Goal: Task Accomplishment & Management: Manage account settings

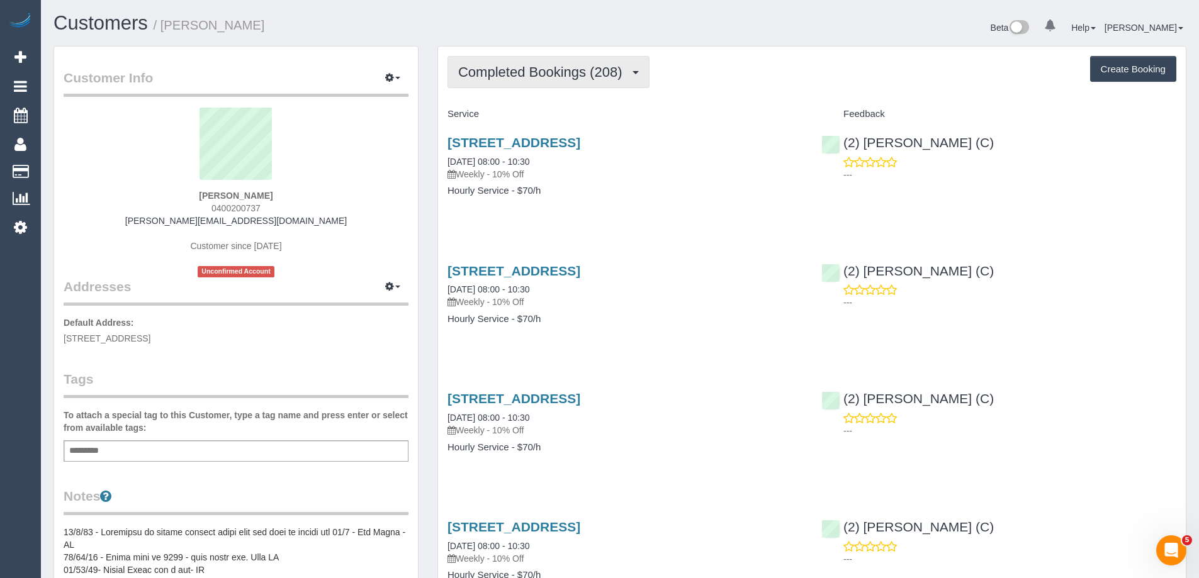
click at [531, 69] on span "Completed Bookings (208)" at bounding box center [543, 72] width 170 height 16
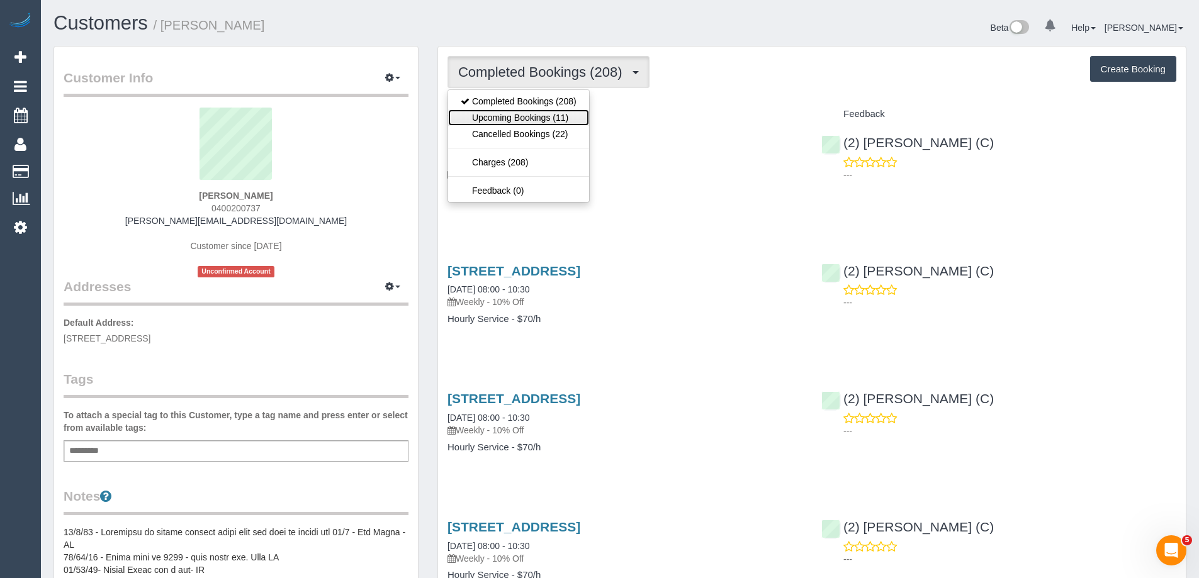
click at [521, 113] on link "Upcoming Bookings (11)" at bounding box center [518, 118] width 141 height 16
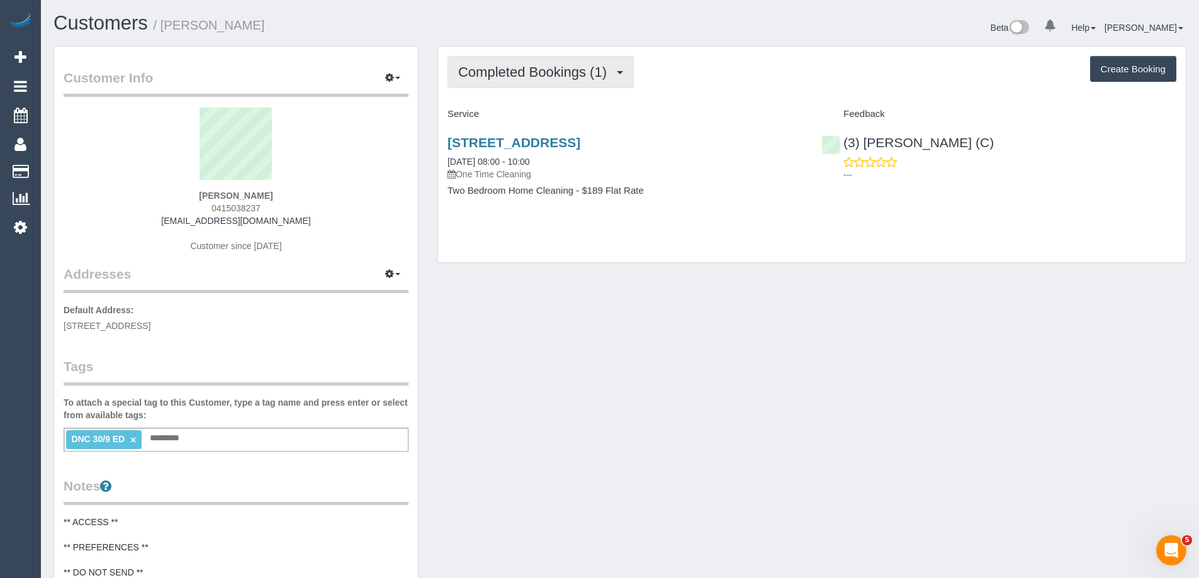
click at [539, 70] on span "Completed Bookings (1)" at bounding box center [535, 72] width 155 height 16
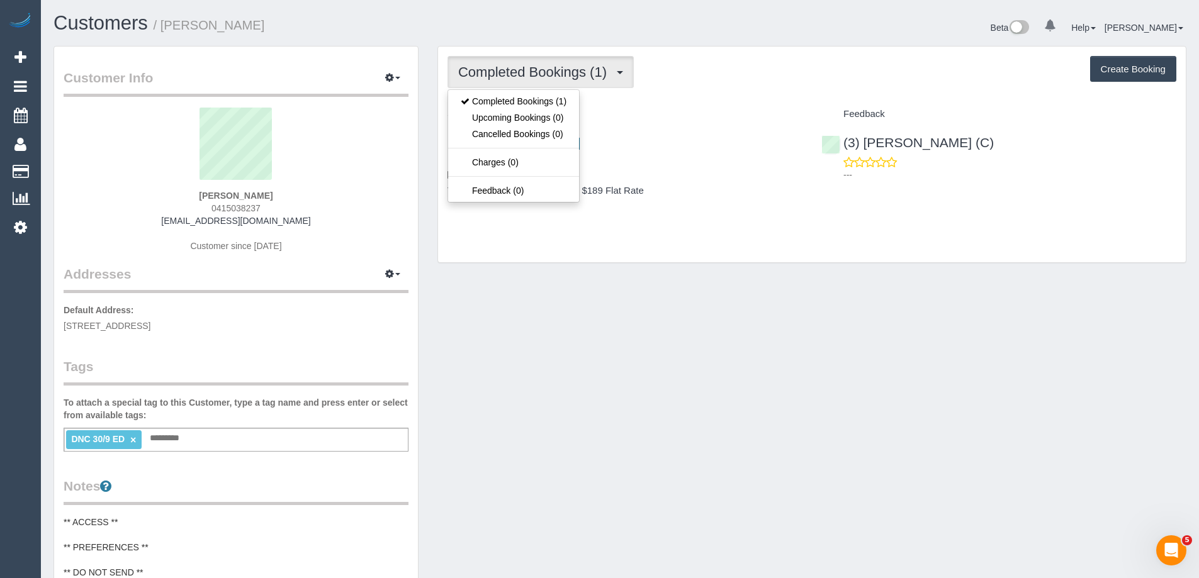
click at [827, 77] on div "Completed Bookings (1) Completed Bookings (1) Upcoming Bookings (0) Cancelled B…" at bounding box center [812, 72] width 729 height 32
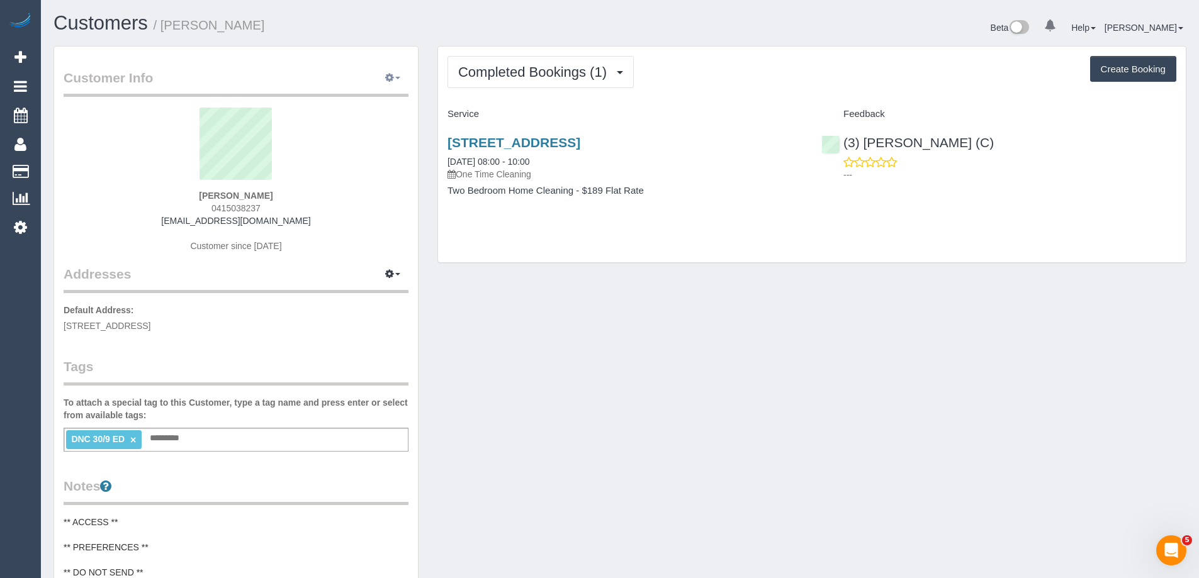
click at [388, 84] on button "button" at bounding box center [392, 79] width 31 height 20
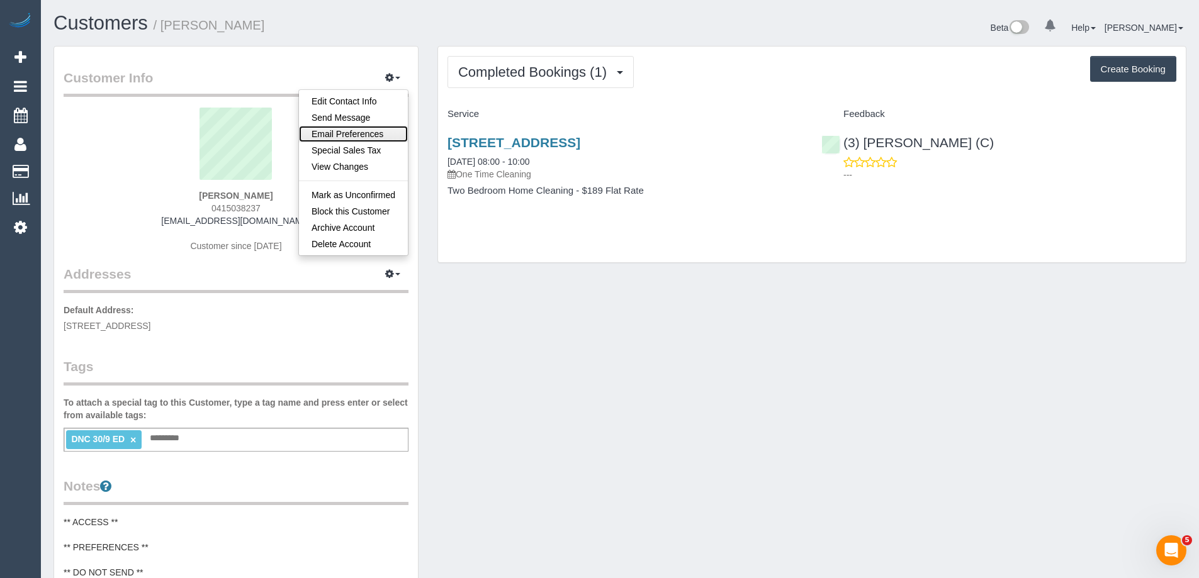
click at [367, 133] on link "Email Preferences" at bounding box center [353, 134] width 109 height 16
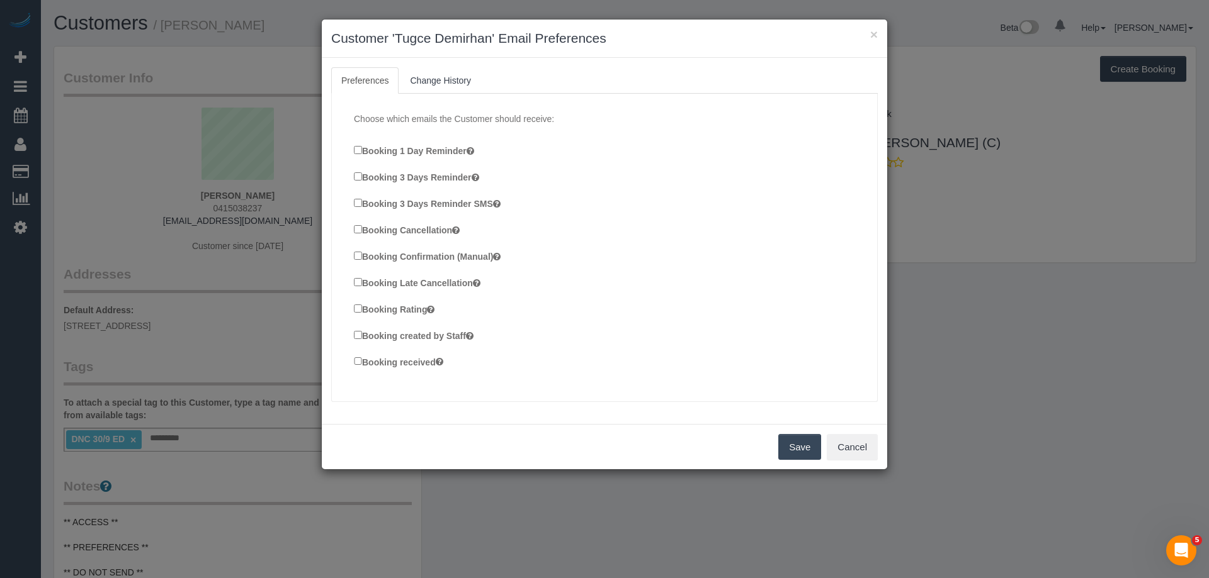
click at [388, 255] on label "Booking Confirmation (Manual)" at bounding box center [427, 256] width 147 height 14
click at [415, 337] on label "Booking created by Staff" at bounding box center [414, 336] width 120 height 14
click at [414, 368] on label "Booking received" at bounding box center [398, 362] width 89 height 14
click at [816, 452] on button "Save" at bounding box center [799, 447] width 43 height 26
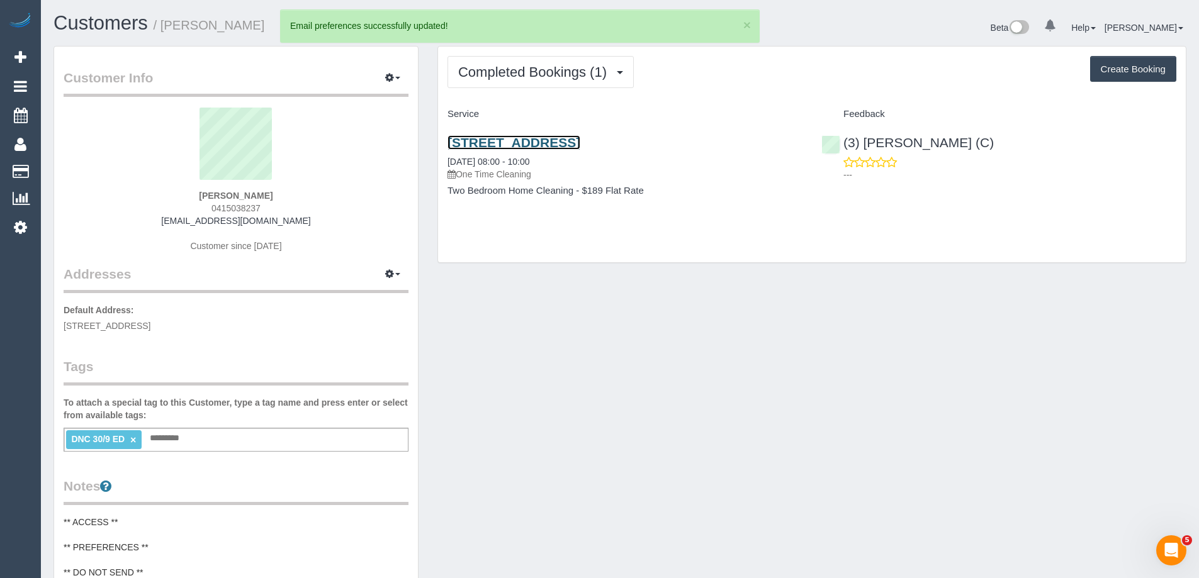
click at [580, 145] on link "358 Sydenham Road, 27, Sydenham, VIC 3037" at bounding box center [514, 142] width 133 height 14
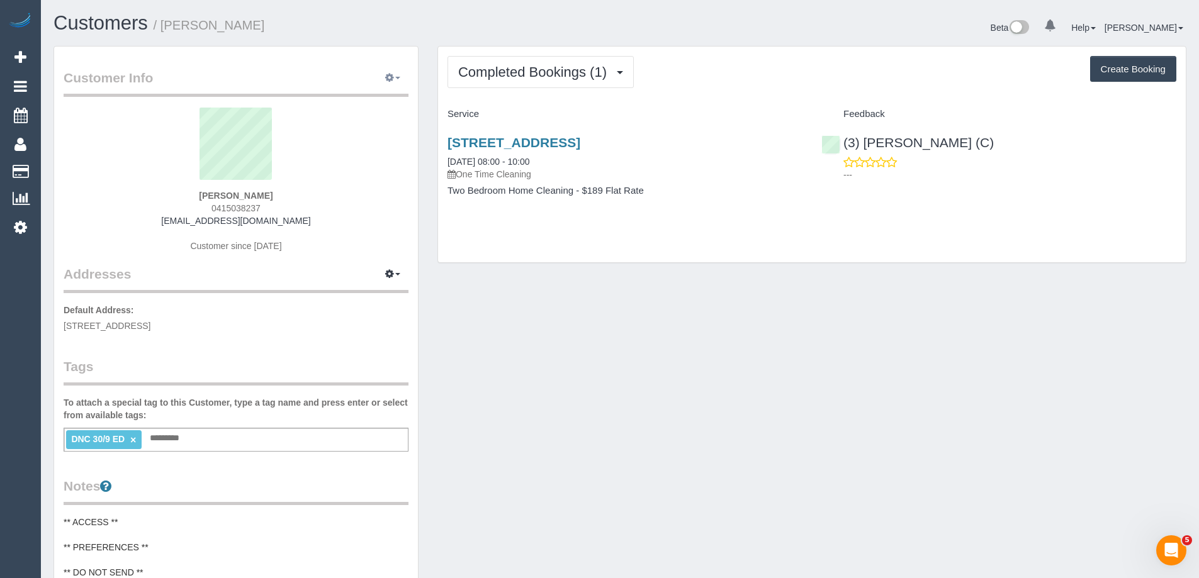
click at [400, 79] on button "button" at bounding box center [392, 79] width 31 height 20
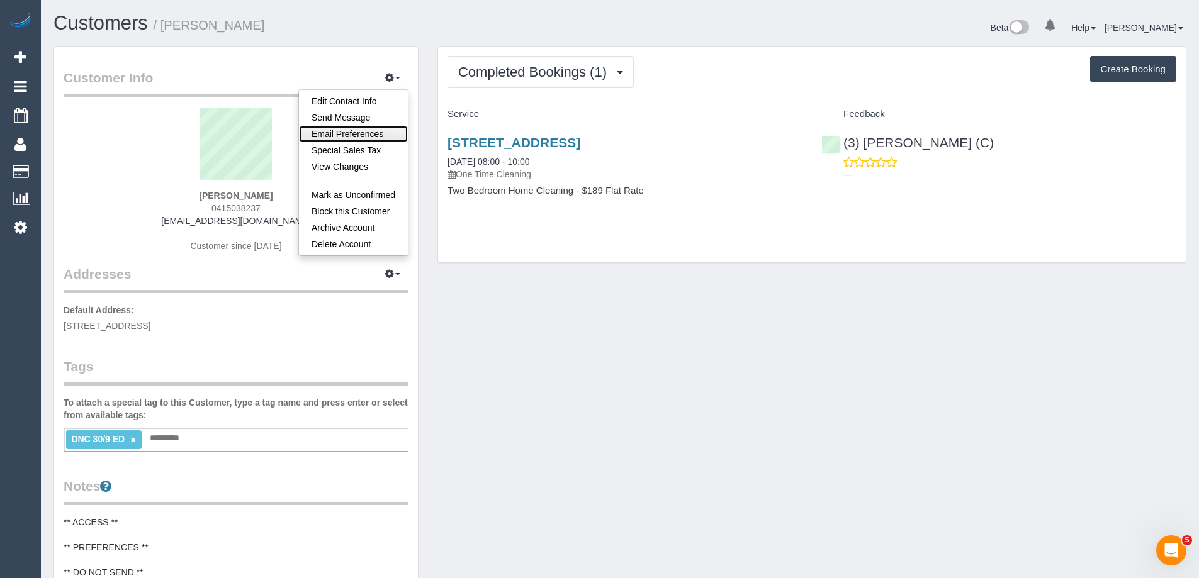
click at [371, 132] on link "Email Preferences" at bounding box center [353, 134] width 109 height 16
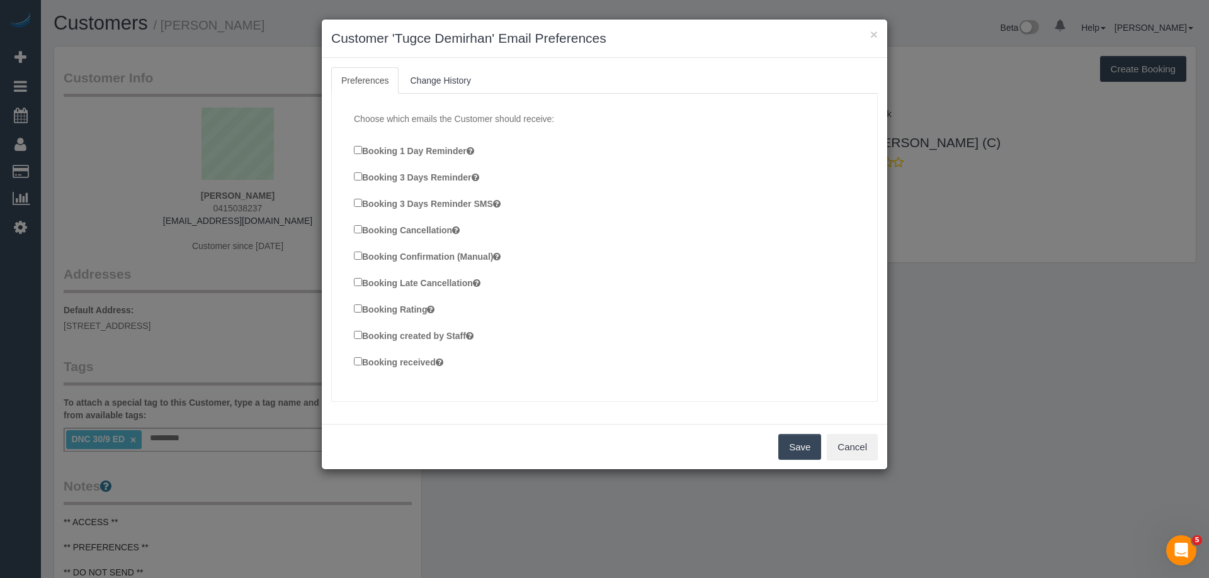
click at [448, 256] on label "Booking Confirmation (Manual)" at bounding box center [427, 256] width 147 height 14
click at [426, 335] on label "Booking created by Staff" at bounding box center [414, 336] width 120 height 14
click at [415, 360] on label "Booking received" at bounding box center [398, 362] width 89 height 14
click at [779, 439] on button "Save" at bounding box center [799, 447] width 43 height 26
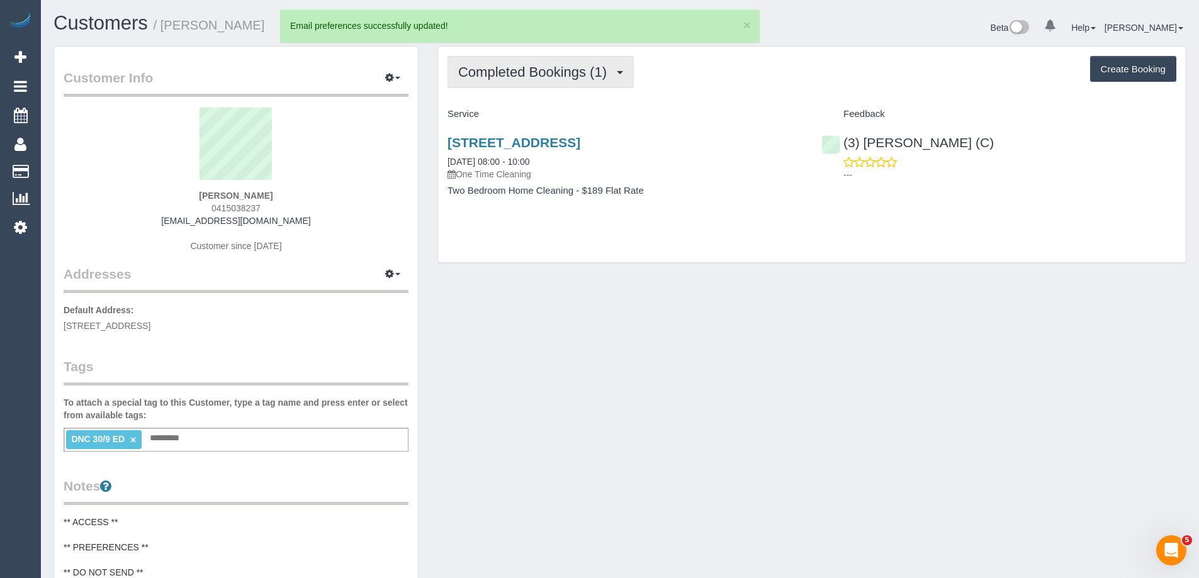
click at [522, 72] on span "Completed Bookings (1)" at bounding box center [535, 72] width 155 height 16
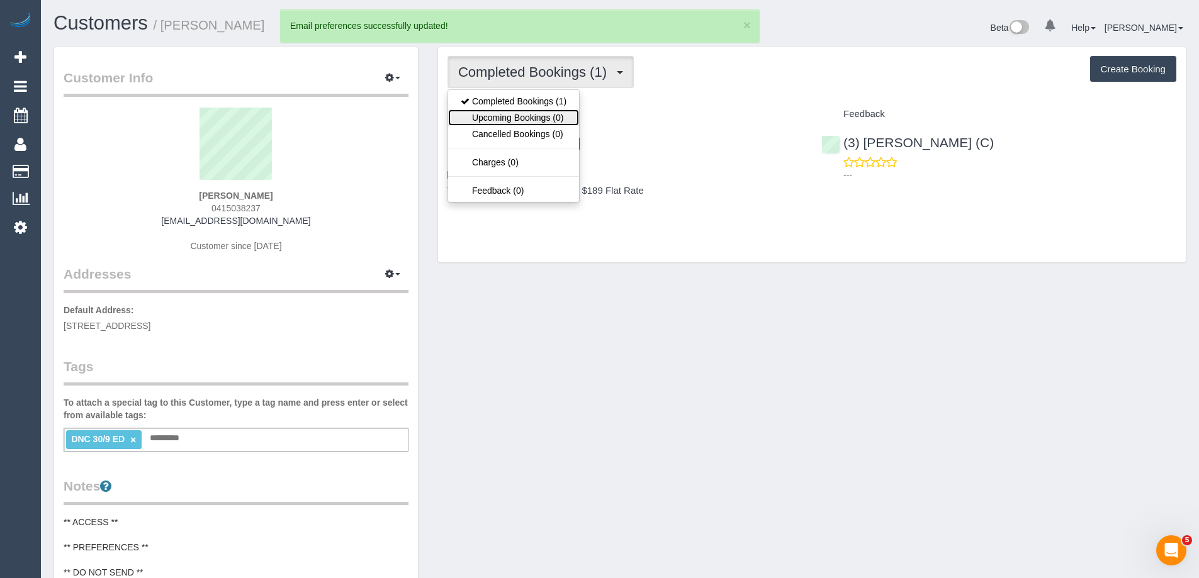
click at [520, 113] on link "Upcoming Bookings (0)" at bounding box center [513, 118] width 131 height 16
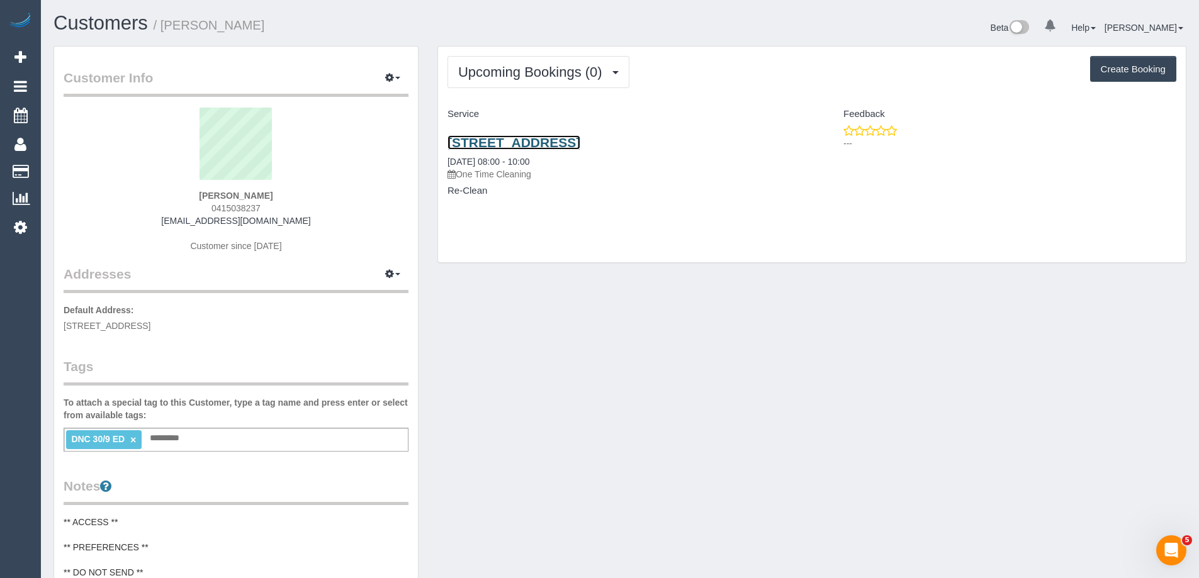
click at [580, 140] on link "27/358 Sydenham Road, Sydenham, VIC 3037" at bounding box center [514, 142] width 133 height 14
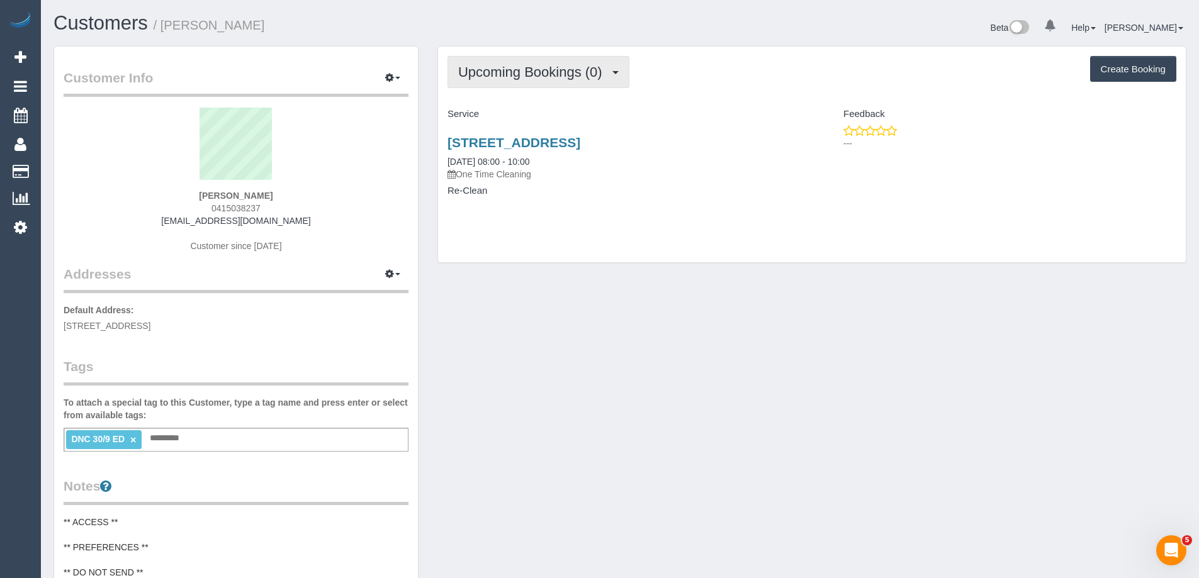
click at [488, 71] on span "Upcoming Bookings (0)" at bounding box center [533, 72] width 150 height 16
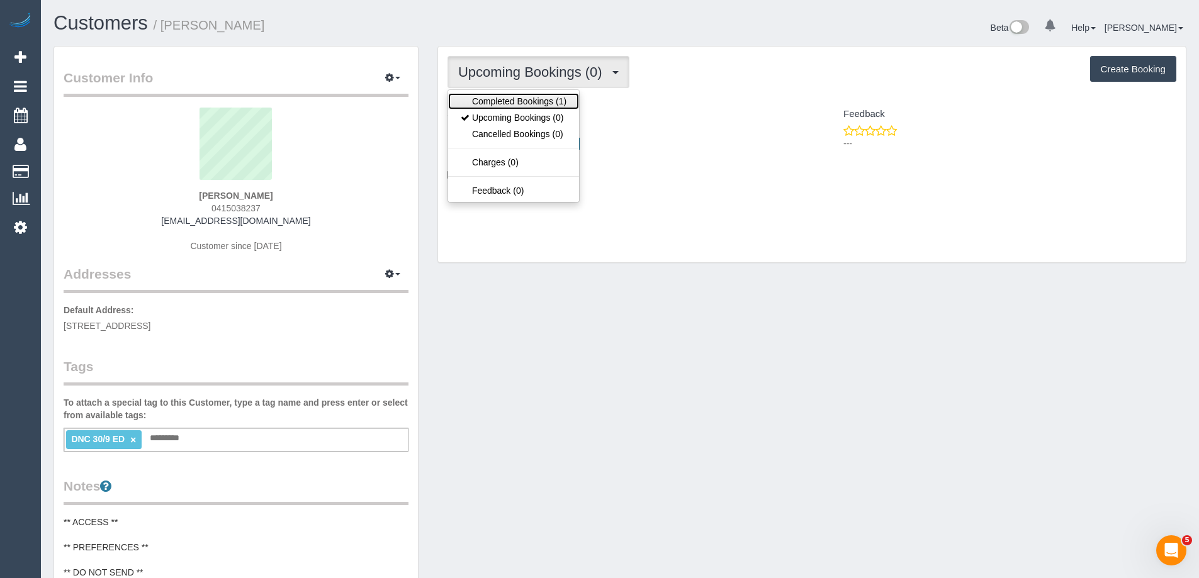
click at [495, 98] on link "Completed Bookings (1)" at bounding box center [513, 101] width 131 height 16
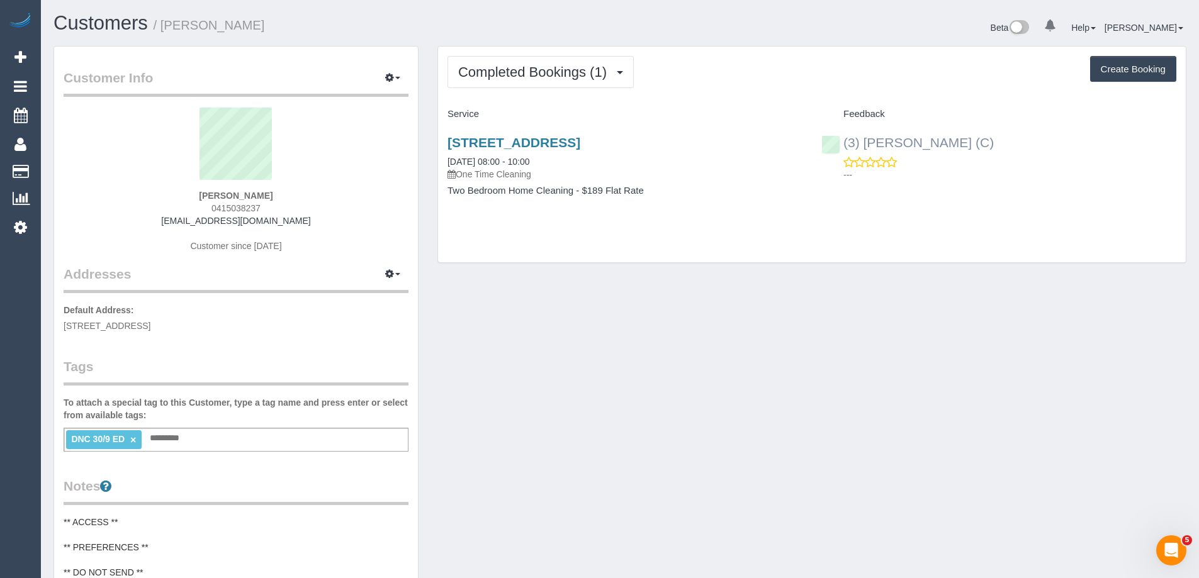
drag, startPoint x: 1008, startPoint y: 142, endPoint x: 842, endPoint y: 142, distance: 166.8
click at [842, 142] on div "(3) Afzaal Ahmad (C) ---" at bounding box center [999, 156] width 374 height 62
copy link "(3) Afzaal Ahmad (C)"
click at [580, 140] on link "358 Sydenham Road, 27, Sydenham, VIC 3037" at bounding box center [514, 142] width 133 height 14
click at [888, 147] on link "(3) Afzaal Ahmad (C)" at bounding box center [907, 142] width 172 height 14
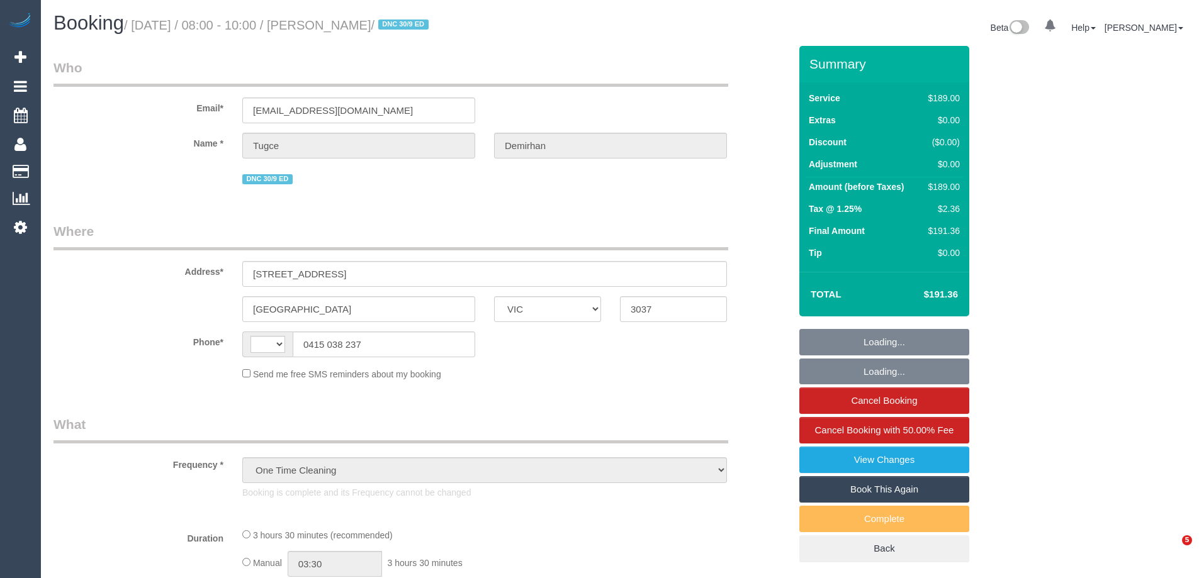
select select "VIC"
select select "string:stripe-pm_1S8LSl2GScqysDRVUYvLmBJn"
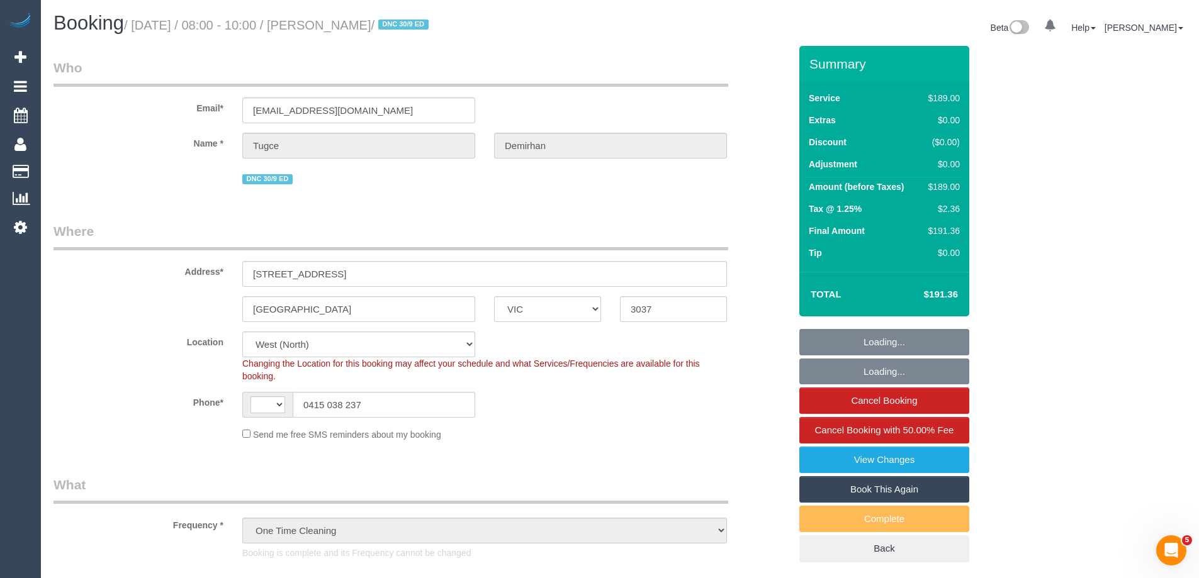
select select "object:553"
select select "string:AU"
select select "number:28"
select select "number:14"
select select "number:18"
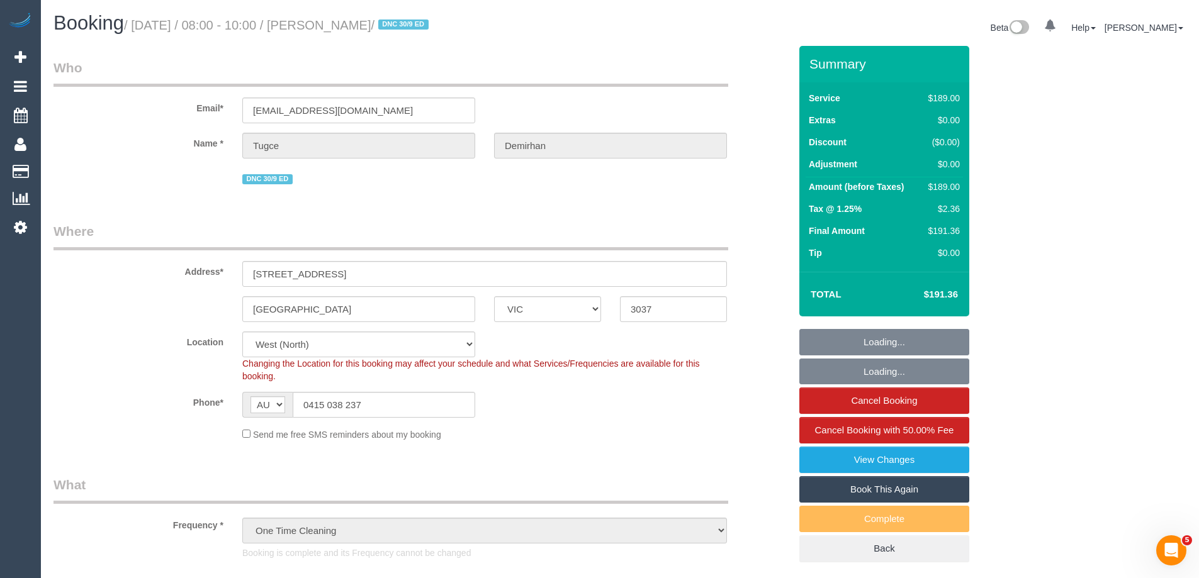
select select "number:24"
select select "number:33"
select select "number:26"
click at [250, 274] on input "[STREET_ADDRESS]" at bounding box center [484, 274] width 485 height 26
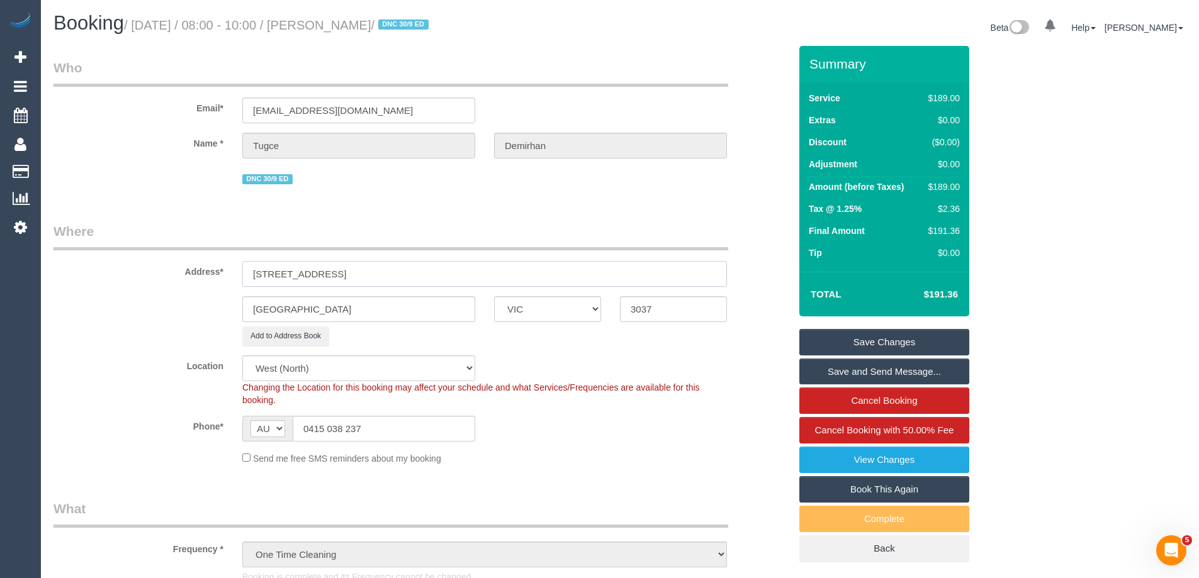
click at [364, 275] on input "27/358 Sydenham Road, 27" at bounding box center [484, 274] width 485 height 26
drag, startPoint x: 359, startPoint y: 275, endPoint x: 432, endPoint y: 278, distance: 73.7
click at [432, 278] on input "27/358 Sydenham Road, 27" at bounding box center [484, 274] width 485 height 26
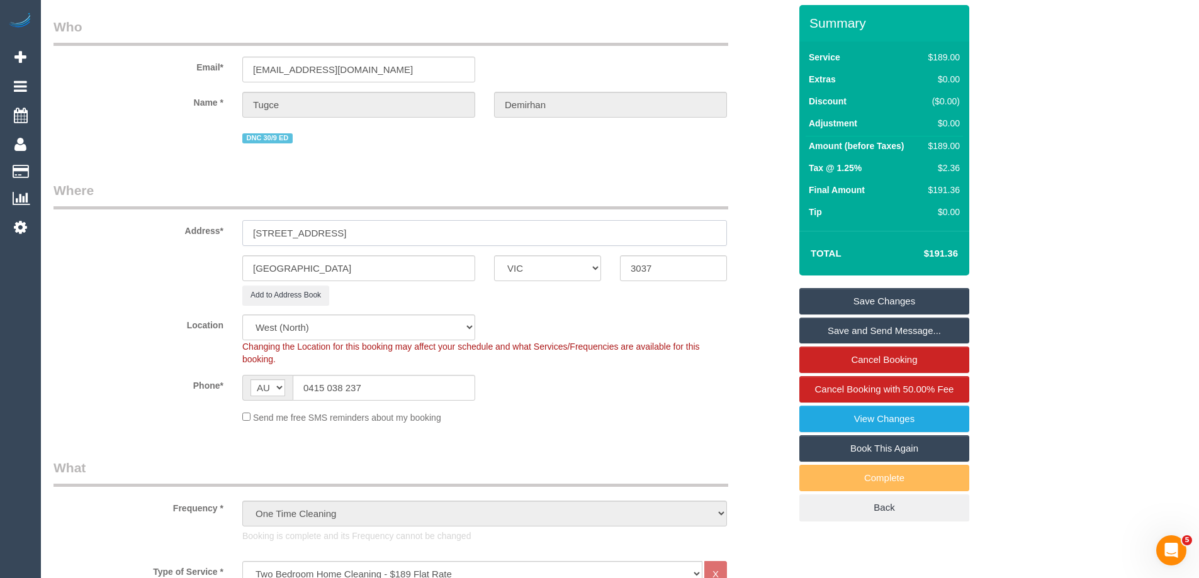
scroll to position [63, 0]
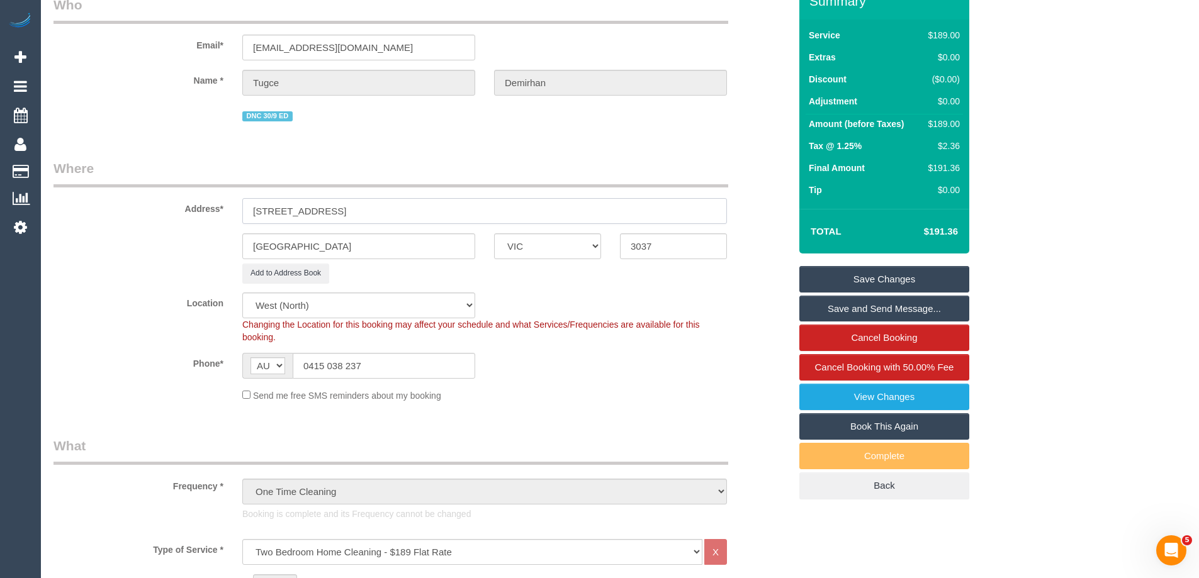
type input "27/358 Sydenham Road"
click at [911, 432] on link "Book This Again" at bounding box center [884, 427] width 170 height 26
select select "VIC"
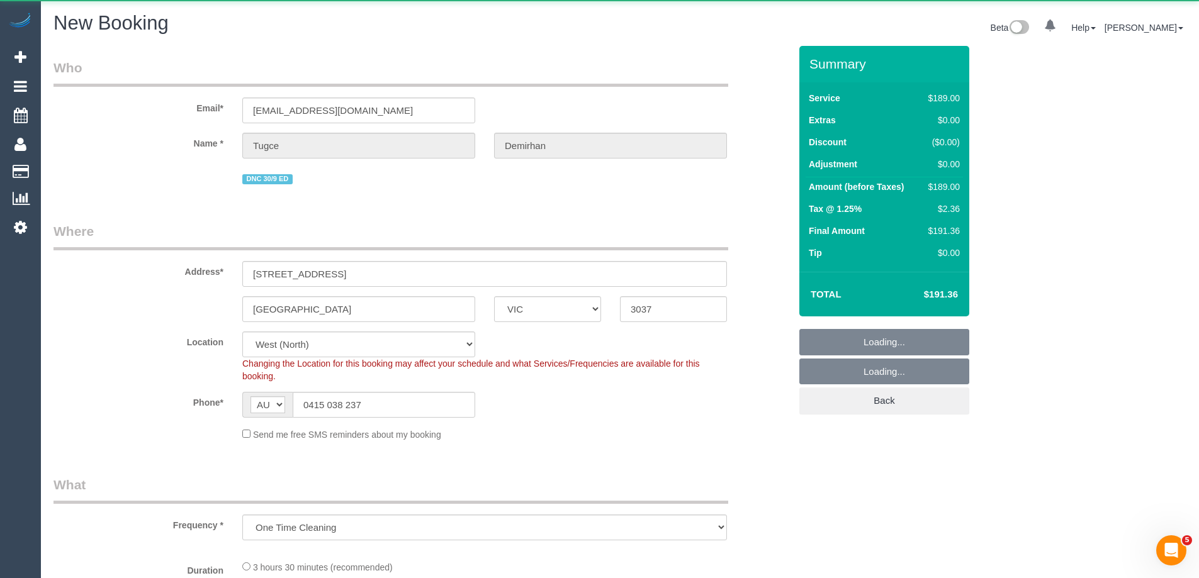
select select "object:2124"
select select "string:stripe-pm_1S8LSl2GScqysDRVUYvLmBJn"
select select "number:28"
select select "number:14"
select select "number:18"
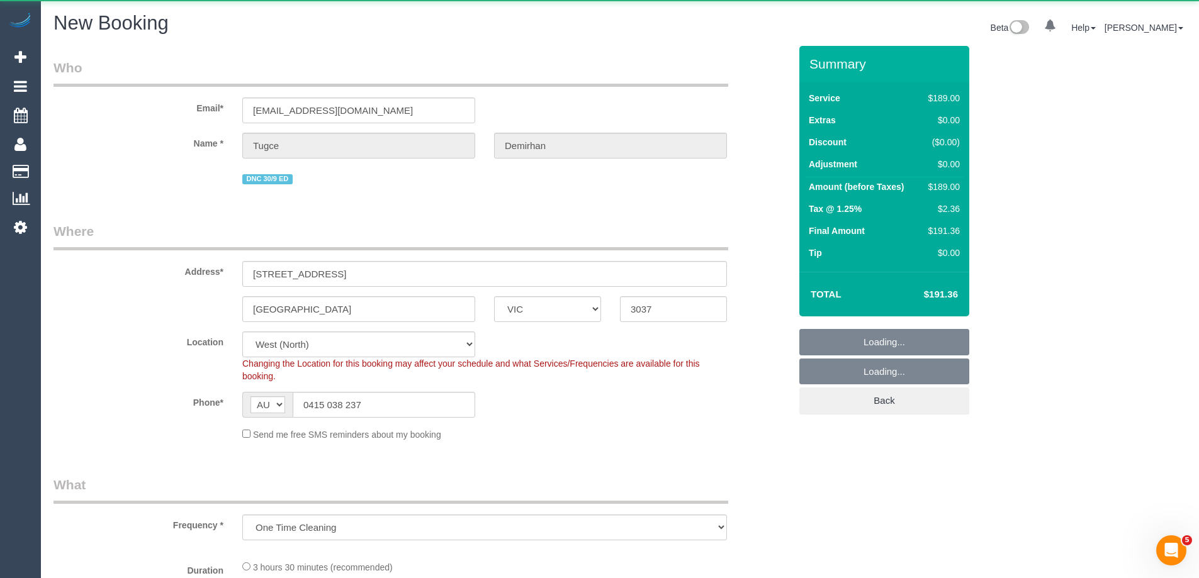
select select "number:24"
select select "number:33"
select select "number:26"
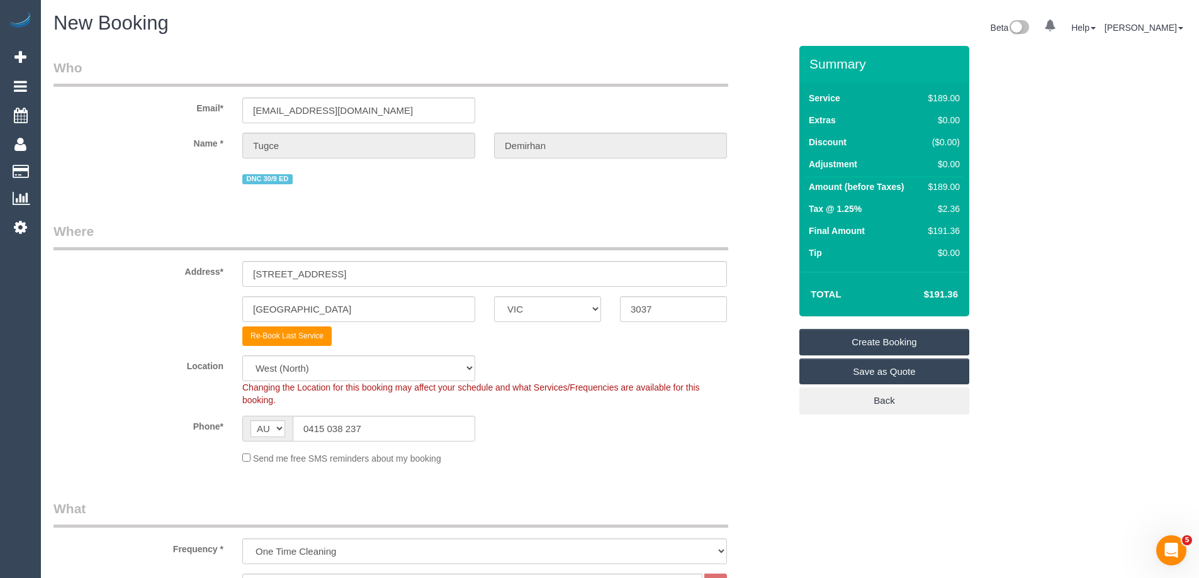
select select "object:2932"
click at [248, 271] on input "358 Sydenham Road, 27" at bounding box center [484, 274] width 485 height 26
drag, startPoint x: 363, startPoint y: 271, endPoint x: 403, endPoint y: 271, distance: 40.9
click at [403, 271] on input "27/358 Sydenham Road, 27" at bounding box center [484, 274] width 485 height 26
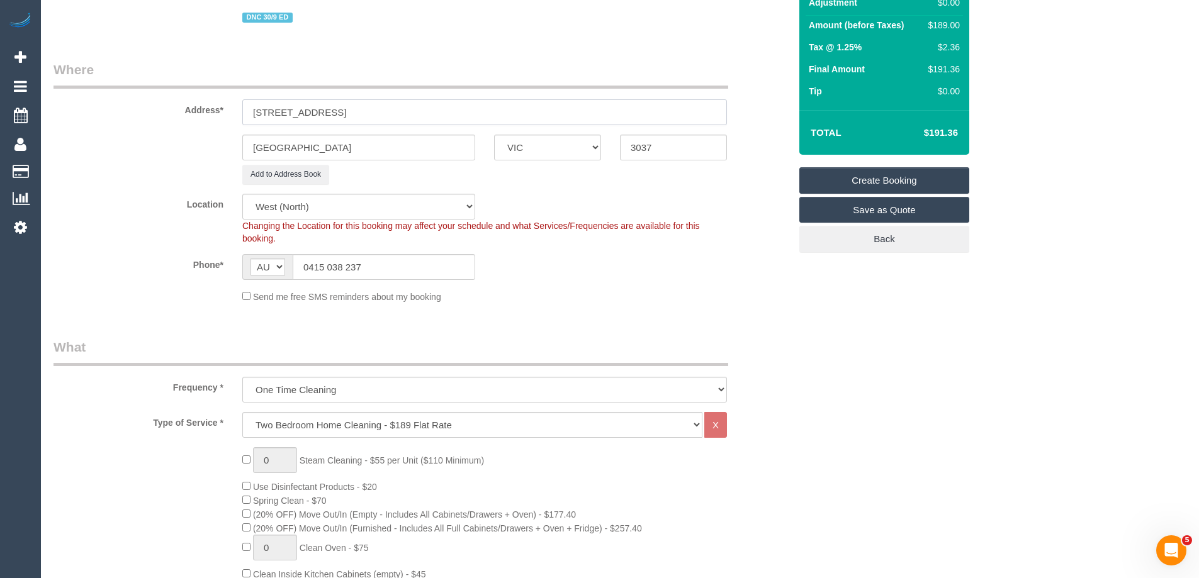
scroll to position [189, 0]
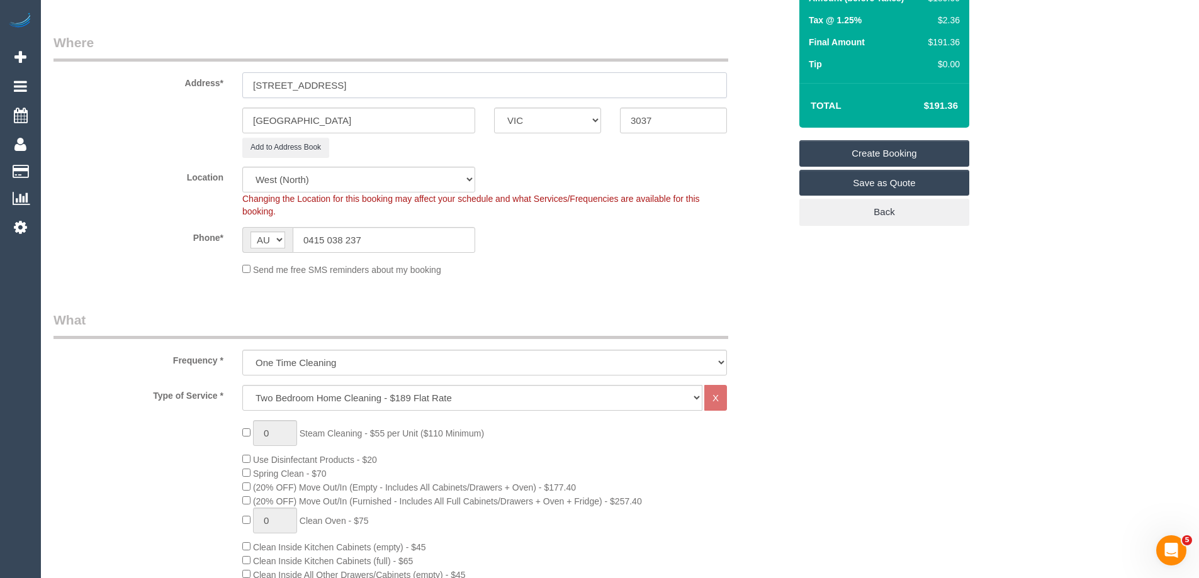
type input "27/358 Sydenham Road"
click at [294, 183] on select "Office City East (North) East (South) Inner East Inner North (East) Inner North…" at bounding box center [358, 180] width 233 height 26
click at [242, 167] on select "Office City East (North) East (South) Inner East Inner North (East) Inner North…" at bounding box center [358, 180] width 233 height 26
select select "49"
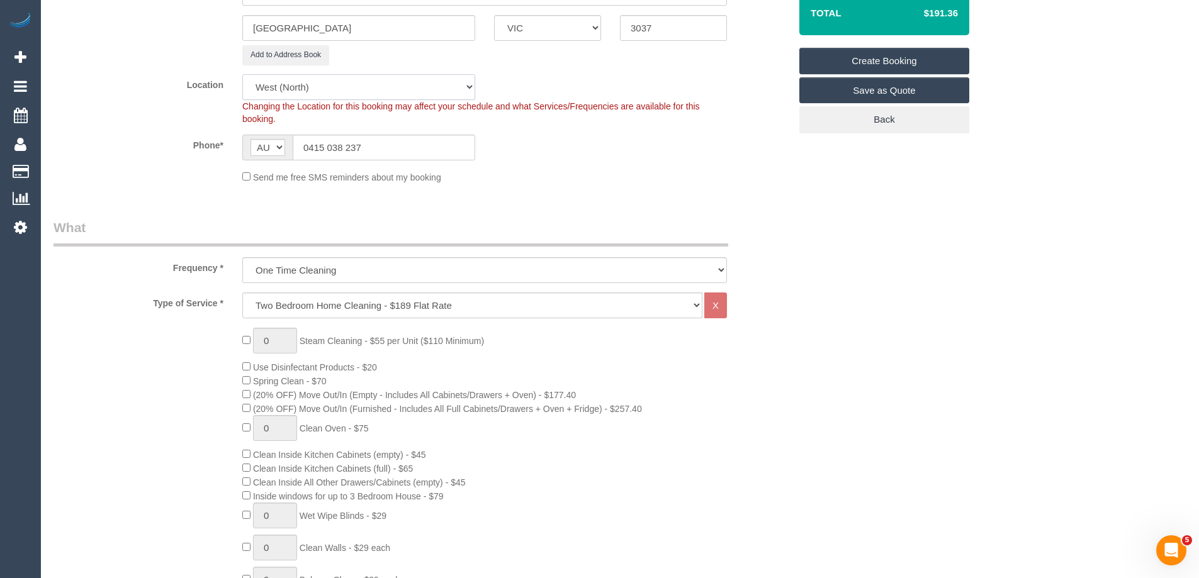
select select "object:2946"
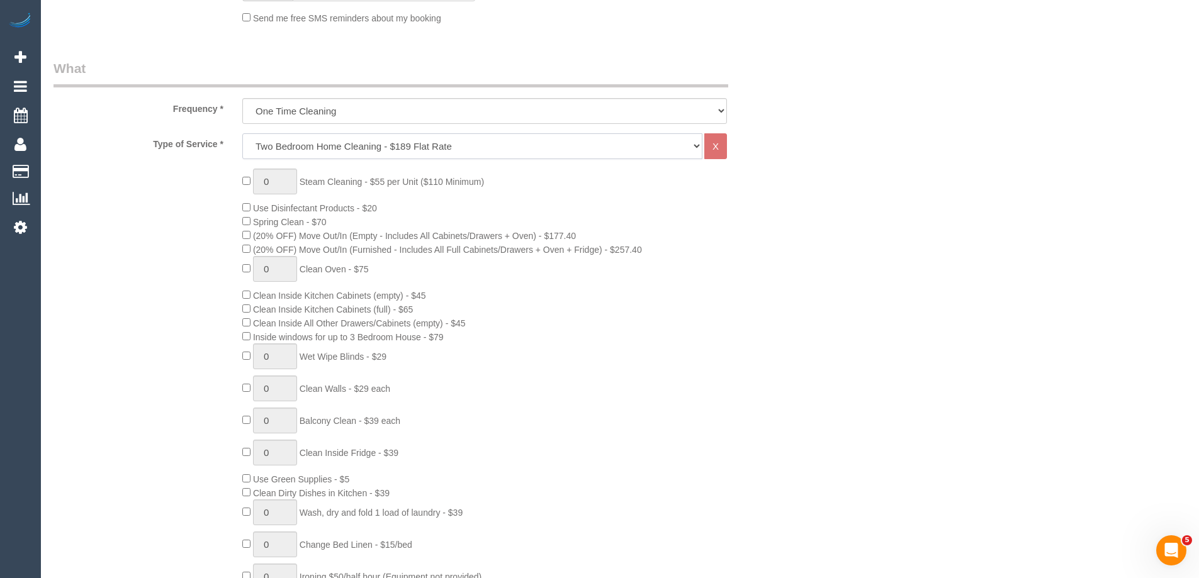
click at [341, 147] on select "Hourly Service - $70/h Hourly Service - $65/h Hourly Service - $60/h Hourly Ser…" at bounding box center [472, 146] width 460 height 26
select select "28"
click at [242, 133] on select "Hourly Service - $70/h Hourly Service - $65/h Hourly Service - $60/h Hourly Ser…" at bounding box center [472, 146] width 460 height 26
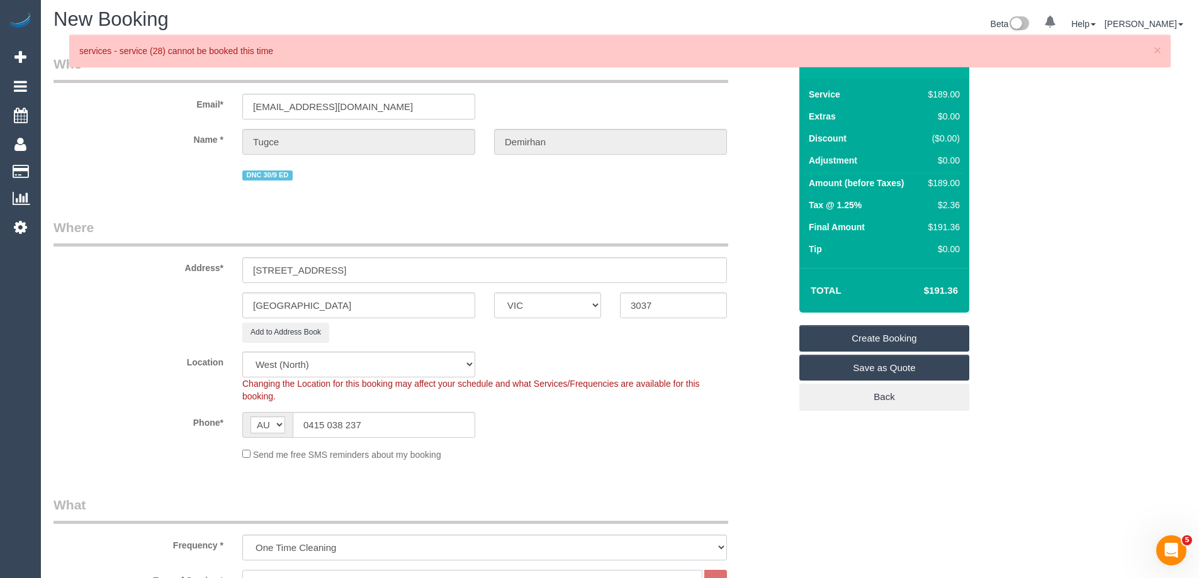
scroll to position [0, 0]
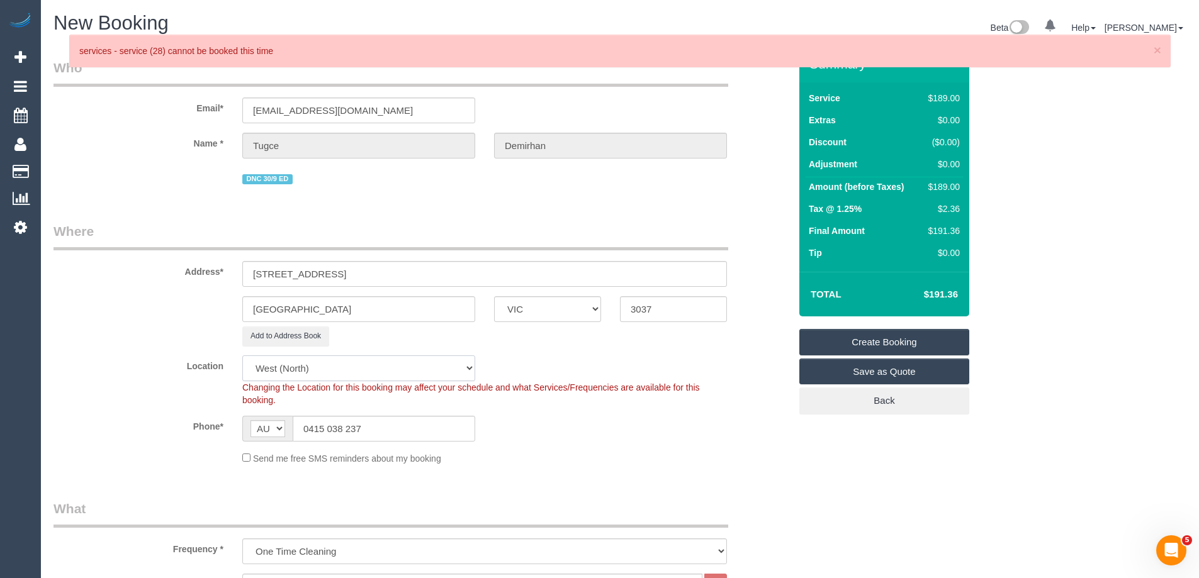
click at [295, 370] on select "Office City East (North) East (South) Inner East Inner North (East) Inner North…" at bounding box center [358, 369] width 233 height 26
select select "50"
click at [242, 356] on select "Office City East (North) East (South) Inner East Inner North (East) Inner North…" at bounding box center [358, 369] width 233 height 26
select select "object:3540"
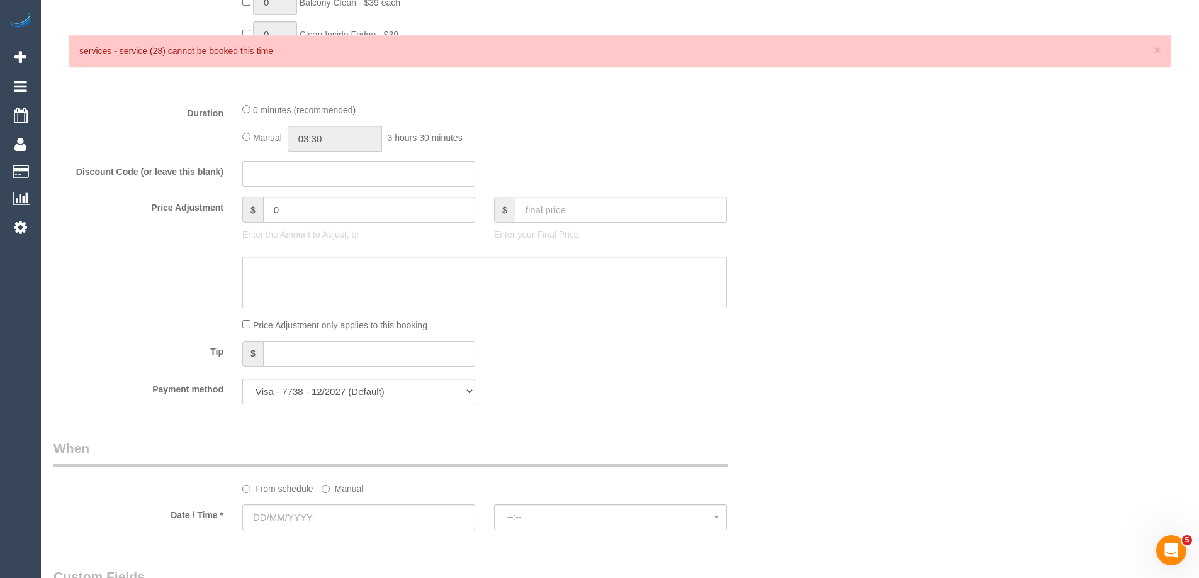
scroll to position [881, 0]
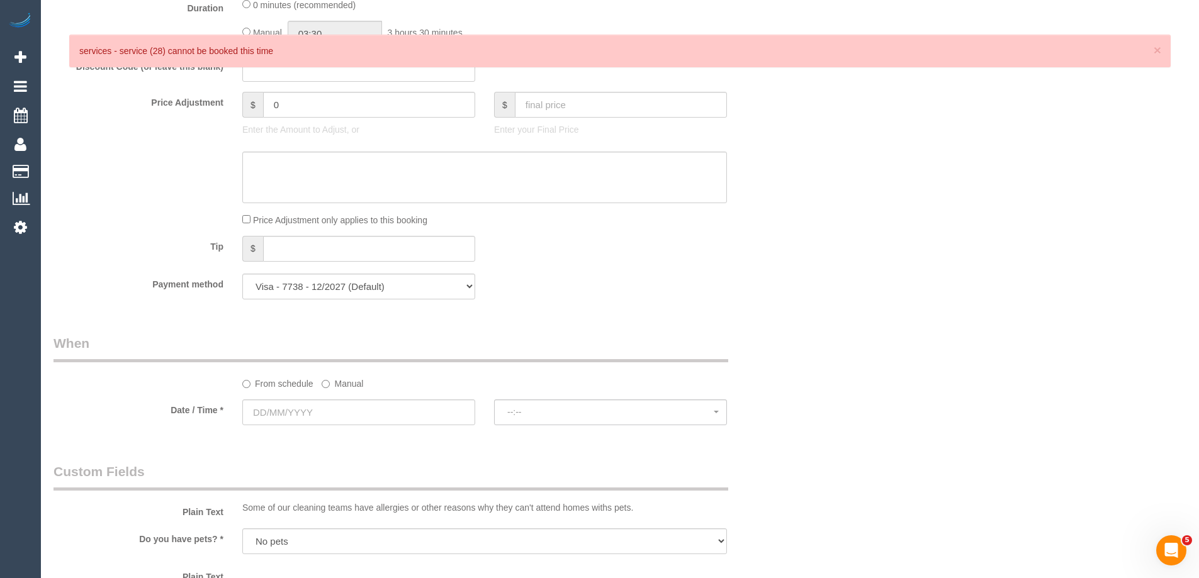
click at [330, 388] on label "Manual" at bounding box center [343, 381] width 42 height 17
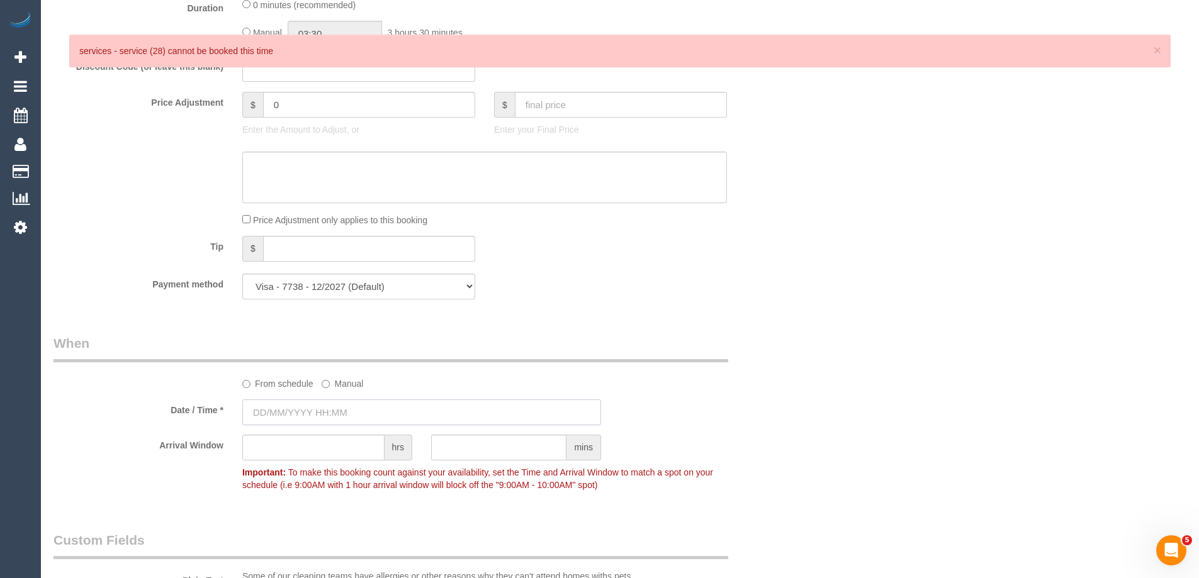
click at [334, 418] on input "text" at bounding box center [421, 413] width 359 height 26
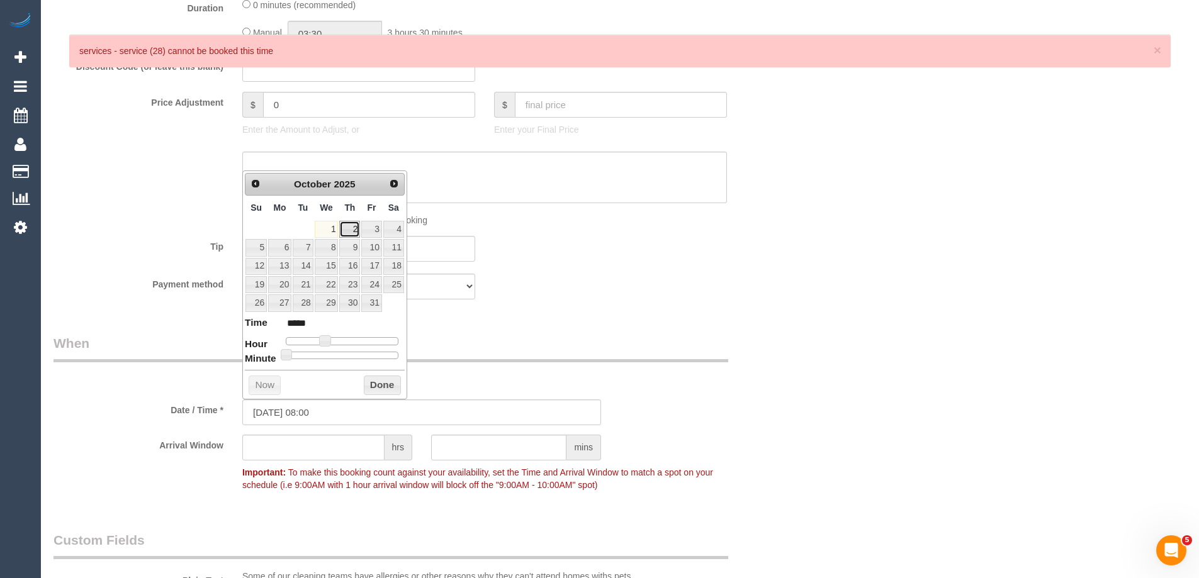
click at [354, 234] on link "2" at bounding box center [349, 229] width 21 height 17
type input "02/10/2025 08:00"
click at [478, 374] on div "From schedule Manual" at bounding box center [485, 381] width 504 height 17
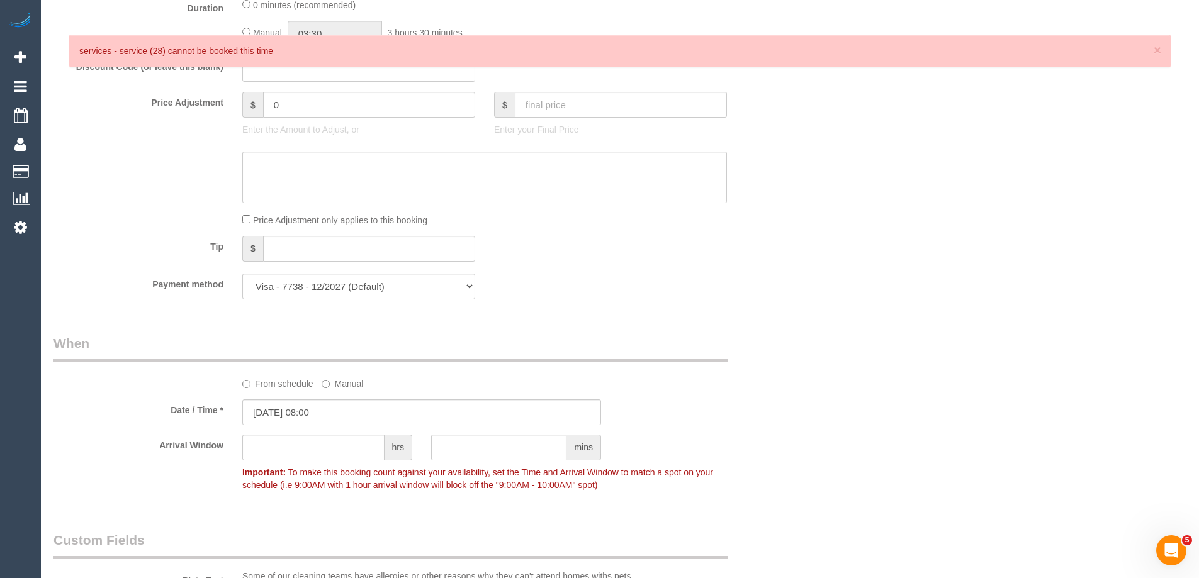
scroll to position [1007, 0]
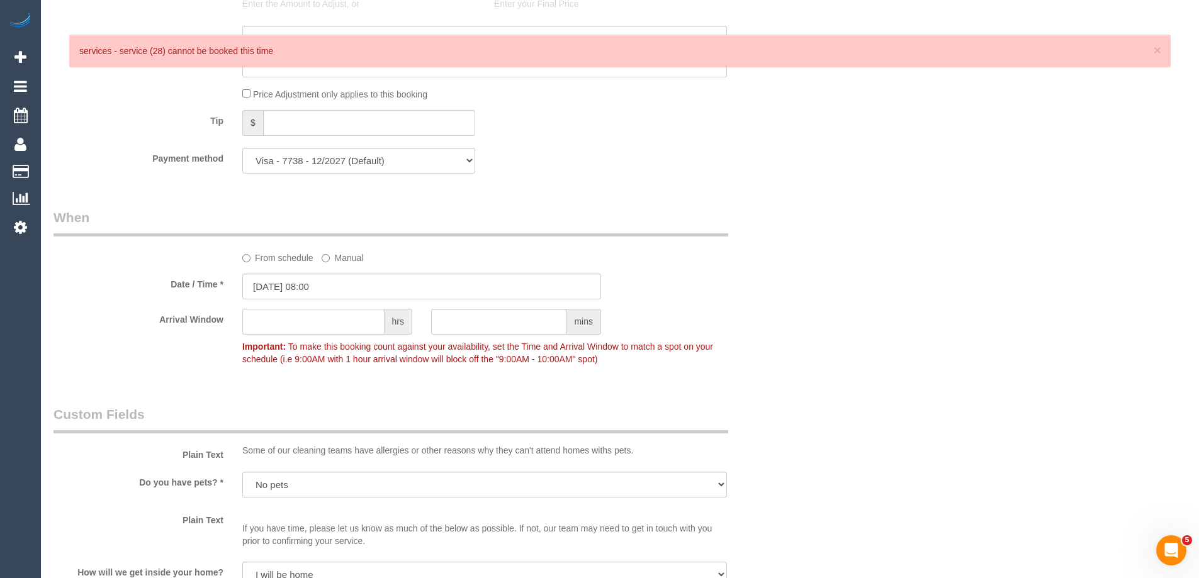
click at [336, 322] on input "text" at bounding box center [313, 322] width 142 height 26
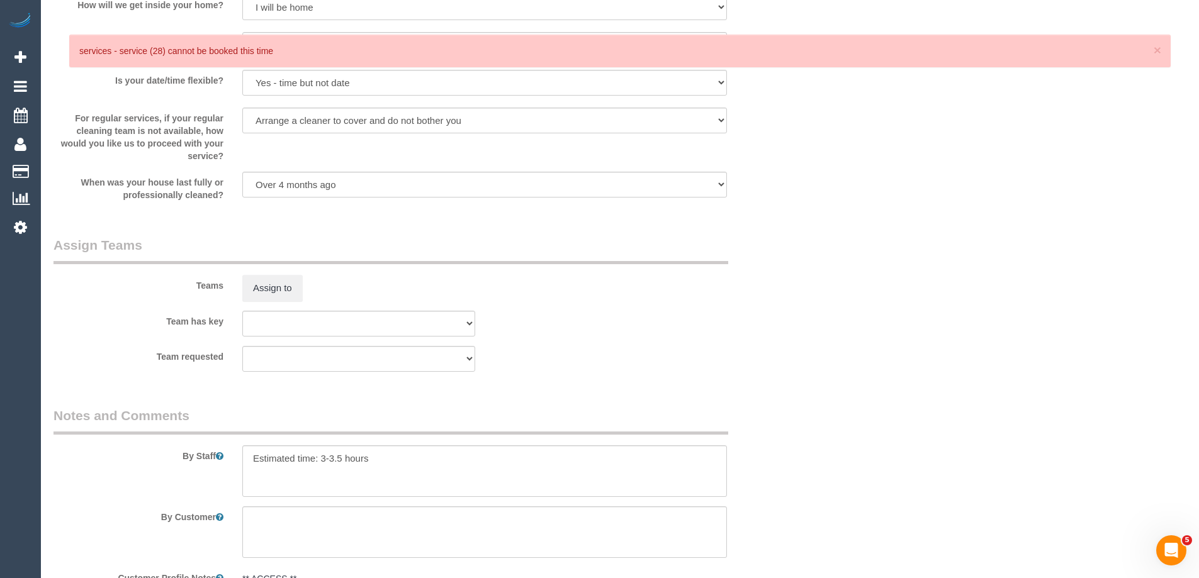
scroll to position [1718, 0]
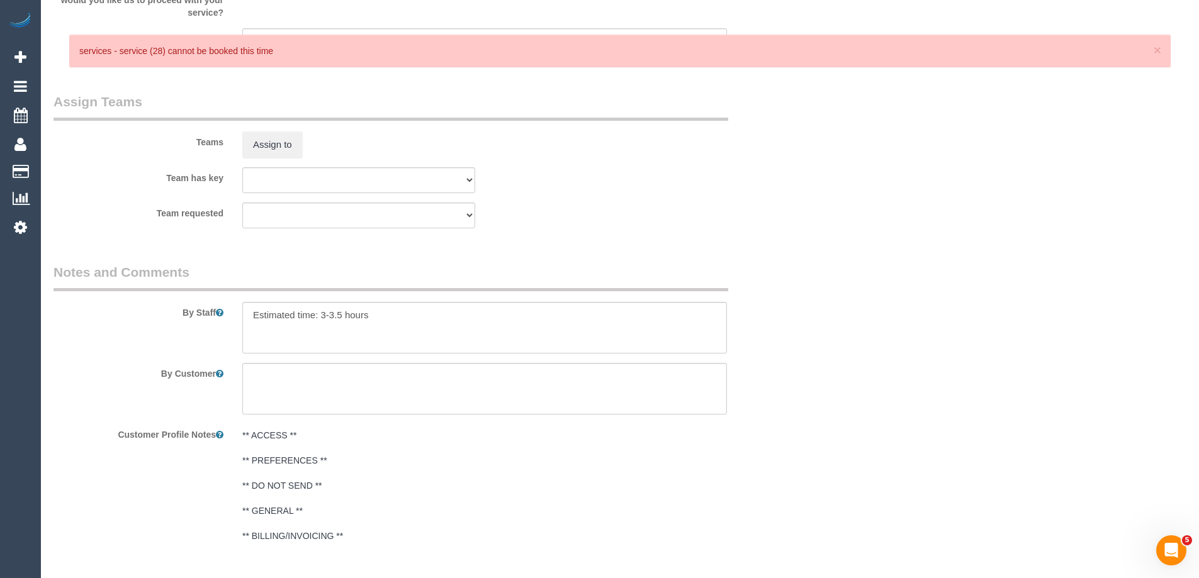
type input "2"
click at [393, 302] on textarea at bounding box center [484, 328] width 485 height 52
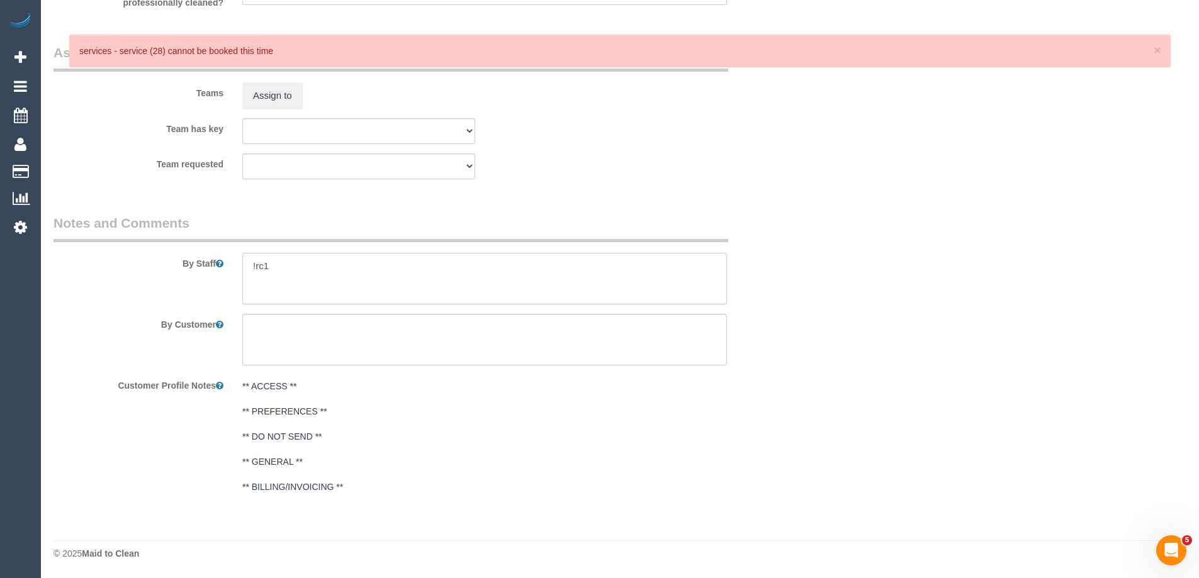
click at [293, 276] on textarea at bounding box center [484, 279] width 485 height 52
click at [273, 276] on textarea at bounding box center [484, 279] width 485 height 52
paste textarea "Dusting/wiping surfaces (including bedside tables, bench in ensuite bathroom)"
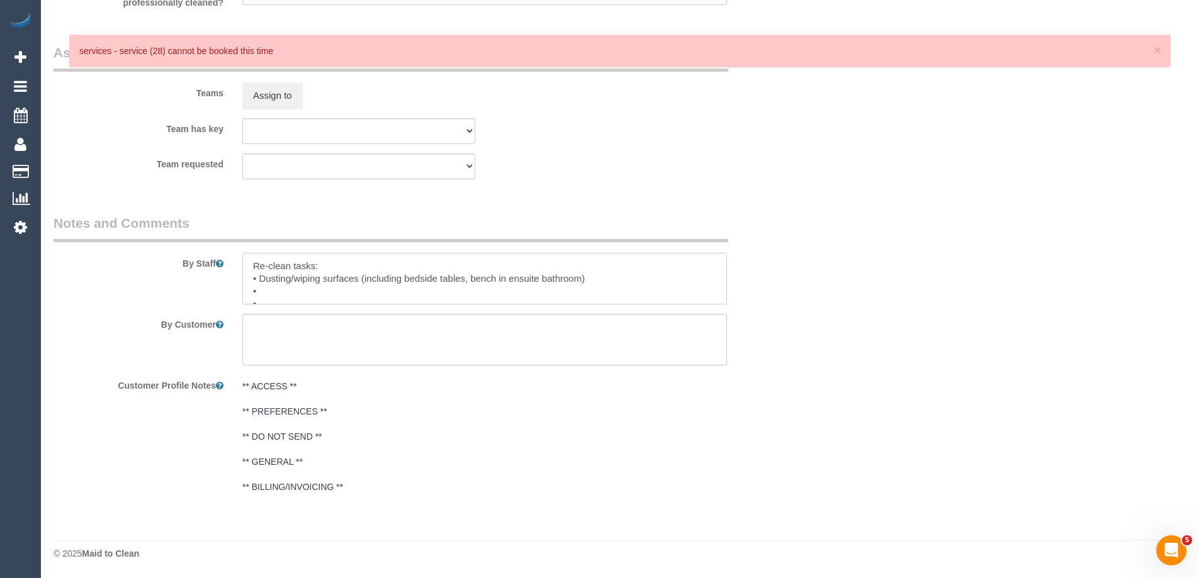
click at [313, 291] on textarea at bounding box center [484, 279] width 485 height 52
paste textarea "Vacuuming and mopping of all floors (including under the desk)"
click at [281, 295] on textarea at bounding box center [484, 279] width 485 height 52
paste textarea "Shower in ensuite bathroom"
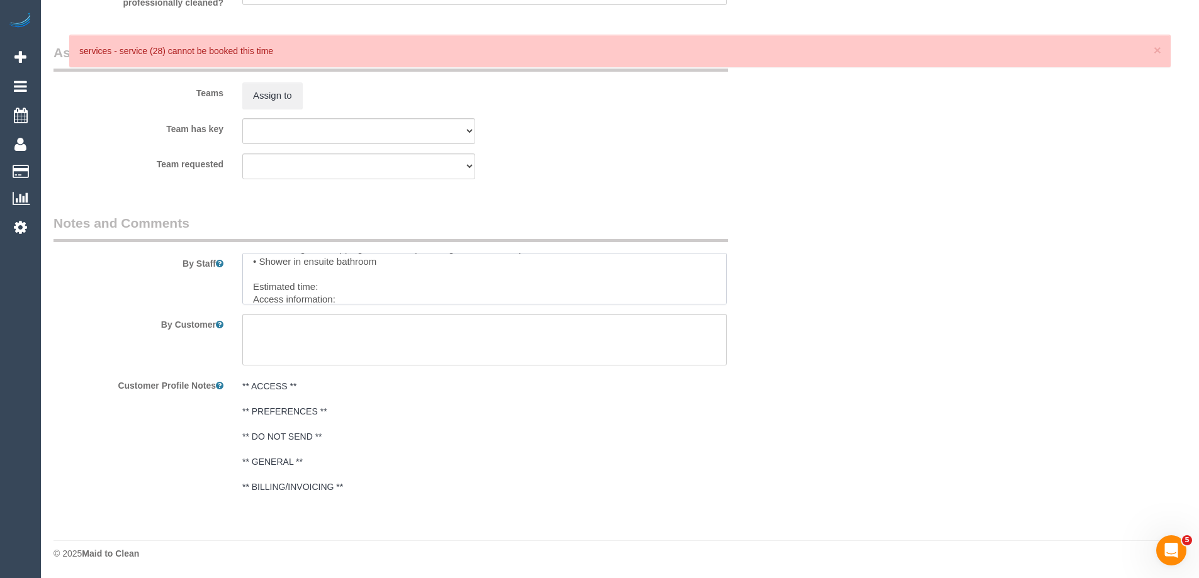
scroll to position [50, 0]
click at [343, 271] on textarea at bounding box center [484, 279] width 485 height 52
click at [353, 280] on textarea at bounding box center [484, 279] width 485 height 52
click at [361, 291] on textarea at bounding box center [484, 279] width 485 height 52
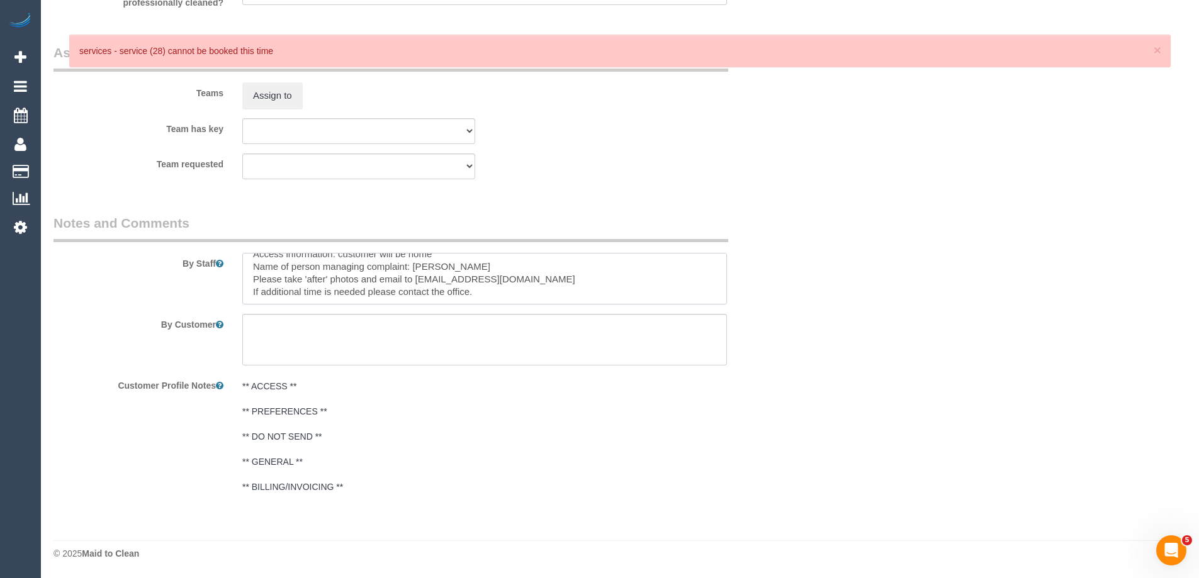
drag, startPoint x: 363, startPoint y: 276, endPoint x: 403, endPoint y: 251, distance: 47.7
click at [363, 275] on textarea at bounding box center [484, 279] width 485 height 52
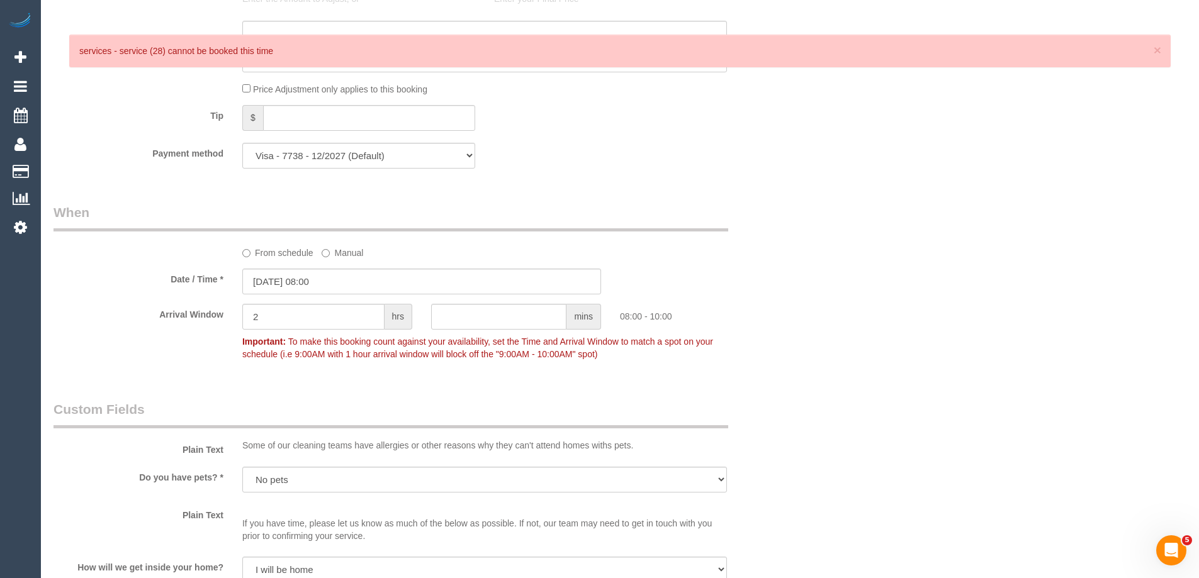
scroll to position [1075, 0]
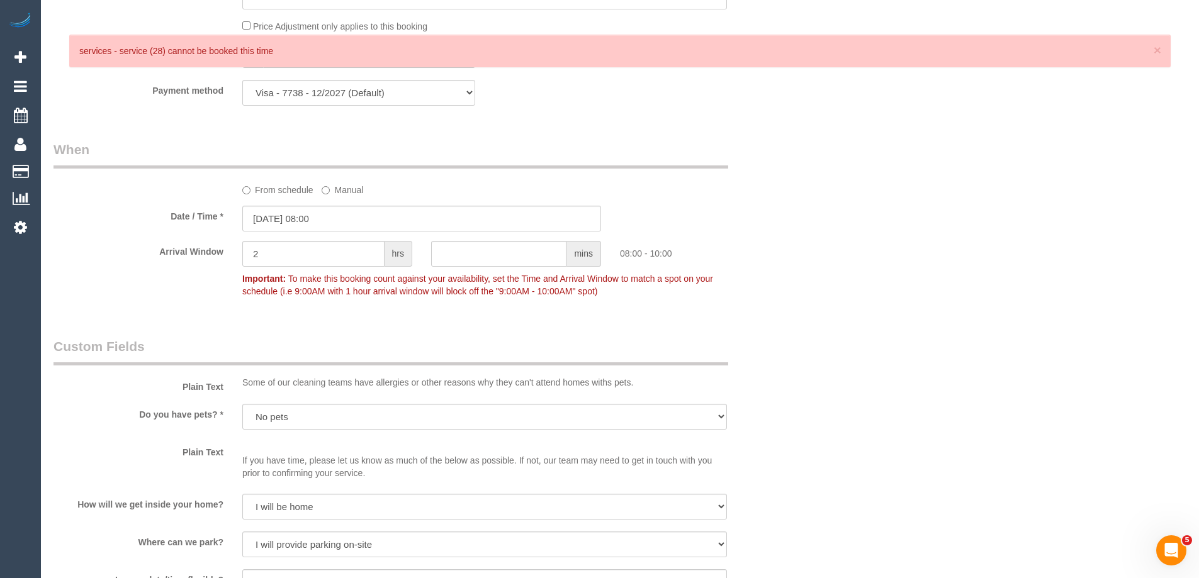
type textarea "Re-clean tasks: • Dusting/wiping surfaces (including bedside tables, bench in e…"
click at [478, 261] on input "text" at bounding box center [498, 254] width 135 height 26
type input "30"
click at [803, 239] on div "Who Email* t.demirhaan96@gmail.com Name * Tugce Demirhan DNC 30/9 ED Where Addr…" at bounding box center [620, 99] width 1133 height 2257
click at [544, 260] on input "30" at bounding box center [498, 254] width 135 height 26
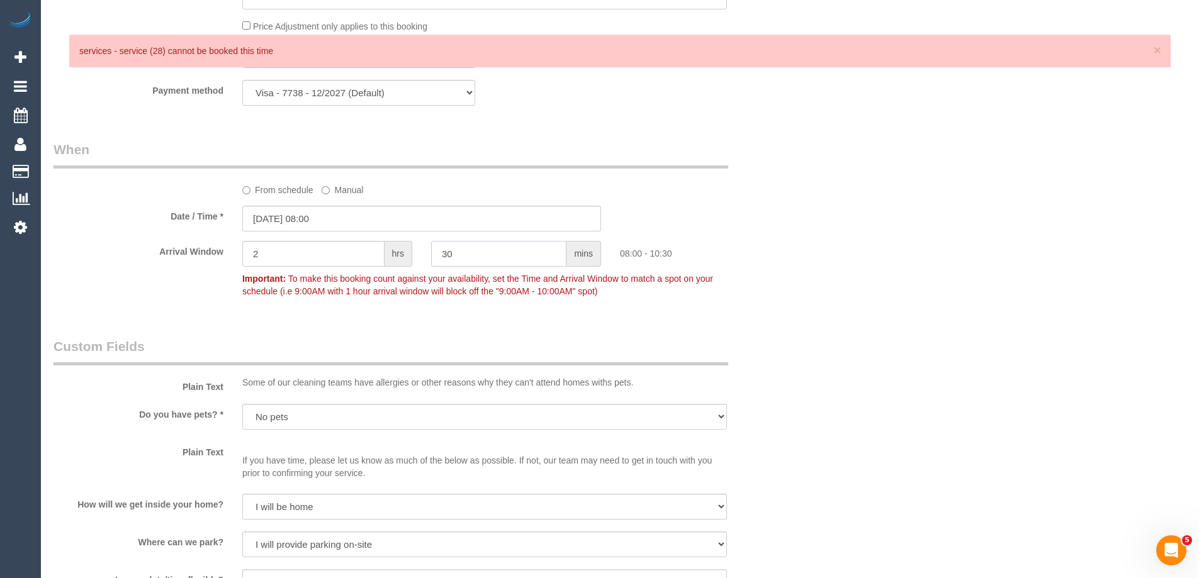
click at [544, 260] on input "30" at bounding box center [498, 254] width 135 height 26
click at [799, 245] on div "Who Email* t.demirhaan96@gmail.com Name * Tugce Demirhan DNC 30/9 ED Where Addr…" at bounding box center [620, 99] width 1133 height 2257
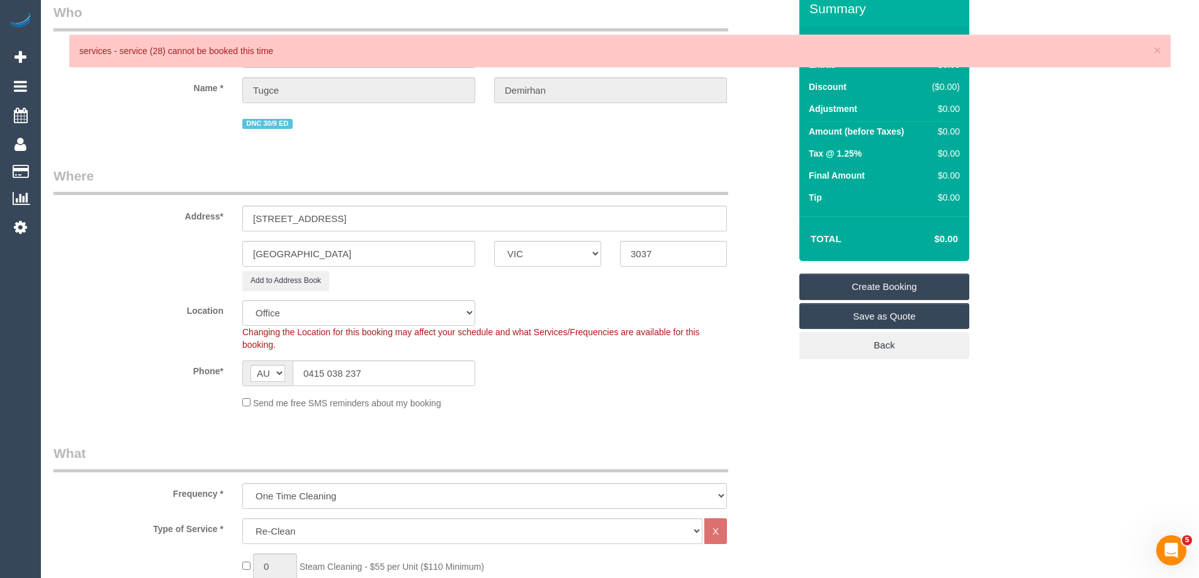
scroll to position [0, 0]
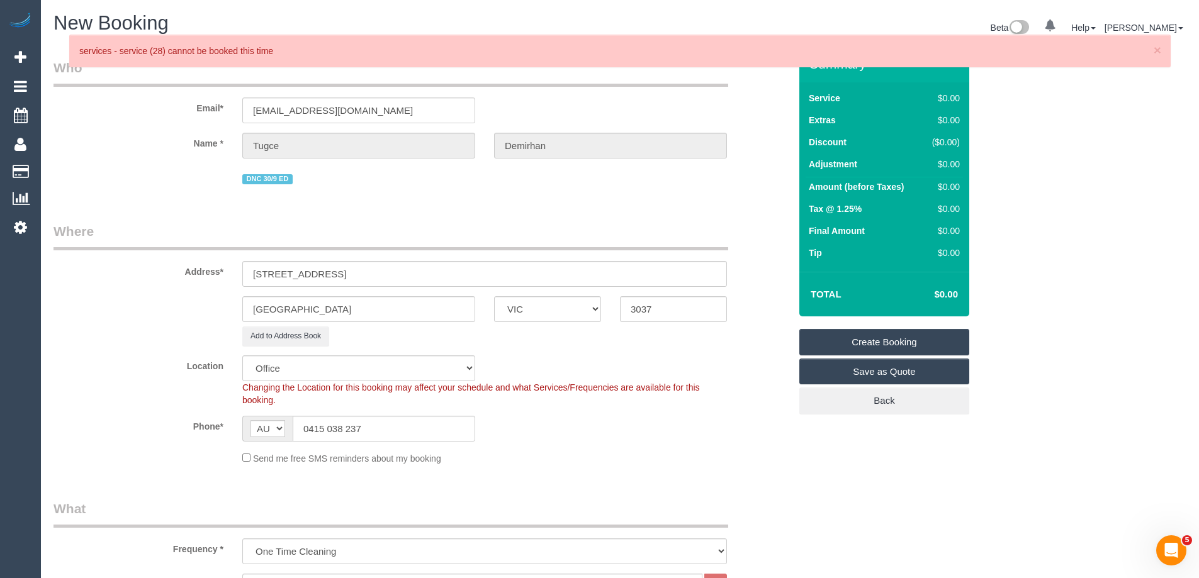
click at [889, 346] on link "Create Booking" at bounding box center [884, 342] width 170 height 26
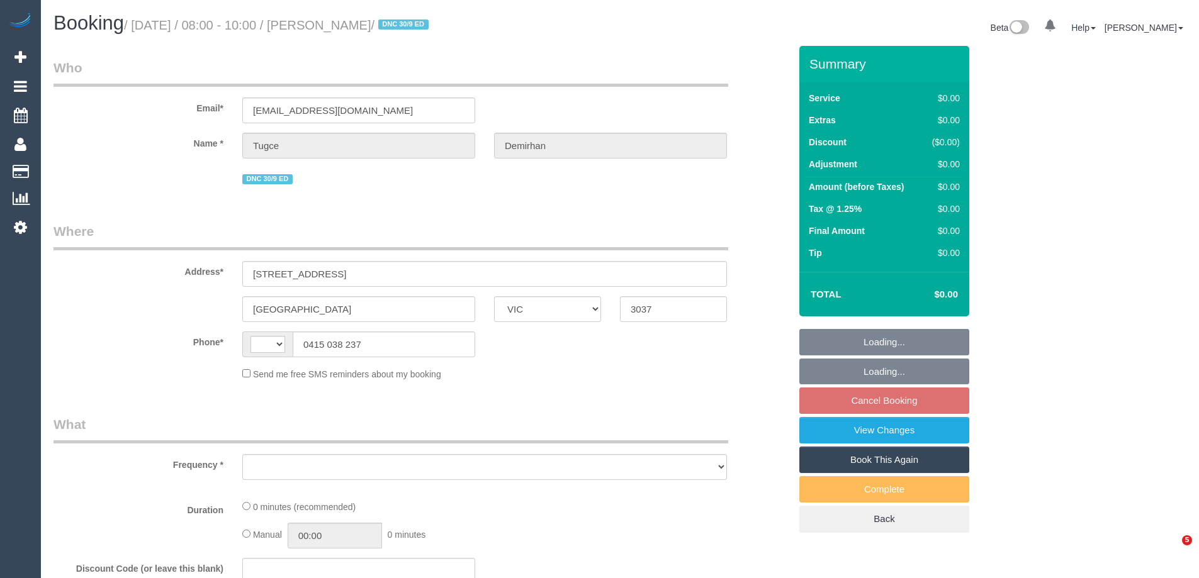
select select "VIC"
select select "string:AU"
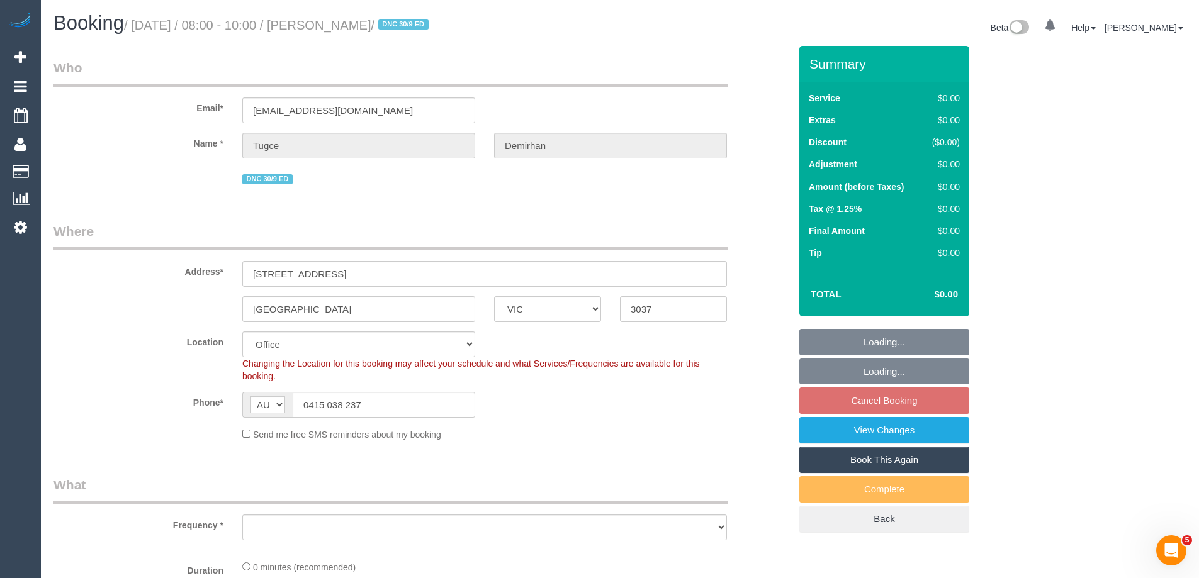
select select "object:679"
select select "number:28"
select select "number:14"
select select "number:18"
select select "number:24"
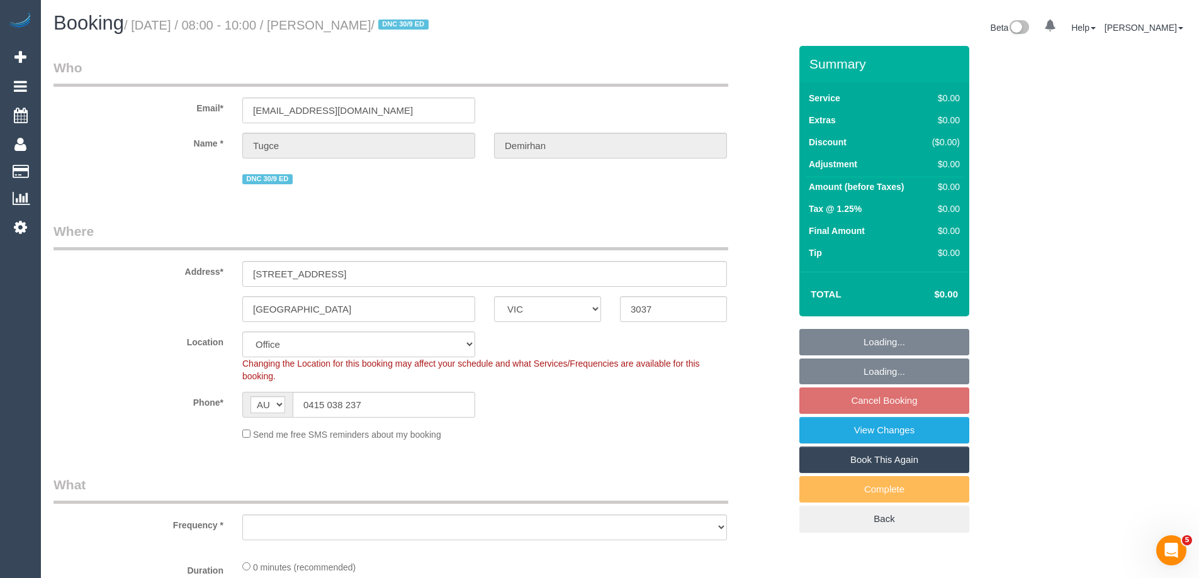
select select "number:33"
select select "number:26"
select select "object:755"
select select "string:stripe-pm_1S8LSl2GScqysDRVUYvLmBJn"
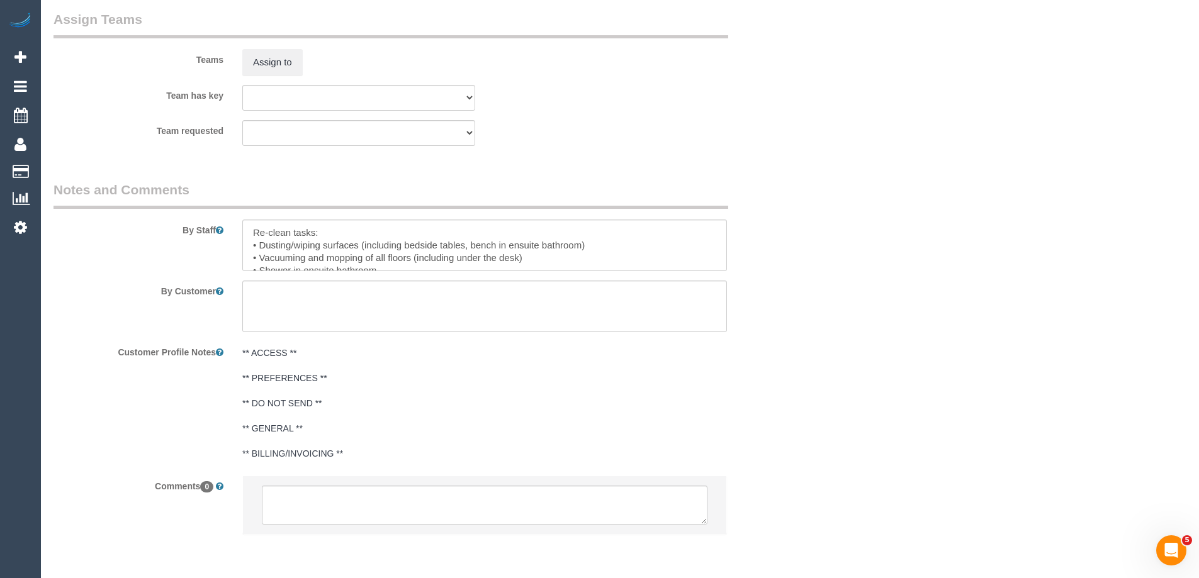
scroll to position [1825, 0]
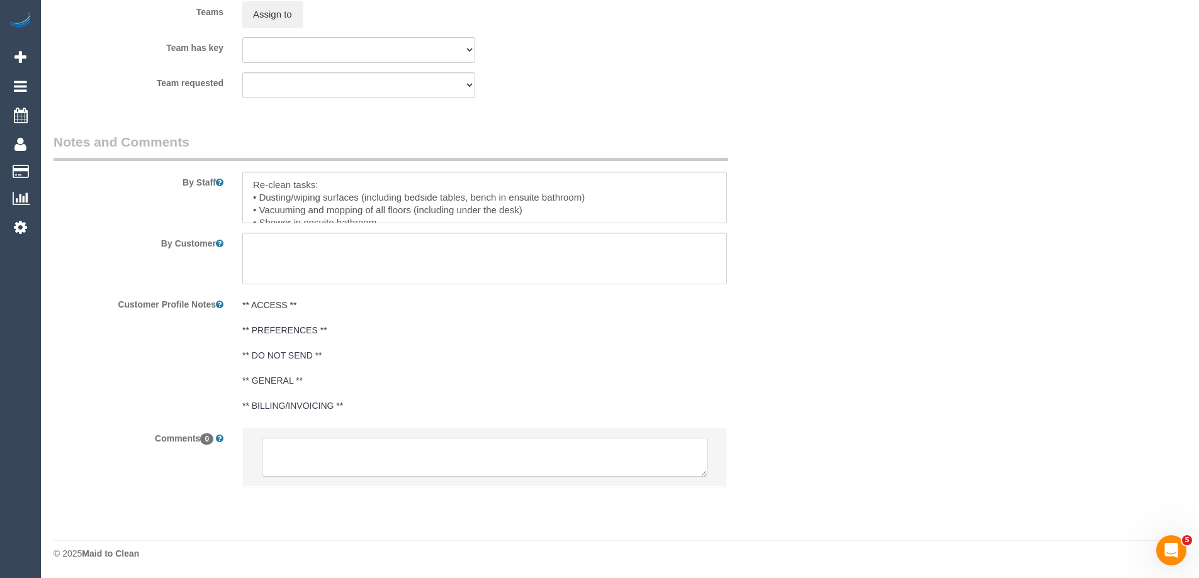
click at [347, 451] on textarea at bounding box center [485, 457] width 446 height 39
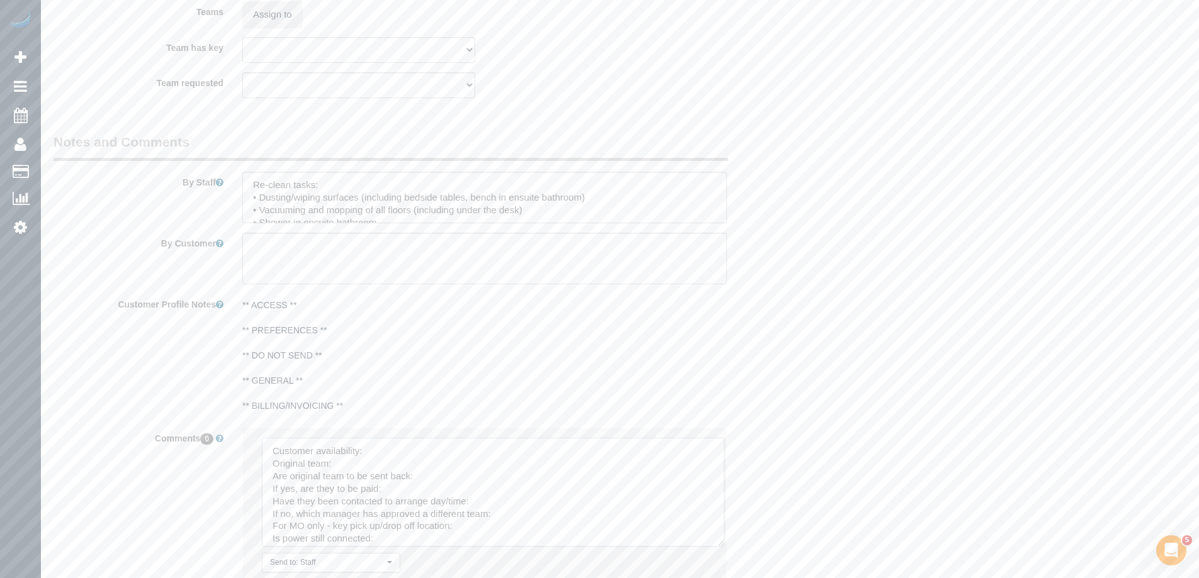
drag, startPoint x: 704, startPoint y: 475, endPoint x: 507, endPoint y: 475, distance: 197.0
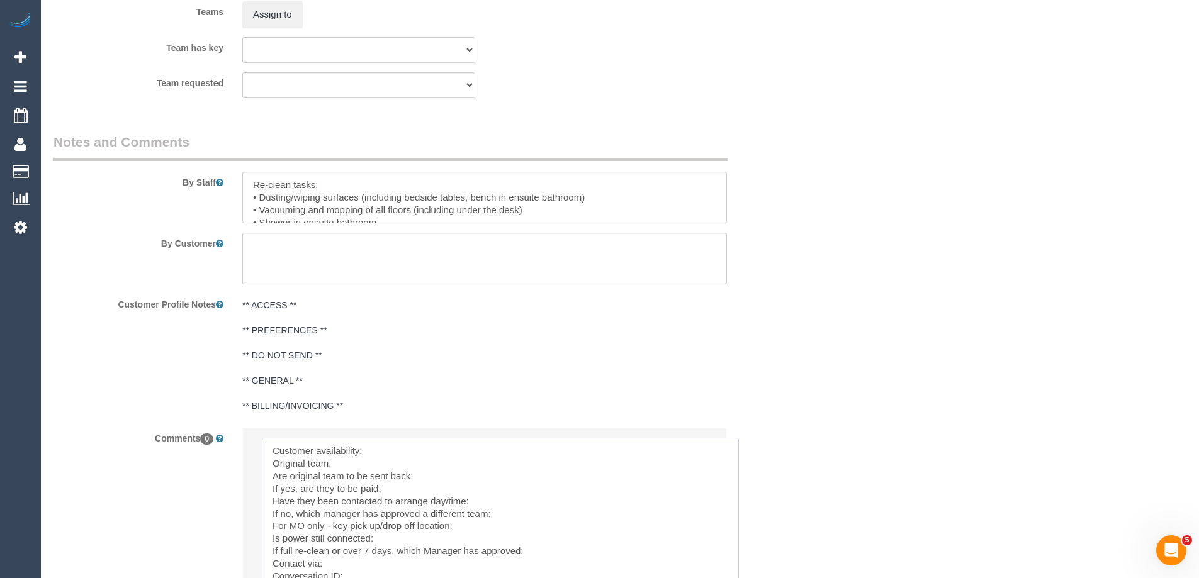
click at [392, 454] on textarea at bounding box center [500, 520] width 477 height 164
click at [465, 443] on textarea at bounding box center [500, 520] width 477 height 164
paste textarea "finishing by 12pm."
click at [452, 446] on textarea at bounding box center [500, 520] width 477 height 164
click at [385, 464] on textarea at bounding box center [500, 520] width 477 height 164
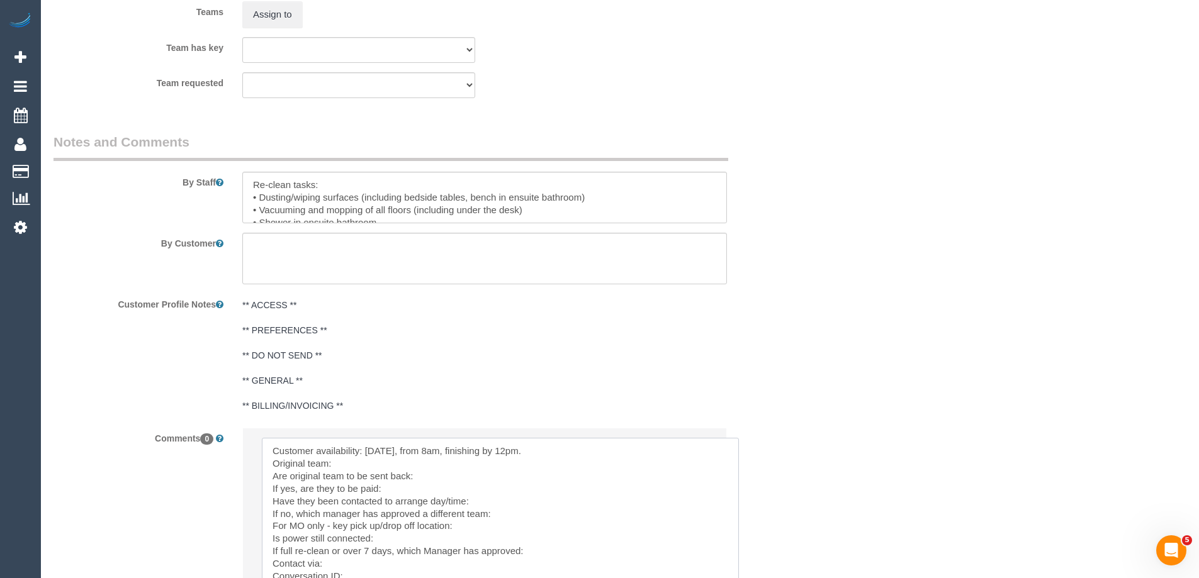
paste textarea "(3) [PERSON_NAME] (C)"
click at [437, 474] on textarea at bounding box center [500, 520] width 477 height 164
click at [431, 483] on textarea at bounding box center [500, 520] width 477 height 164
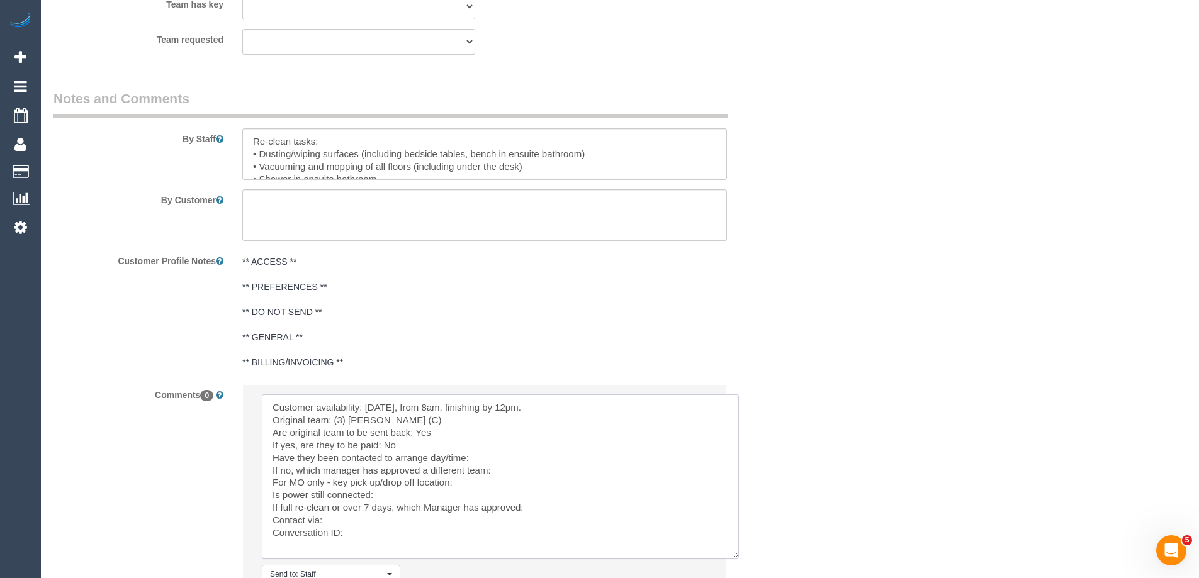
scroll to position [1951, 0]
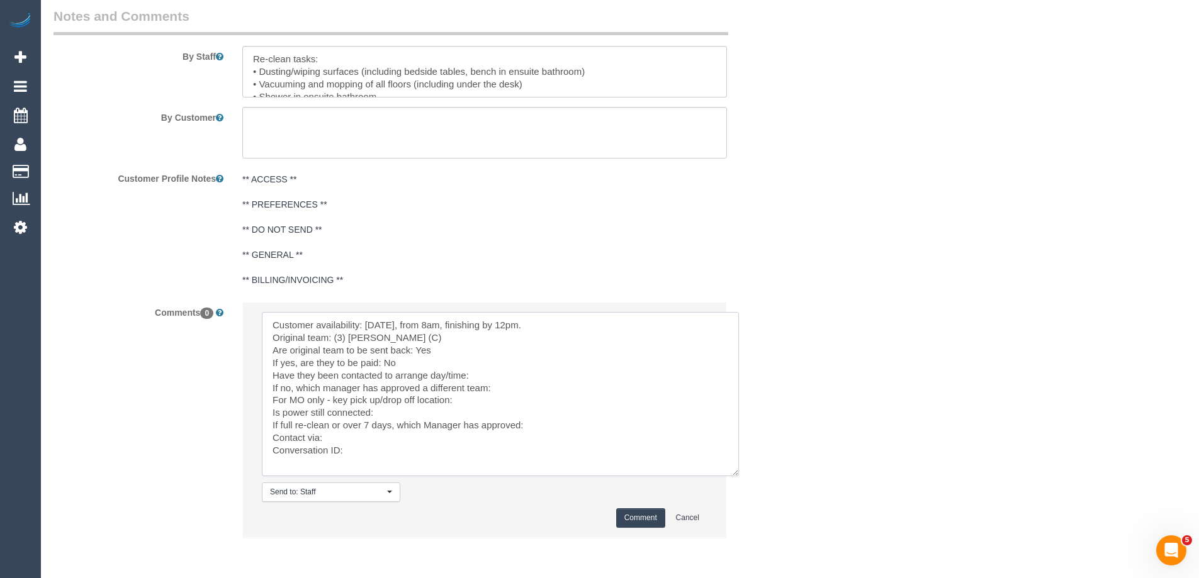
click at [490, 378] on textarea at bounding box center [500, 394] width 477 height 164
click at [531, 386] on textarea at bounding box center [500, 394] width 477 height 164
click at [541, 418] on textarea at bounding box center [500, 394] width 477 height 164
click at [546, 425] on textarea at bounding box center [500, 394] width 477 height 164
click at [417, 455] on textarea at bounding box center [500, 394] width 477 height 164
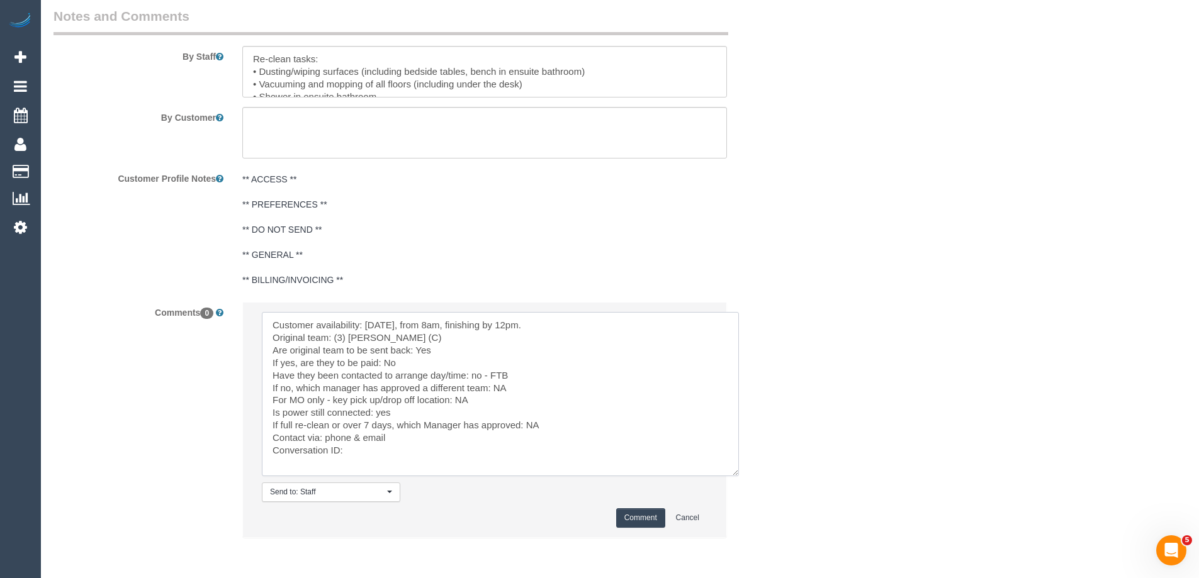
paste textarea "cnv_1fhb7hjs"
type textarea "Customer availability: Thu 2/10, from 8am, finishing by 12pm. Original team: (3…"
click at [645, 515] on button "Comment" at bounding box center [640, 519] width 49 height 20
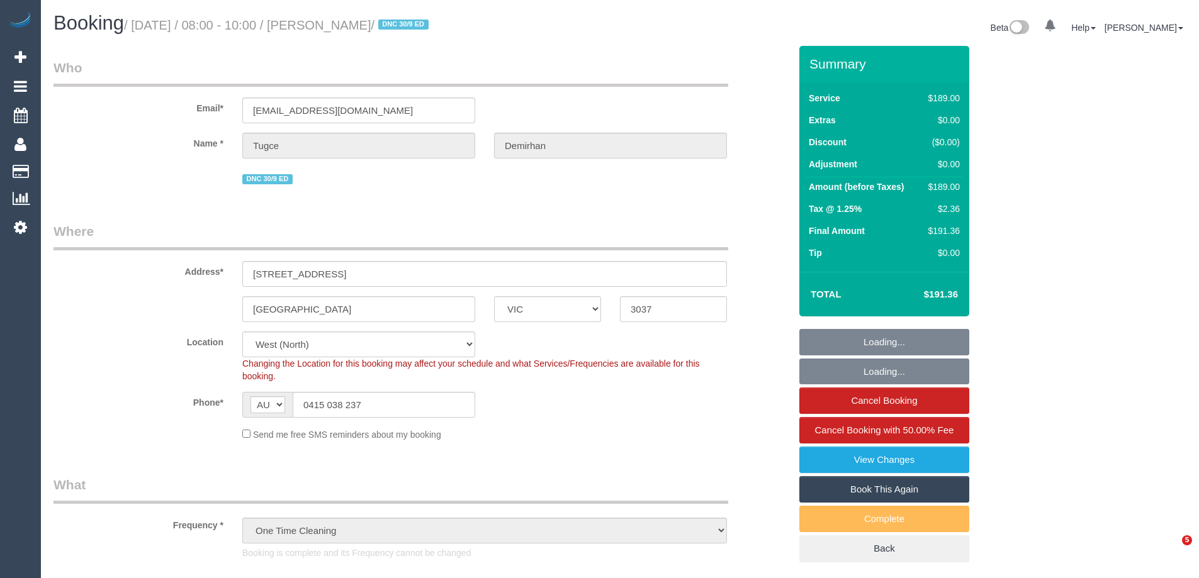
select select "VIC"
select select "object:795"
select select "string:stripe-pm_1S8LSl2GScqysDRVUYvLmBJn"
select select "number:28"
select select "number:14"
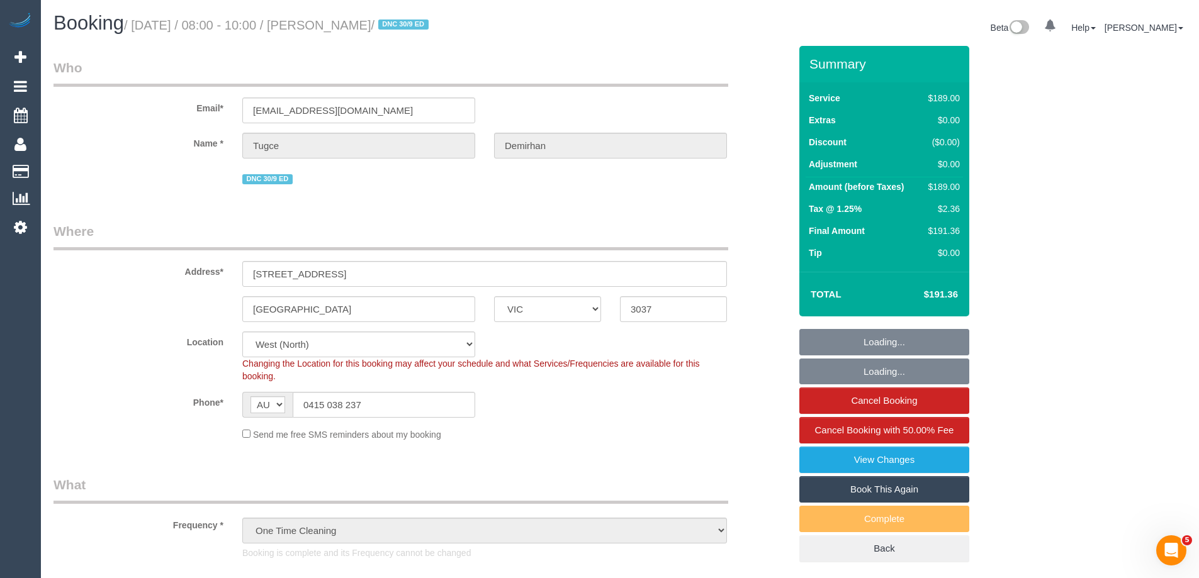
select select "number:18"
select select "number:24"
select select "number:33"
select select "number:26"
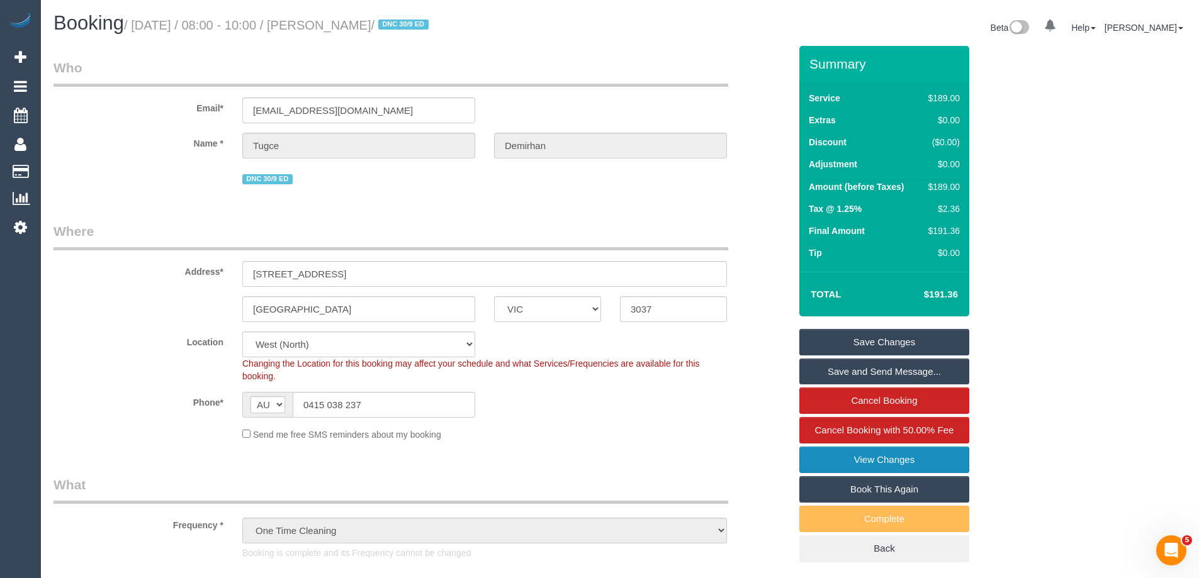
click at [917, 455] on link "View Changes" at bounding box center [884, 460] width 170 height 26
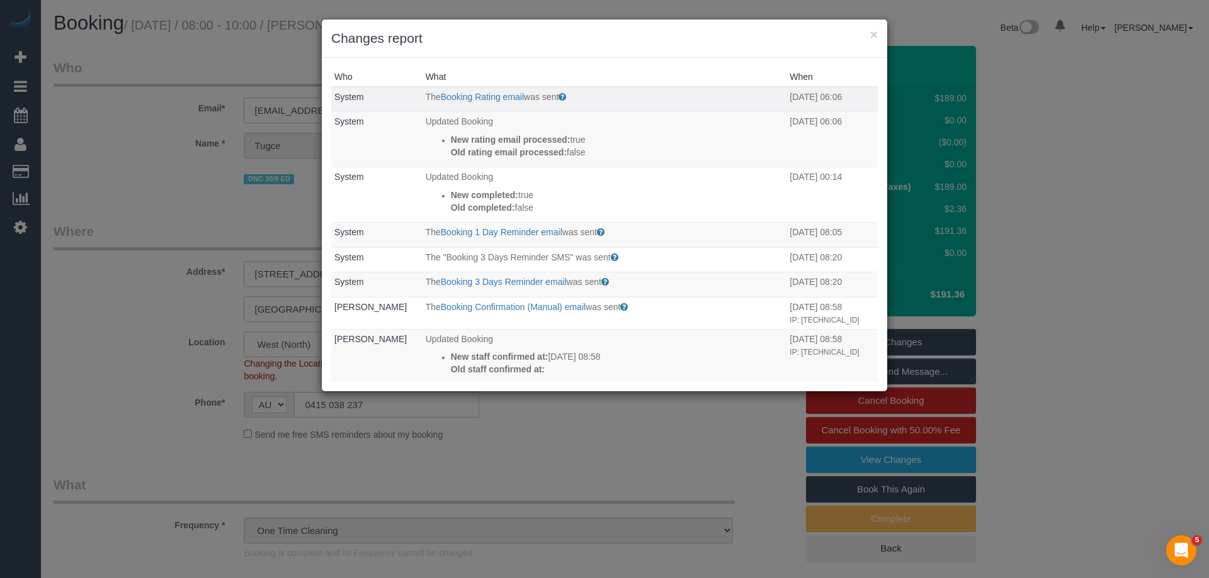
click at [493, 102] on p "The Booking Rating email was sent" at bounding box center [605, 97] width 358 height 13
click at [498, 97] on link "Booking Rating email" at bounding box center [482, 97] width 83 height 10
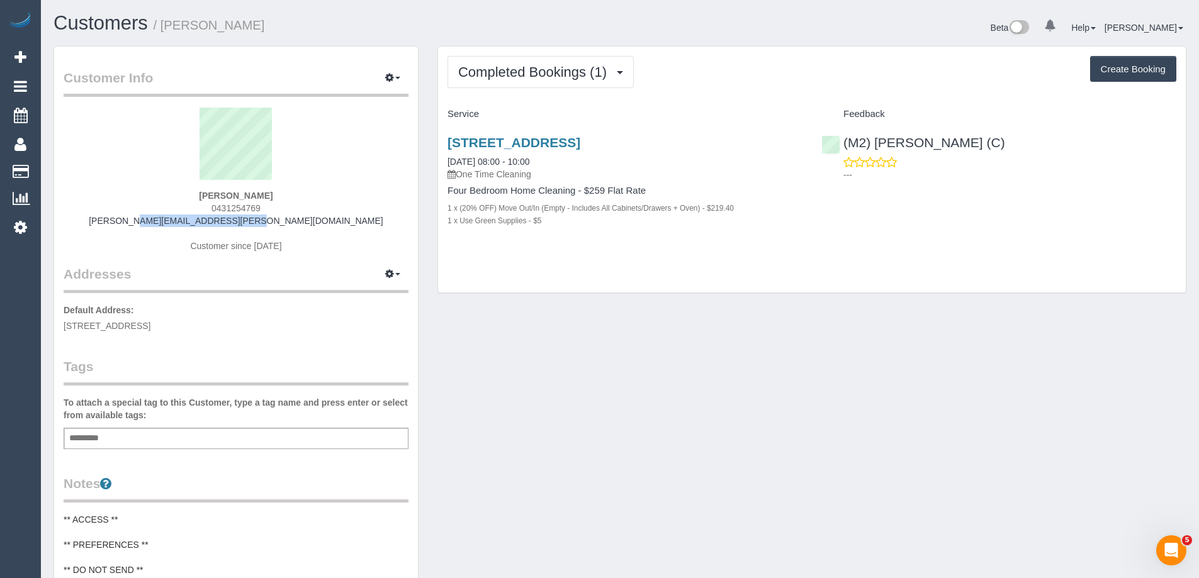
drag, startPoint x: 320, startPoint y: 221, endPoint x: 149, endPoint y: 223, distance: 171.2
click at [149, 223] on div "[PERSON_NAME] 0431254769 [PERSON_NAME][EMAIL_ADDRESS][PERSON_NAME][DOMAIN_NAME]…" at bounding box center [236, 186] width 345 height 157
copy link "[PERSON_NAME][EMAIL_ADDRESS][PERSON_NAME][DOMAIN_NAME]"
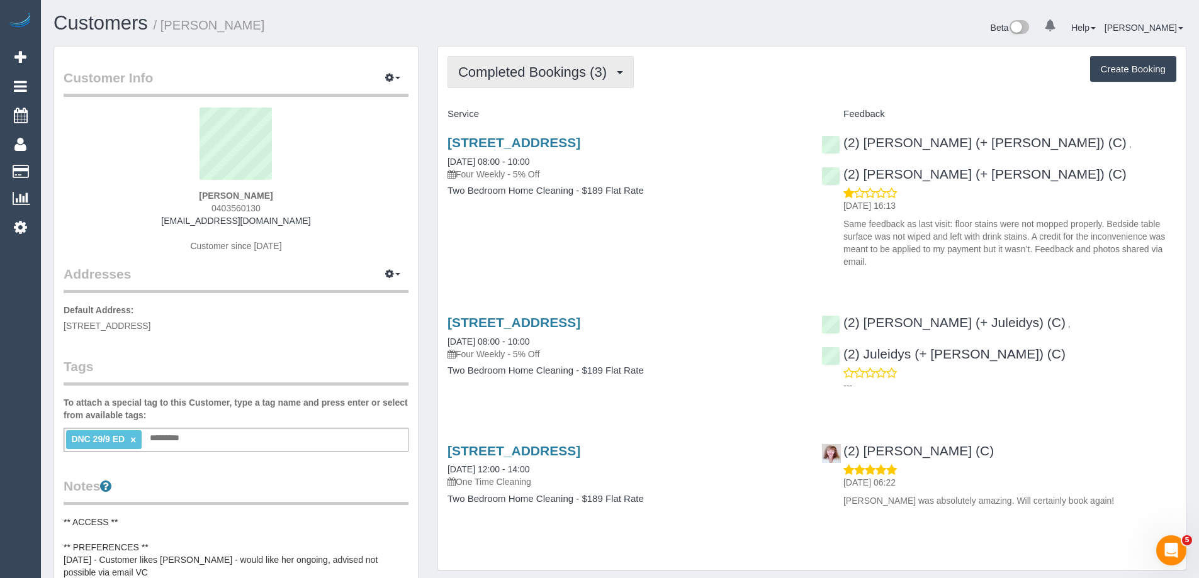
click at [499, 79] on span "Completed Bookings (3)" at bounding box center [535, 72] width 155 height 16
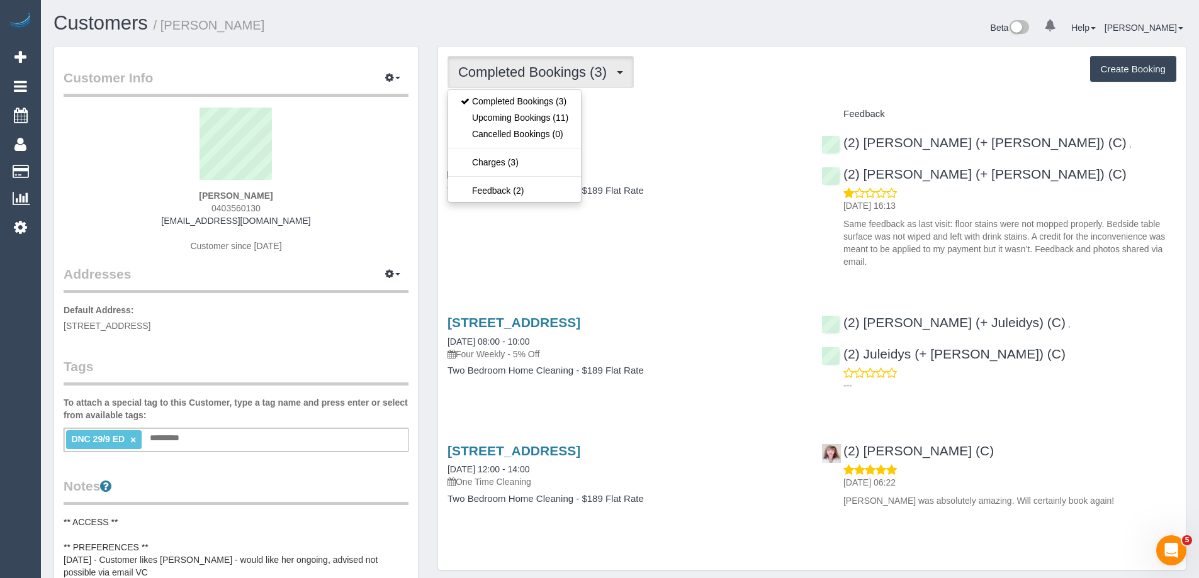
click at [676, 84] on div "Completed Bookings (3) Completed Bookings (3) Upcoming Bookings (11) Cancelled …" at bounding box center [812, 72] width 729 height 32
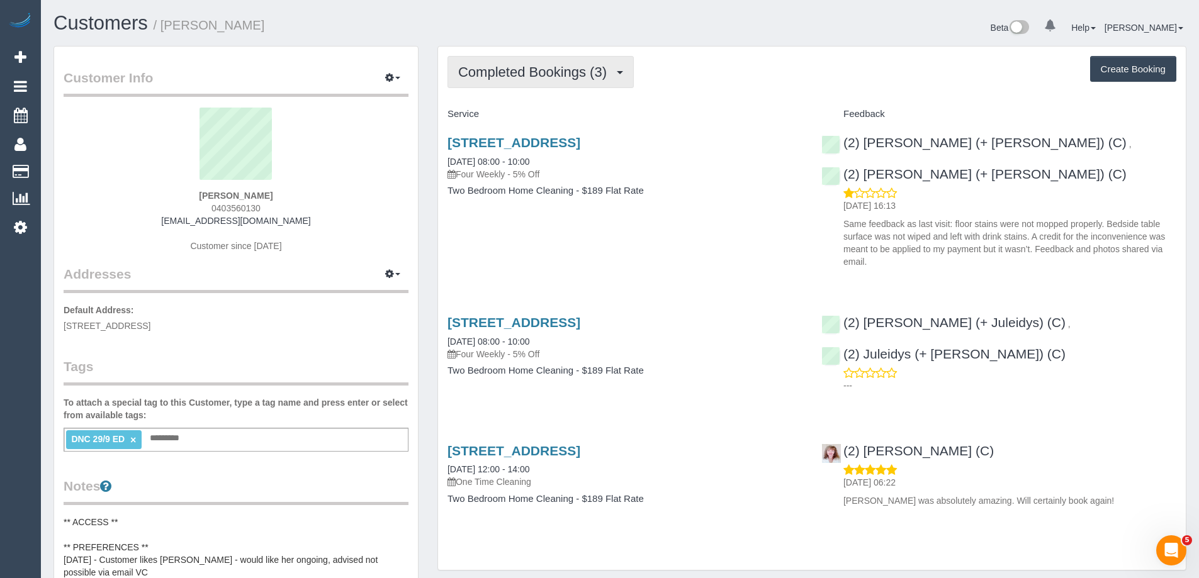
click at [551, 71] on span "Completed Bookings (3)" at bounding box center [535, 72] width 155 height 16
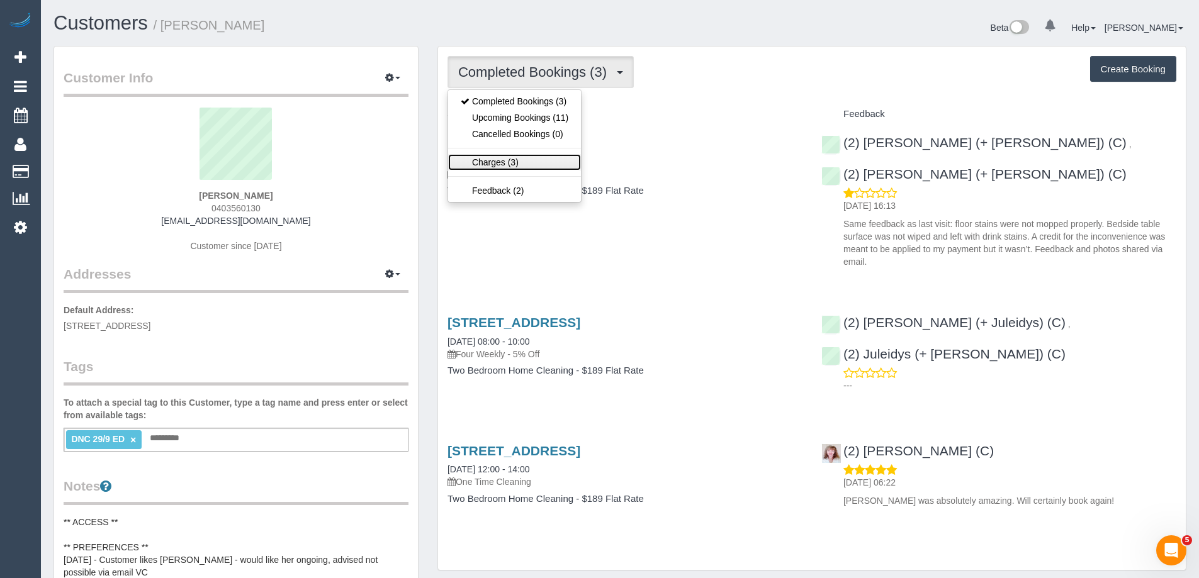
click at [521, 167] on link "Charges (3)" at bounding box center [514, 162] width 133 height 16
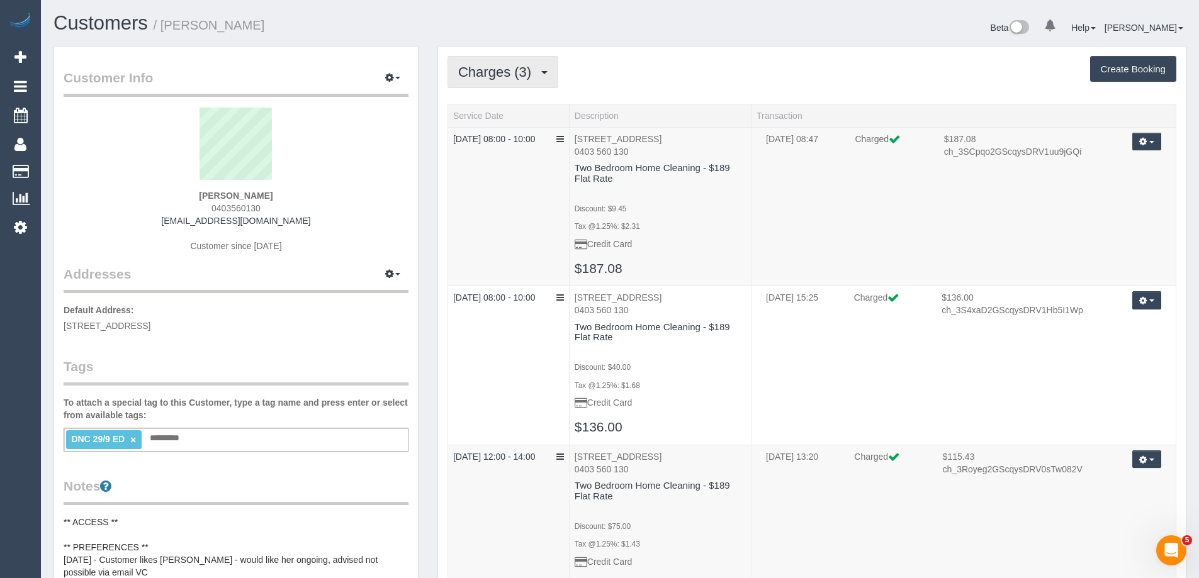
click at [526, 69] on span "Charges (3)" at bounding box center [497, 72] width 79 height 16
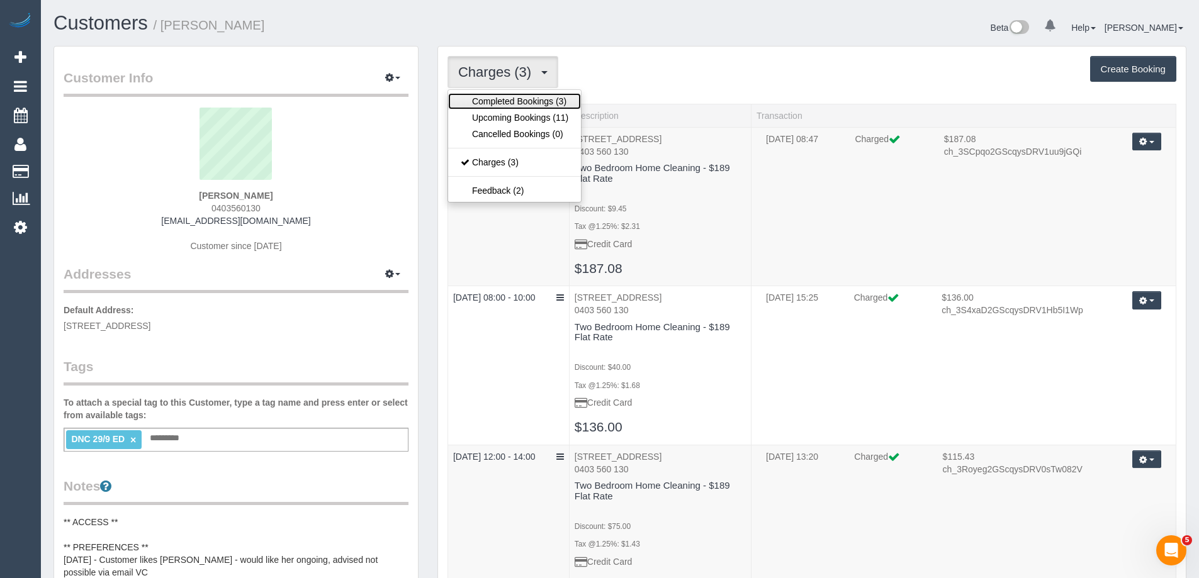
click at [513, 102] on link "Completed Bookings (3)" at bounding box center [514, 101] width 133 height 16
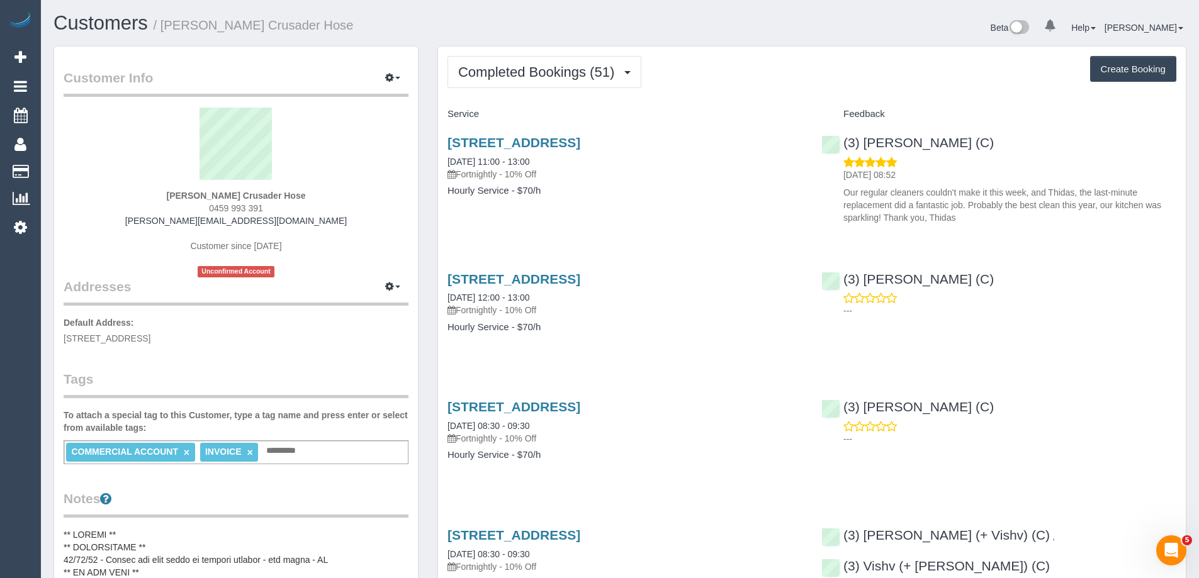
scroll to position [3404, 1199]
click at [502, 60] on button "Completed Bookings (51)" at bounding box center [545, 72] width 194 height 32
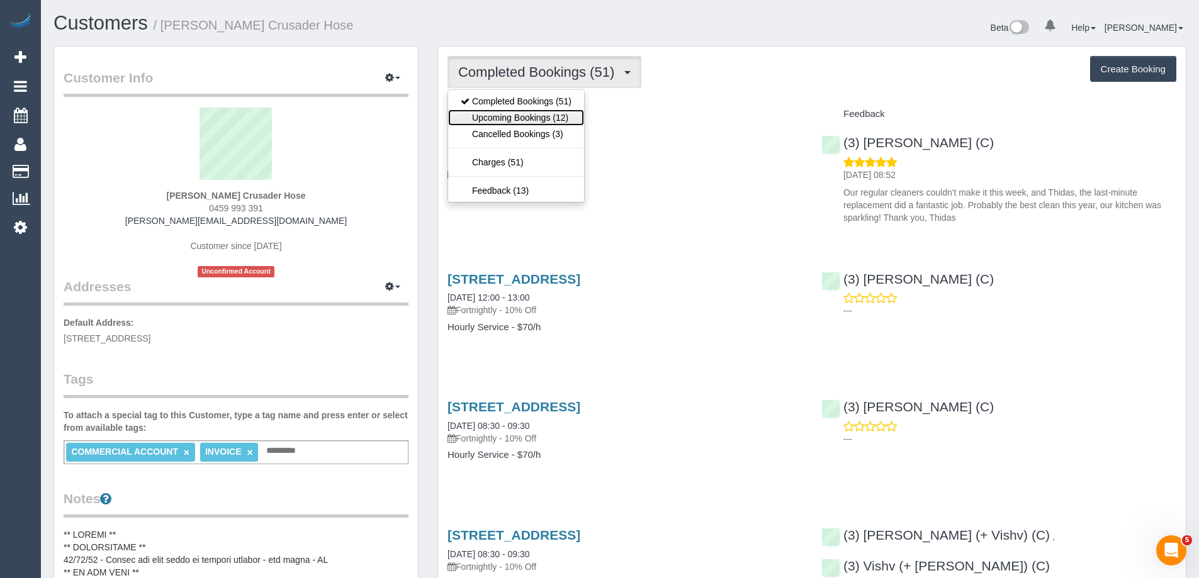
click at [519, 116] on link "Upcoming Bookings (12)" at bounding box center [516, 118] width 136 height 16
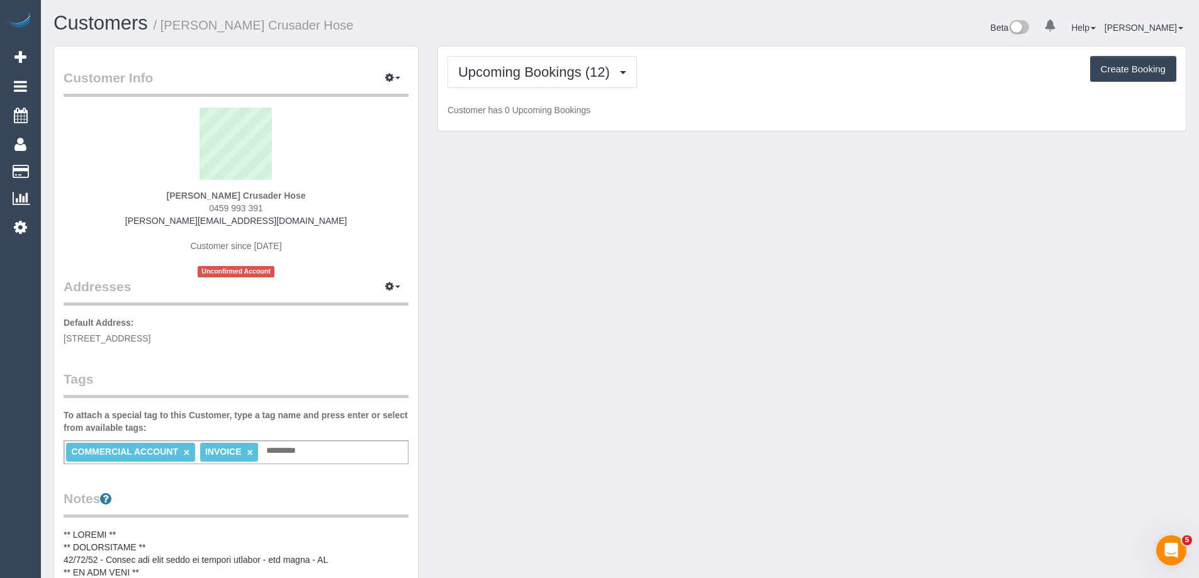
scroll to position [1856, 1199]
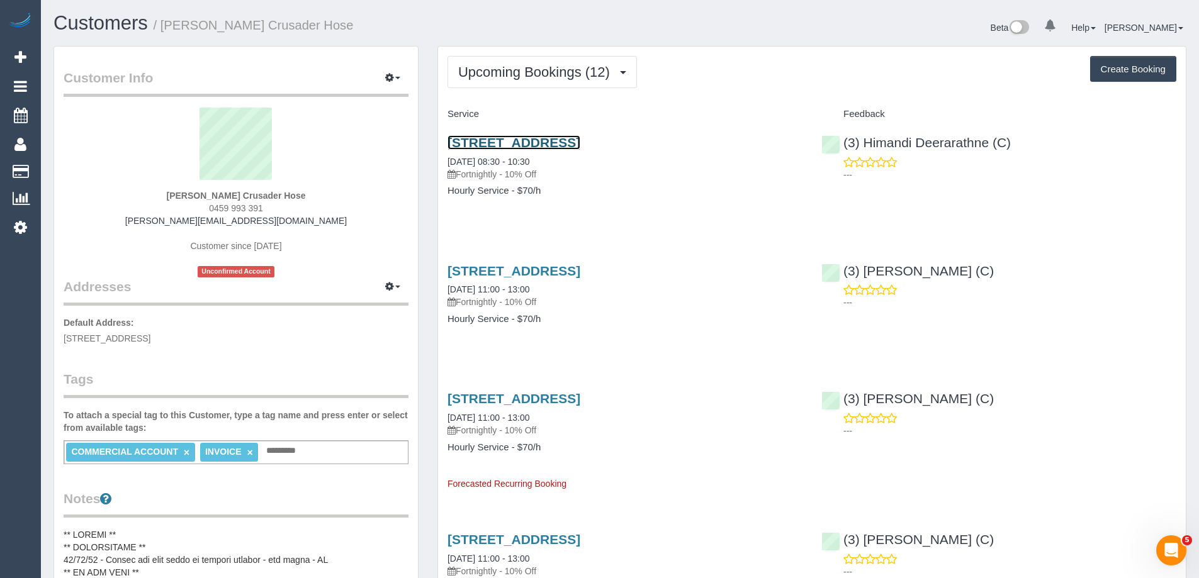
click at [541, 141] on link "22 Industry Place, Bayswater, VIC 3153" at bounding box center [514, 142] width 133 height 14
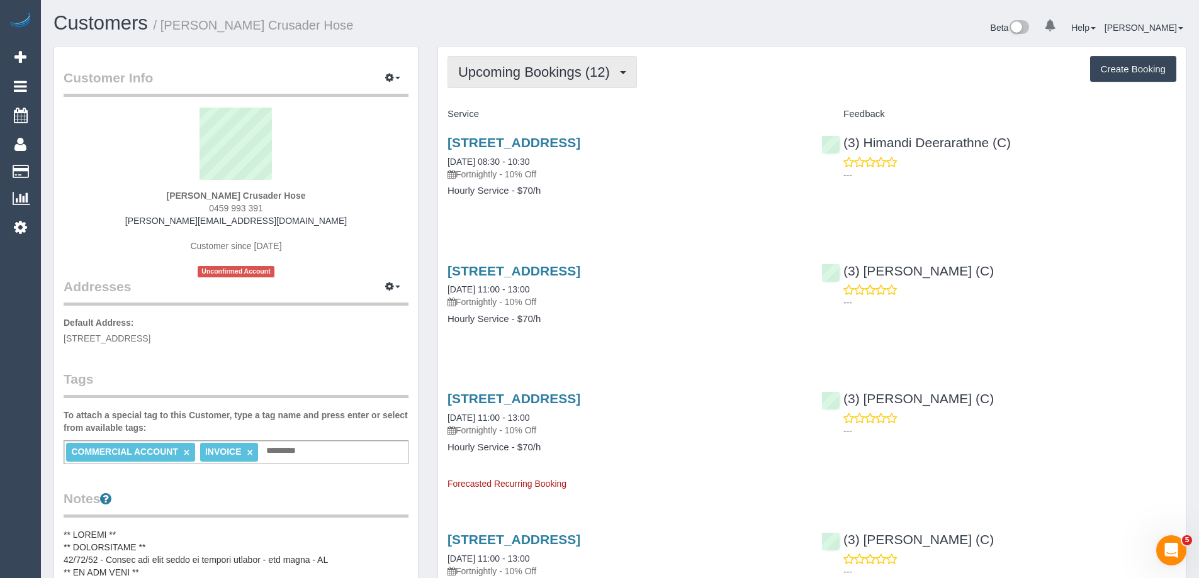
click at [524, 76] on span "Upcoming Bookings (12)" at bounding box center [537, 72] width 158 height 16
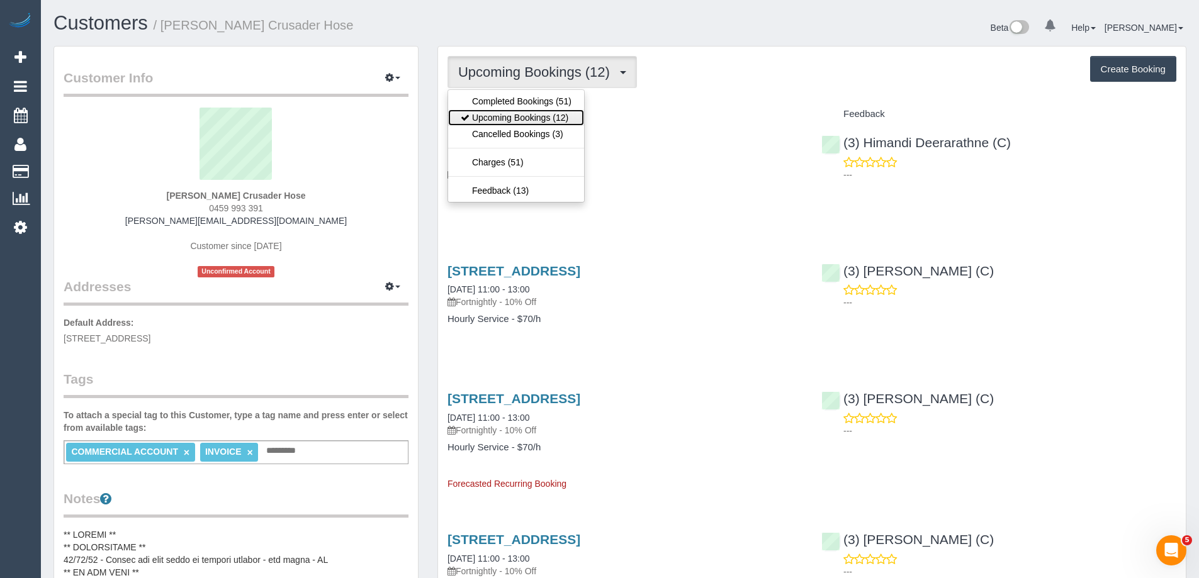
click at [519, 113] on link "Upcoming Bookings (12)" at bounding box center [516, 118] width 136 height 16
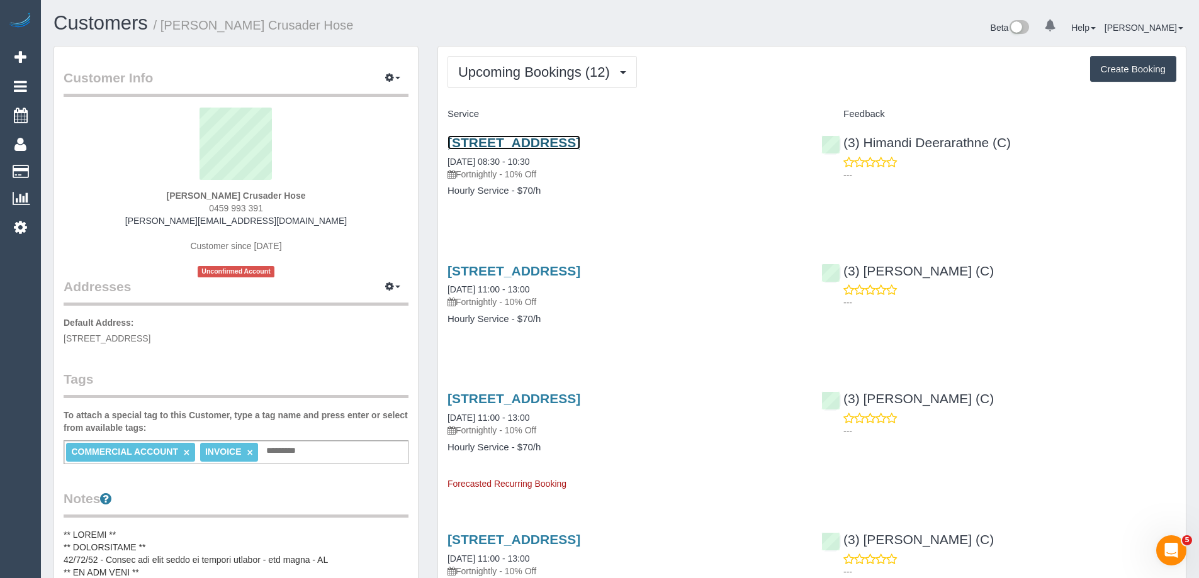
click at [580, 140] on link "22 Industry Place, Bayswater, VIC 3153" at bounding box center [514, 142] width 133 height 14
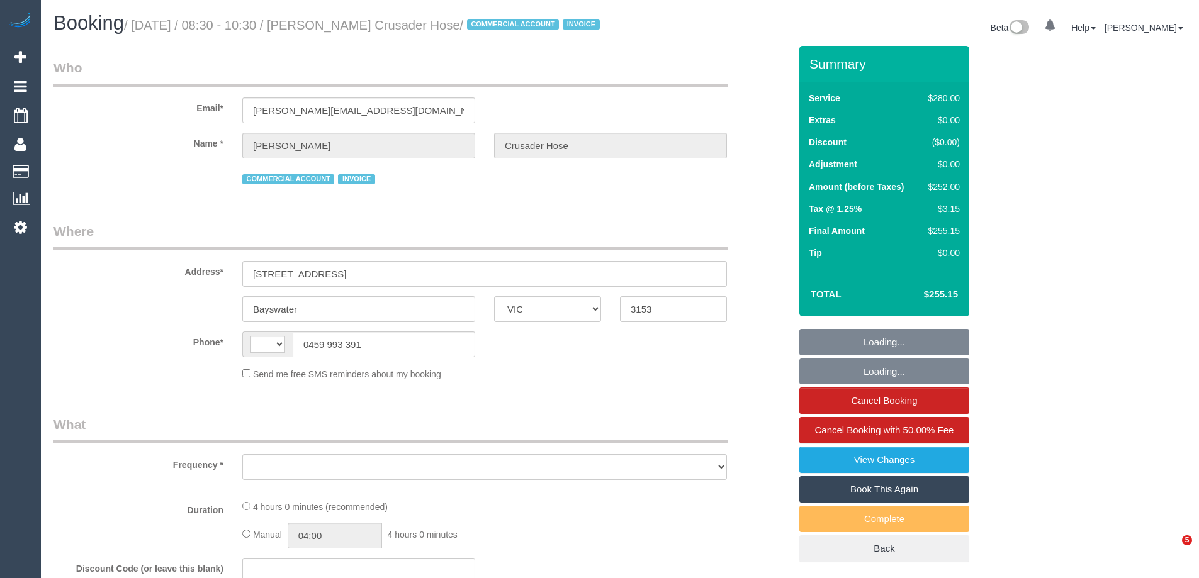
select select "VIC"
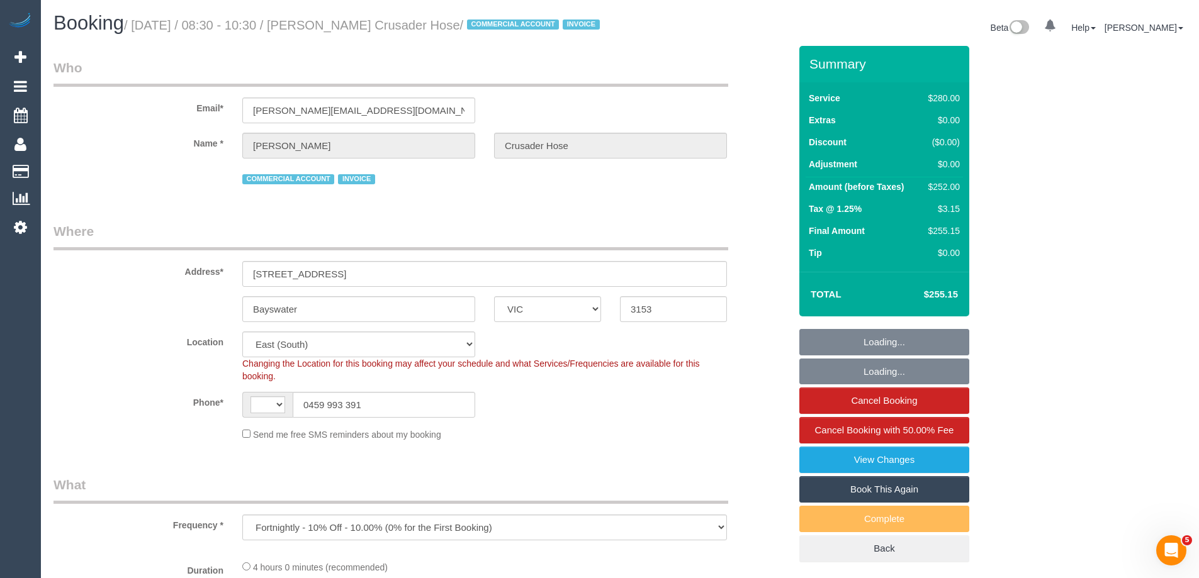
select select "object:727"
select select "string:AU"
select select "number:28"
select select "number:14"
select select "number:19"
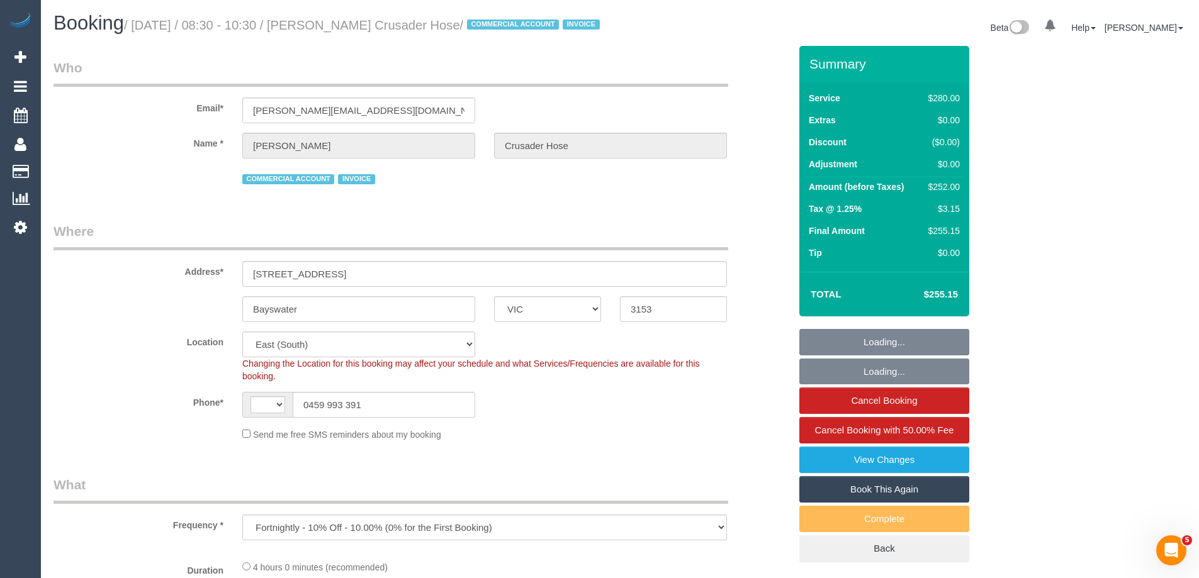
select select "number:36"
select select "number:35"
select select "240"
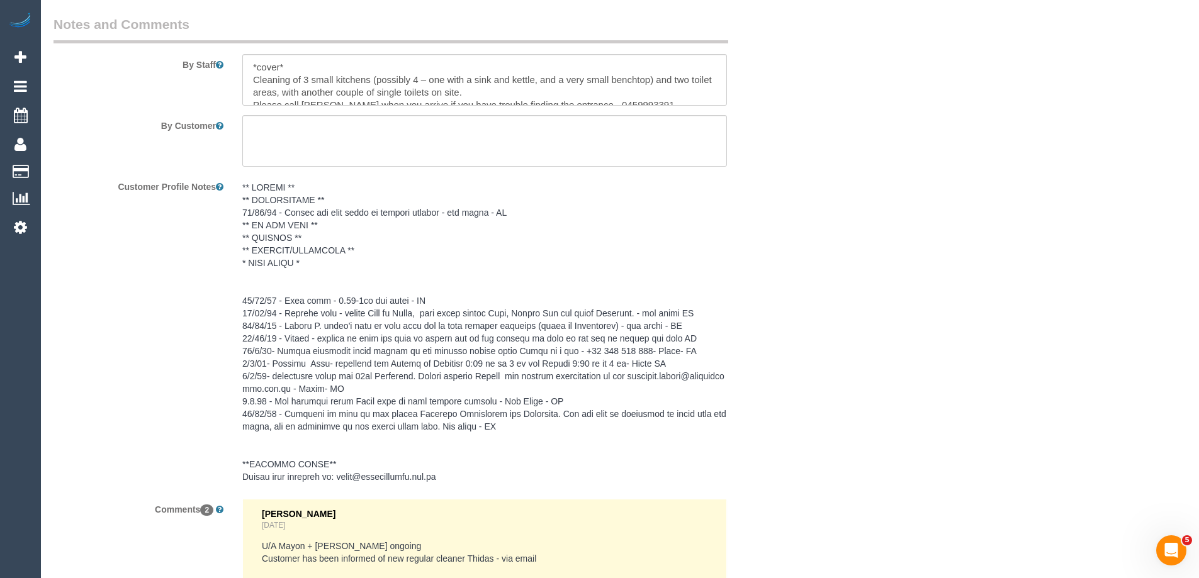
scroll to position [2014, 0]
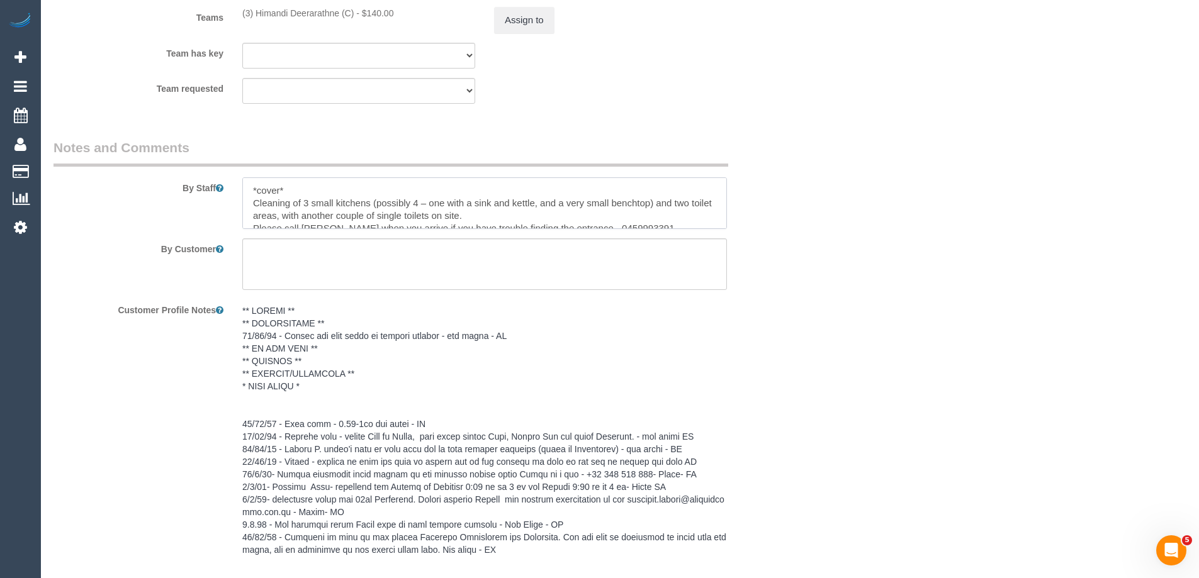
click at [294, 222] on textarea at bounding box center [484, 204] width 485 height 52
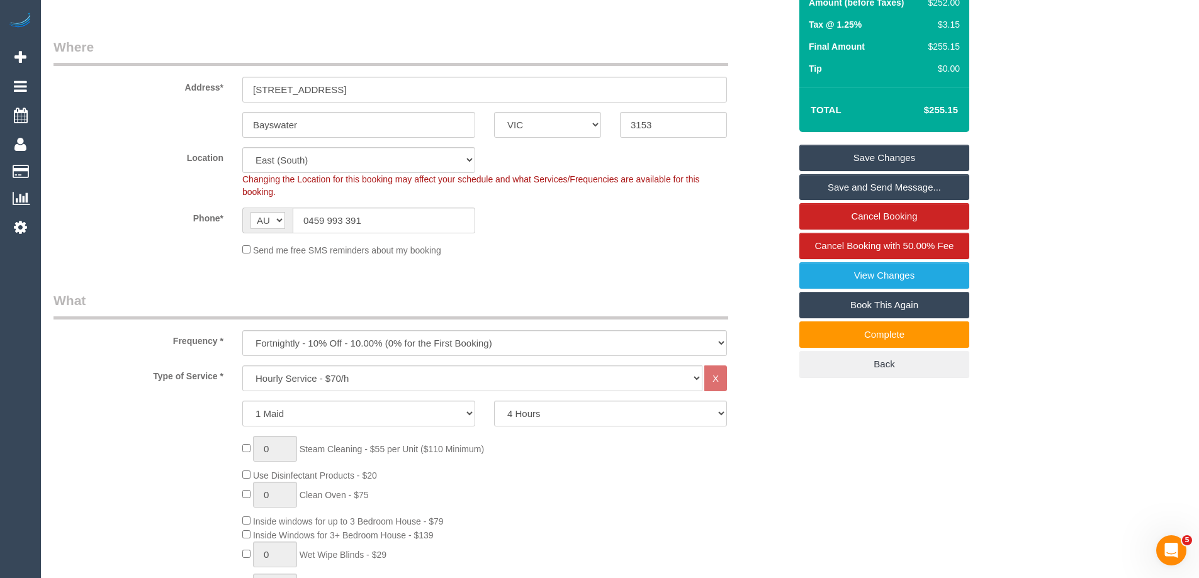
scroll to position [0, 0]
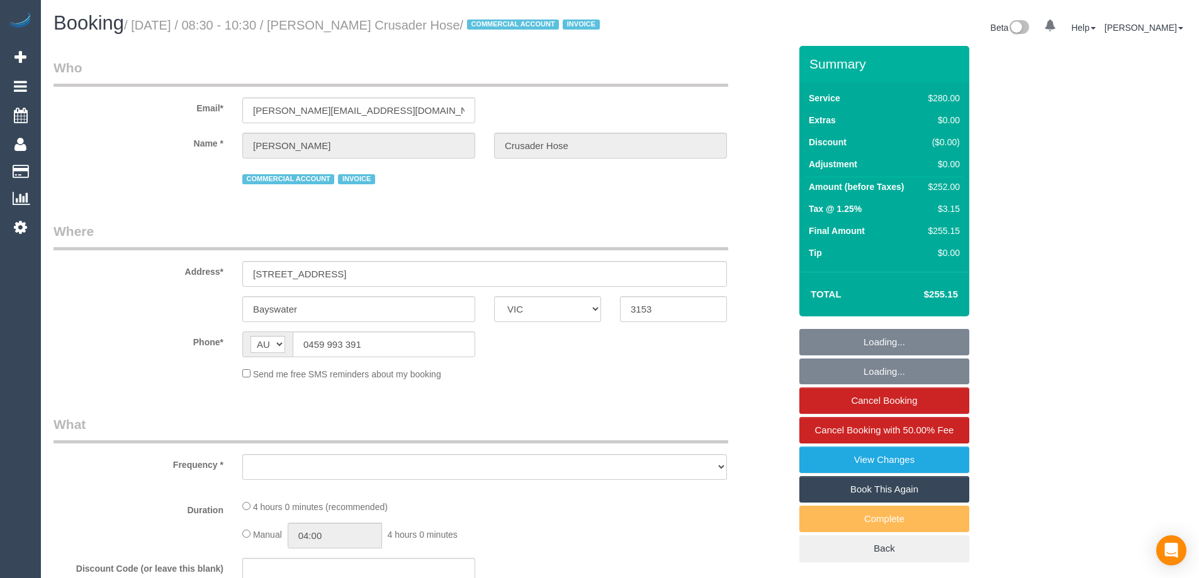
select select "VIC"
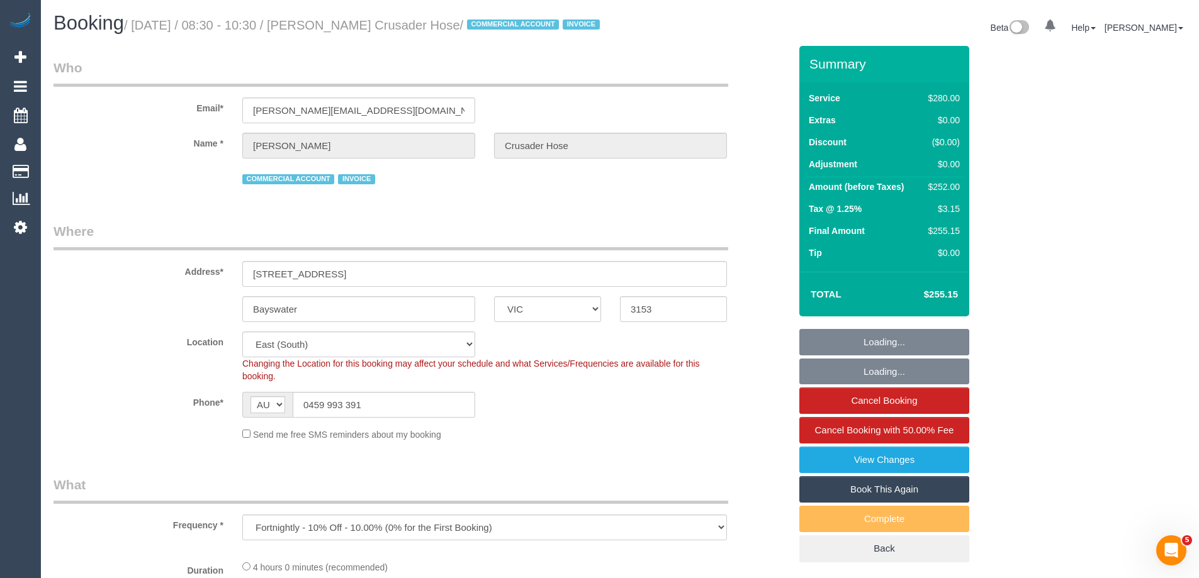
select select "object:891"
select select "240"
select select "number:28"
select select "number:14"
select select "number:19"
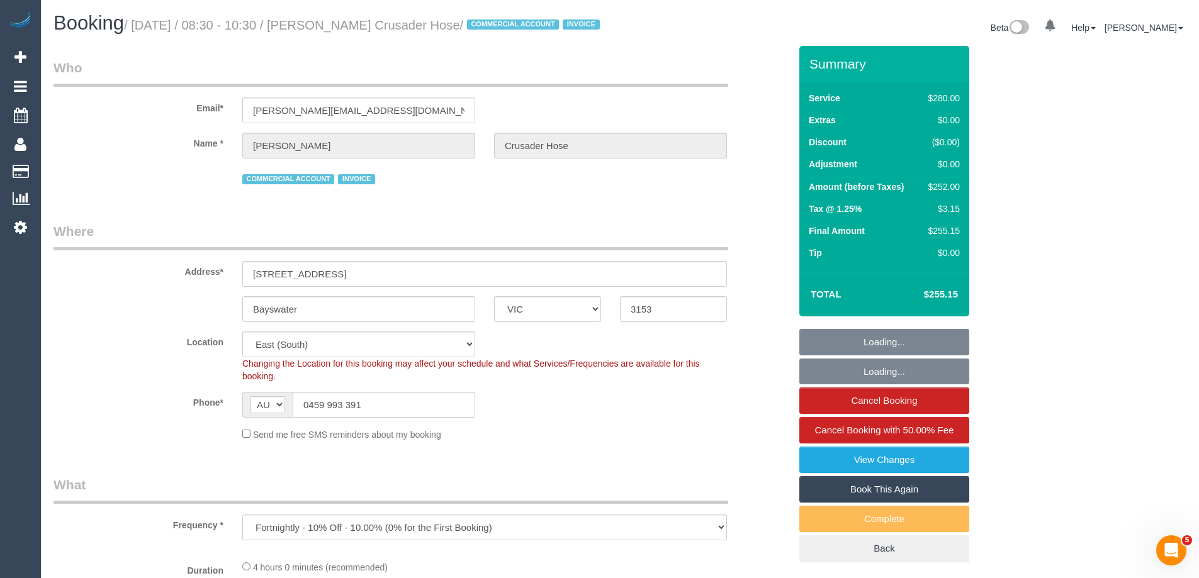
select select "number:36"
select select "number:35"
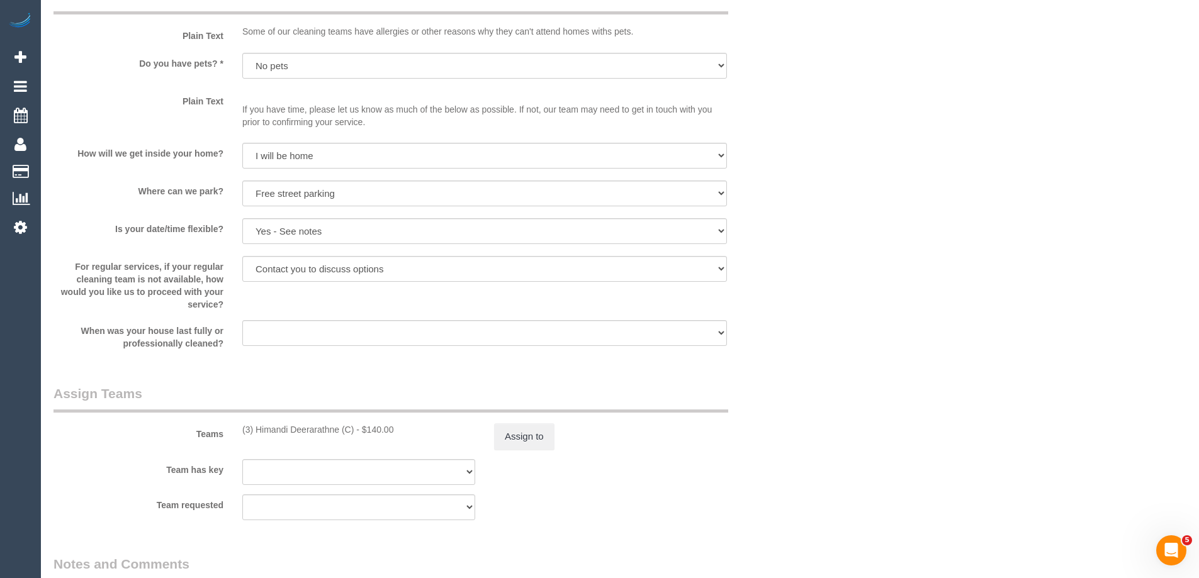
scroll to position [1951, 0]
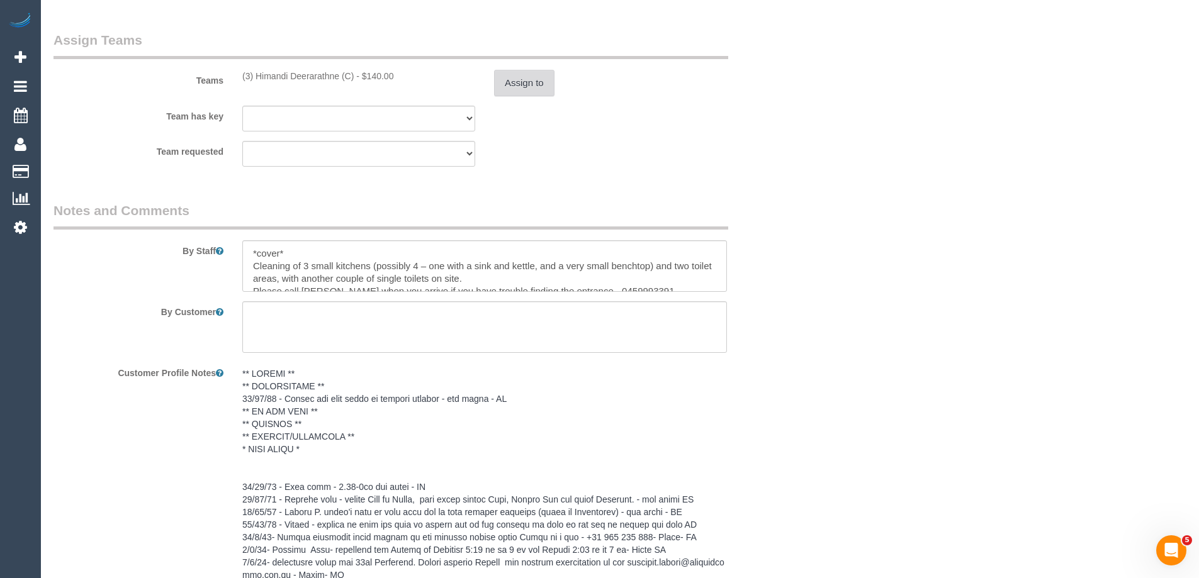
click at [519, 91] on button "Assign to" at bounding box center [524, 83] width 60 height 26
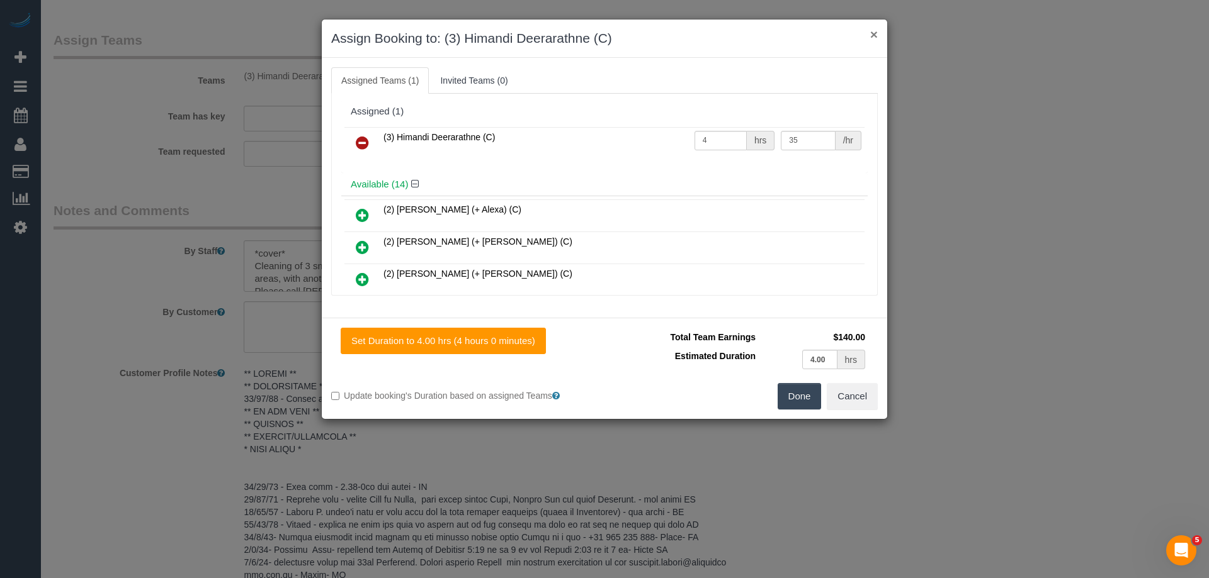
click at [875, 33] on button "×" at bounding box center [874, 34] width 8 height 13
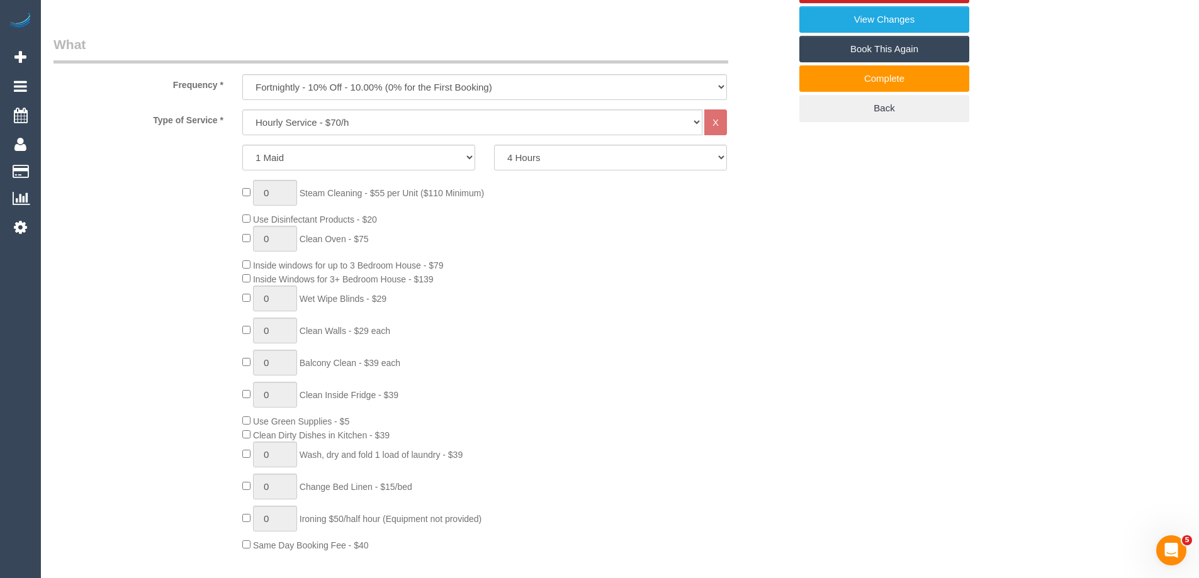
scroll to position [0, 0]
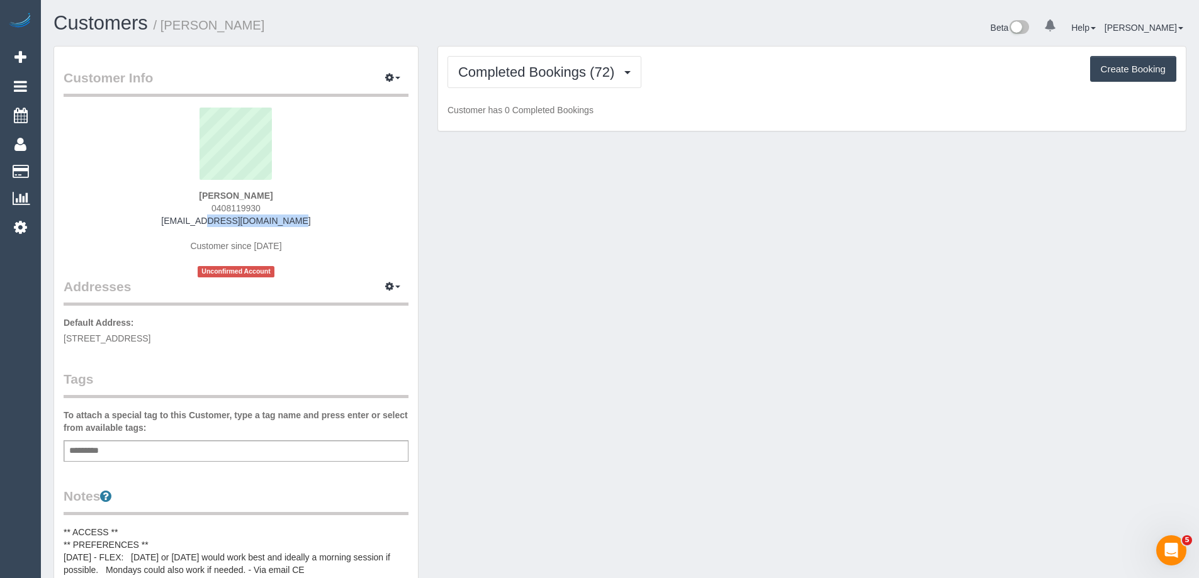
drag, startPoint x: 184, startPoint y: 227, endPoint x: 162, endPoint y: 227, distance: 22.0
click at [162, 227] on div "Sarah Cato 0408119930 sgcato@hotmail.com Customer since 2024 Unconfirmed Account" at bounding box center [236, 193] width 345 height 170
copy link "sgcato@hotmail.com"
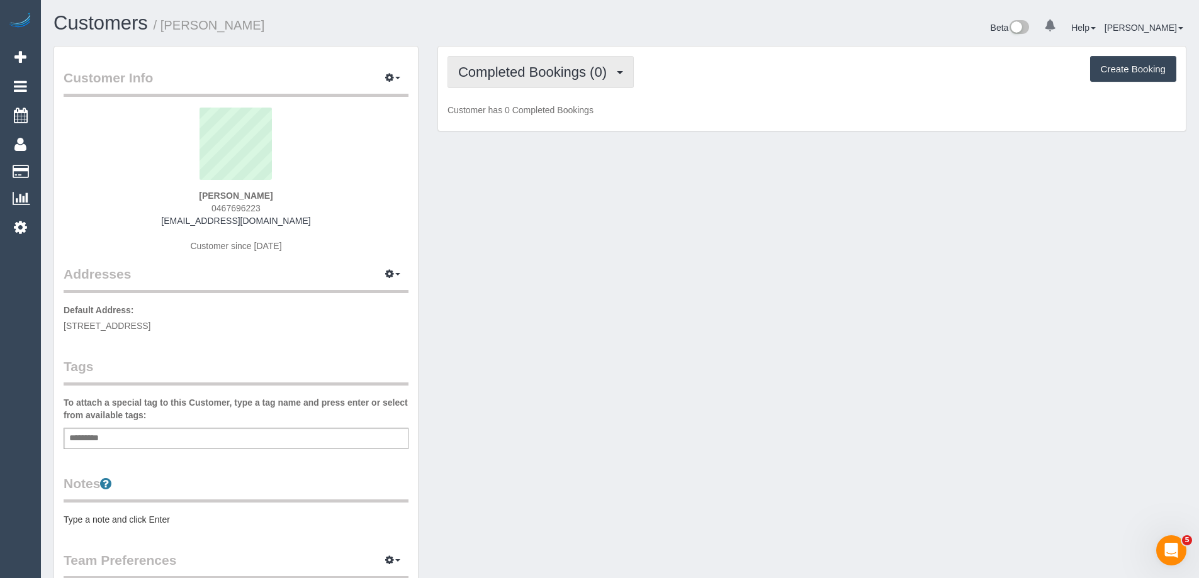
click at [531, 71] on span "Completed Bookings (0)" at bounding box center [535, 72] width 155 height 16
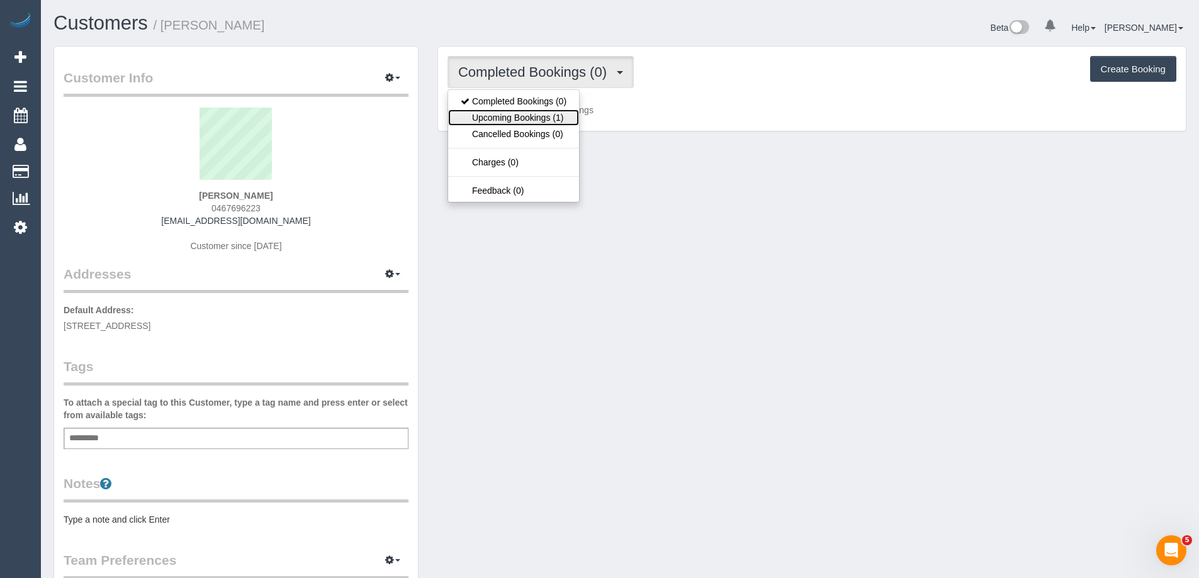
click at [530, 114] on link "Upcoming Bookings (1)" at bounding box center [513, 118] width 131 height 16
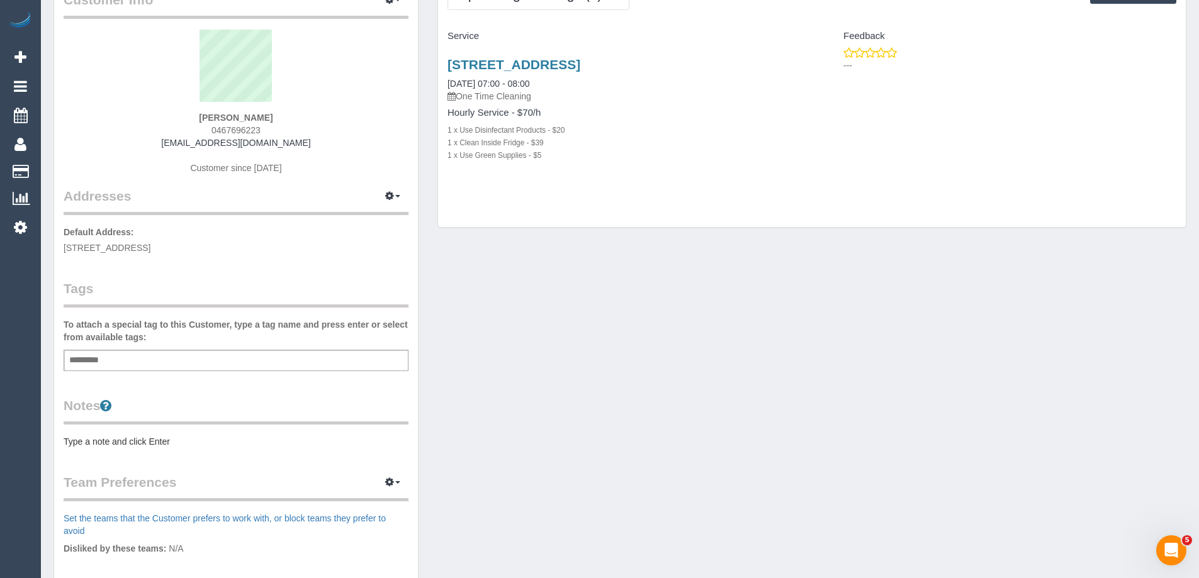
scroll to position [189, 0]
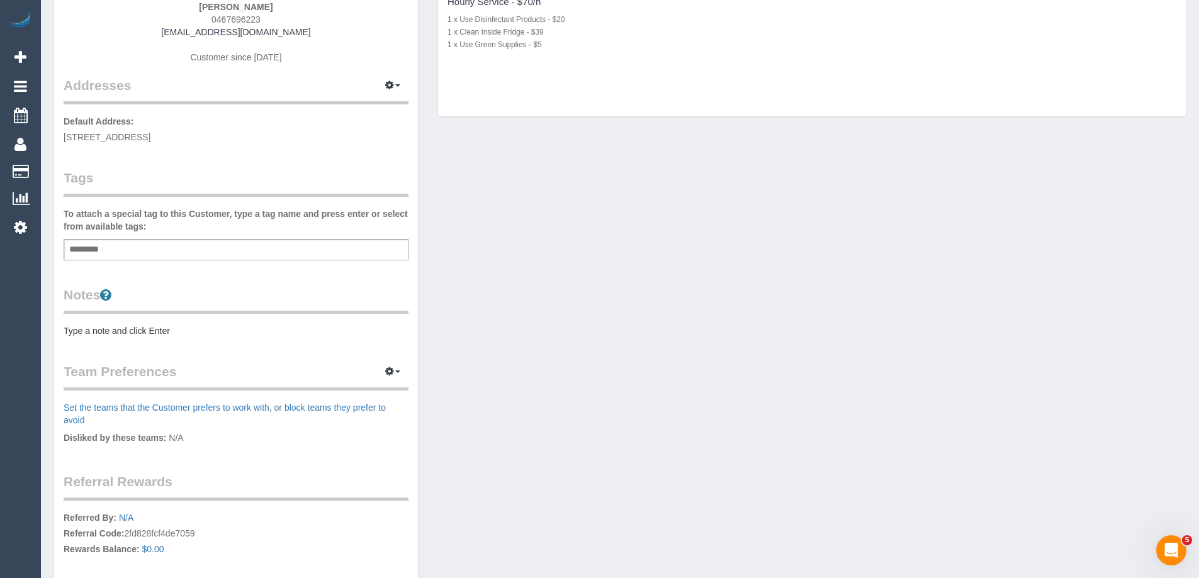
click at [162, 327] on pre "Type a note and click Enter" at bounding box center [236, 331] width 345 height 13
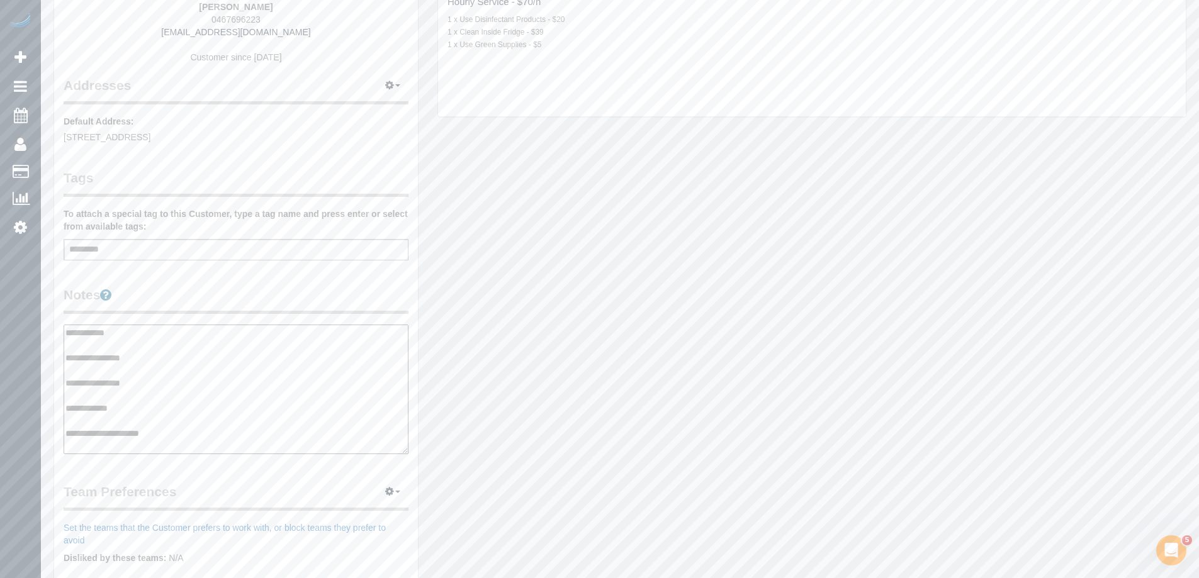
type textarea "**********"
click at [178, 312] on div "**********" at bounding box center [236, 372] width 345 height 172
click at [204, 301] on legend "Notes" at bounding box center [236, 300] width 345 height 28
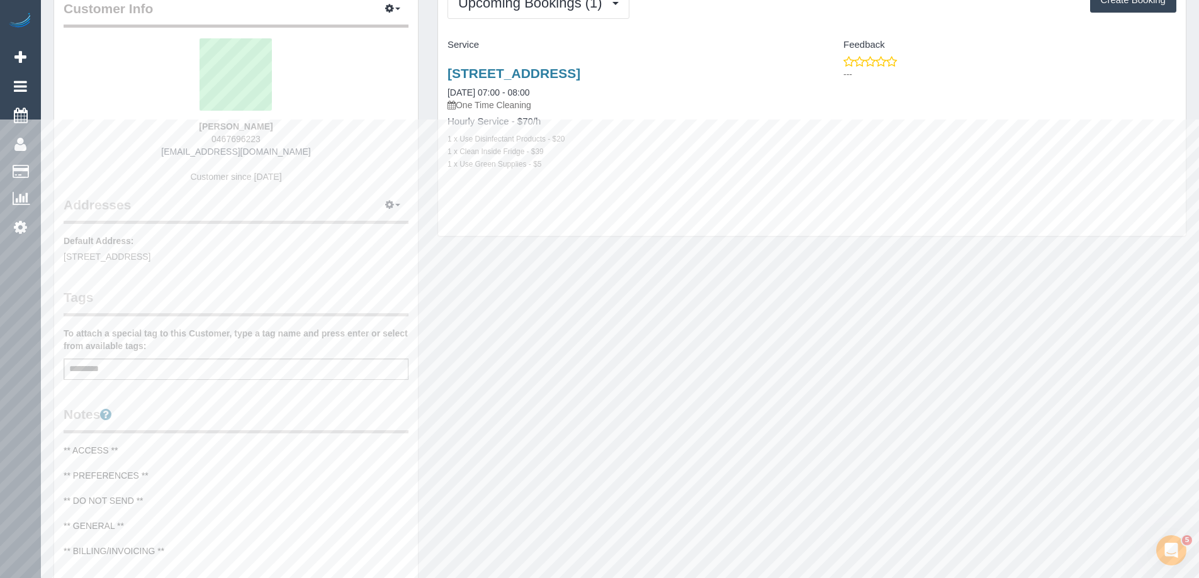
scroll to position [0, 0]
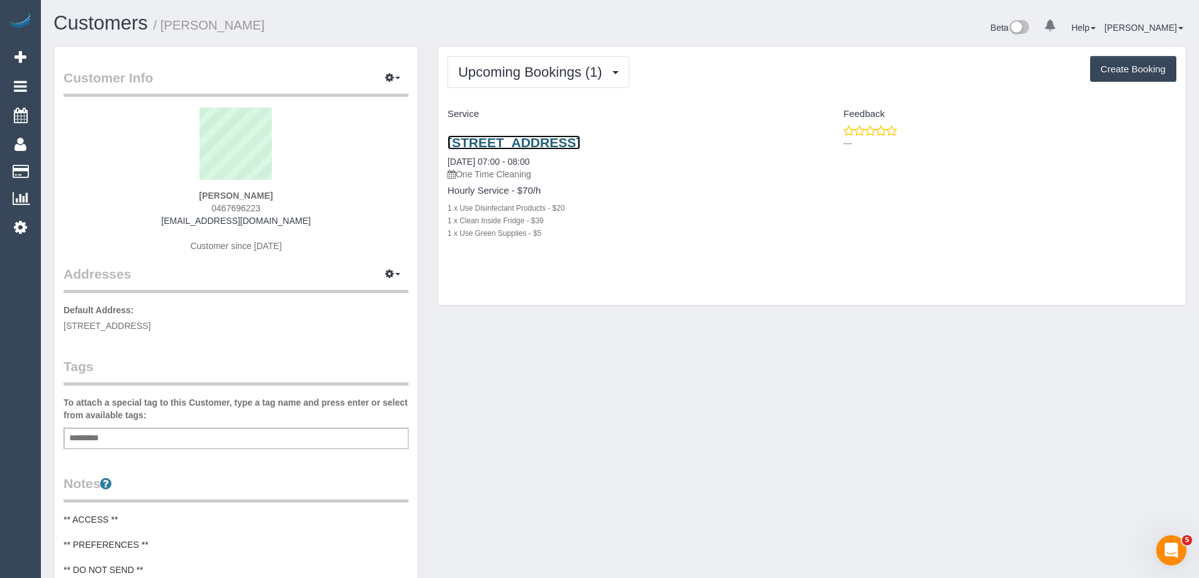
click at [580, 142] on link "107 Cambridge Street, 506, Collingwood, VIC 3066" at bounding box center [514, 142] width 133 height 14
click at [391, 270] on icon "button" at bounding box center [389, 274] width 9 height 8
click at [384, 293] on button "Manage Addresses" at bounding box center [357, 299] width 102 height 18
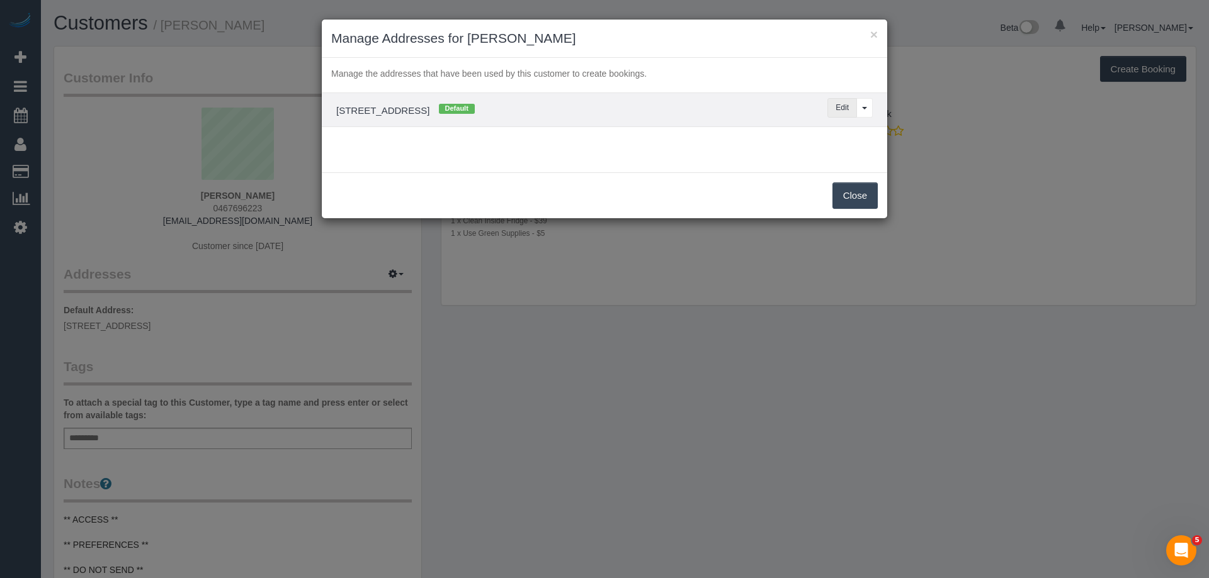
click at [837, 107] on button "Edit" at bounding box center [842, 108] width 30 height 20
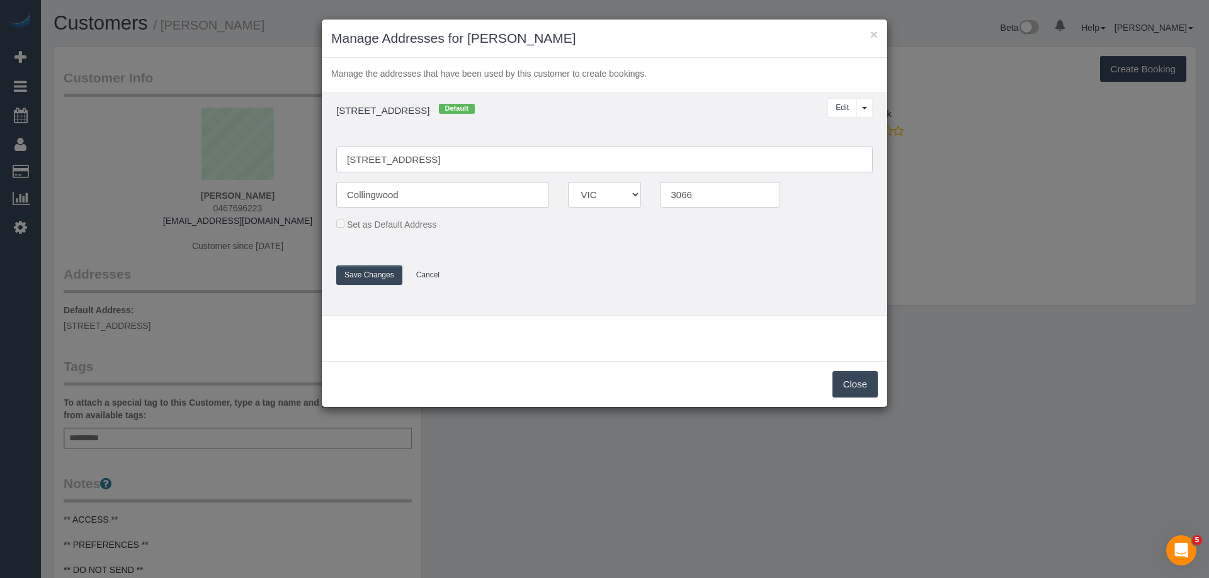
click at [347, 161] on input "107 Cambridge Street, 506" at bounding box center [604, 160] width 536 height 26
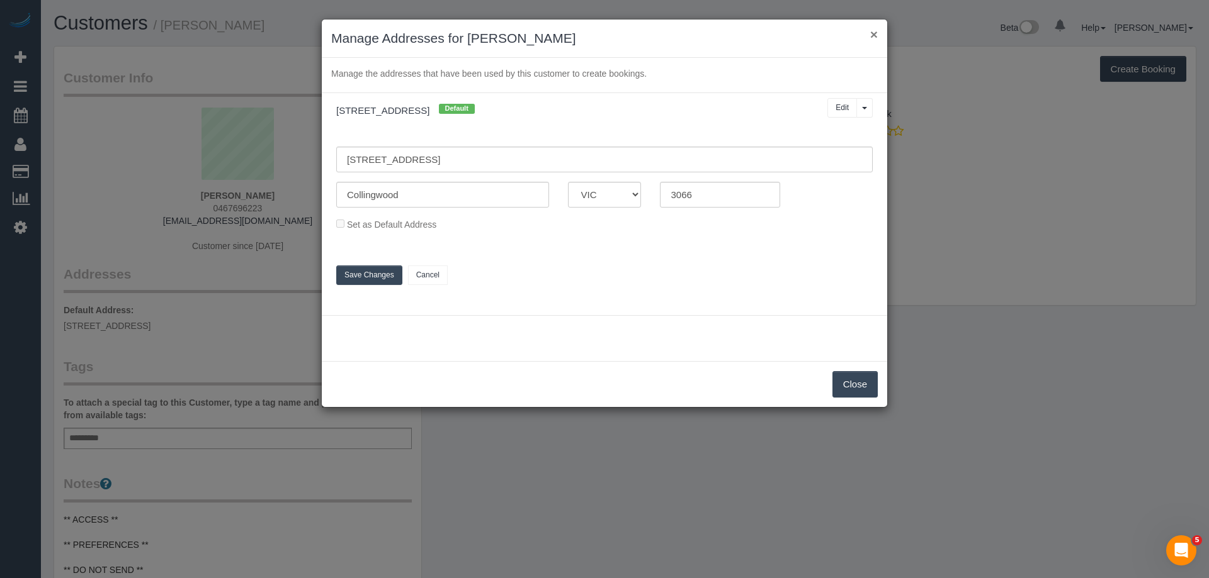
click at [877, 31] on button "×" at bounding box center [874, 34] width 8 height 13
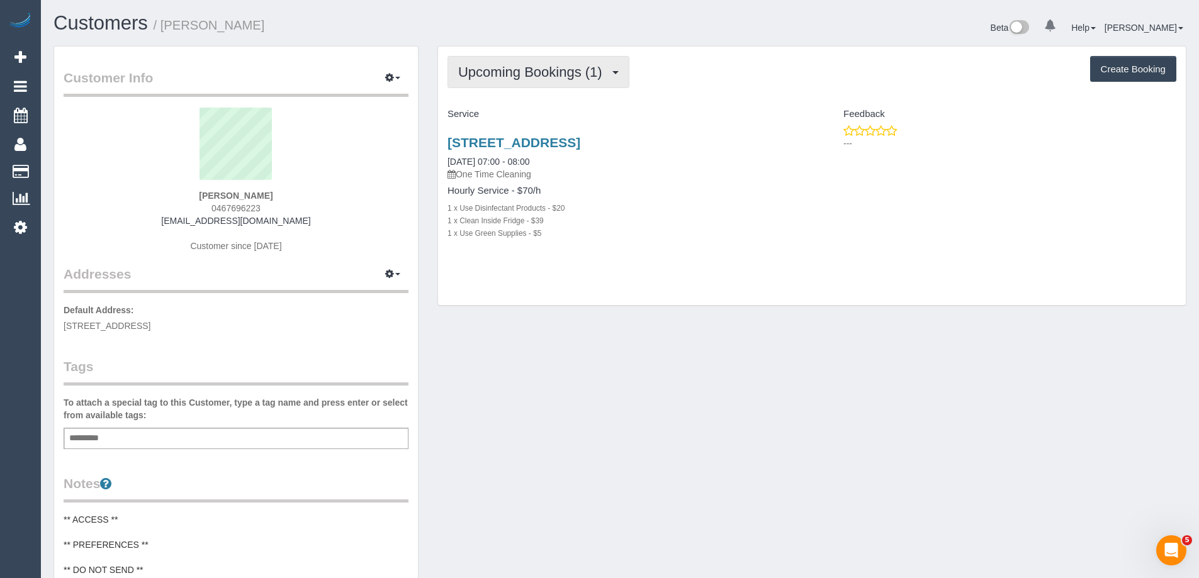
click at [526, 79] on span "Upcoming Bookings (1)" at bounding box center [533, 72] width 150 height 16
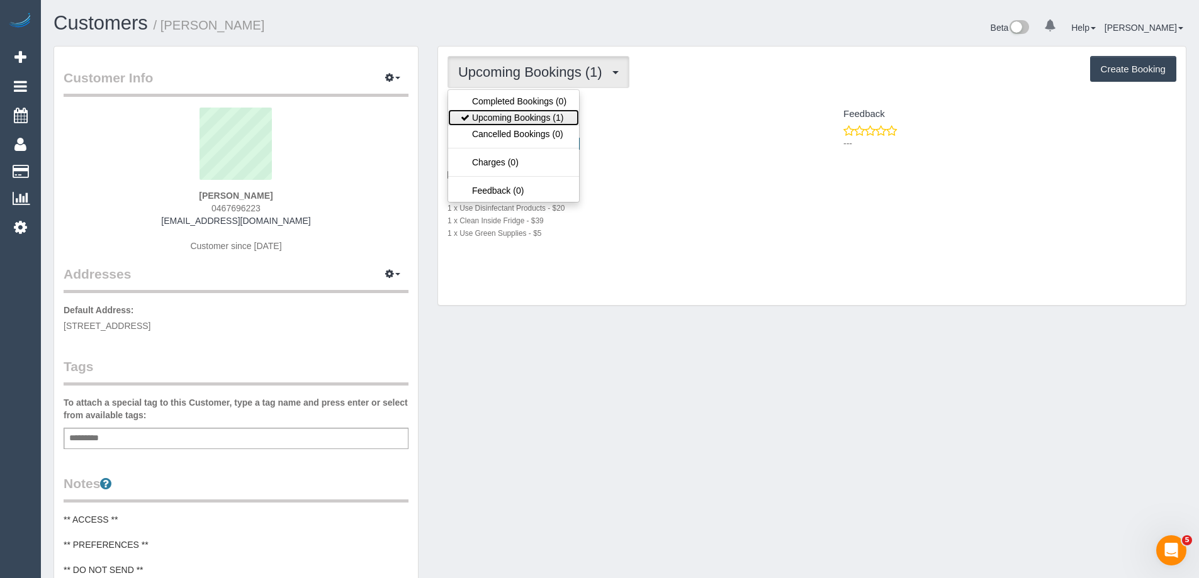
click at [516, 113] on link "Upcoming Bookings (1)" at bounding box center [513, 118] width 131 height 16
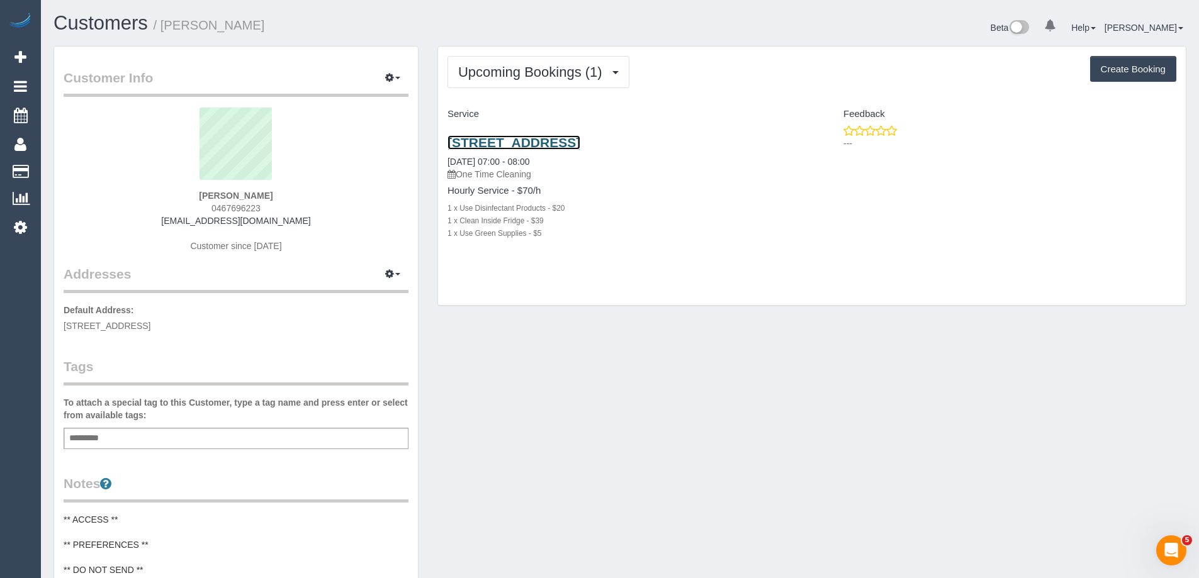
click at [580, 146] on link "107 Cambridge Street, 506, Collingwood, VIC 3066" at bounding box center [514, 142] width 133 height 14
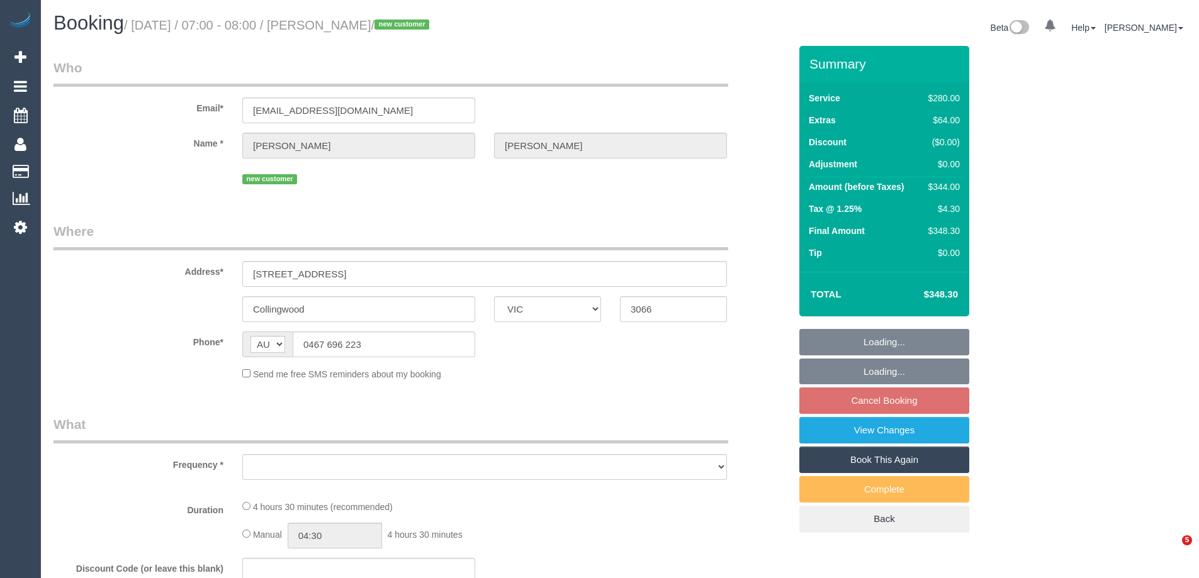
select select "VIC"
select select "string:stripe-pm_1SBsDc2GScqysDRVgOg2mdfd"
select select "number:28"
select select "number:14"
select select "number:19"
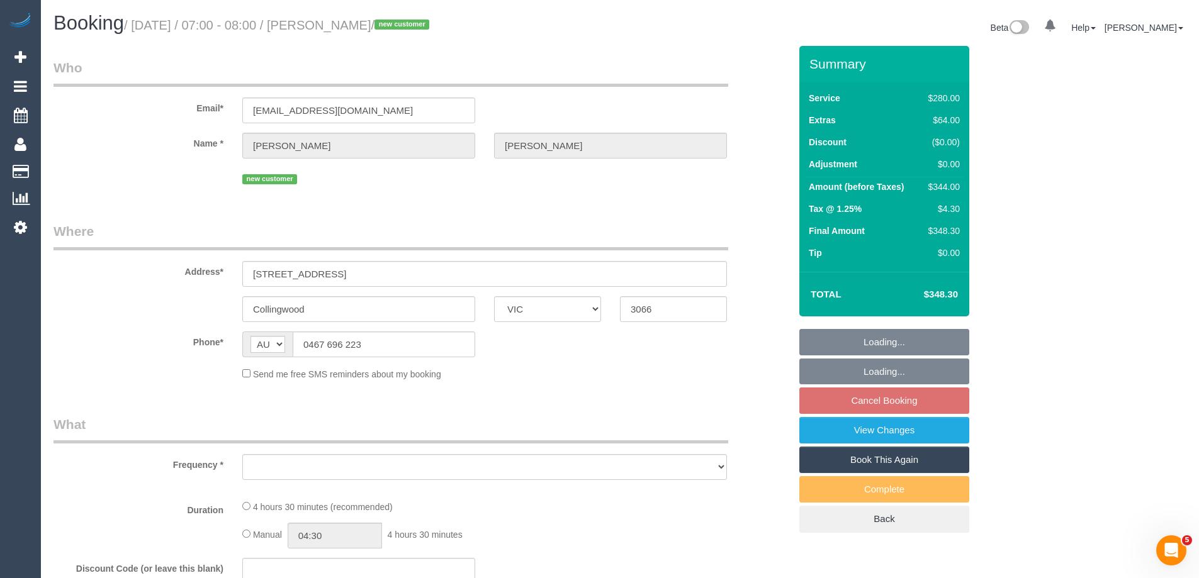
select select "number:25"
select select "number:13"
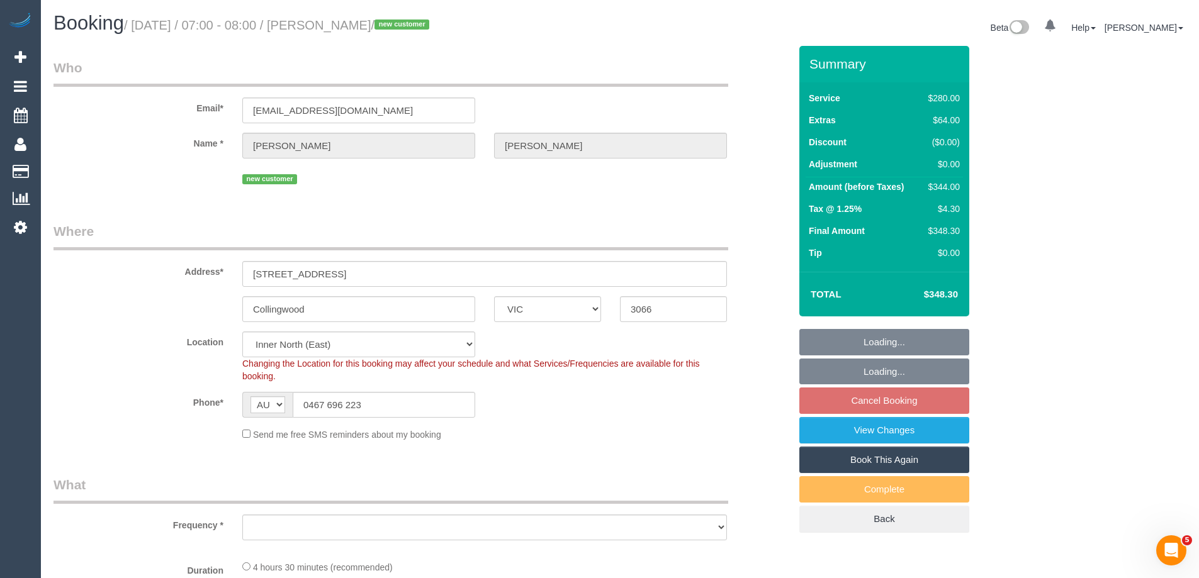
select select "object:679"
select select "240"
select select "object:1519"
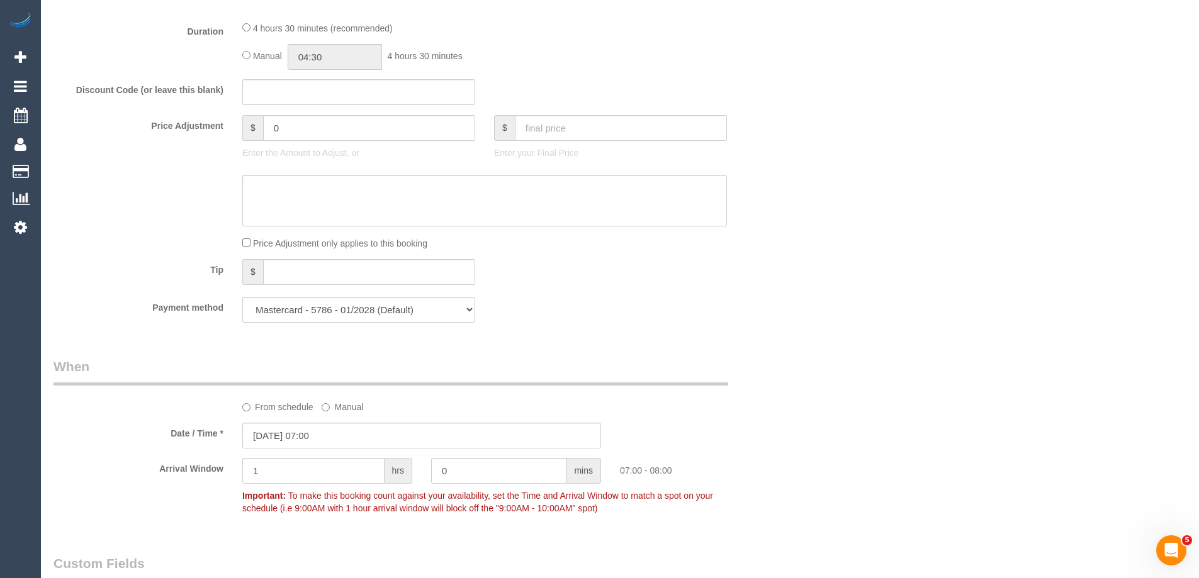
scroll to position [1998, 0]
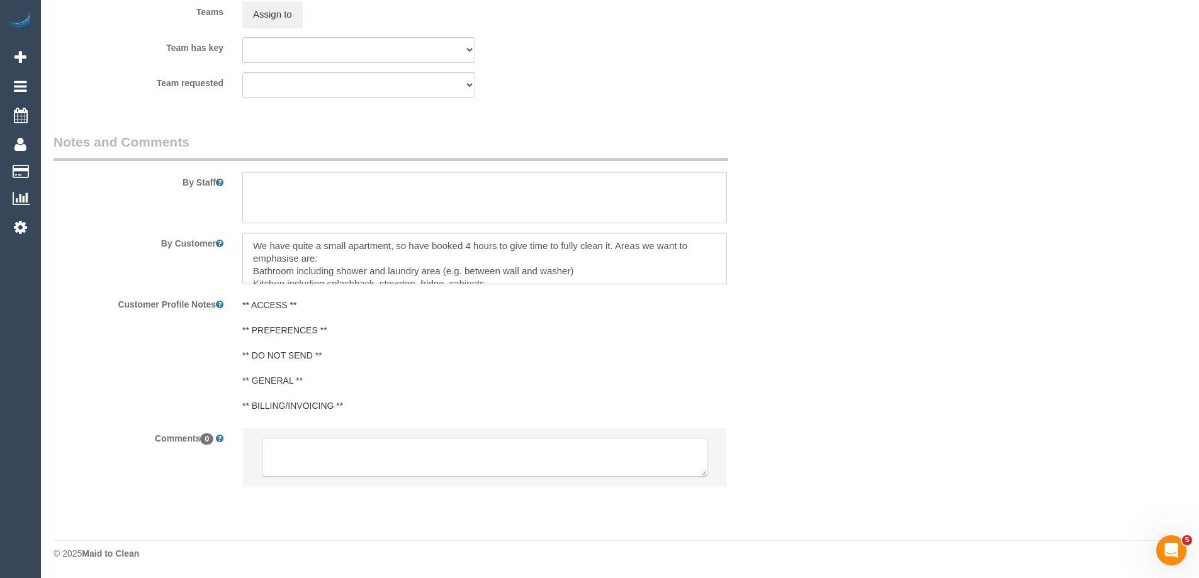
click at [420, 457] on textarea at bounding box center [485, 457] width 446 height 39
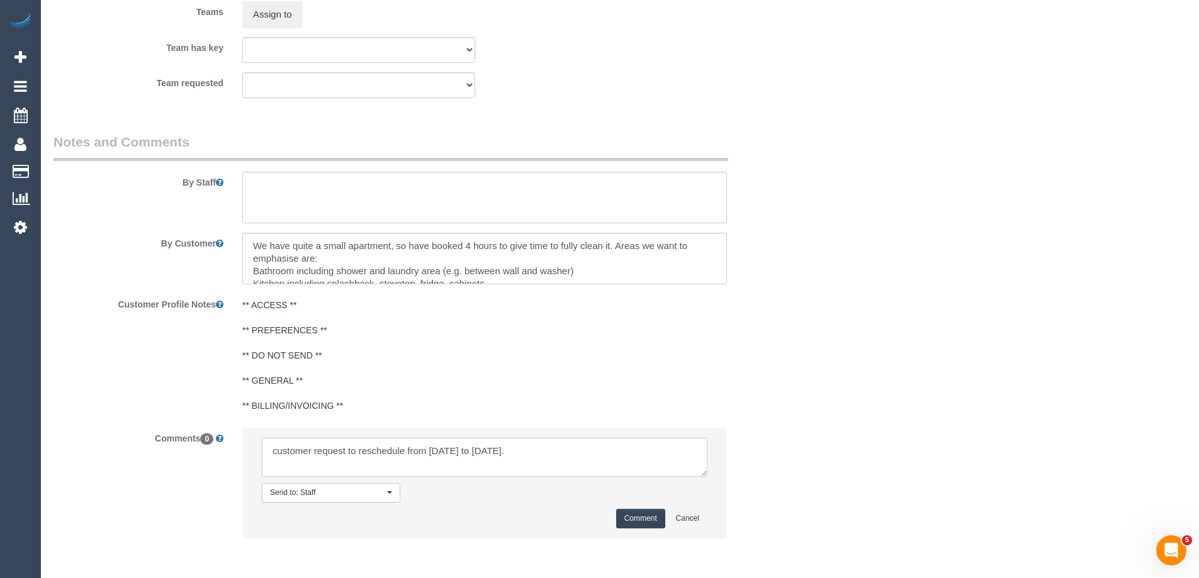
click at [563, 453] on textarea at bounding box center [485, 457] width 446 height 39
click at [280, 448] on textarea at bounding box center [485, 457] width 446 height 39
type textarea "Customer request to reschedule from Sat 4/10 to Sat 11/10. Via phone"
click at [629, 519] on button "Comment" at bounding box center [640, 519] width 49 height 20
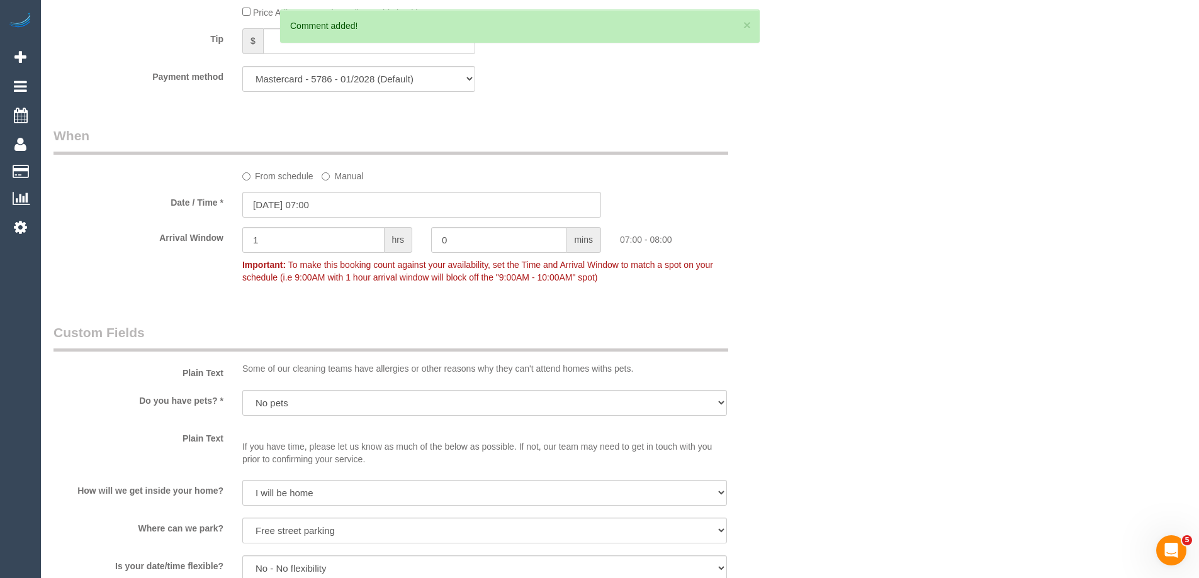
scroll to position [1180, 0]
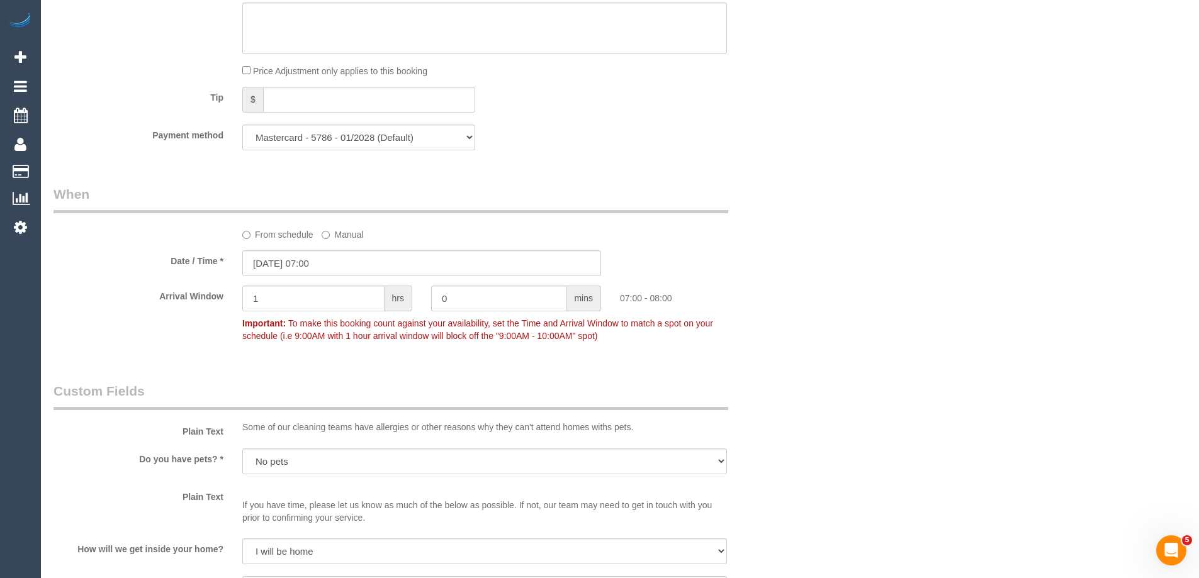
click at [265, 237] on label "From schedule" at bounding box center [277, 232] width 71 height 17
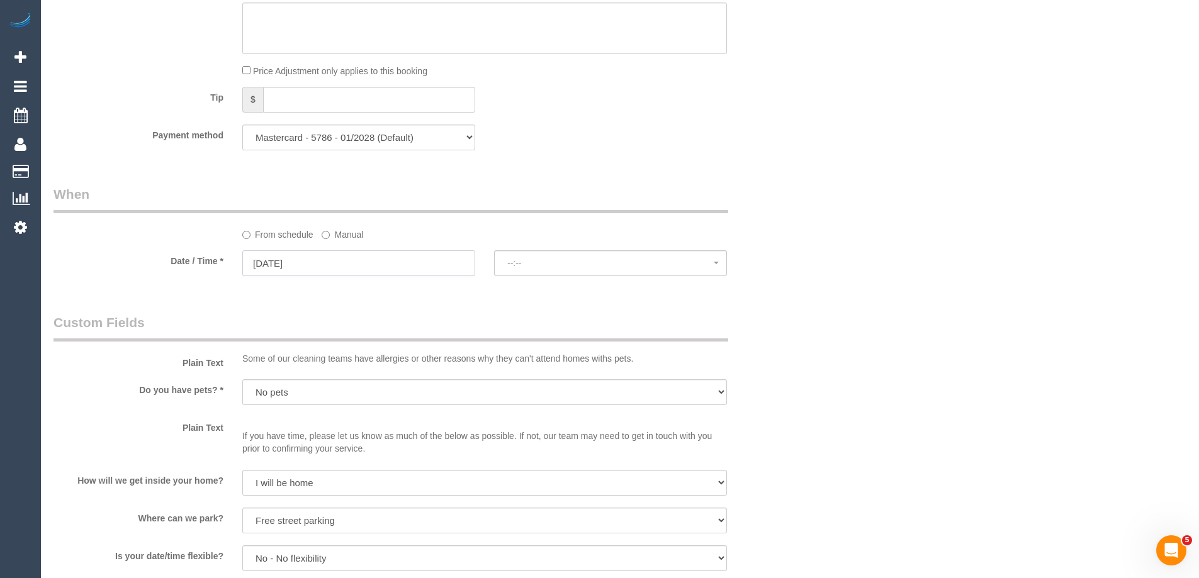
click at [364, 264] on input "04/10/2025" at bounding box center [358, 264] width 233 height 26
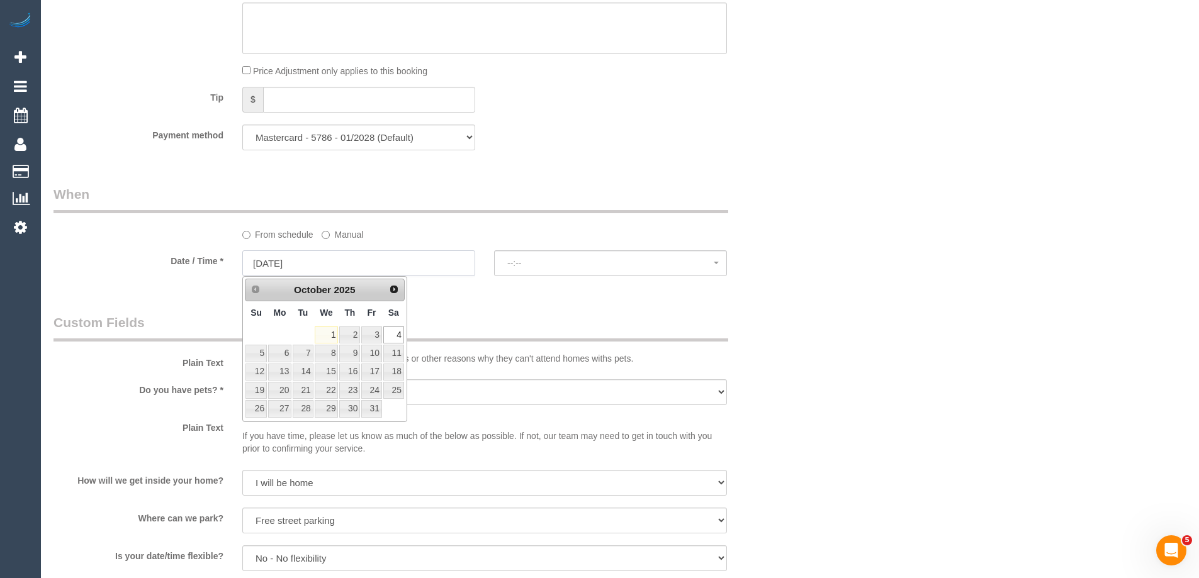
select select "spot17"
click at [399, 353] on link "11" at bounding box center [393, 353] width 21 height 17
type input "11/10/2025"
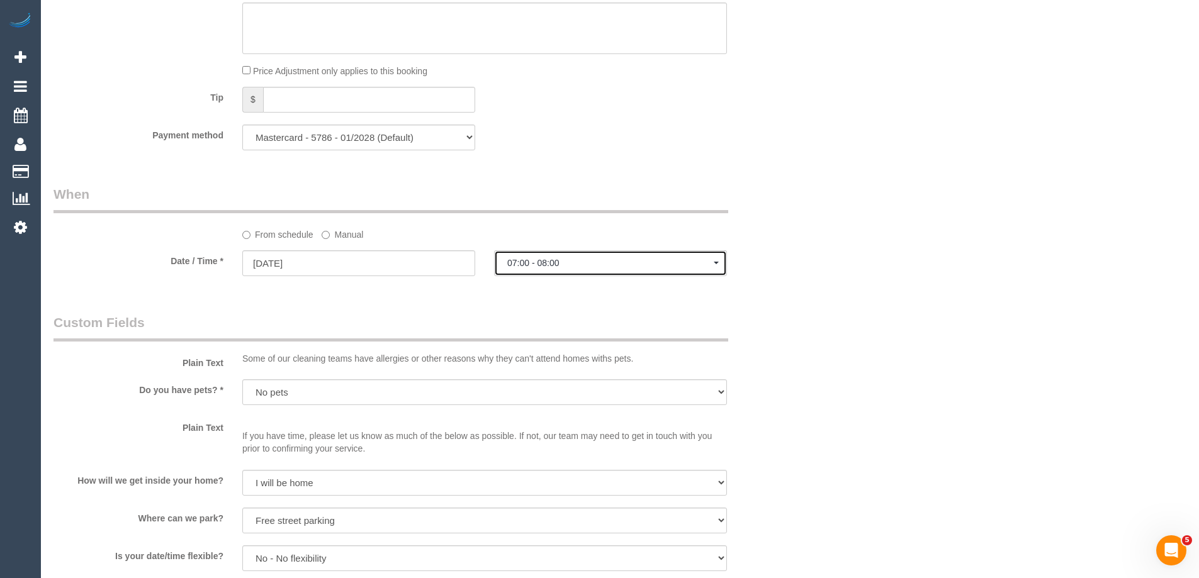
click at [544, 264] on span "07:00 - 08:00" at bounding box center [610, 263] width 206 height 10
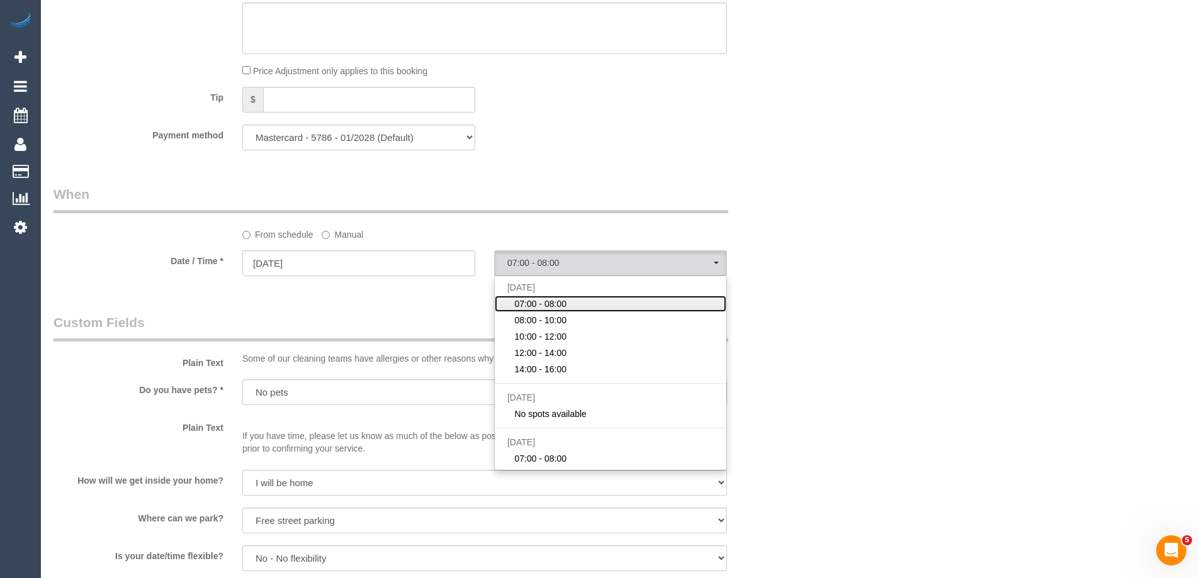
click at [567, 307] on link "07:00 - 08:00" at bounding box center [611, 304] width 232 height 16
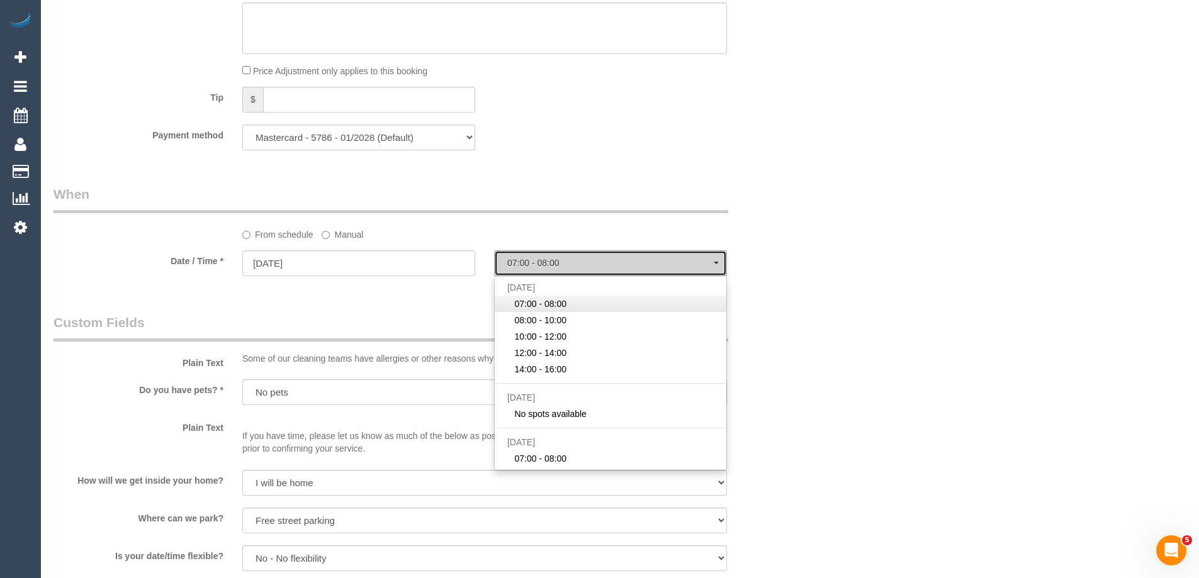
select select "spot33"
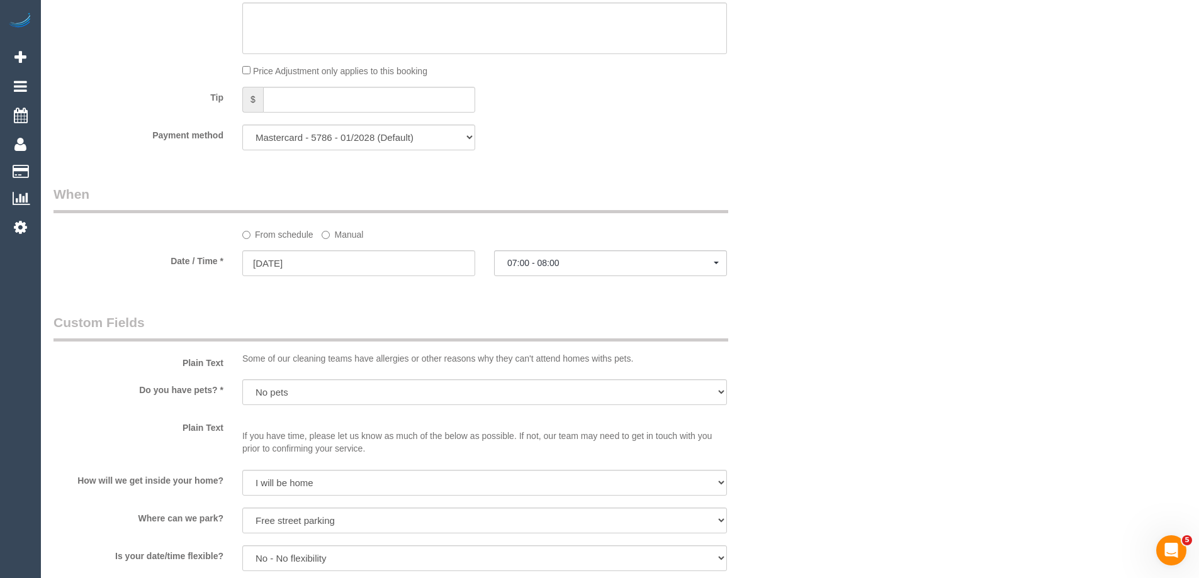
click at [804, 239] on div "Who Email* nicklauren.joint@gmail.com Name * Nick Goldstein new customer Where …" at bounding box center [620, 122] width 1133 height 2512
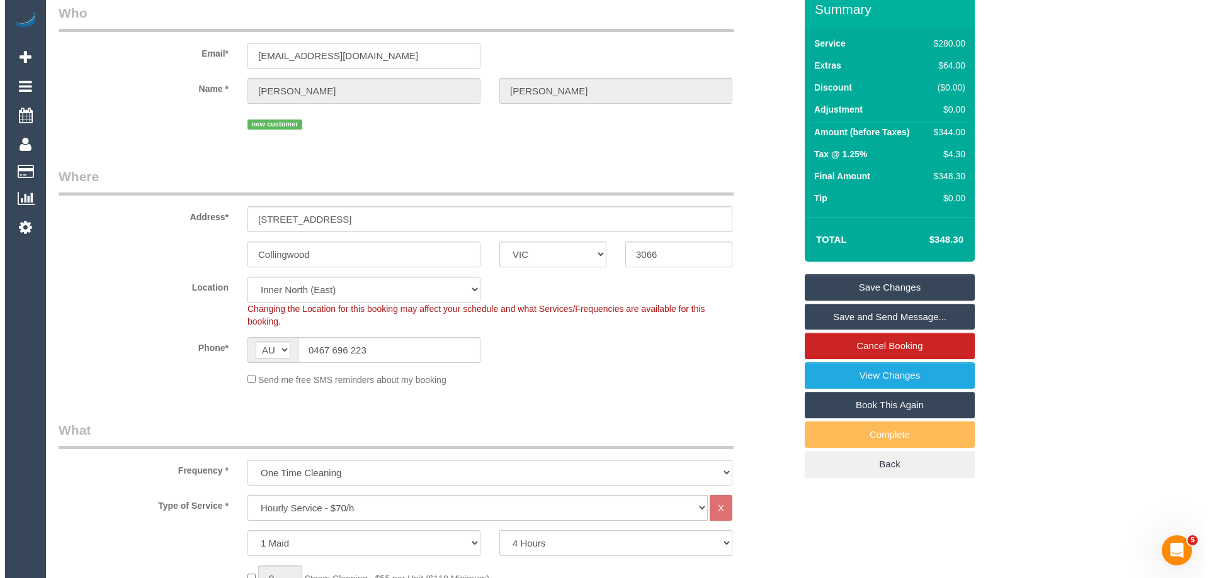
scroll to position [0, 0]
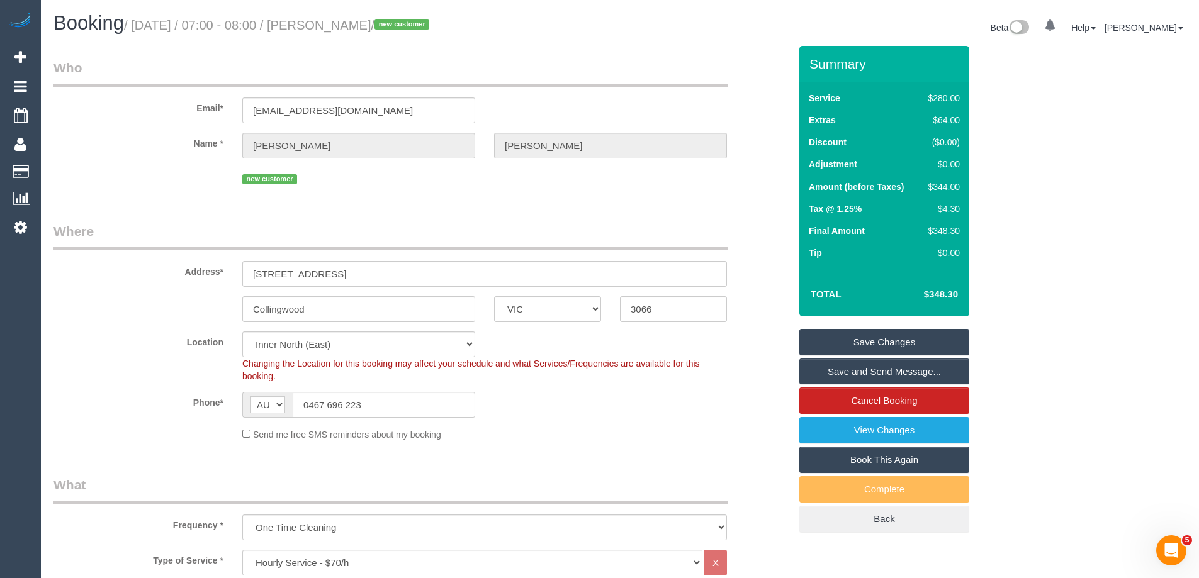
click at [855, 339] on link "Save Changes" at bounding box center [884, 342] width 170 height 26
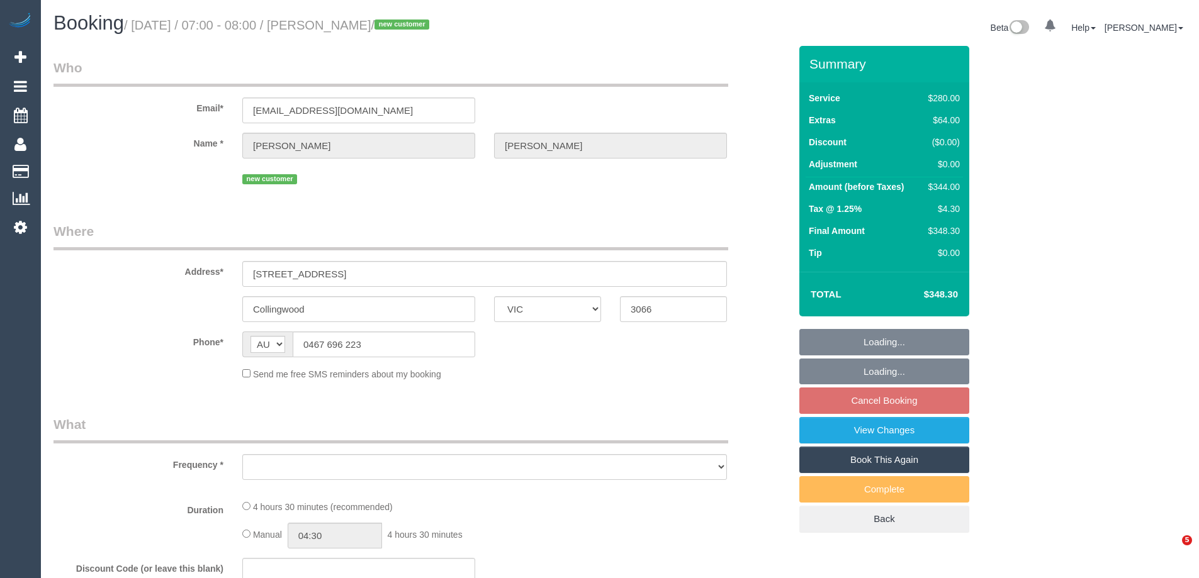
select select "VIC"
select select "object:552"
select select "string:stripe-pm_1SBsDc2GScqysDRVgOg2mdfd"
select select "240"
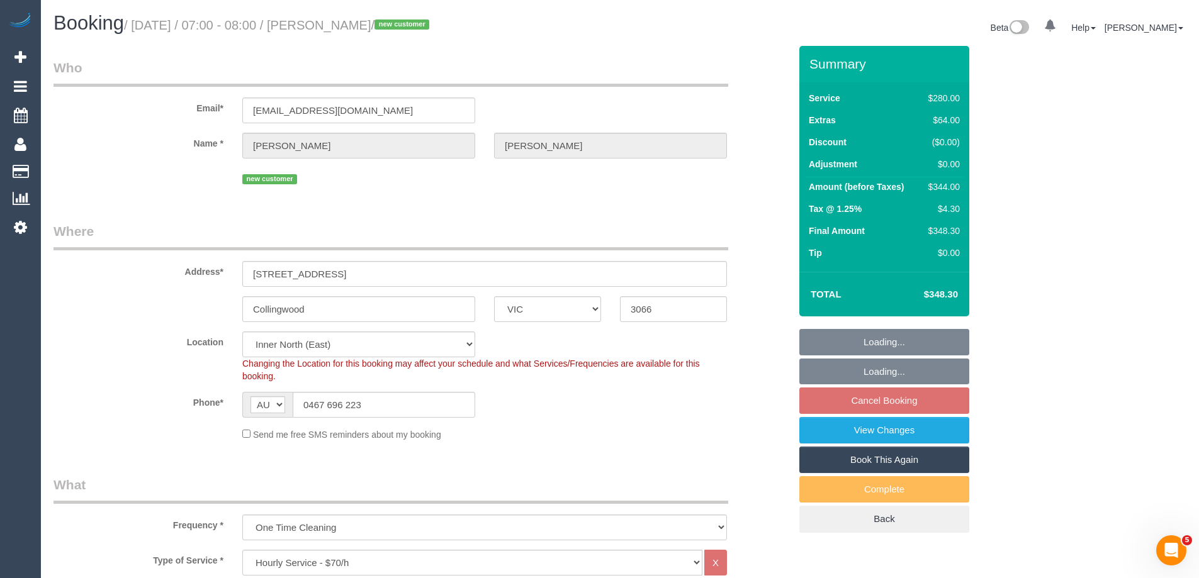
select select "object:723"
select select "number:28"
select select "number:14"
select select "number:19"
select select "number:25"
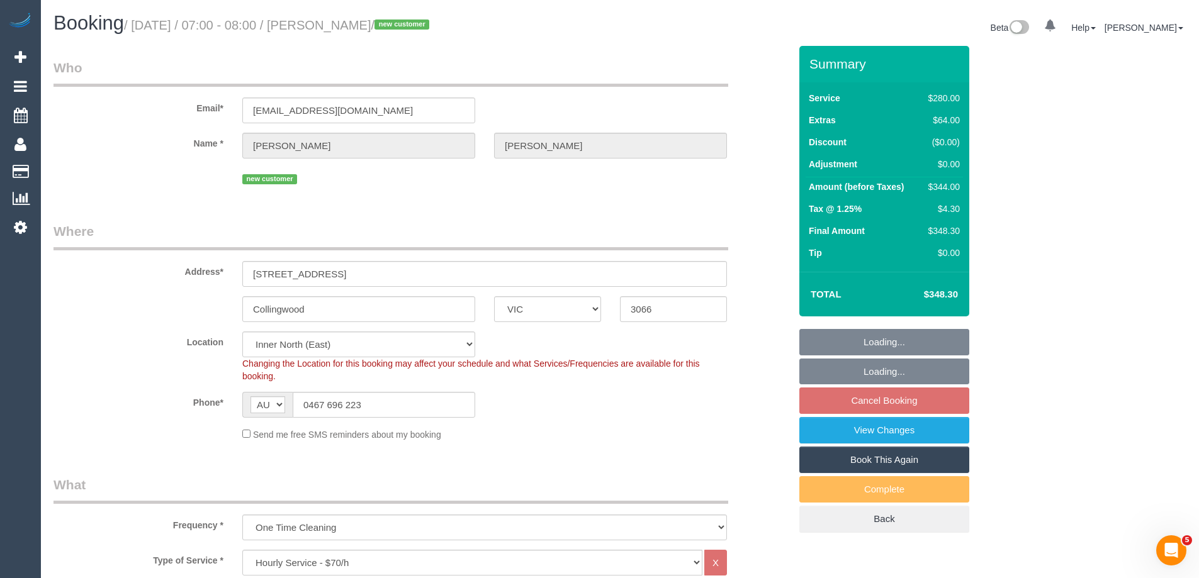
select select "number:13"
select select "spot1"
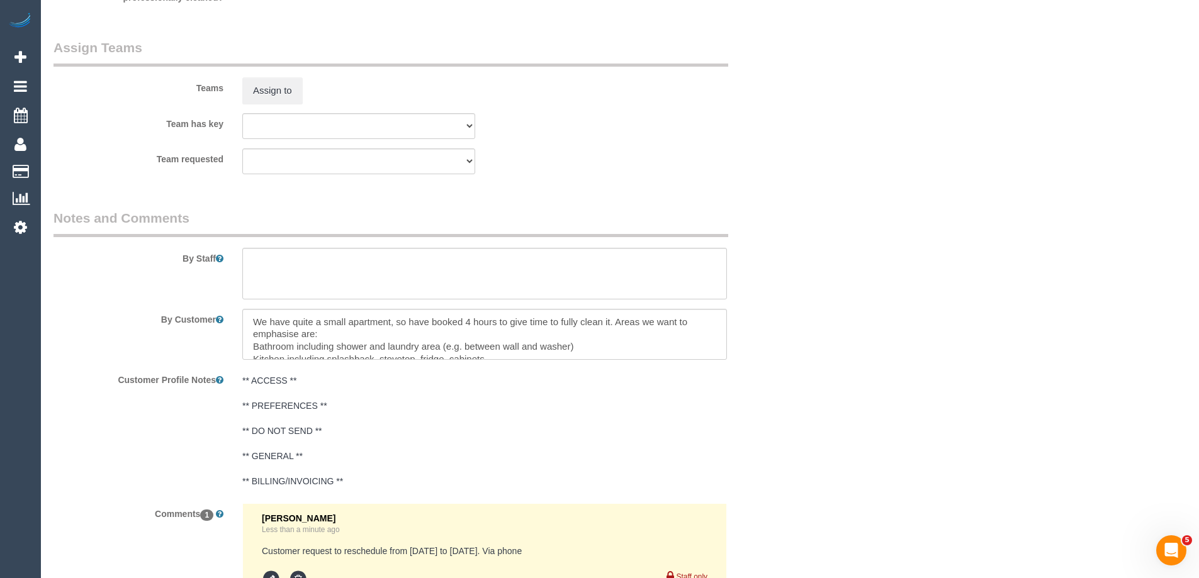
scroll to position [2024, 0]
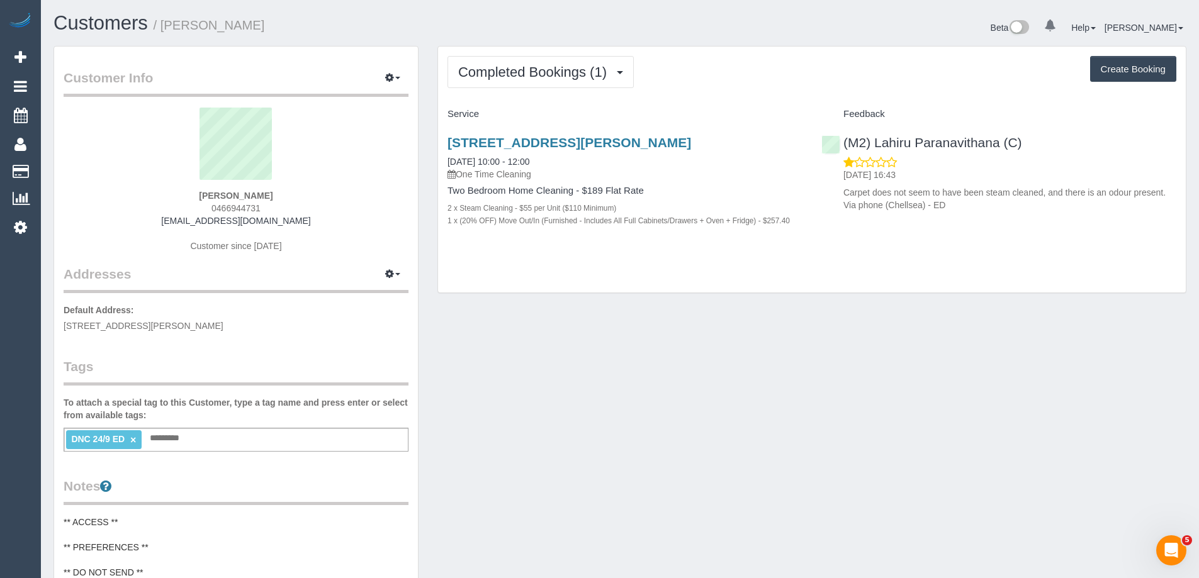
drag, startPoint x: 244, startPoint y: 23, endPoint x: 162, endPoint y: 28, distance: 82.0
click at [162, 28] on h1 "Customers / [PERSON_NAME]" at bounding box center [332, 23] width 557 height 21
copy small "[PERSON_NAME]"
copy link "[STREET_ADDRESS][PERSON_NAME]"
drag, startPoint x: 747, startPoint y: 142, endPoint x: 422, endPoint y: 65, distance: 333.9
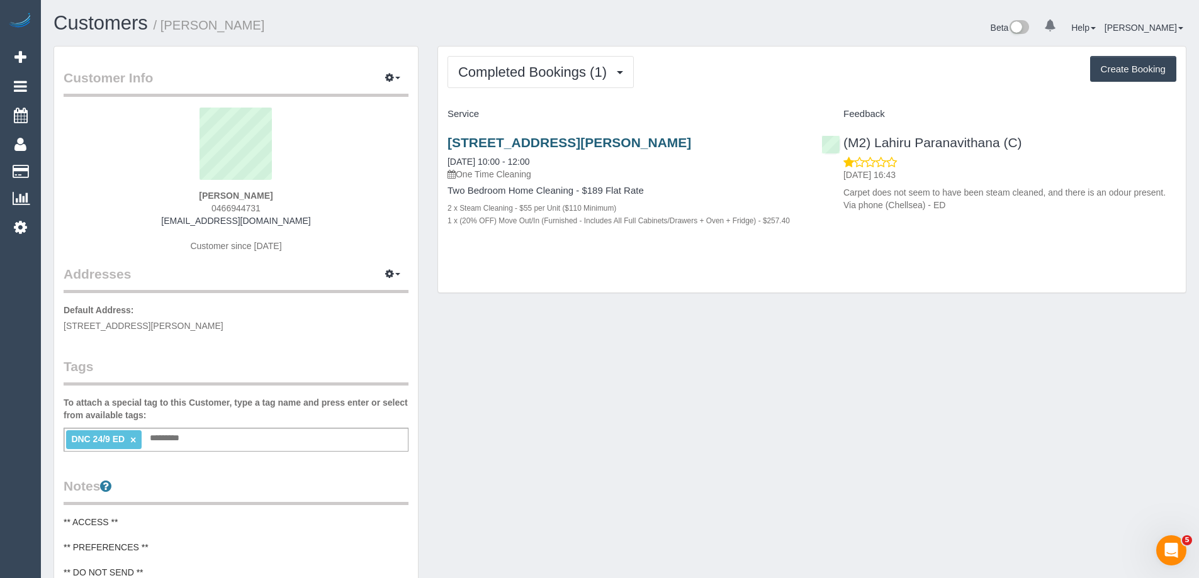
click at [449, 138] on h3 "[STREET_ADDRESS][PERSON_NAME]" at bounding box center [625, 142] width 355 height 14
click at [783, 348] on div "Customer Info Edit Contact Info Send Message Email Preferences Special Sales Ta…" at bounding box center [620, 513] width 1152 height 934
click at [541, 144] on link "[STREET_ADDRESS][PERSON_NAME]" at bounding box center [570, 142] width 244 height 14
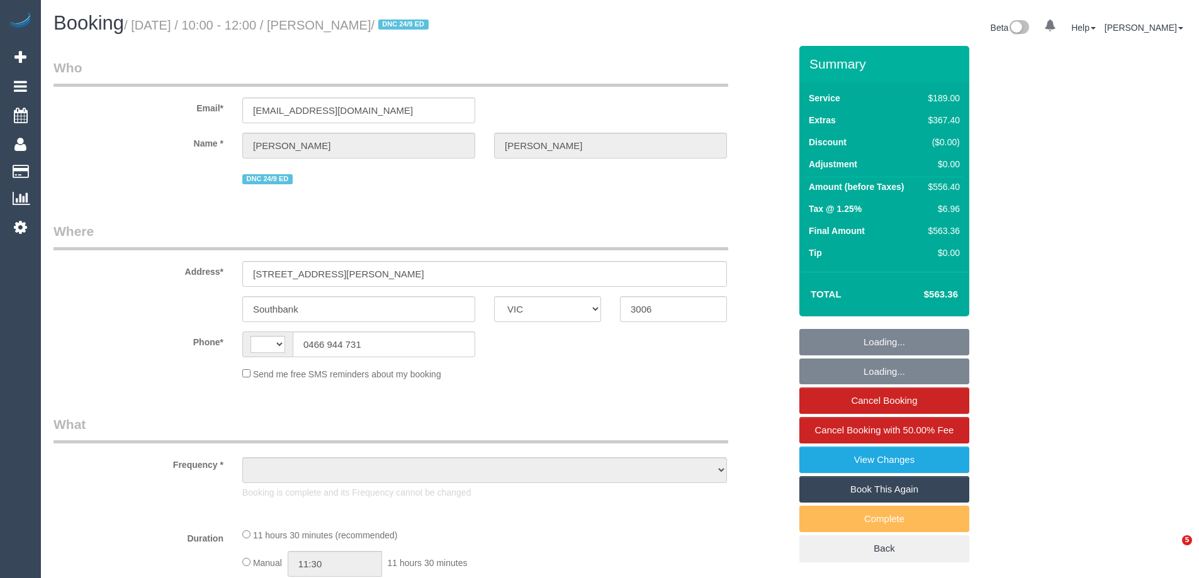
select select "VIC"
select select "string:AU"
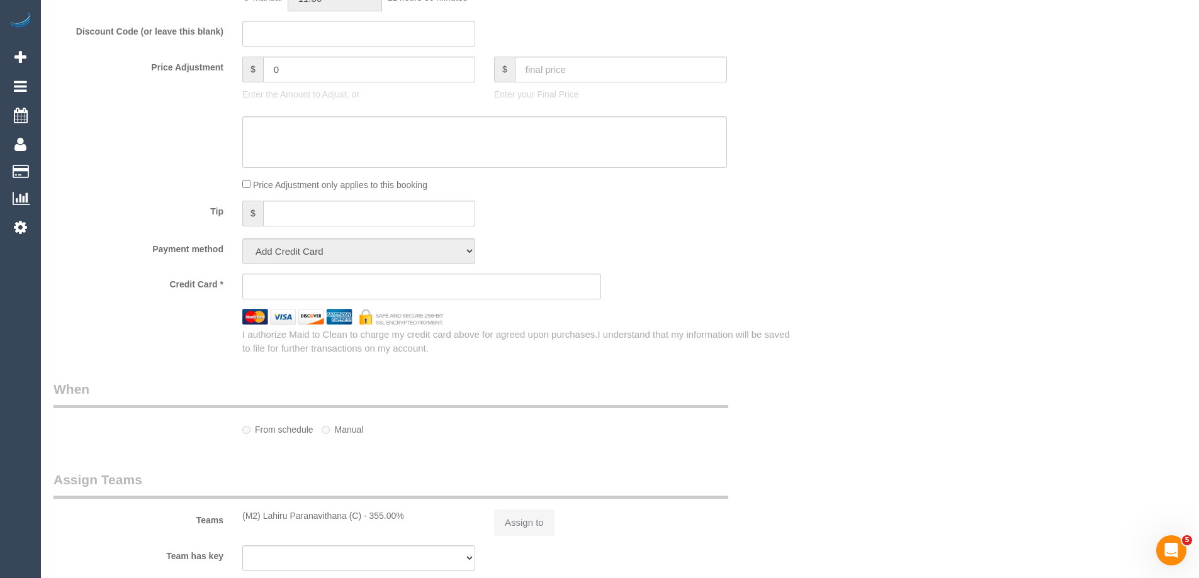
select select "object:606"
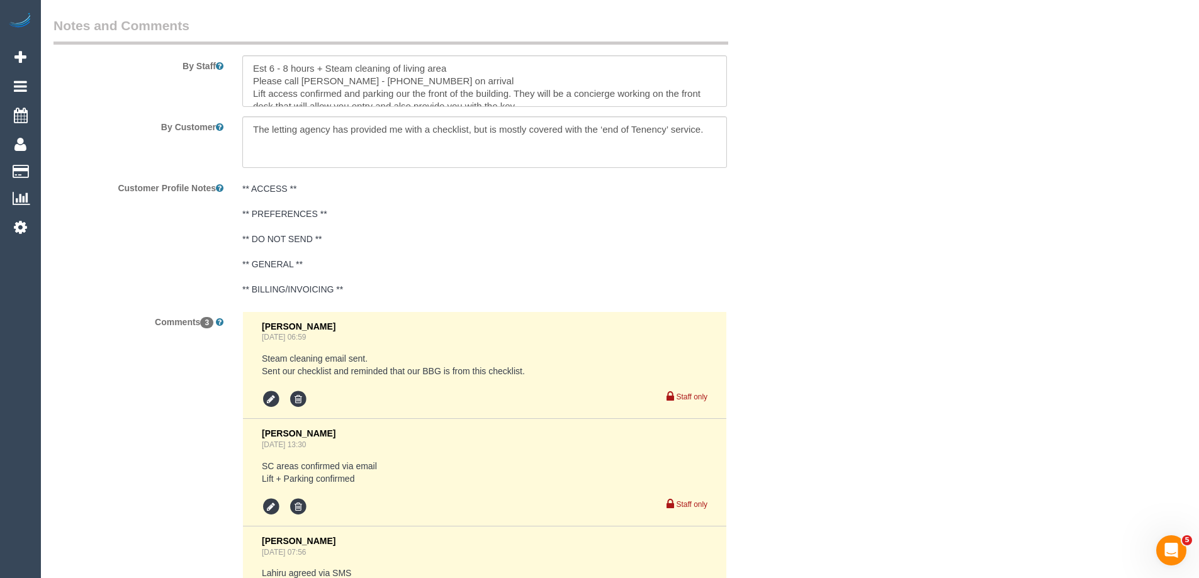
select select "string:stripe-pm_1S5iy12GScqysDRVieydaqK8"
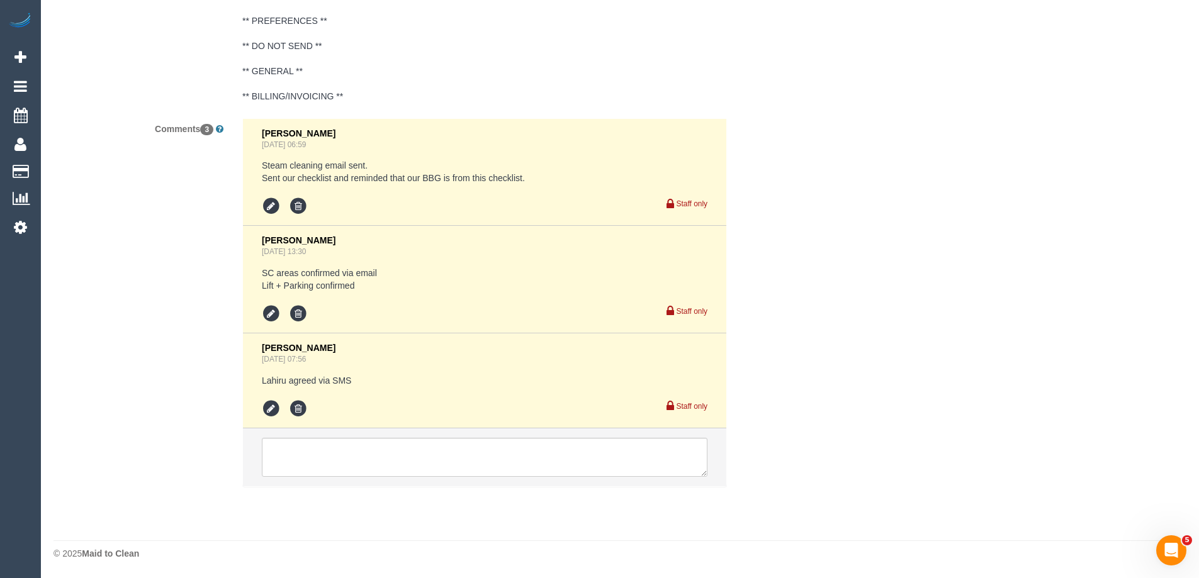
scroll to position [2392, 0]
select select "number:28"
select select "number:15"
select select "number:20"
select select "number:24"
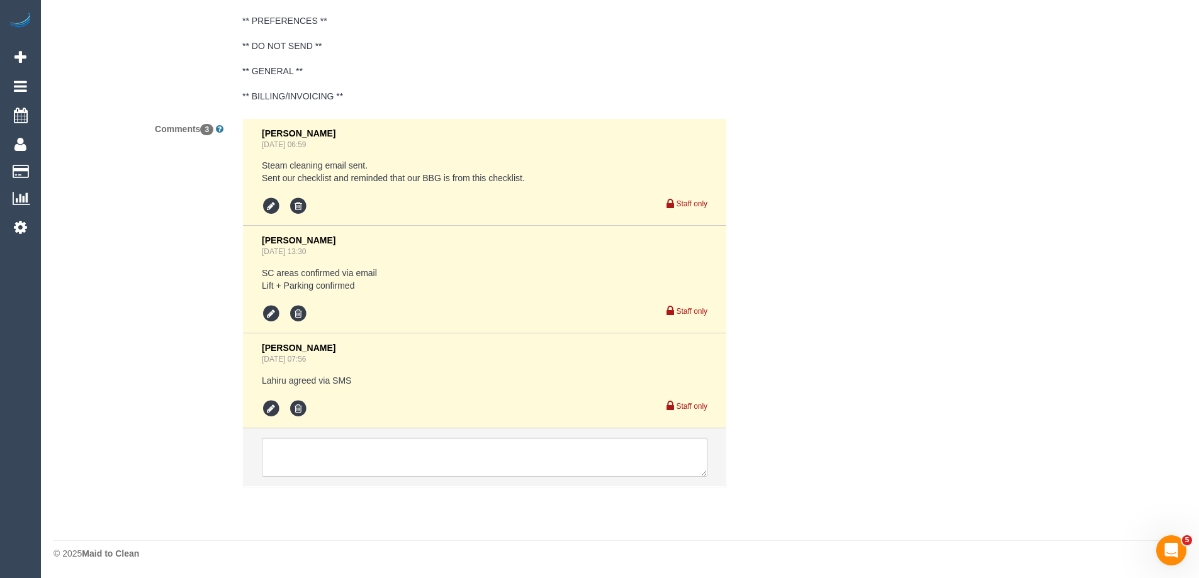
select select "number:26"
select select "object:2209"
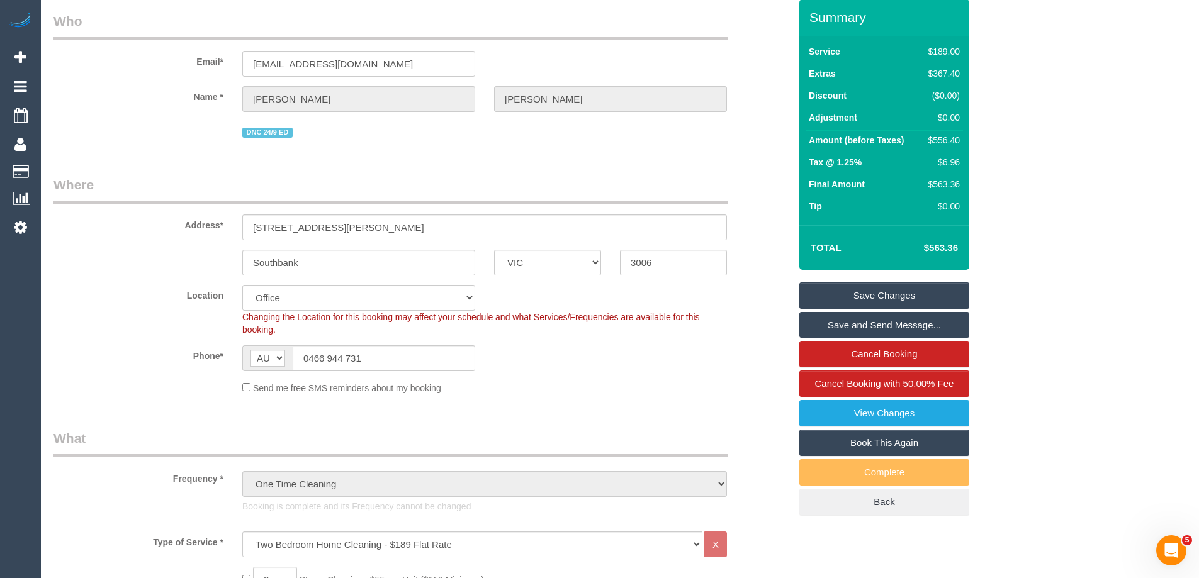
scroll to position [0, 0]
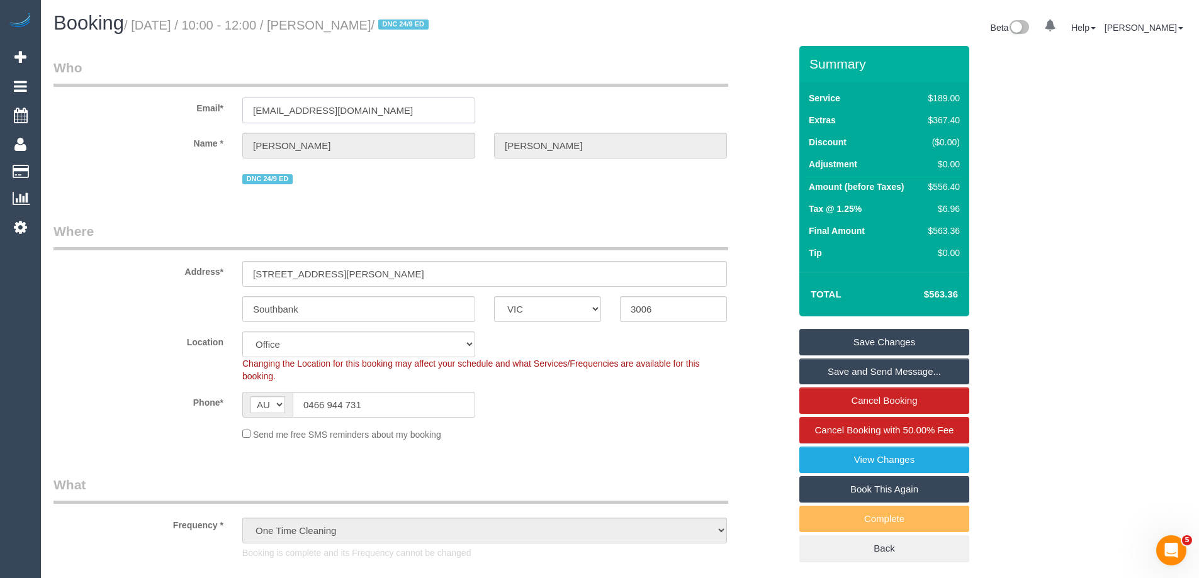
click at [364, 115] on input "tomwilletts4@gmail.com" at bounding box center [358, 111] width 233 height 26
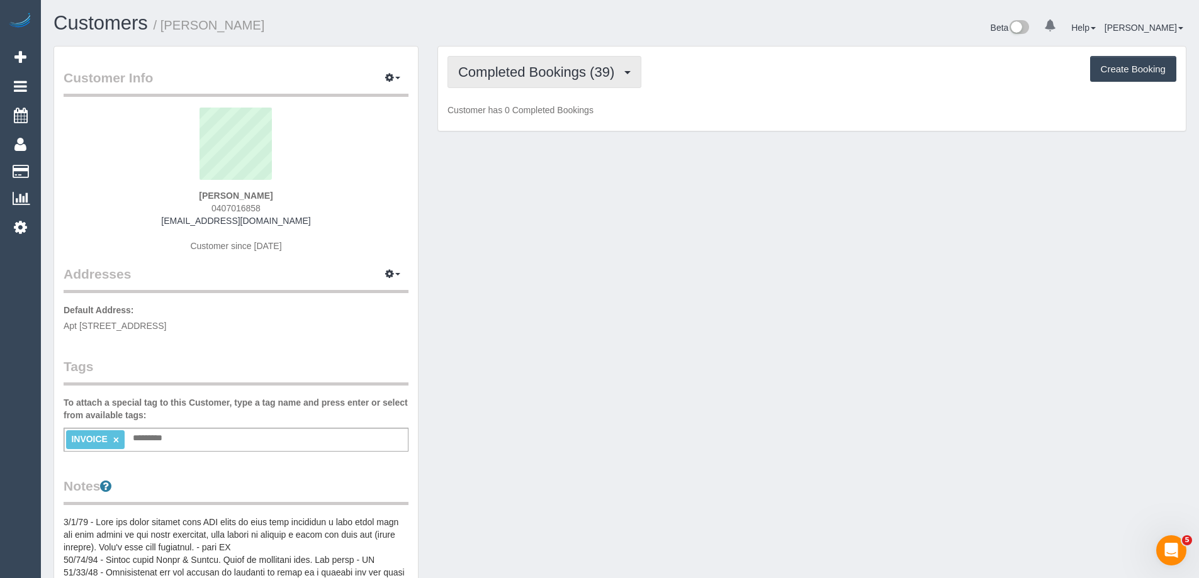
click at [507, 68] on span "Completed Bookings (39)" at bounding box center [539, 72] width 162 height 16
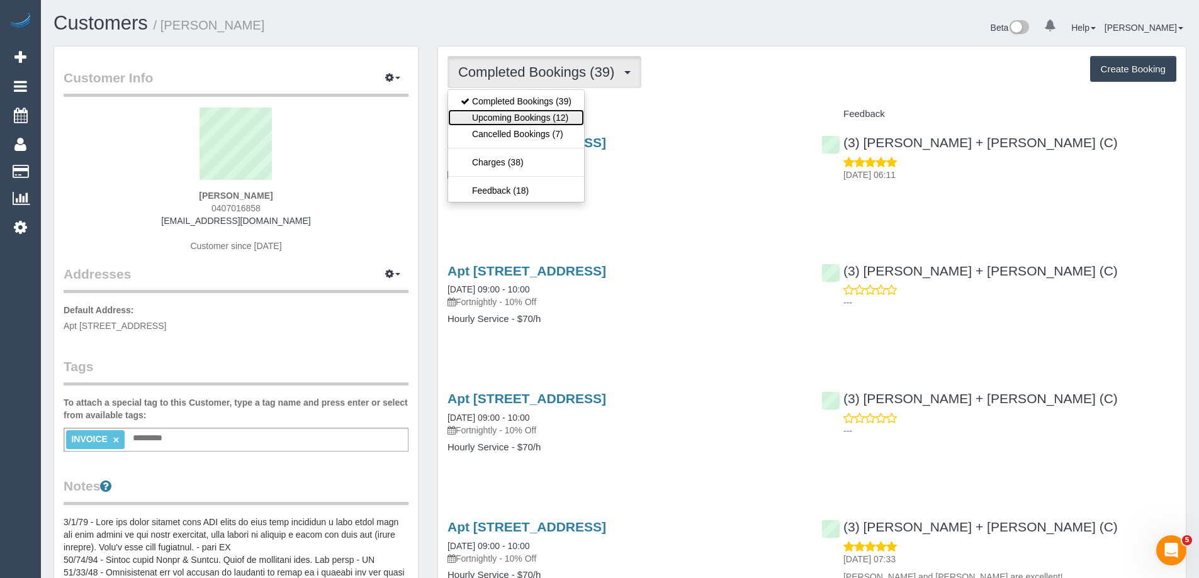
click at [529, 118] on link "Upcoming Bookings (12)" at bounding box center [516, 118] width 136 height 16
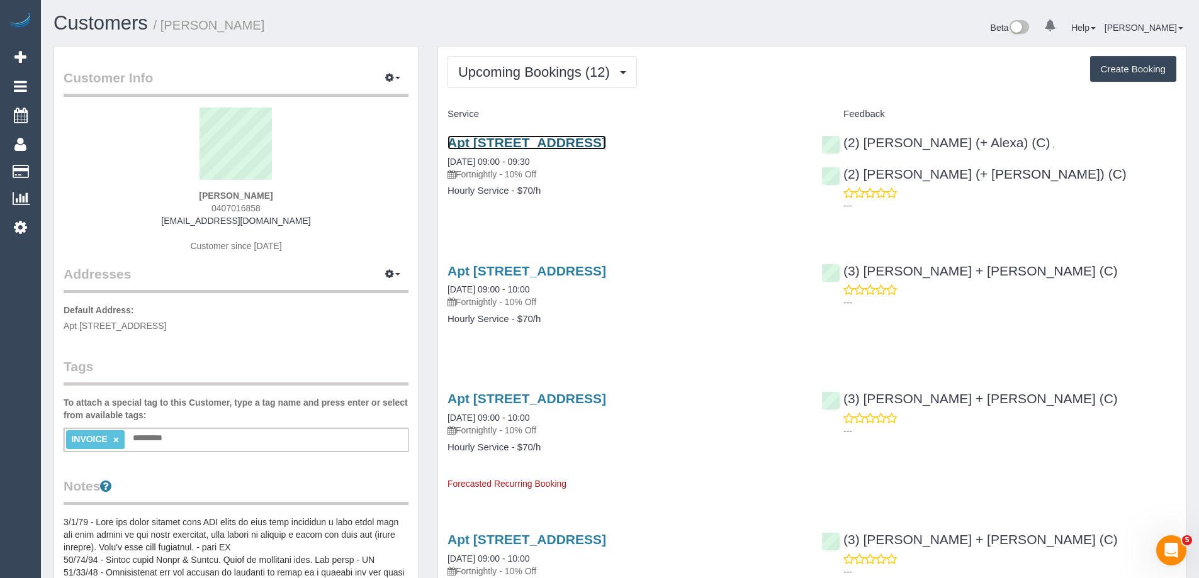
click at [606, 148] on link "Apt [STREET_ADDRESS]" at bounding box center [527, 142] width 159 height 14
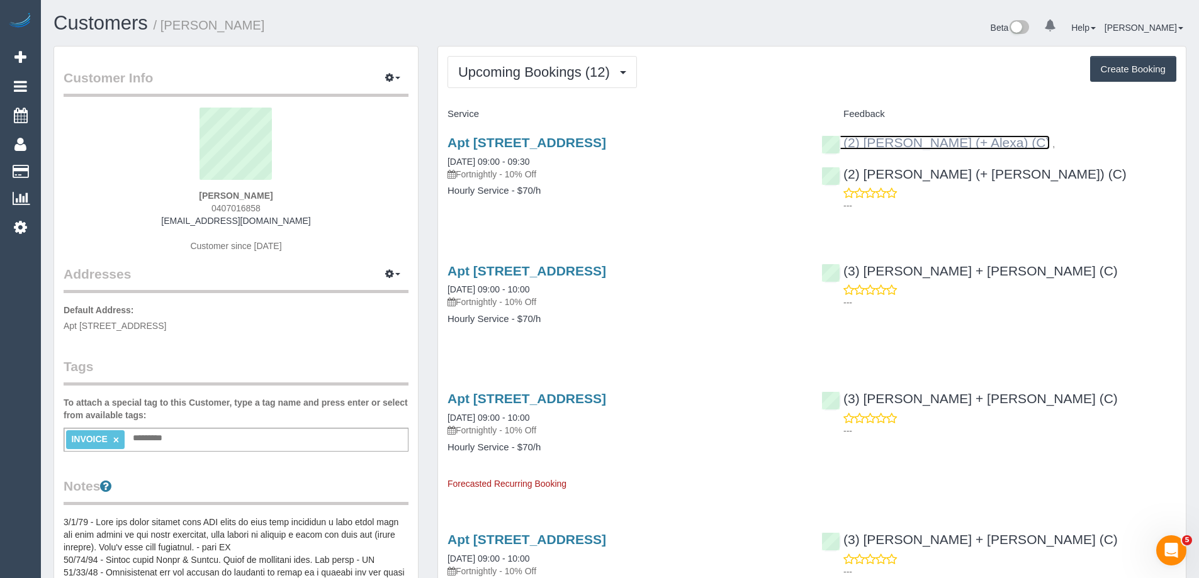
click at [898, 145] on link "(2) [PERSON_NAME] (+ Alexa) (C)" at bounding box center [935, 142] width 229 height 14
drag, startPoint x: 281, startPoint y: 27, endPoint x: 166, endPoint y: 27, distance: 114.6
click at [166, 27] on h1 "Customers / [PERSON_NAME]" at bounding box center [332, 23] width 557 height 21
copy small "[PERSON_NAME]"
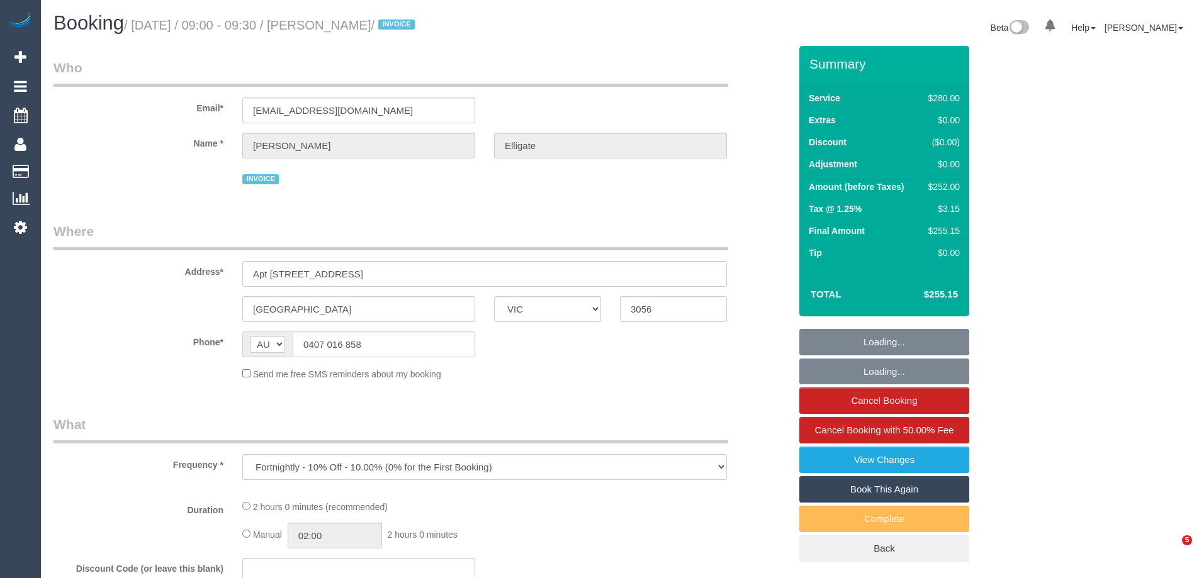
select select "VIC"
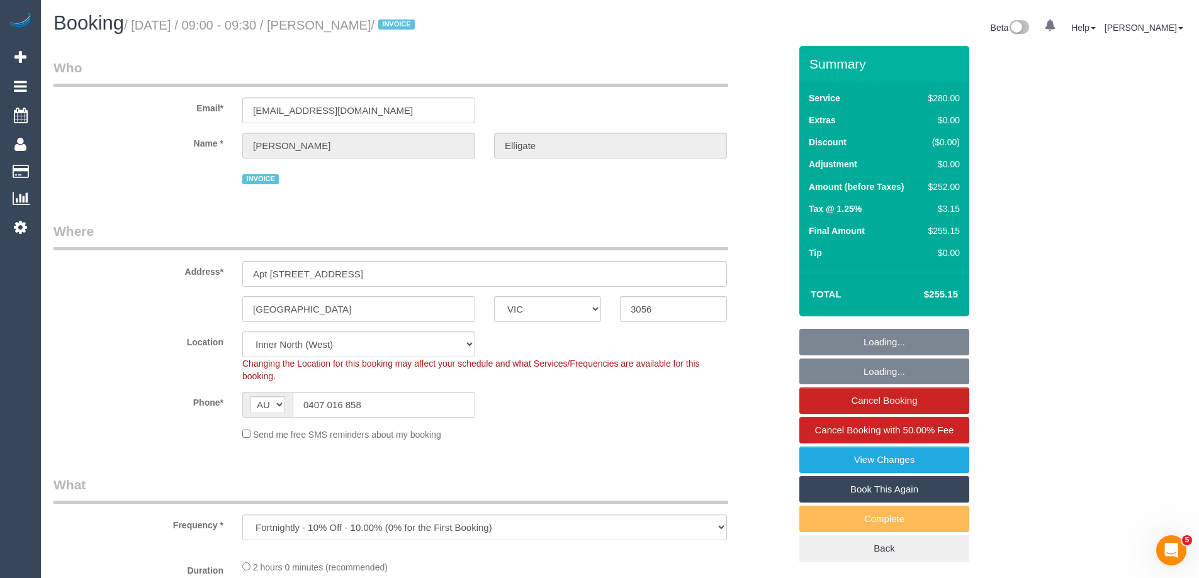
select select "object:1488"
select select "2"
select select "number:28"
select select "number:14"
select select "number:18"
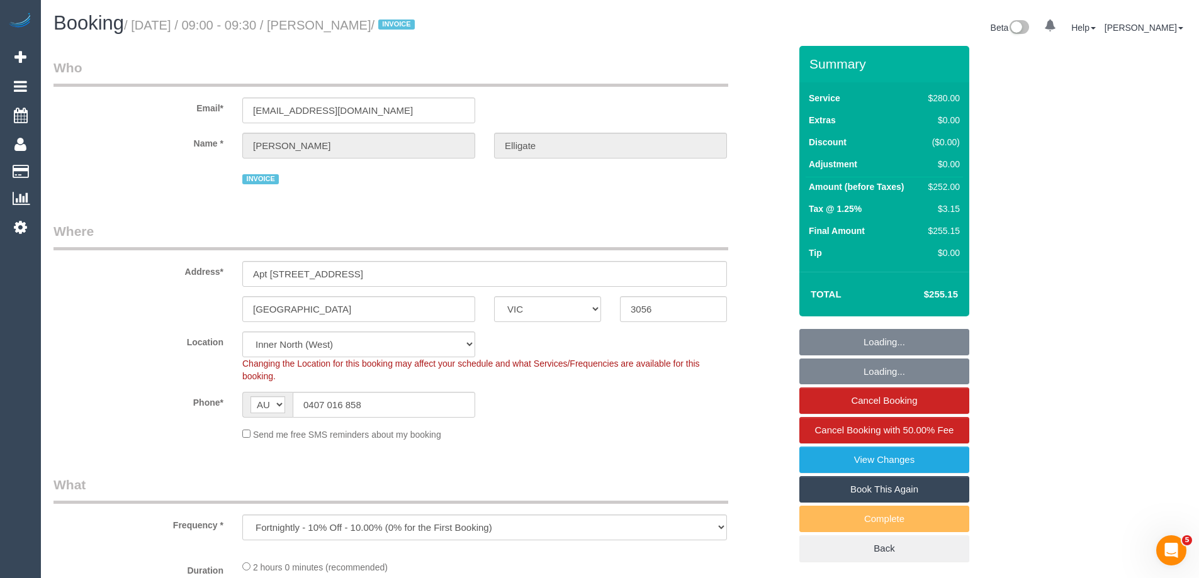
select select "number:36"
select select "number:34"
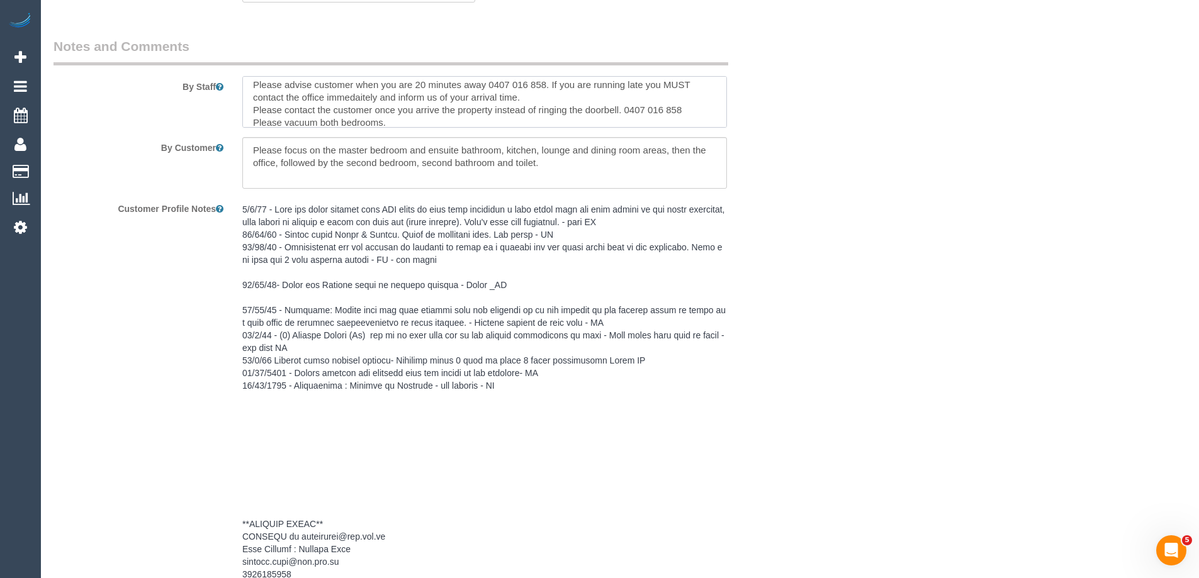
scroll to position [25, 0]
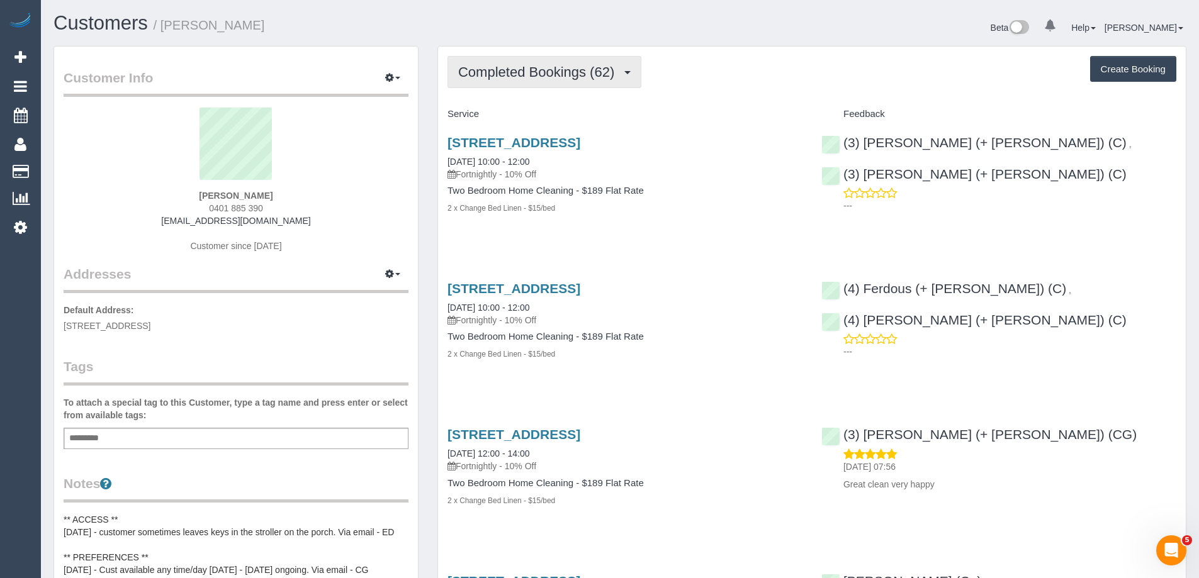
click at [500, 74] on span "Completed Bookings (62)" at bounding box center [539, 72] width 162 height 16
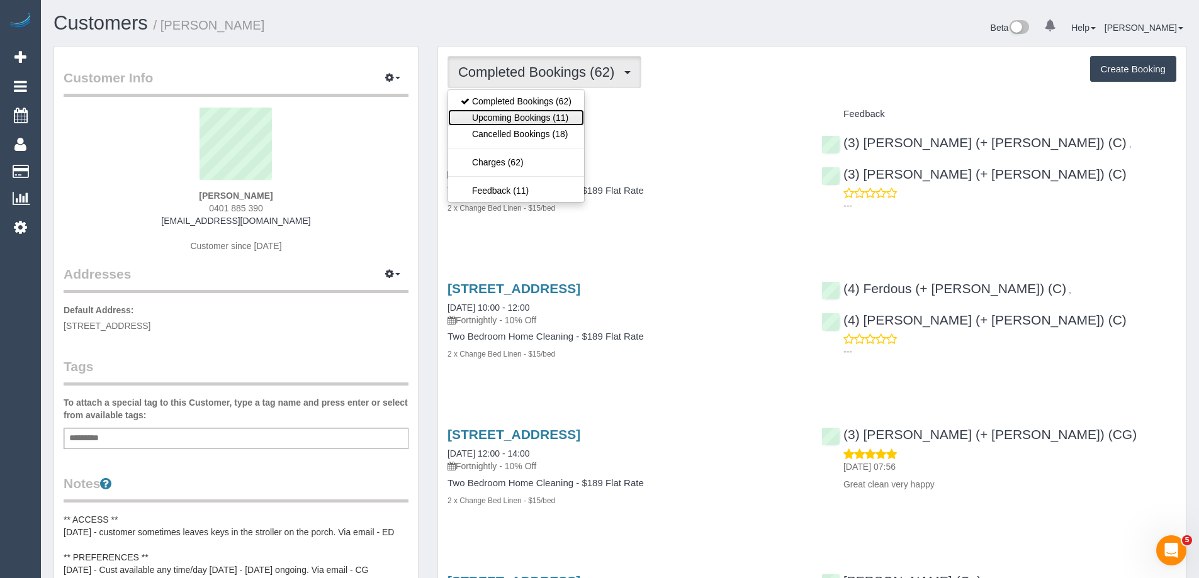
click at [505, 116] on link "Upcoming Bookings (11)" at bounding box center [516, 118] width 136 height 16
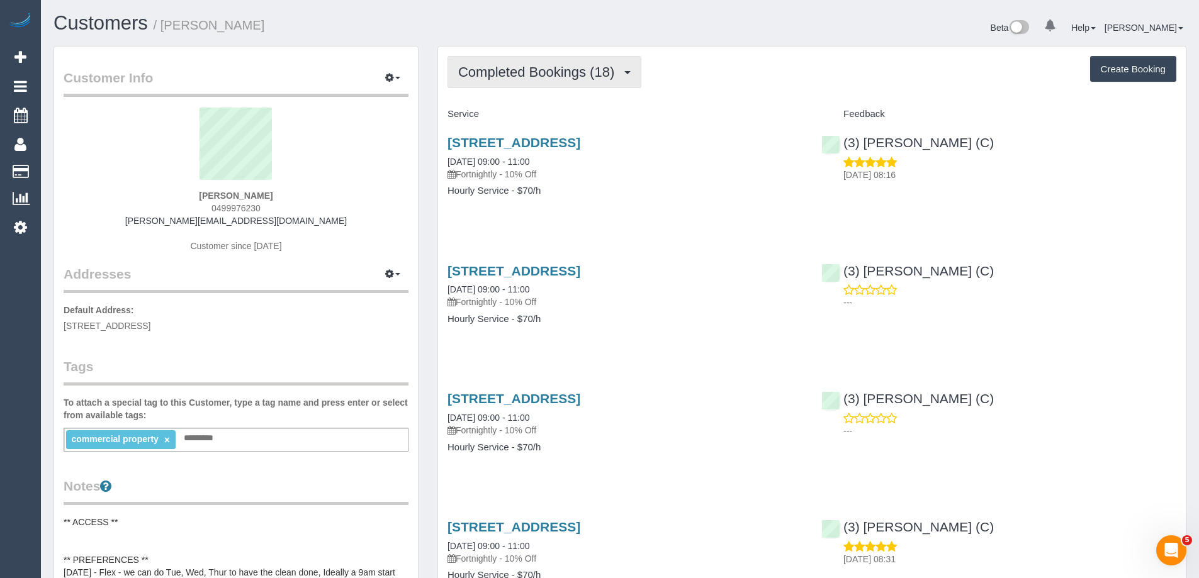
scroll to position [60414, 61749]
click at [523, 63] on button "Completed Bookings (18)" at bounding box center [545, 72] width 194 height 32
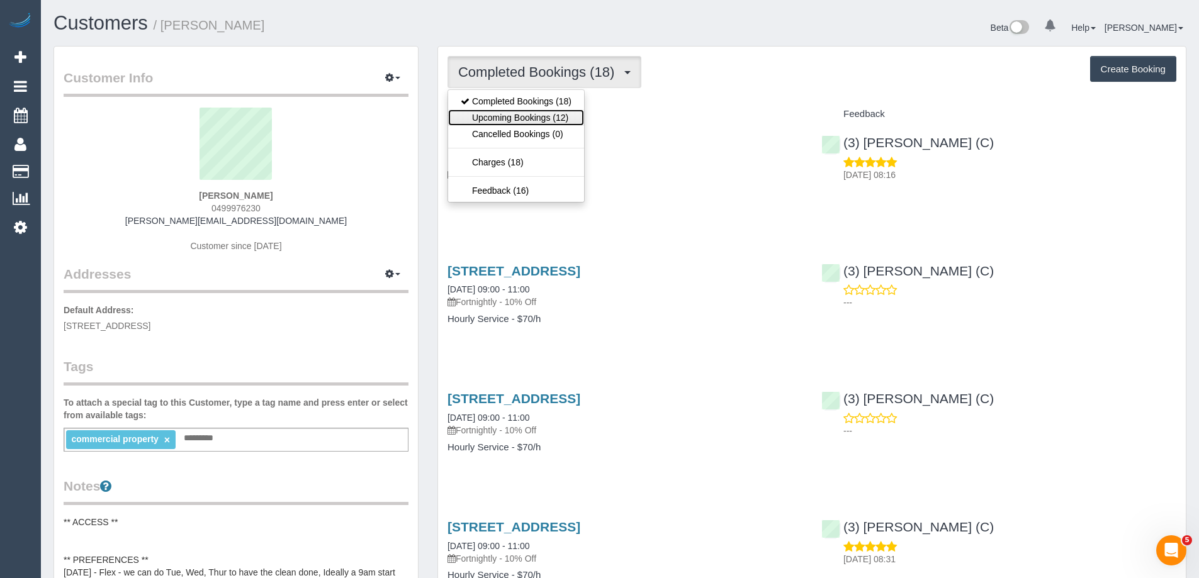
click at [523, 115] on link "Upcoming Bookings (12)" at bounding box center [516, 118] width 136 height 16
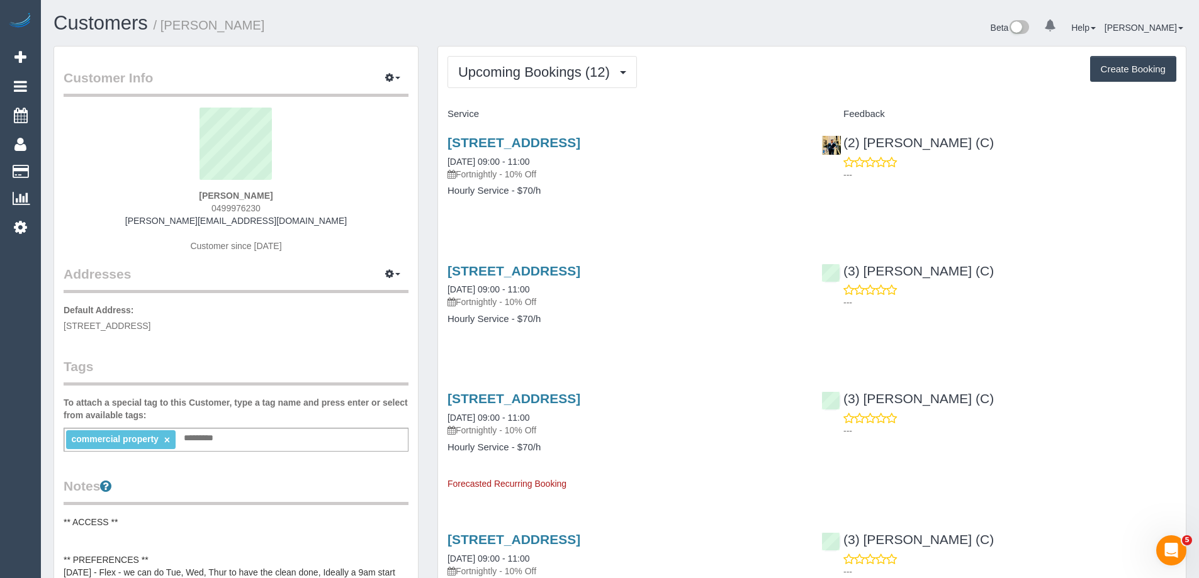
scroll to position [1856, 1199]
drag, startPoint x: 538, startPoint y: 147, endPoint x: 439, endPoint y: 147, distance: 98.8
click at [439, 147] on div "1 Tinning St, Brunswick, VIC 3056 01/10/2025 09:00 - 11:00 Fortnightly - 10% Of…" at bounding box center [625, 173] width 374 height 97
copy link "1 Tinning St, Brunswick, VIC 3056"
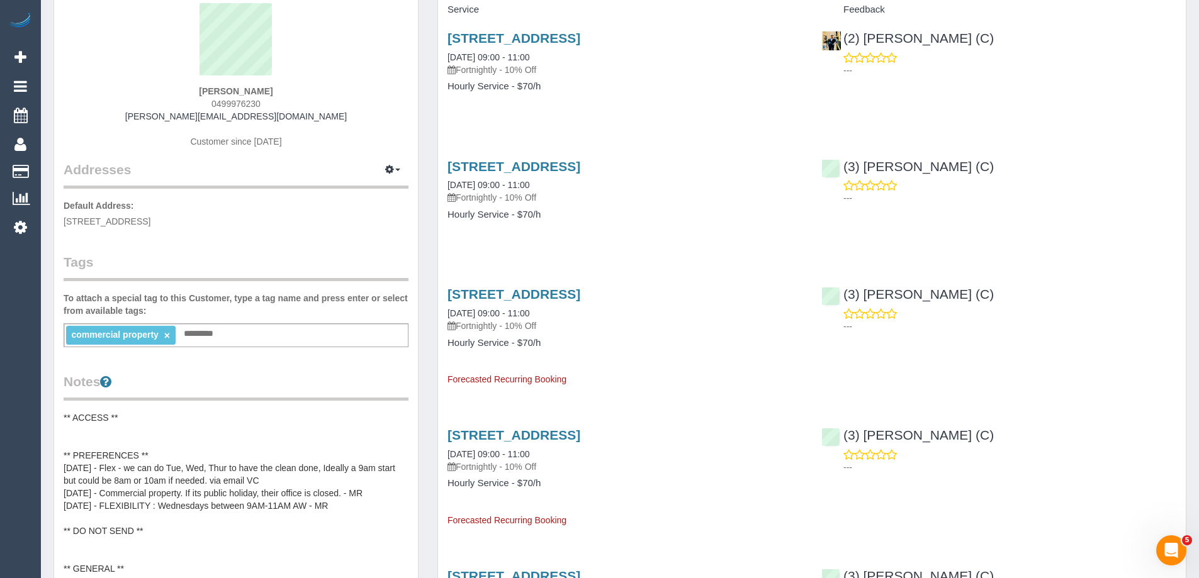
scroll to position [0, 0]
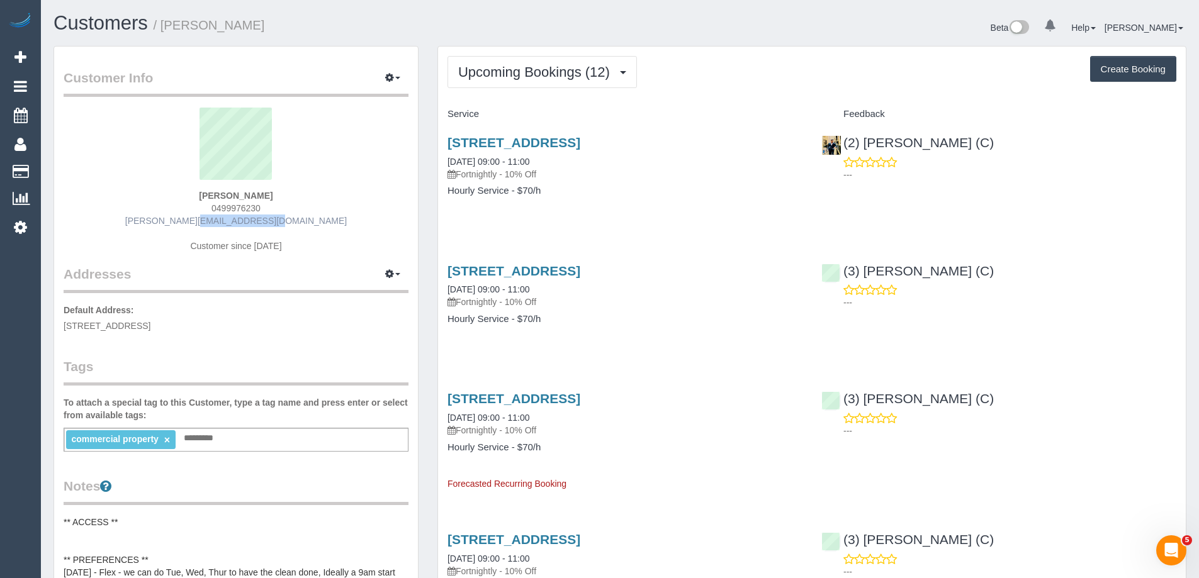
copy link "riffraffbaby.com"
drag, startPoint x: 312, startPoint y: 219, endPoint x: 221, endPoint y: 219, distance: 90.6
click at [221, 219] on div "Hugh McMillan 0499976230 hugh@riffraffbaby.com Customer since 2024" at bounding box center [236, 186] width 345 height 157
click at [309, 193] on div "Hugh McMillan 0499976230 hugh@riffraffbaby.com Customer since 2024" at bounding box center [236, 186] width 345 height 157
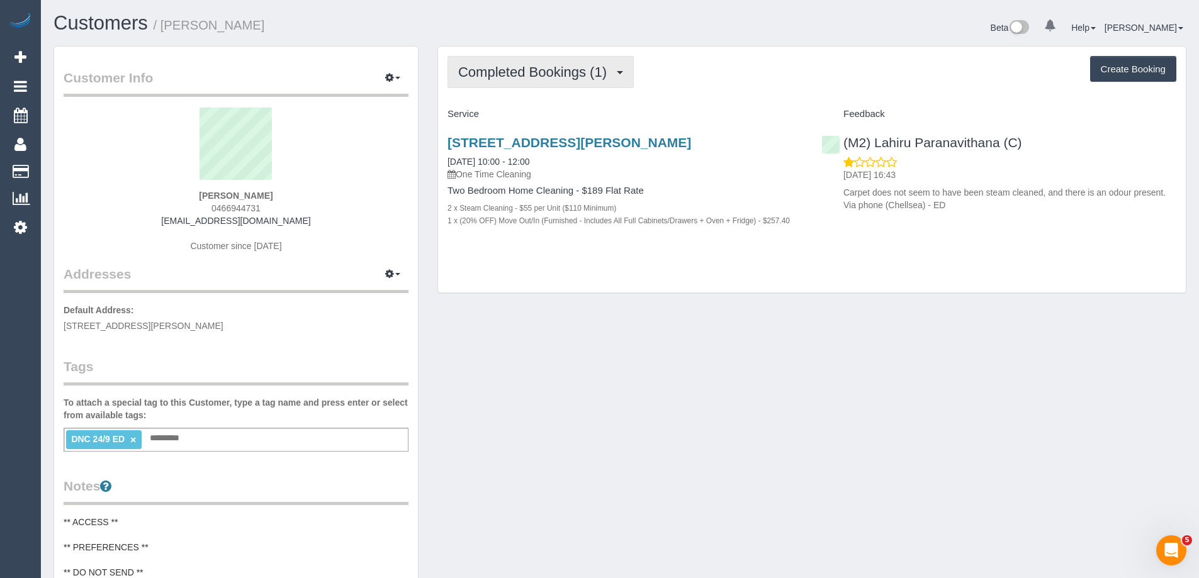
click at [531, 75] on span "Completed Bookings (1)" at bounding box center [535, 72] width 155 height 16
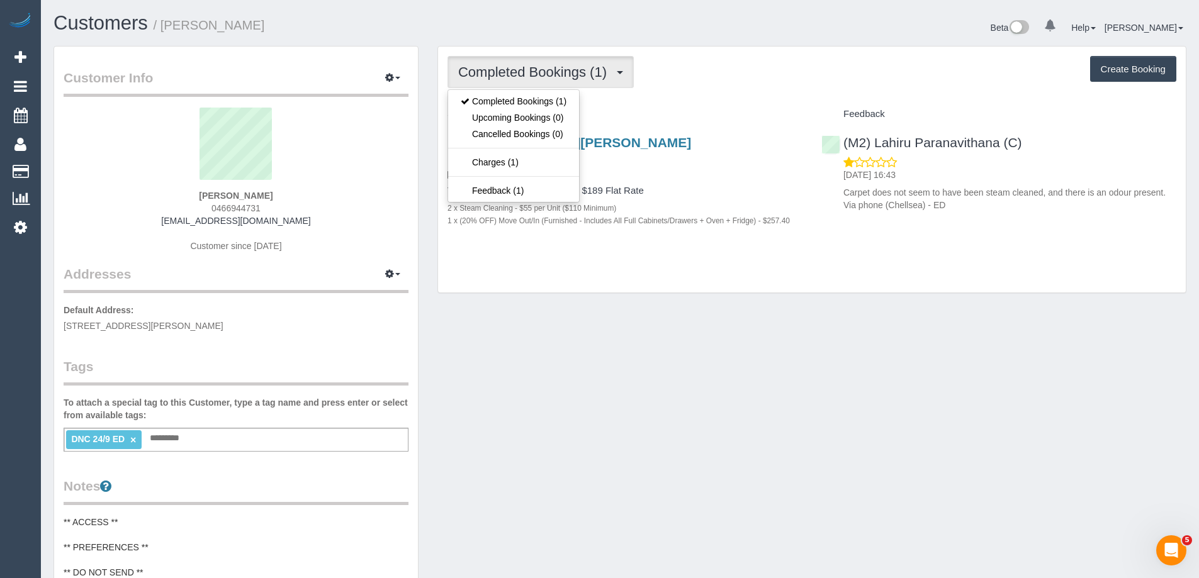
click at [645, 91] on div "Completed Bookings (1) Completed Bookings (1) Upcoming Bookings (0) Cancelled B…" at bounding box center [812, 170] width 748 height 247
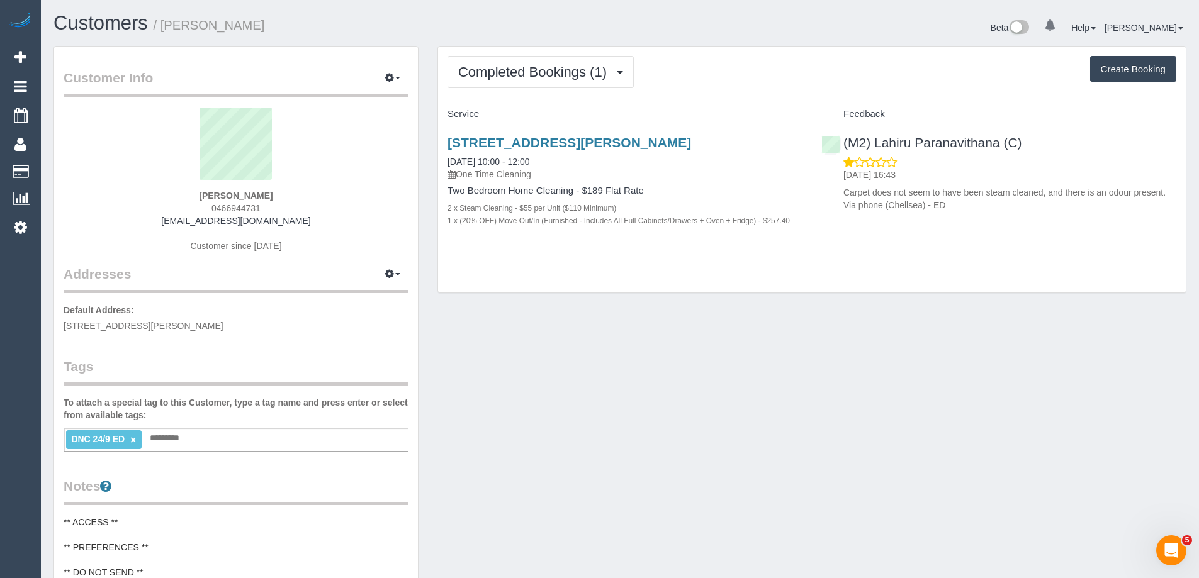
click at [234, 206] on span "0466944731" at bounding box center [236, 208] width 49 height 10
copy span "0466944731"
click at [250, 207] on span "0466944731" at bounding box center [236, 208] width 49 height 10
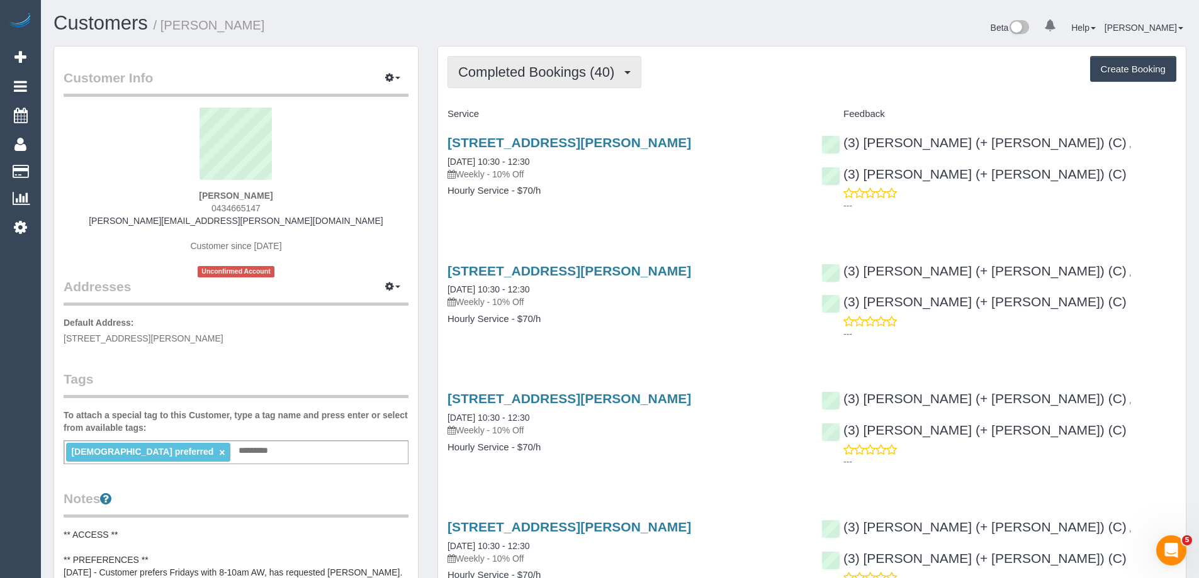
click at [570, 65] on span "Completed Bookings (40)" at bounding box center [539, 72] width 162 height 16
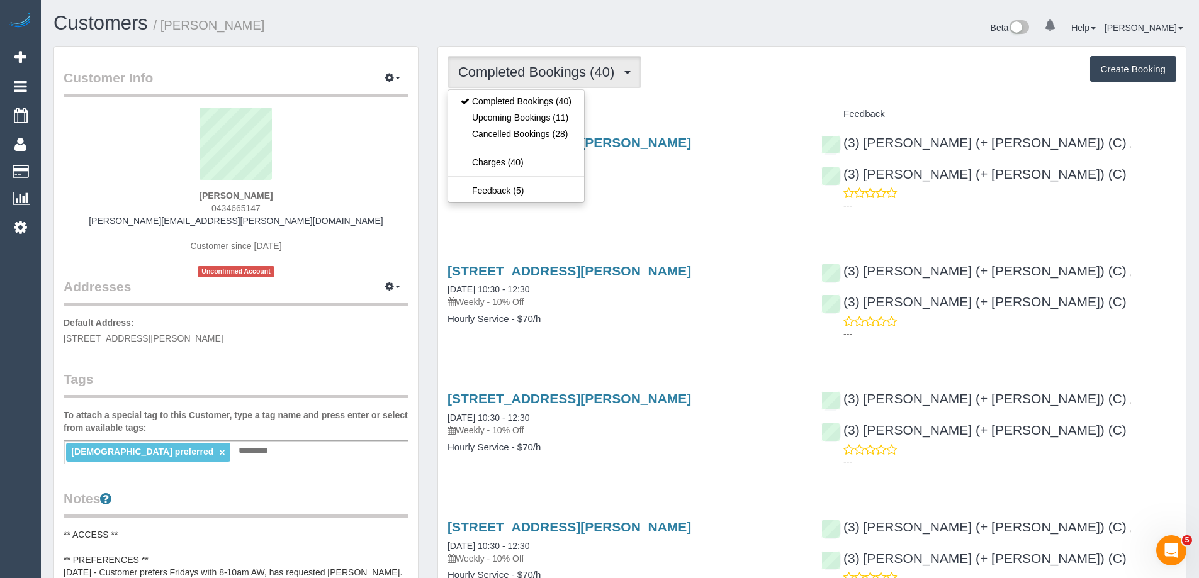
click at [686, 74] on div "Completed Bookings (40) Completed Bookings (40) Upcoming Bookings (11) Cancelle…" at bounding box center [812, 72] width 729 height 32
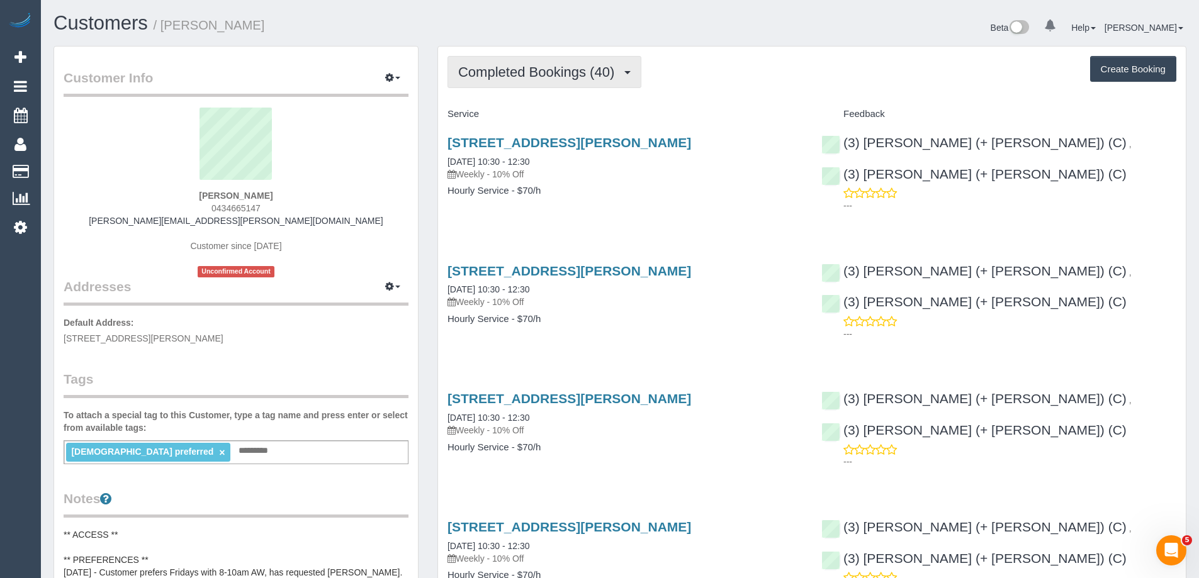
click at [561, 77] on span "Completed Bookings (40)" at bounding box center [539, 72] width 162 height 16
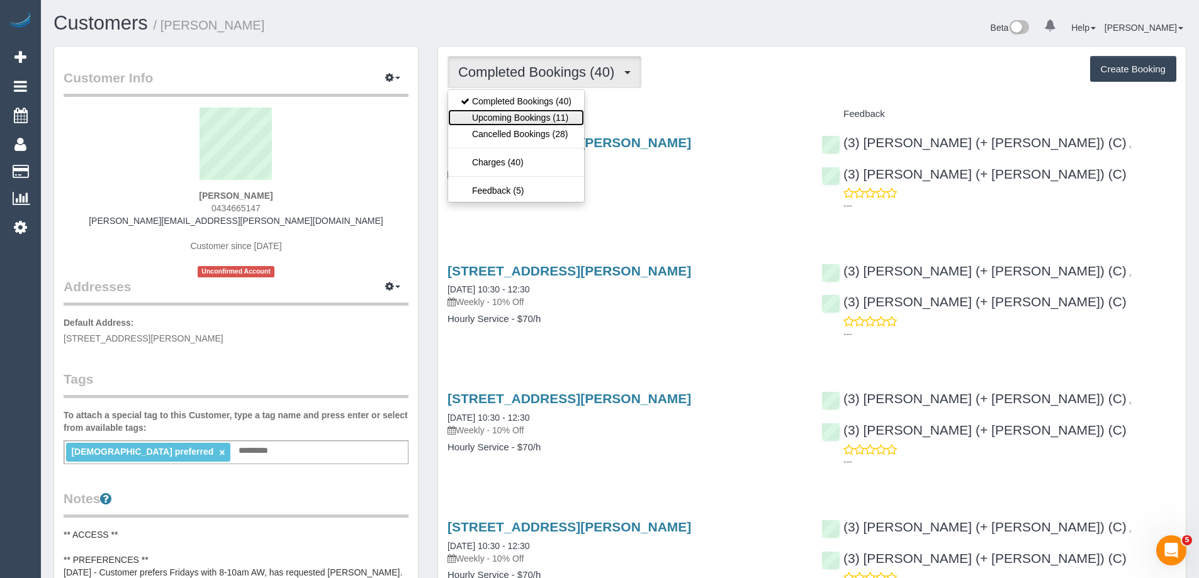
click at [548, 111] on link "Upcoming Bookings (11)" at bounding box center [516, 118] width 136 height 16
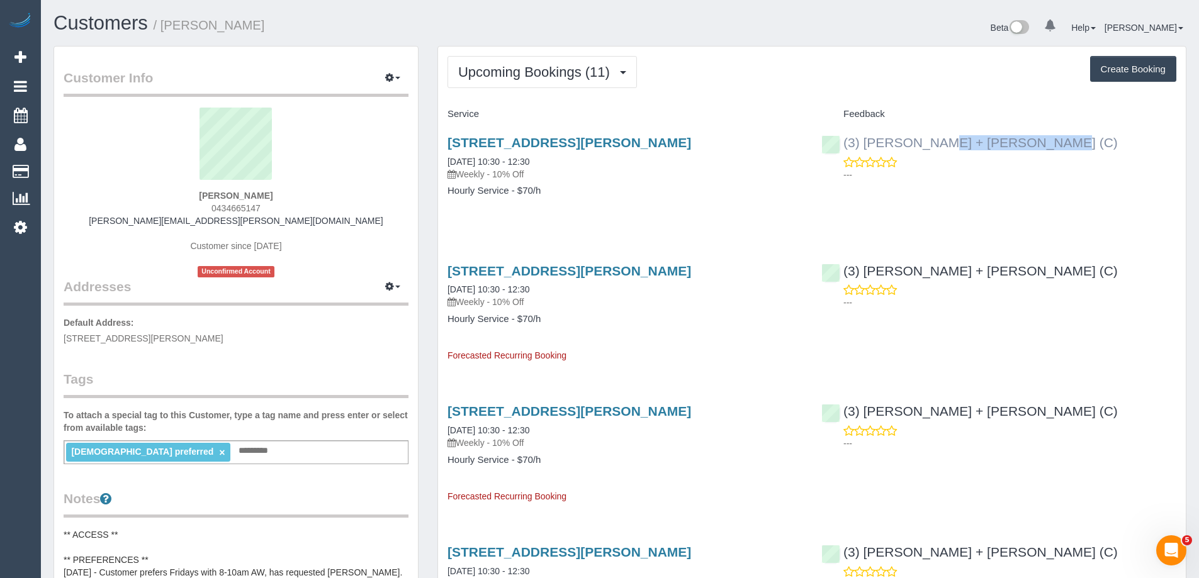
copy link "Denis + Kaira (C)"
drag, startPoint x: 978, startPoint y: 143, endPoint x: 864, endPoint y: 139, distance: 114.0
click at [864, 139] on div "(3) Denis + Kaira (C) ---" at bounding box center [999, 156] width 374 height 62
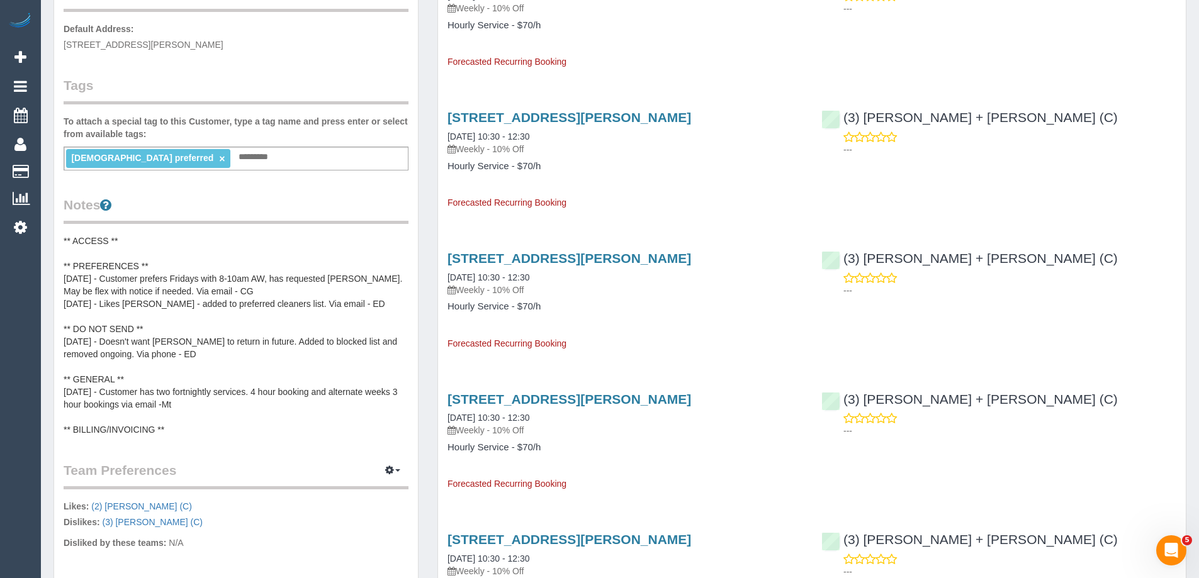
scroll to position [315, 0]
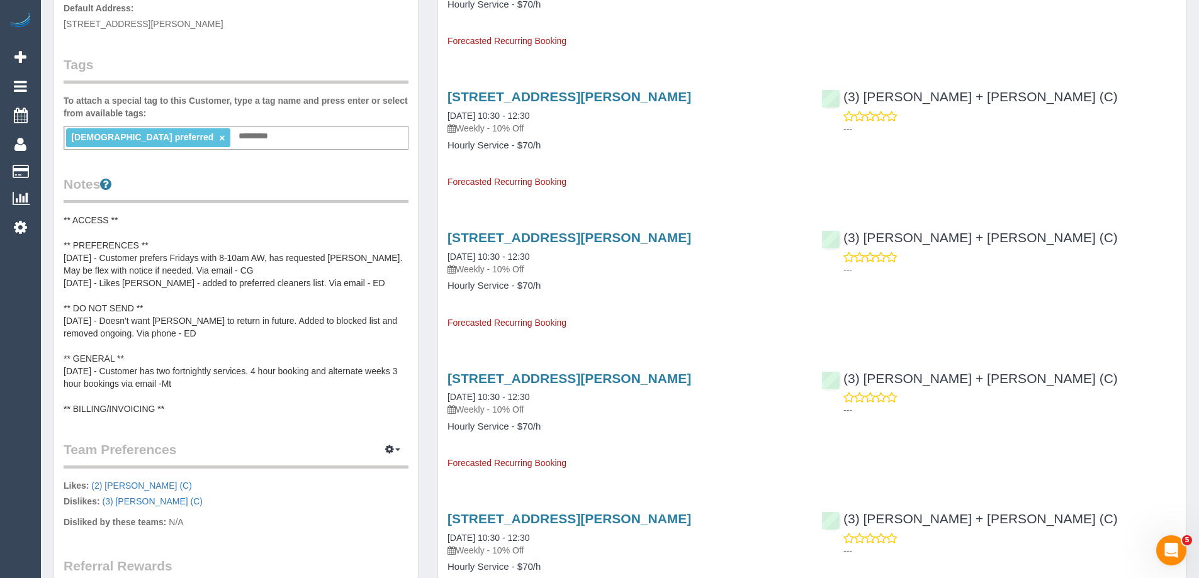
click at [167, 302] on pre "** ACCESS ** ** PREFERENCES ** 25/06/24 - Customer prefers Fridays with 8-10am …" at bounding box center [236, 314] width 345 height 201
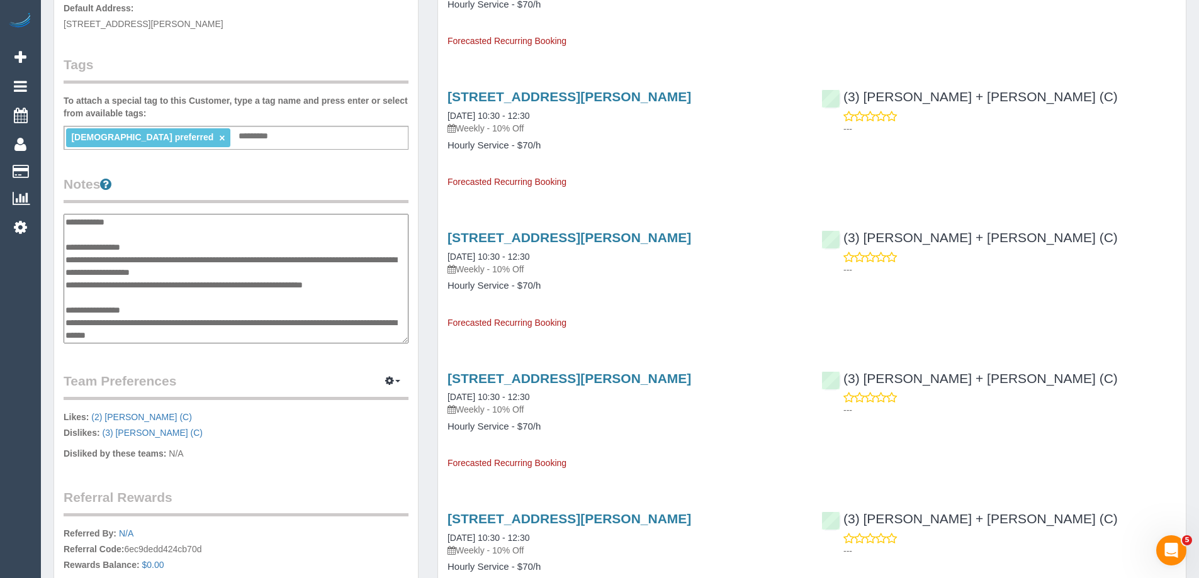
scroll to position [76, 0]
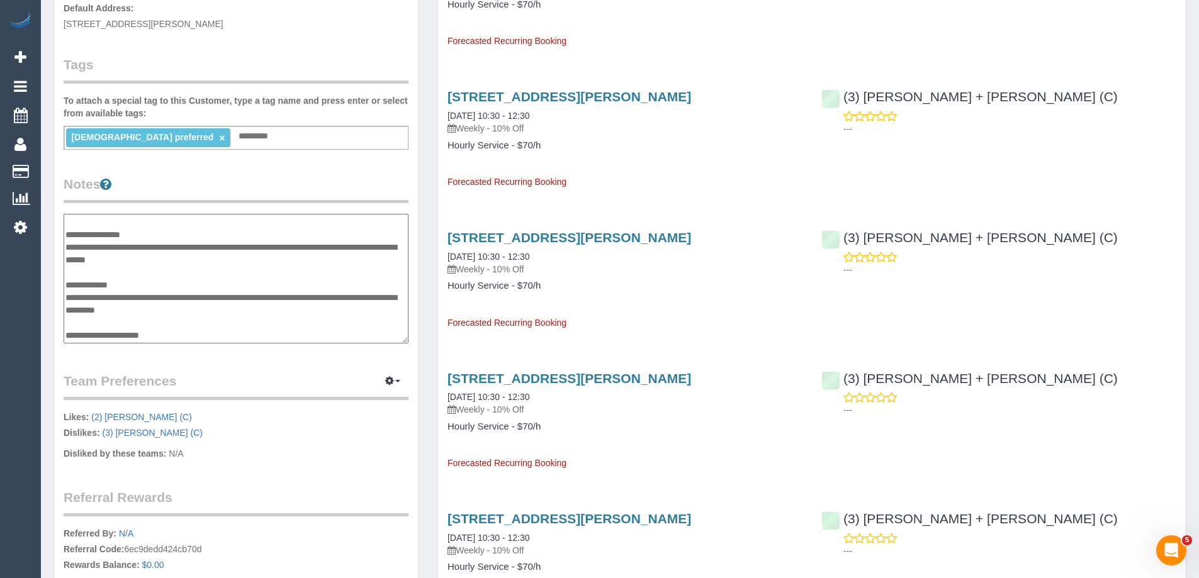
click at [156, 288] on textarea "**********" at bounding box center [236, 279] width 345 height 130
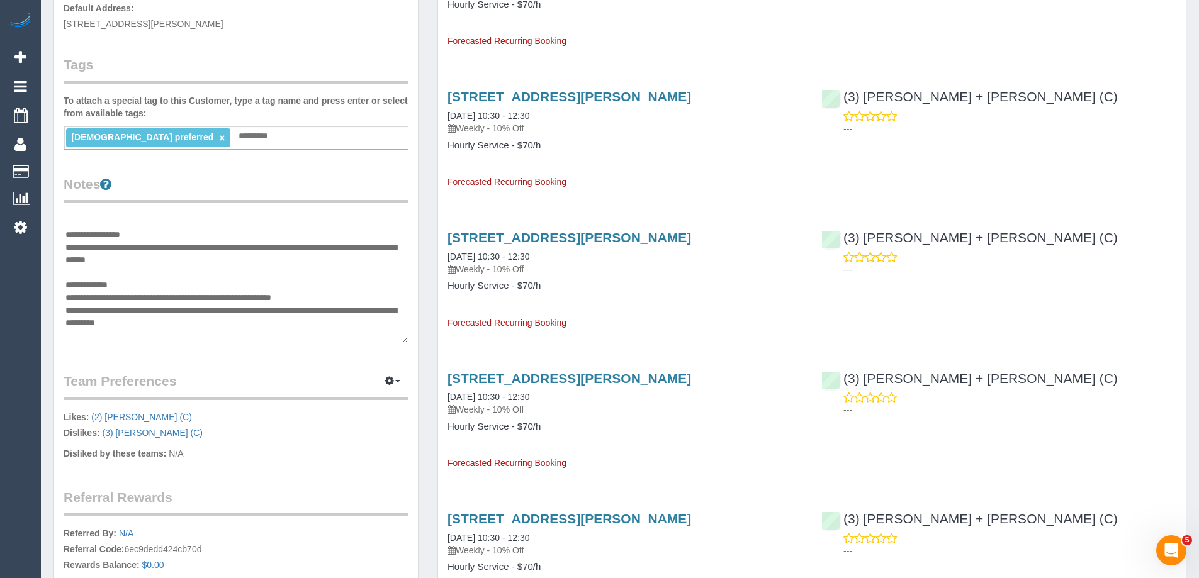
type textarea "**********"
click at [320, 191] on legend "Notes" at bounding box center [236, 189] width 345 height 28
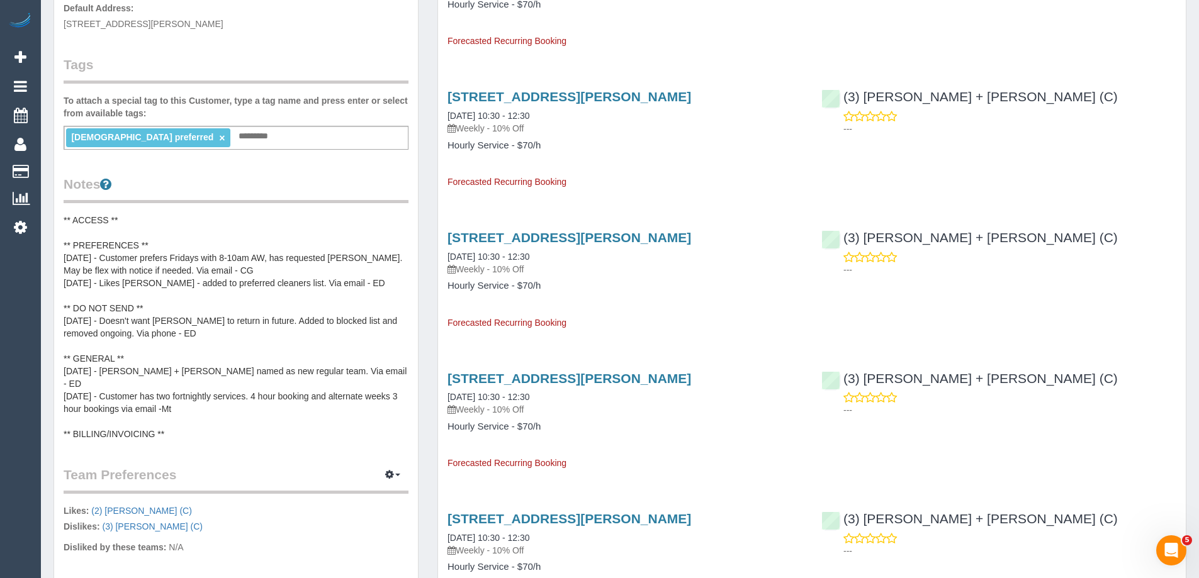
scroll to position [0, 0]
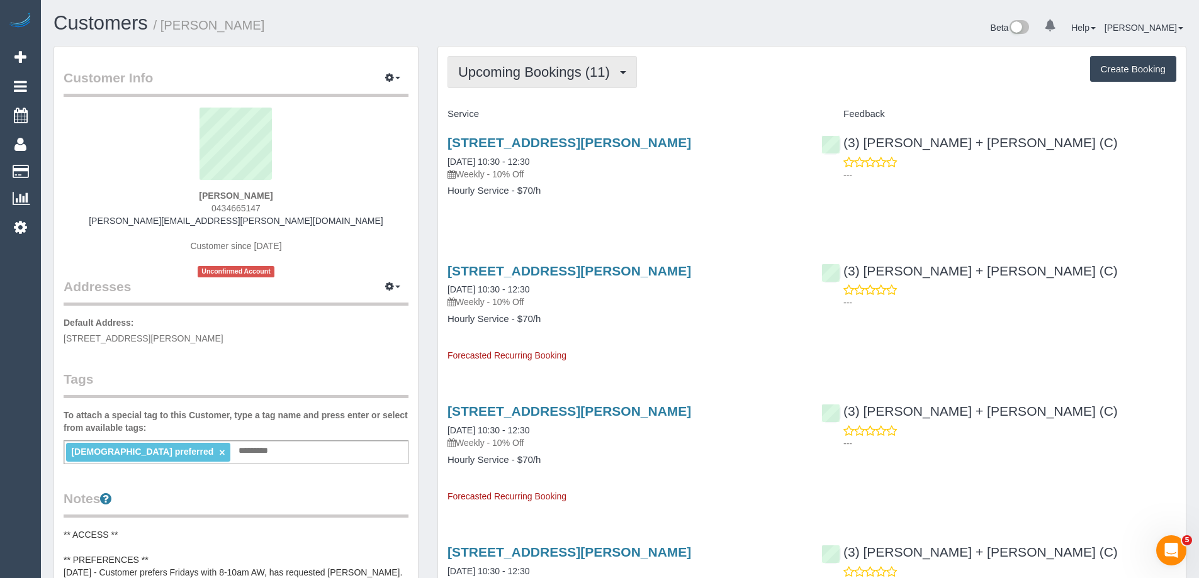
click at [504, 77] on span "Upcoming Bookings (11)" at bounding box center [537, 72] width 158 height 16
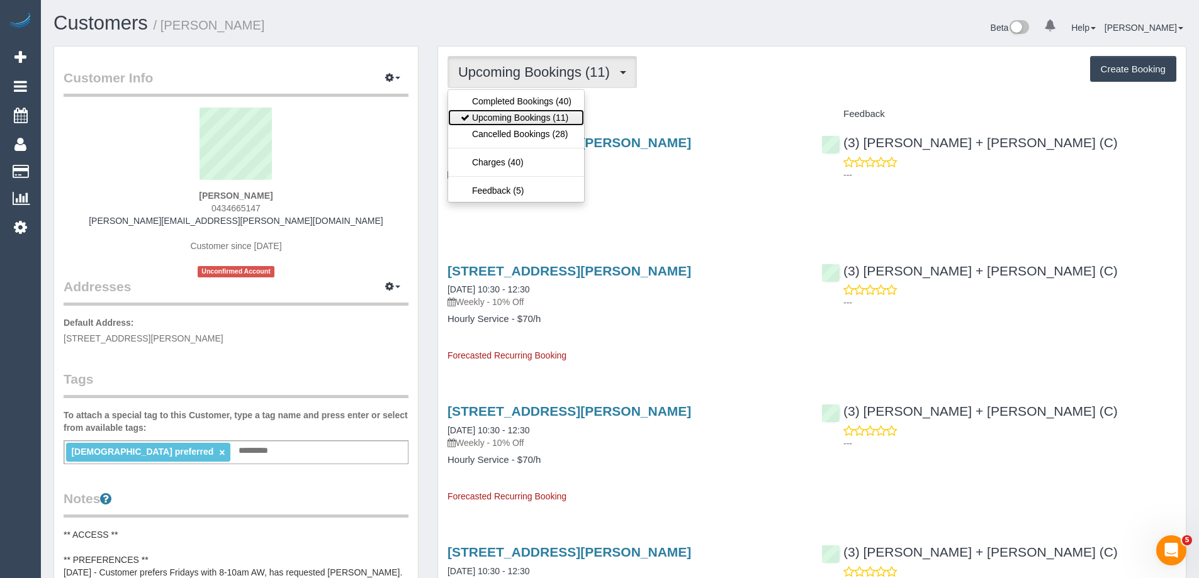
click at [508, 123] on link "Upcoming Bookings (11)" at bounding box center [516, 118] width 136 height 16
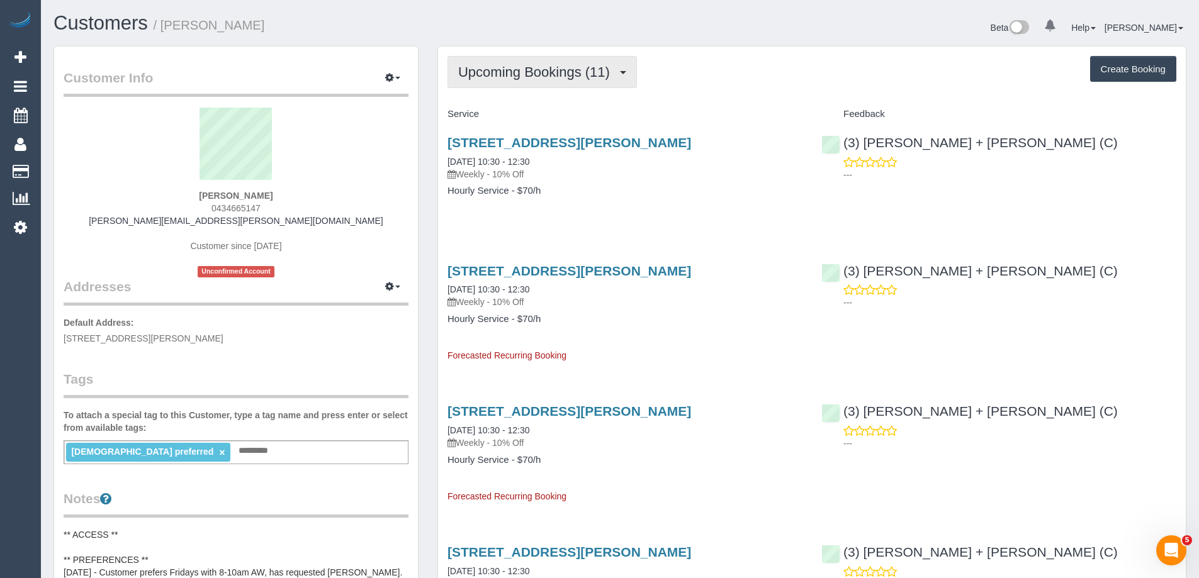
click at [596, 69] on span "Upcoming Bookings (11)" at bounding box center [537, 72] width 158 height 16
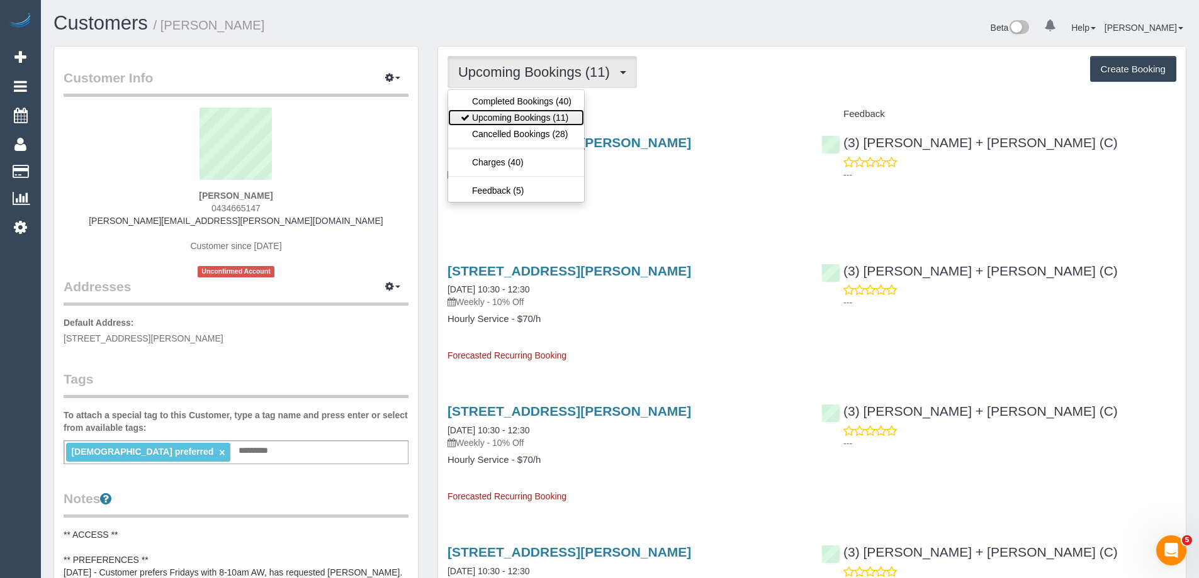
click at [556, 123] on link "Upcoming Bookings (11)" at bounding box center [516, 118] width 136 height 16
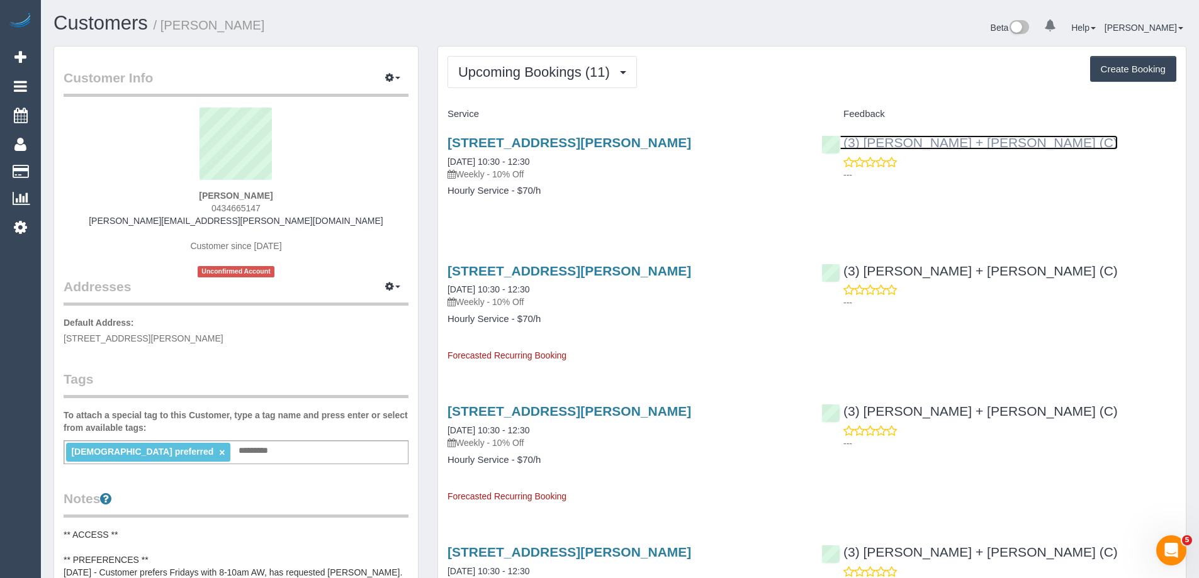
click at [898, 143] on link "(3) [PERSON_NAME] + [PERSON_NAME] (C)" at bounding box center [969, 142] width 296 height 14
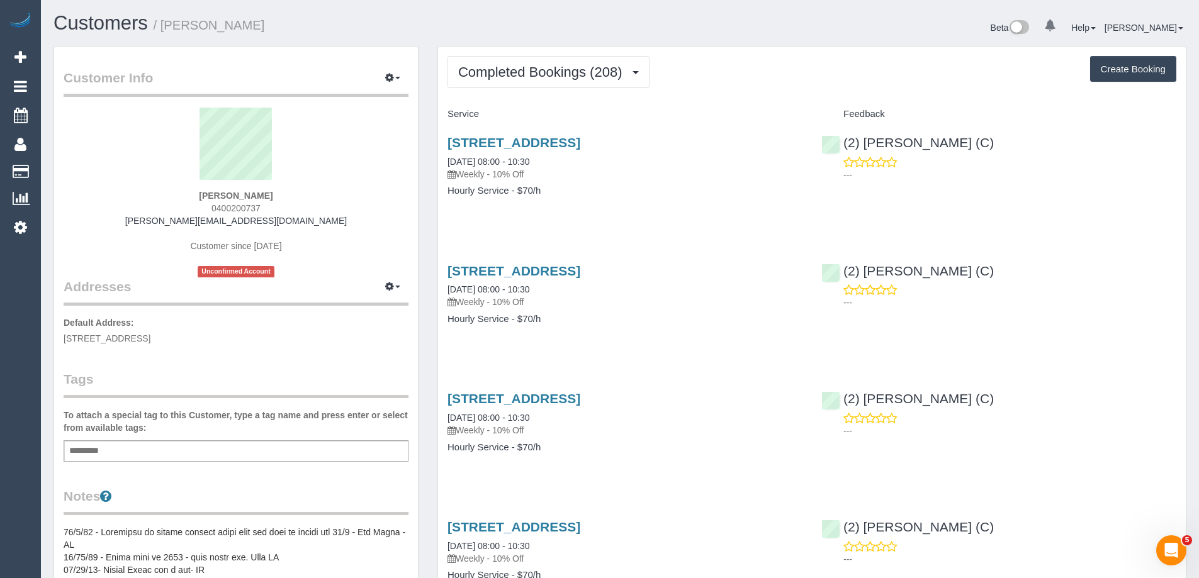
click at [233, 206] on span "0400200737" at bounding box center [236, 208] width 49 height 10
copy span "0400200737"
click at [588, 76] on span "Completed Bookings (208)" at bounding box center [543, 72] width 170 height 16
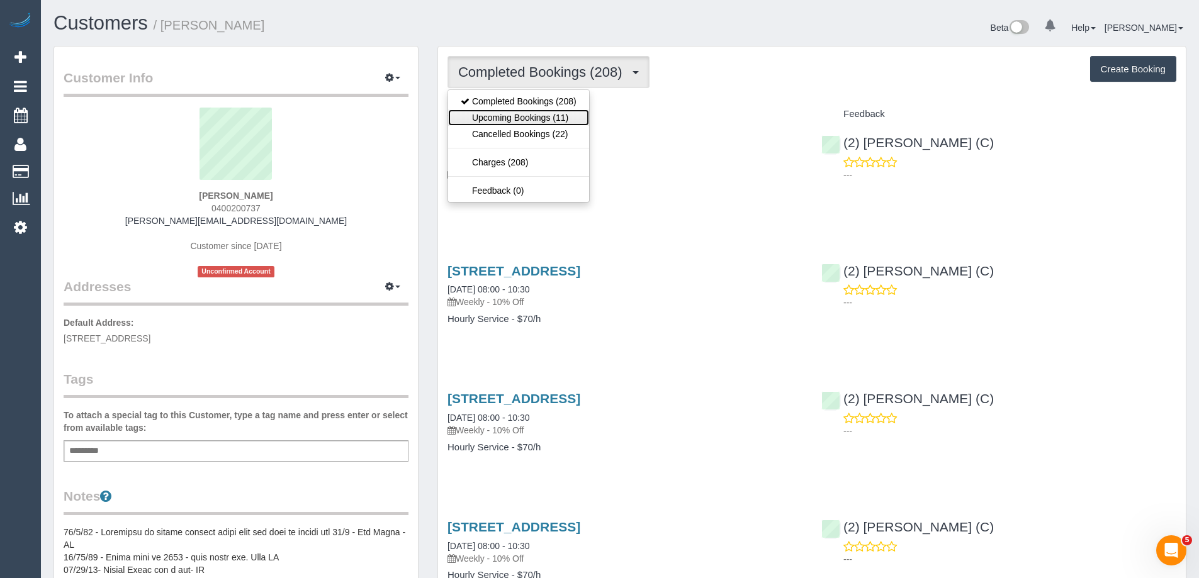
click at [561, 120] on link "Upcoming Bookings (11)" at bounding box center [518, 118] width 141 height 16
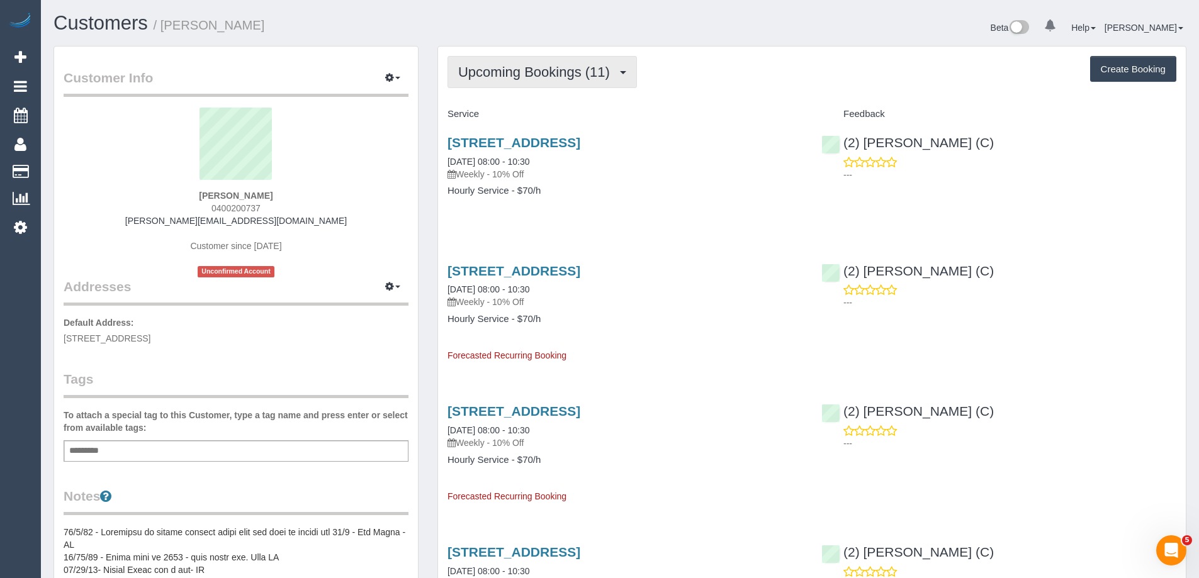
click at [575, 68] on span "Upcoming Bookings (11)" at bounding box center [537, 72] width 158 height 16
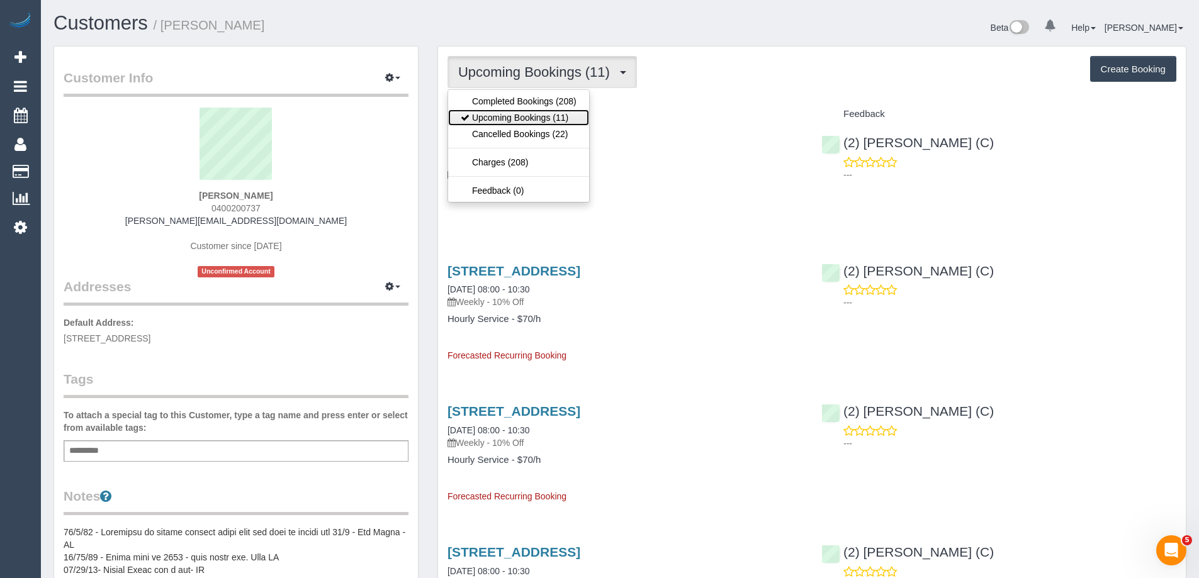
click at [547, 117] on link "Upcoming Bookings (11)" at bounding box center [518, 118] width 141 height 16
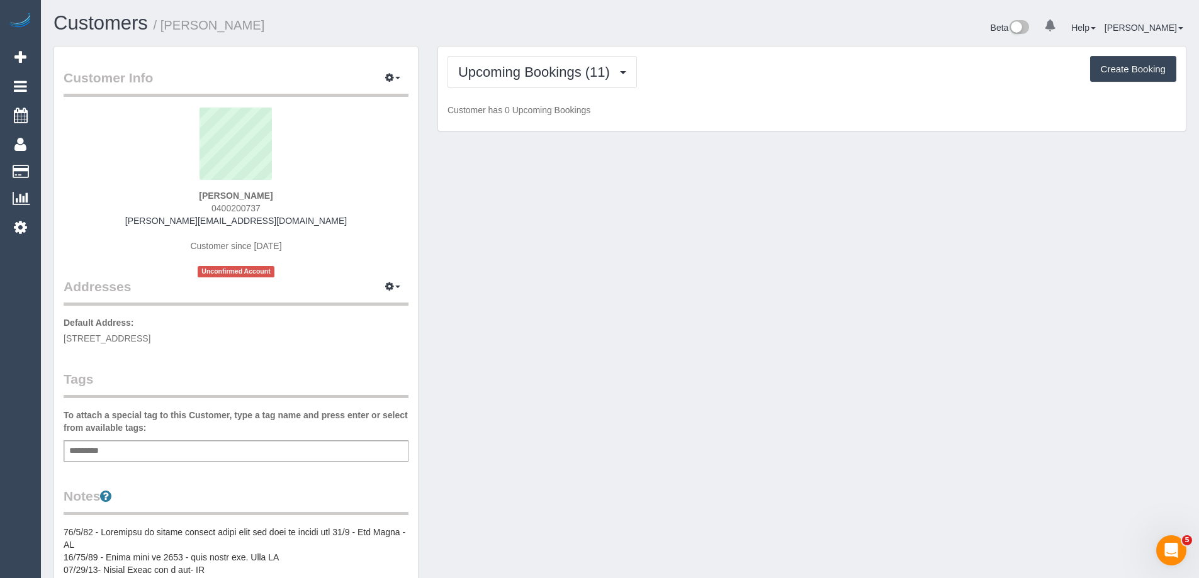
click at [743, 65] on div "Upcoming Bookings (11) Completed Bookings (208) Upcoming Bookings (11) Cancelle…" at bounding box center [812, 72] width 729 height 32
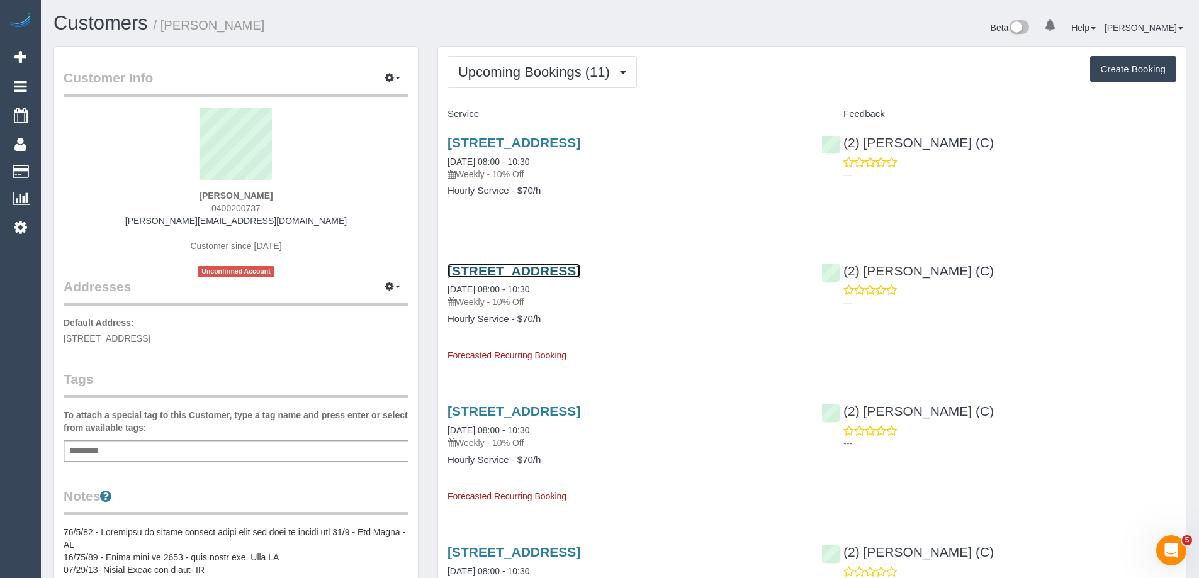
click at [572, 268] on link "23 Brixton Street, Flemington, VIC 3031" at bounding box center [514, 271] width 133 height 14
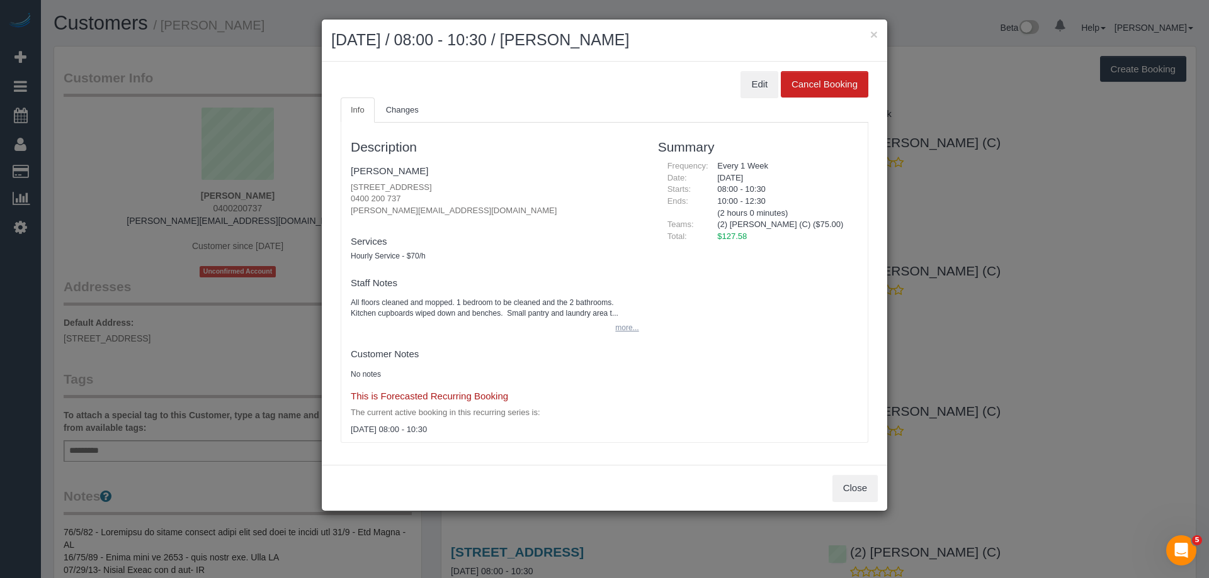
click at [636, 332] on button "more..." at bounding box center [622, 328] width 31 height 18
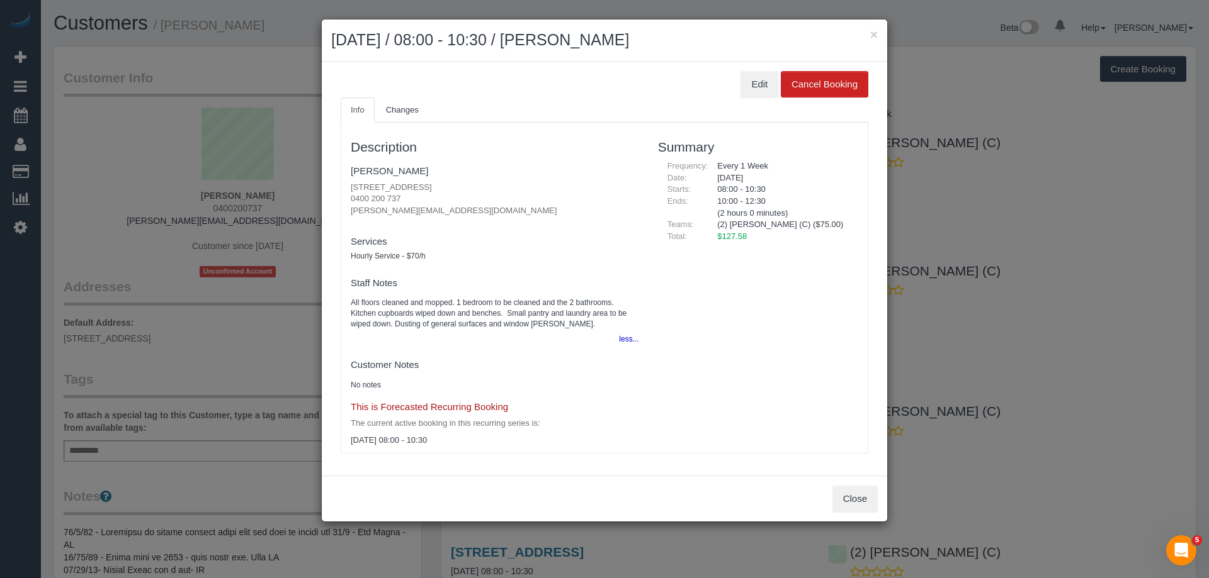
click at [403, 309] on pre "All floors cleaned and mopped. 1 bedroom to be cleaned and the 2 bathrooms. Kit…" at bounding box center [495, 314] width 288 height 32
click at [404, 308] on pre "All floors cleaned and mopped. 1 bedroom to be cleaned and the 2 bathrooms. Kit…" at bounding box center [495, 314] width 288 height 32
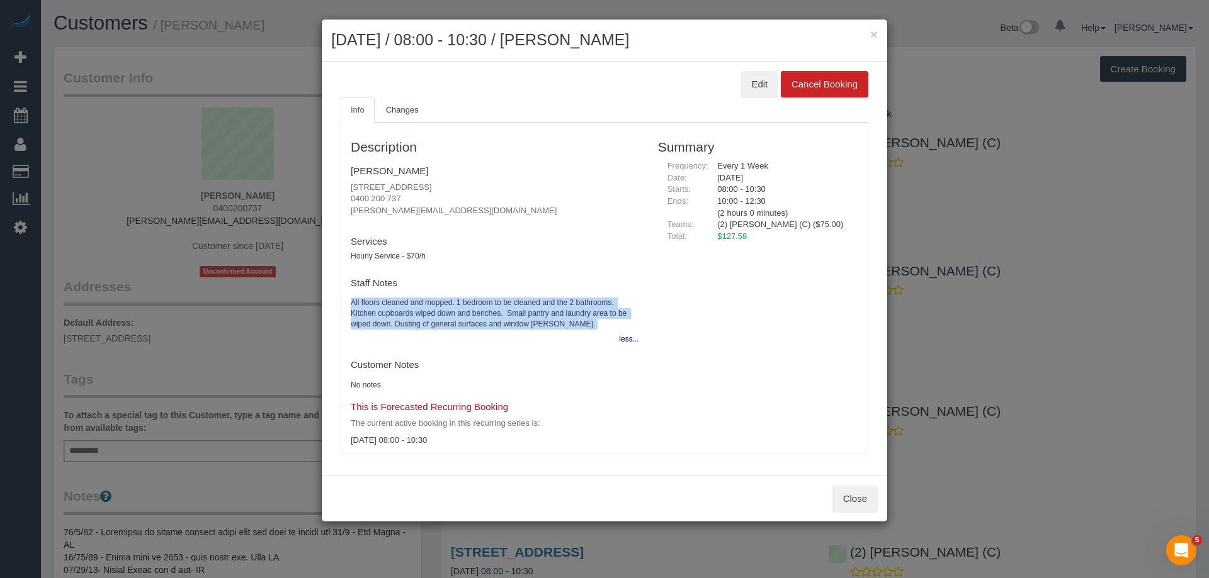
click at [404, 308] on pre "All floors cleaned and mopped. 1 bedroom to be cleaned and the 2 bathrooms. Kit…" at bounding box center [495, 314] width 288 height 32
copy div "All floors cleaned and mopped. 1 bedroom to be cleaned and the 2 bathrooms. Kit…"
click at [876, 34] on button "×" at bounding box center [874, 34] width 8 height 13
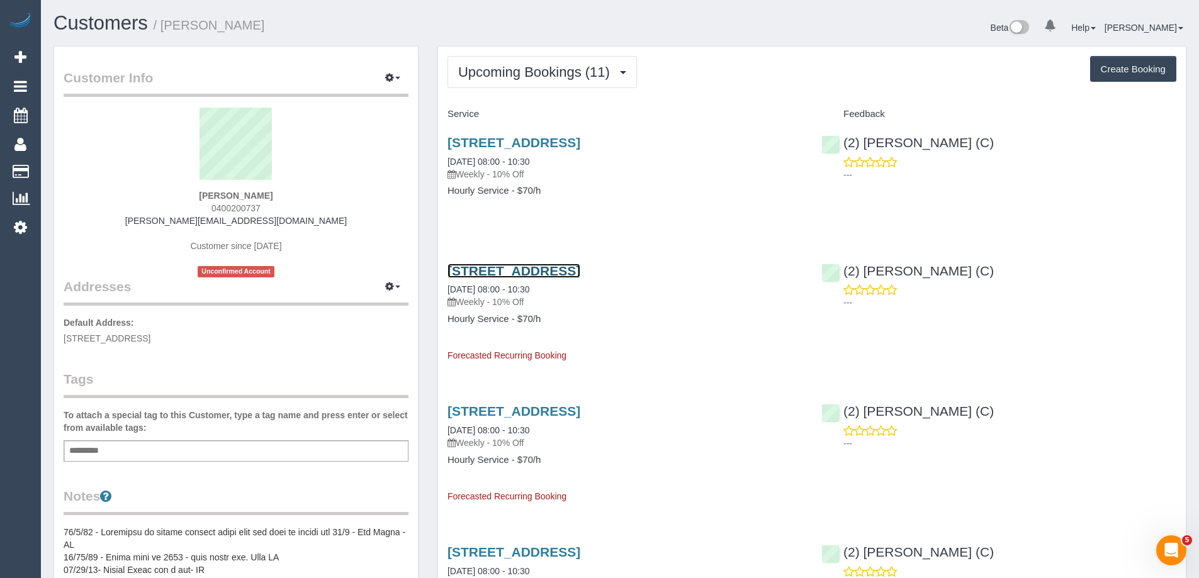
click at [558, 265] on link "23 Brixton Street, Flemington, VIC 3031" at bounding box center [514, 271] width 133 height 14
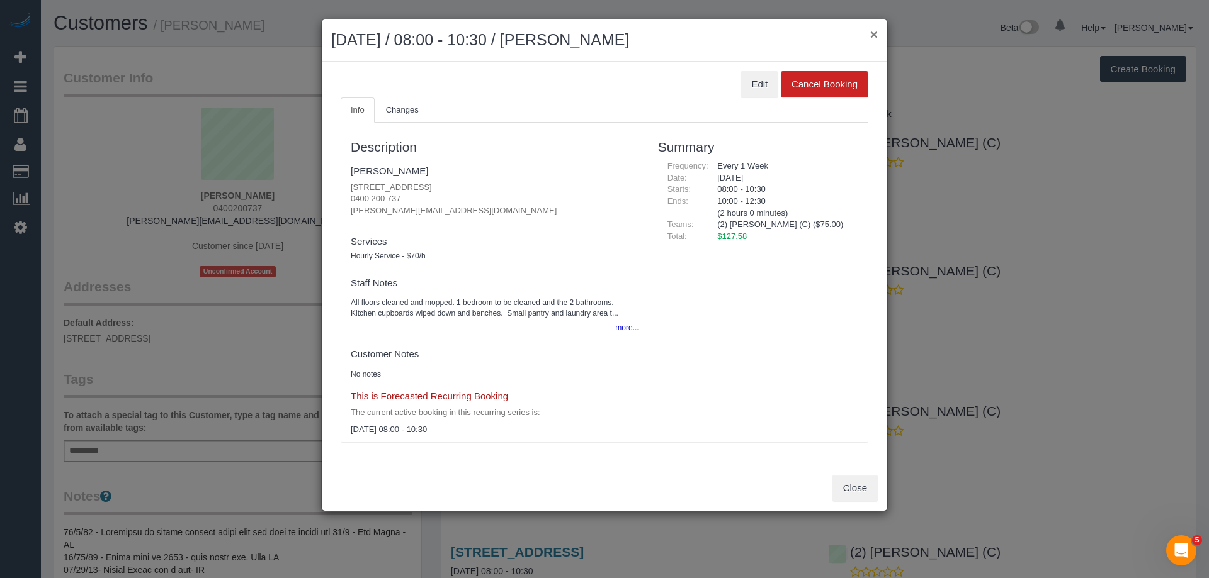
click at [876, 33] on button "×" at bounding box center [874, 34] width 8 height 13
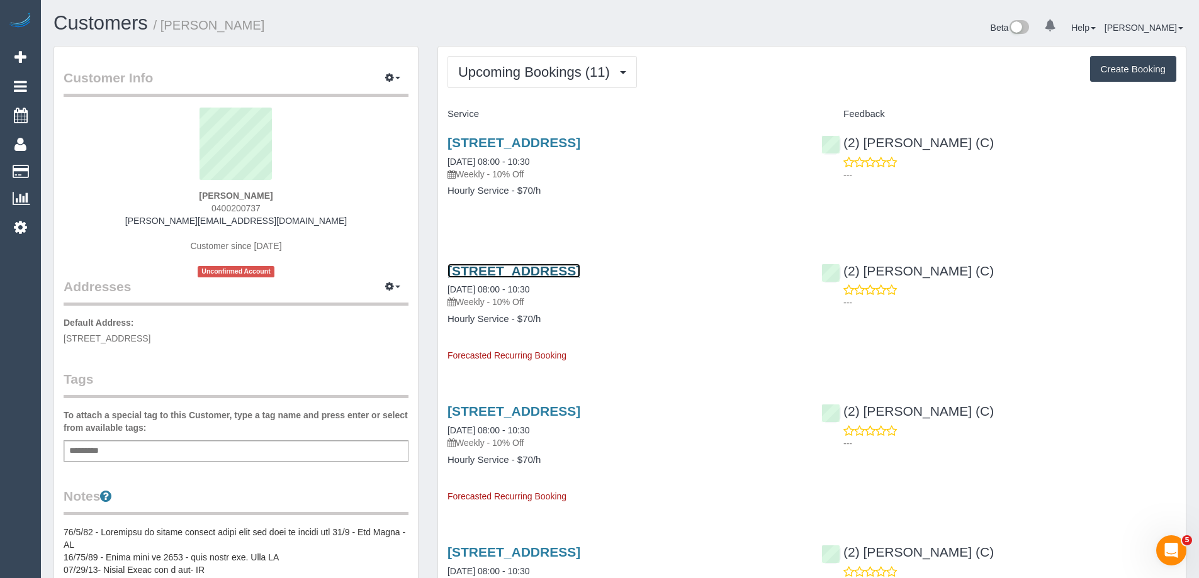
click at [580, 276] on link "23 Brixton Street, Flemington, VIC 3031" at bounding box center [514, 271] width 133 height 14
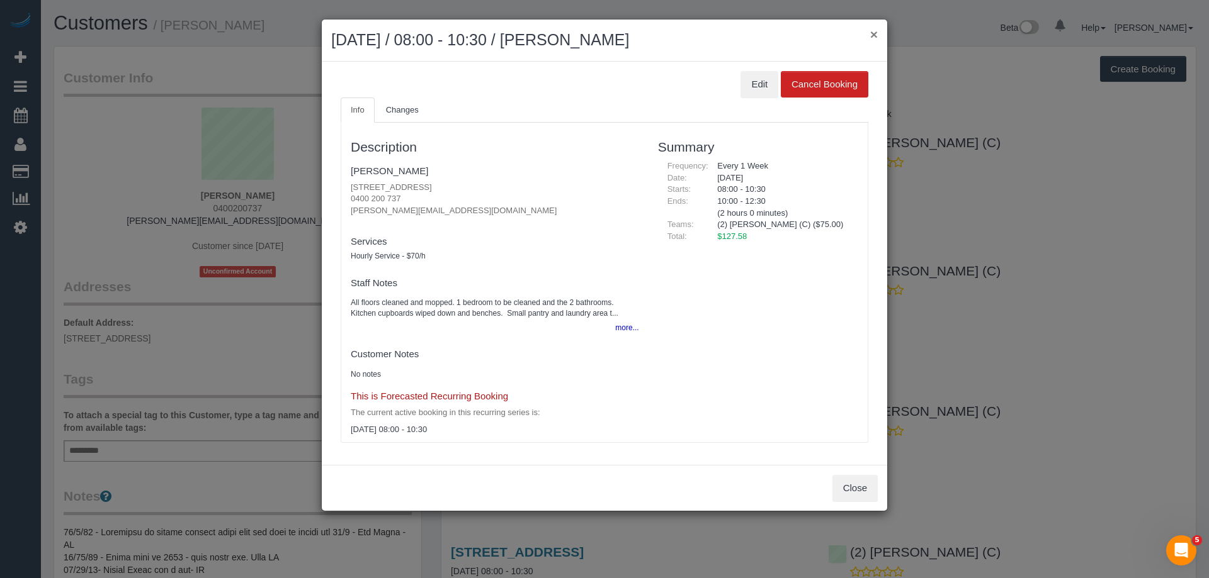
click at [877, 30] on button "×" at bounding box center [874, 34] width 8 height 13
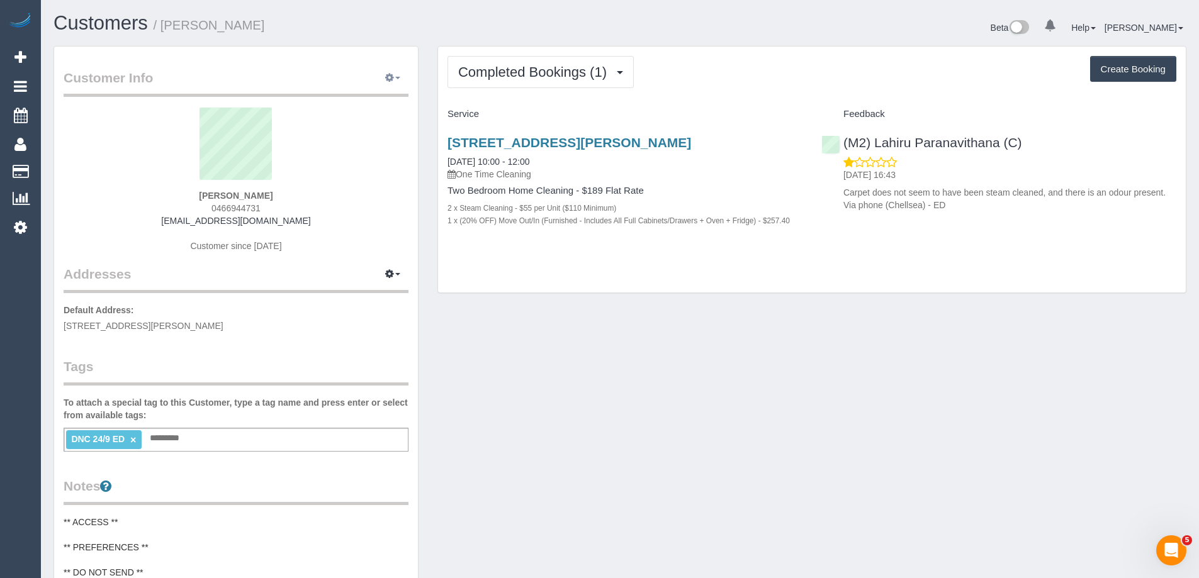
click at [390, 74] on icon "button" at bounding box center [389, 78] width 9 height 8
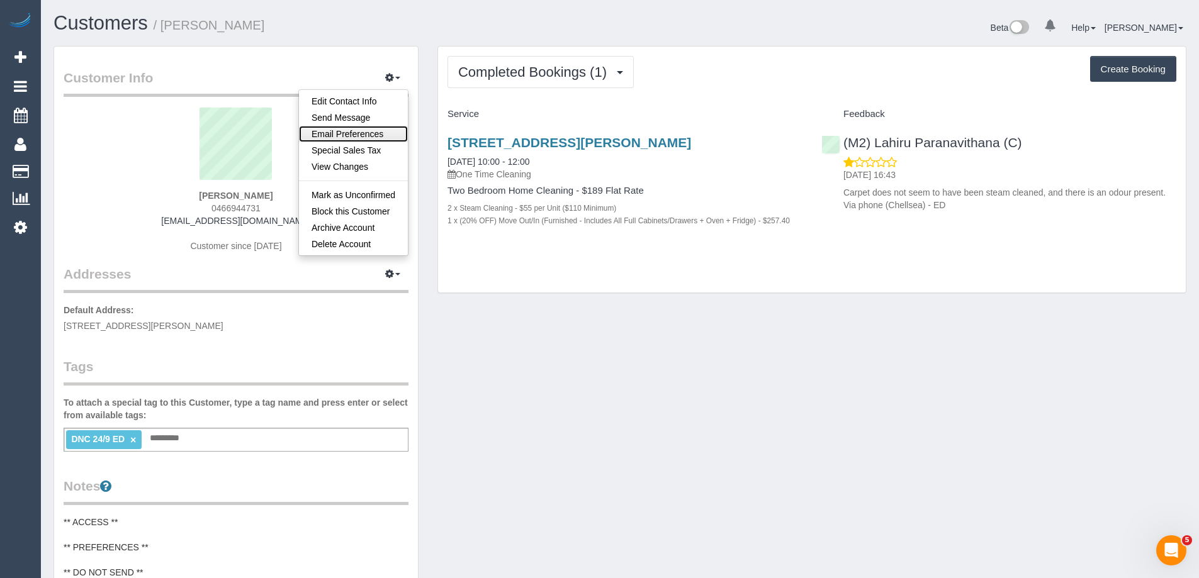
click at [372, 131] on link "Email Preferences" at bounding box center [353, 134] width 109 height 16
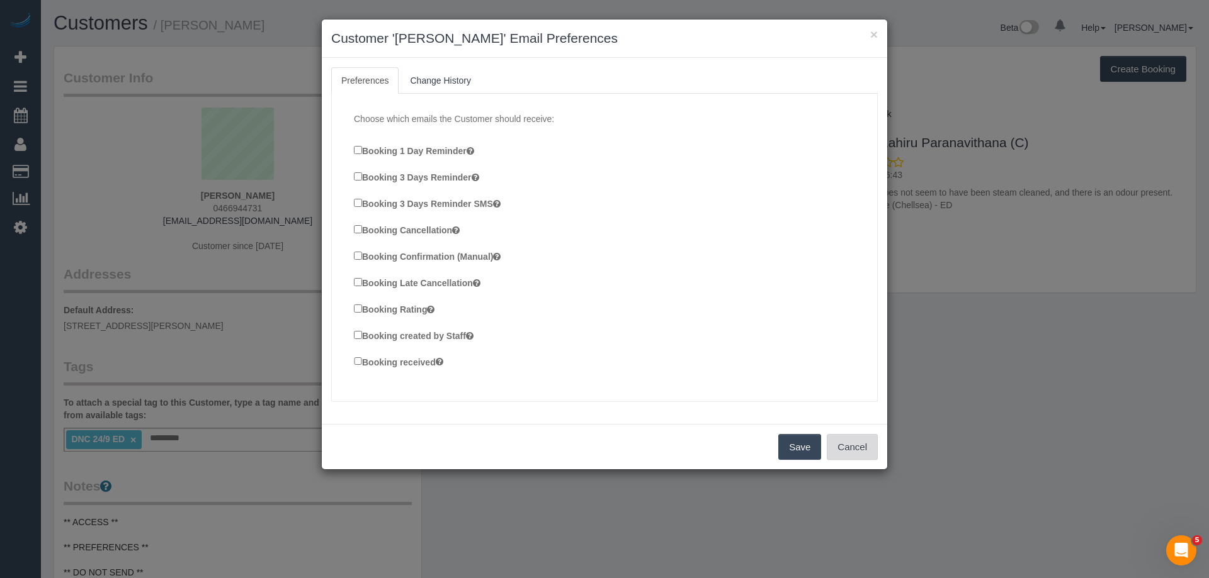
click at [834, 438] on button "Cancel" at bounding box center [852, 447] width 51 height 26
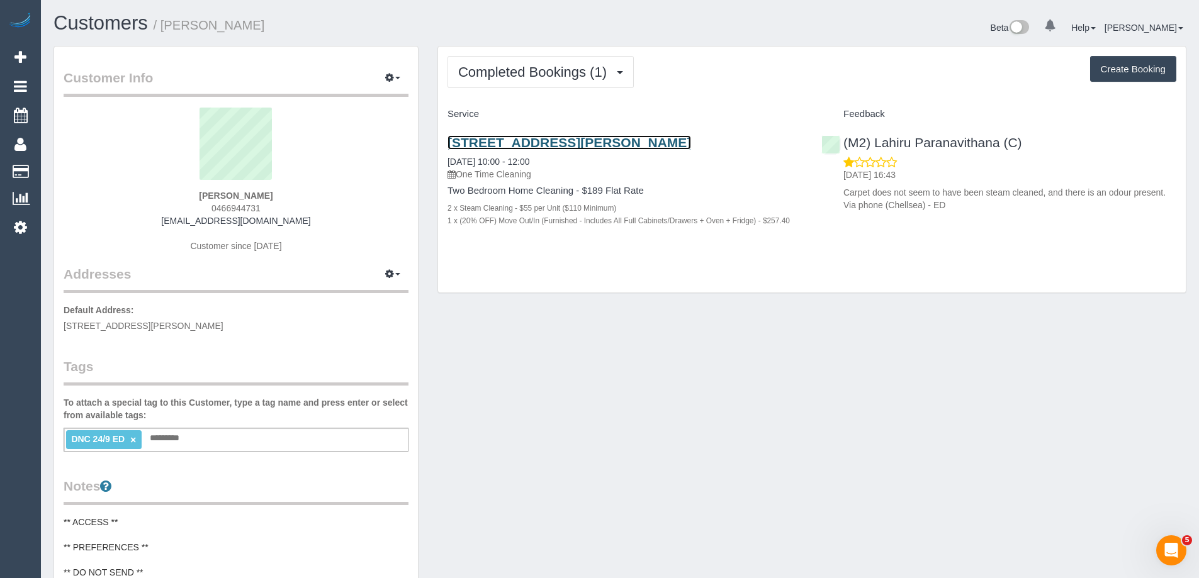
click at [663, 142] on link "45 Clarke Street, 5005, Southbank, VIC 3006" at bounding box center [570, 142] width 244 height 14
click at [388, 74] on icon "button" at bounding box center [389, 78] width 9 height 8
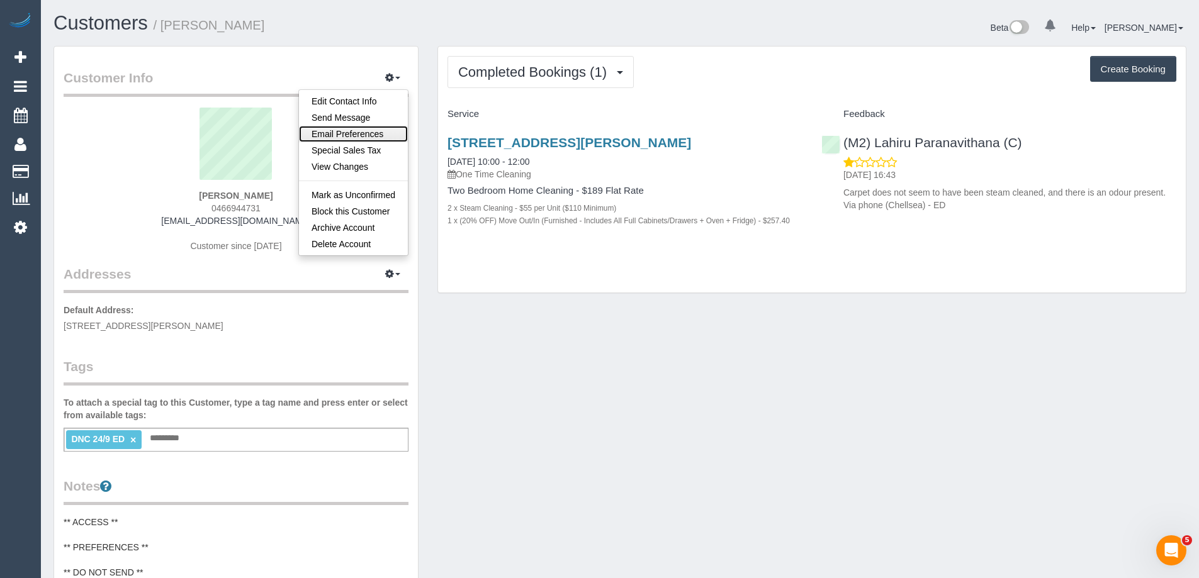
click at [380, 127] on link "Email Preferences" at bounding box center [353, 134] width 109 height 16
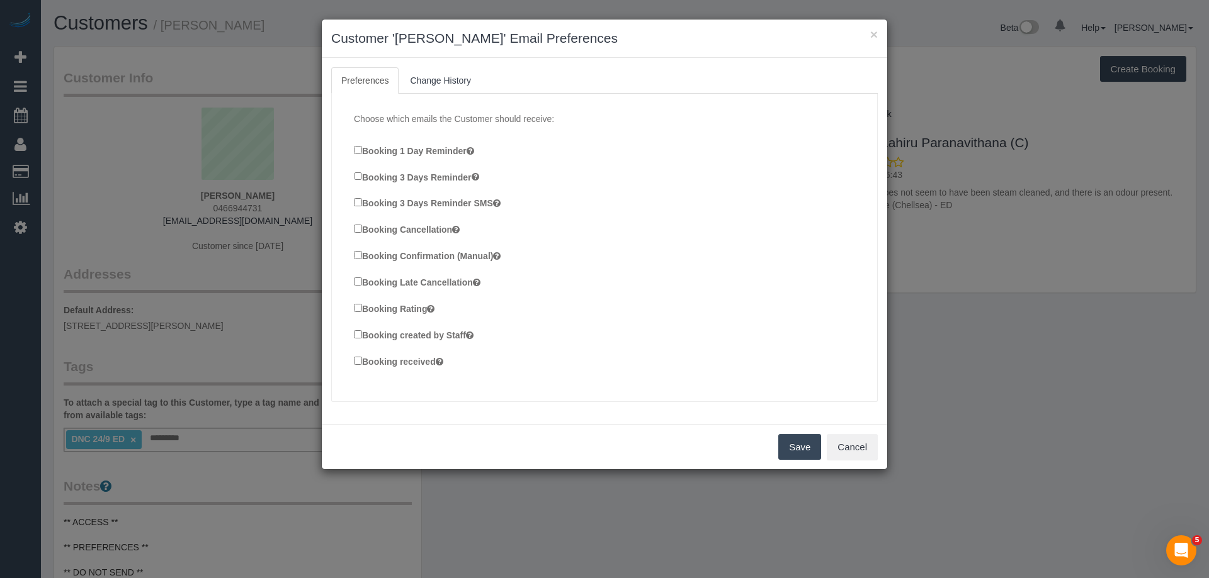
click at [470, 253] on label "Booking Confirmation (Manual)" at bounding box center [427, 256] width 147 height 14
click at [456, 334] on label "Booking created by Staff" at bounding box center [414, 335] width 120 height 14
click at [429, 362] on label "Booking received" at bounding box center [398, 361] width 89 height 14
click at [794, 446] on button "Save" at bounding box center [799, 447] width 43 height 26
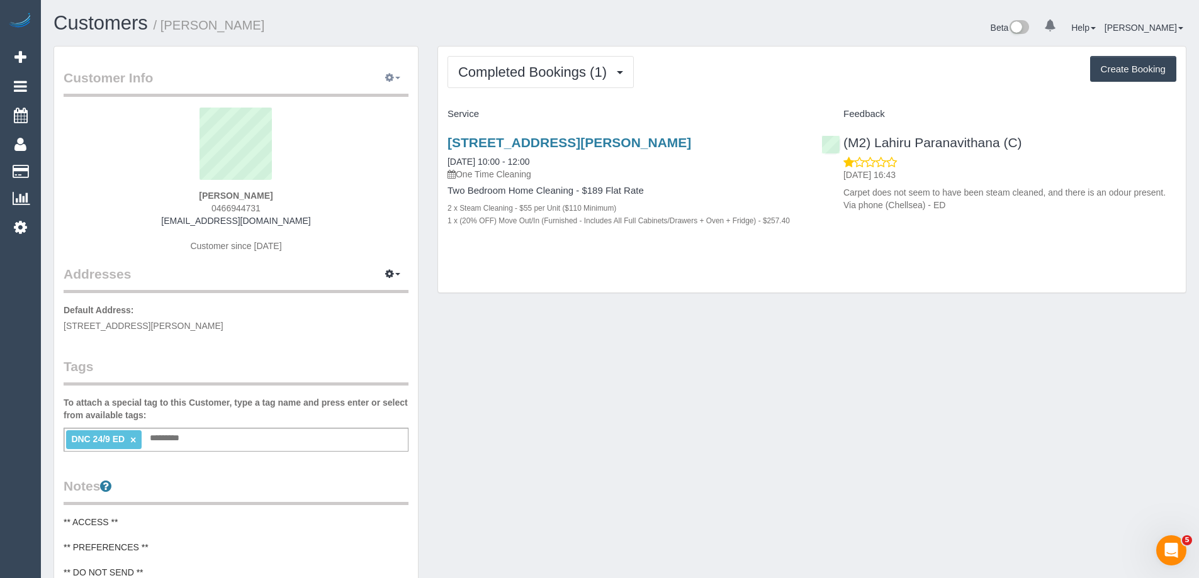
click at [387, 74] on icon "button" at bounding box center [389, 78] width 9 height 8
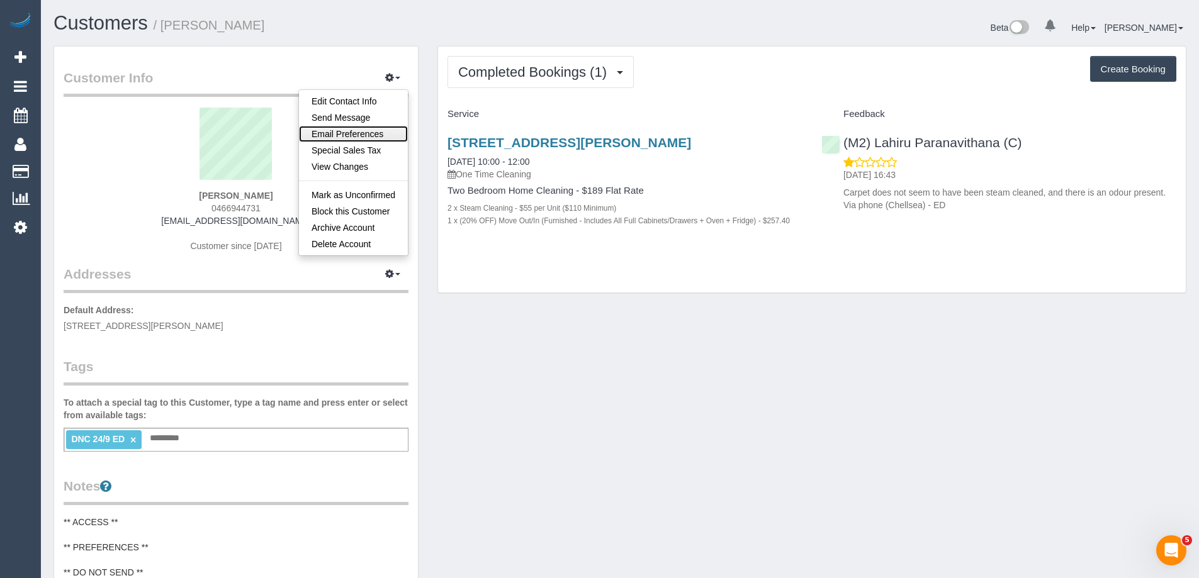
click at [369, 133] on link "Email Preferences" at bounding box center [353, 134] width 109 height 16
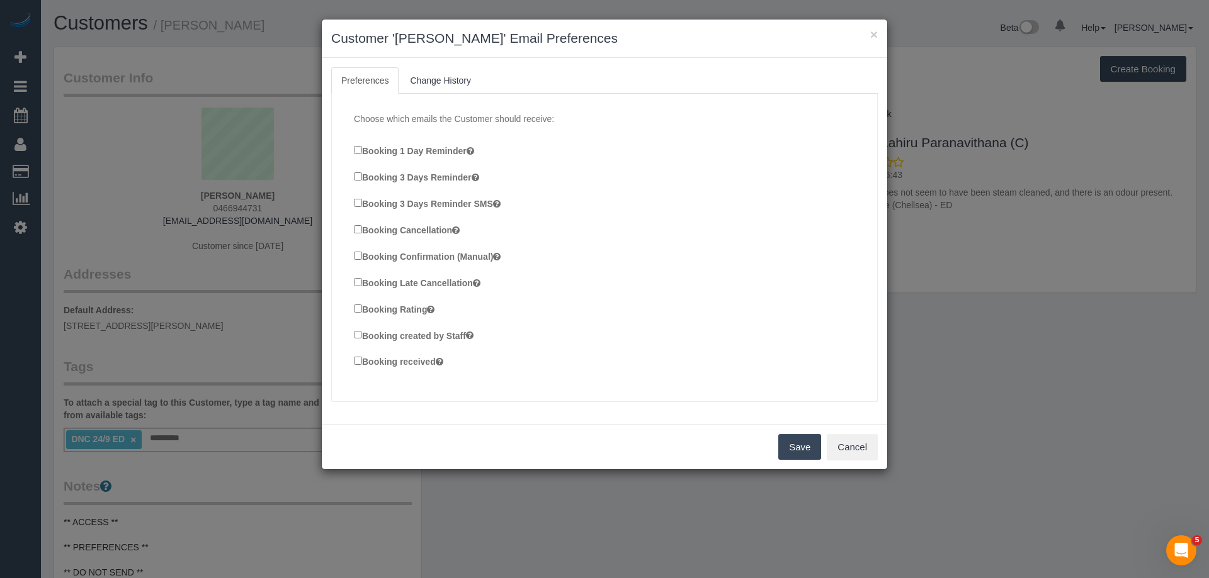
click at [431, 258] on label "Booking Confirmation (Manual)" at bounding box center [427, 256] width 147 height 14
click at [422, 336] on label "Booking created by Staff" at bounding box center [414, 336] width 120 height 14
click at [410, 368] on label "Booking received" at bounding box center [398, 362] width 89 height 14
click at [797, 446] on button "Save" at bounding box center [799, 447] width 43 height 26
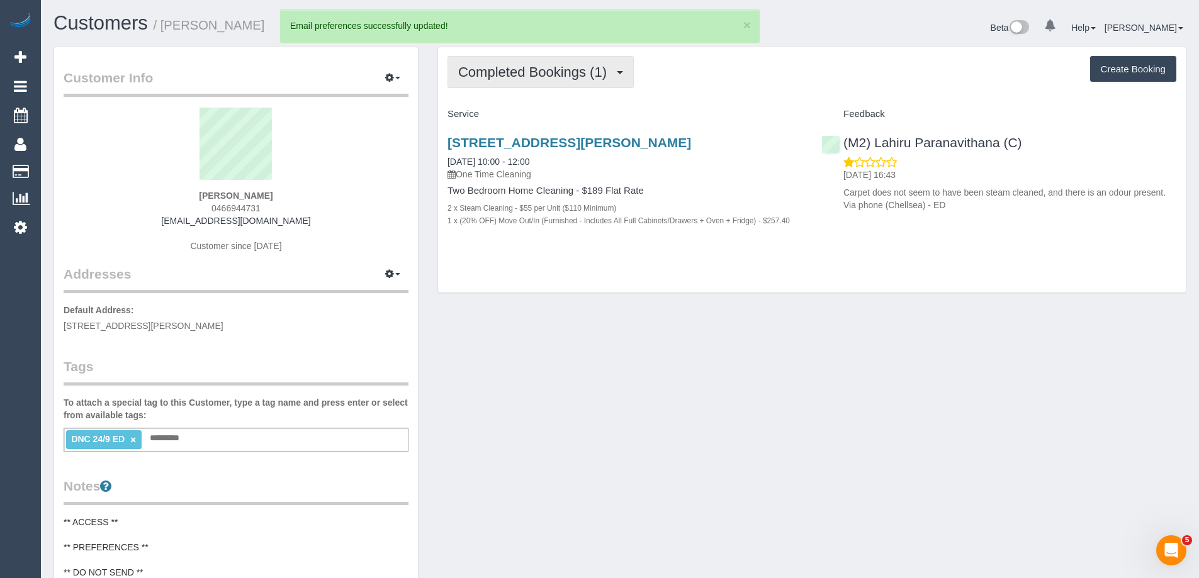
click at [517, 78] on span "Completed Bookings (1)" at bounding box center [535, 72] width 155 height 16
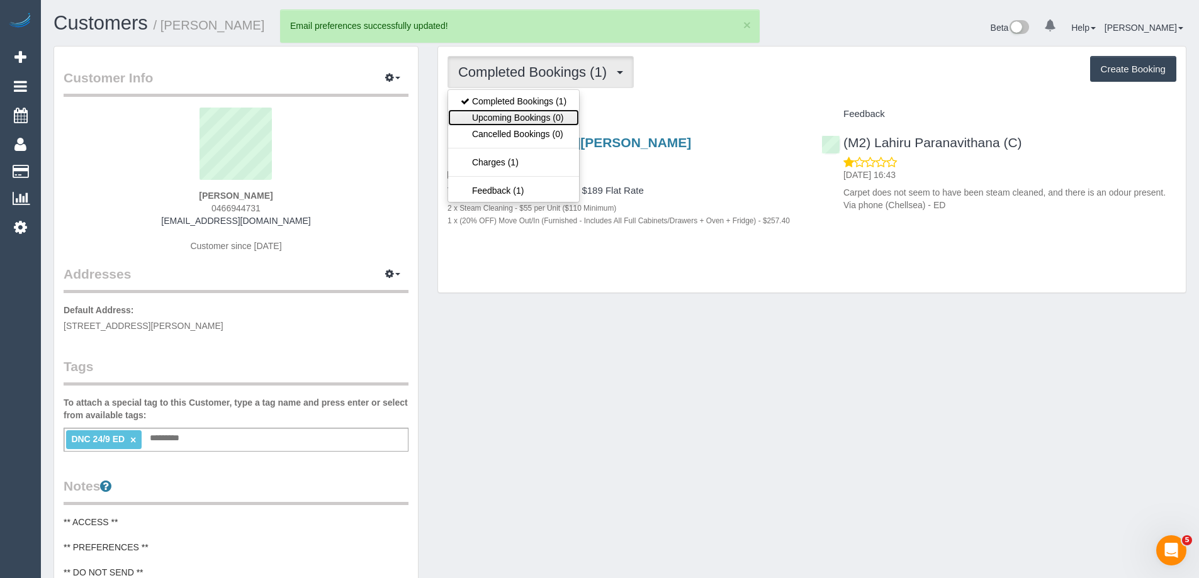
click at [506, 114] on link "Upcoming Bookings (0)" at bounding box center [513, 118] width 131 height 16
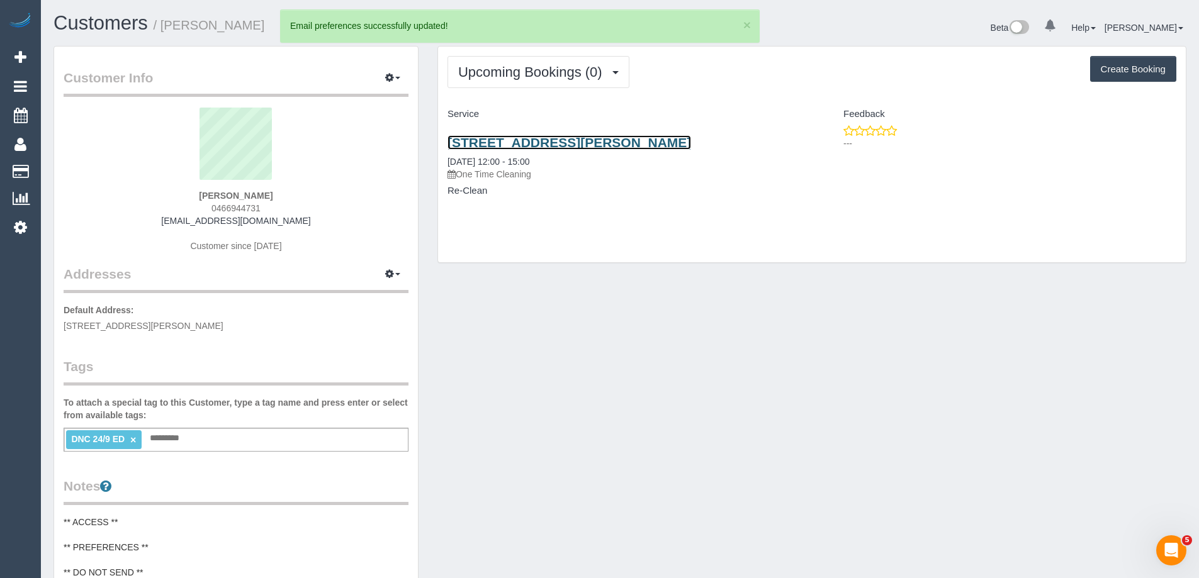
click at [563, 147] on link "45 Clarke Street, 5005, Southbank, VIC 3006" at bounding box center [570, 142] width 244 height 14
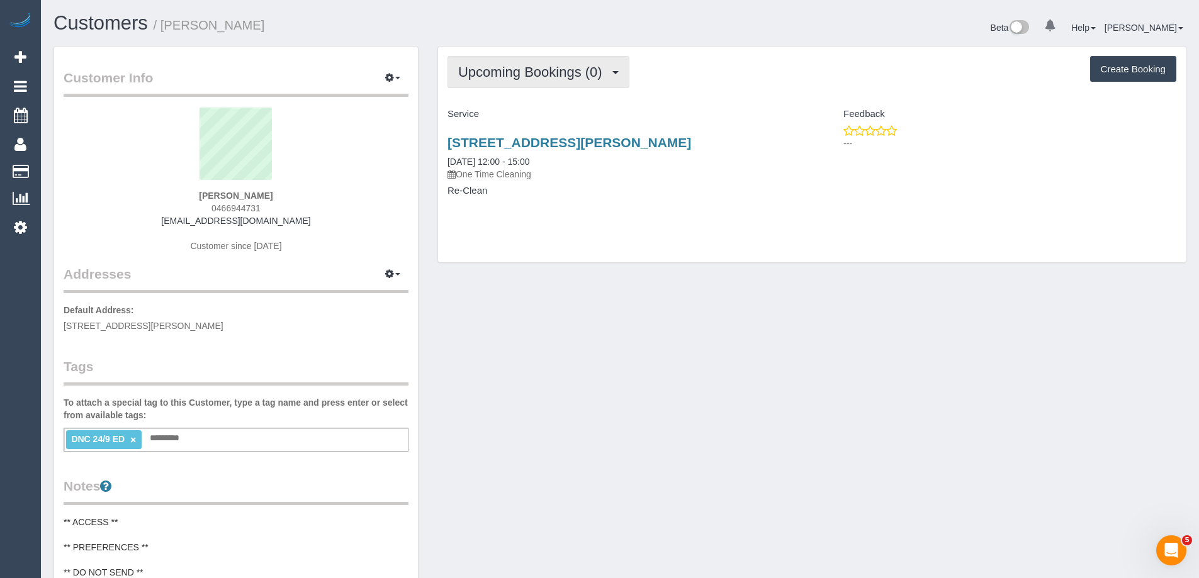
click at [538, 56] on button "Upcoming Bookings (0)" at bounding box center [539, 72] width 182 height 32
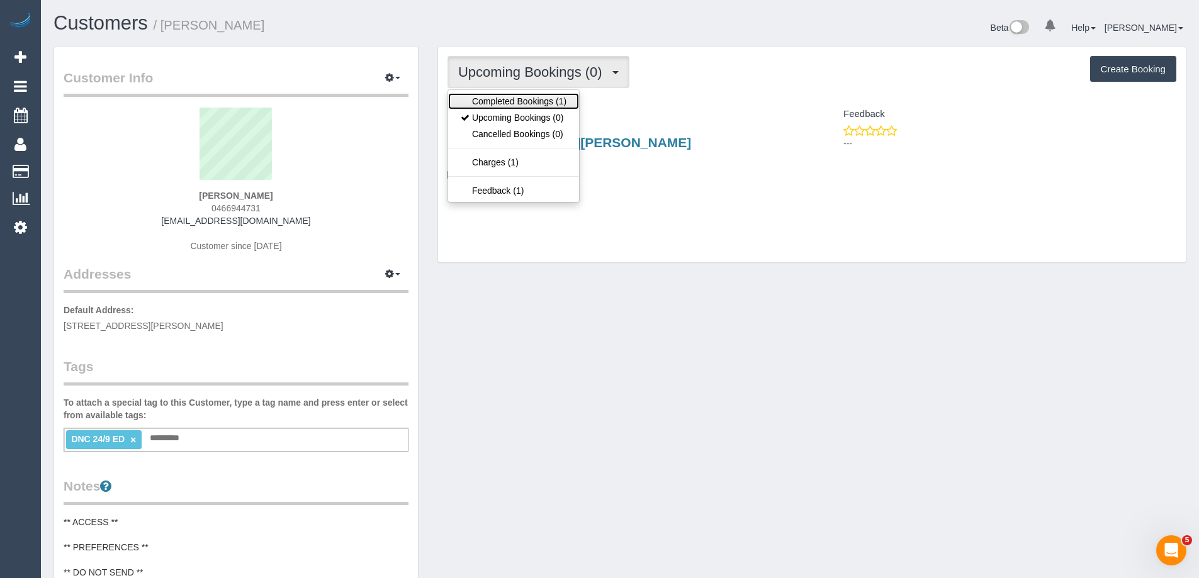
click at [513, 96] on link "Completed Bookings (1)" at bounding box center [513, 101] width 131 height 16
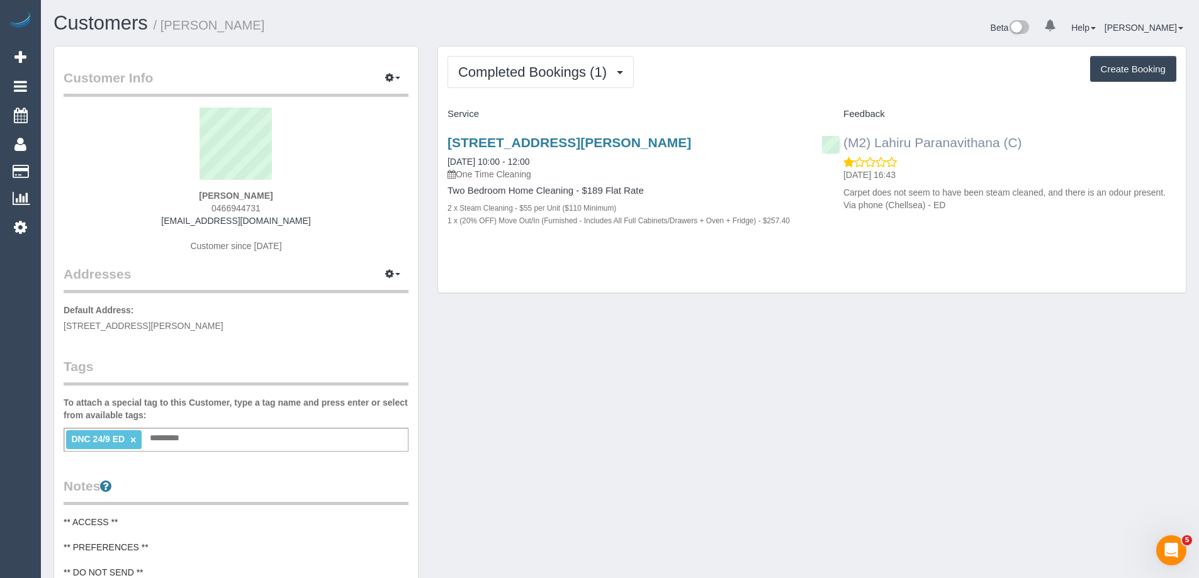
drag, startPoint x: 1035, startPoint y: 144, endPoint x: 844, endPoint y: 142, distance: 191.4
click at [844, 142] on div "(M2) Lahiru Paranavithana (C) 30/09/2025 16:43 Carpet does not seem to have bee…" at bounding box center [999, 171] width 374 height 93
copy link "(M2) Lahiru Paranavithana (C)"
click at [527, 69] on span "Completed Bookings (1)" at bounding box center [535, 72] width 155 height 16
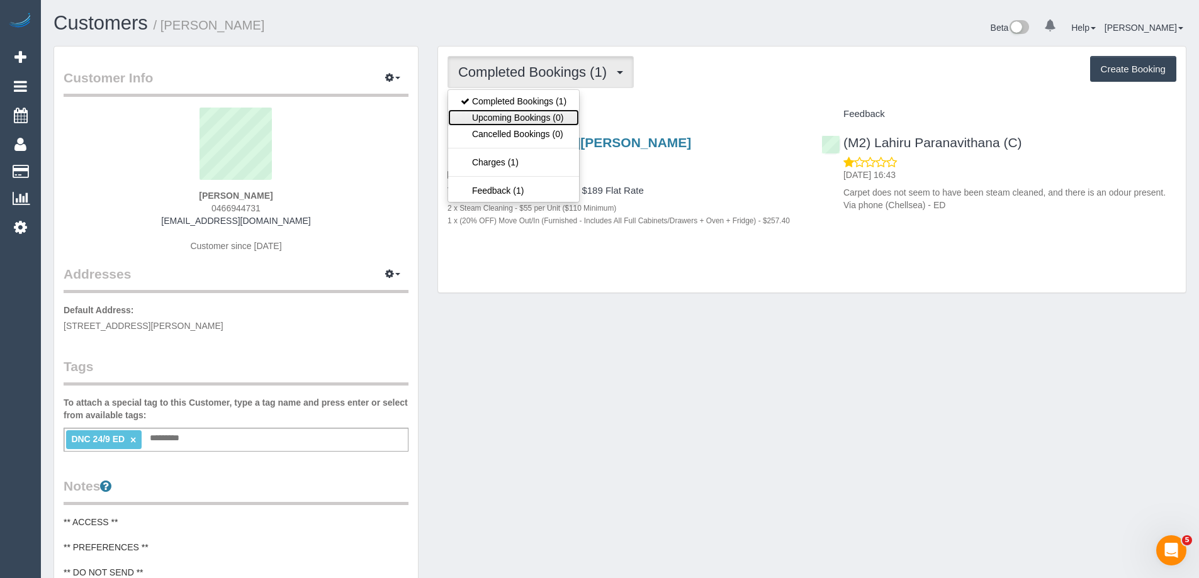
click at [524, 113] on link "Upcoming Bookings (0)" at bounding box center [513, 118] width 131 height 16
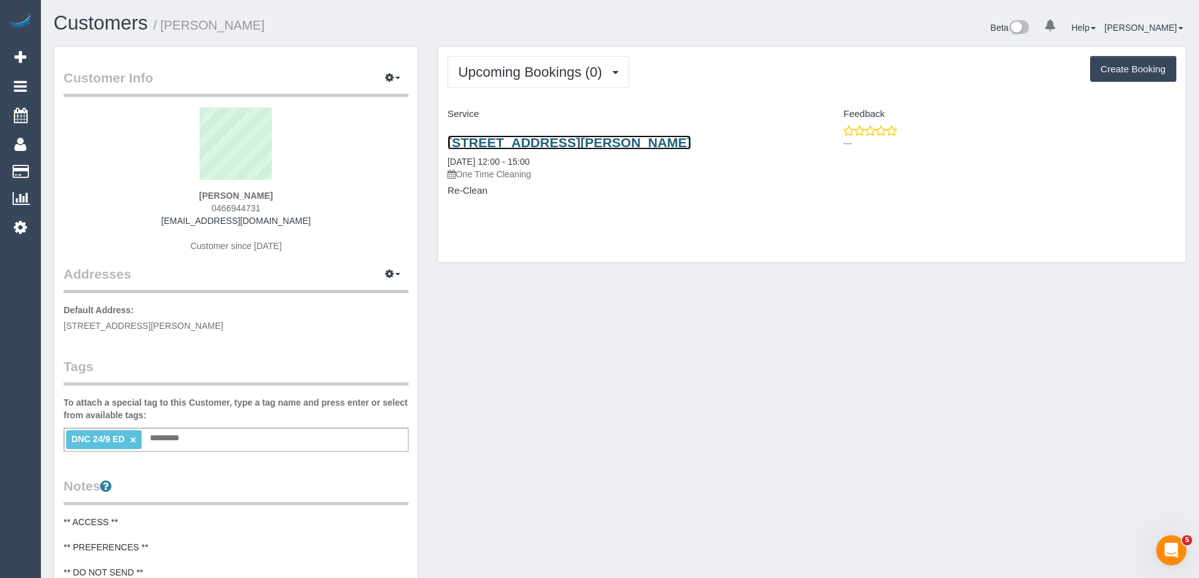
click at [524, 142] on link "45 Clarke Street, 5005, Southbank, VIC 3006" at bounding box center [570, 142] width 244 height 14
click at [551, 149] on link "45 Clarke Street, 5005, Southbank, VIC 3006" at bounding box center [570, 142] width 244 height 14
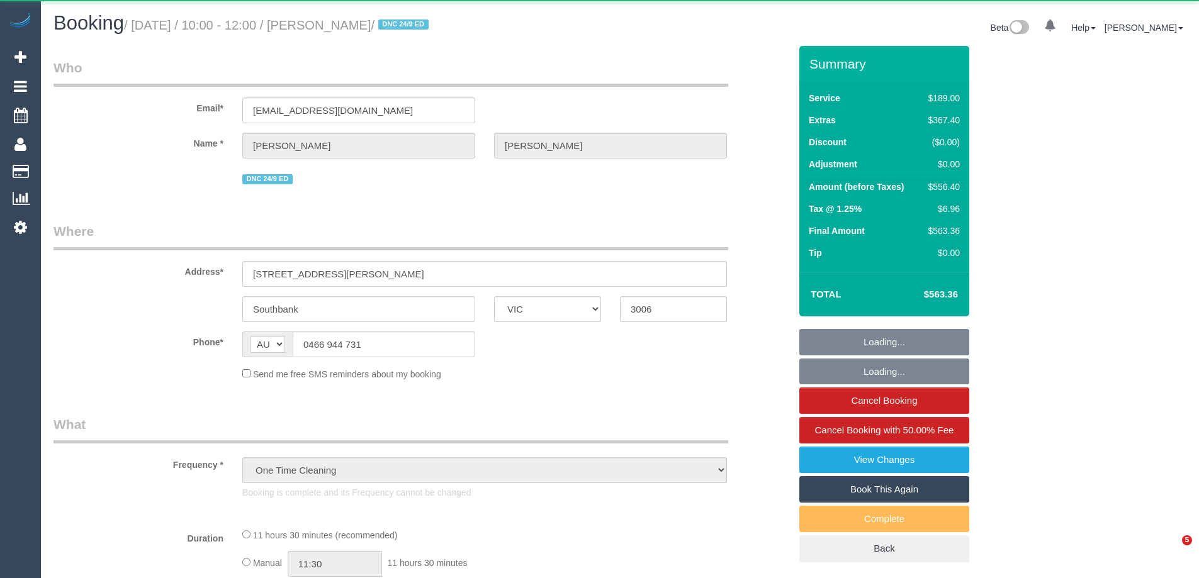
select select "VIC"
select select "string:stripe-pm_1S5iy12GScqysDRVieydaqK8"
select select "number:28"
select select "number:15"
select select "number:20"
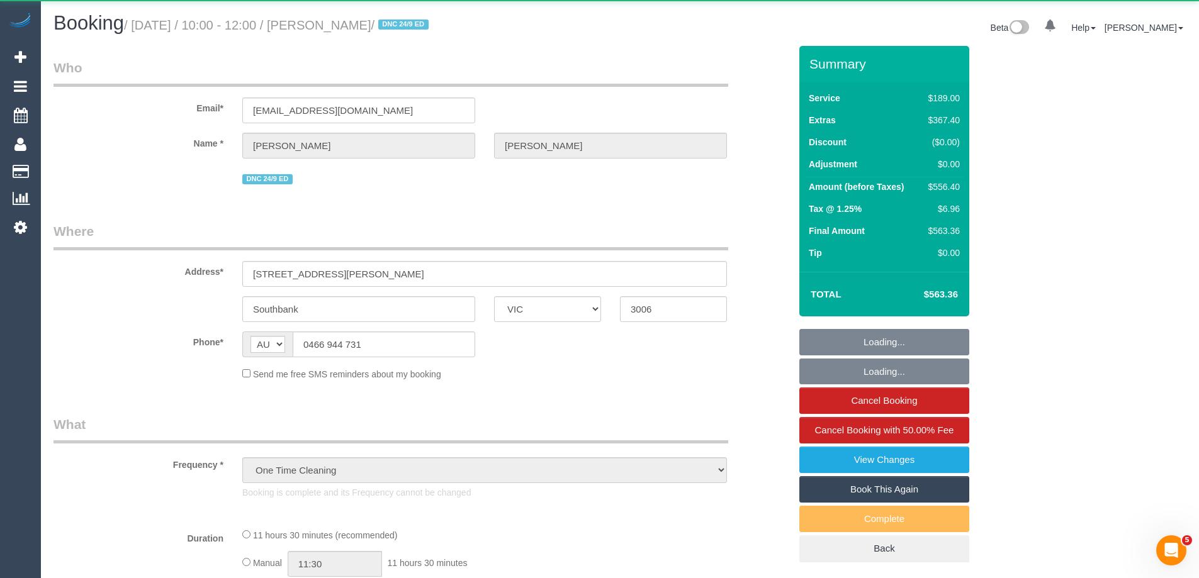
select select "number:24"
select select "number:26"
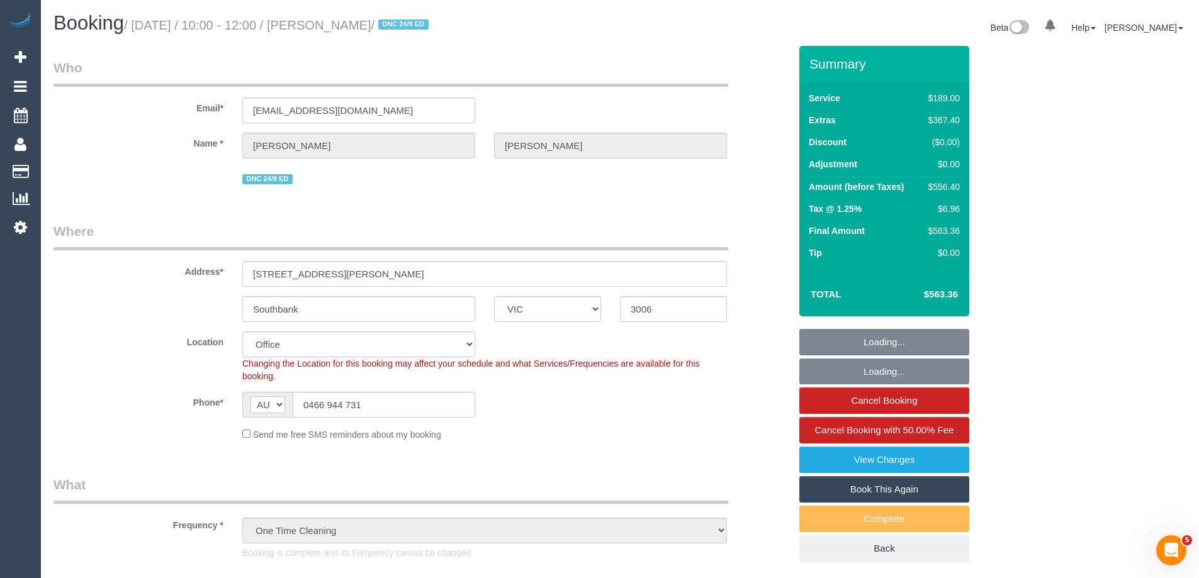
select select "object:852"
click at [872, 488] on link "Book This Again" at bounding box center [884, 490] width 170 height 26
select select "VIC"
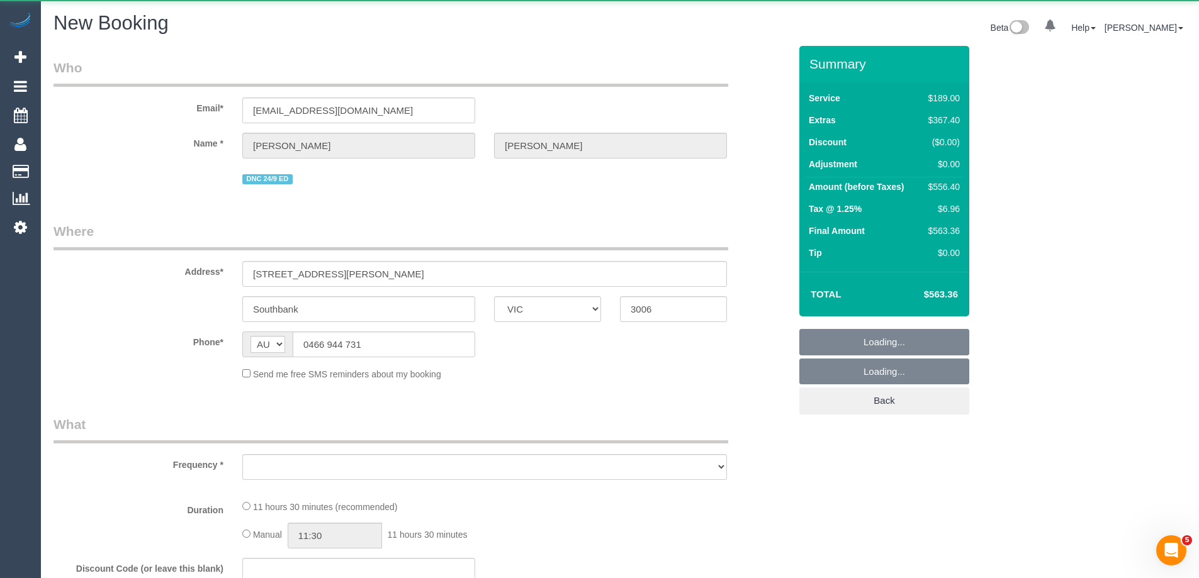
select select "string:stripe-pm_1S5iy12GScqysDRVieydaqK8"
select select "object:3875"
select select "number:28"
select select "number:15"
select select "number:20"
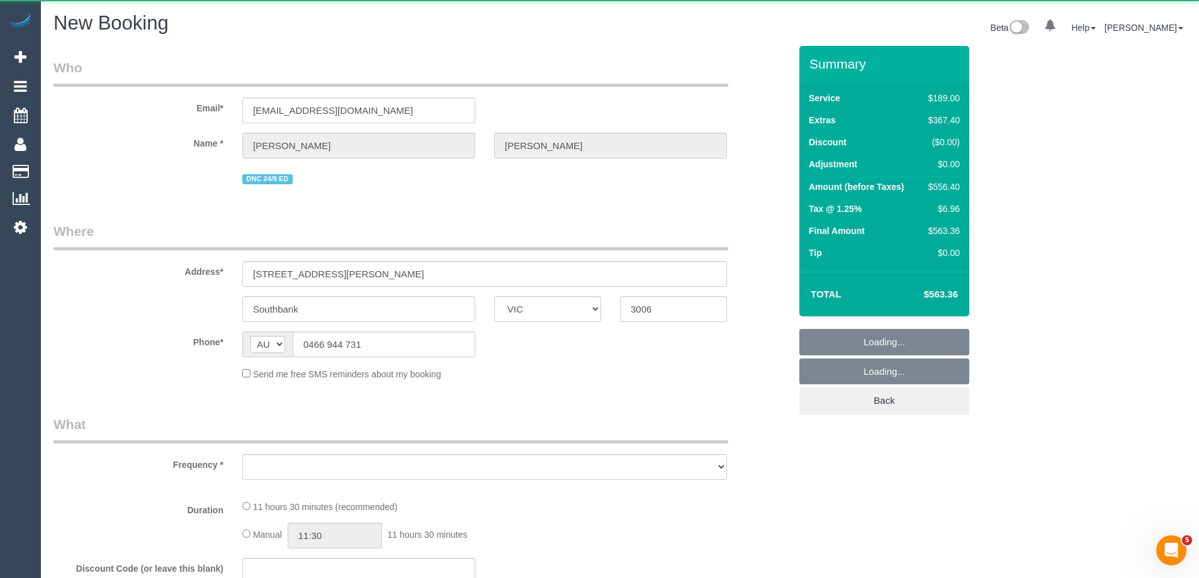
select select "number:24"
select select "number:26"
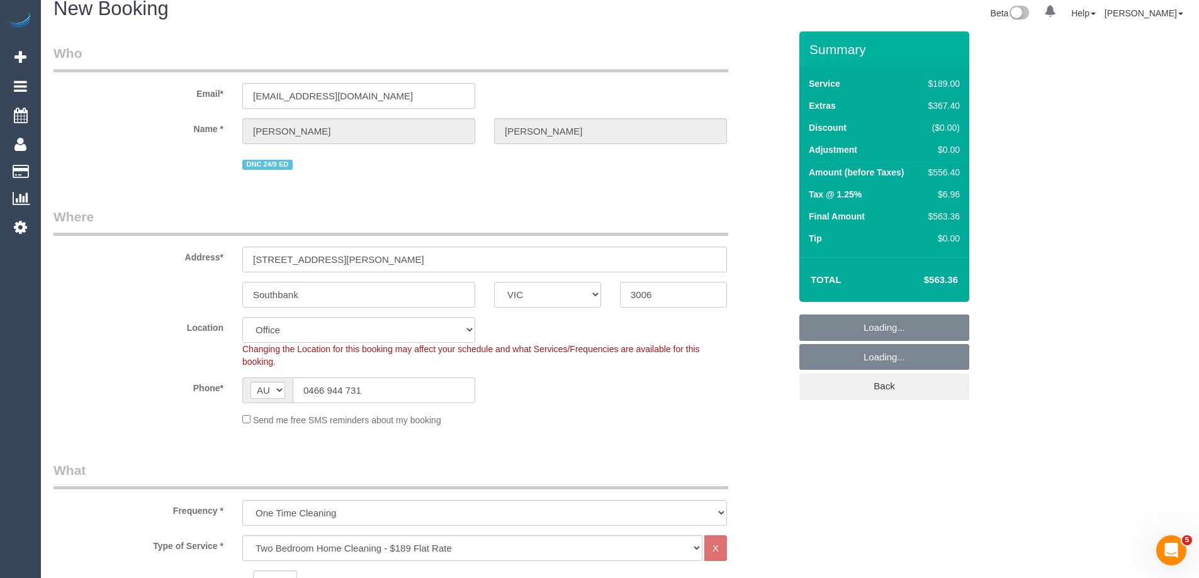
select select "object:5314"
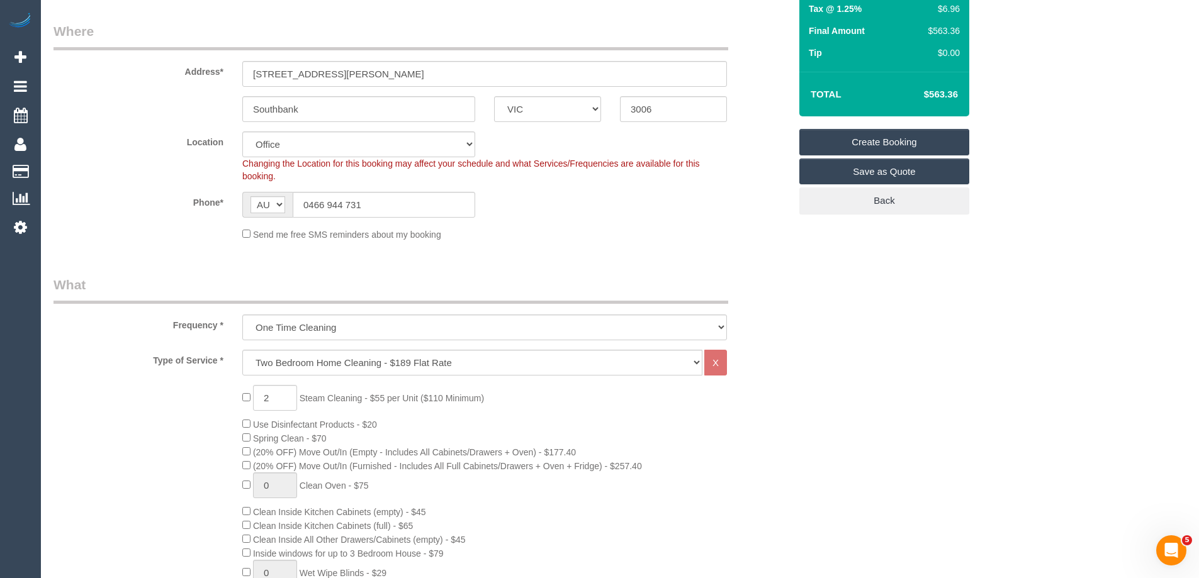
scroll to position [252, 0]
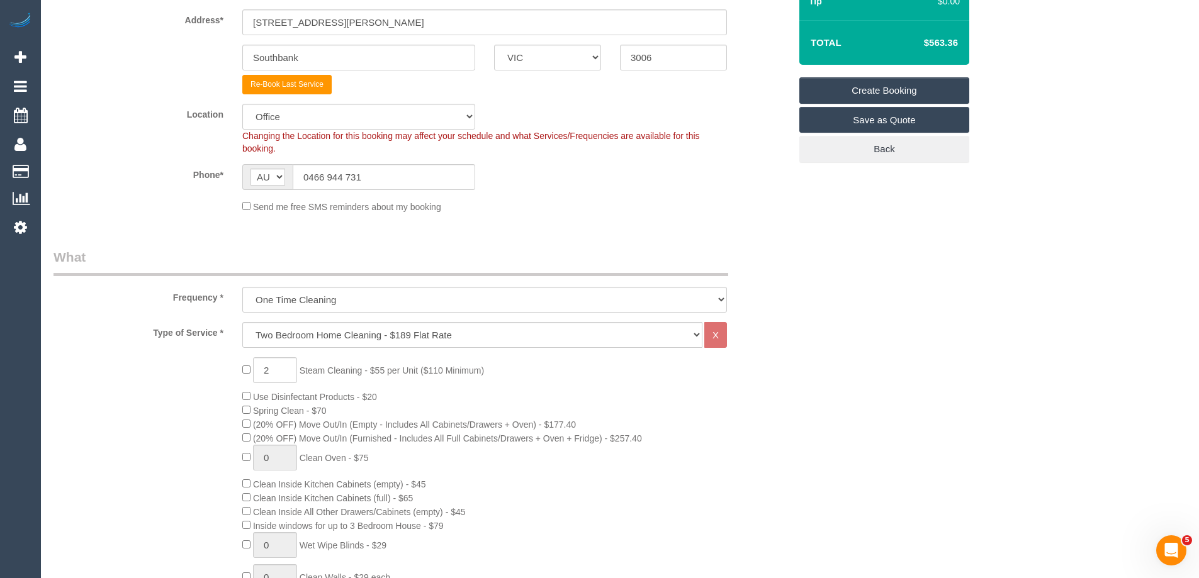
select select "54"
select select "object:5324"
click at [286, 121] on select "Office [GEOGRAPHIC_DATA] (North) East (South) [GEOGRAPHIC_DATA] (East) [GEOGRAP…" at bounding box center [358, 117] width 233 height 26
select select "50"
click at [242, 104] on select "Office [GEOGRAPHIC_DATA] (North) East (South) [GEOGRAPHIC_DATA] (East) [GEOGRAP…" at bounding box center [358, 117] width 233 height 26
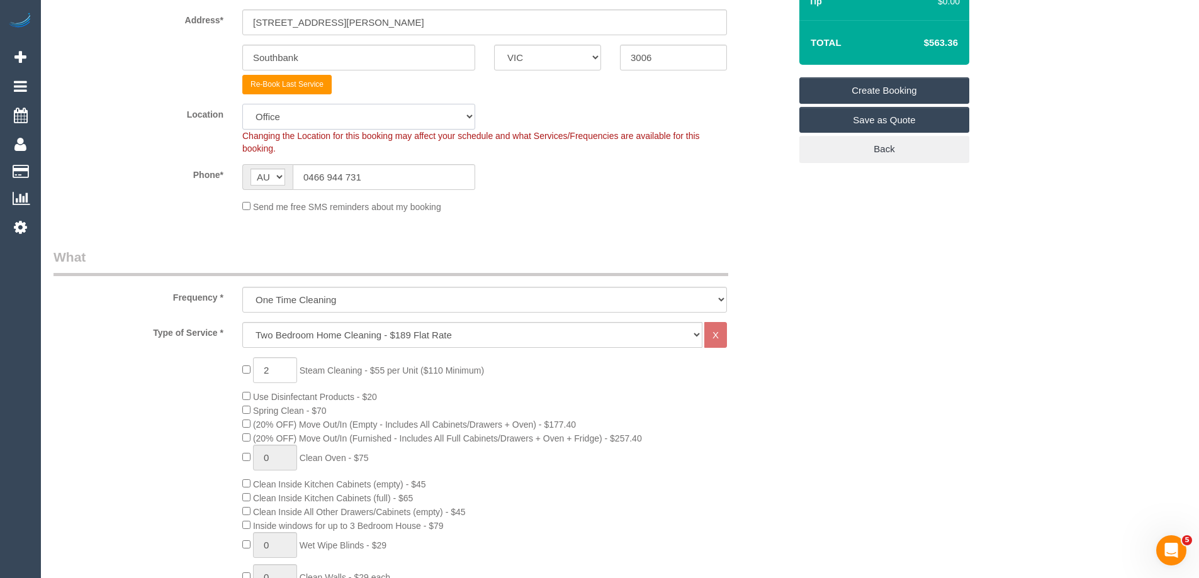
select select "object:5331"
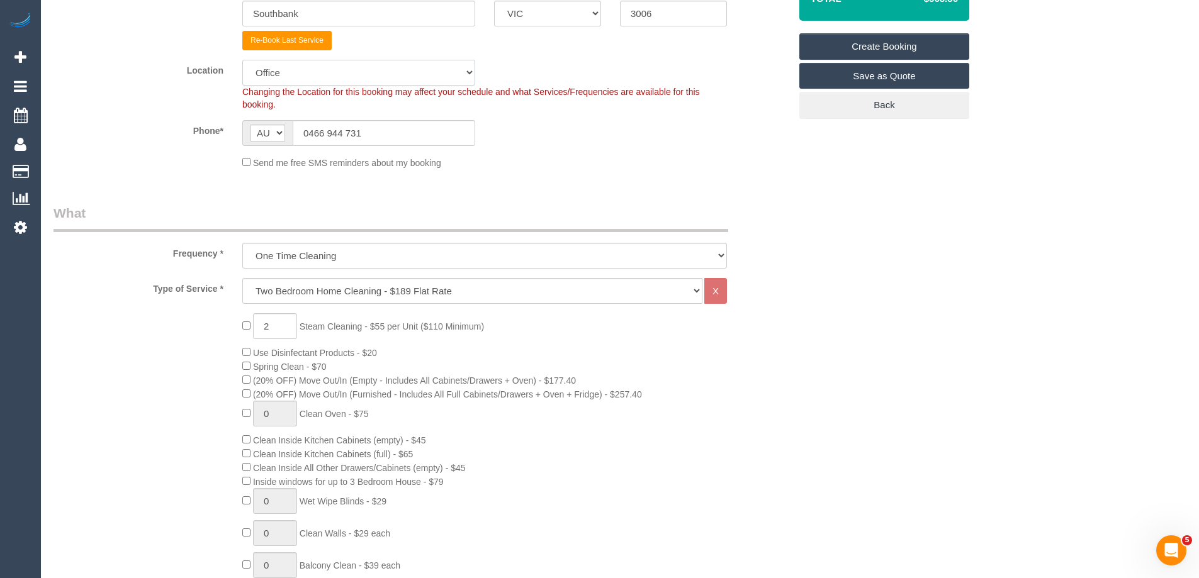
scroll to position [441, 0]
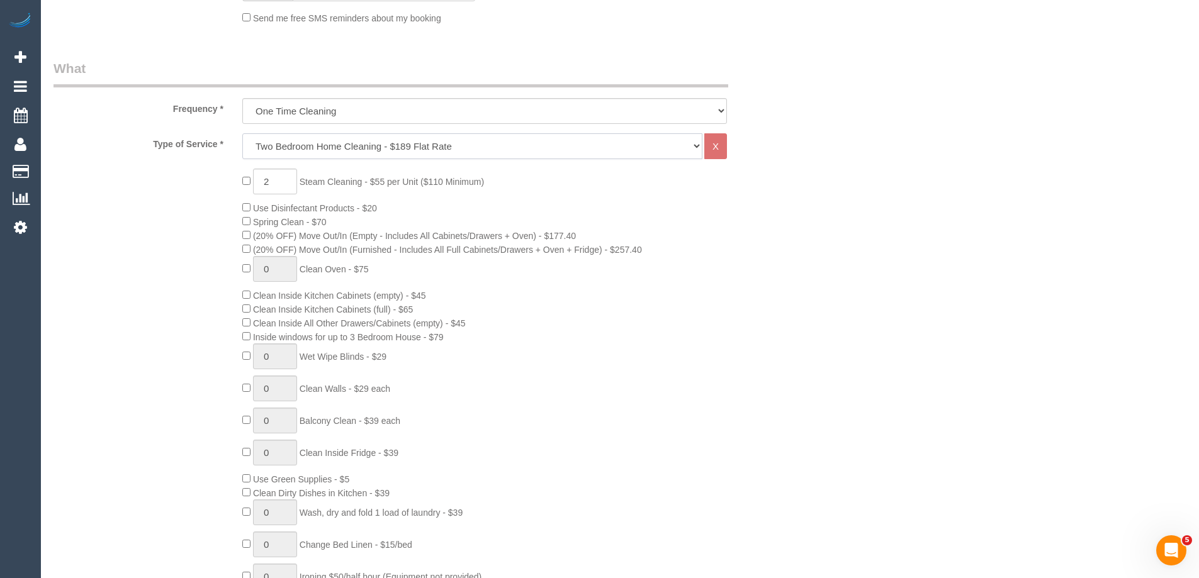
click at [297, 146] on select "Hourly Service - $70/h Hourly Service - $65/h Hourly Service - $60/h Hourly Ser…" at bounding box center [472, 146] width 460 height 26
select select "28"
click at [242, 133] on select "Hourly Service - $70/h Hourly Service - $65/h Hourly Service - $60/h Hourly Ser…" at bounding box center [472, 146] width 460 height 26
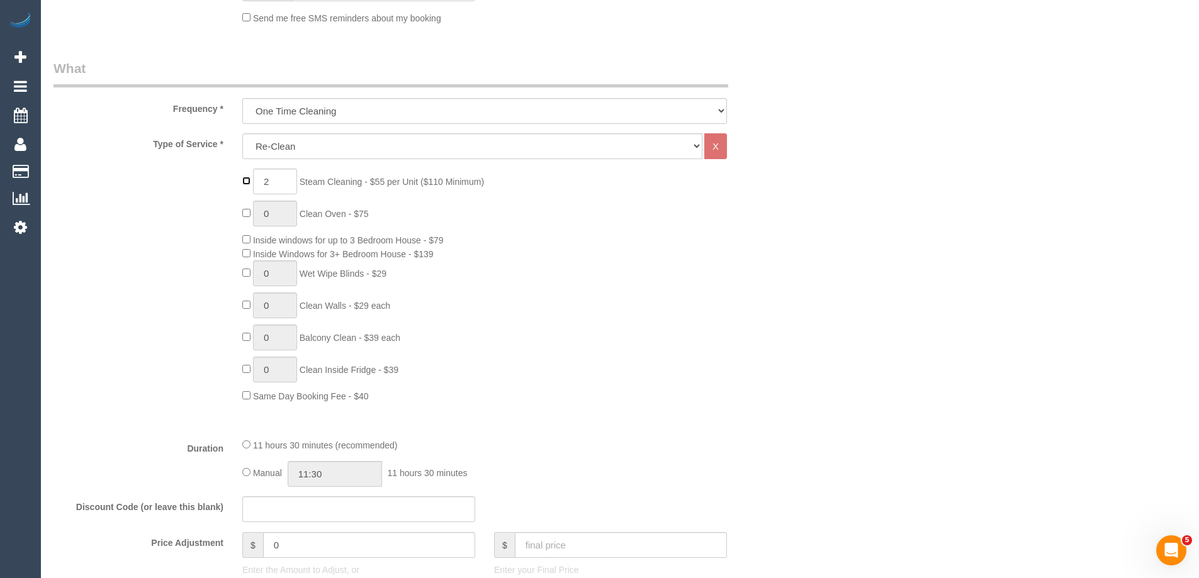
type input "0"
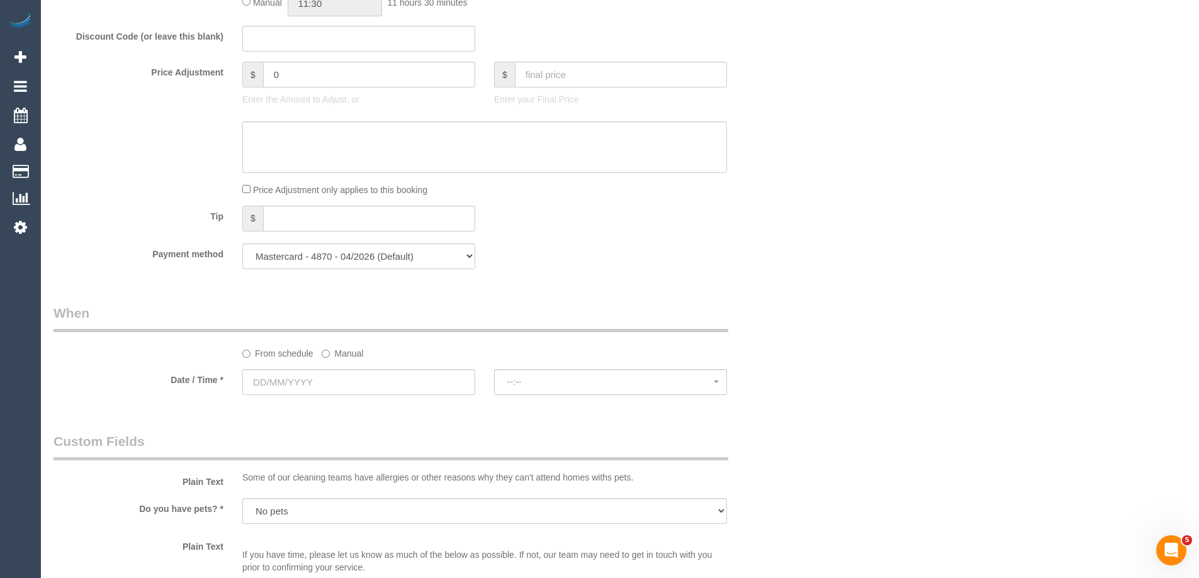
scroll to position [1007, 0]
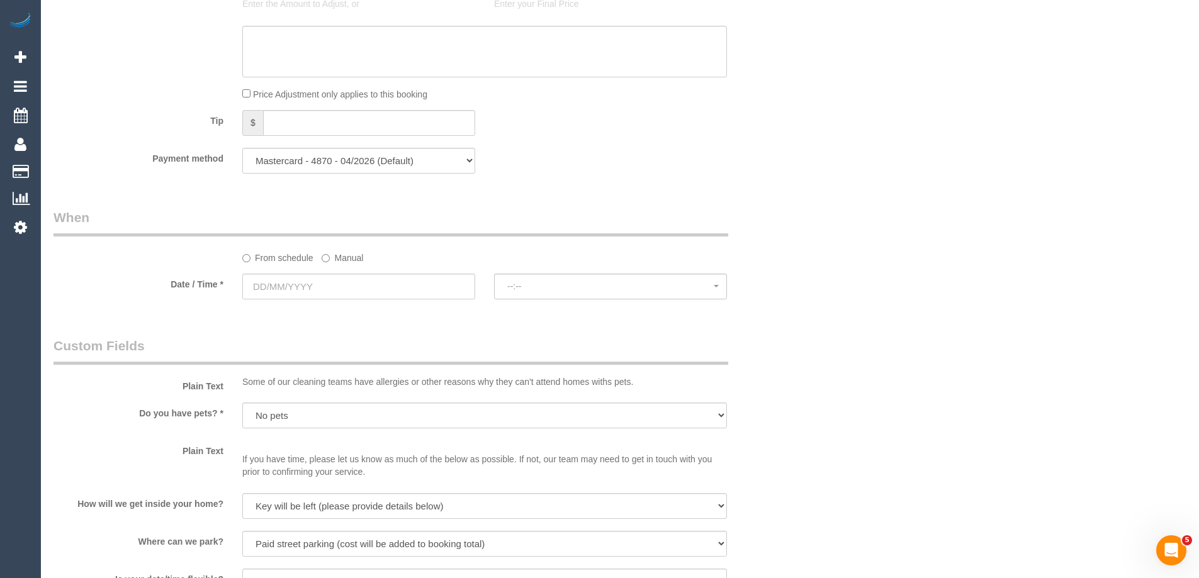
click at [321, 257] on div "From schedule Manual" at bounding box center [485, 255] width 504 height 17
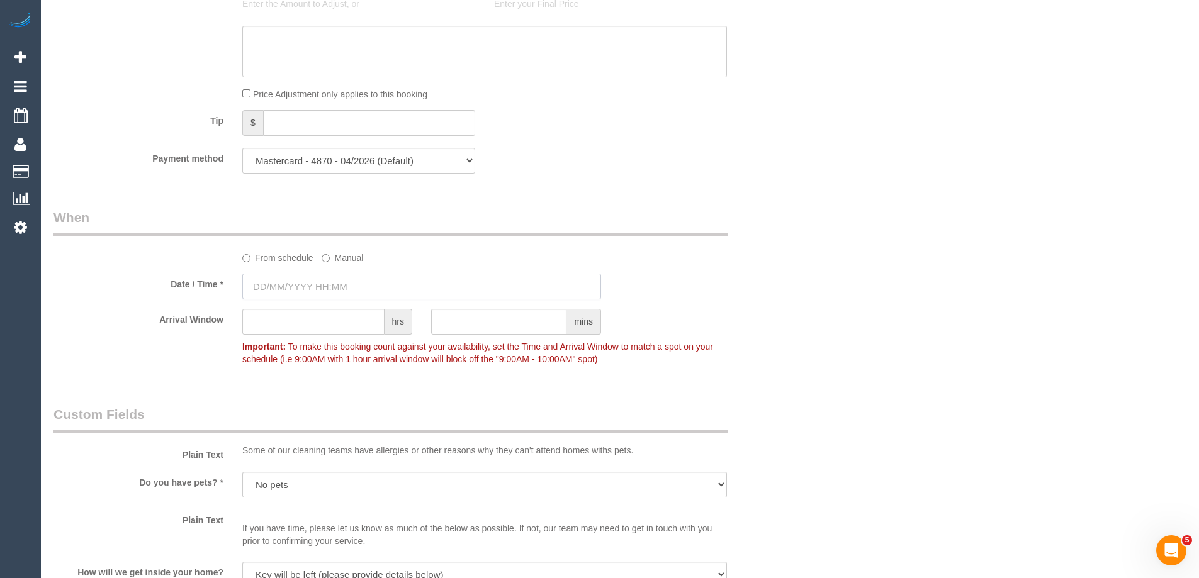
click at [361, 279] on input "text" at bounding box center [421, 287] width 359 height 26
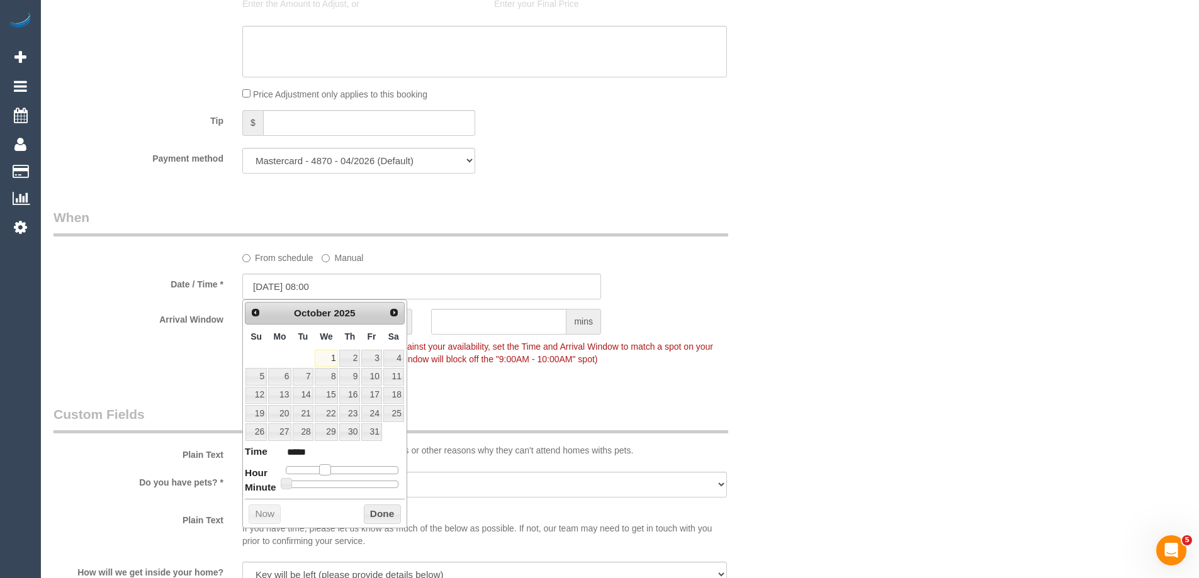
type input "01/10/2025 09:00"
type input "*****"
type input "01/10/2025 10:00"
type input "*****"
type input "01/10/2025 11:00"
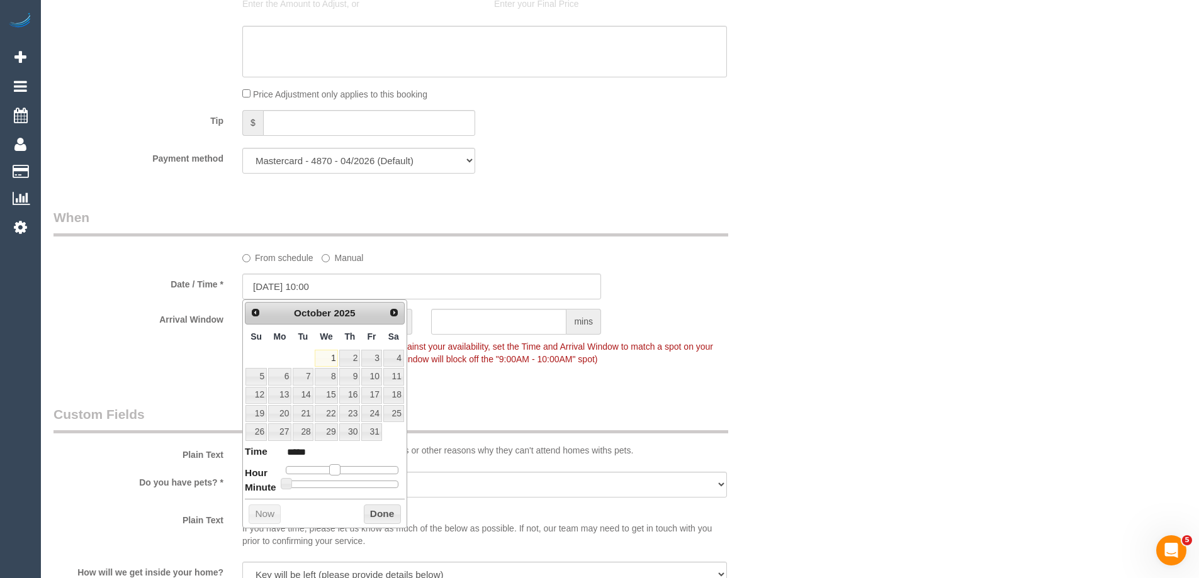
type input "*****"
drag, startPoint x: 325, startPoint y: 468, endPoint x: 341, endPoint y: 468, distance: 15.7
click at [341, 468] on span at bounding box center [339, 470] width 11 height 11
type input "01/10/2025 12:00"
type input "*****"
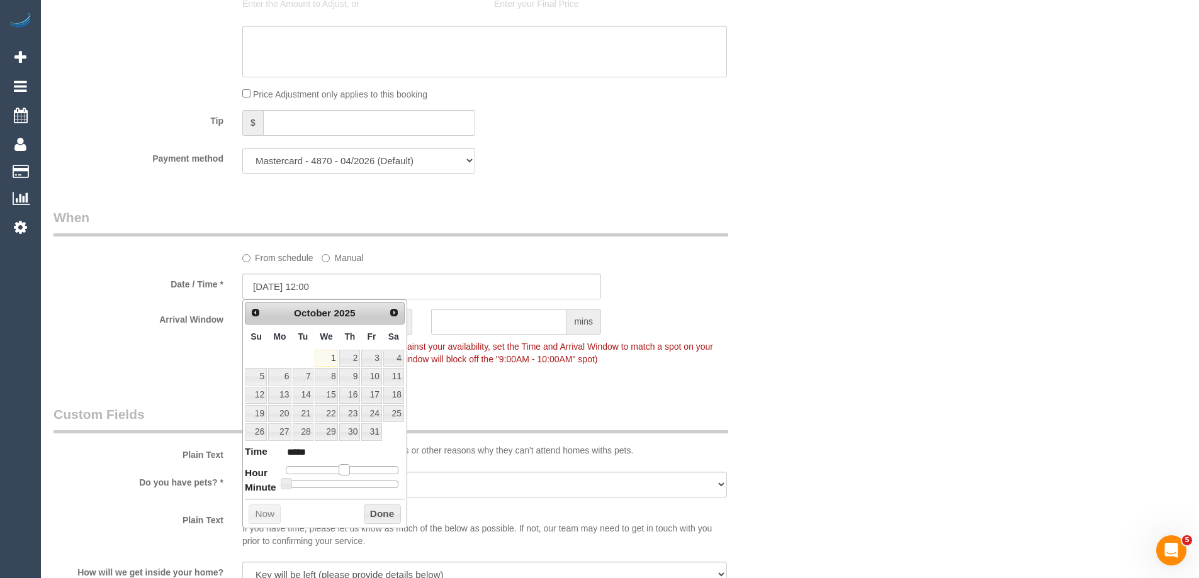
click at [347, 468] on span at bounding box center [344, 470] width 11 height 11
click at [379, 514] on button "Done" at bounding box center [382, 515] width 37 height 20
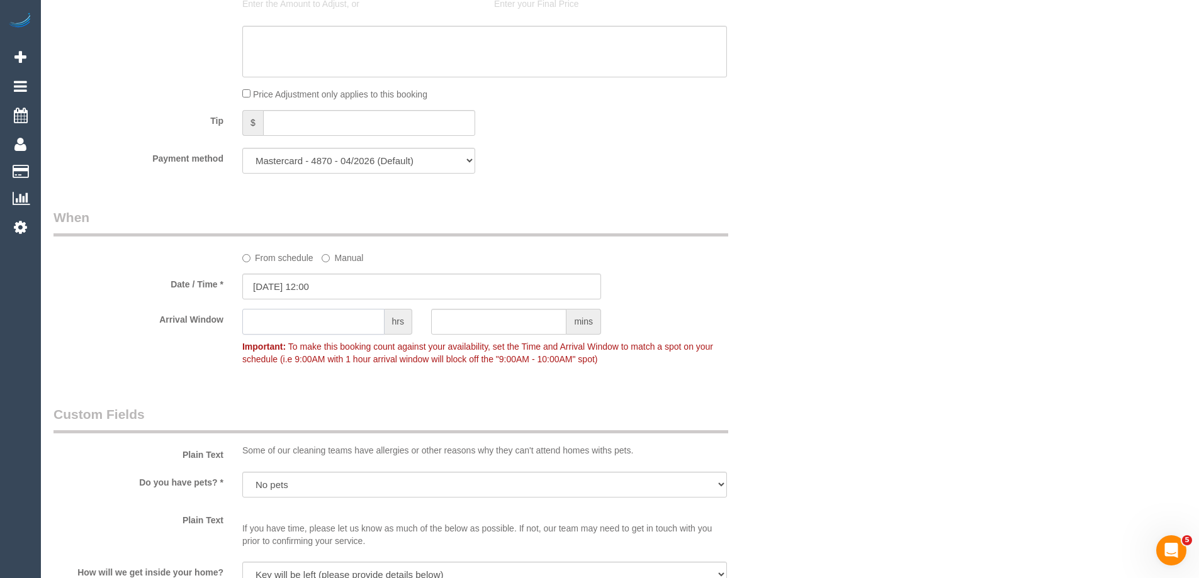
click at [296, 320] on input "text" at bounding box center [313, 322] width 142 height 26
type input "3"
click at [149, 324] on label "Arrival Window" at bounding box center [138, 317] width 189 height 17
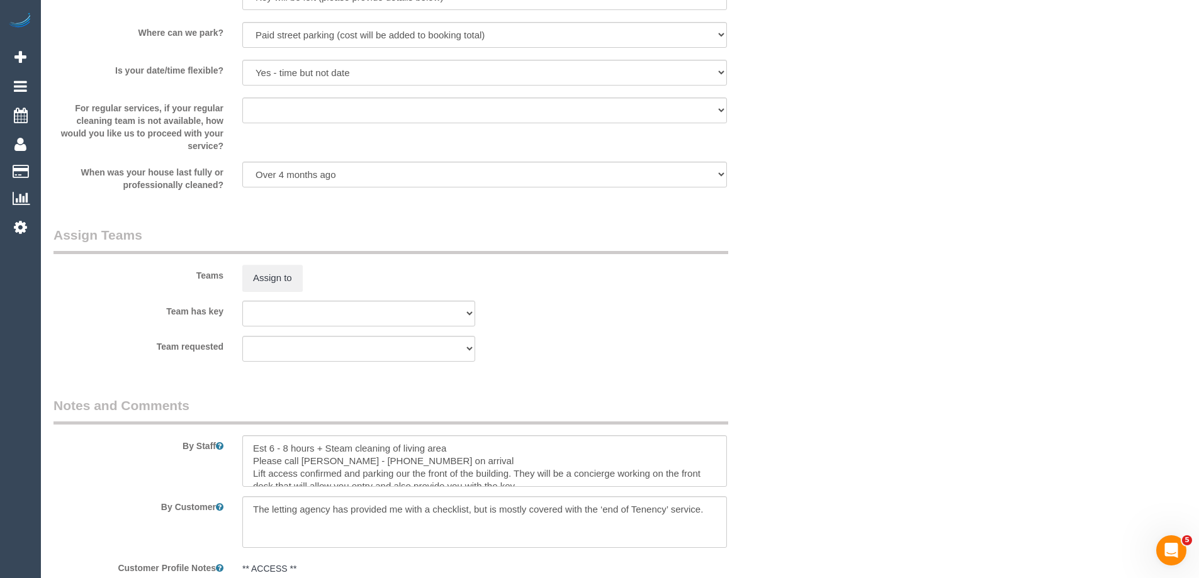
scroll to position [1768, 0]
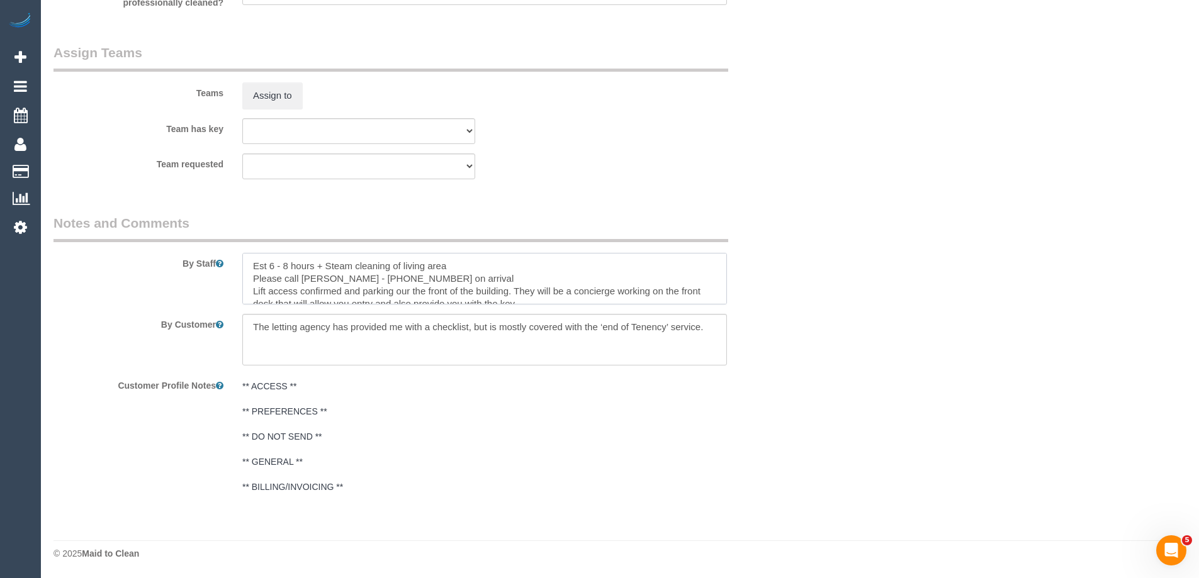
click at [332, 264] on textarea at bounding box center [484, 279] width 485 height 52
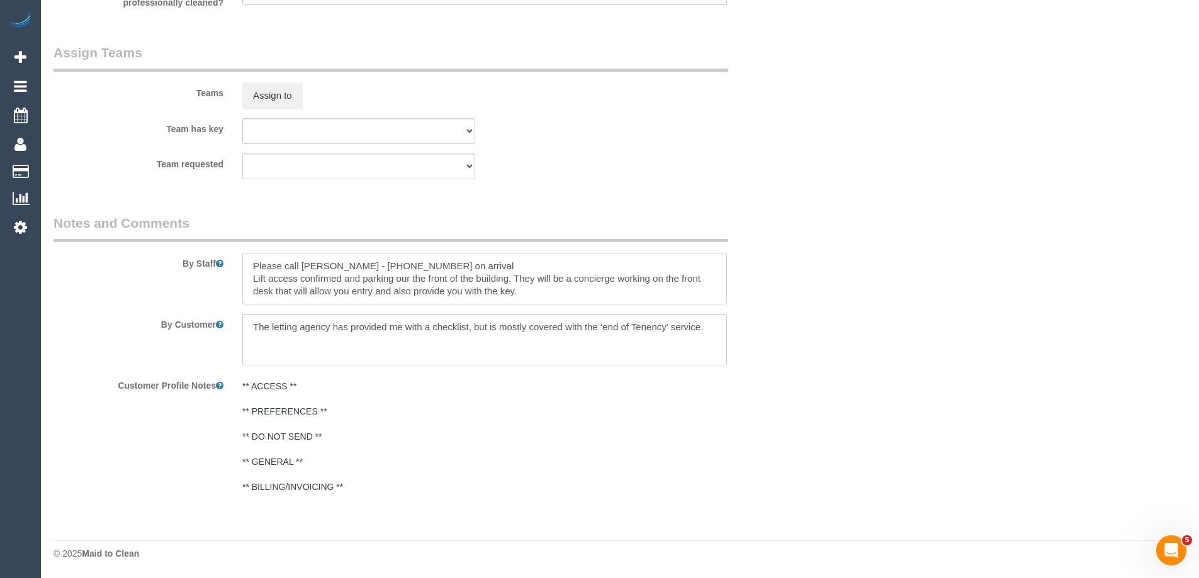
click at [332, 264] on textarea at bounding box center [484, 279] width 485 height 52
type textarea "Lift access confirmed and parking our the front of the building. They will be a…"
click at [332, 264] on textarea at bounding box center [484, 279] width 485 height 52
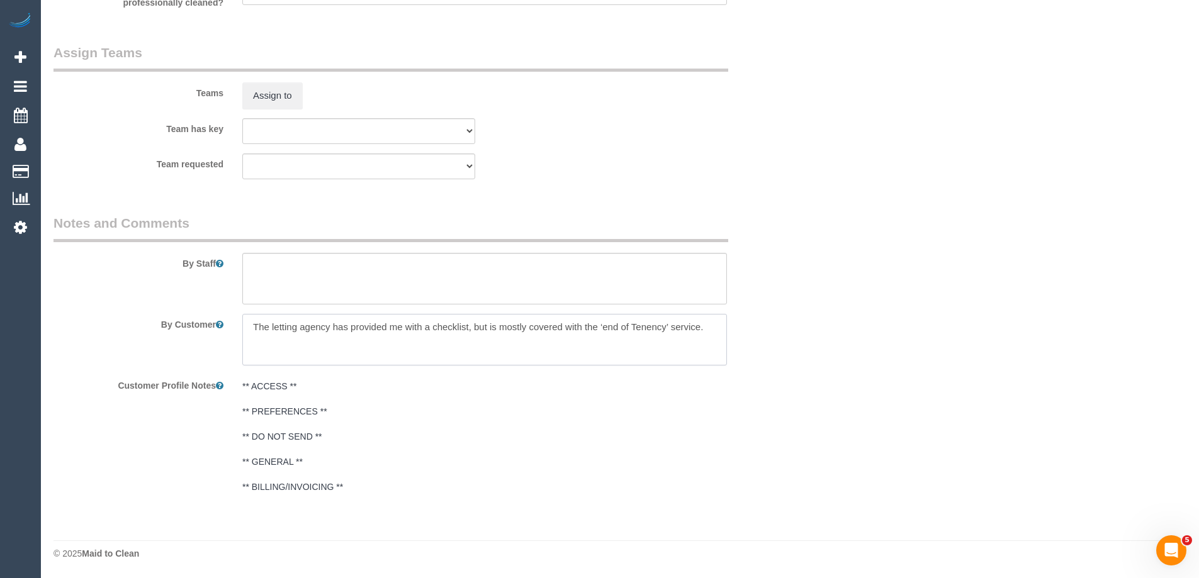
click at [679, 324] on textarea at bounding box center [484, 340] width 485 height 52
paste textarea "Lift access confirmed and parking our the front of the building. They will be a…"
type textarea "Lift access confirmed and parking our the front of the building. They will be a…"
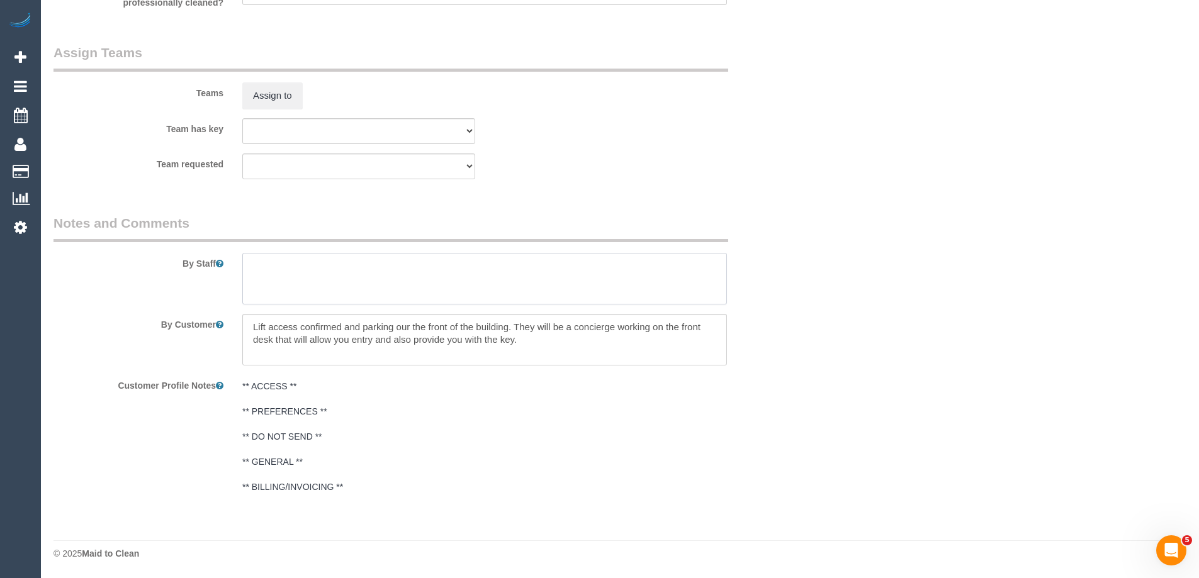
click at [437, 288] on textarea at bounding box center [484, 279] width 485 height 52
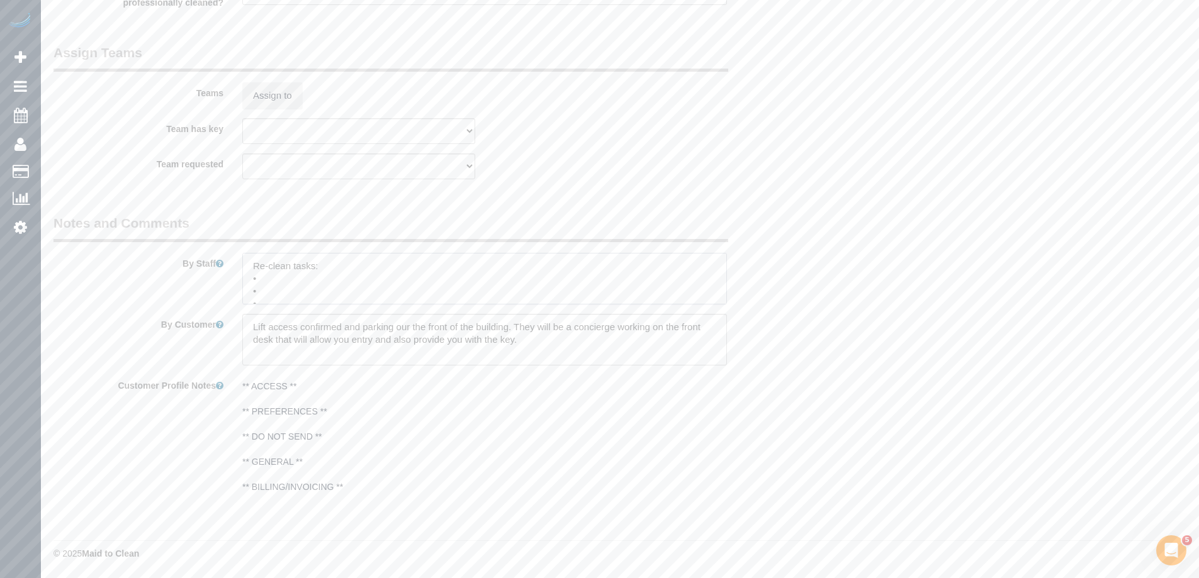
click at [266, 276] on textarea at bounding box center [484, 279] width 485 height 52
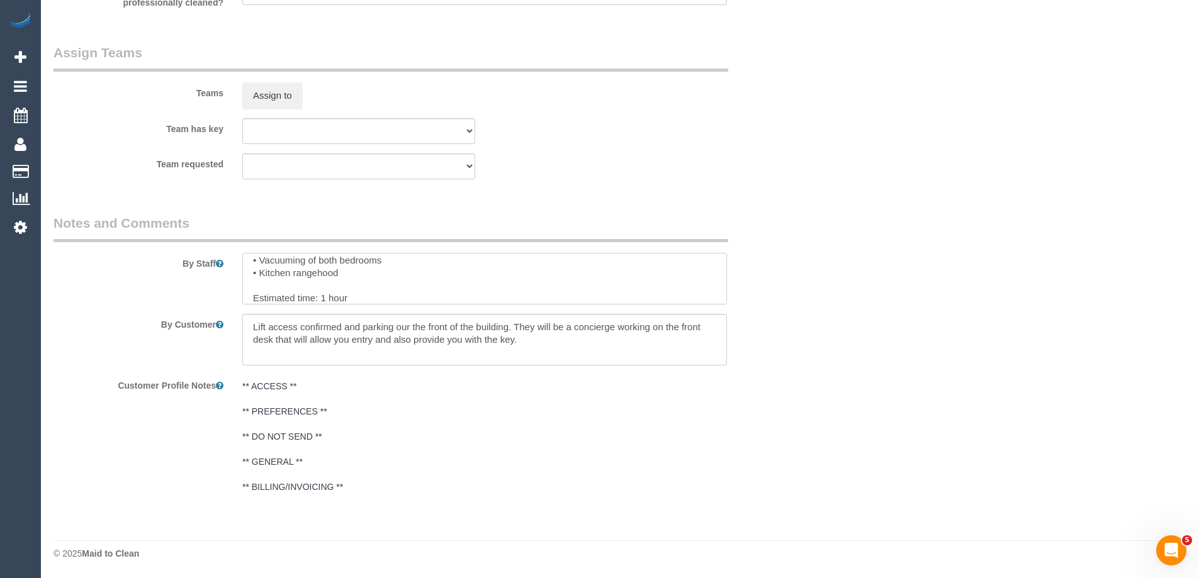
scroll to position [43, 0]
click at [449, 293] on textarea at bounding box center [484, 279] width 485 height 52
paste textarea "Unit 2906/250 City Rd, Southbank VIC 3006"
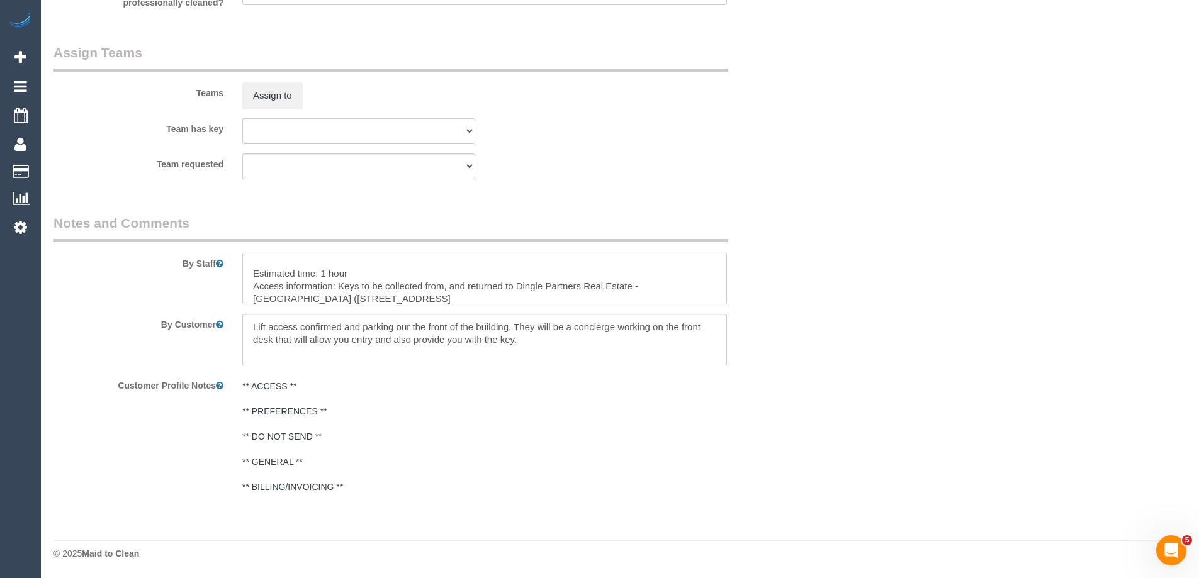
click at [401, 296] on textarea at bounding box center [484, 279] width 485 height 52
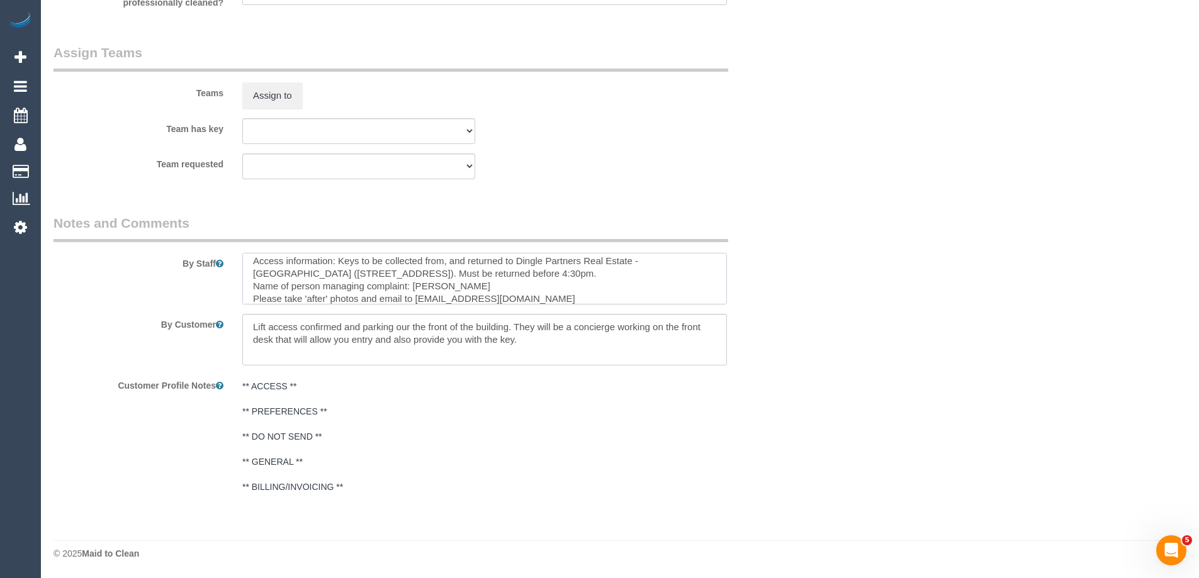
scroll to position [93, 0]
drag, startPoint x: 363, startPoint y: 285, endPoint x: 385, endPoint y: 271, distance: 26.9
click at [363, 285] on textarea at bounding box center [484, 279] width 485 height 52
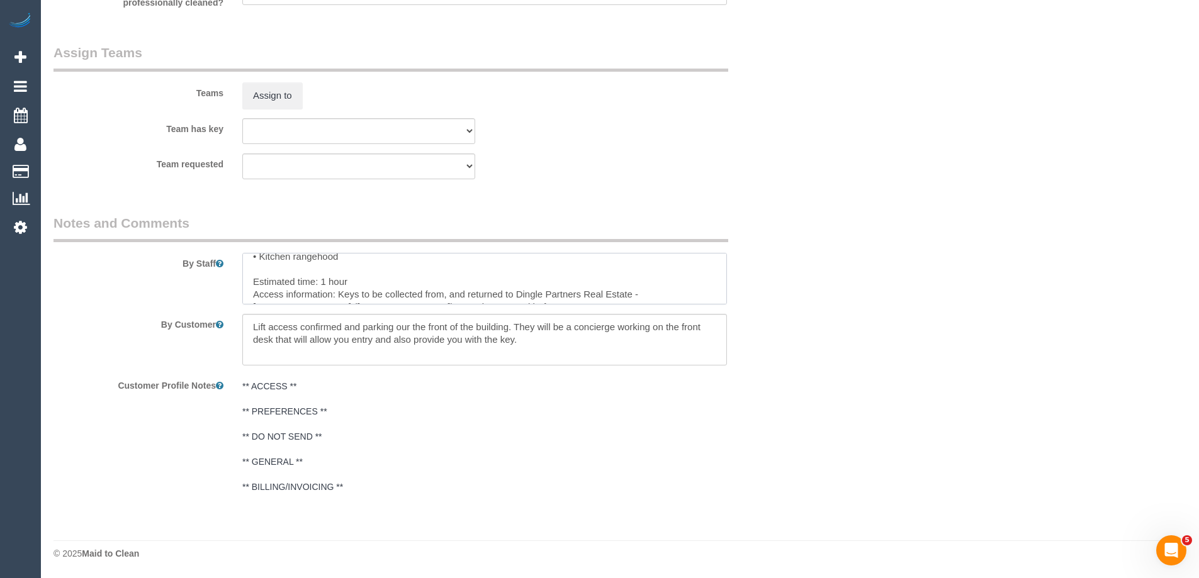
scroll to position [0, 0]
click at [333, 279] on textarea at bounding box center [484, 279] width 485 height 52
click at [411, 276] on textarea at bounding box center [484, 279] width 485 height 52
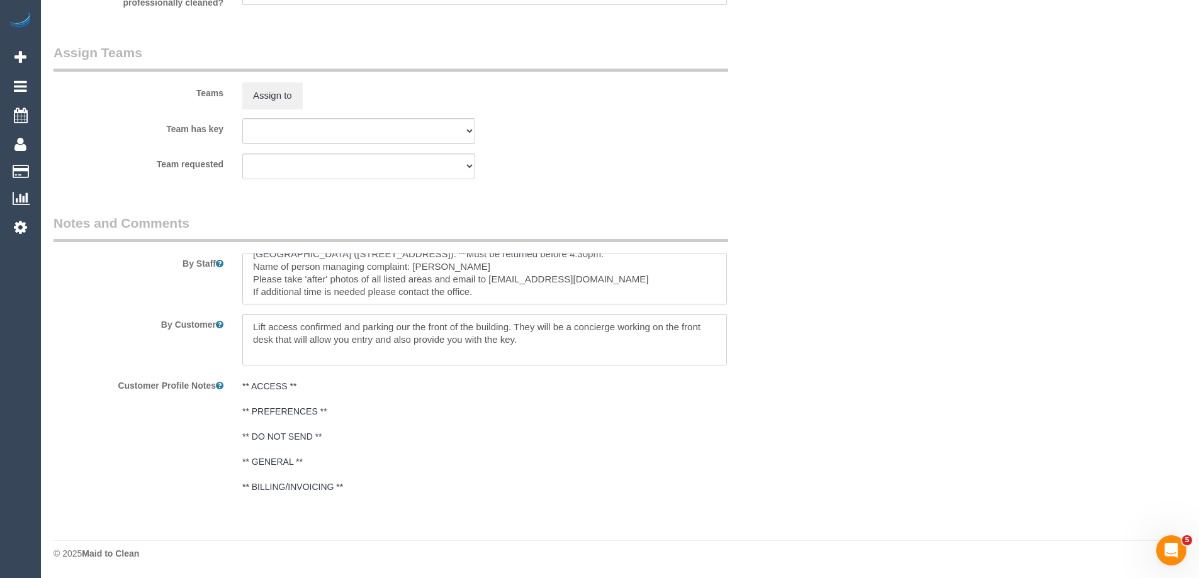
type textarea "Re-clean tasks: • Steam cleaning of the living room • Vacuuming of both bedroom…"
click at [254, 324] on textarea at bounding box center [484, 340] width 485 height 52
paste textarea "Lift access & parking out front stil available. The fob will give them access t…"
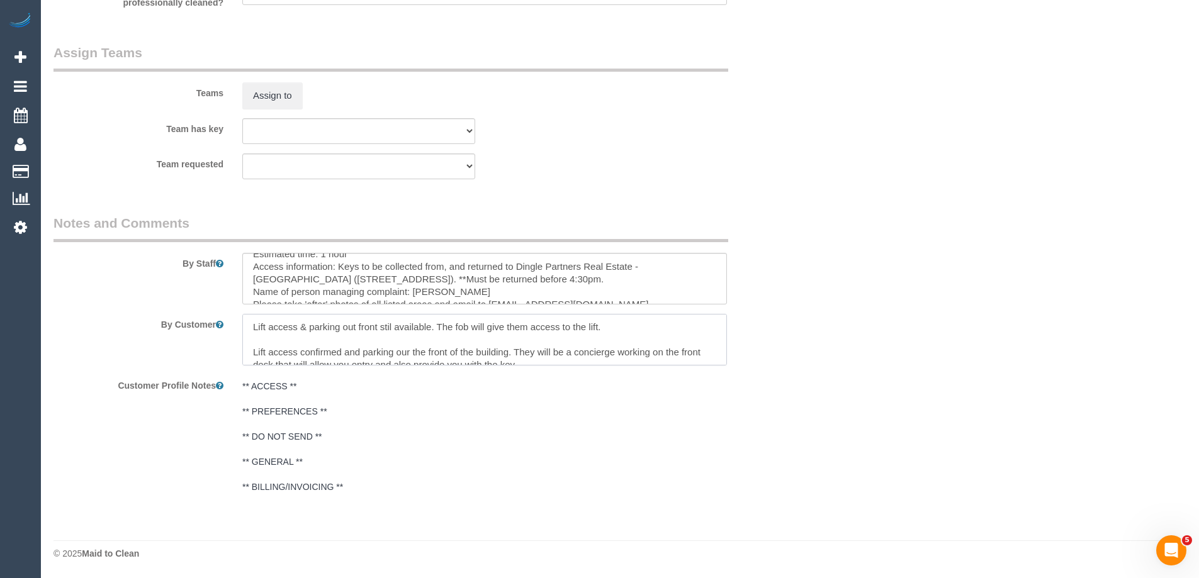
drag, startPoint x: 307, startPoint y: 325, endPoint x: 220, endPoint y: 325, distance: 87.5
click at [220, 325] on div "By Customer" at bounding box center [421, 340] width 755 height 52
click at [406, 330] on textarea at bounding box center [484, 340] width 485 height 52
click at [584, 329] on textarea at bounding box center [484, 340] width 485 height 52
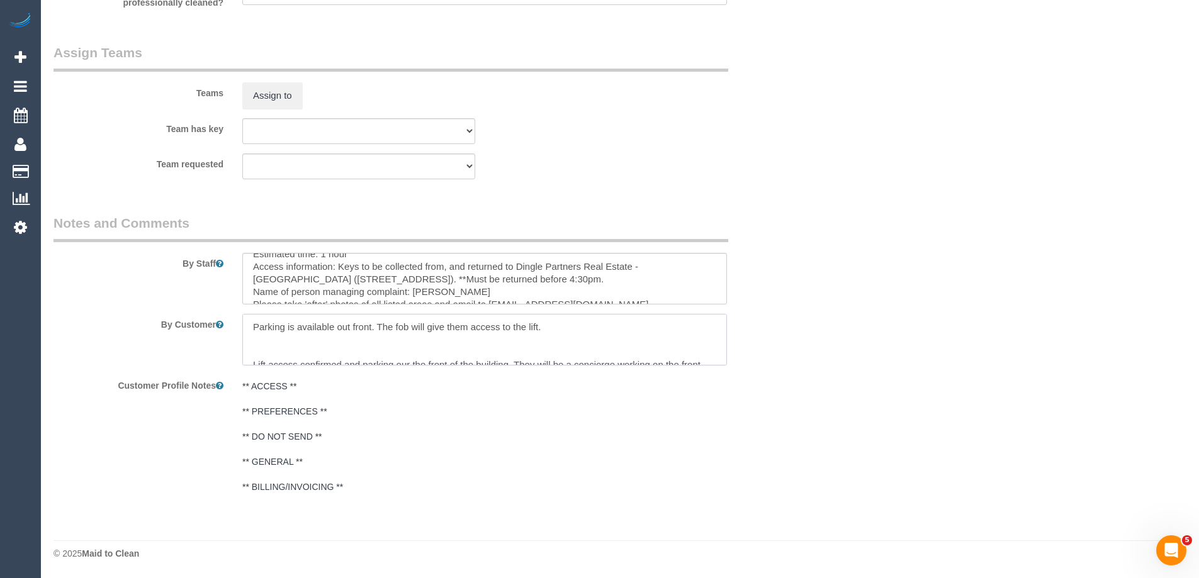
paste textarea "Lift access &"
click at [317, 346] on textarea at bounding box center [484, 340] width 485 height 52
drag, startPoint x: 252, startPoint y: 349, endPoint x: 514, endPoint y: 347, distance: 261.9
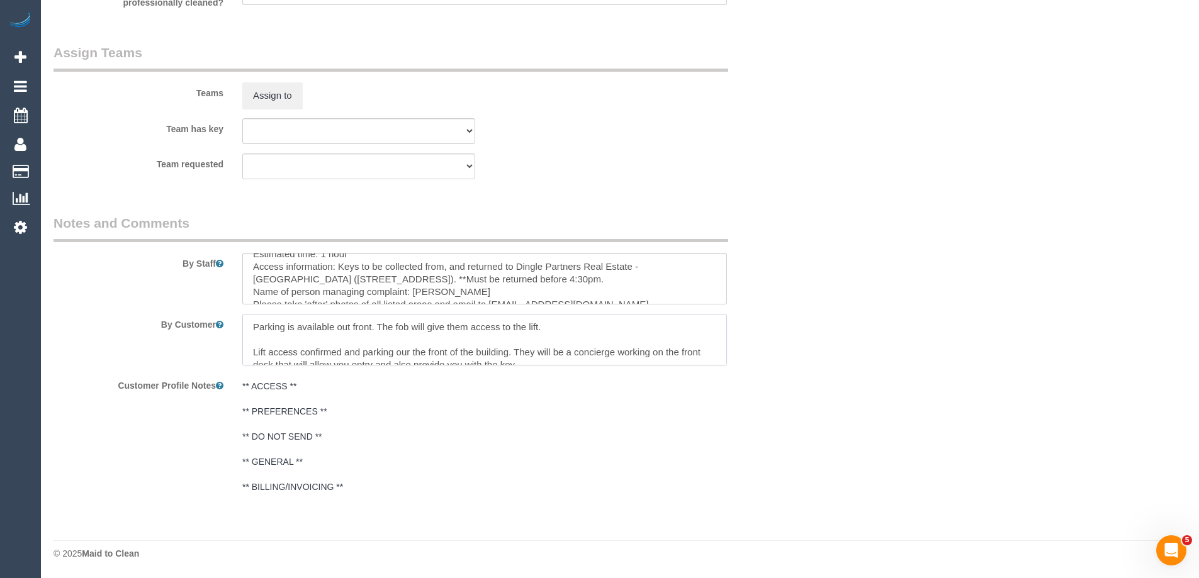
click at [514, 347] on textarea at bounding box center [484, 340] width 485 height 52
click at [547, 353] on textarea at bounding box center [484, 340] width 485 height 52
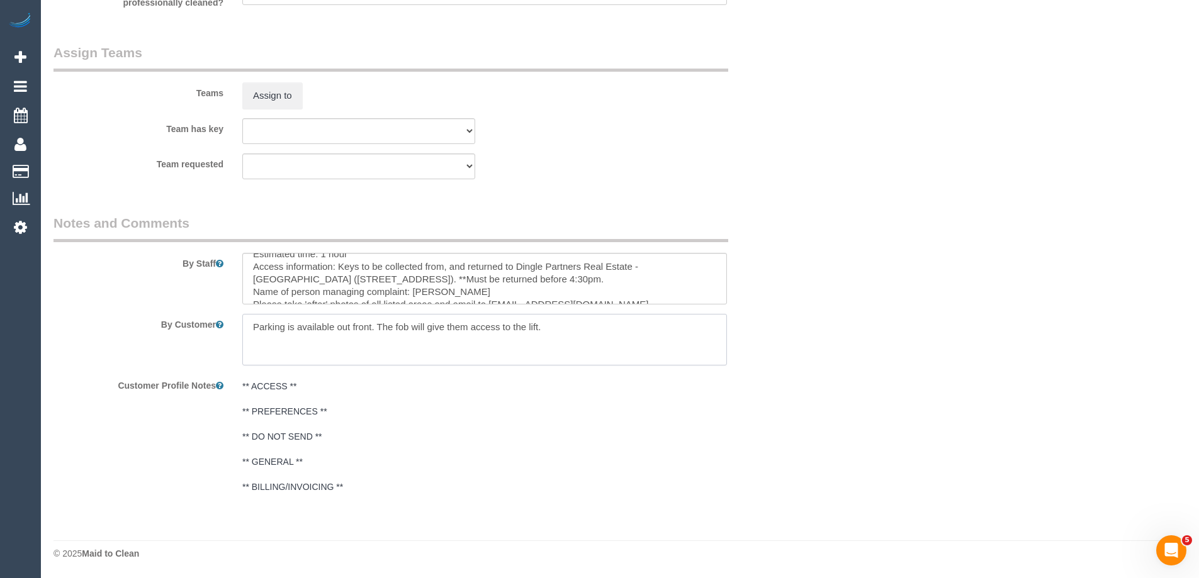
click at [458, 325] on textarea at bounding box center [484, 340] width 485 height 52
type textarea "Parking is available out front. The fob will give you access to the lift."
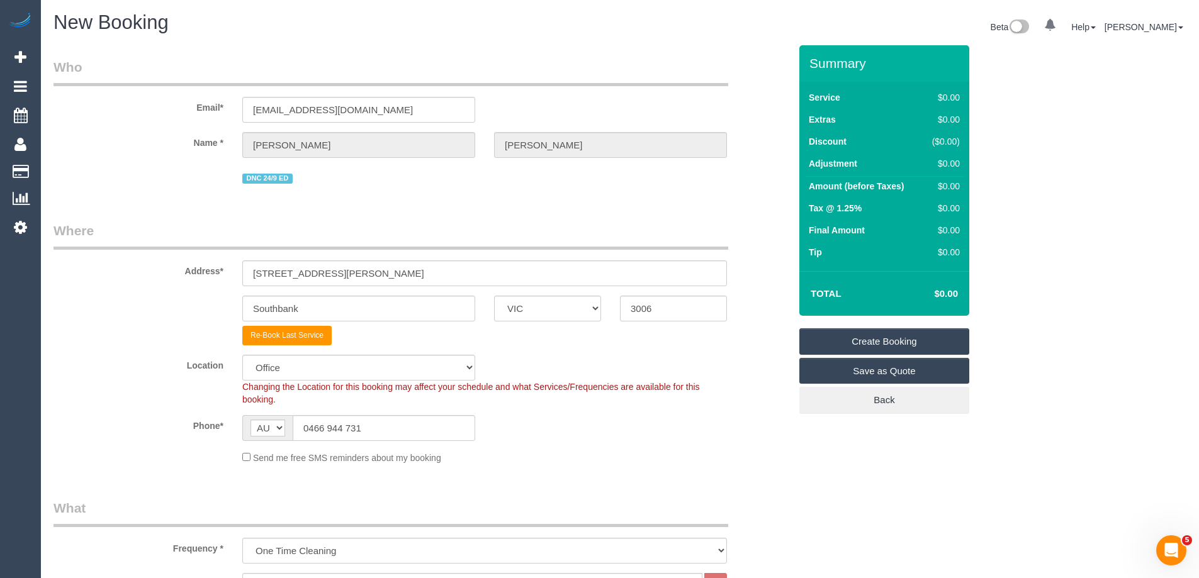
scroll to position [0, 0]
click at [878, 343] on link "Create Booking" at bounding box center [884, 342] width 170 height 26
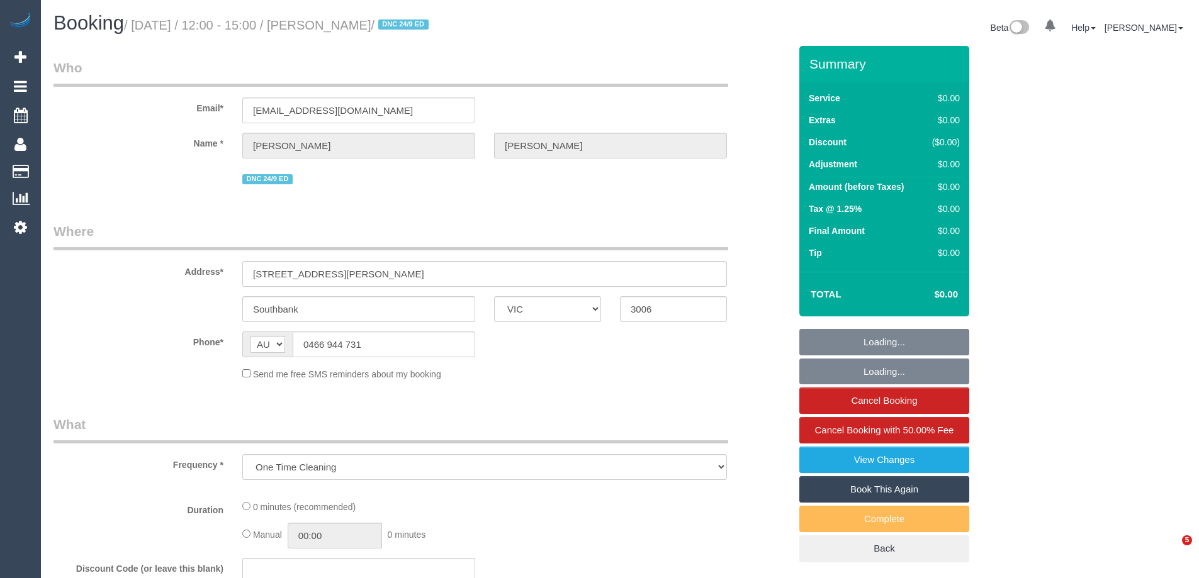
select select "VIC"
select select "string:stripe-pm_1S5iy12GScqysDRVieydaqK8"
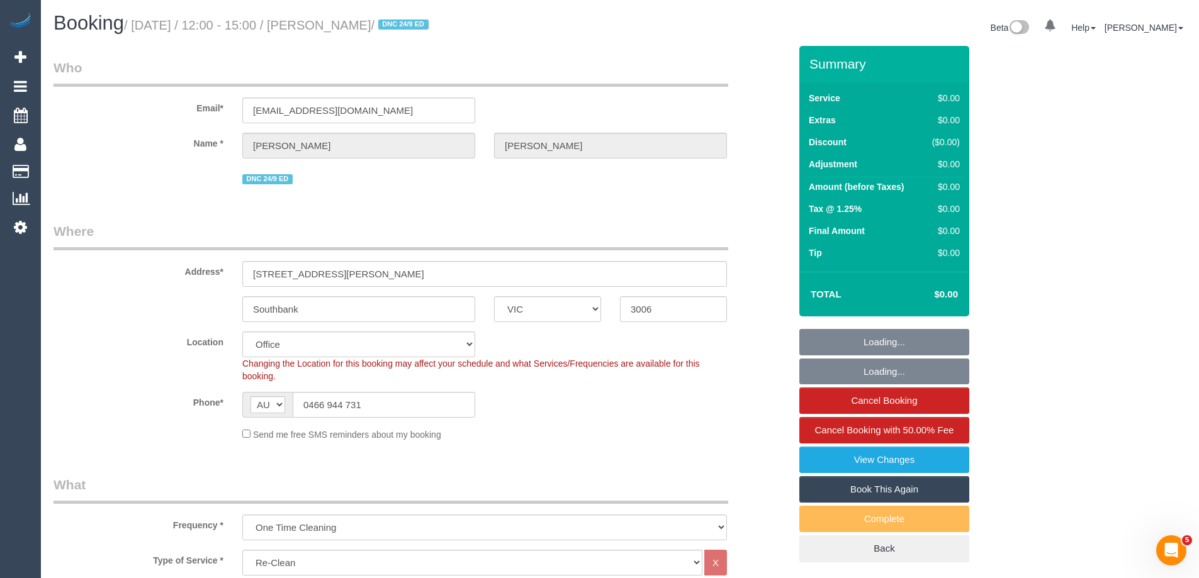
select select "object:745"
select select "number:28"
select select "number:15"
select select "number:20"
select select "number:24"
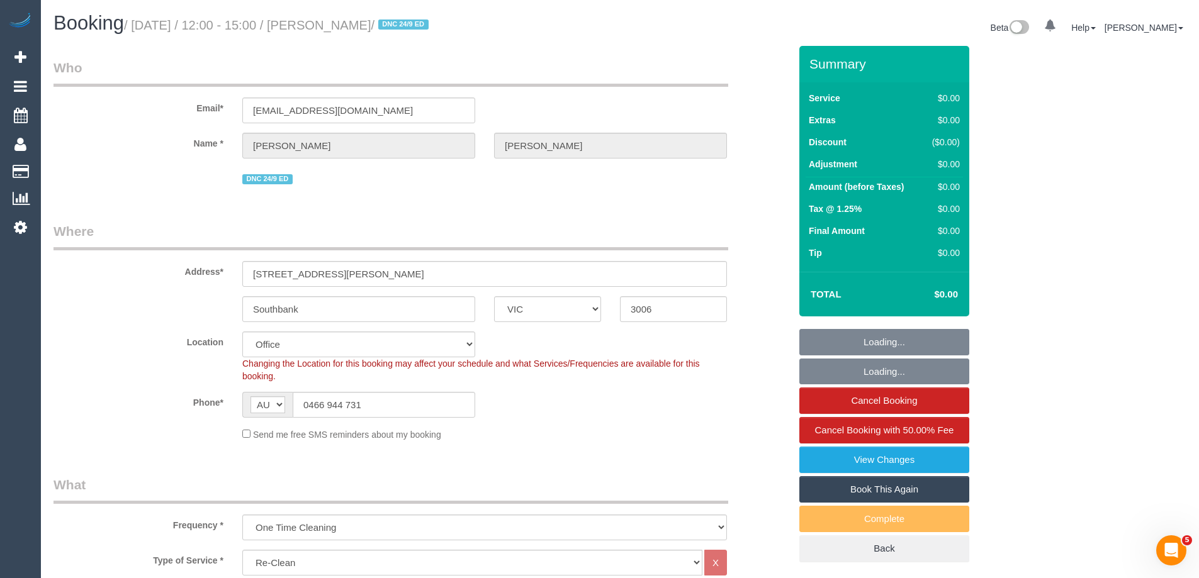
select select "number:26"
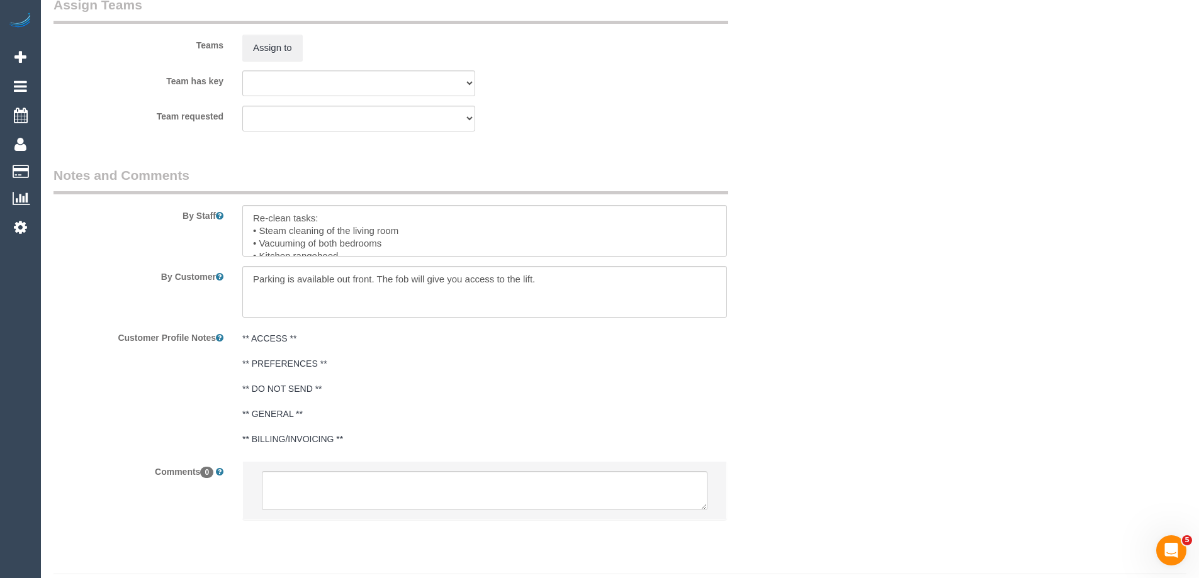
scroll to position [1825, 0]
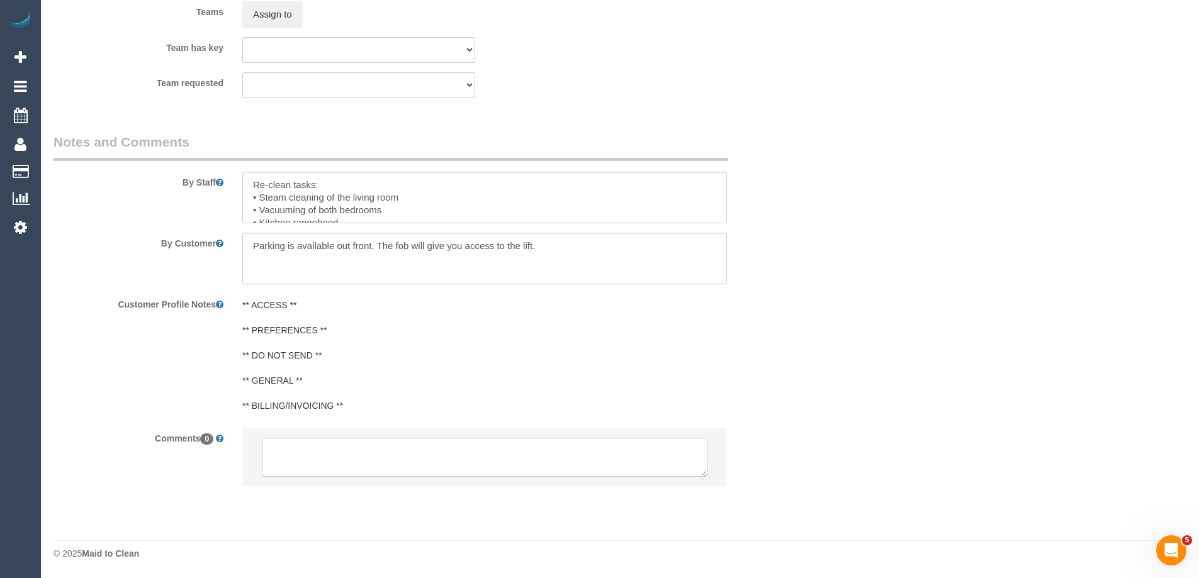
click at [370, 452] on textarea at bounding box center [485, 457] width 446 height 39
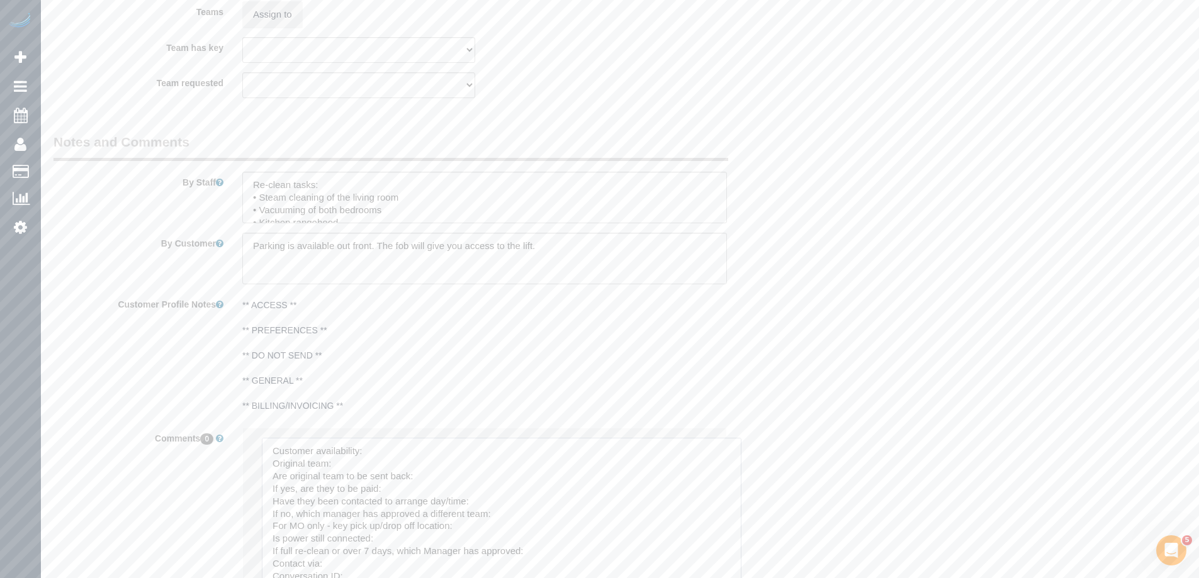
drag, startPoint x: 699, startPoint y: 471, endPoint x: 663, endPoint y: 452, distance: 41.1
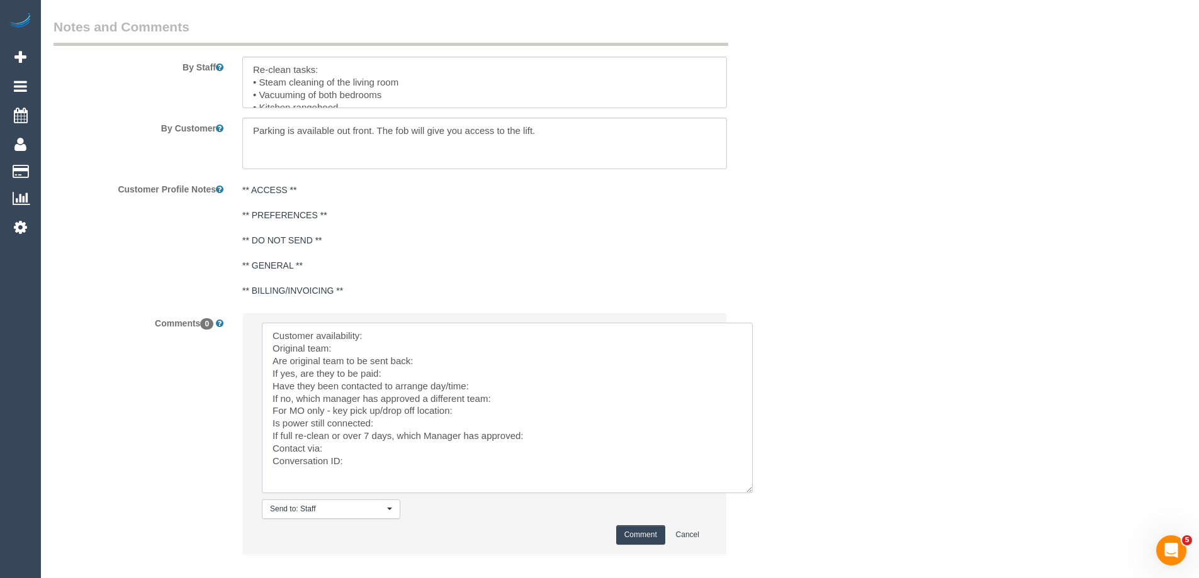
scroll to position [2008, 0]
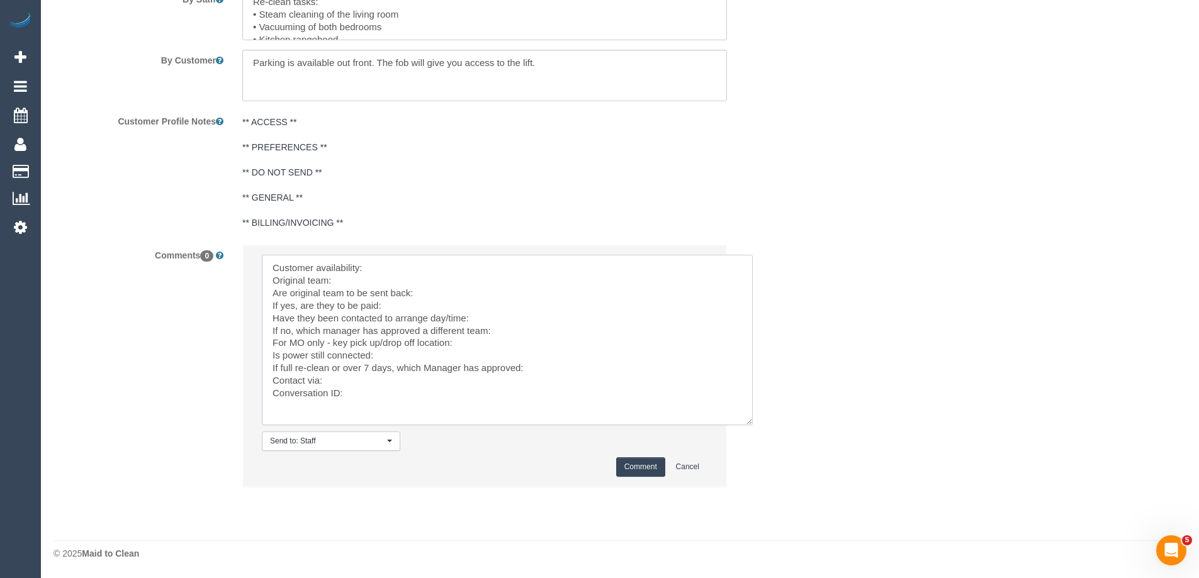
click at [415, 271] on textarea at bounding box center [507, 340] width 491 height 171
click at [499, 283] on textarea at bounding box center [507, 340] width 491 height 171
paste textarea "(M2) Lahiru Paranavithana (C)"
click at [432, 294] on textarea at bounding box center [507, 340] width 491 height 171
click at [483, 315] on textarea at bounding box center [507, 340] width 491 height 171
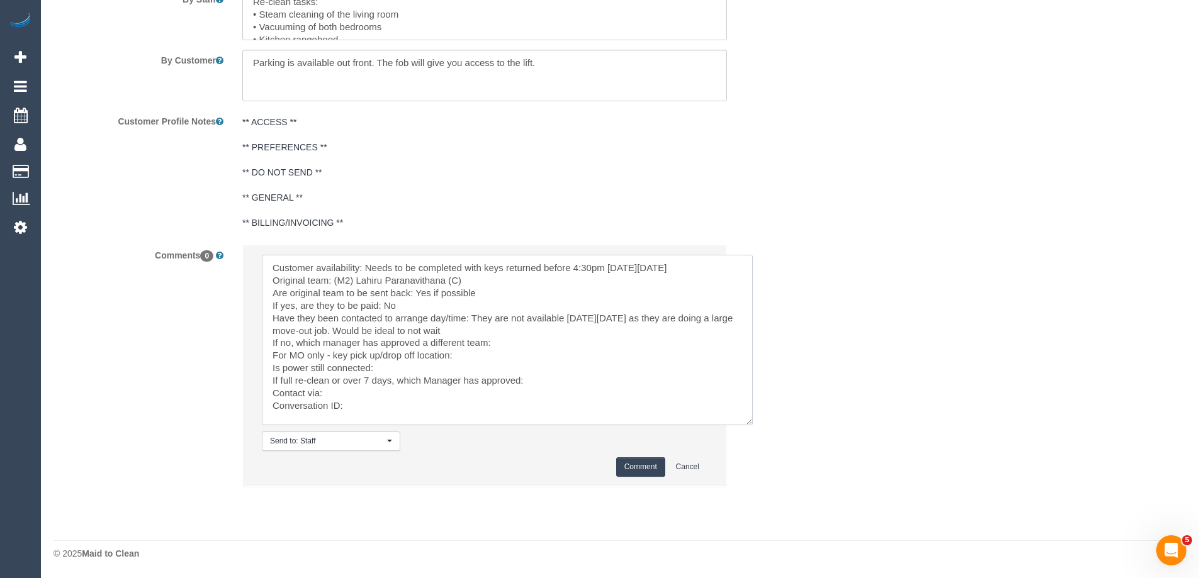
click at [333, 329] on textarea at bounding box center [507, 340] width 491 height 171
click at [709, 267] on textarea at bounding box center [507, 340] width 491 height 171
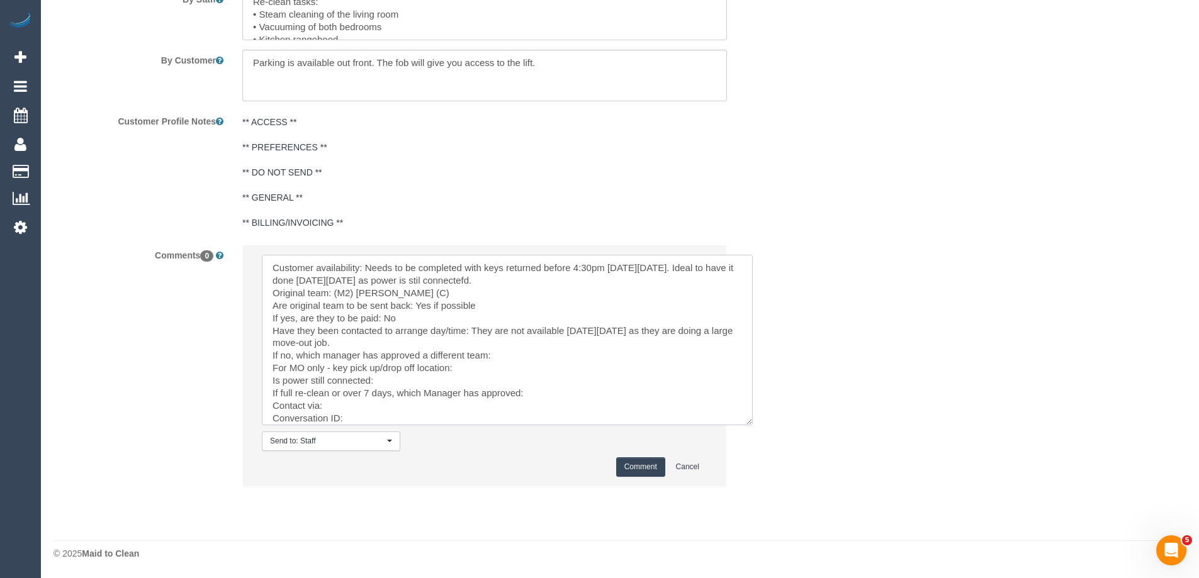
click at [426, 278] on textarea at bounding box center [507, 340] width 491 height 171
click at [658, 267] on textarea at bounding box center [507, 340] width 491 height 171
click at [358, 277] on textarea at bounding box center [507, 340] width 491 height 171
click at [375, 339] on textarea at bounding box center [507, 340] width 491 height 171
drag, startPoint x: 502, startPoint y: 353, endPoint x: 520, endPoint y: 350, distance: 18.4
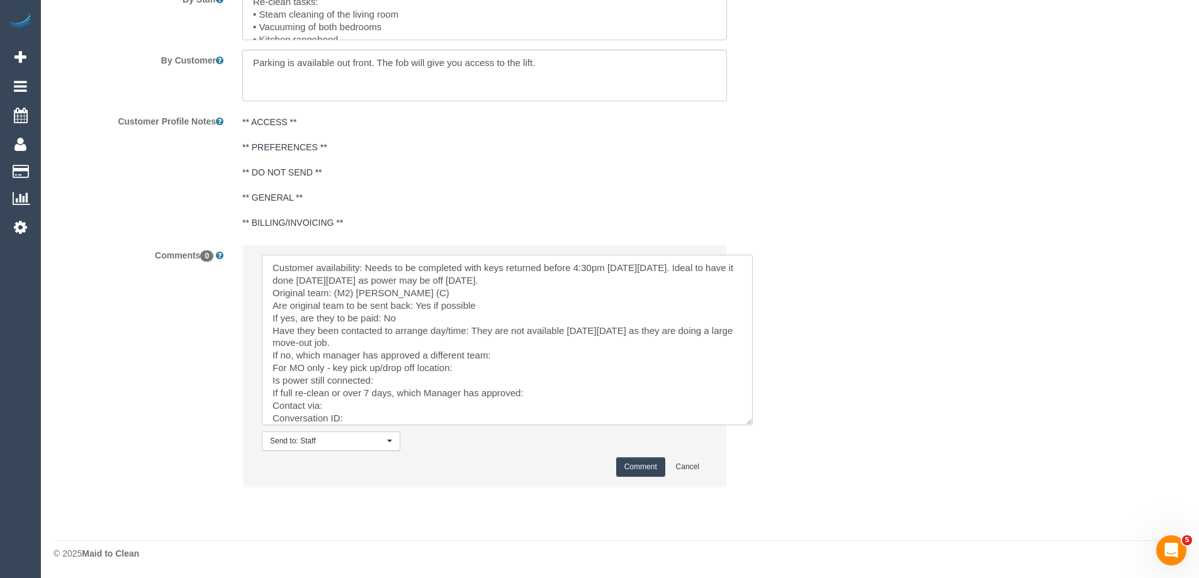
click at [502, 353] on textarea at bounding box center [507, 340] width 491 height 171
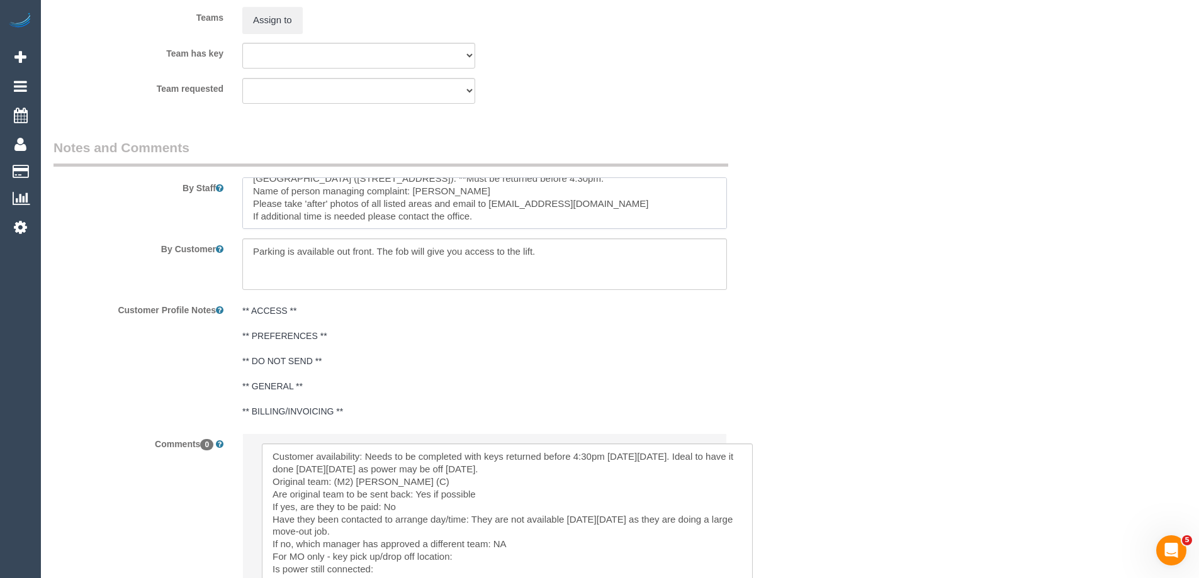
scroll to position [76, 0]
drag, startPoint x: 517, startPoint y: 188, endPoint x: 407, endPoint y: 201, distance: 110.4
click at [407, 201] on textarea at bounding box center [484, 204] width 485 height 52
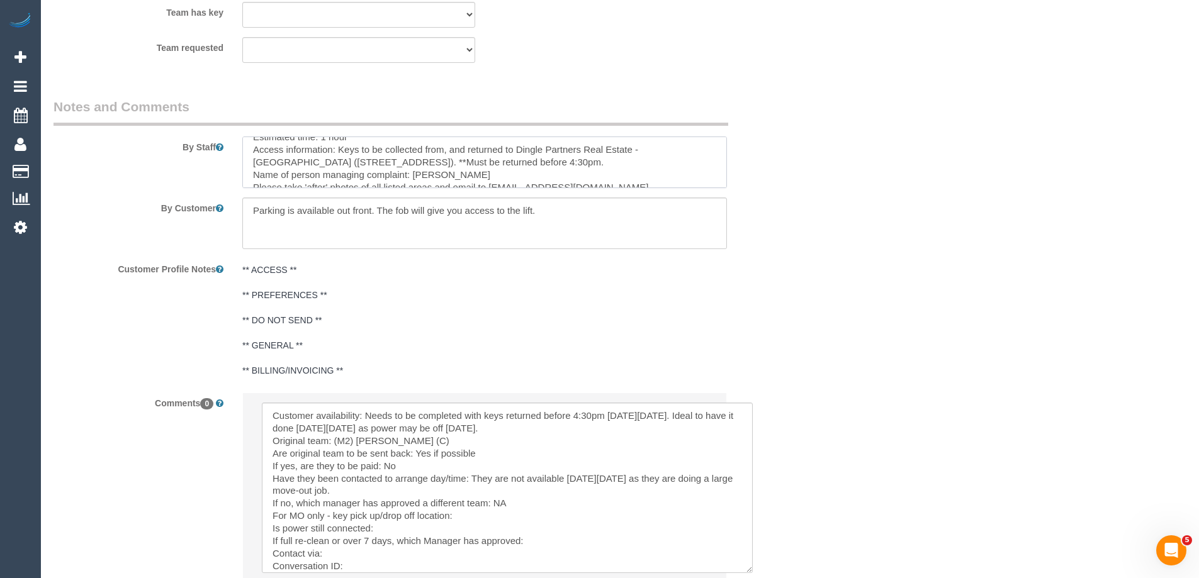
scroll to position [2008, 0]
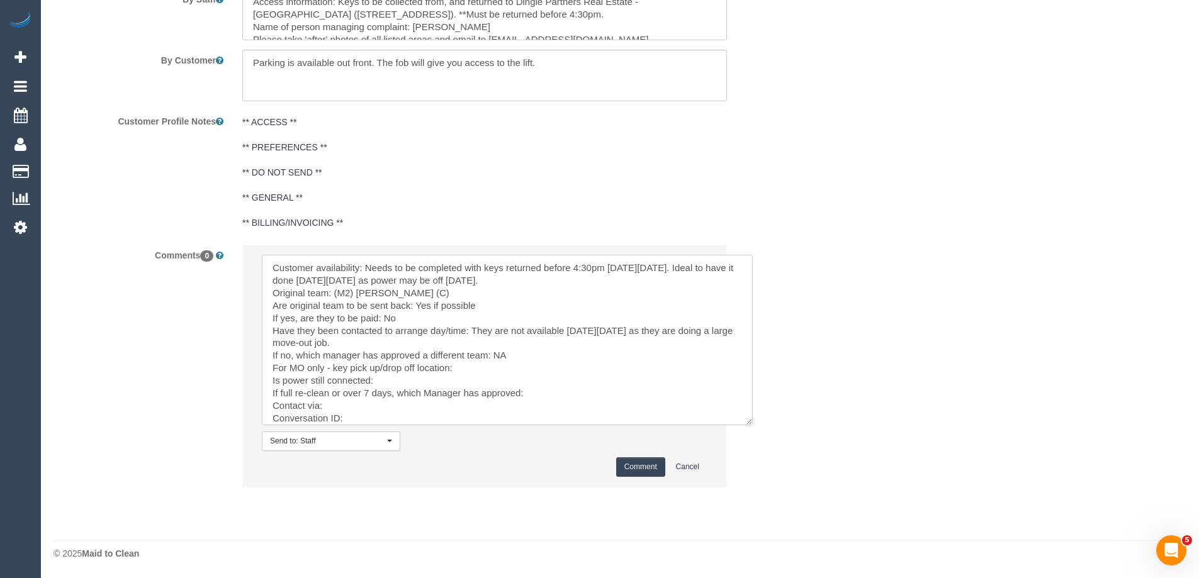
click at [467, 369] on textarea at bounding box center [507, 340] width 491 height 171
paste textarea "Dingle Partners Real Estate - Southbank (Unit 2906/250 City Rd, Southbank)."
click at [451, 392] on textarea at bounding box center [507, 340] width 491 height 171
click at [561, 402] on textarea at bounding box center [507, 340] width 491 height 171
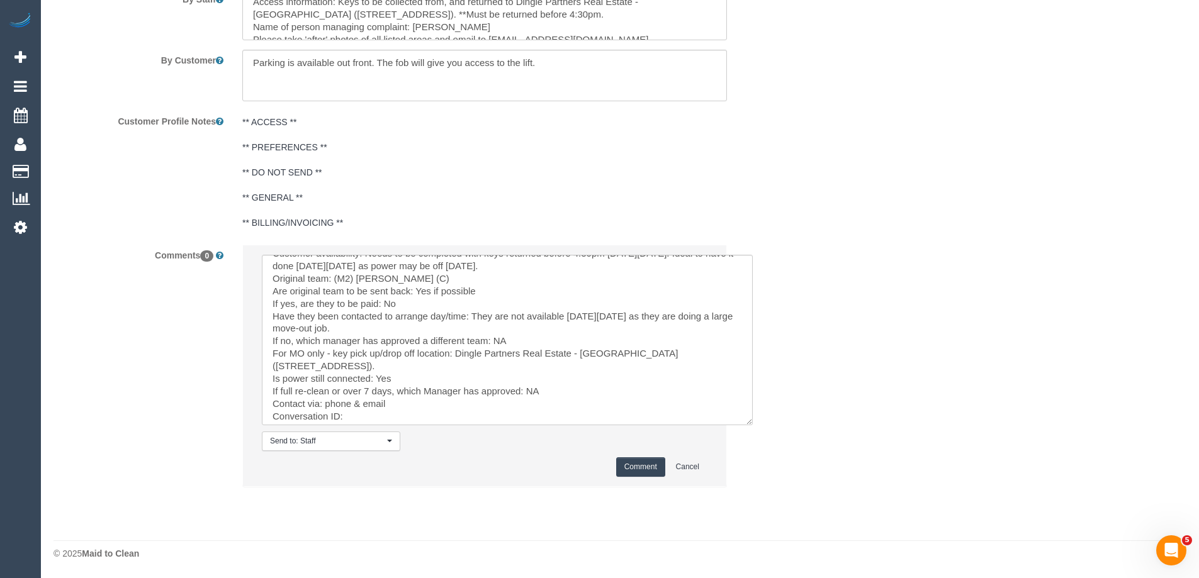
scroll to position [19, 0]
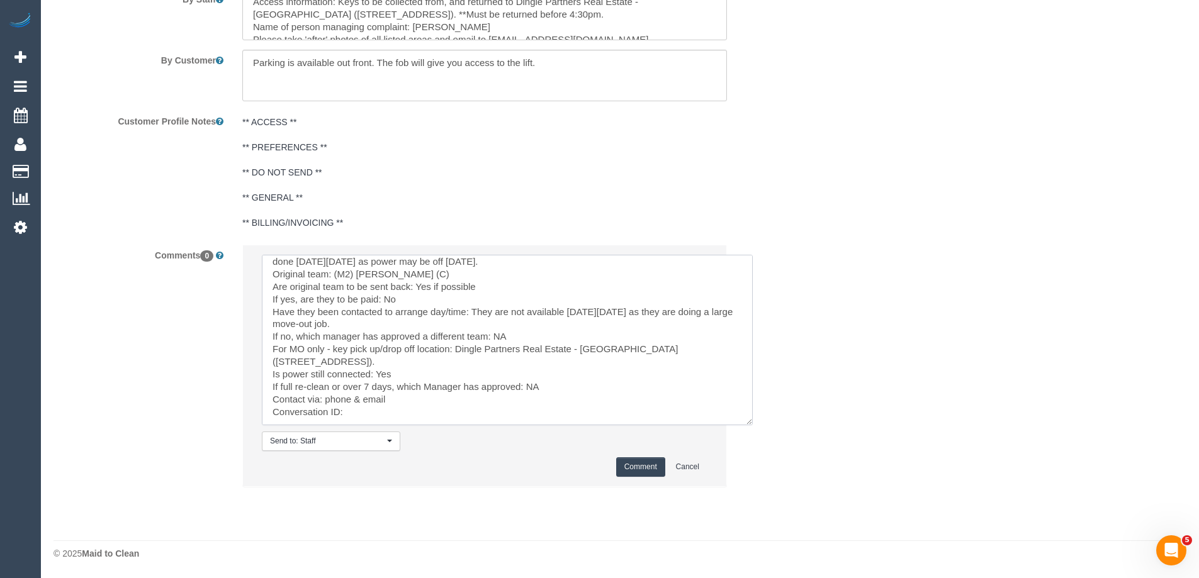
click at [413, 410] on textarea at bounding box center [507, 340] width 491 height 171
paste textarea "cnv_1fhco3rs"
type textarea "Customer availability: Needs to be completed with keys returned before 4:30pm o…"
click at [635, 465] on button "Comment" at bounding box center [640, 468] width 49 height 20
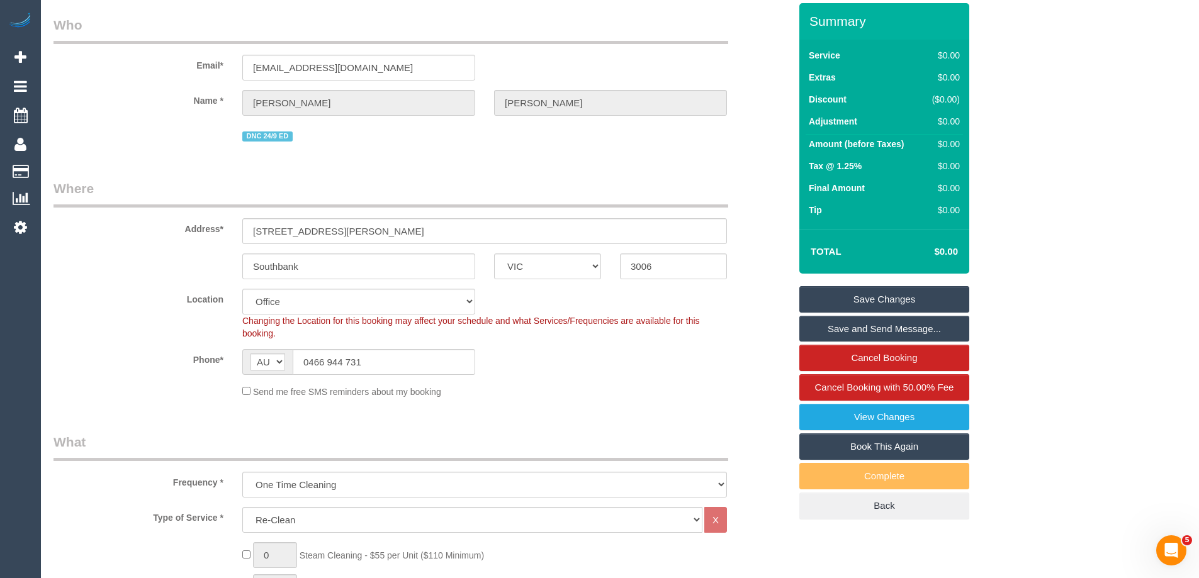
scroll to position [0, 0]
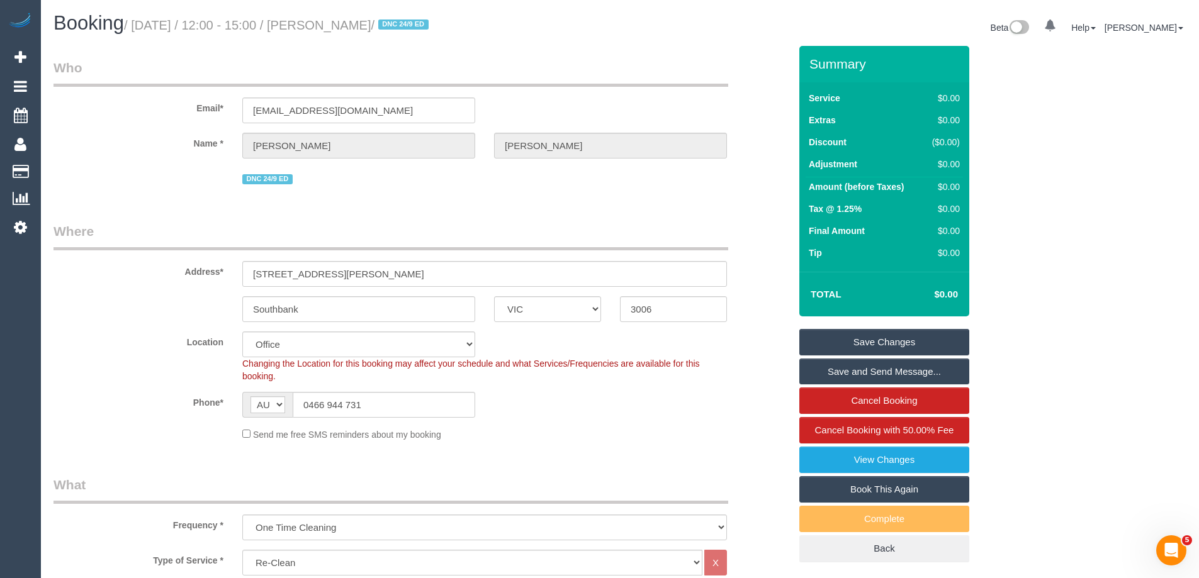
click at [929, 339] on link "Save Changes" at bounding box center [884, 342] width 170 height 26
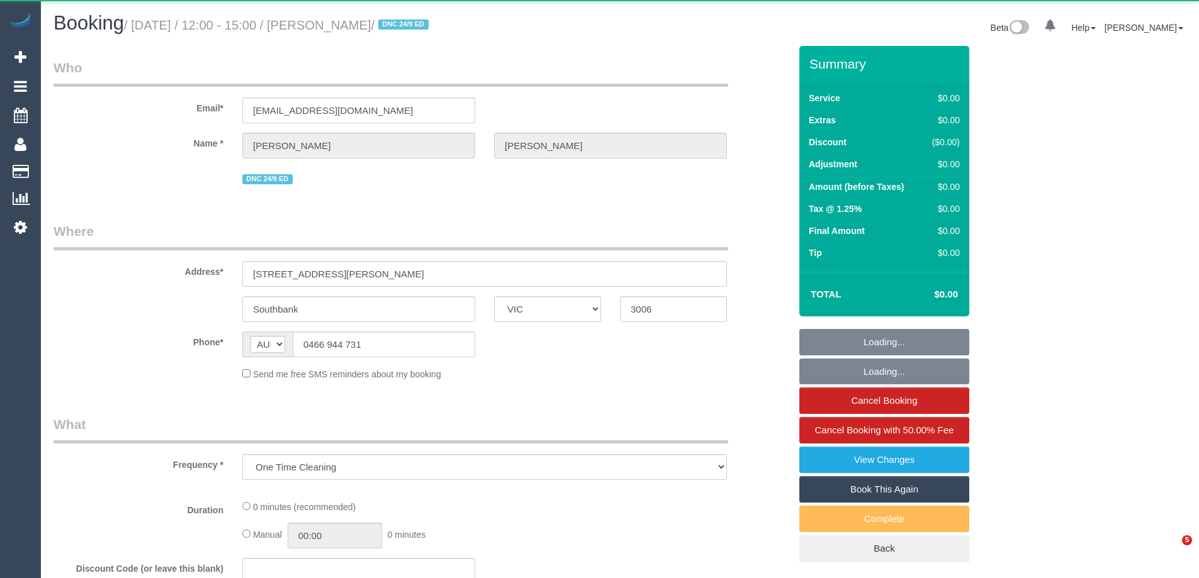
select select "VIC"
select select "string:stripe-pm_1S5iy12GScqysDRVieydaqK8"
select select "number:28"
select select "number:15"
select select "number:20"
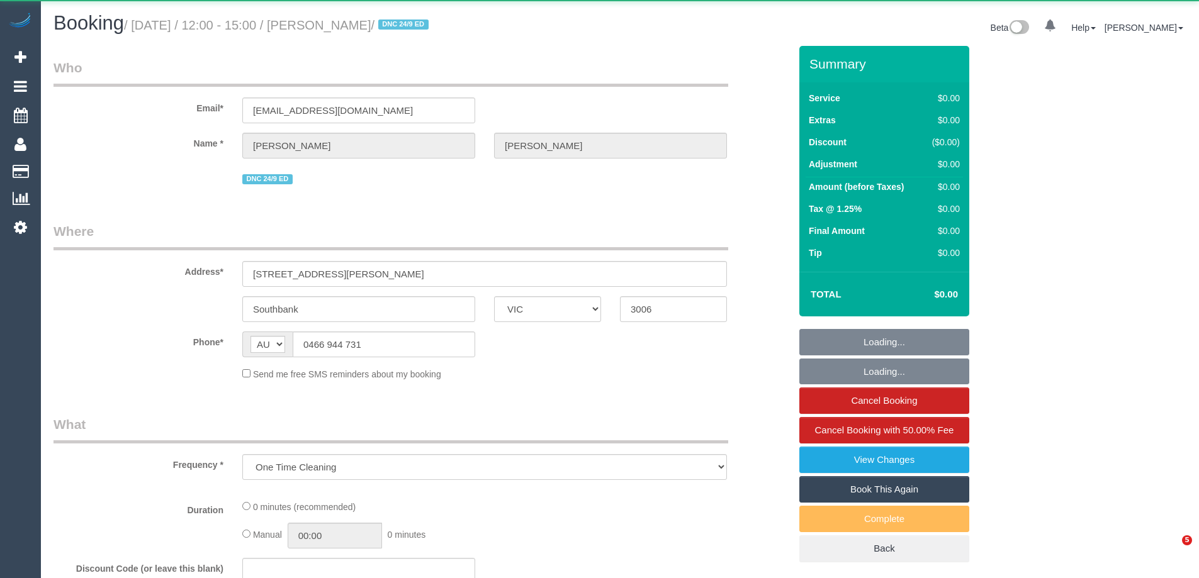
select select "number:24"
select select "number:26"
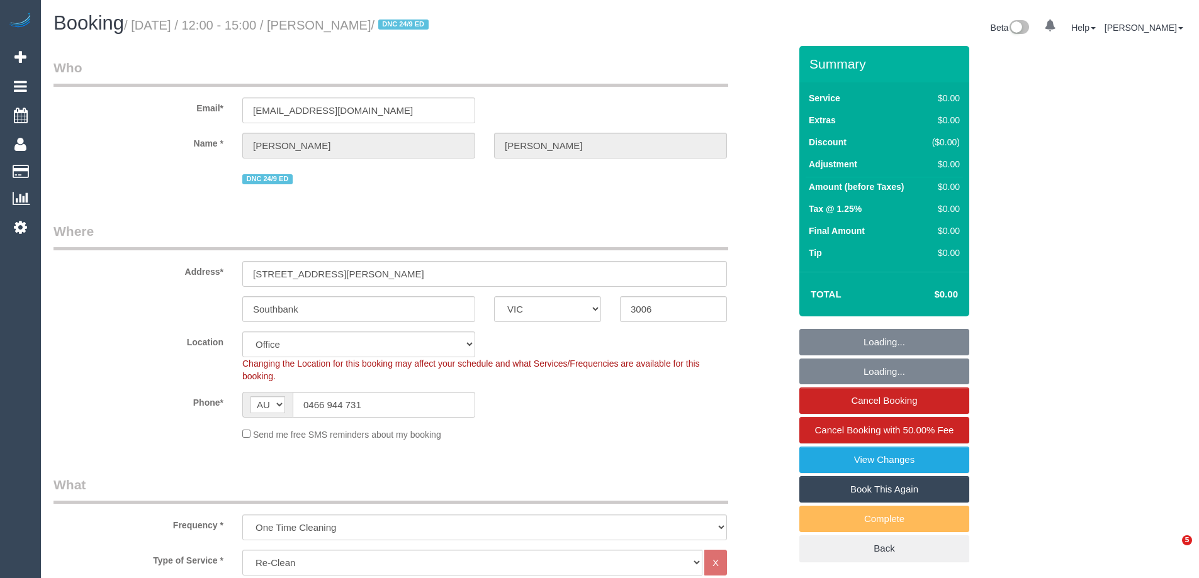
select select "object:2102"
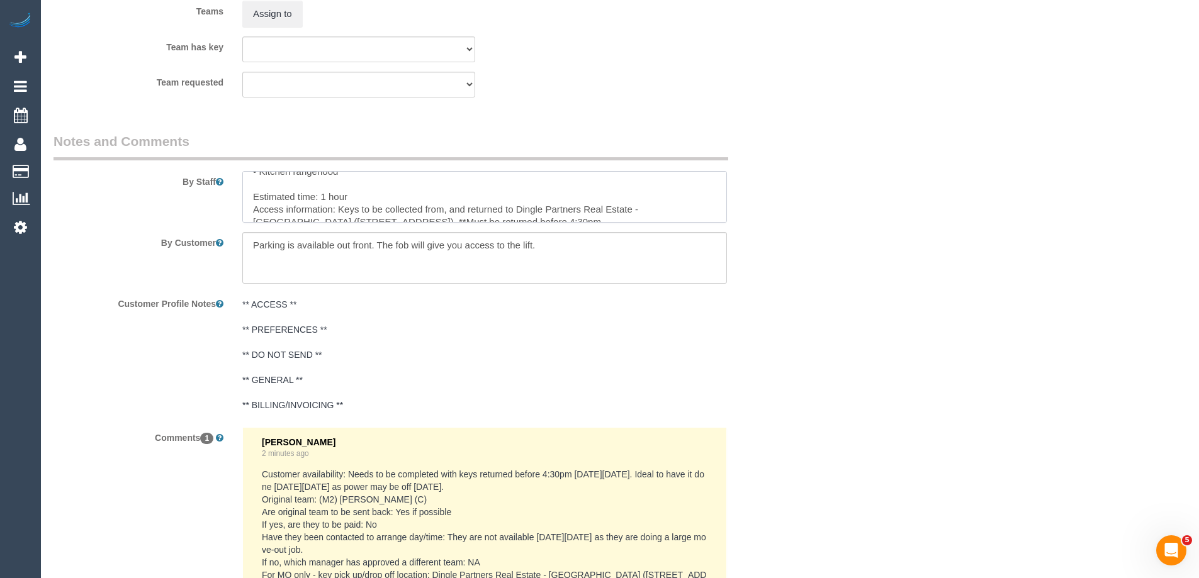
scroll to position [76, 0]
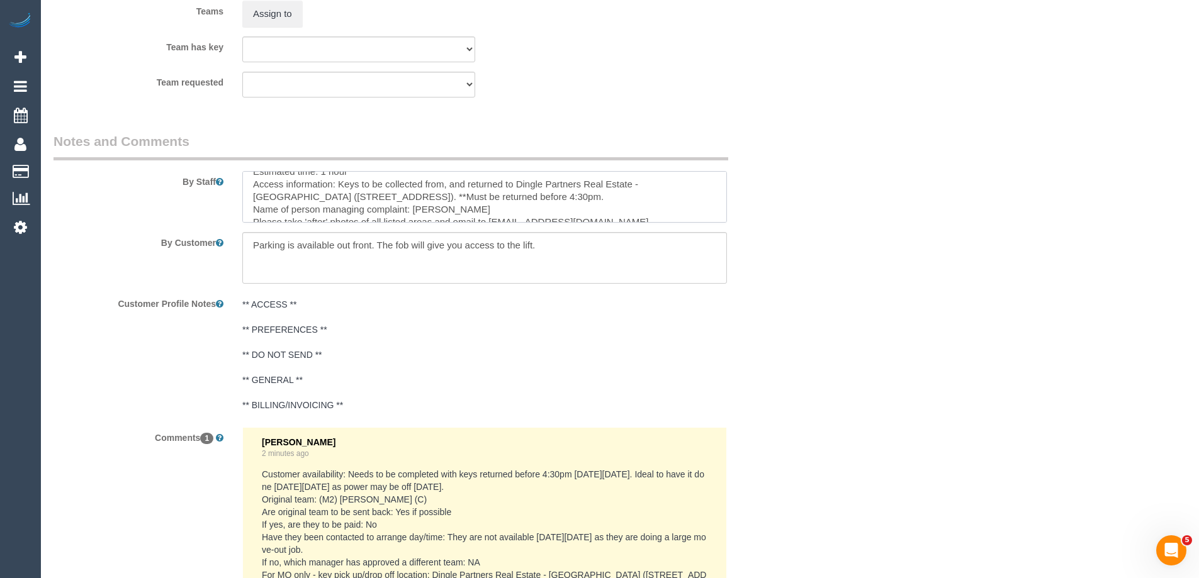
drag, startPoint x: 516, startPoint y: 181, endPoint x: 405, endPoint y: 194, distance: 110.9
click at [405, 194] on textarea at bounding box center [484, 197] width 485 height 52
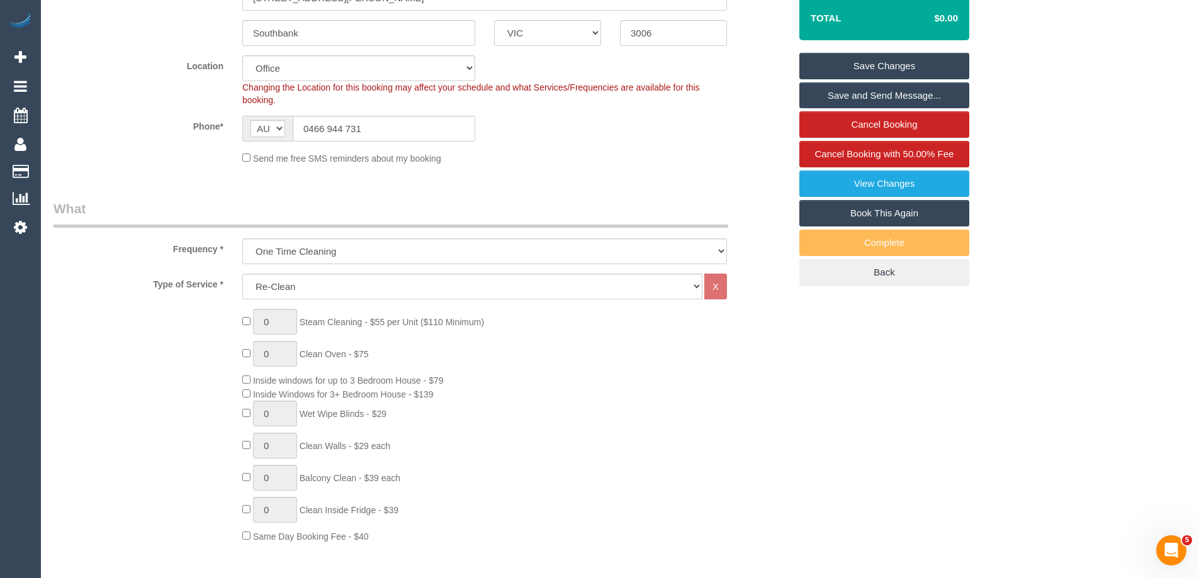
scroll to position [0, 0]
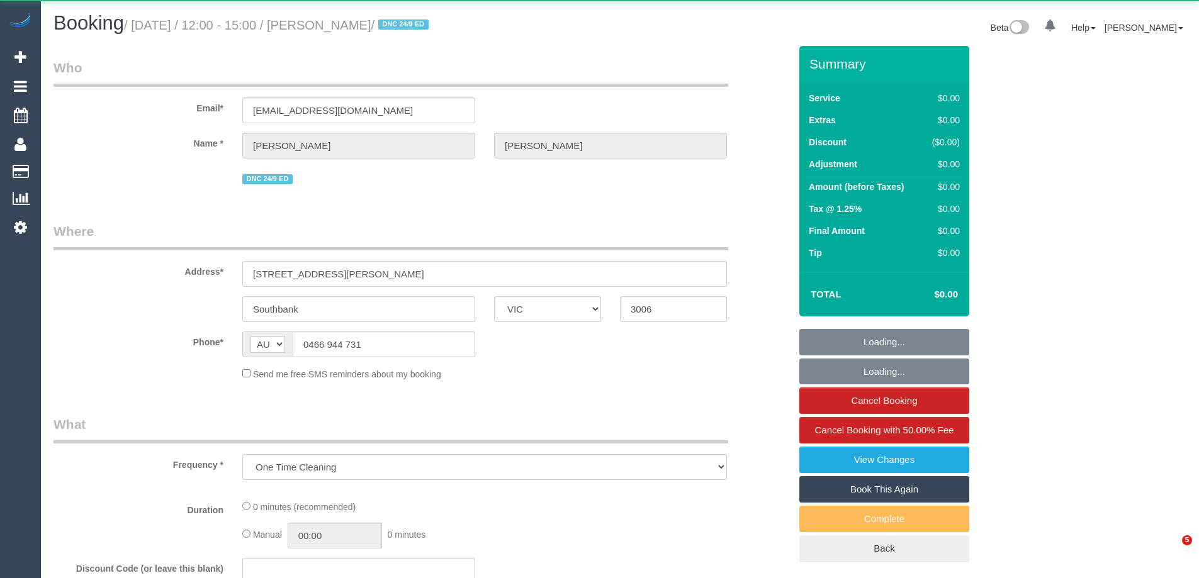
select select "VIC"
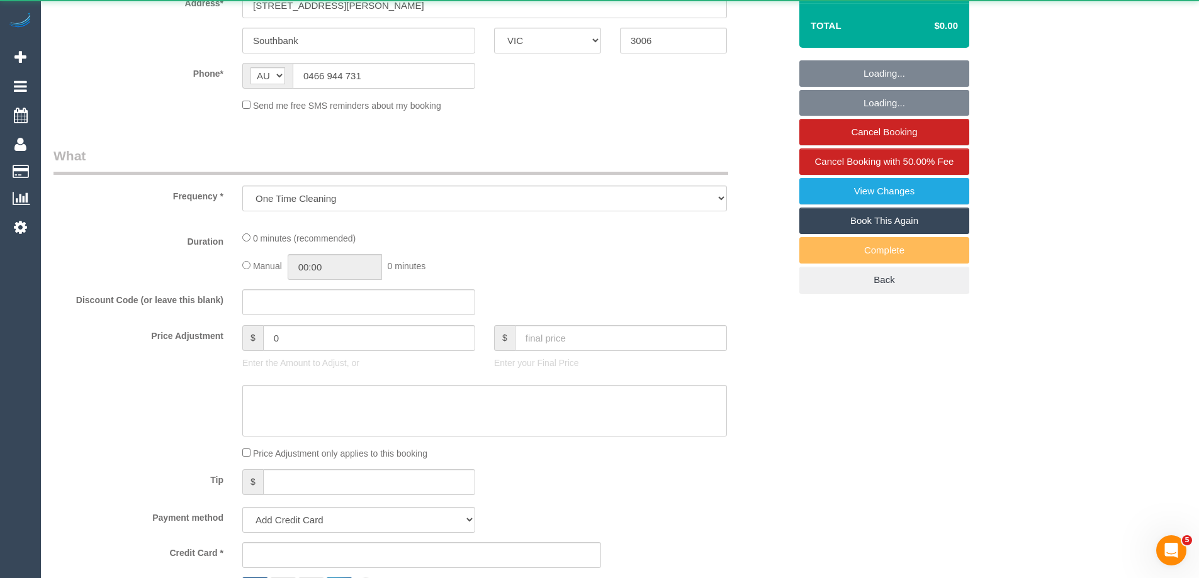
select select "string:stripe-pm_1S5iy12GScqysDRVieydaqK8"
select select "number:28"
select select "number:15"
select select "number:20"
select select "number:24"
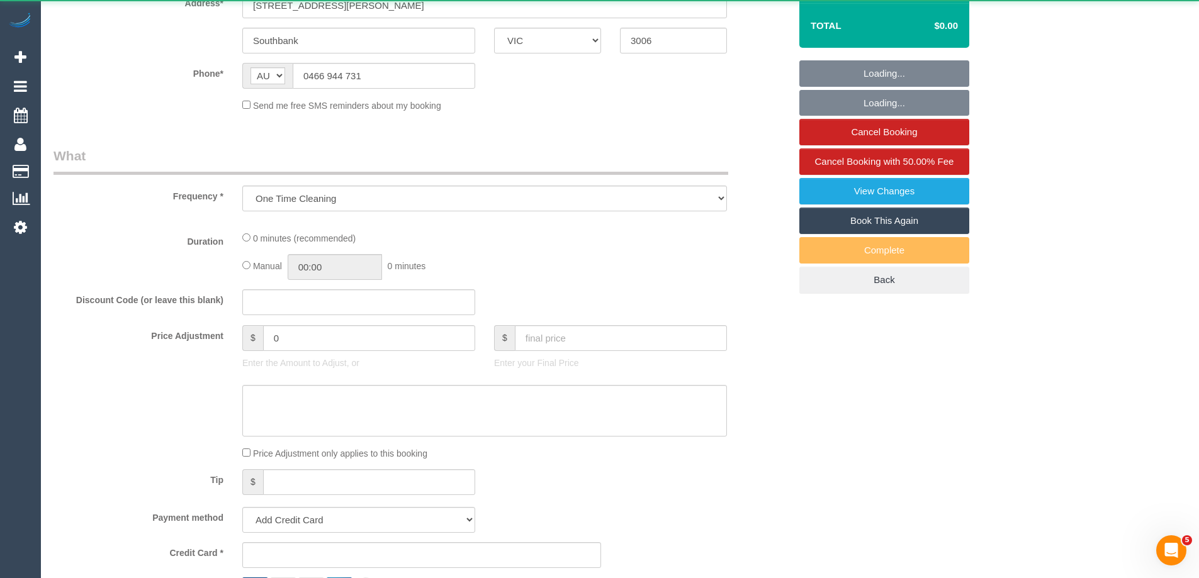
select select "number:26"
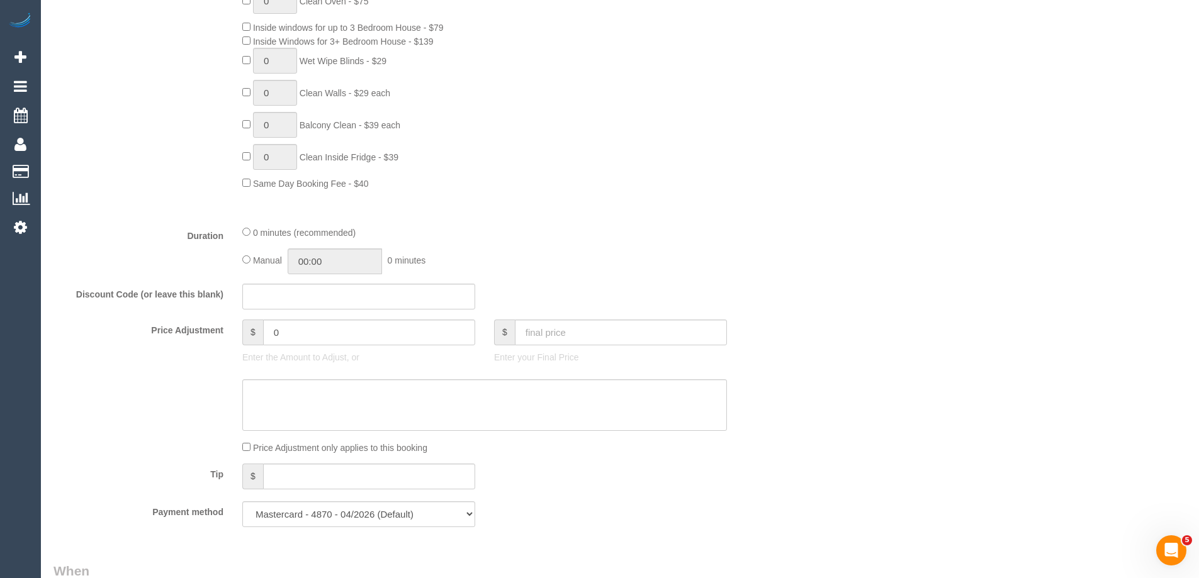
select select "object:766"
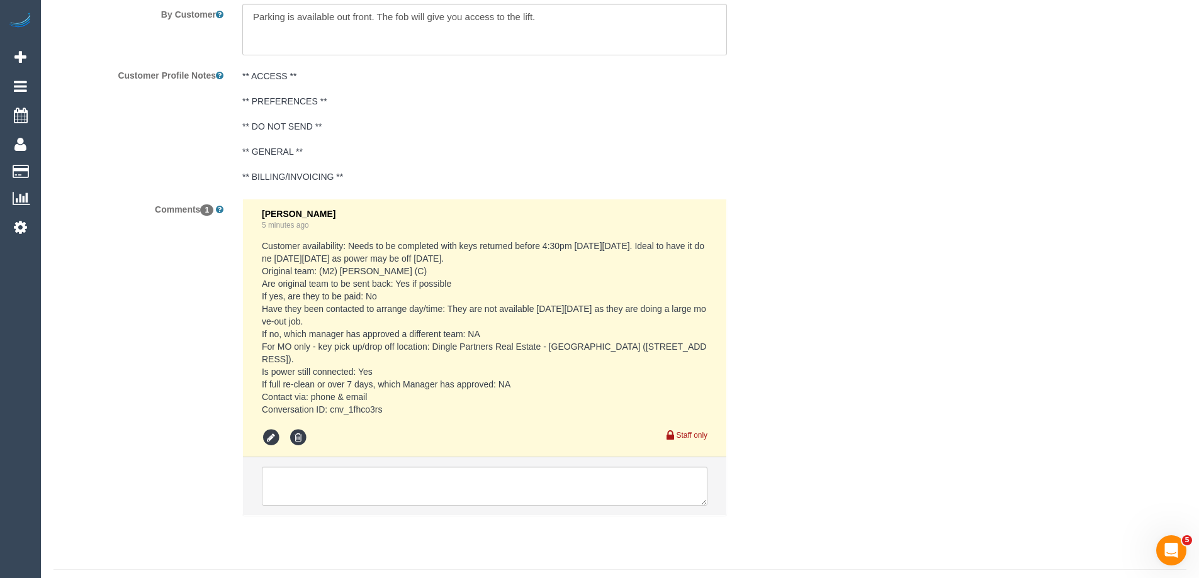
scroll to position [2083, 0]
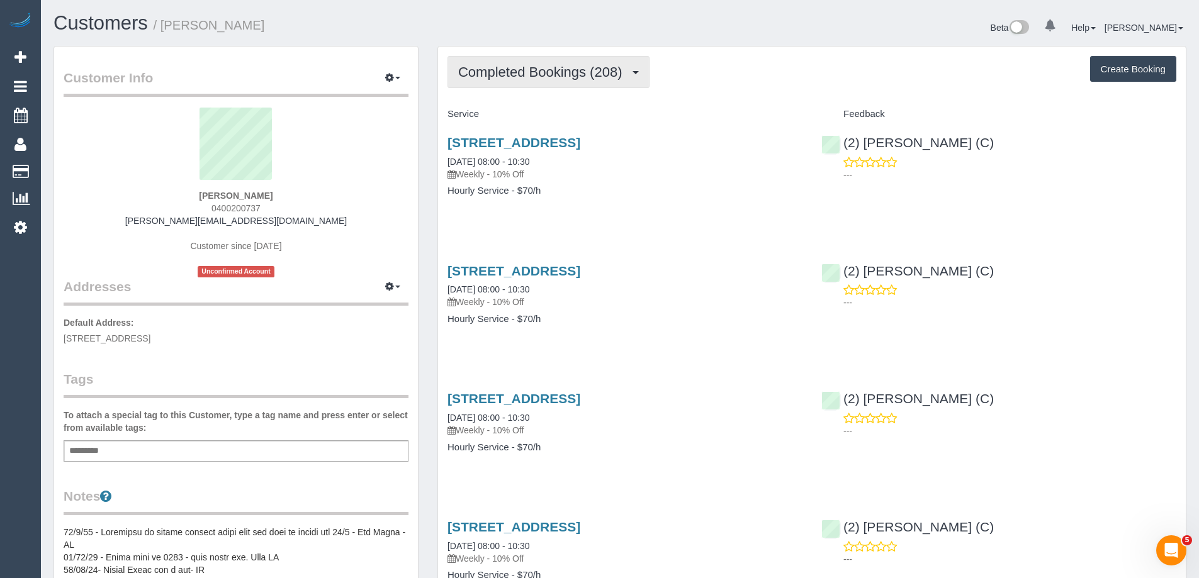
click at [504, 73] on span "Completed Bookings (208)" at bounding box center [543, 72] width 170 height 16
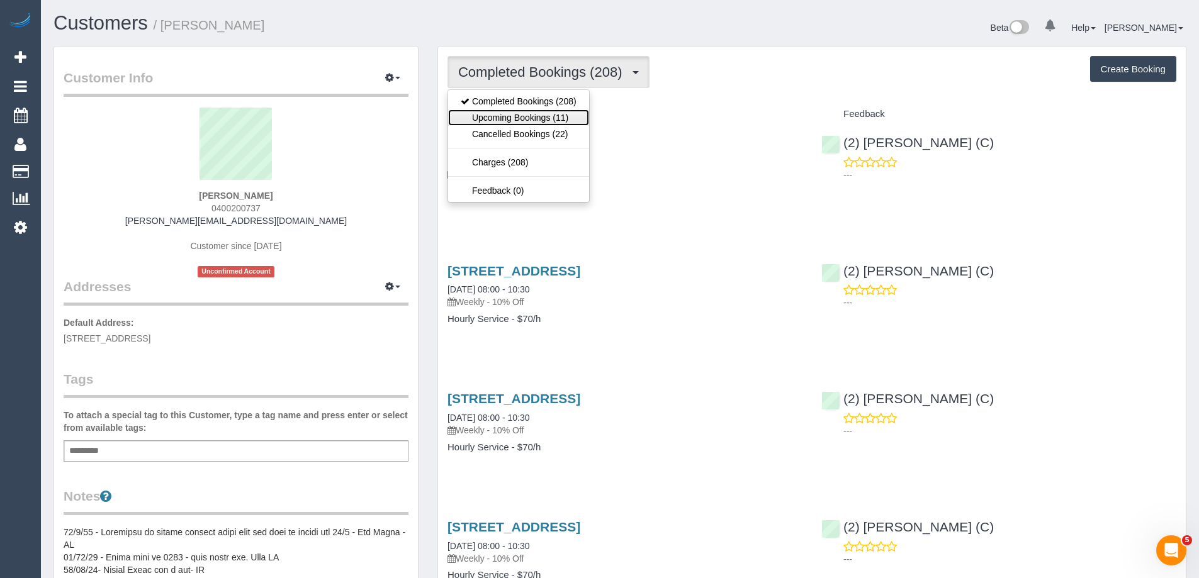
click at [492, 115] on link "Upcoming Bookings (11)" at bounding box center [518, 118] width 141 height 16
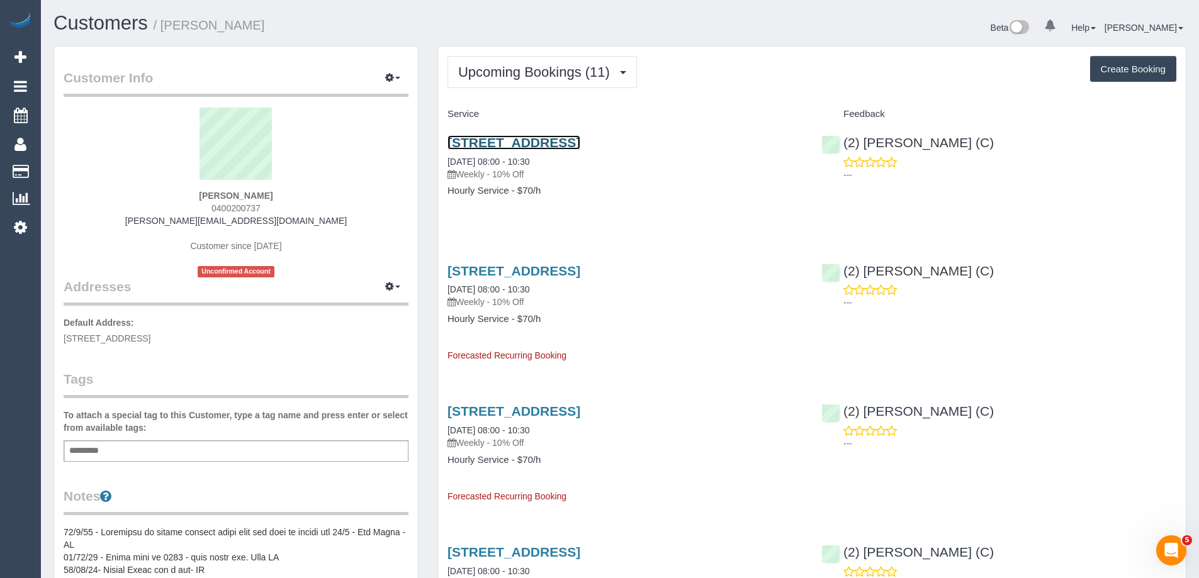
click at [570, 146] on link "[STREET_ADDRESS]" at bounding box center [514, 142] width 133 height 14
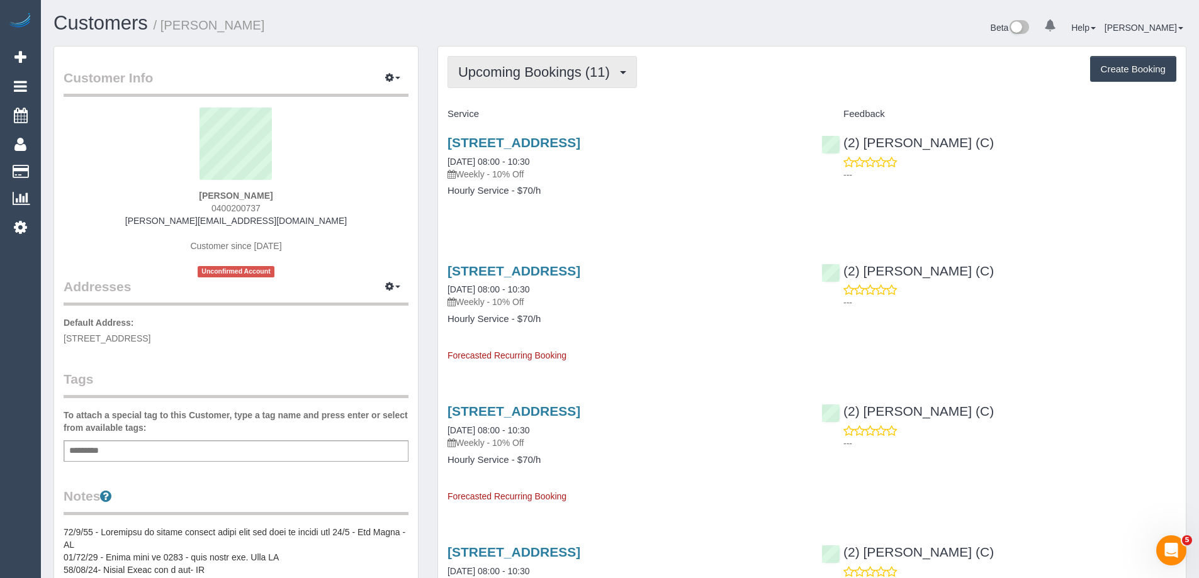
click at [520, 68] on span "Upcoming Bookings (11)" at bounding box center [537, 72] width 158 height 16
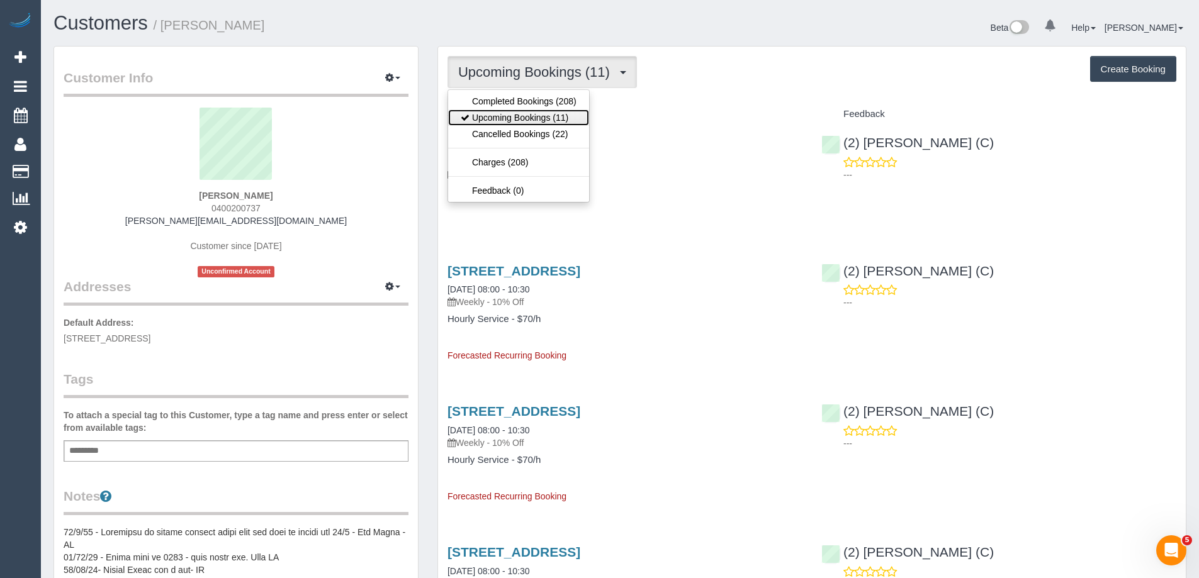
click at [519, 110] on link "Upcoming Bookings (11)" at bounding box center [518, 118] width 141 height 16
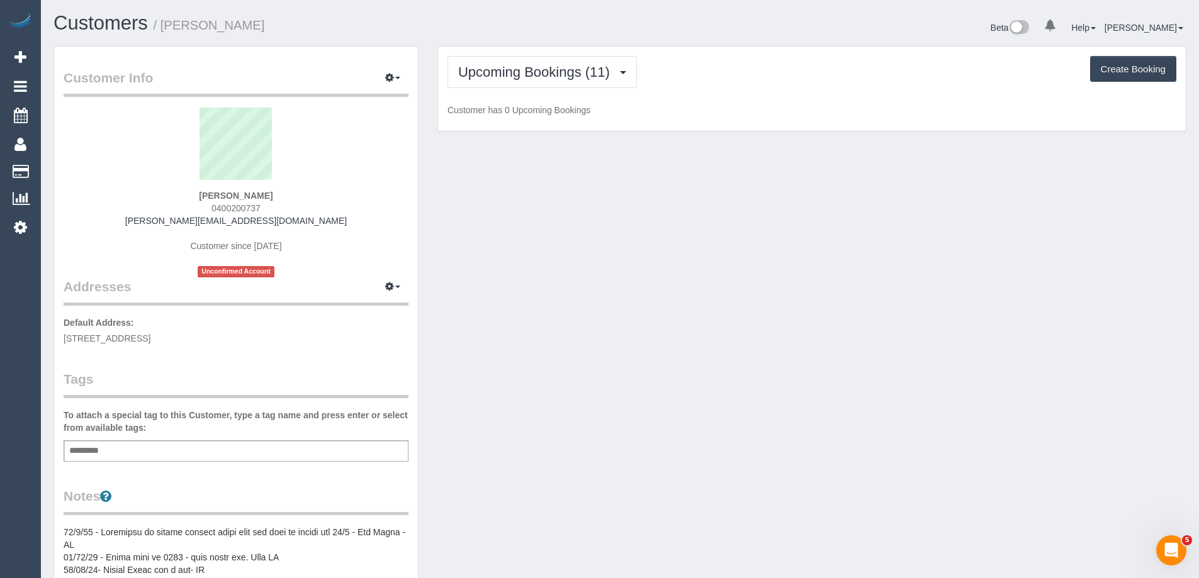
click at [247, 207] on span "0400200737" at bounding box center [236, 208] width 49 height 10
copy span "0400200737"
click at [541, 77] on span "Upcoming Bookings (11)" at bounding box center [537, 72] width 158 height 16
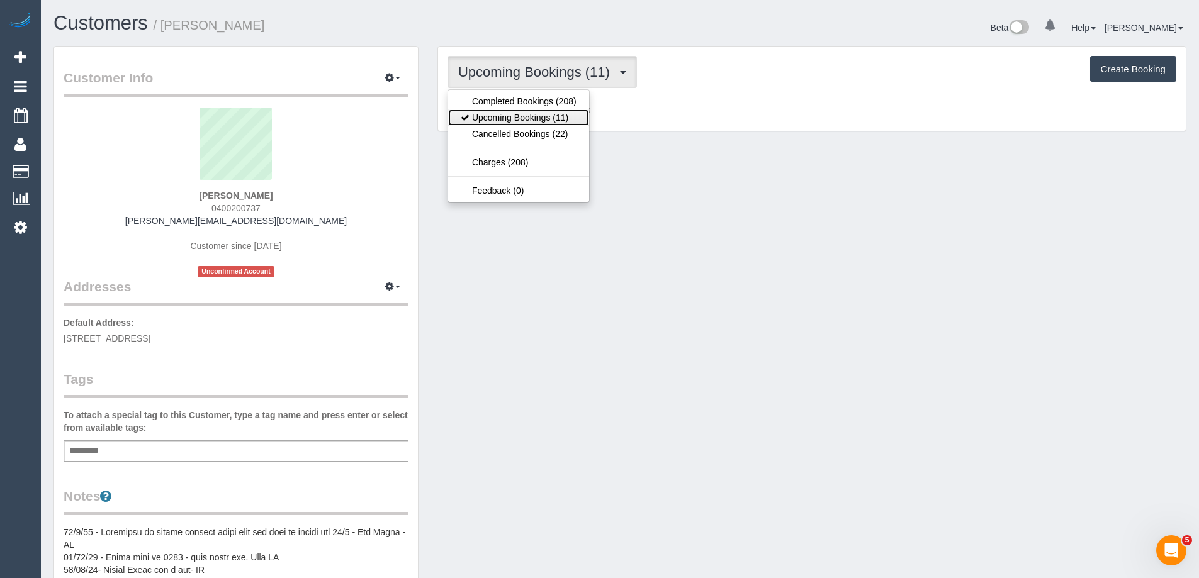
click at [524, 113] on link "Upcoming Bookings (11)" at bounding box center [518, 118] width 141 height 16
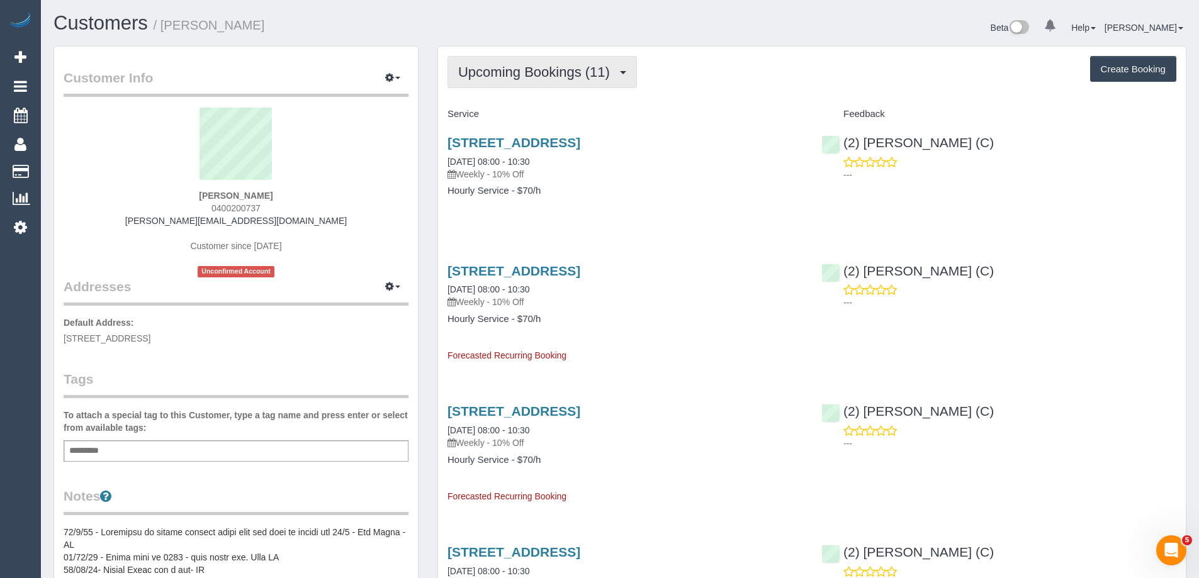
click at [552, 69] on span "Upcoming Bookings (11)" at bounding box center [537, 72] width 158 height 16
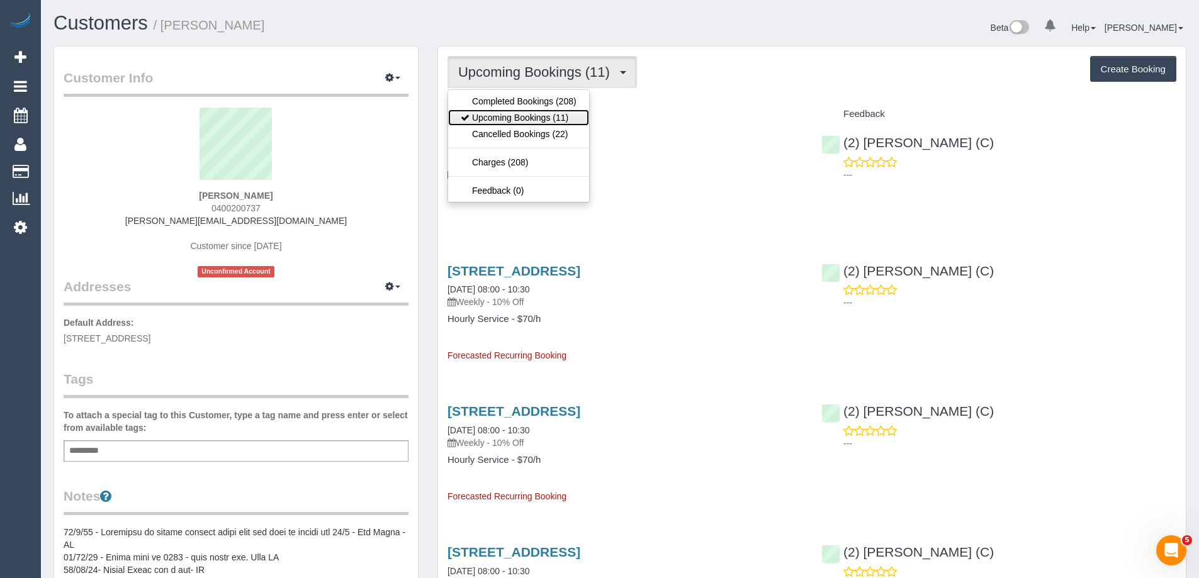
click at [544, 116] on link "Upcoming Bookings (11)" at bounding box center [518, 118] width 141 height 16
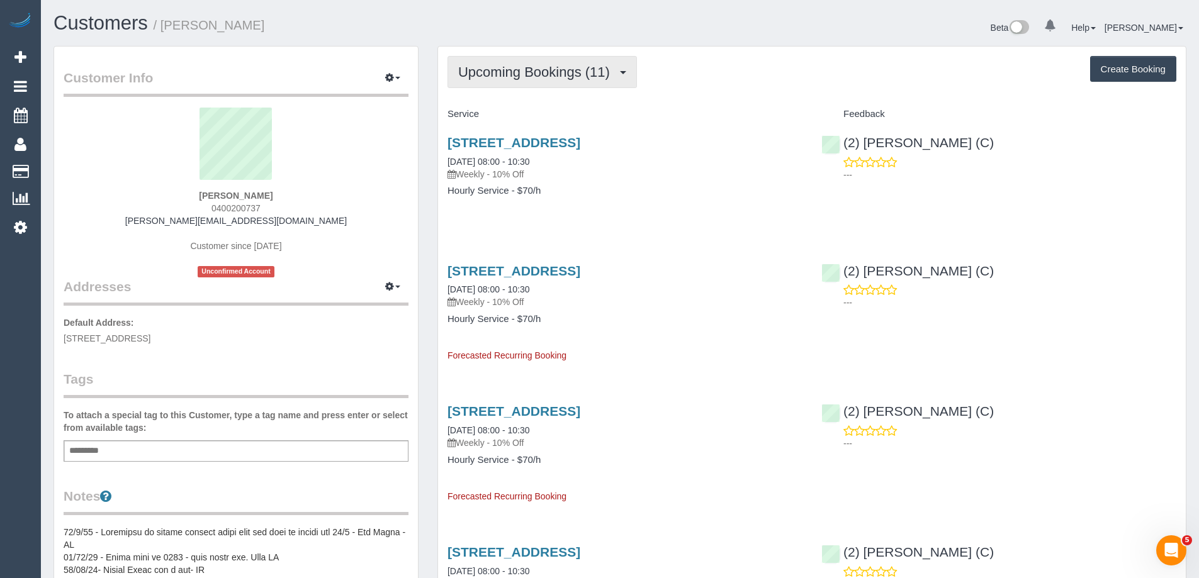
click at [556, 59] on button "Upcoming Bookings (11)" at bounding box center [542, 72] width 189 height 32
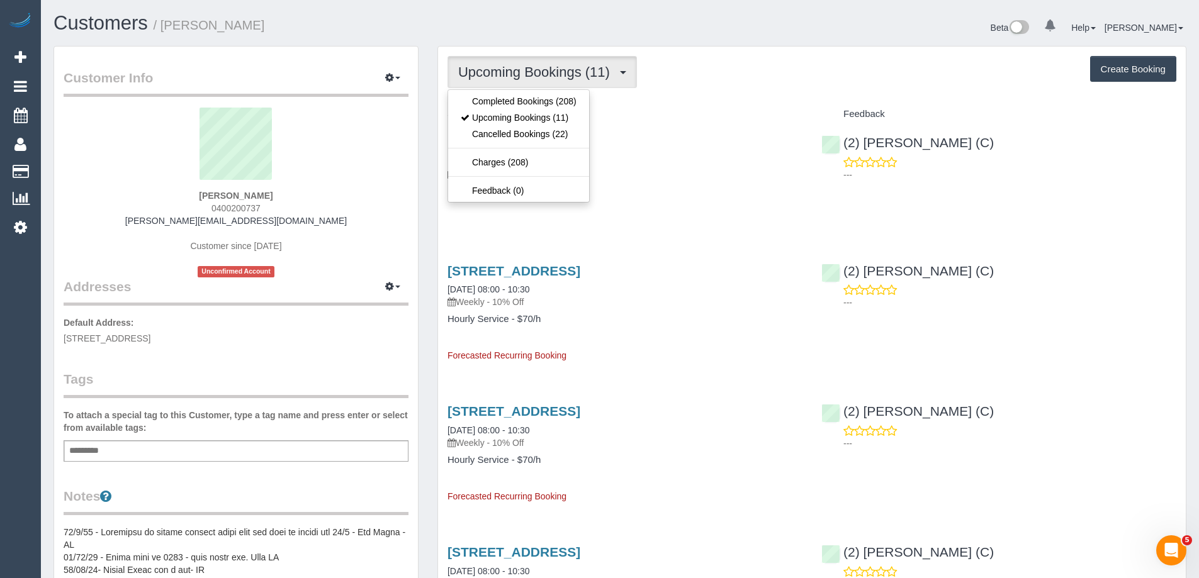
click at [777, 67] on div "Upcoming Bookings (11) Completed Bookings (208) Upcoming Bookings (11) Cancelle…" at bounding box center [812, 72] width 729 height 32
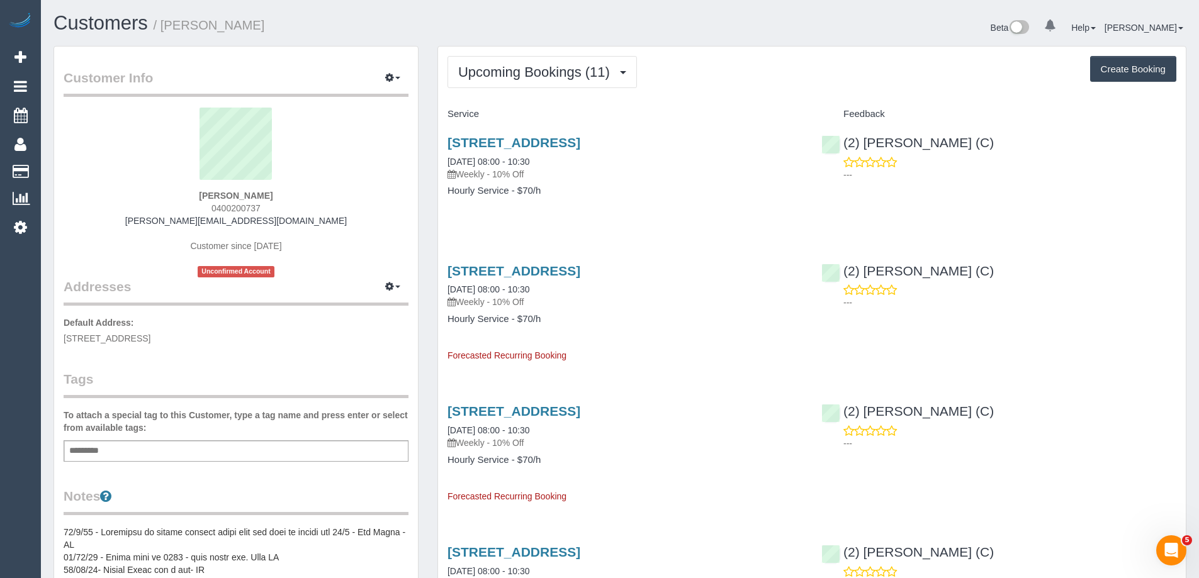
click at [669, 70] on div "Upcoming Bookings (11) Completed Bookings (208) Upcoming Bookings (11) Cancelle…" at bounding box center [812, 72] width 729 height 32
click at [580, 144] on link "23 Brixton Street, Flemington, VIC 3031" at bounding box center [514, 142] width 133 height 14
click at [490, 66] on span "Upcoming Bookings (11)" at bounding box center [537, 72] width 158 height 16
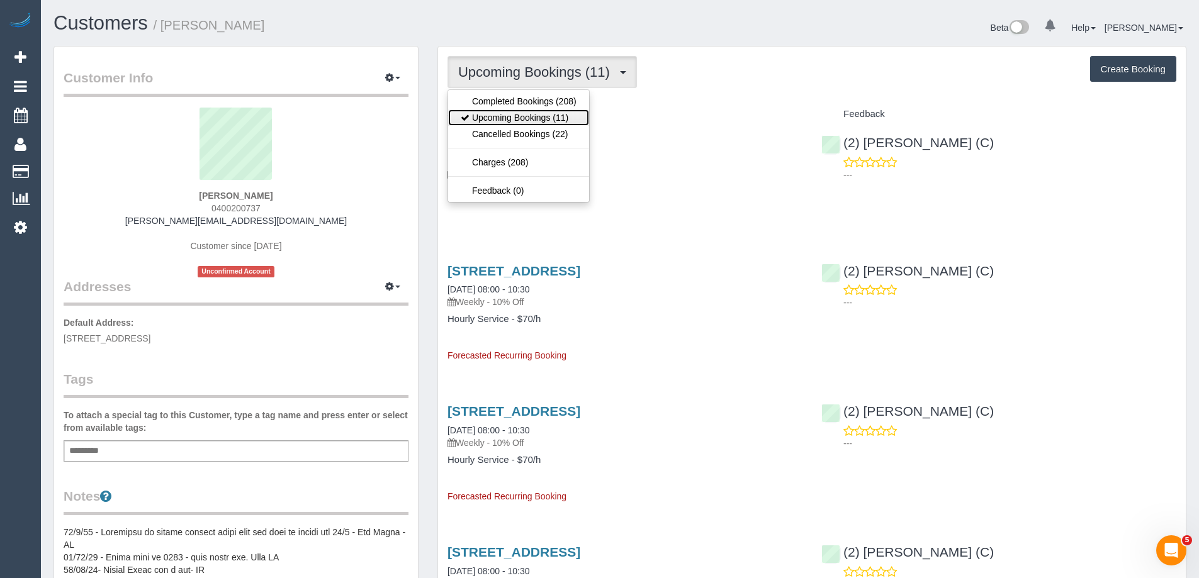
click at [495, 112] on link "Upcoming Bookings (11)" at bounding box center [518, 118] width 141 height 16
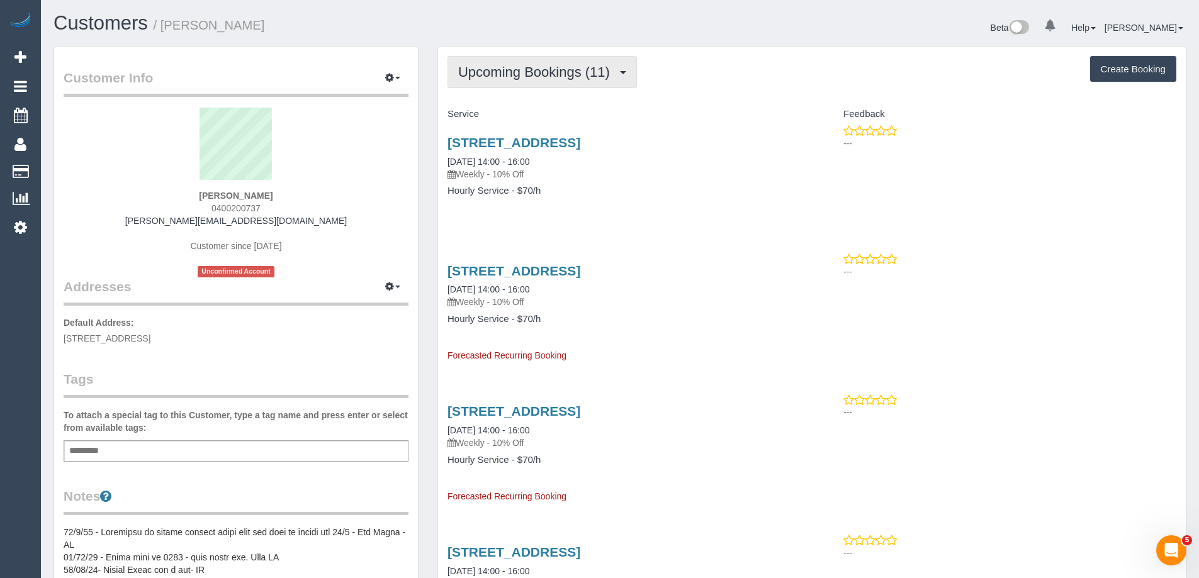
click at [471, 72] on span "Upcoming Bookings (11)" at bounding box center [537, 72] width 158 height 16
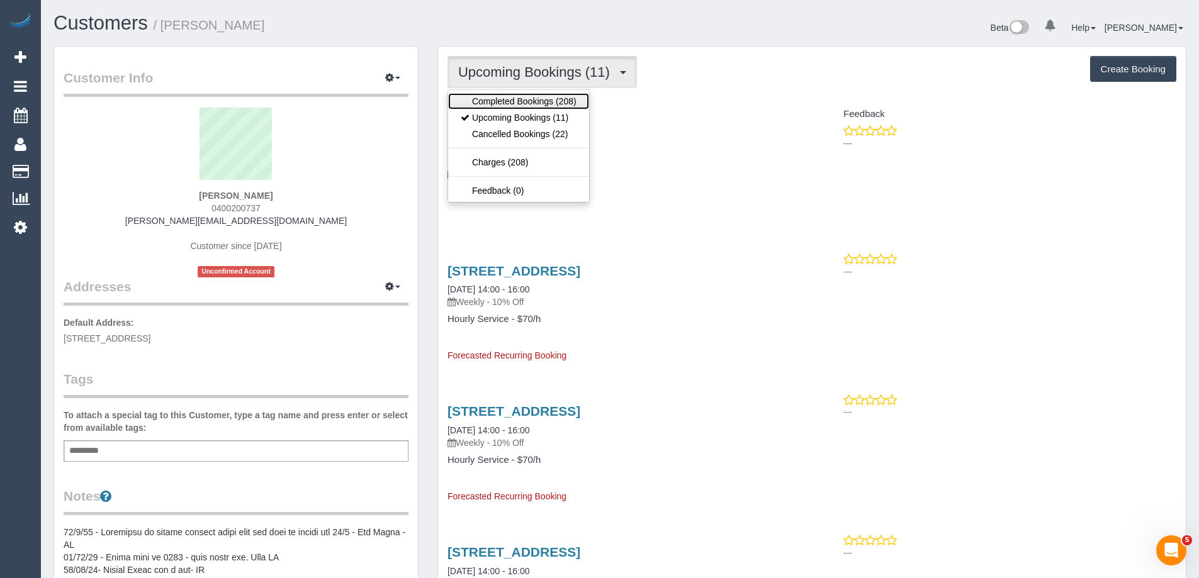
click at [478, 100] on link "Completed Bookings (208)" at bounding box center [518, 101] width 141 height 16
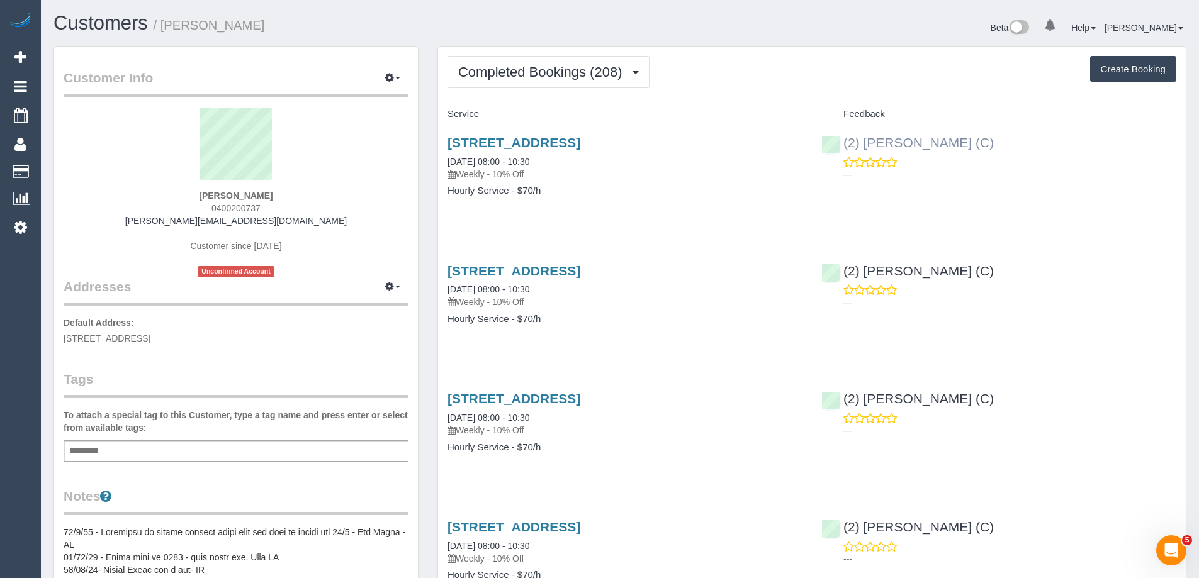
copy link "Joanne Power (C)"
drag, startPoint x: 1003, startPoint y: 144, endPoint x: 865, endPoint y: 144, distance: 138.5
click at [865, 144] on div "(2) Joanne Power (C) ---" at bounding box center [999, 156] width 374 height 62
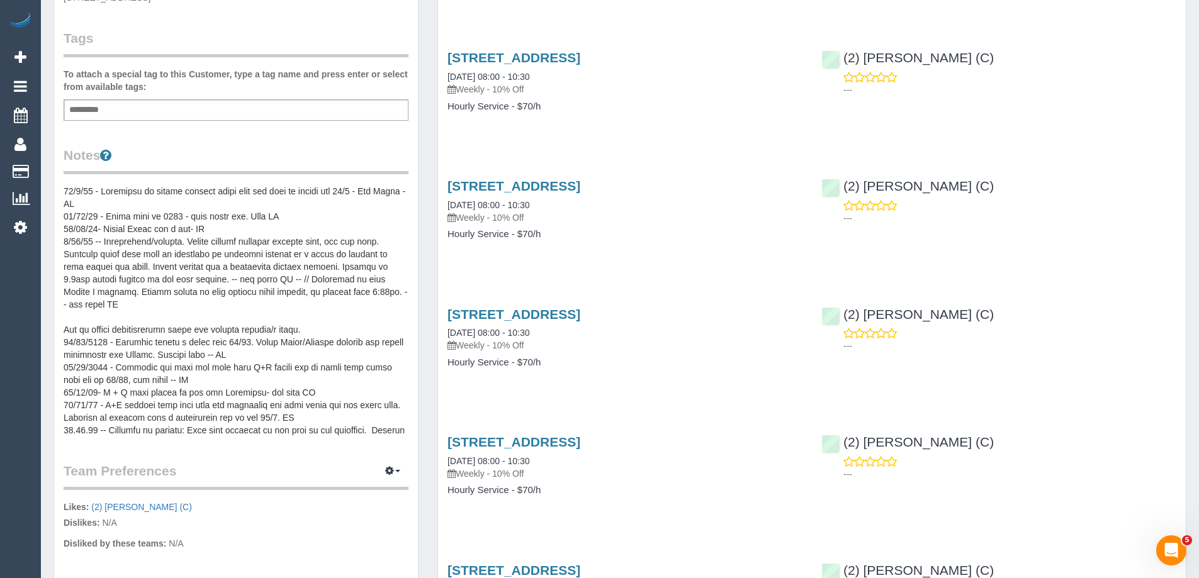
scroll to position [315, 0]
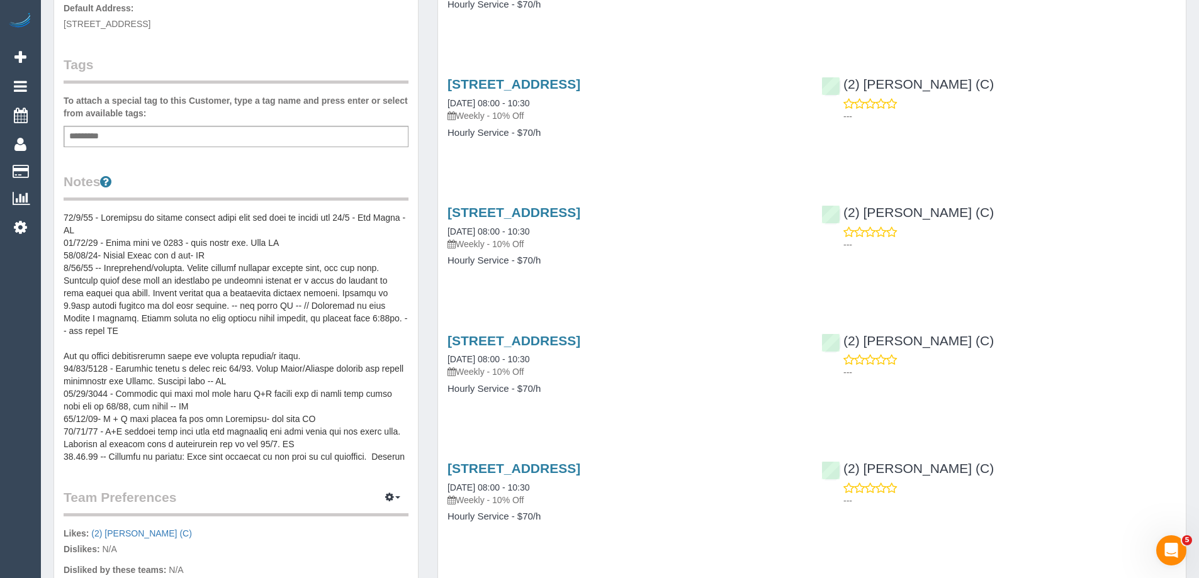
click at [74, 222] on pre at bounding box center [236, 338] width 345 height 252
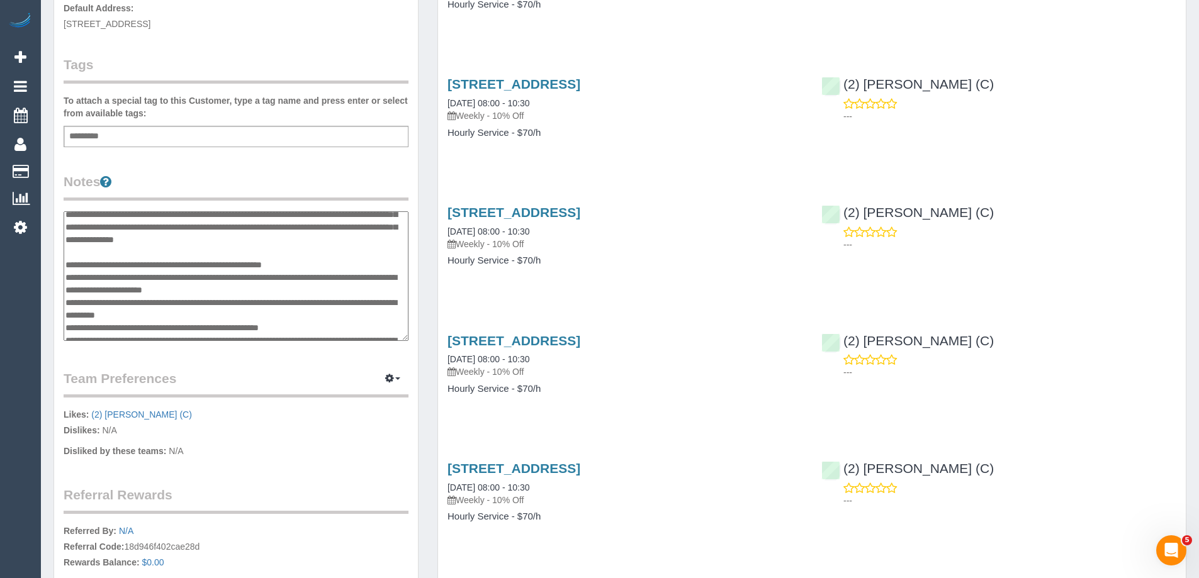
scroll to position [0, 0]
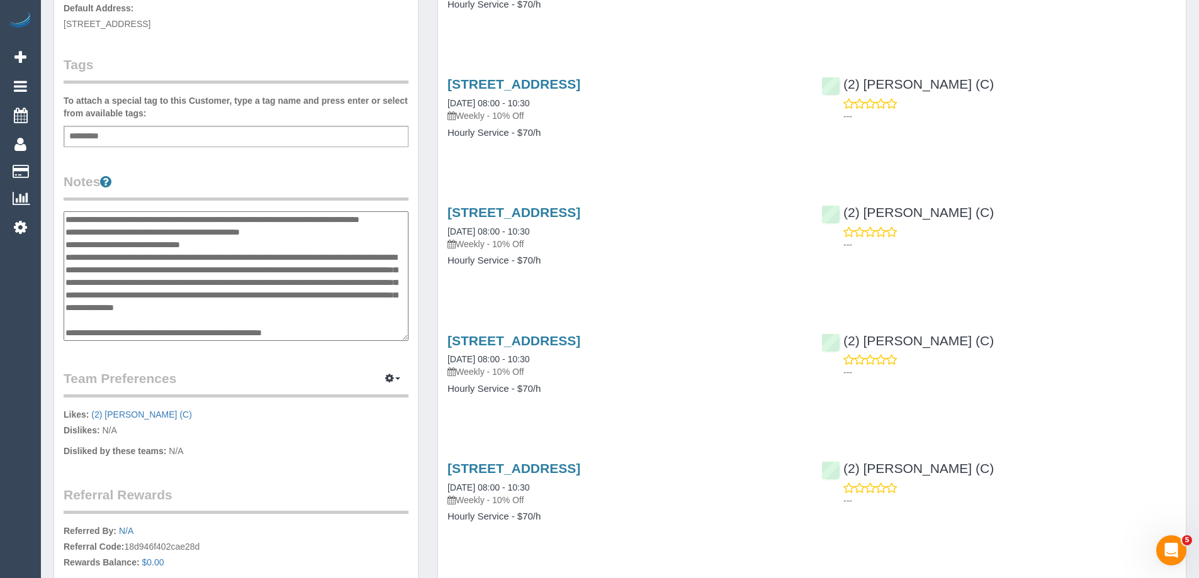
click at [67, 222] on textarea at bounding box center [236, 277] width 345 height 130
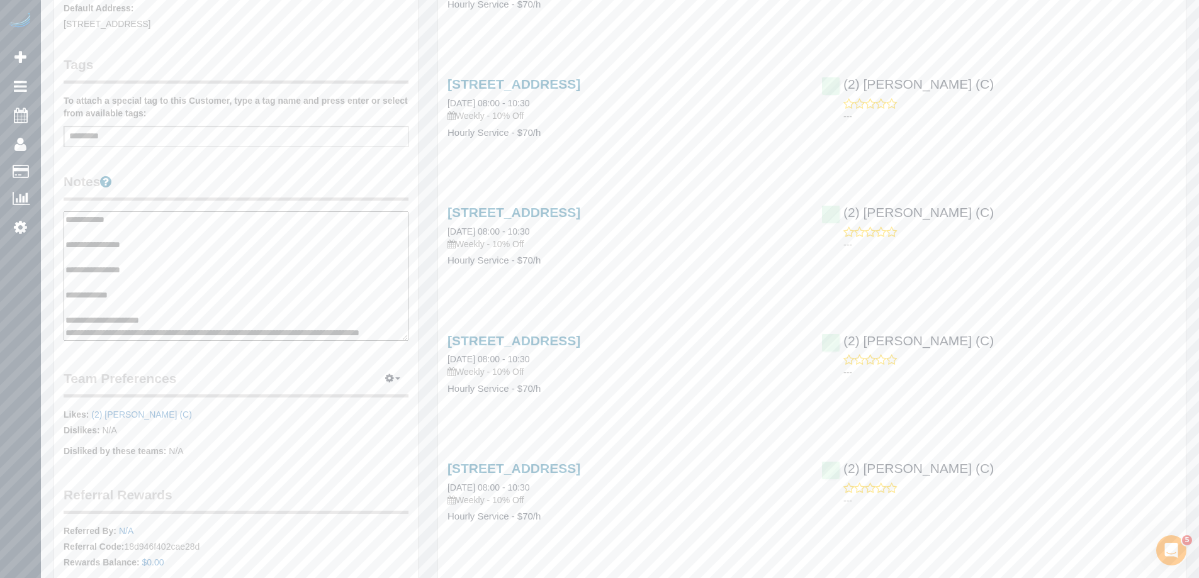
click at [96, 288] on textarea at bounding box center [236, 277] width 345 height 130
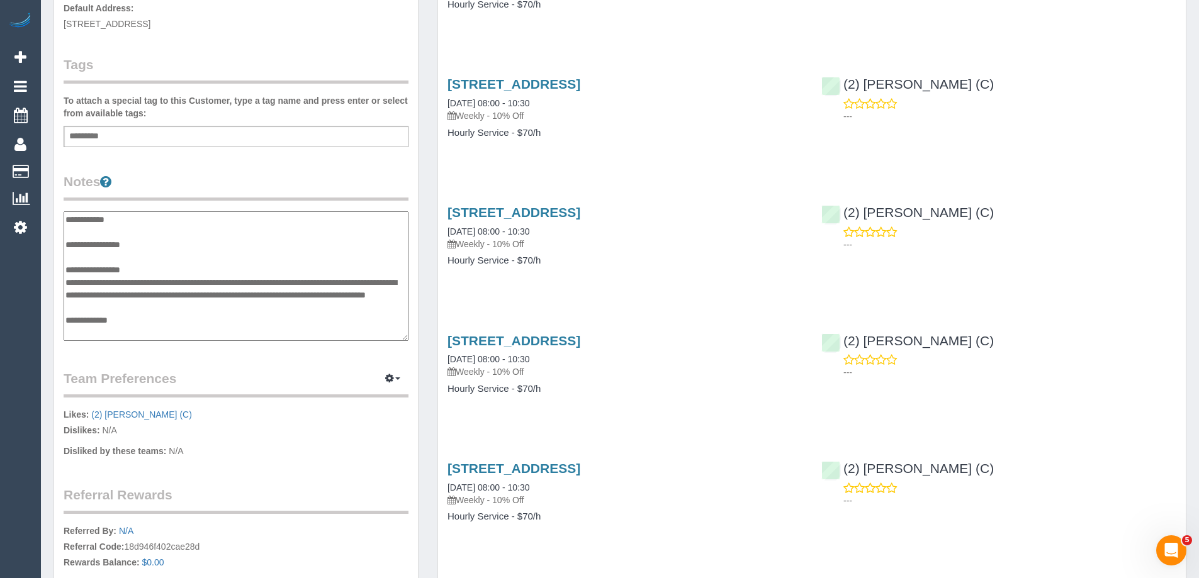
click at [149, 303] on textarea at bounding box center [236, 277] width 345 height 130
type textarea "**********"
click at [222, 371] on legend "Team Preferences Manage Preferences" at bounding box center [236, 384] width 345 height 28
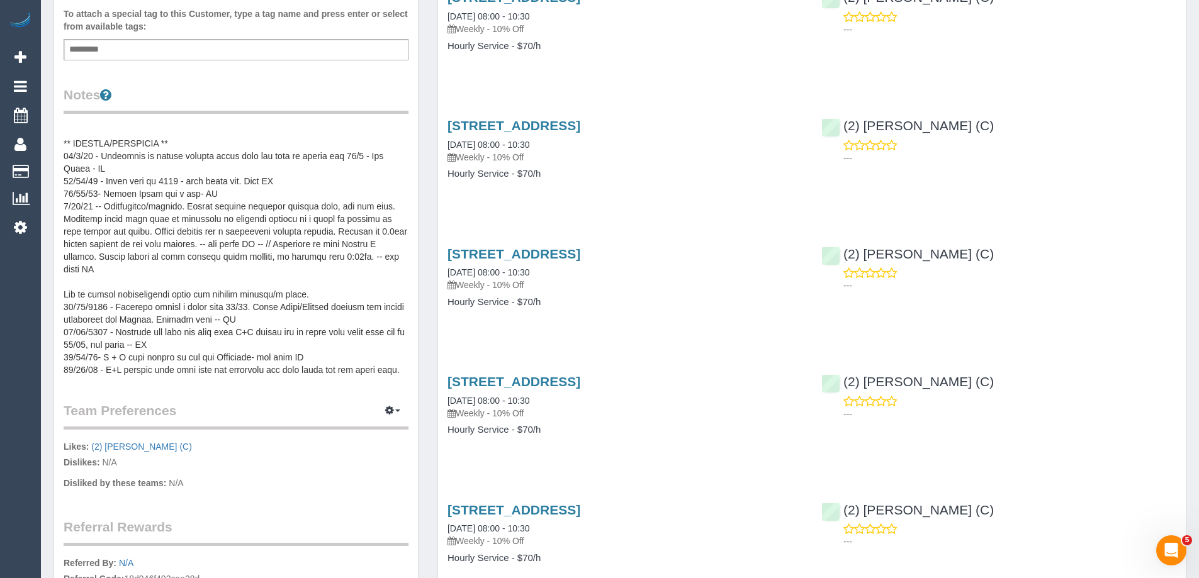
scroll to position [504, 0]
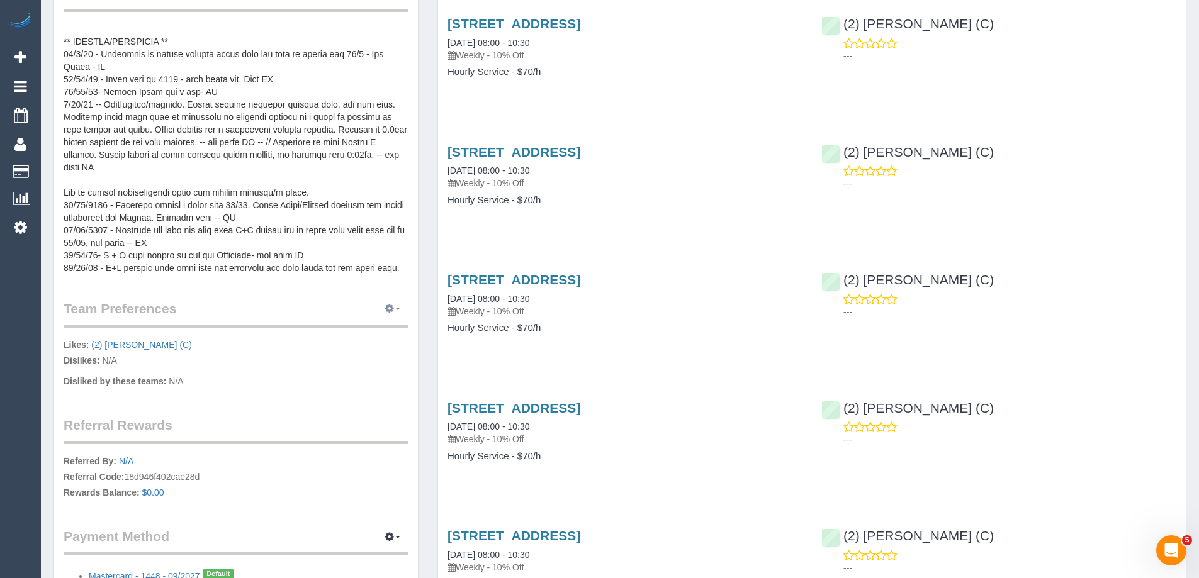
click at [398, 303] on button "button" at bounding box center [392, 310] width 31 height 20
click at [390, 334] on link "Manage Preferences" at bounding box center [354, 332] width 107 height 16
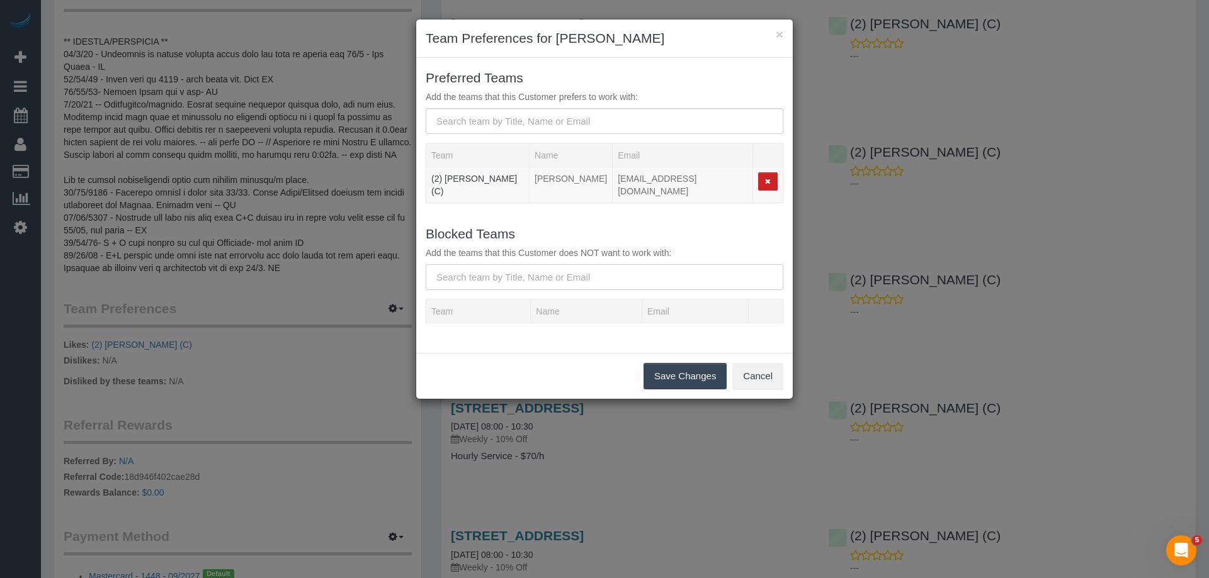
click at [485, 269] on input "text" at bounding box center [605, 277] width 358 height 26
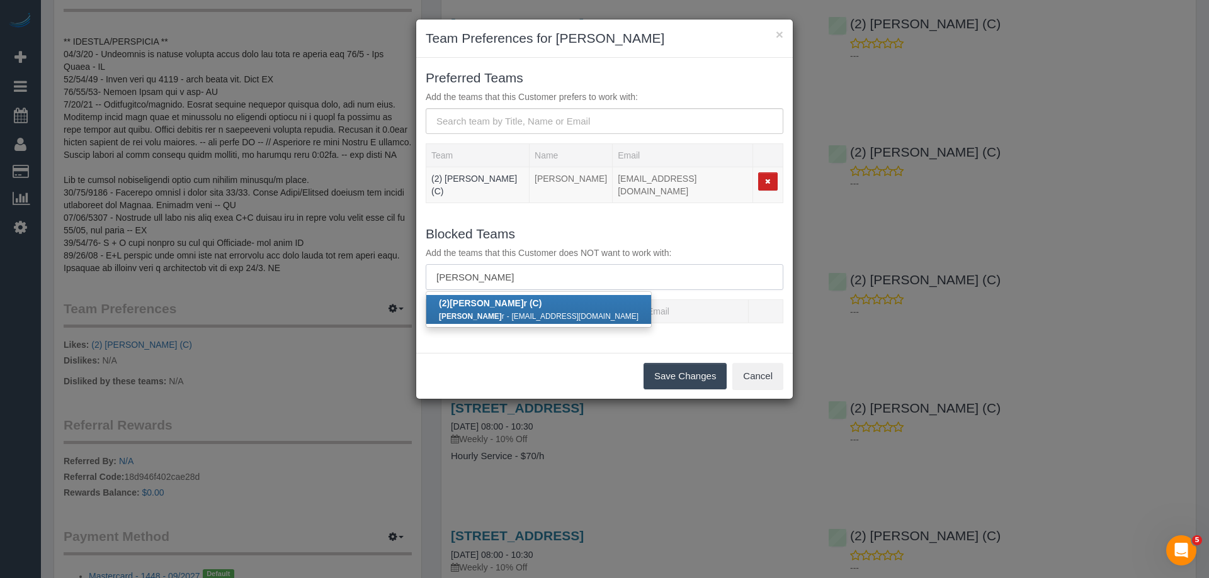
type input "joanne powe"
click at [487, 310] on div "Joanne Powe r - joanne_power007@hotmail.com" at bounding box center [539, 316] width 200 height 13
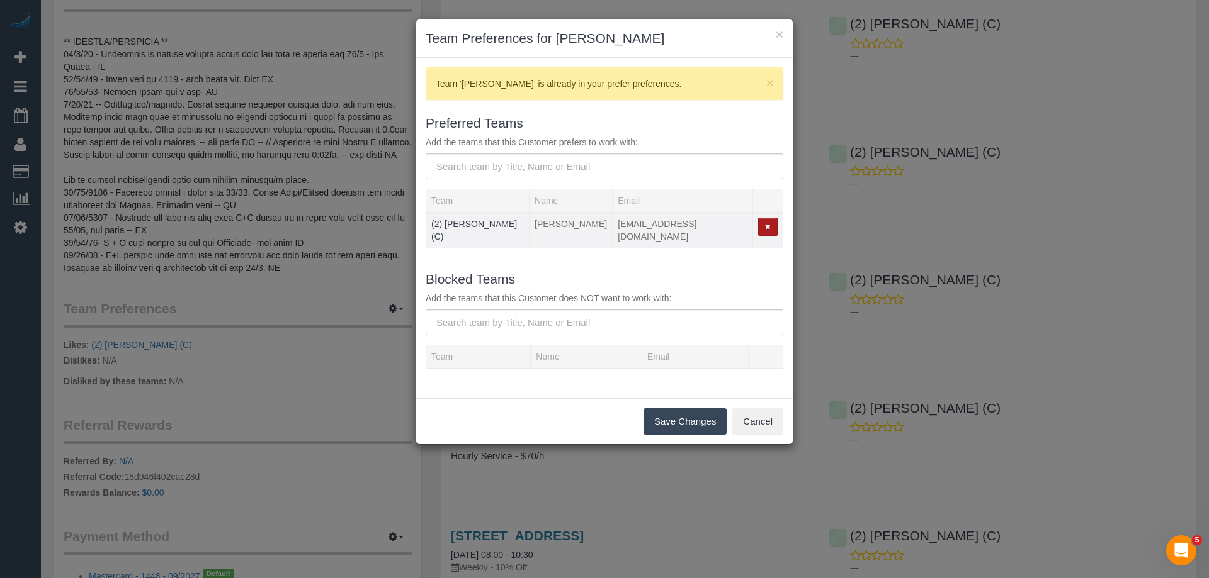
click at [768, 227] on icon "button" at bounding box center [768, 226] width 6 height 7
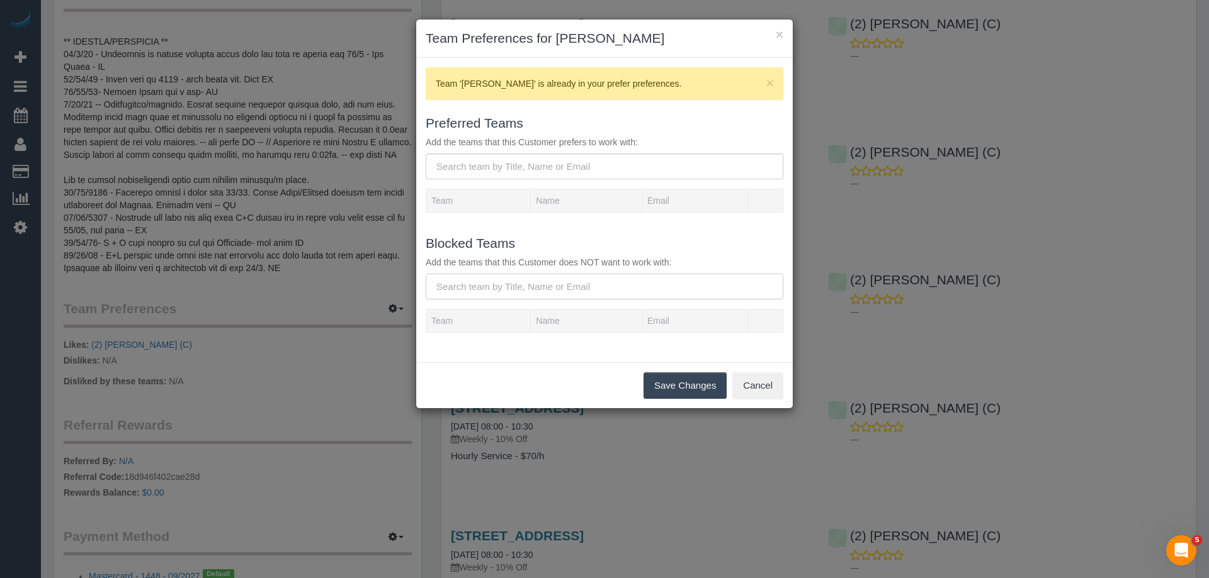
click at [509, 282] on input "text" at bounding box center [605, 287] width 358 height 26
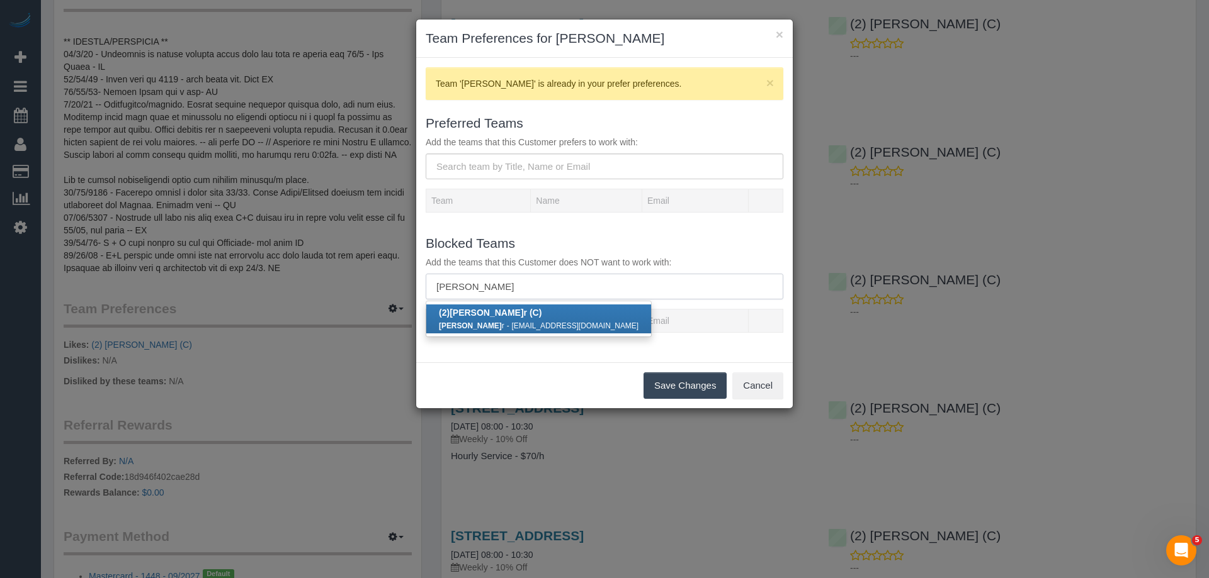
type input "joanne powe"
click at [496, 316] on strong "Joanne Powe" at bounding box center [486, 313] width 74 height 10
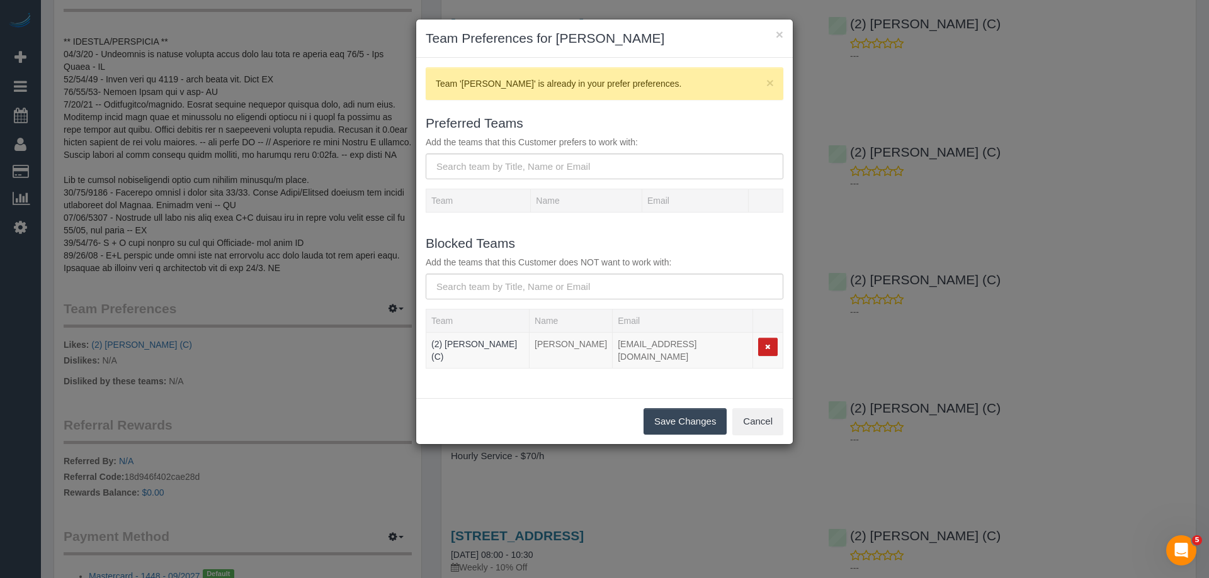
click at [665, 415] on button "Save Changes" at bounding box center [684, 422] width 83 height 26
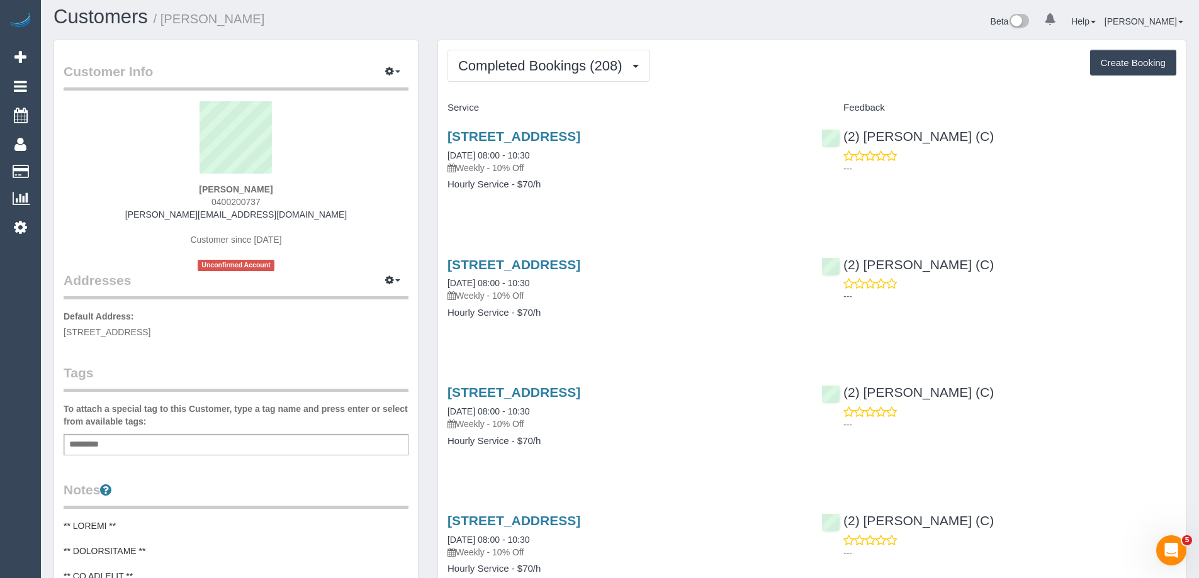
scroll to position [0, 0]
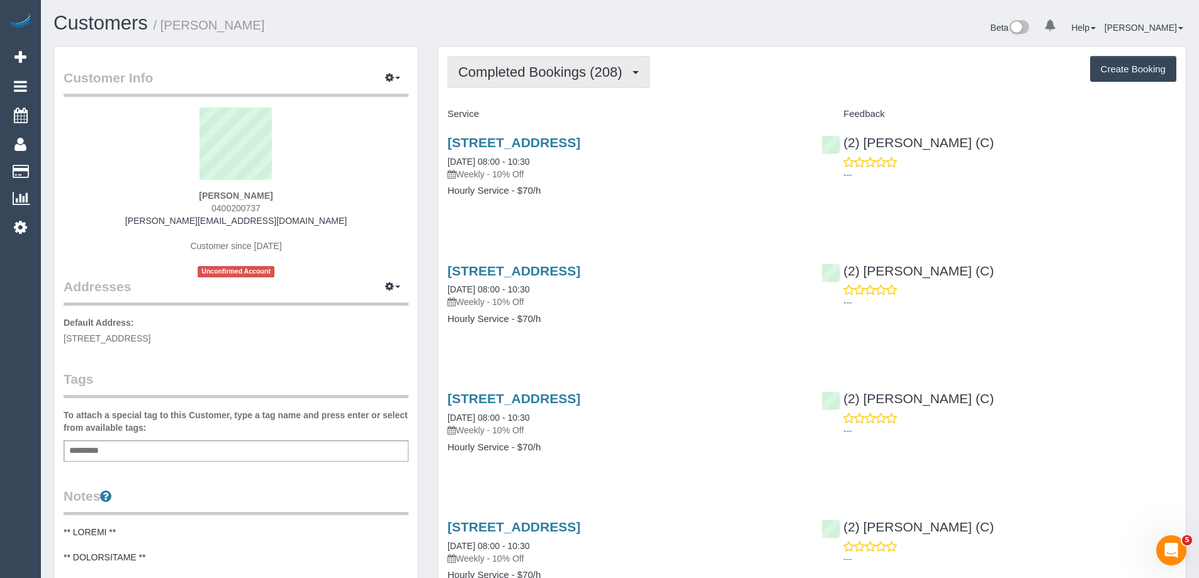
click at [506, 64] on span "Completed Bookings (208)" at bounding box center [543, 72] width 170 height 16
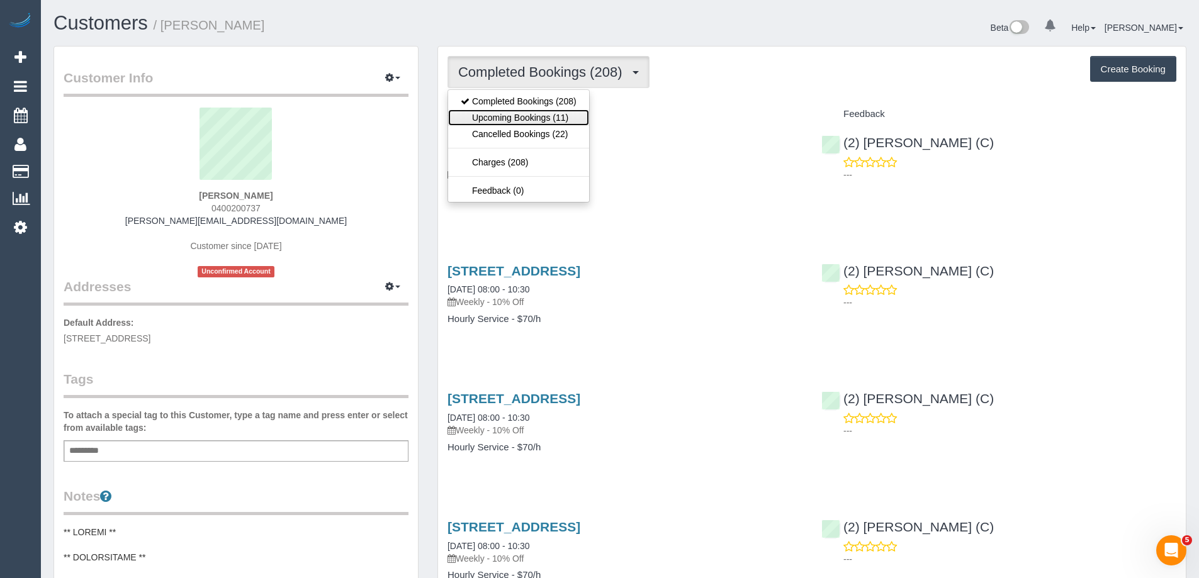
click at [511, 122] on link "Upcoming Bookings (11)" at bounding box center [518, 118] width 141 height 16
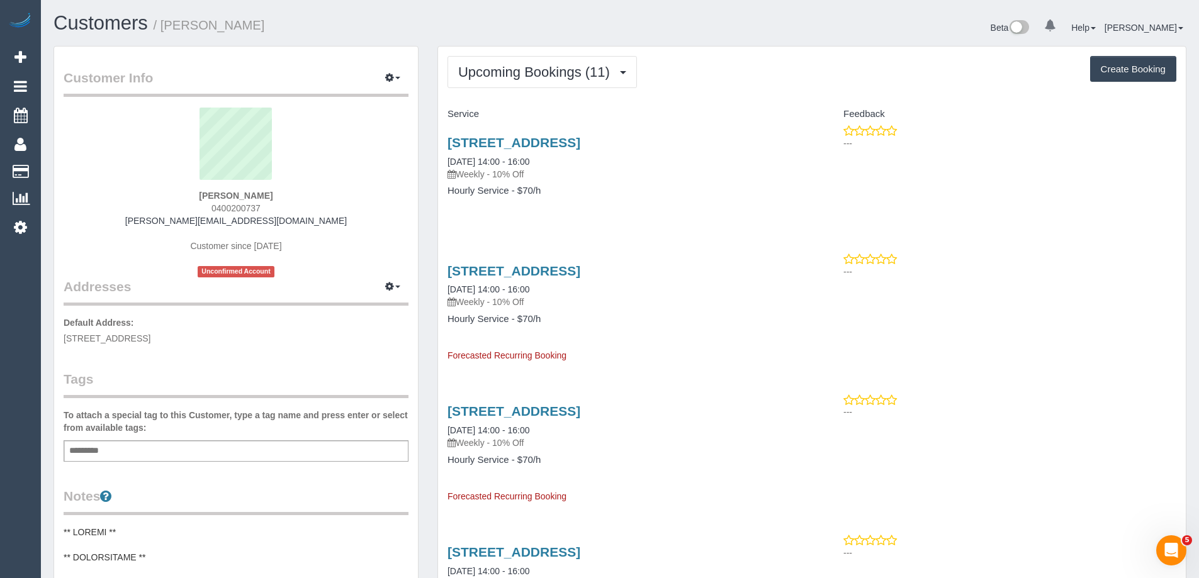
click at [494, 82] on button "Upcoming Bookings (11)" at bounding box center [542, 72] width 189 height 32
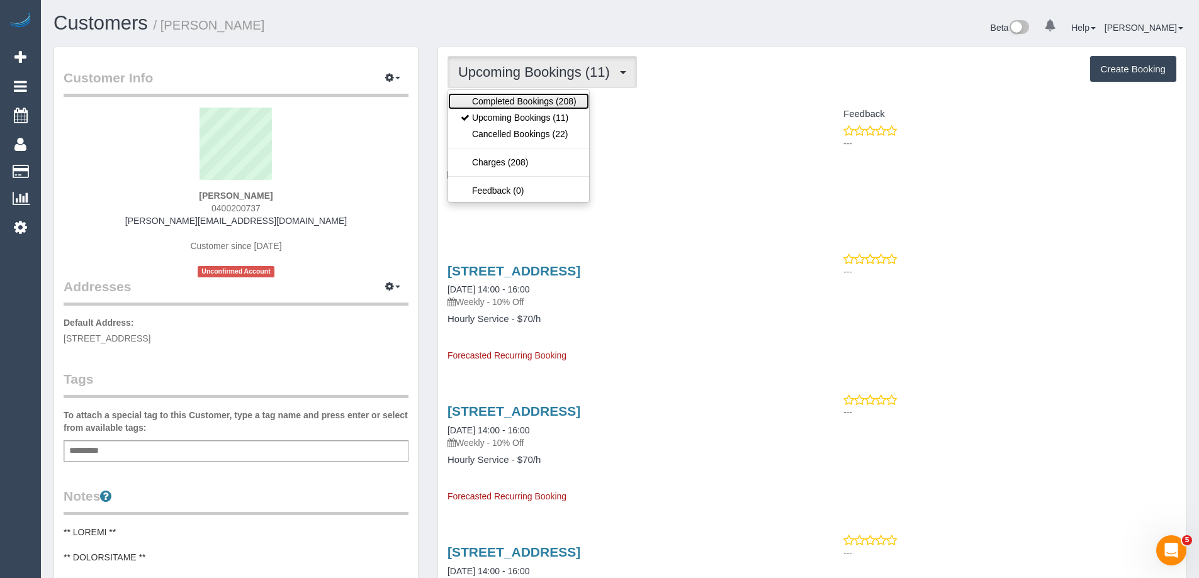
click at [494, 98] on link "Completed Bookings (208)" at bounding box center [518, 101] width 141 height 16
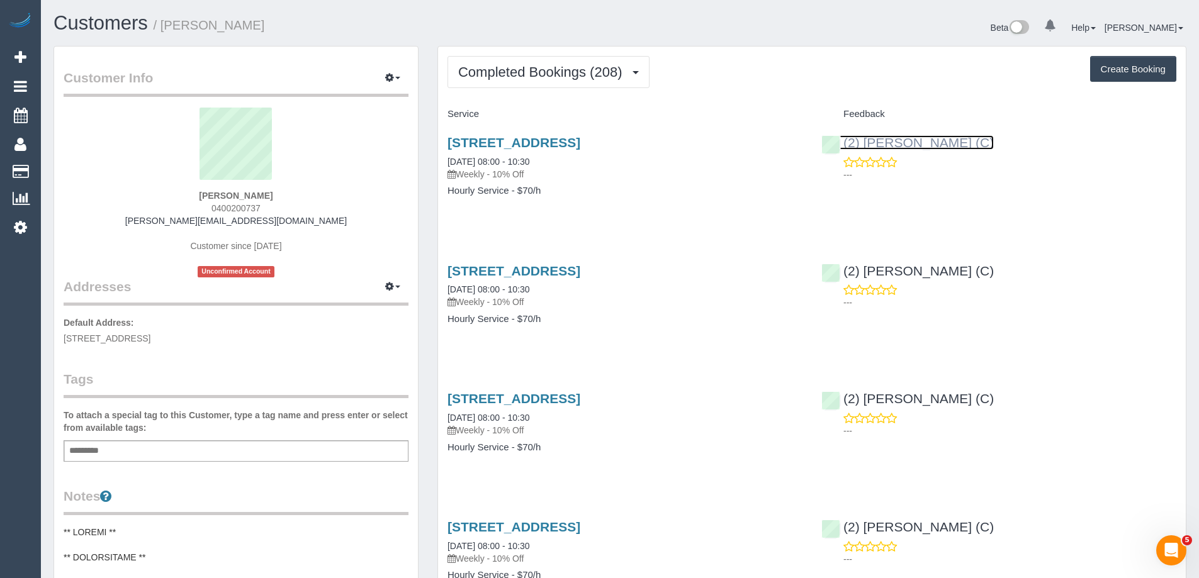
click at [880, 142] on link "(2) Joanne Power (C)" at bounding box center [907, 142] width 172 height 14
drag, startPoint x: 283, startPoint y: 27, endPoint x: 167, endPoint y: 28, distance: 116.5
click at [167, 28] on h1 "Customers / Stephanie Brown" at bounding box center [332, 23] width 557 height 21
copy small "Stephanie Brown"
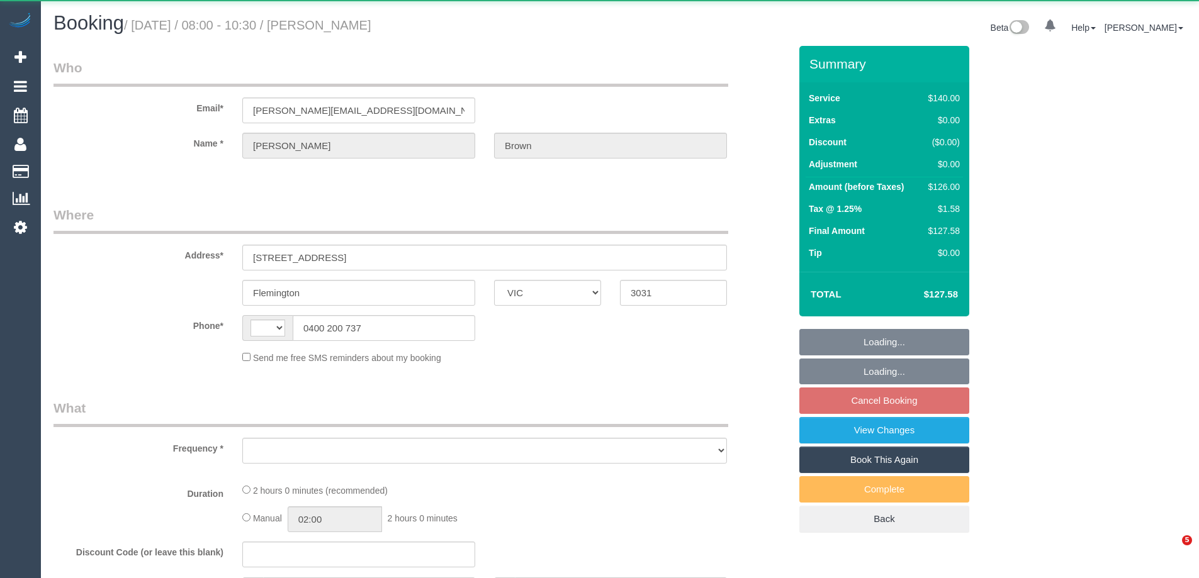
select select "VIC"
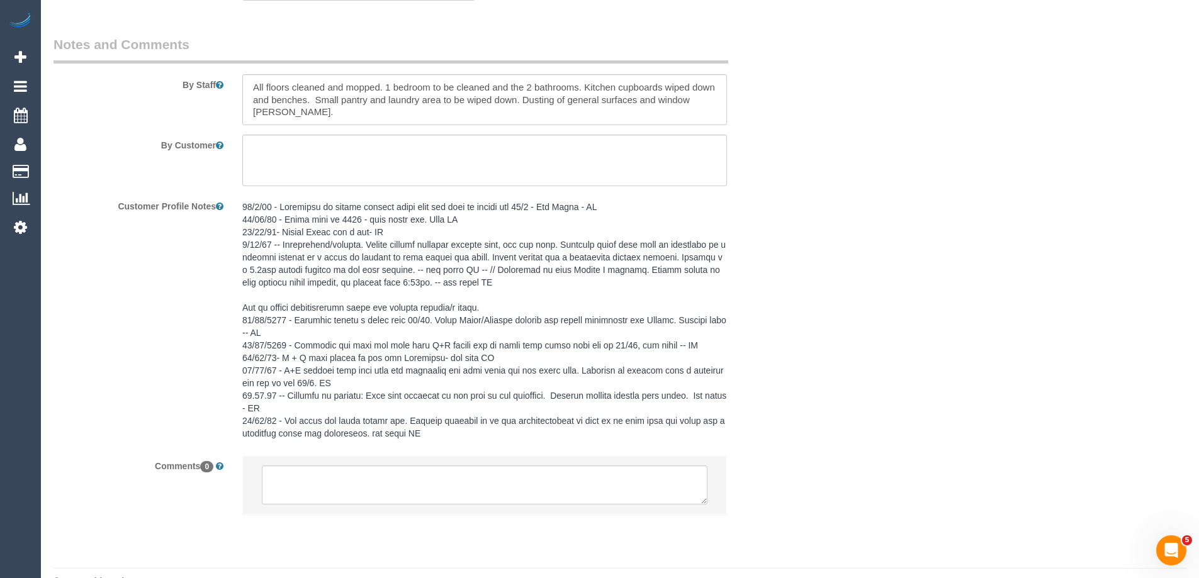
scroll to position [1155, 0]
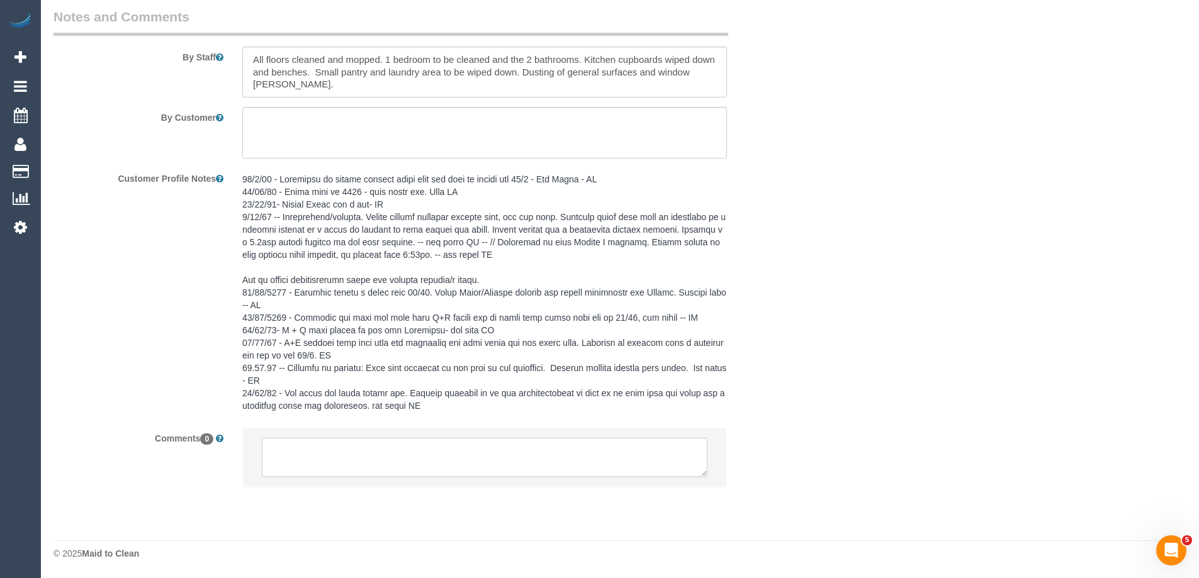
click at [447, 450] on textarea at bounding box center [485, 457] width 446 height 39
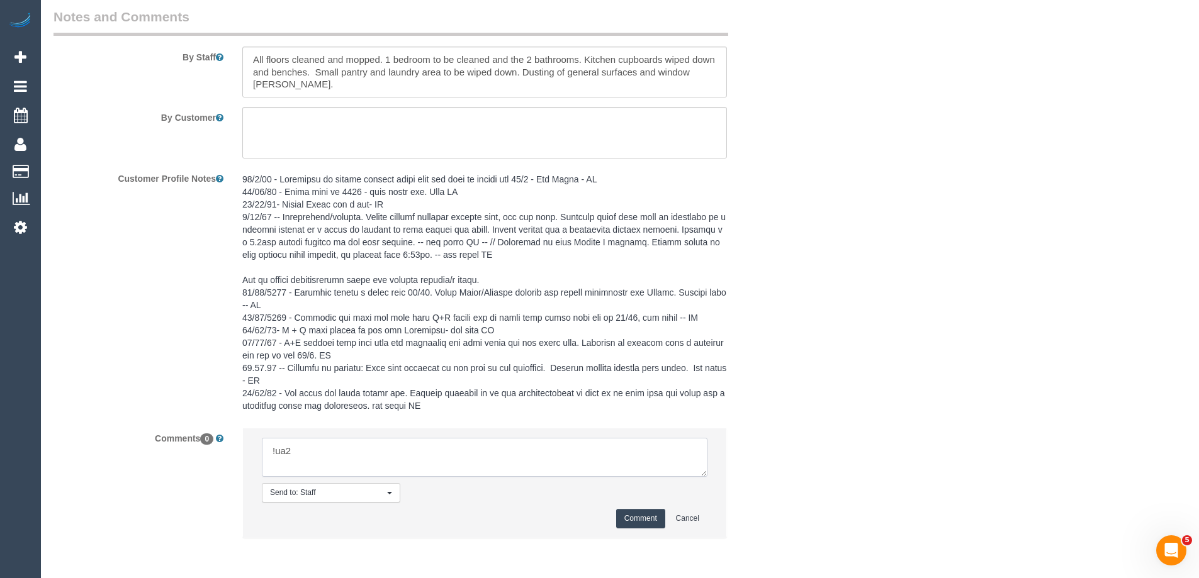
type textarea "Cleaner(s) Unassigned: Reason Unassigned: One Off/Ongoing: Flexibility: Close a…"
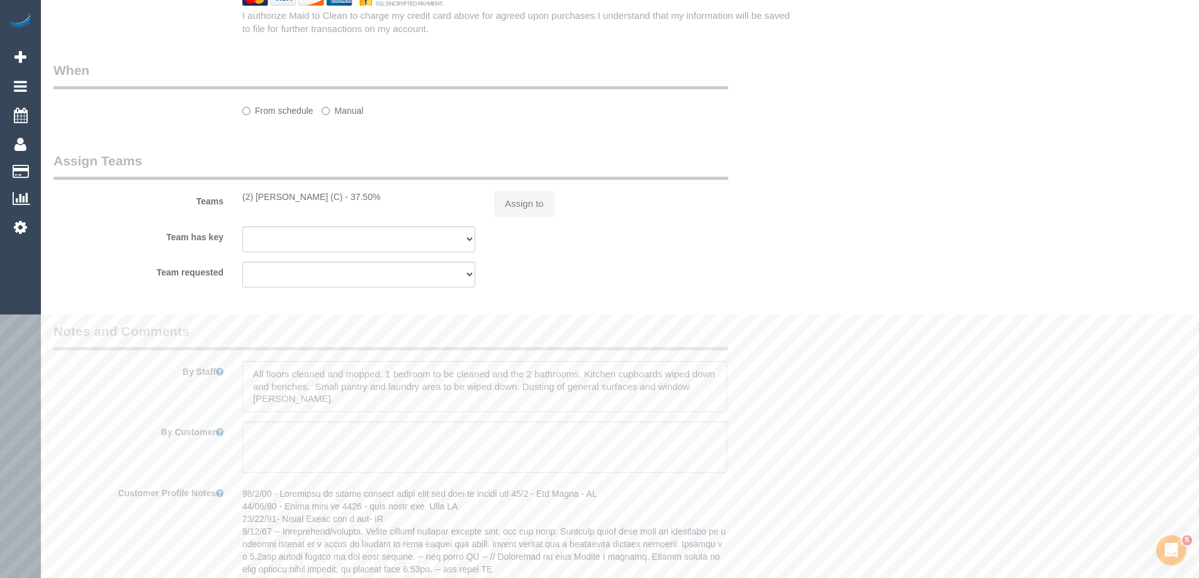
select select "string:AU"
select select "string:stripe-pm_1JrtUQ2GScqysDRVKU19SYYe"
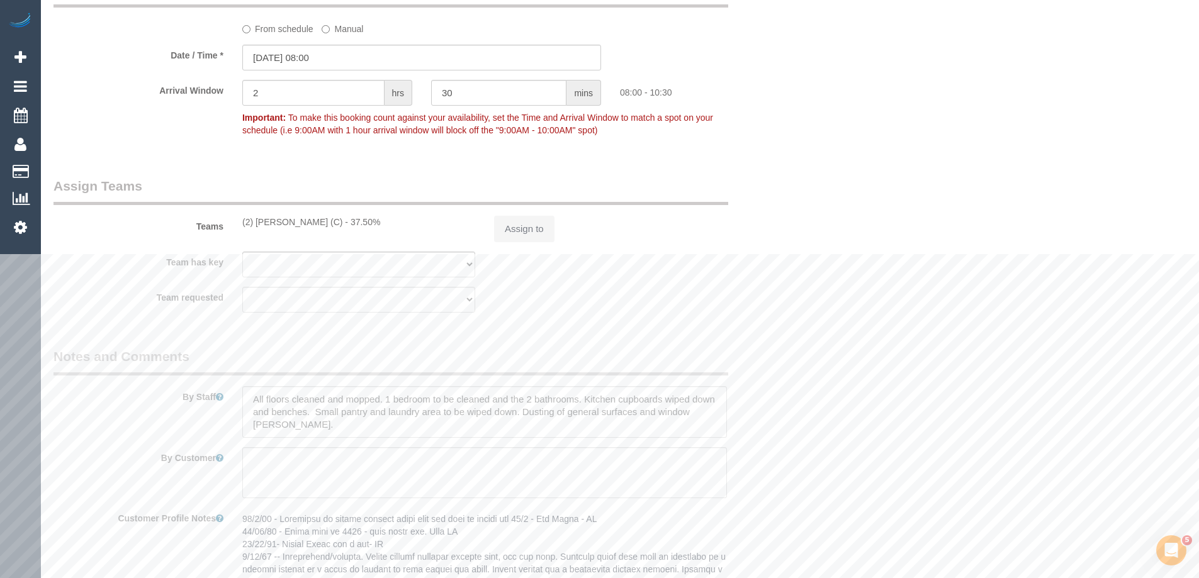
select select "20823"
select select "number:28"
select select "number:14"
select select "number:19"
select select "number:22"
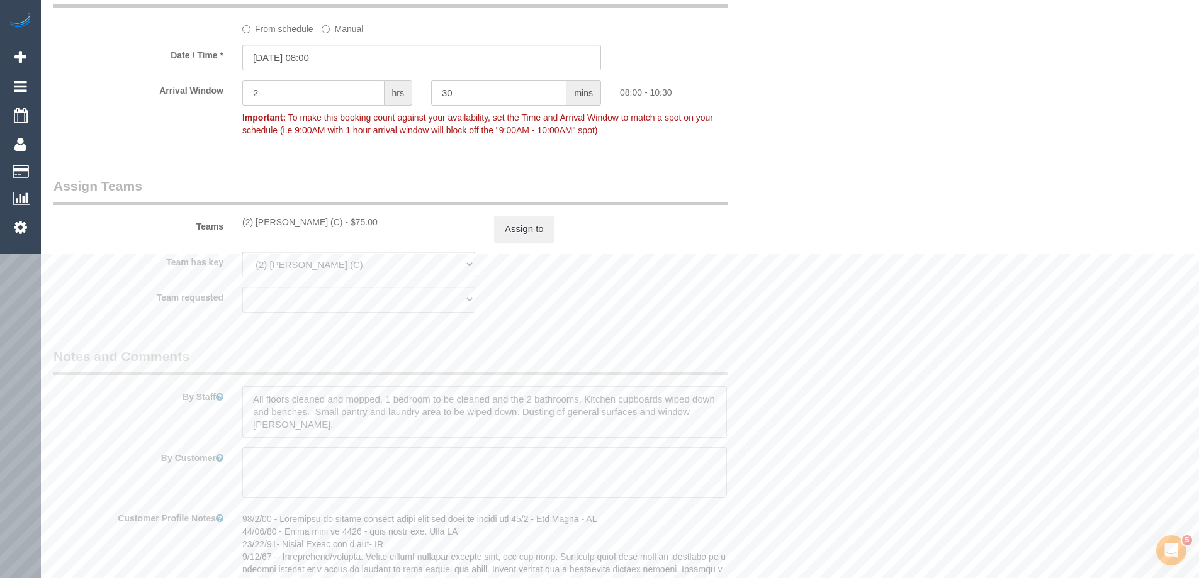
select select "number:35"
select select "number:11"
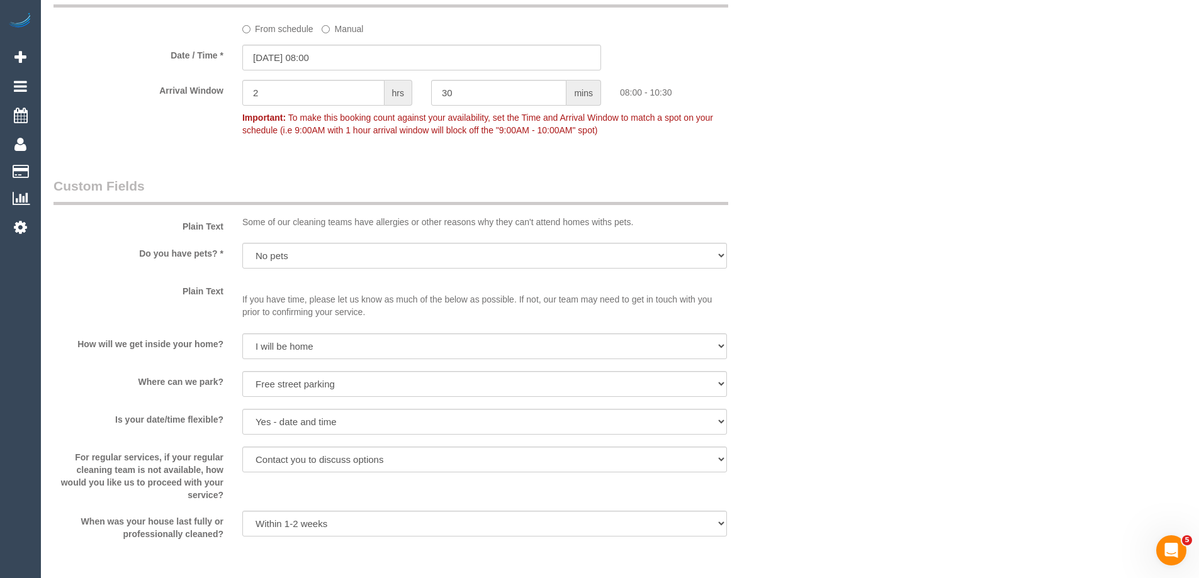
type textarea "Cleaner(s) Unassigned: Reason Unassigned: One Off/Ongoing: Flexibility: Close a…"
click at [246, 223] on p "Some of our cleaning teams have allergies or other reasons why they can't atten…" at bounding box center [484, 222] width 485 height 13
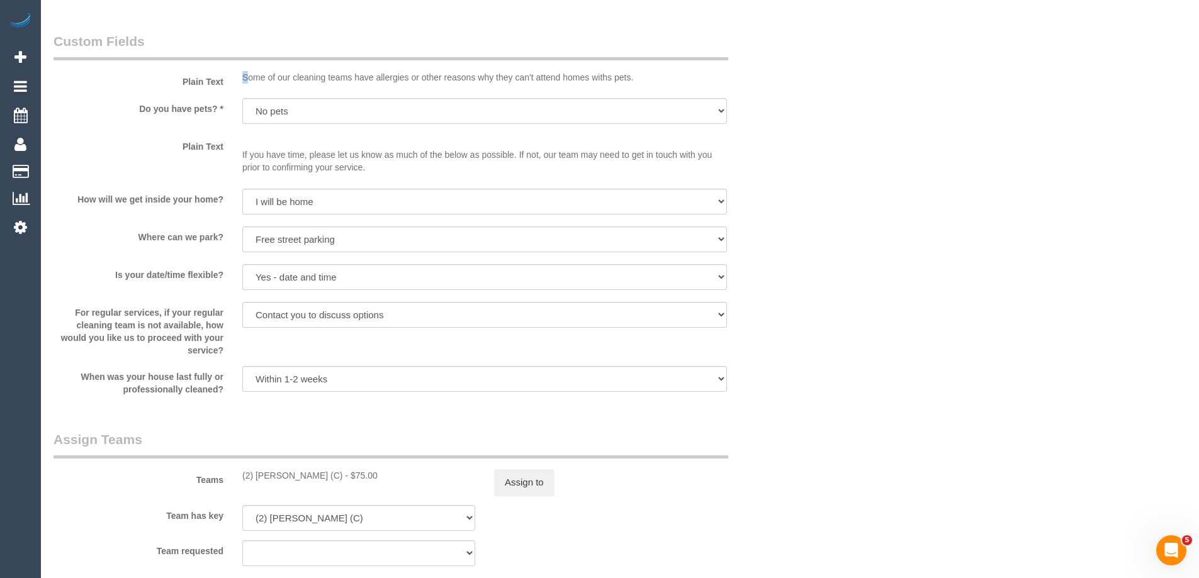
scroll to position [1746, 0]
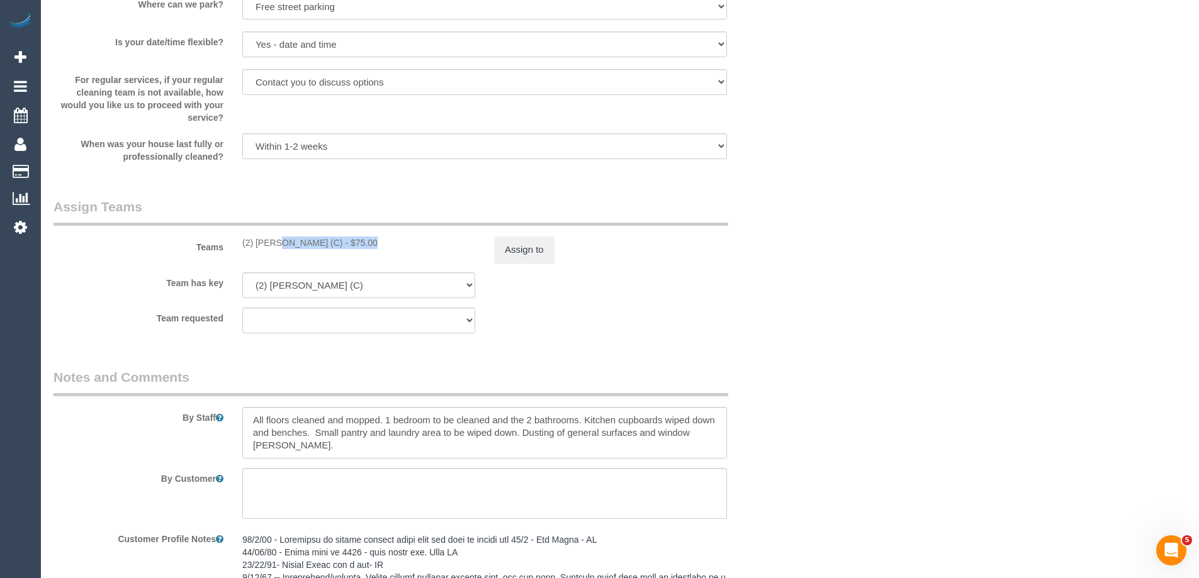
drag, startPoint x: 241, startPoint y: 245, endPoint x: 329, endPoint y: 249, distance: 87.6
click at [329, 249] on div "Teams (2) [PERSON_NAME] (C) - $75.00 Assign to" at bounding box center [421, 230] width 755 height 65
select select "object:2260"
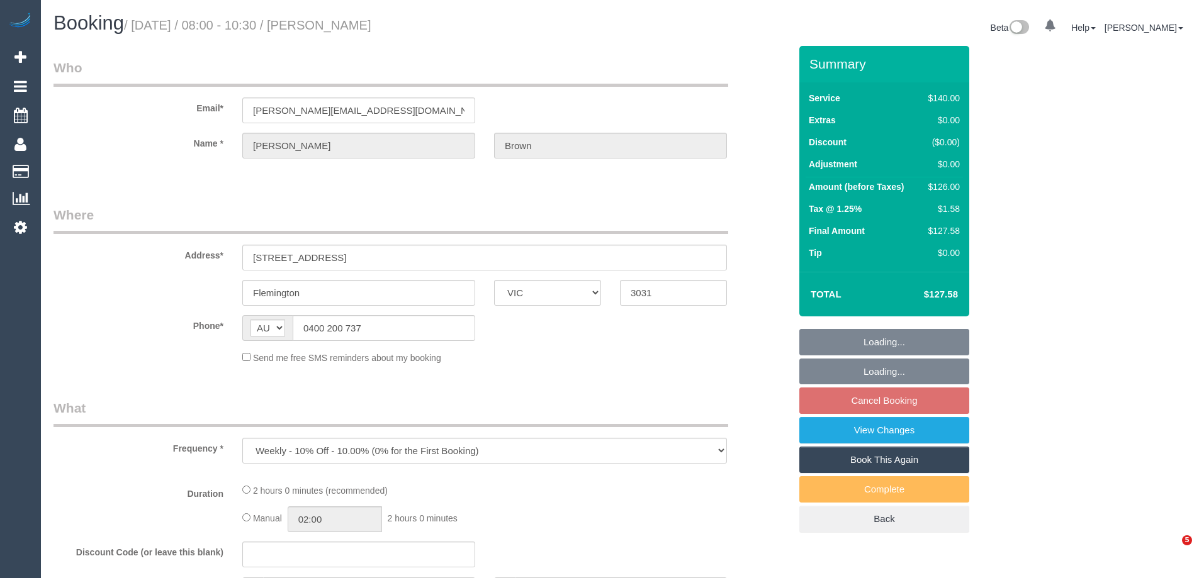
select select "VIC"
select select "string:stripe-pm_1JrtUQ2GScqysDRVKU19SYYe"
select select "number:28"
select select "number:14"
select select "number:19"
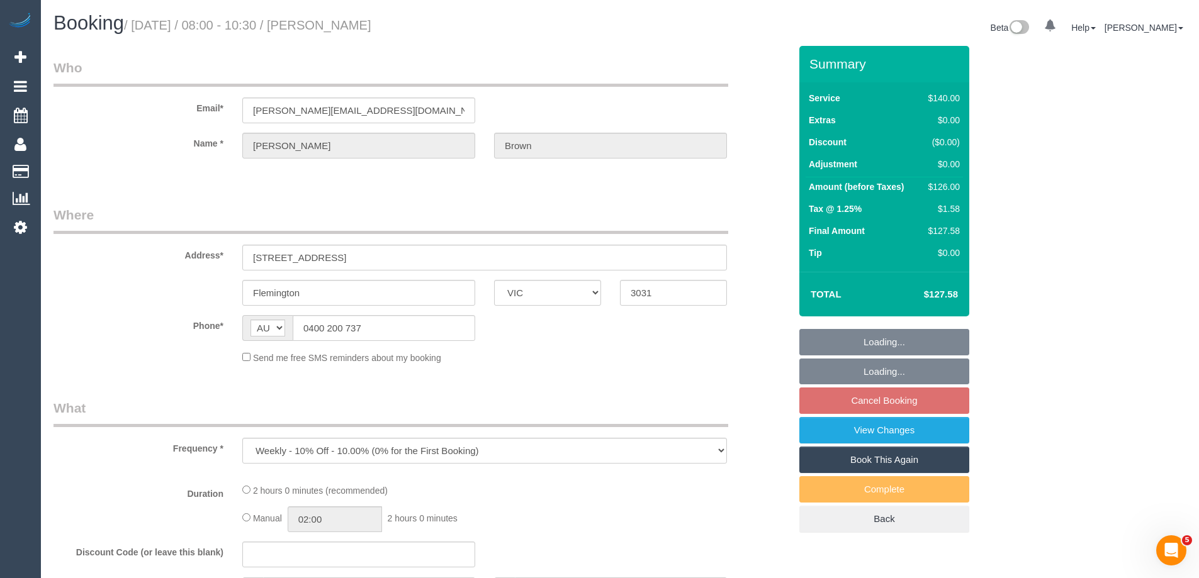
select select "number:22"
select select "number:35"
select select "number:11"
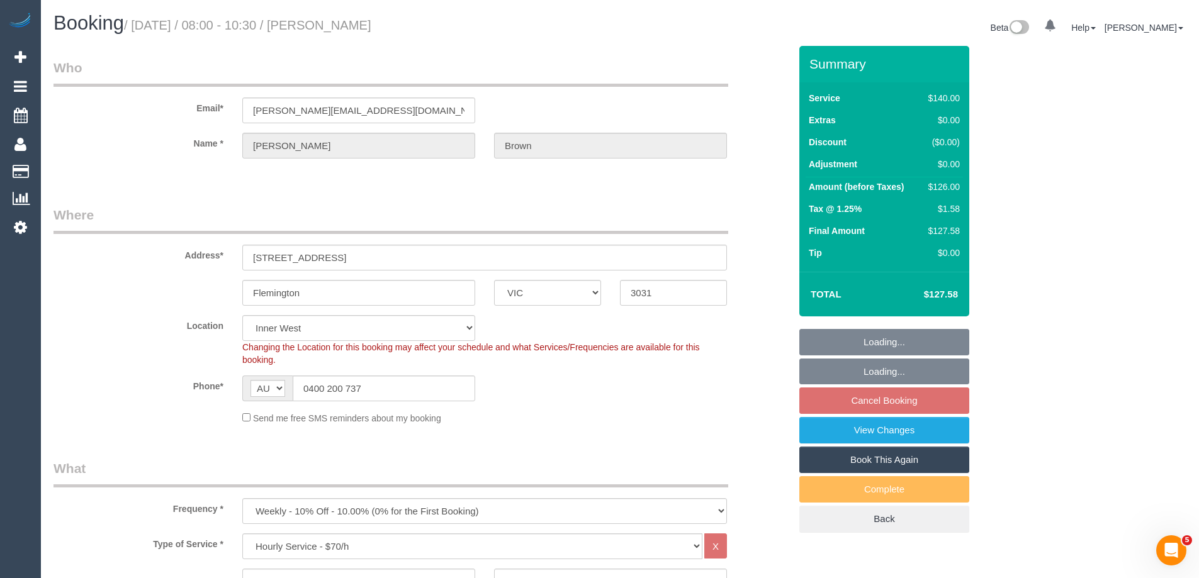
select select "object:864"
select select "20823"
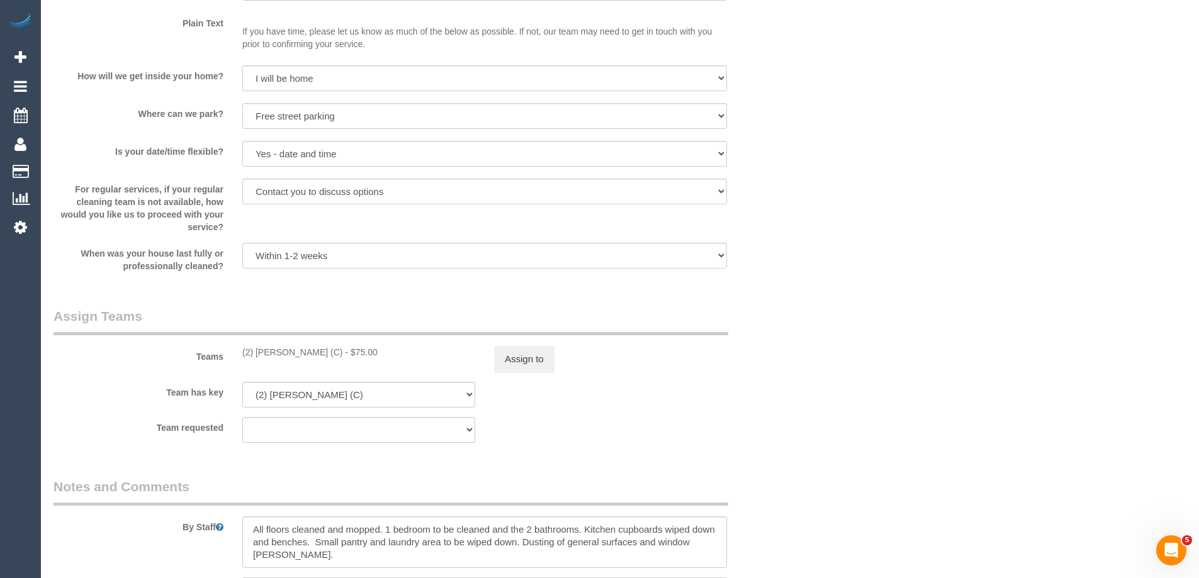
scroll to position [2107, 0]
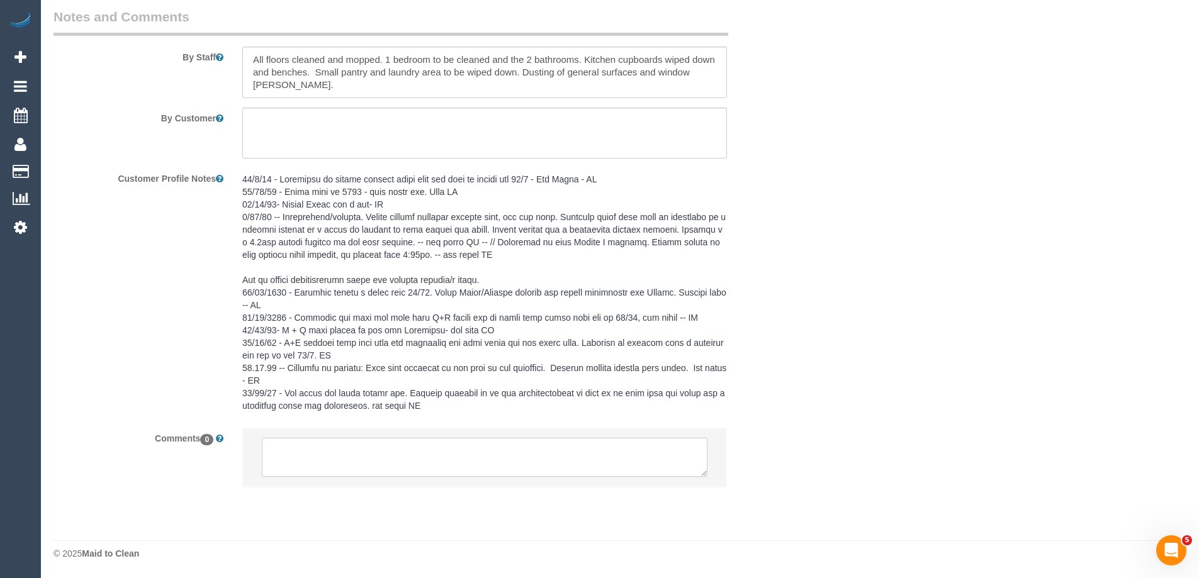
click at [353, 451] on textarea at bounding box center [485, 457] width 446 height 39
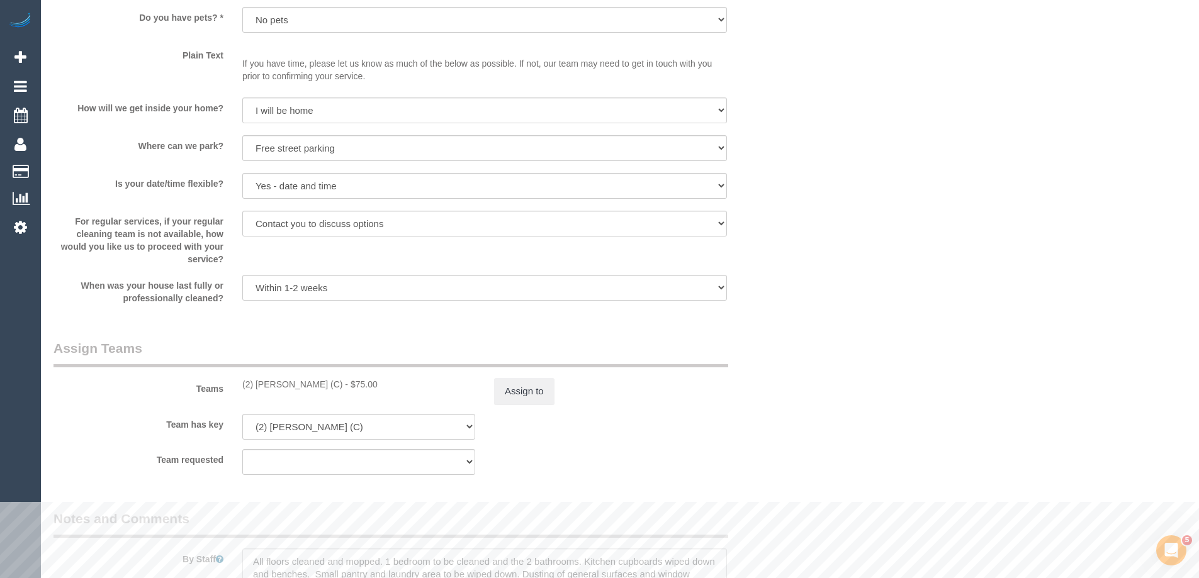
scroll to position [1603, 0]
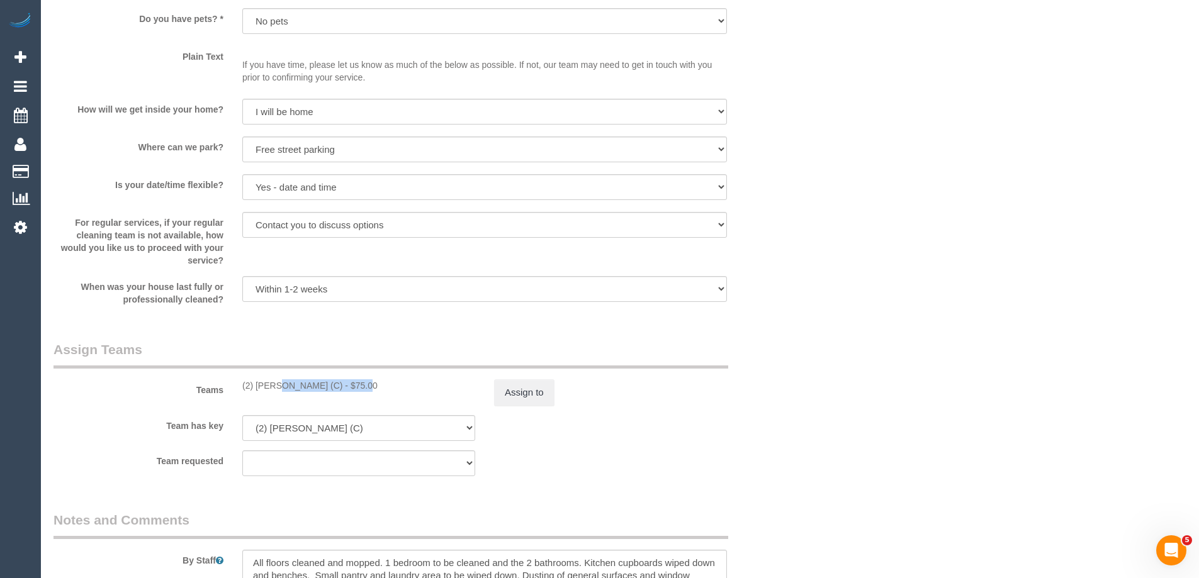
copy div "(2) [PERSON_NAME] (C)"
drag, startPoint x: 241, startPoint y: 386, endPoint x: 325, endPoint y: 393, distance: 84.6
click at [325, 393] on div "Teams (2) [PERSON_NAME] (C) - $75.00 Assign to" at bounding box center [421, 373] width 755 height 65
click at [512, 394] on button "Assign to" at bounding box center [524, 393] width 60 height 26
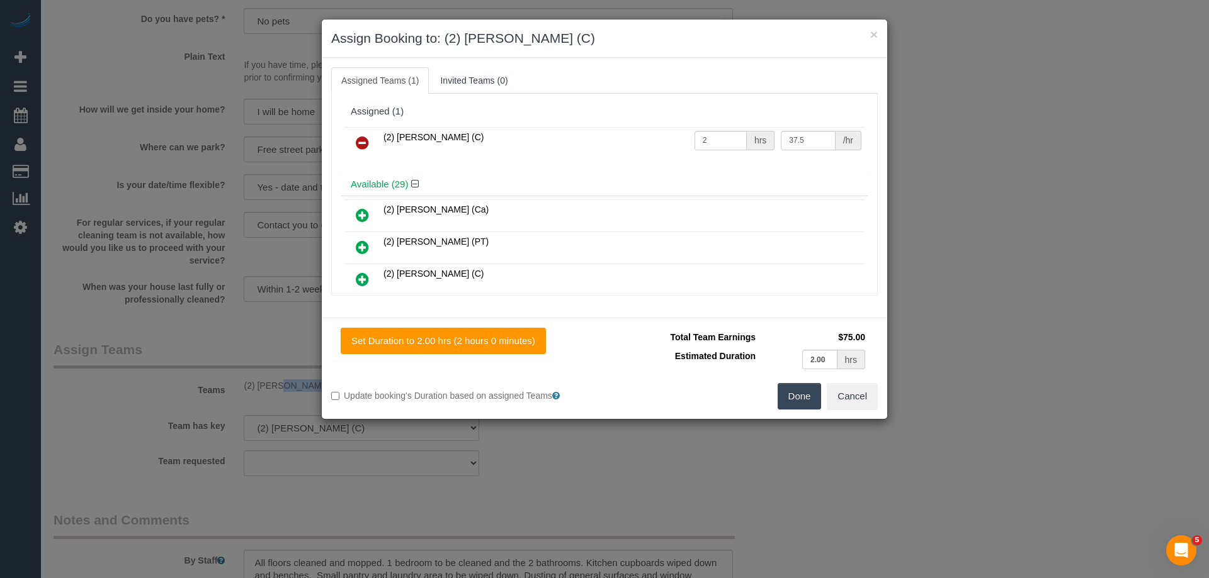
click at [360, 141] on icon at bounding box center [362, 142] width 13 height 15
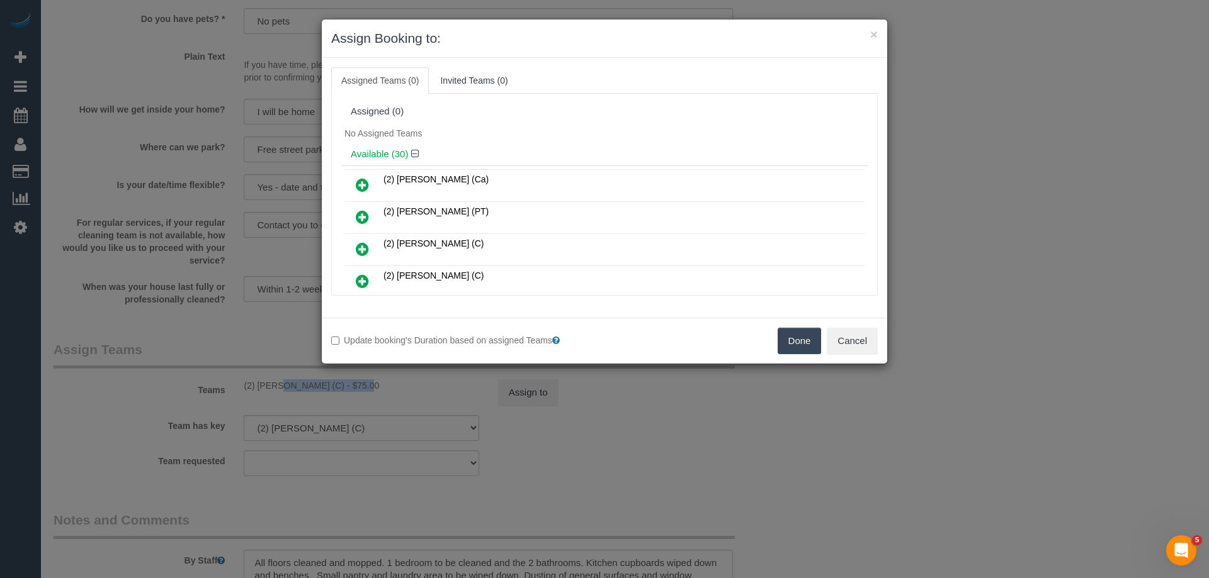
click at [814, 340] on button "Done" at bounding box center [799, 341] width 44 height 26
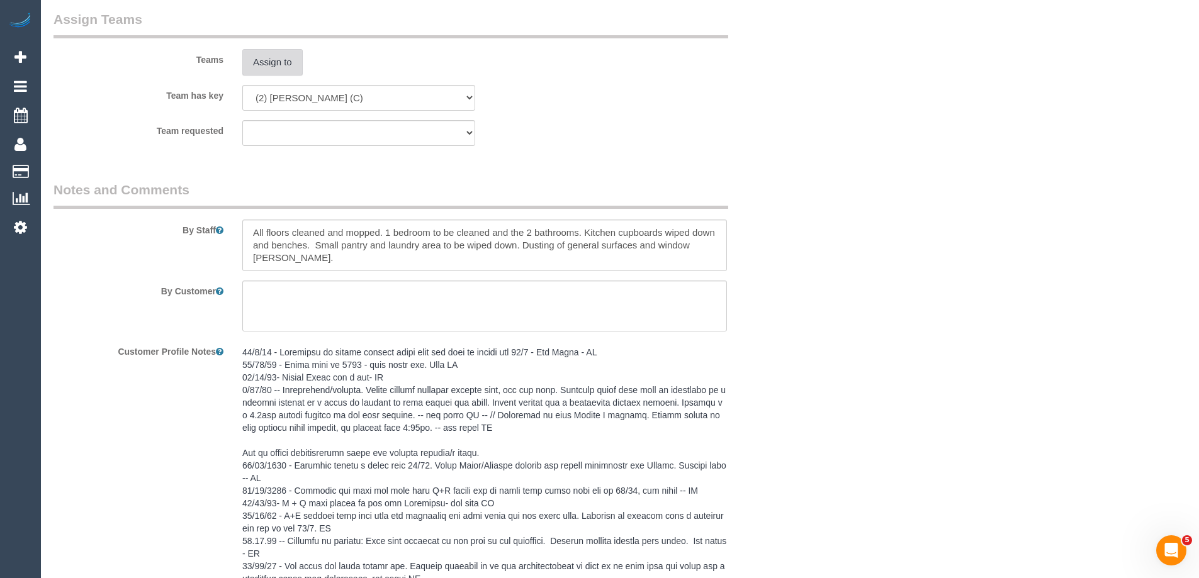
scroll to position [2159, 0]
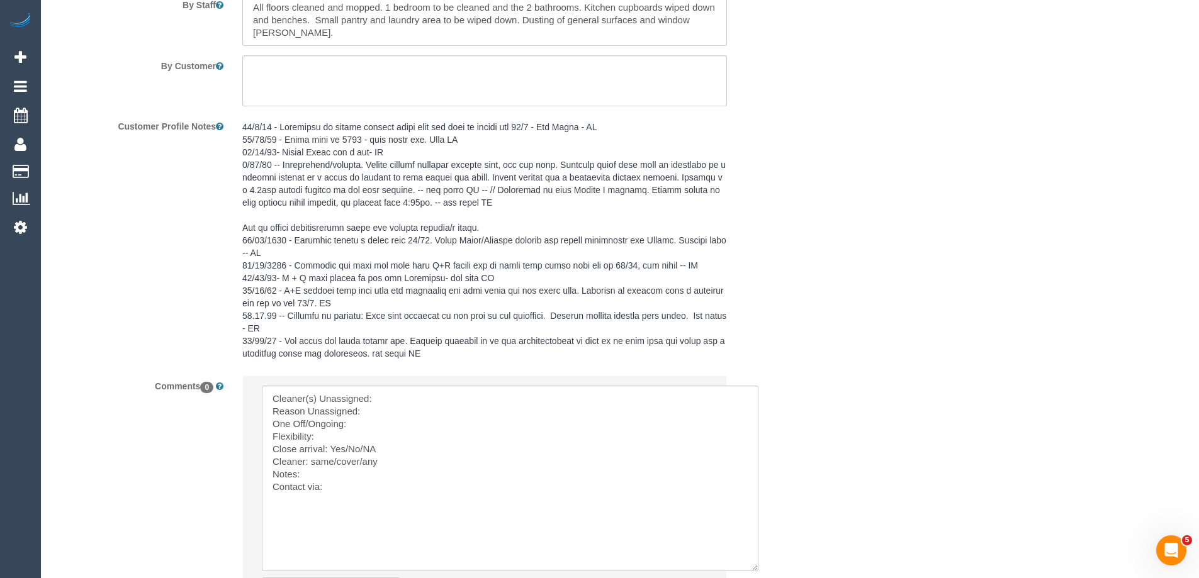
drag, startPoint x: 704, startPoint y: 421, endPoint x: 475, endPoint y: 439, distance: 229.9
click at [754, 567] on textarea at bounding box center [510, 479] width 497 height 186
click at [428, 397] on textarea at bounding box center [509, 478] width 495 height 185
paste textarea "(2) Joanne Power (C)"
click at [396, 412] on textarea at bounding box center [509, 478] width 495 height 185
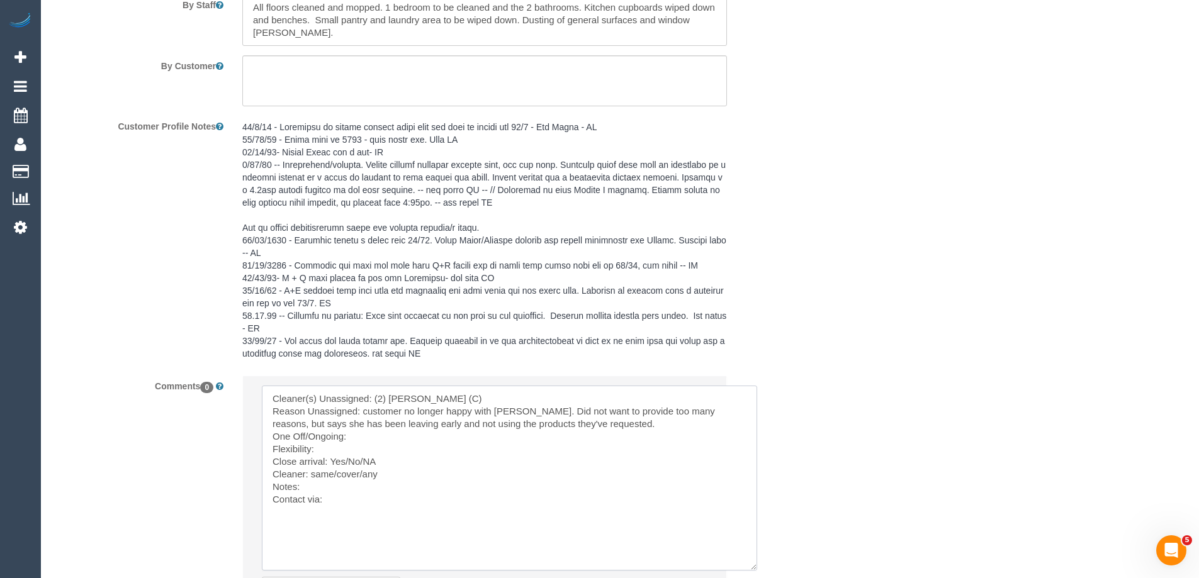
click at [368, 407] on textarea at bounding box center [509, 478] width 495 height 185
click at [339, 485] on textarea at bounding box center [509, 478] width 495 height 185
click at [346, 503] on textarea at bounding box center [509, 478] width 495 height 185
click at [469, 499] on textarea at bounding box center [509, 478] width 495 height 185
paste textarea "cnv_1fhcyg48"
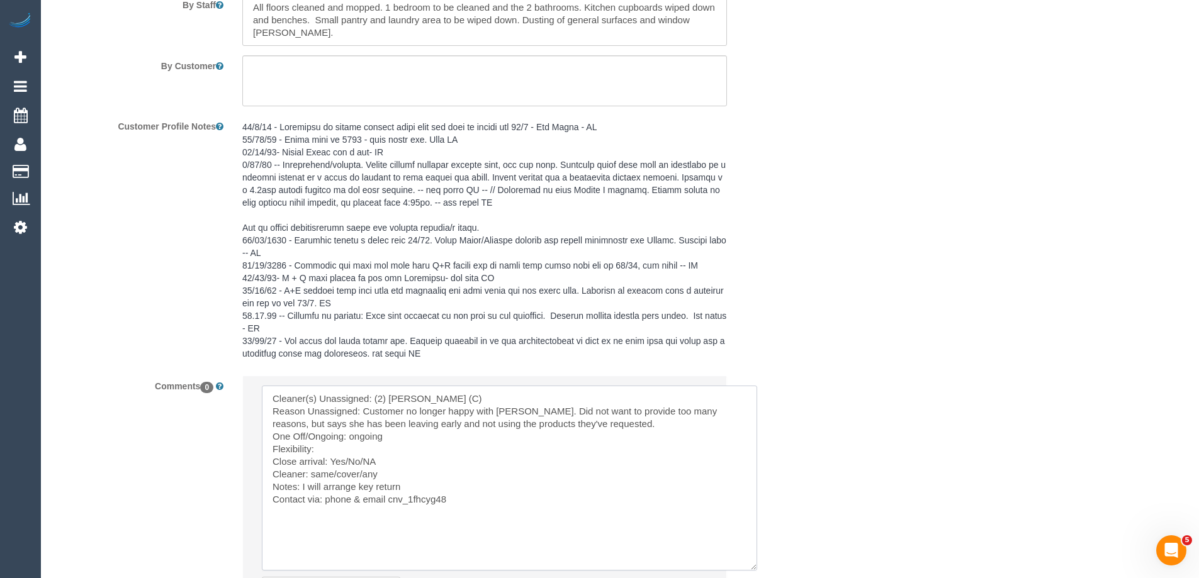
drag, startPoint x: 344, startPoint y: 458, endPoint x: 423, endPoint y: 451, distance: 78.9
click at [408, 458] on textarea at bounding box center [509, 478] width 495 height 185
click at [406, 451] on textarea at bounding box center [509, 478] width 495 height 185
click at [333, 452] on textarea at bounding box center [509, 478] width 495 height 185
paste textarea "Tuesdays 8am-5pm Wednesdays 8am-5pm"
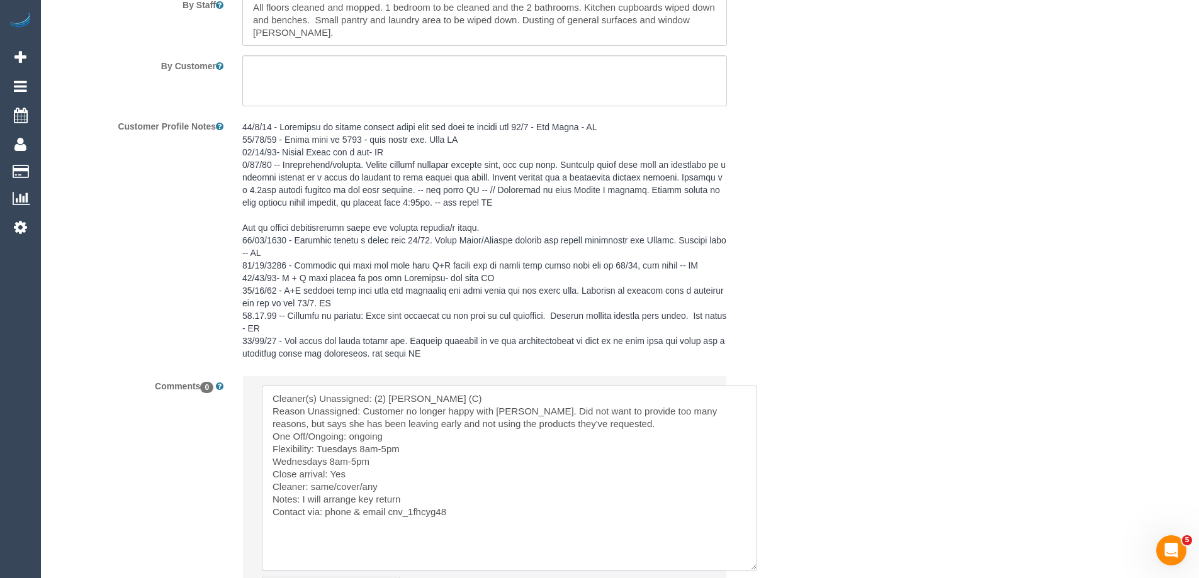
click at [309, 461] on textarea at bounding box center [509, 478] width 495 height 185
click at [356, 444] on textarea at bounding box center [509, 478] width 495 height 185
paste textarea "Wednesdays"
click at [444, 446] on textarea at bounding box center [509, 478] width 495 height 185
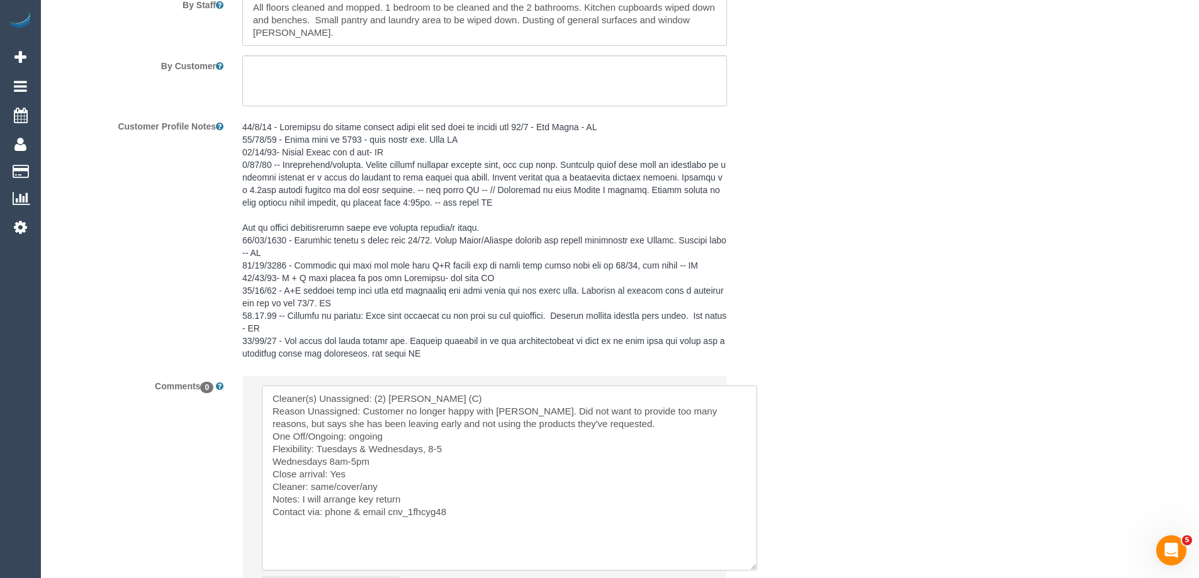
click at [386, 463] on textarea at bounding box center [509, 478] width 495 height 185
click at [478, 449] on textarea at bounding box center [509, 478] width 495 height 185
click at [422, 504] on textarea at bounding box center [509, 478] width 495 height 185
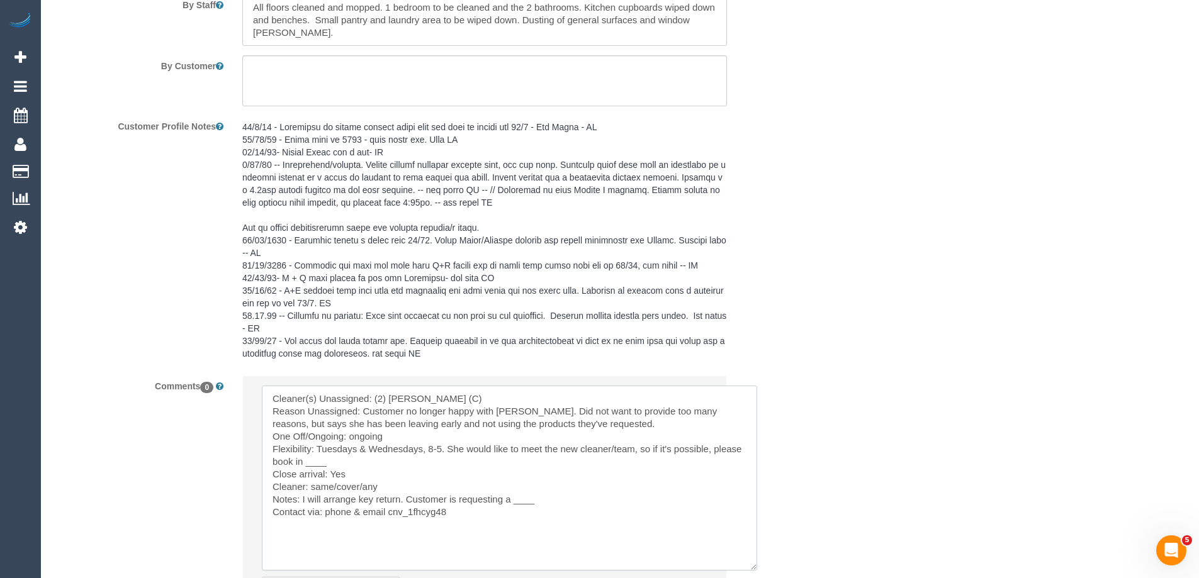
click at [521, 497] on textarea at bounding box center [509, 478] width 495 height 185
click at [310, 459] on textarea at bounding box center [509, 478] width 495 height 185
paste textarea "14th - before 9:30 or from 1pm 15th - can wfh, but can't do 10-1pm."
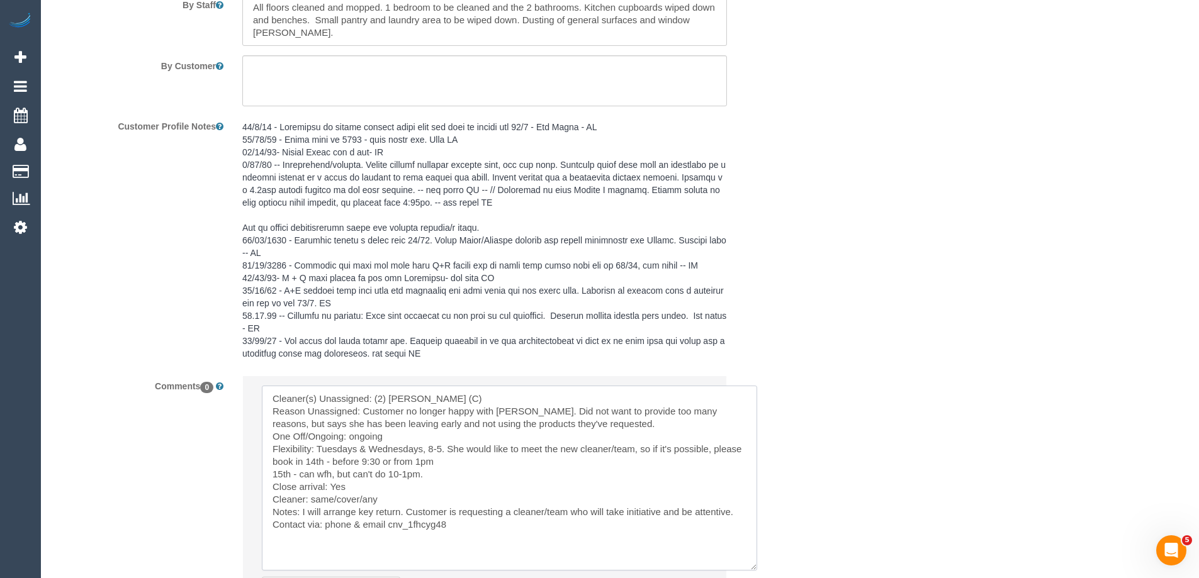
click at [308, 460] on textarea at bounding box center [509, 478] width 495 height 185
click at [431, 465] on textarea at bounding box center [509, 478] width 495 height 185
click at [489, 460] on textarea at bounding box center [509, 478] width 495 height 185
click at [319, 460] on textarea at bounding box center [509, 478] width 495 height 185
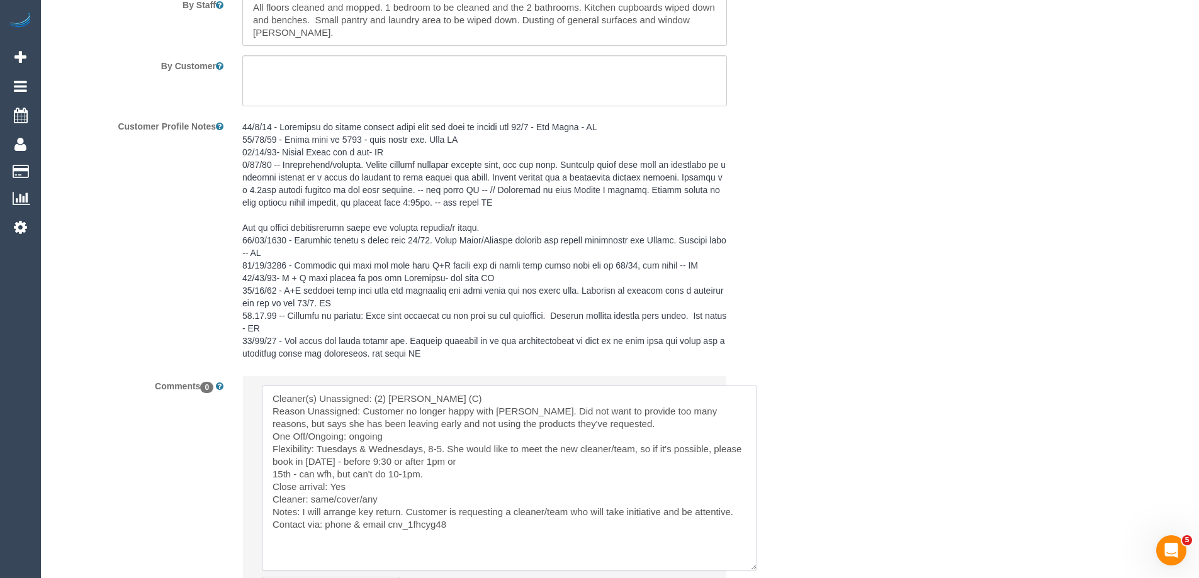
click at [319, 460] on textarea at bounding box center [509, 478] width 495 height 185
click at [507, 457] on textarea at bounding box center [509, 478] width 495 height 185
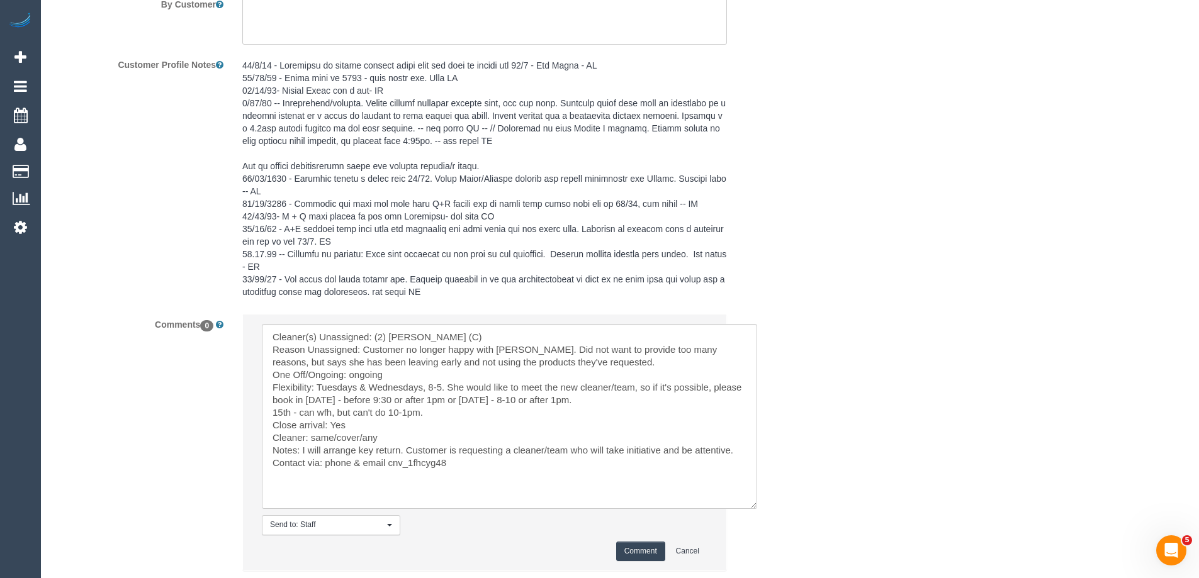
scroll to position [2305, 0]
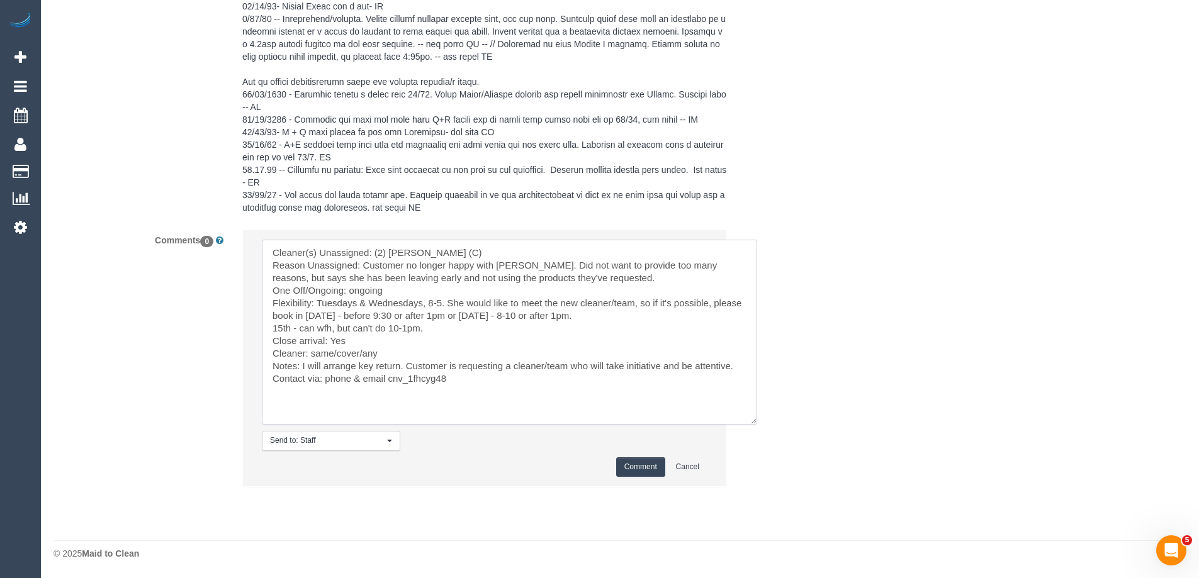
click at [417, 289] on textarea at bounding box center [509, 332] width 495 height 185
click at [448, 300] on textarea at bounding box center [509, 332] width 495 height 185
click at [528, 313] on textarea at bounding box center [509, 332] width 495 height 185
click at [426, 313] on textarea at bounding box center [509, 332] width 495 height 185
click at [526, 314] on textarea at bounding box center [509, 332] width 495 height 185
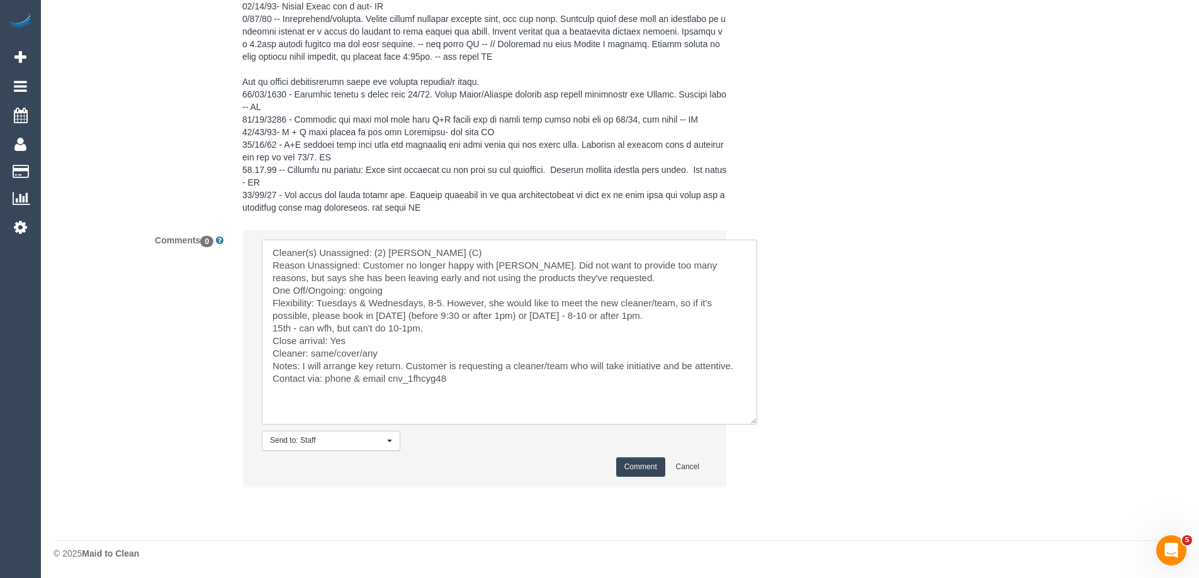
click at [596, 313] on textarea at bounding box center [509, 332] width 495 height 185
click at [614, 311] on textarea at bounding box center [509, 332] width 495 height 185
click at [683, 315] on textarea at bounding box center [509, 332] width 495 height 185
click at [368, 327] on textarea at bounding box center [509, 332] width 495 height 185
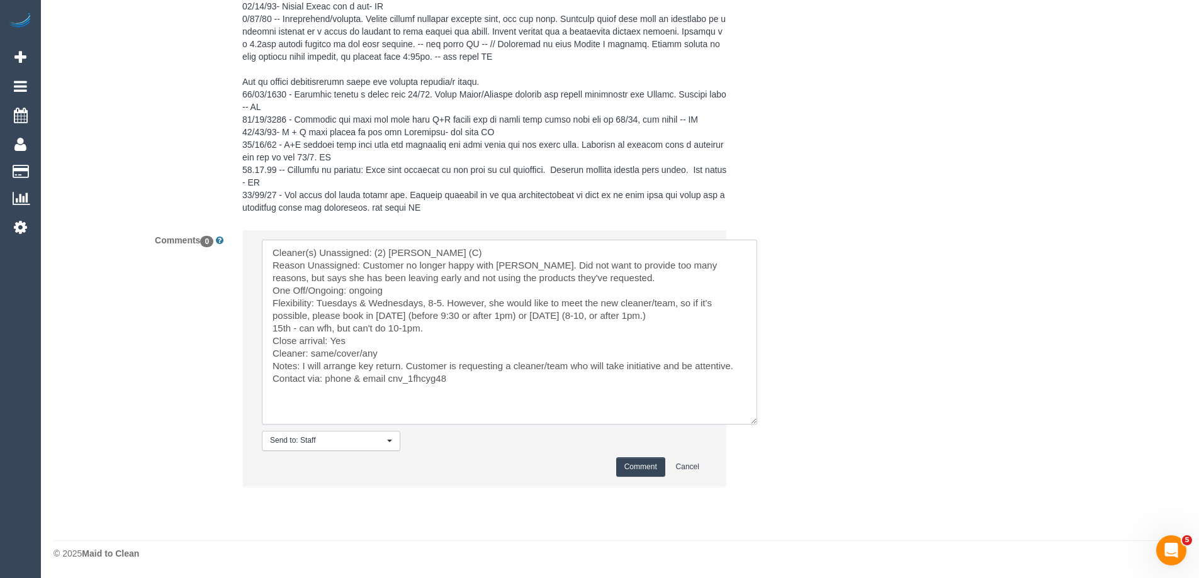
click at [368, 327] on textarea at bounding box center [509, 332] width 495 height 185
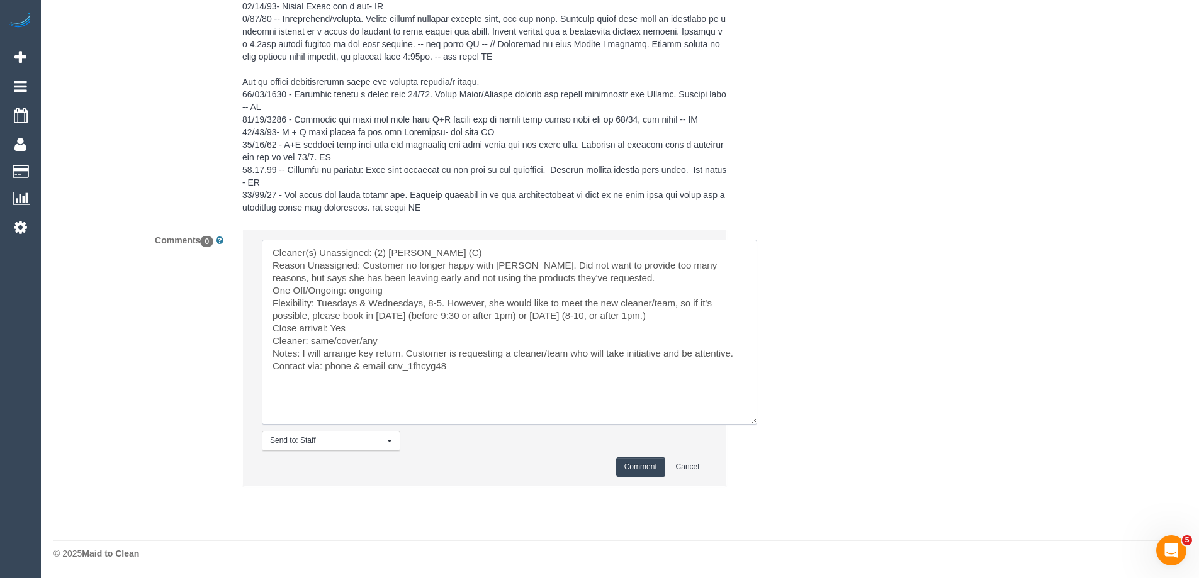
click at [368, 327] on textarea at bounding box center [509, 332] width 495 height 185
click at [351, 339] on textarea at bounding box center [509, 332] width 495 height 185
click at [351, 340] on textarea at bounding box center [509, 332] width 495 height 185
drag, startPoint x: 408, startPoint y: 352, endPoint x: 749, endPoint y: 347, distance: 341.2
click at [749, 347] on textarea at bounding box center [509, 332] width 495 height 185
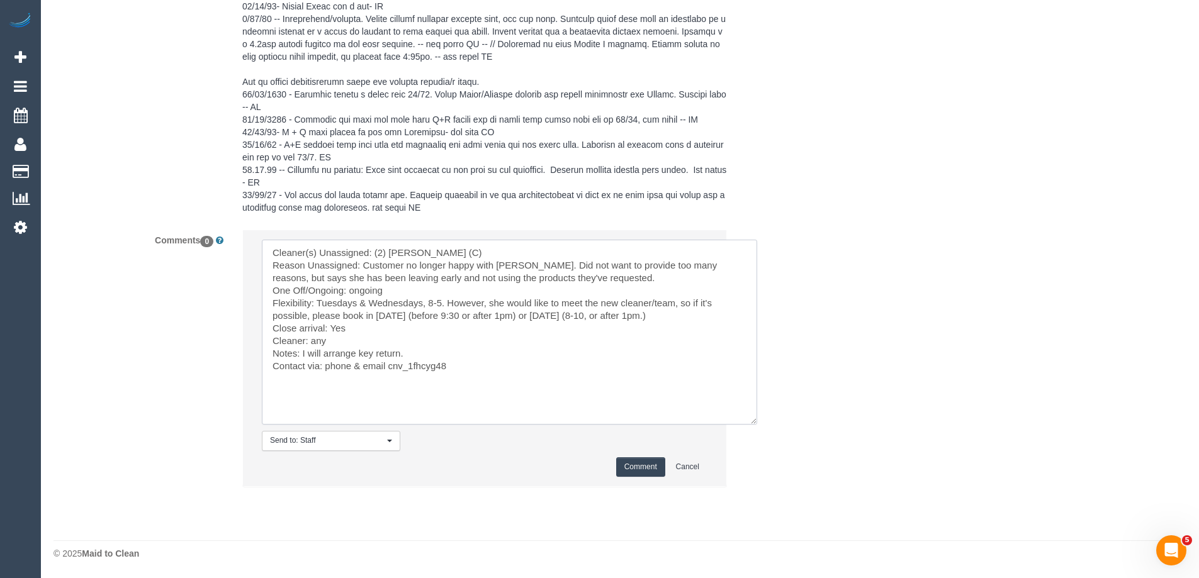
click at [409, 339] on textarea at bounding box center [509, 332] width 495 height 185
paste textarea "Customer is requesting a cleaner/team who will take initiative and be attentive."
click at [340, 336] on textarea at bounding box center [509, 332] width 495 height 185
click at [701, 343] on textarea at bounding box center [509, 332] width 495 height 185
drag, startPoint x: 375, startPoint y: 317, endPoint x: 424, endPoint y: 313, distance: 49.2
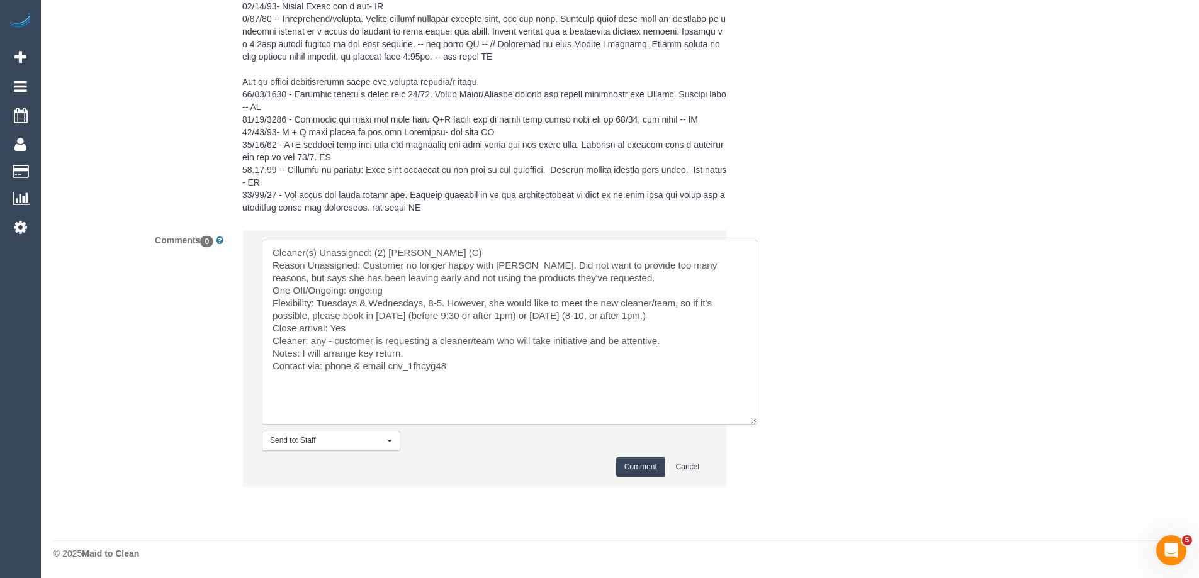
click at [376, 317] on textarea at bounding box center [509, 332] width 495 height 185
click at [423, 310] on textarea at bounding box center [509, 332] width 495 height 185
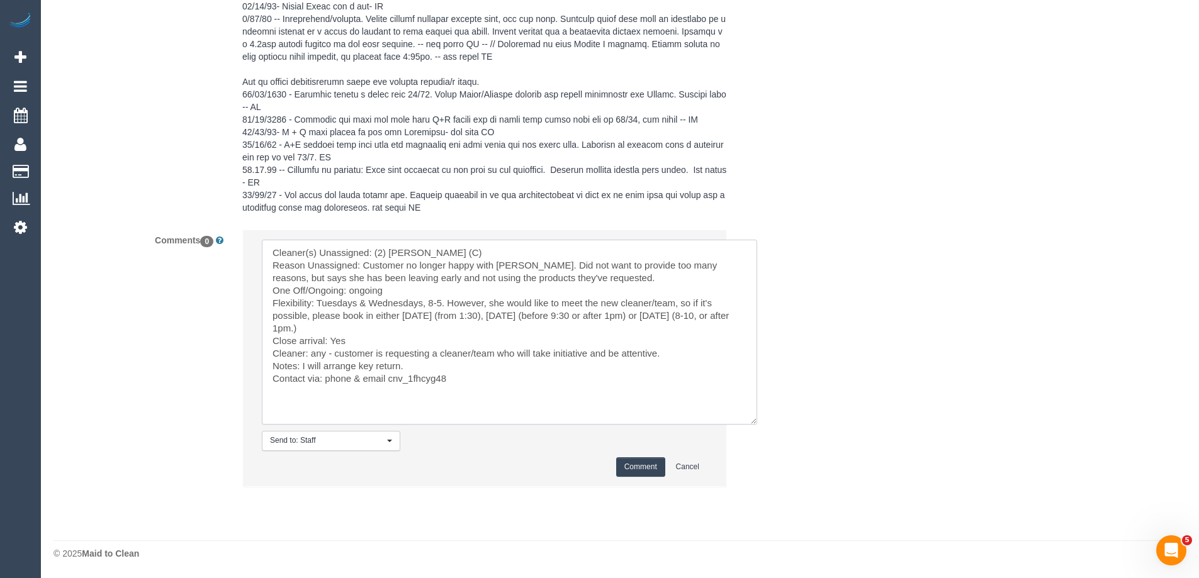
click at [400, 310] on textarea at bounding box center [509, 332] width 495 height 185
click at [314, 313] on textarea at bounding box center [509, 332] width 495 height 185
click at [482, 313] on textarea at bounding box center [509, 332] width 495 height 185
click at [366, 325] on textarea at bounding box center [509, 332] width 495 height 185
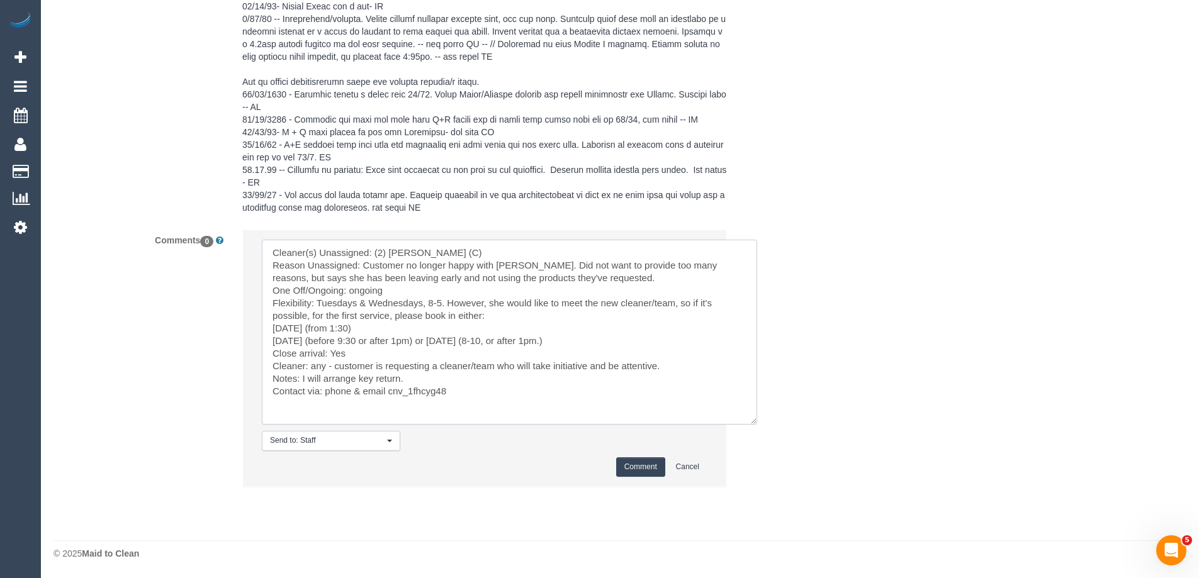
click at [439, 338] on textarea at bounding box center [509, 332] width 495 height 185
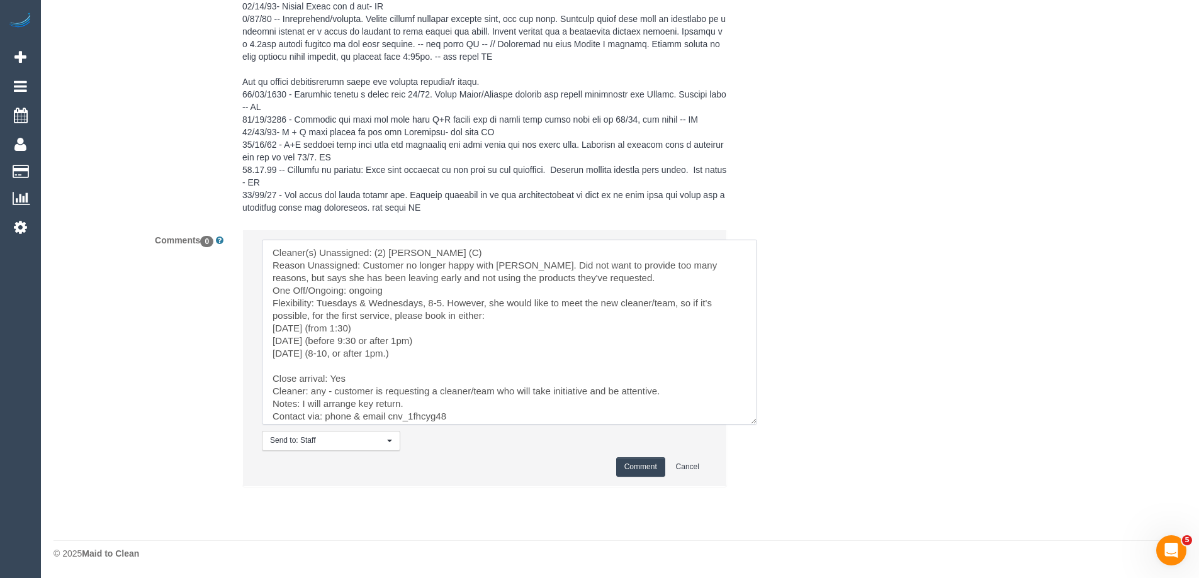
click at [405, 290] on textarea at bounding box center [509, 332] width 495 height 185
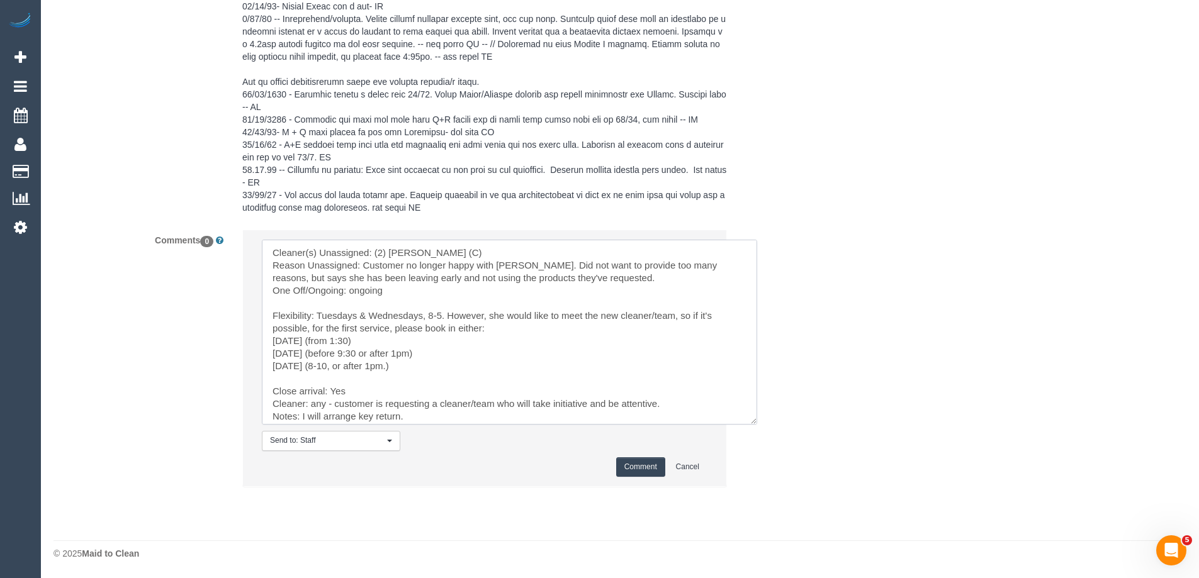
scroll to position [17, 0]
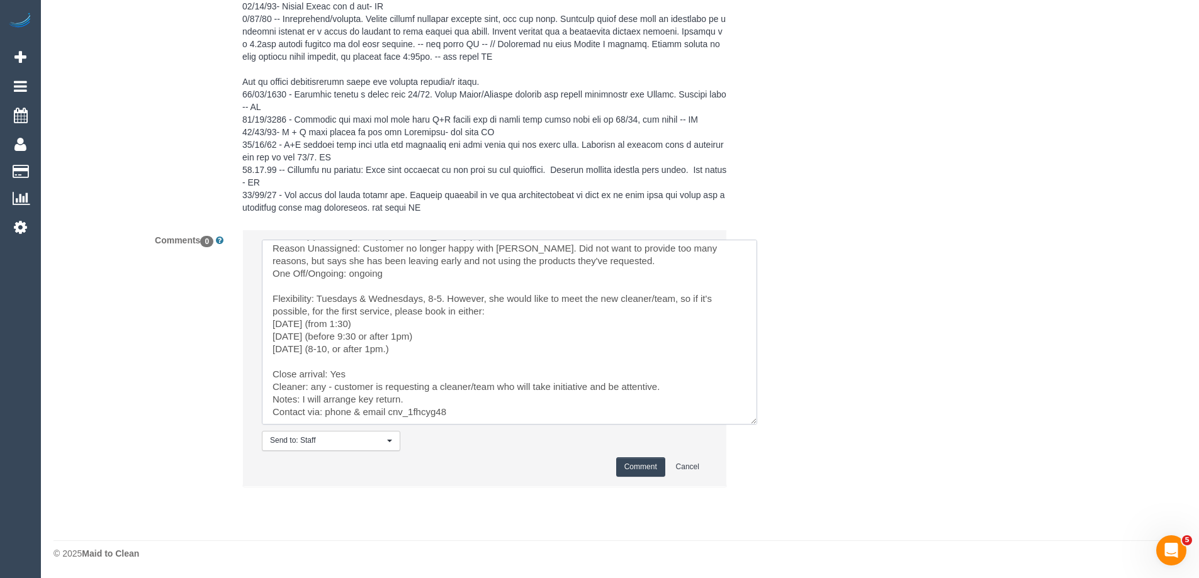
click at [359, 320] on textarea at bounding box center [509, 332] width 495 height 185
click at [367, 335] on textarea at bounding box center [509, 332] width 495 height 185
click at [342, 344] on textarea at bounding box center [509, 332] width 495 height 185
type textarea "Cleaner(s) Unassigned: (2) Joanne Power (C) Reason Unassigned: Customer no long…"
click at [473, 350] on textarea at bounding box center [509, 332] width 495 height 185
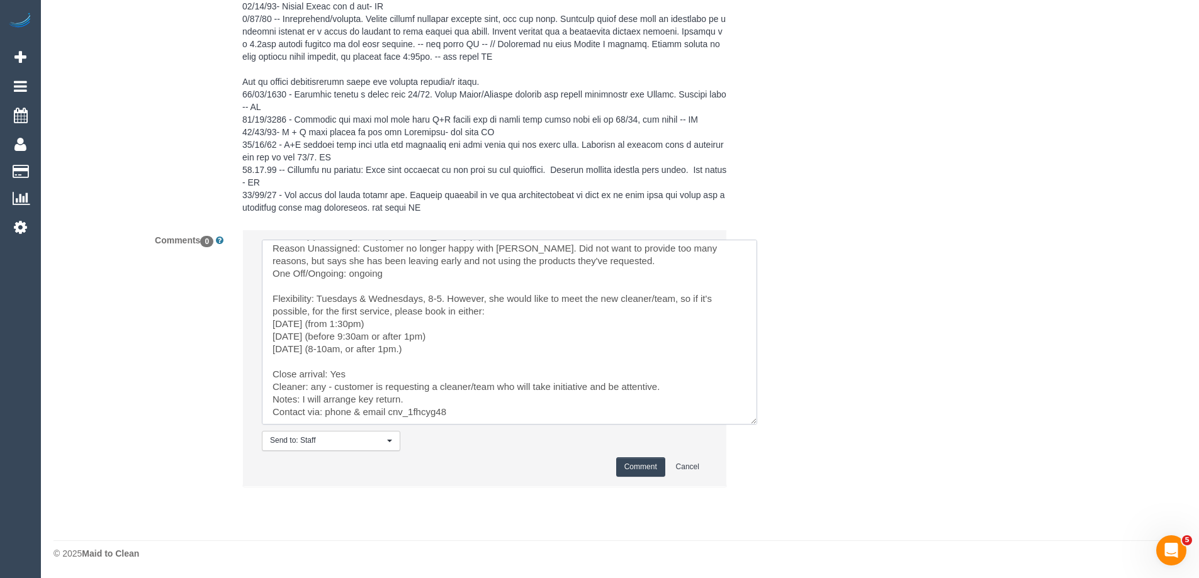
click at [520, 354] on textarea at bounding box center [509, 332] width 495 height 185
click at [640, 468] on button "Comment" at bounding box center [640, 468] width 49 height 20
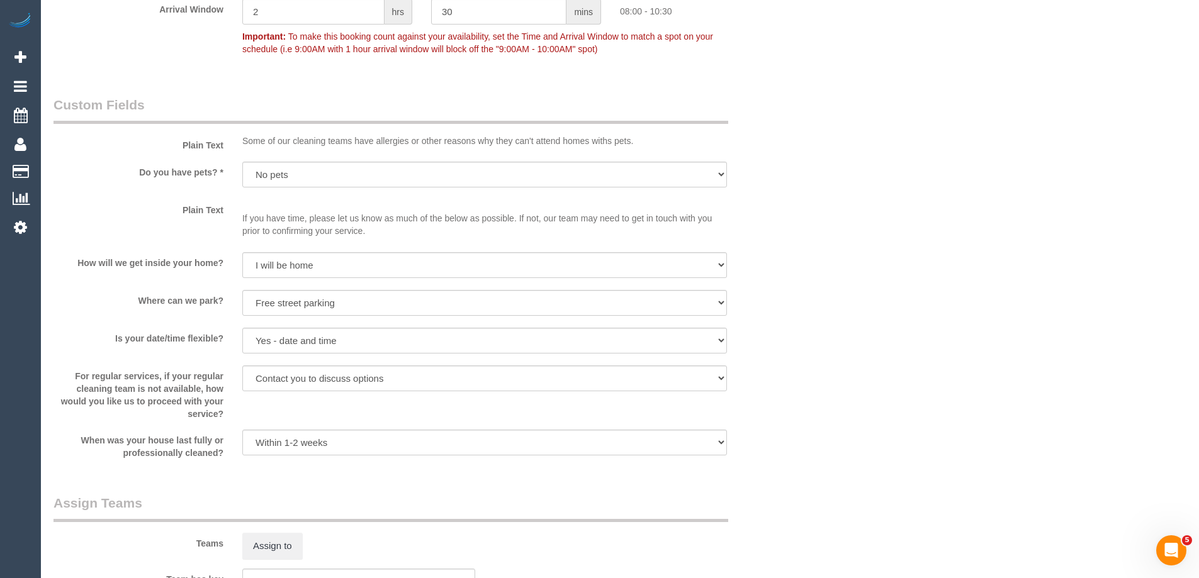
scroll to position [1328, 0]
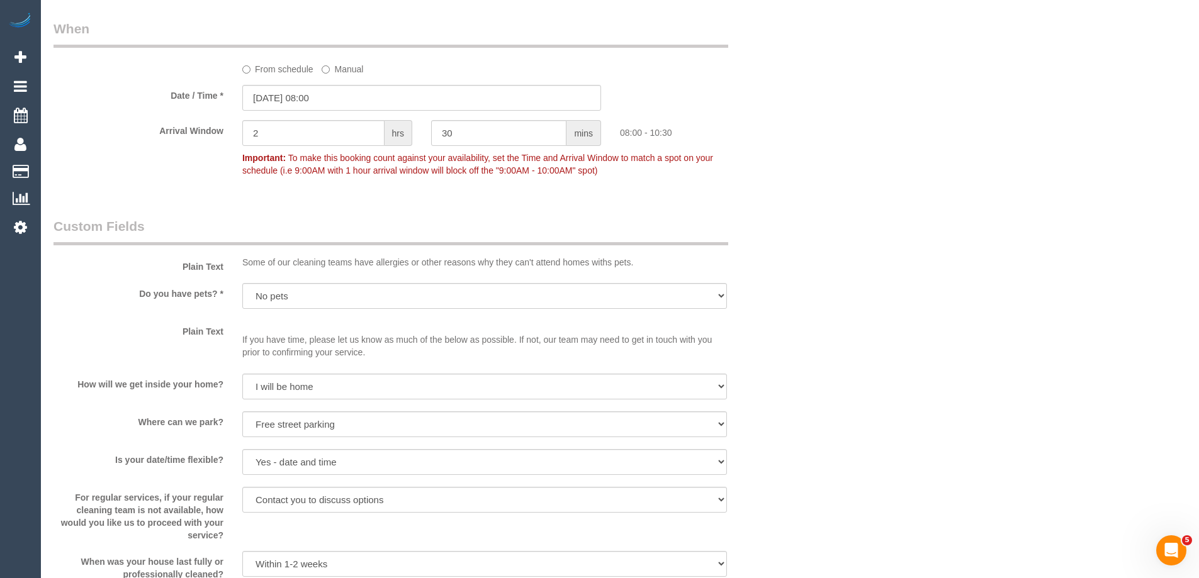
click at [282, 68] on label "From schedule" at bounding box center [277, 67] width 71 height 17
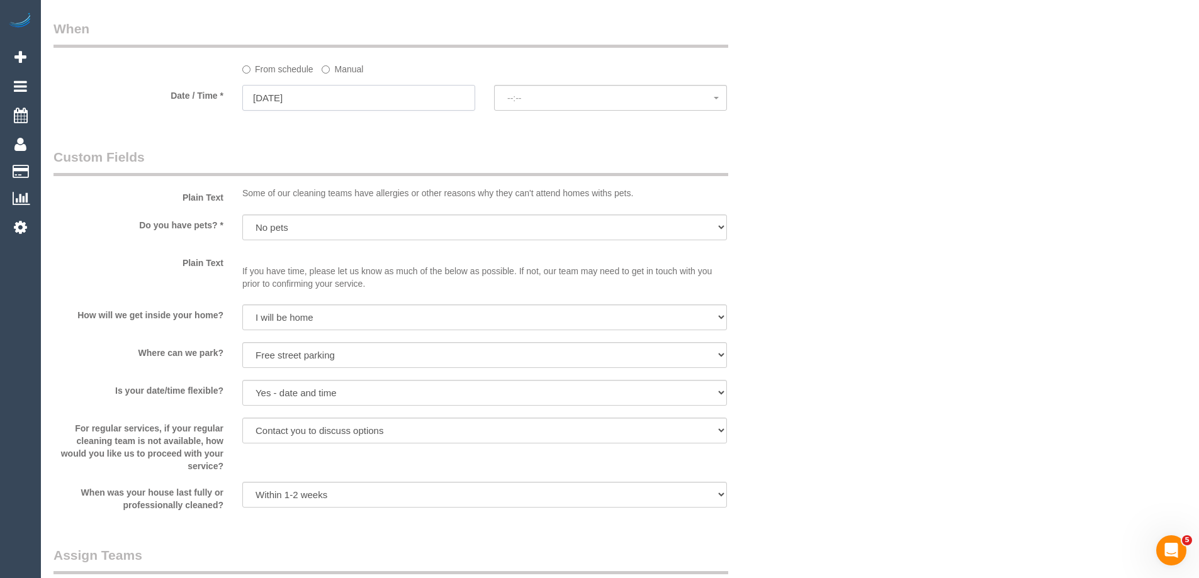
click at [313, 96] on input "02/10/2025" at bounding box center [358, 98] width 233 height 26
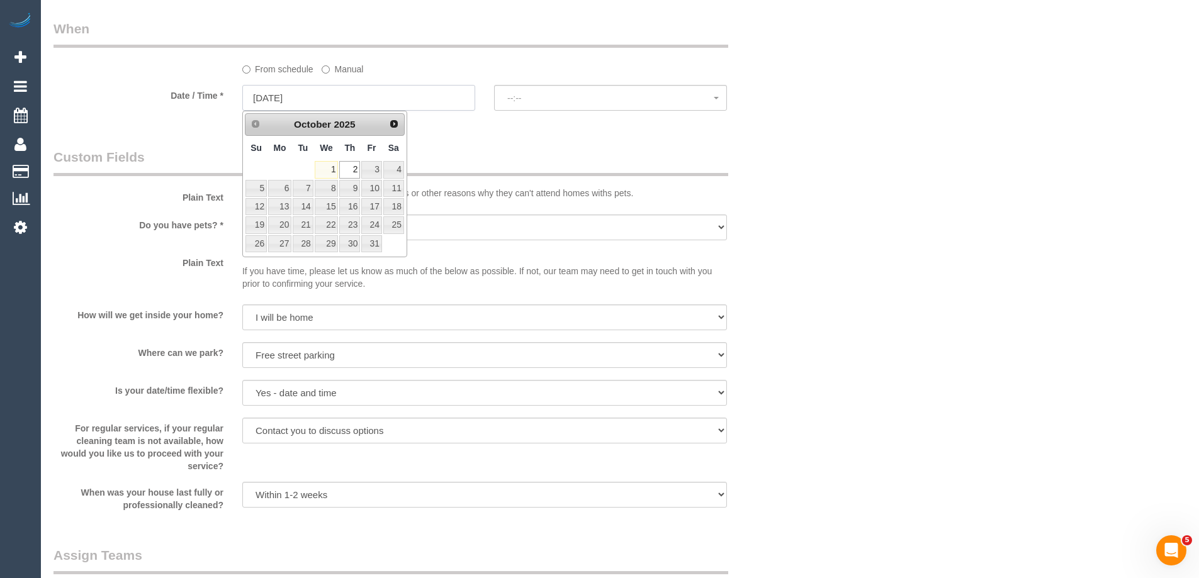
select select "spot10"
click at [328, 183] on link "8" at bounding box center [327, 188] width 24 height 17
type input "08/10/2025"
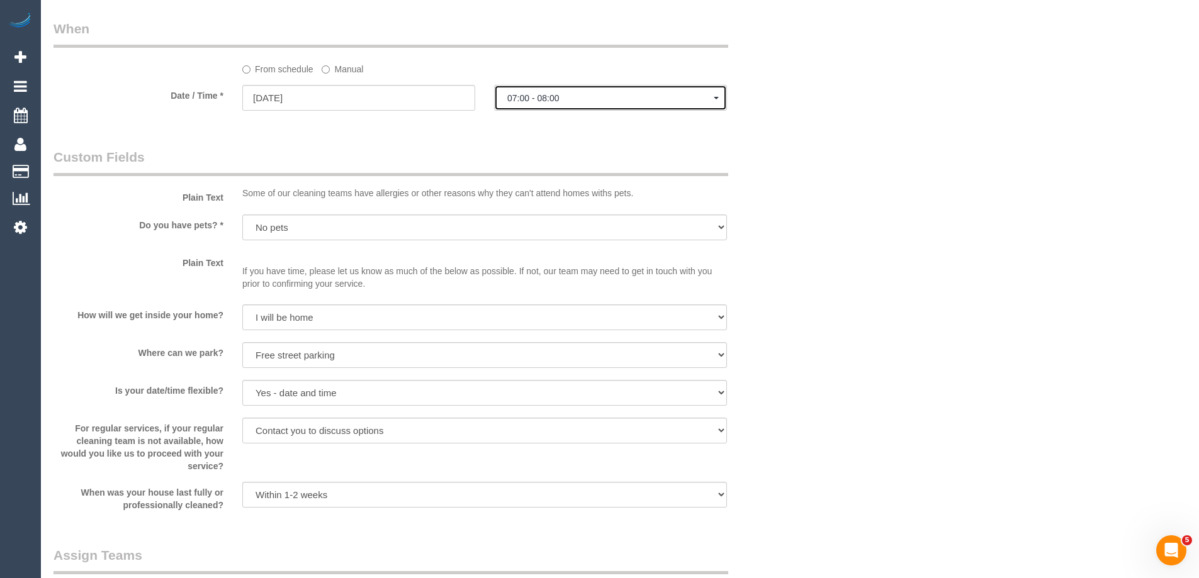
click at [570, 98] on span "07:00 - 08:00" at bounding box center [610, 98] width 206 height 10
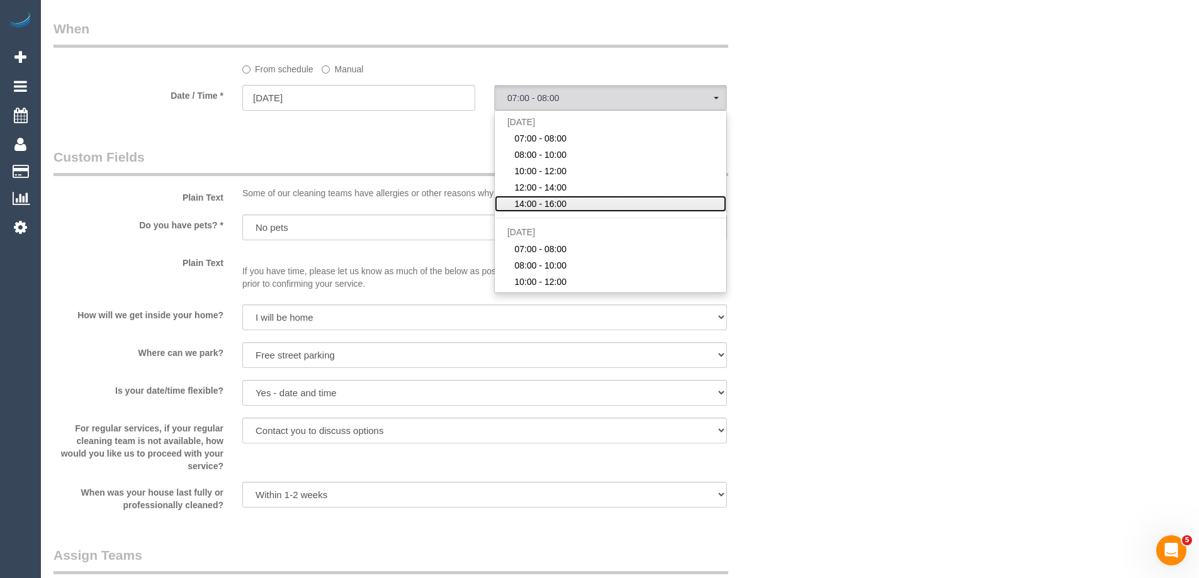
click at [560, 198] on span "14:00 - 16:00" at bounding box center [540, 204] width 52 height 13
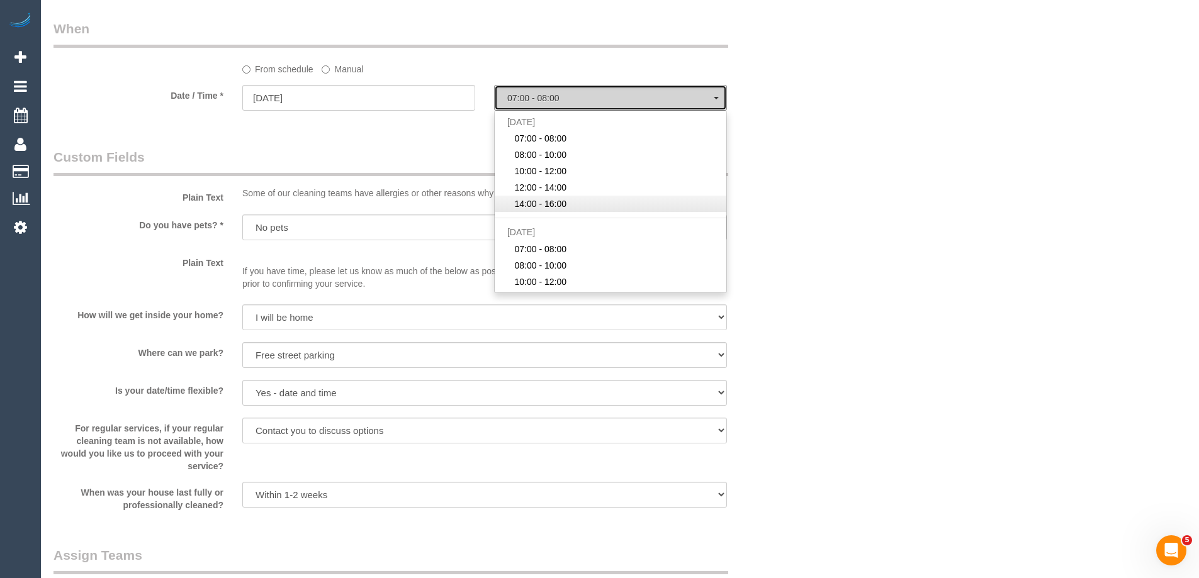
select select "spot23"
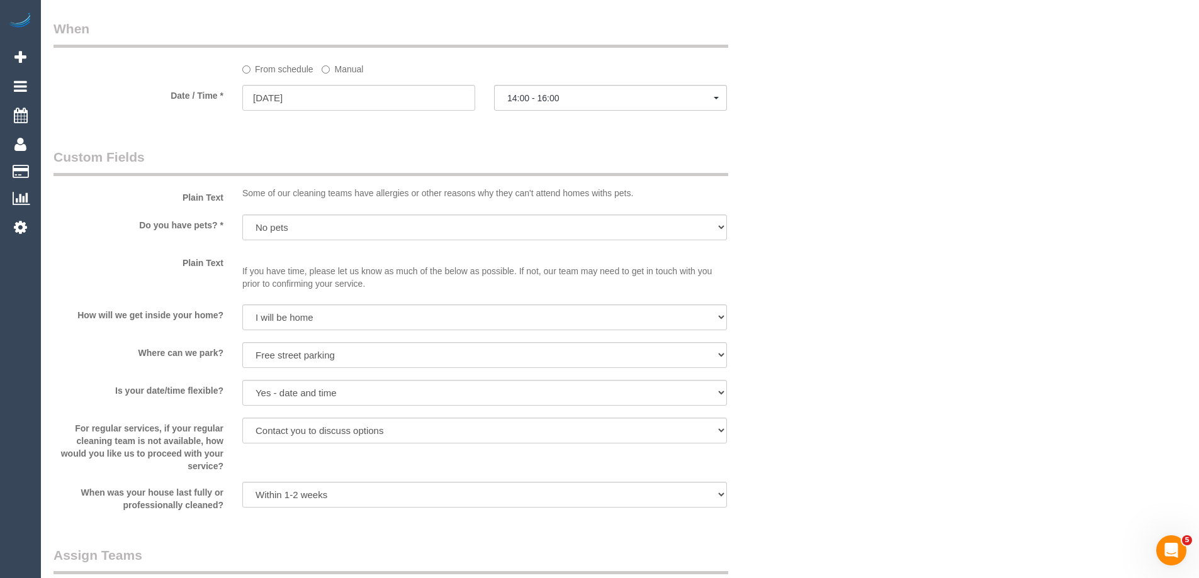
click at [782, 176] on div "Plain Text Some of our cleaning teams have allergies or other reasons why they …" at bounding box center [421, 176] width 755 height 57
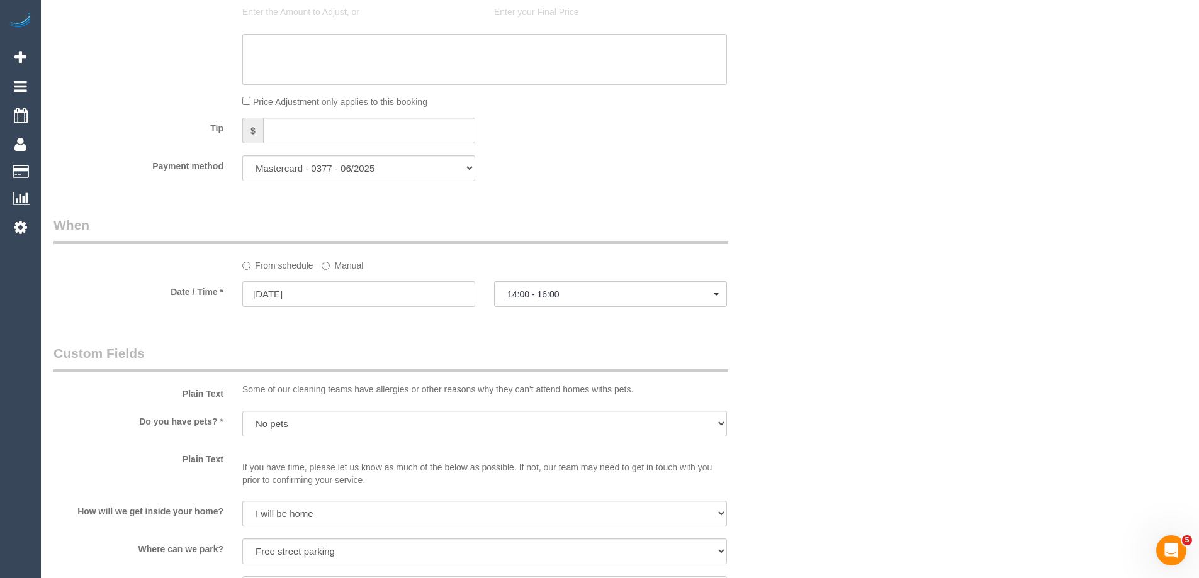
scroll to position [0, 0]
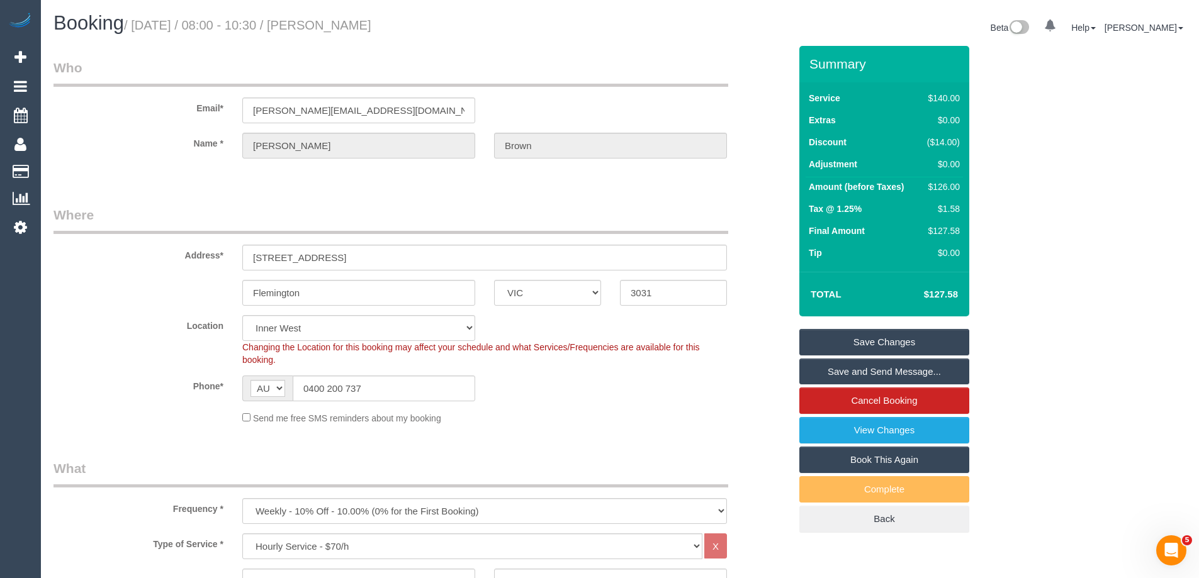
click at [883, 342] on link "Save Changes" at bounding box center [884, 342] width 170 height 26
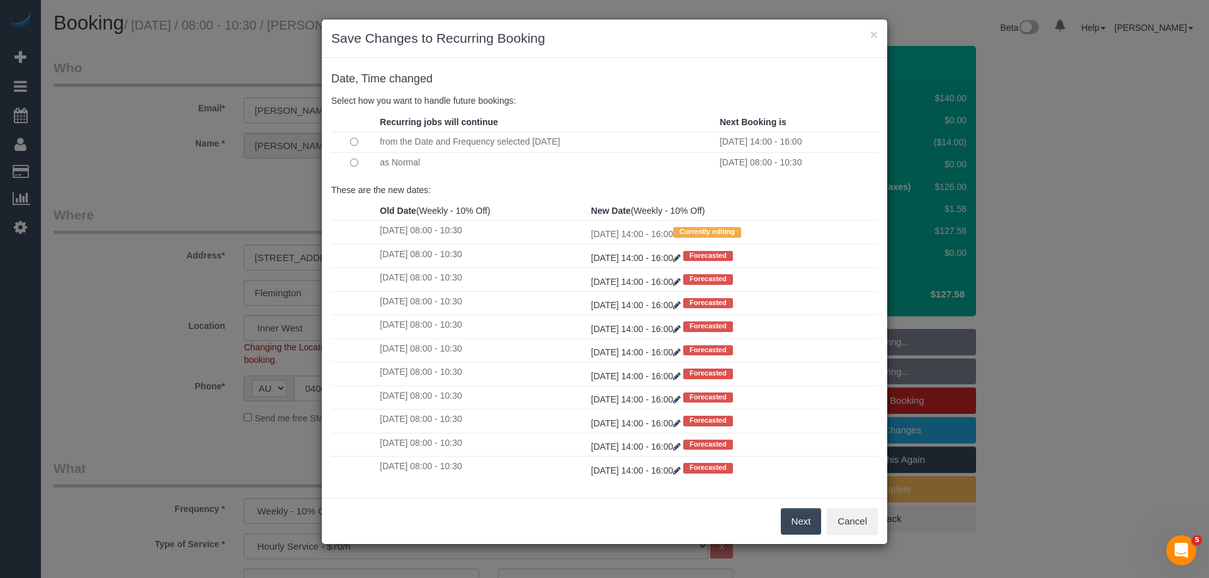
click at [804, 522] on button "Next" at bounding box center [801, 522] width 41 height 26
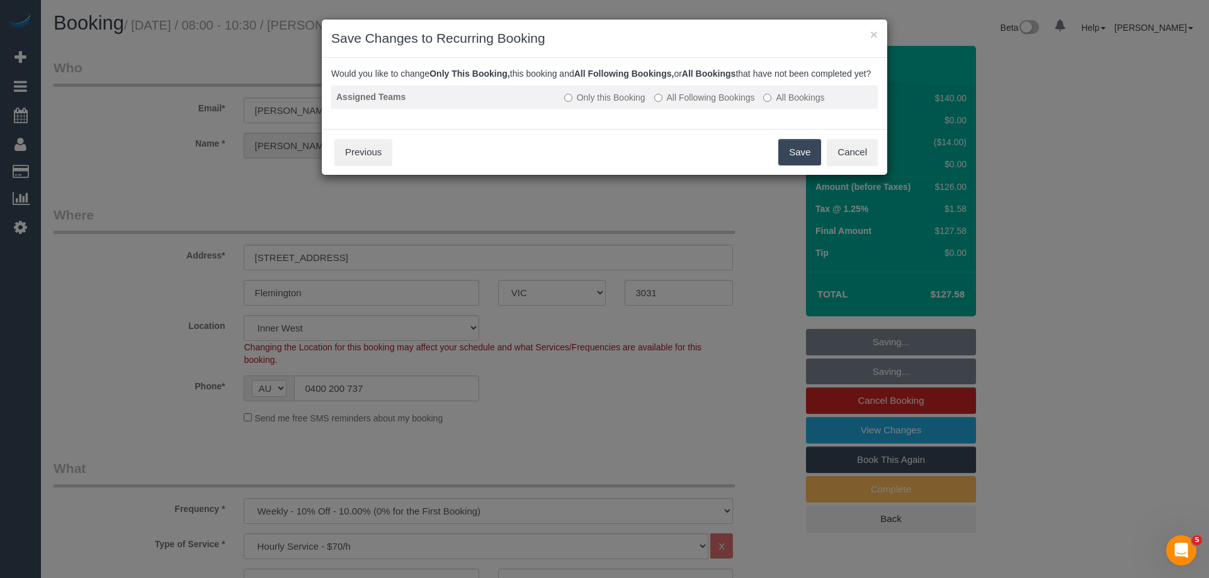
click at [682, 104] on label "All Following Bookings" at bounding box center [704, 97] width 101 height 13
click at [791, 161] on button "Save" at bounding box center [799, 152] width 43 height 26
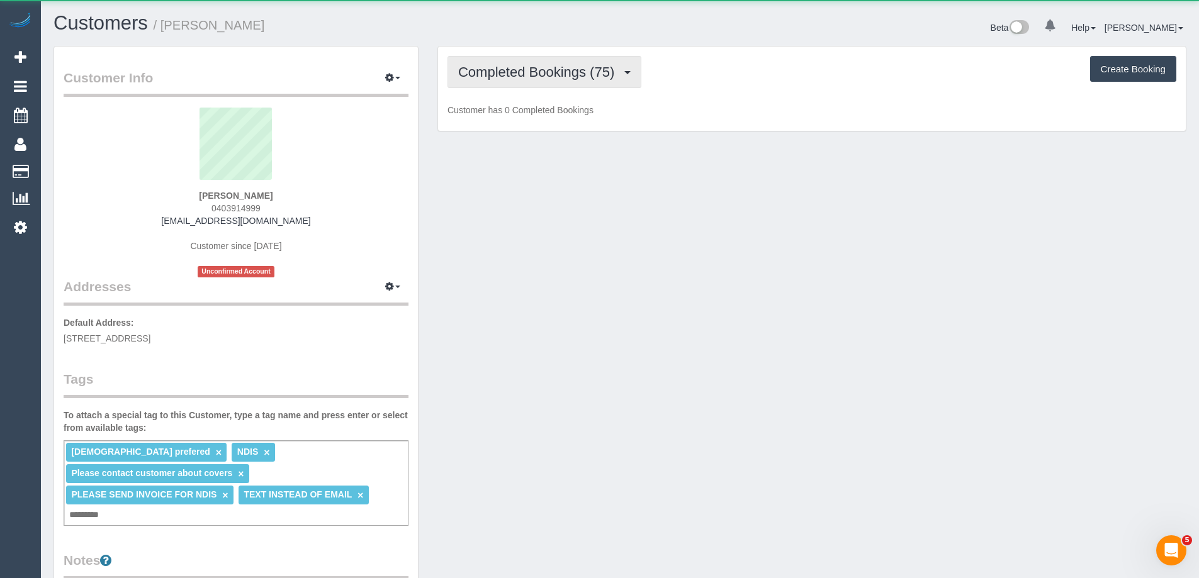
click at [494, 74] on span "Completed Bookings (75)" at bounding box center [539, 72] width 162 height 16
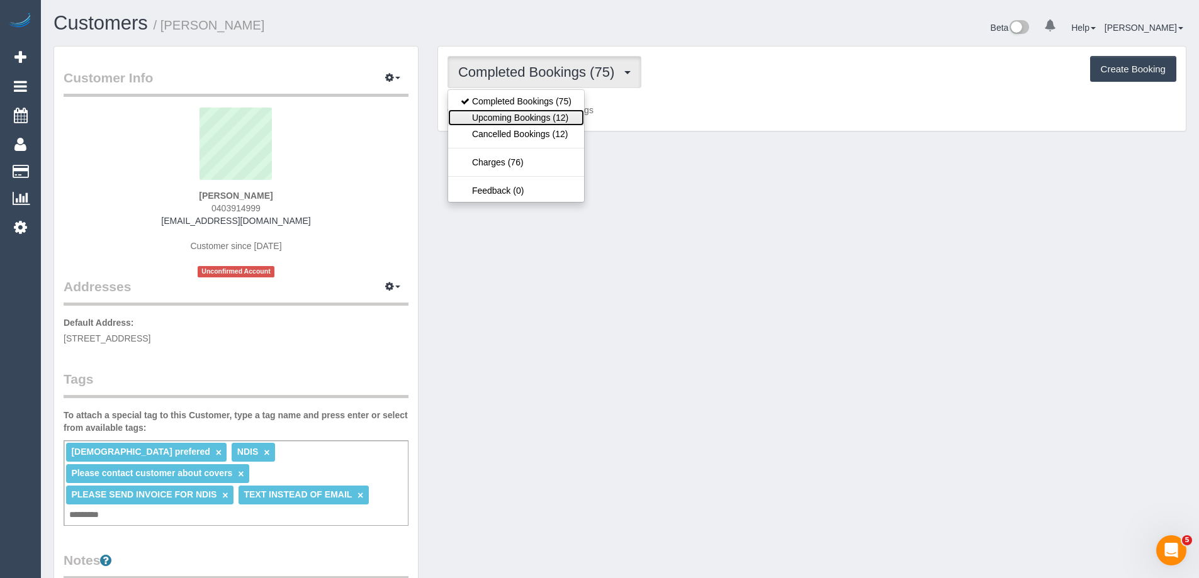
click at [510, 113] on link "Upcoming Bookings (12)" at bounding box center [516, 118] width 136 height 16
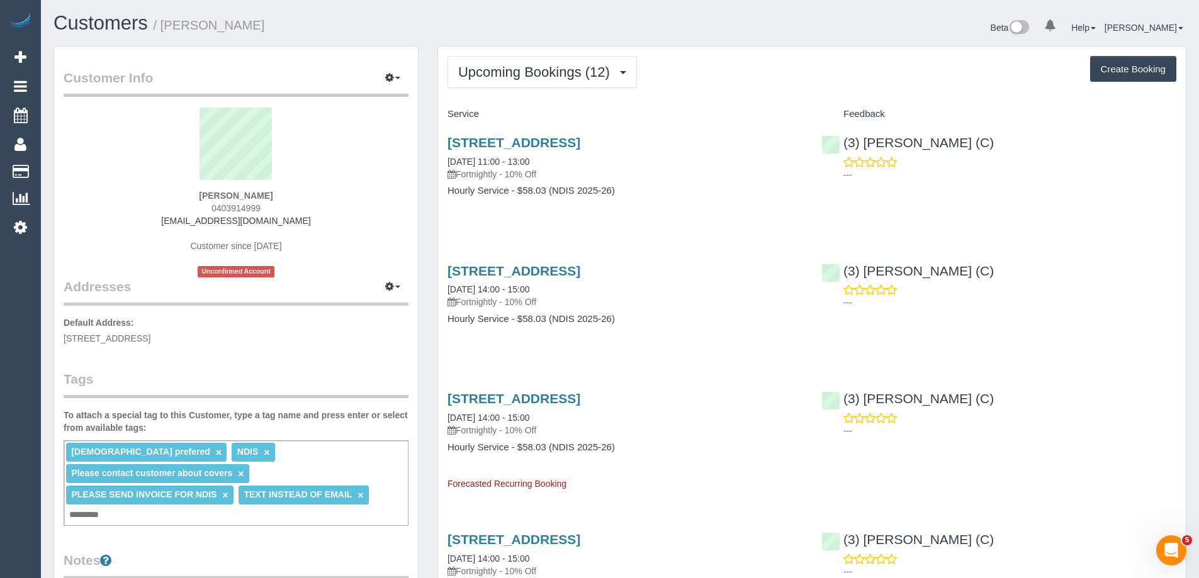
copy small "[PERSON_NAME]"
drag, startPoint x: 280, startPoint y: 28, endPoint x: 164, endPoint y: 30, distance: 116.5
click at [164, 30] on h1 "Customers / [PERSON_NAME] Boot" at bounding box center [332, 23] width 557 height 21
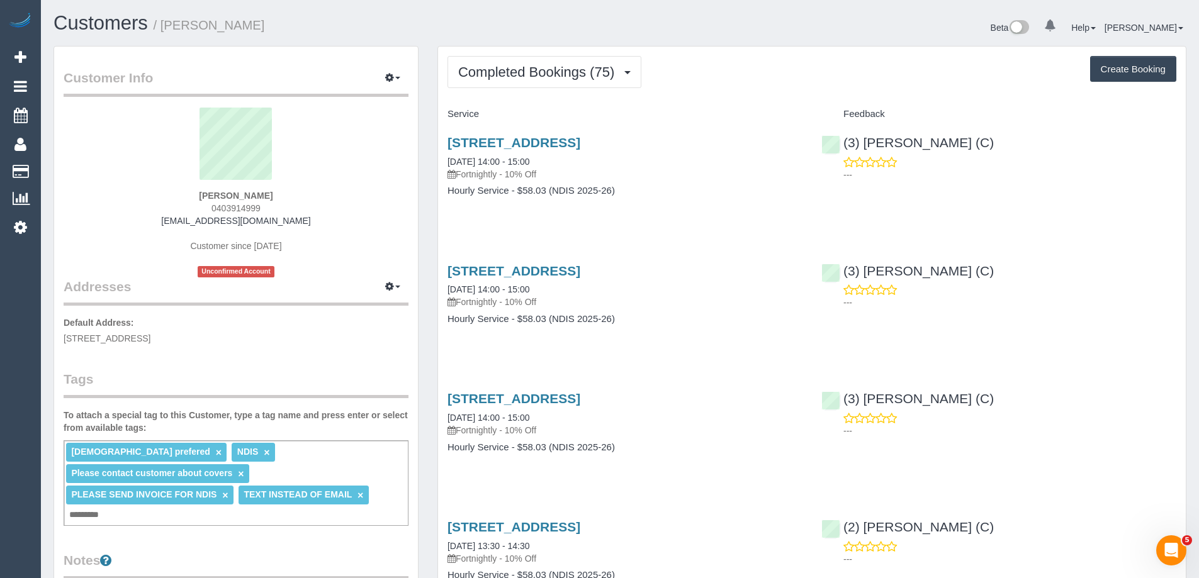
click at [239, 210] on span "0403914999" at bounding box center [236, 208] width 49 height 10
copy span "0403914999"
click at [597, 74] on span "Completed Bookings (75)" at bounding box center [539, 72] width 162 height 16
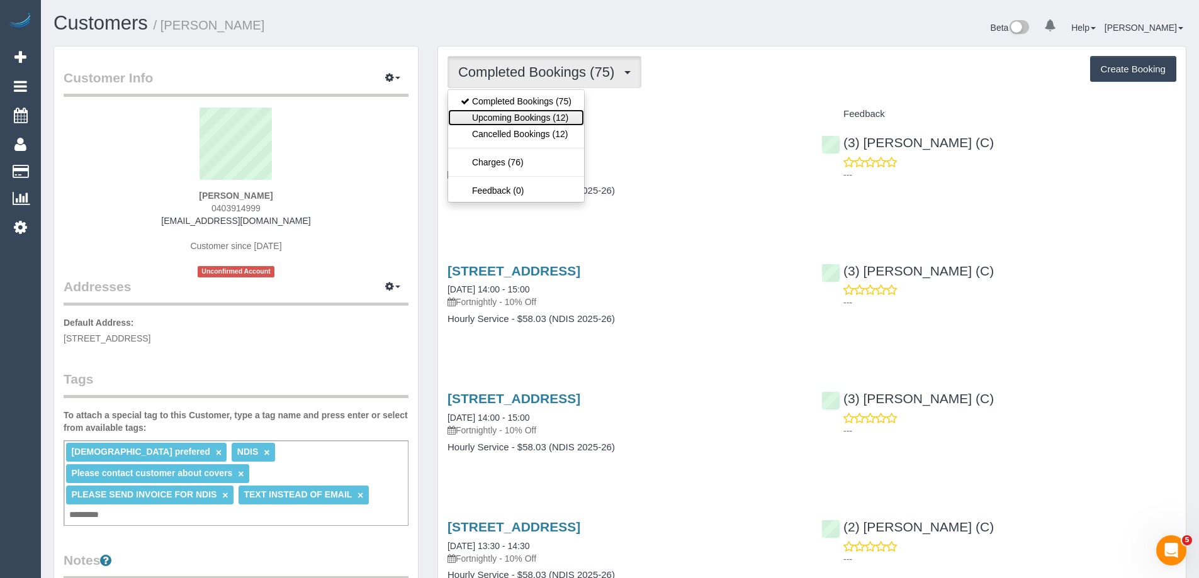
click at [575, 116] on link "Upcoming Bookings (12)" at bounding box center [516, 118] width 136 height 16
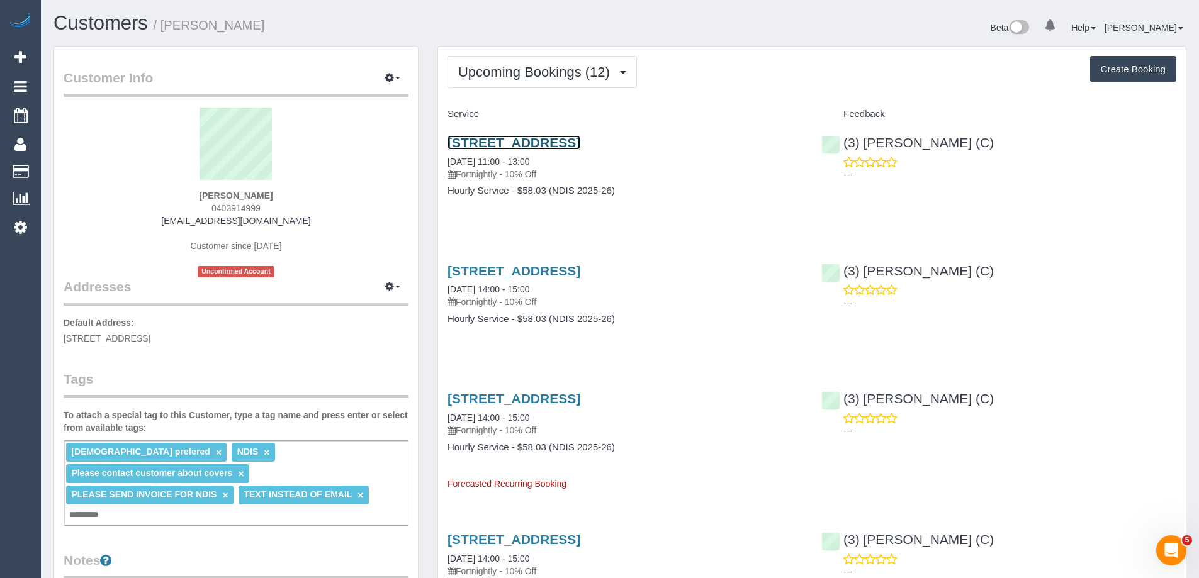
click at [580, 147] on link "[STREET_ADDRESS]" at bounding box center [514, 142] width 133 height 14
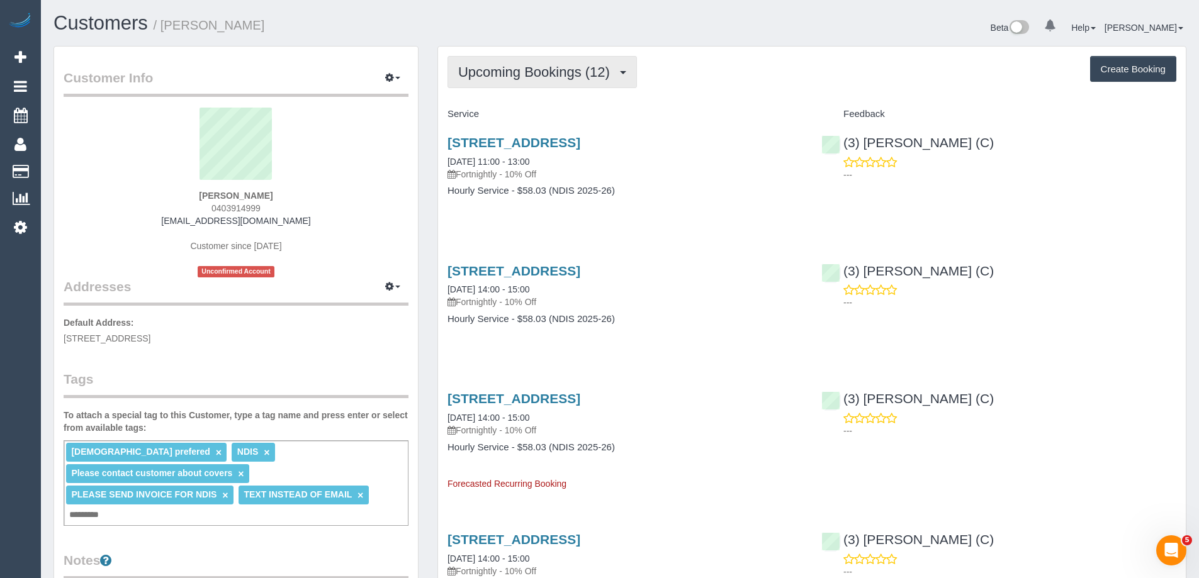
click at [512, 69] on span "Upcoming Bookings (12)" at bounding box center [537, 72] width 158 height 16
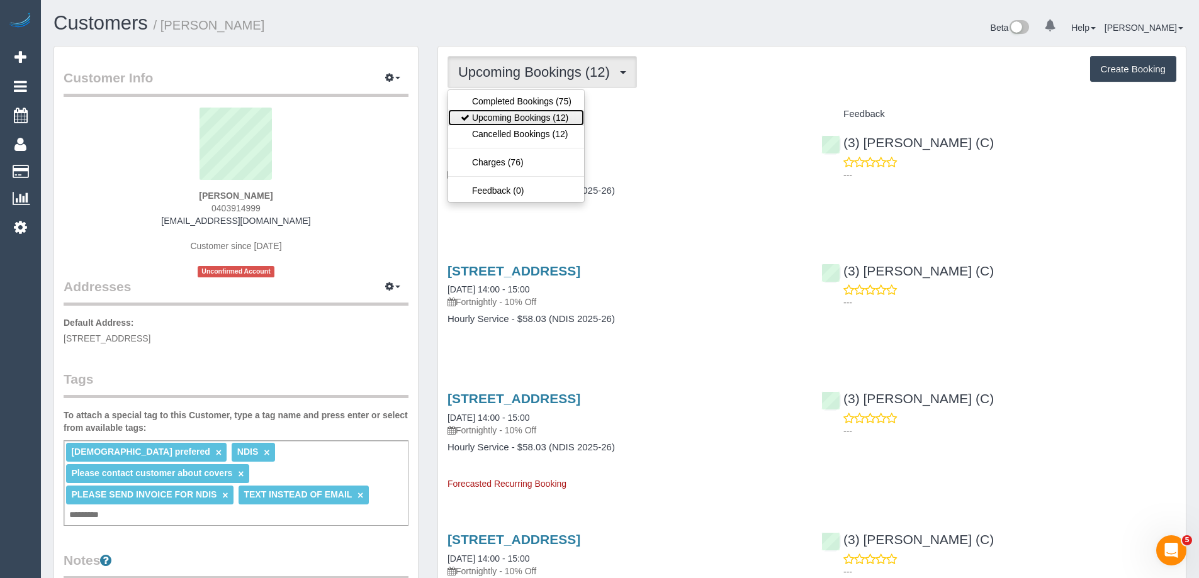
click at [499, 114] on link "Upcoming Bookings (12)" at bounding box center [516, 118] width 136 height 16
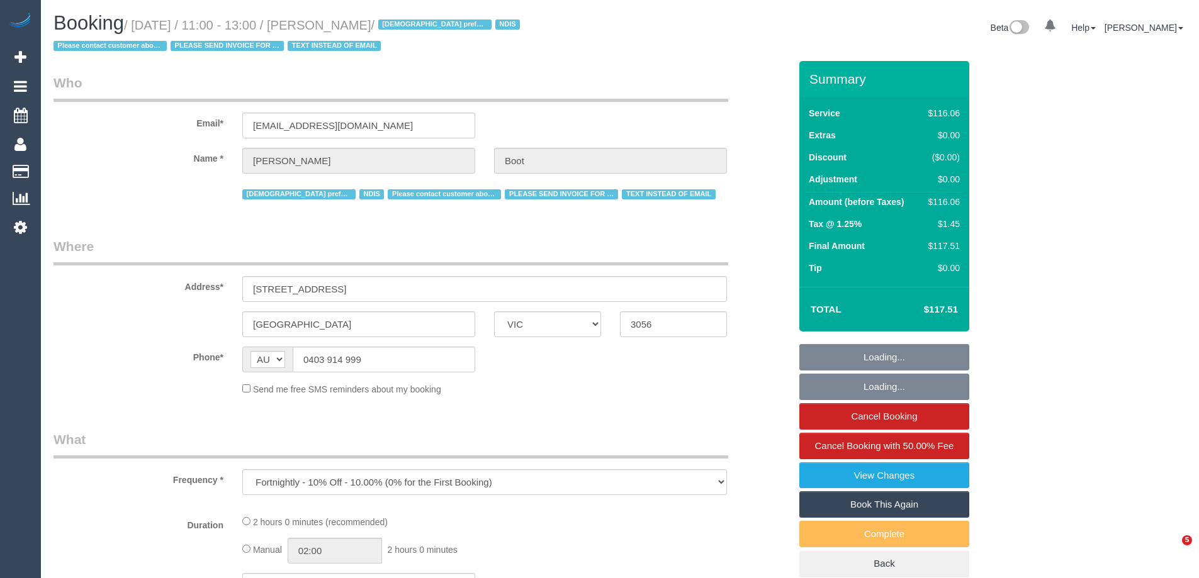
select select "VIC"
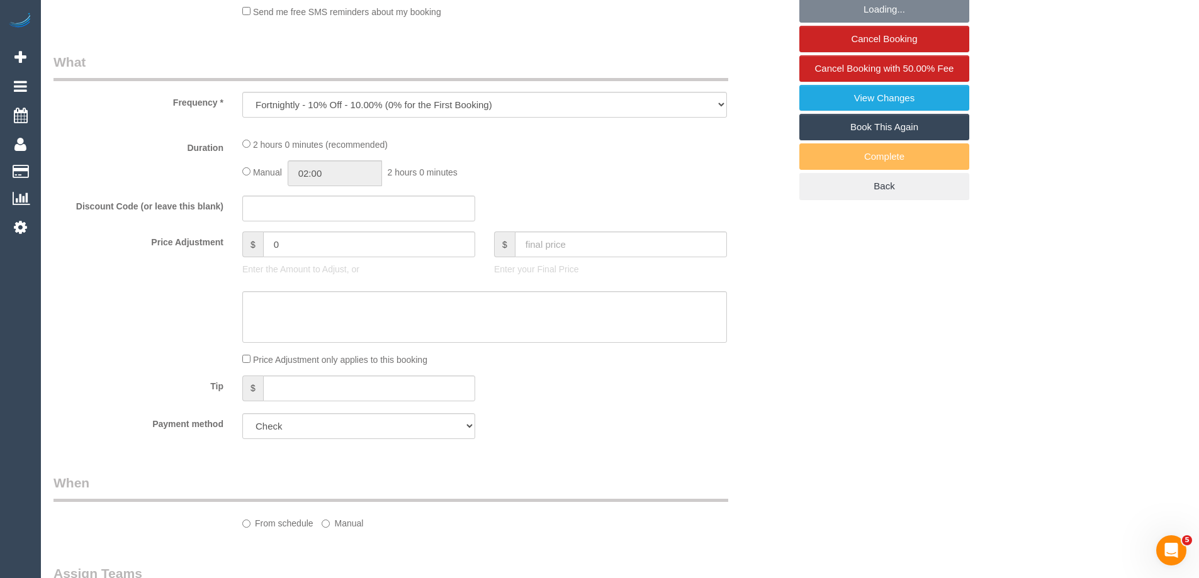
select select "number:28"
select select "number:14"
select select "number:19"
select select "number:24"
select select "number:35"
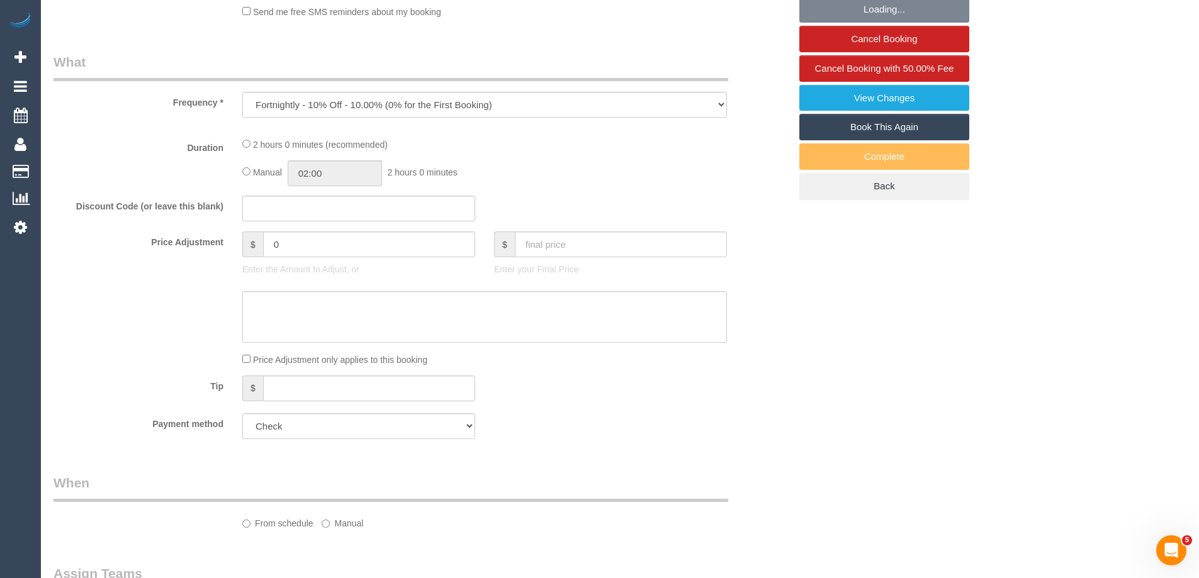
select select "number:13"
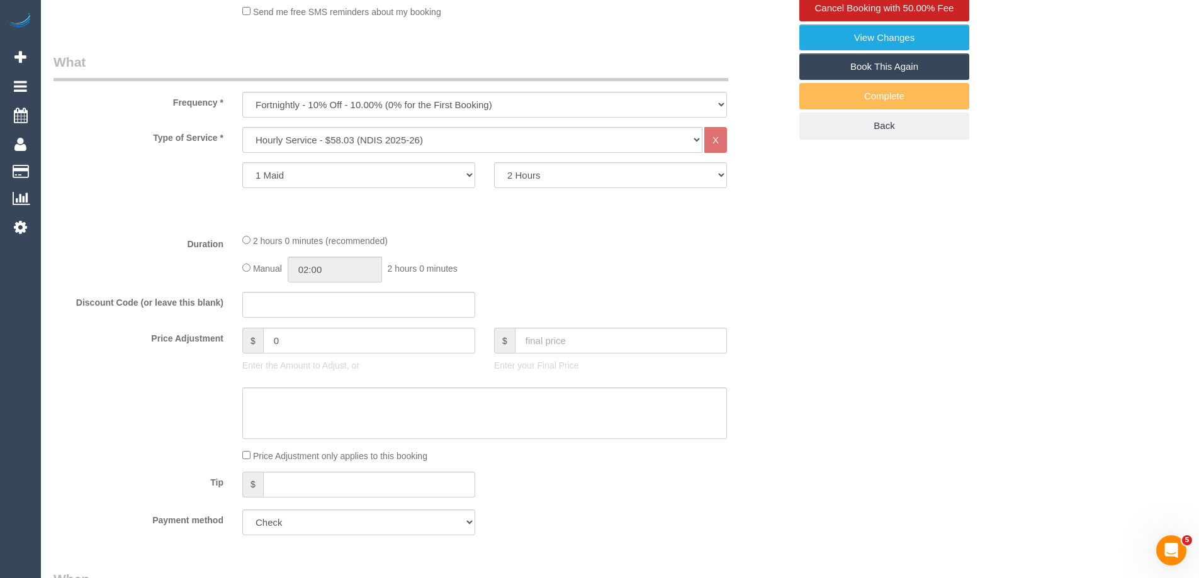
select select "object:814"
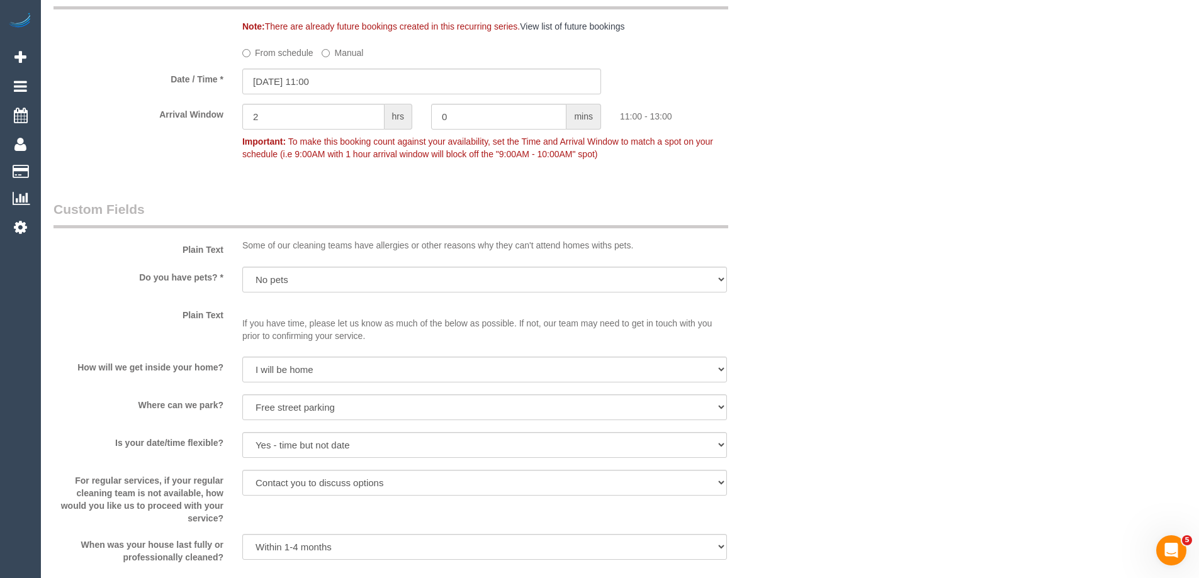
scroll to position [1005, 0]
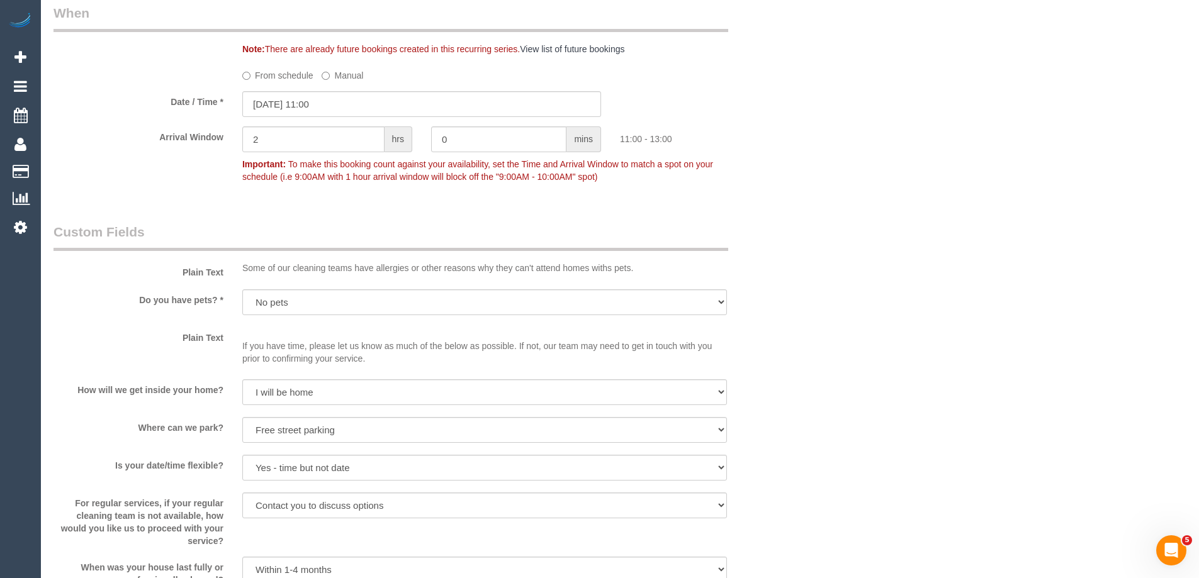
click at [277, 77] on label "From schedule" at bounding box center [277, 73] width 71 height 17
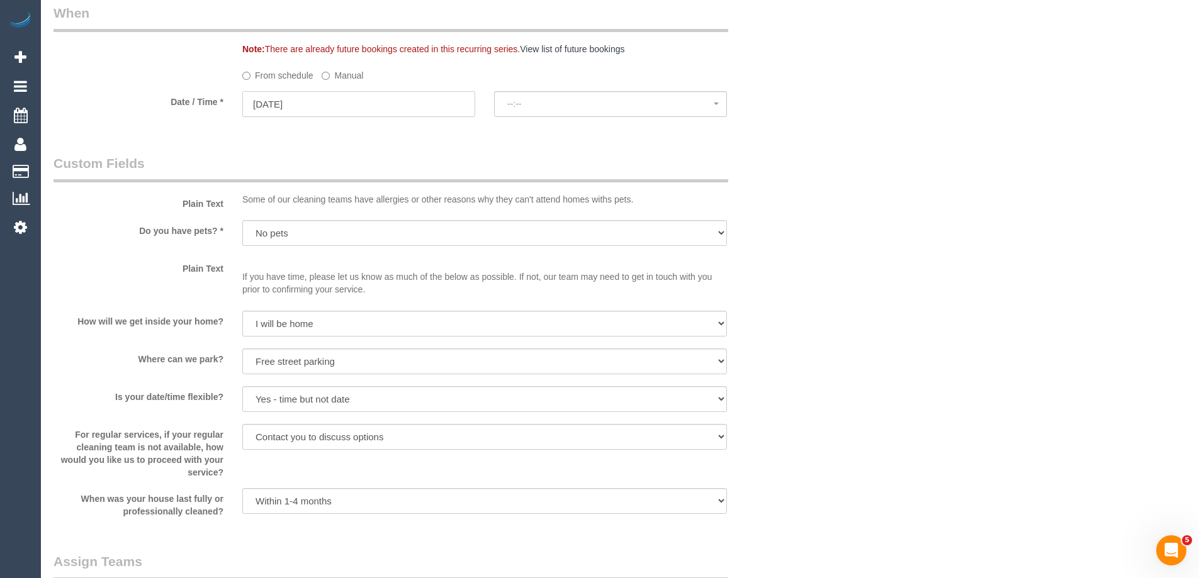
click at [316, 104] on input "[DATE]" at bounding box center [358, 104] width 233 height 26
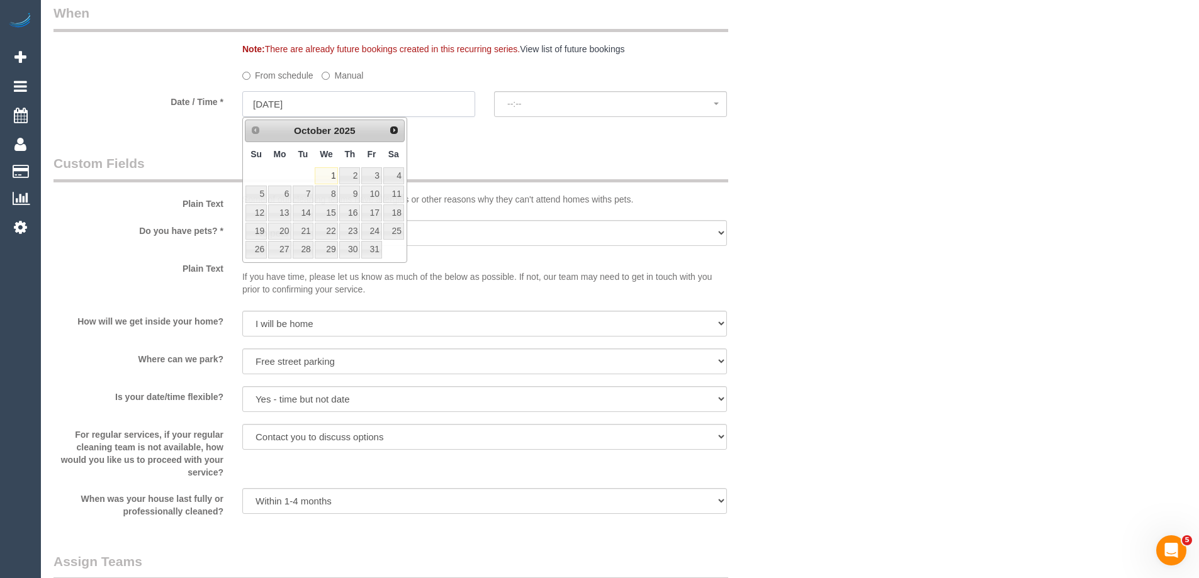
select select "spot6"
click at [373, 171] on link "3" at bounding box center [371, 175] width 20 height 17
type input "[DATE]"
select select "spot8"
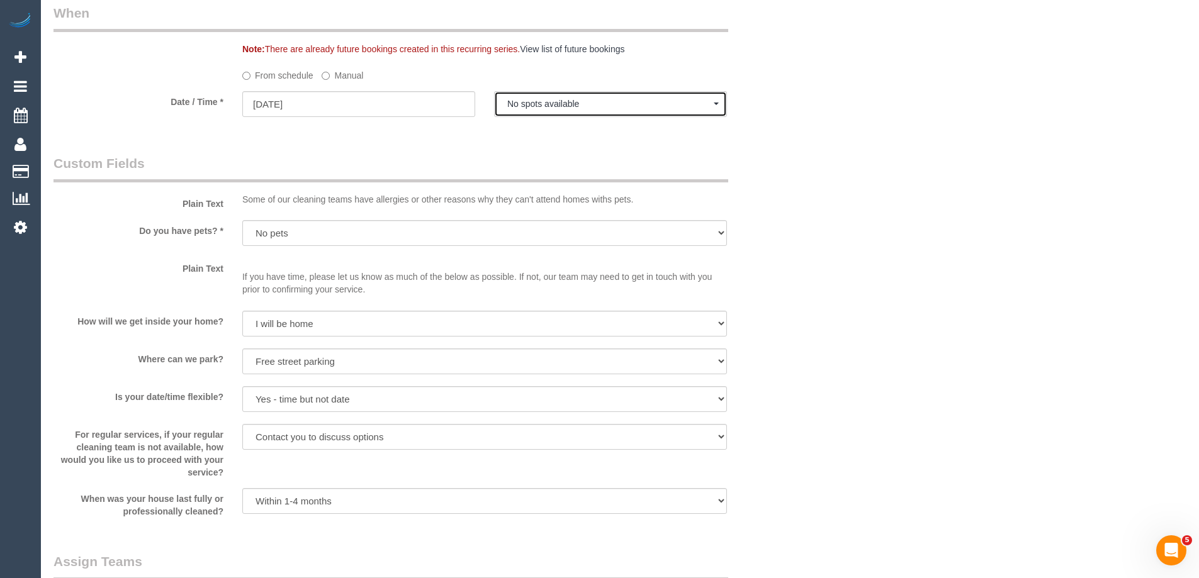
click at [581, 111] on button "No spots available" at bounding box center [610, 104] width 233 height 26
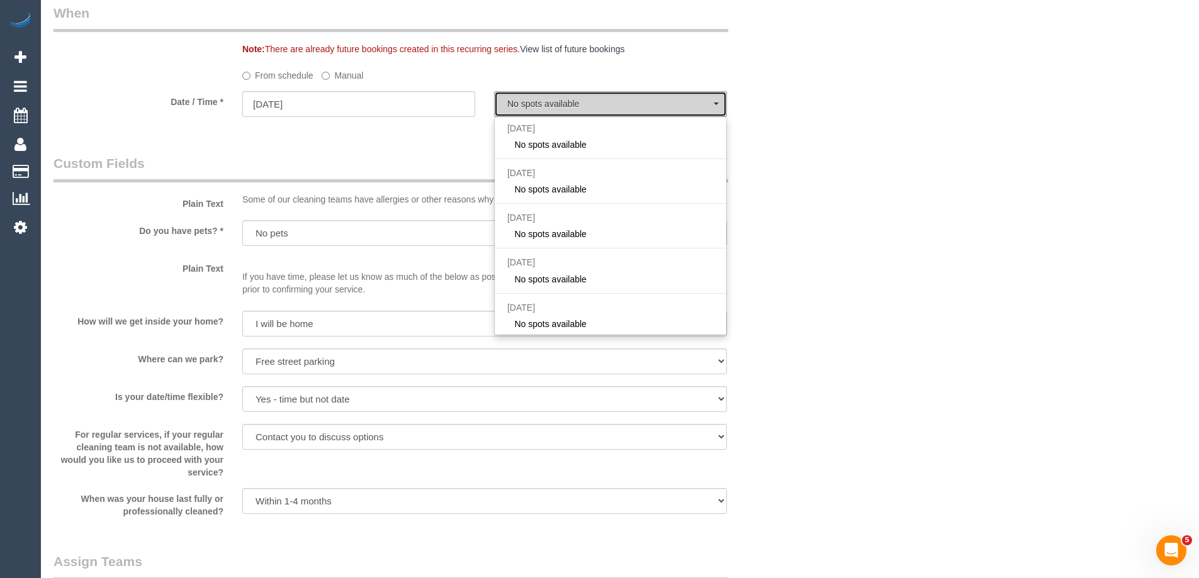
click at [581, 111] on button "No spots available" at bounding box center [610, 104] width 233 height 26
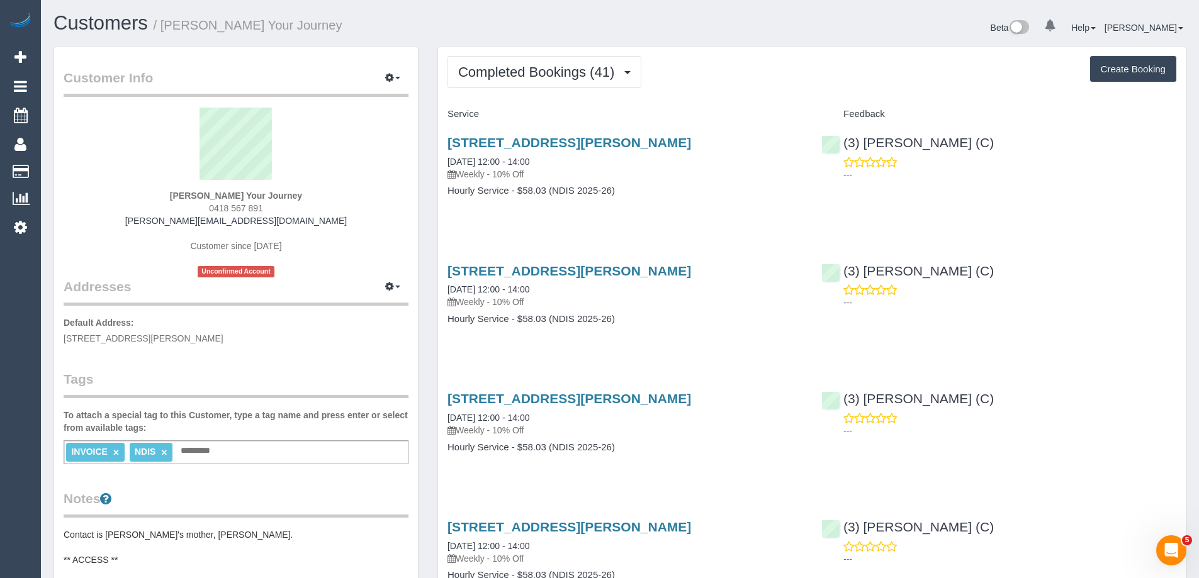
click at [172, 25] on small "/ [PERSON_NAME] Your Journey" at bounding box center [248, 25] width 189 height 14
copy small "[PERSON_NAME]"
click at [499, 74] on span "Completed Bookings (41)" at bounding box center [539, 72] width 162 height 16
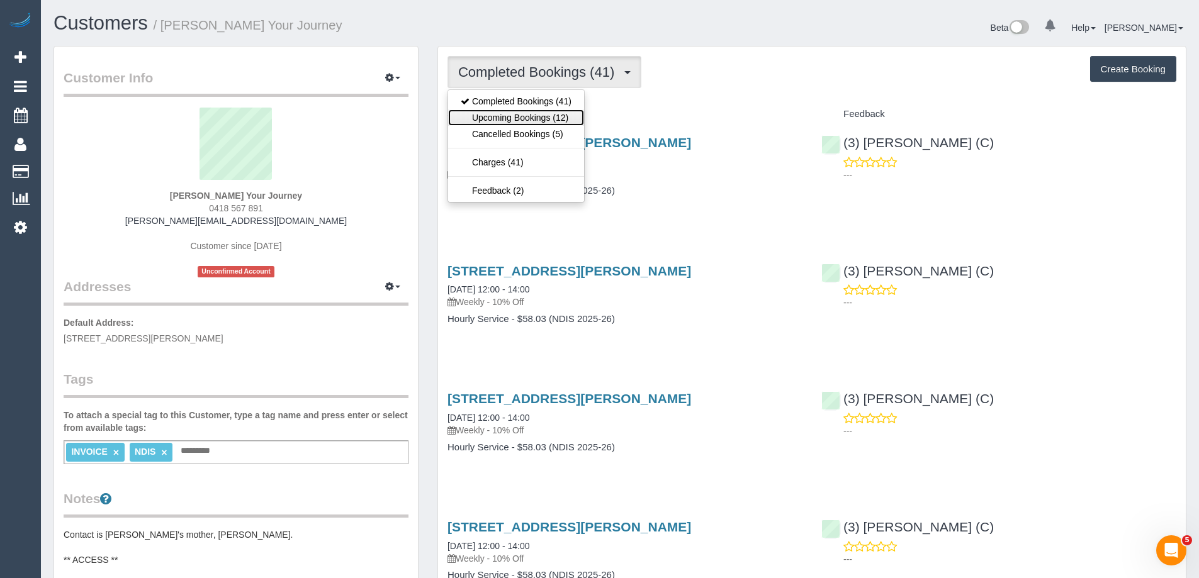
click at [505, 110] on link "Upcoming Bookings (12)" at bounding box center [516, 118] width 136 height 16
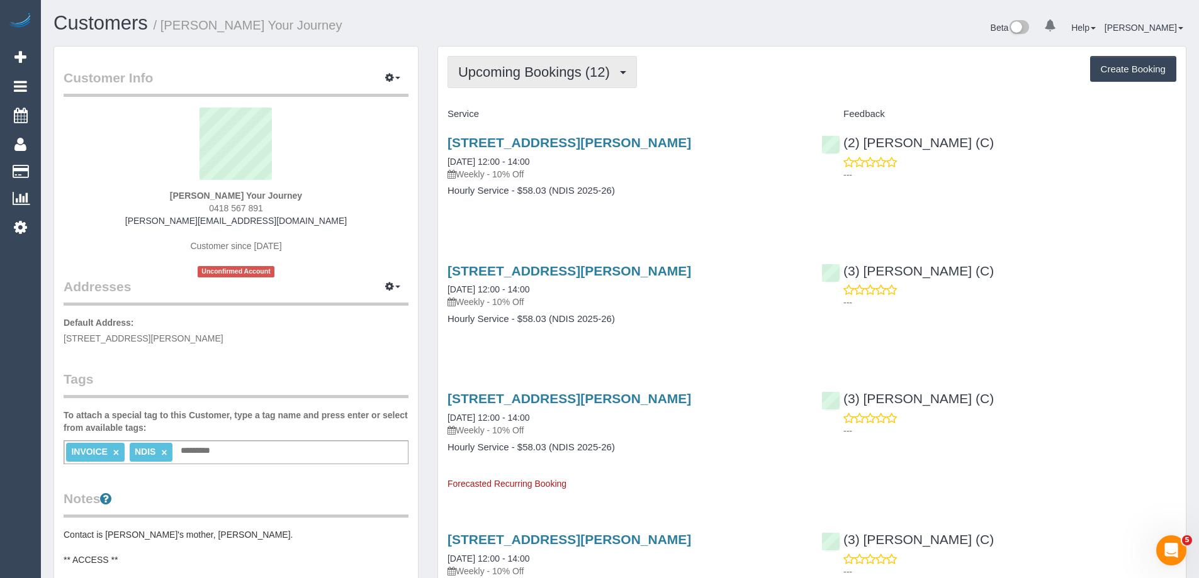
drag, startPoint x: 565, startPoint y: 72, endPoint x: 543, endPoint y: 93, distance: 30.3
click at [564, 72] on span "Upcoming Bookings (12)" at bounding box center [537, 72] width 158 height 16
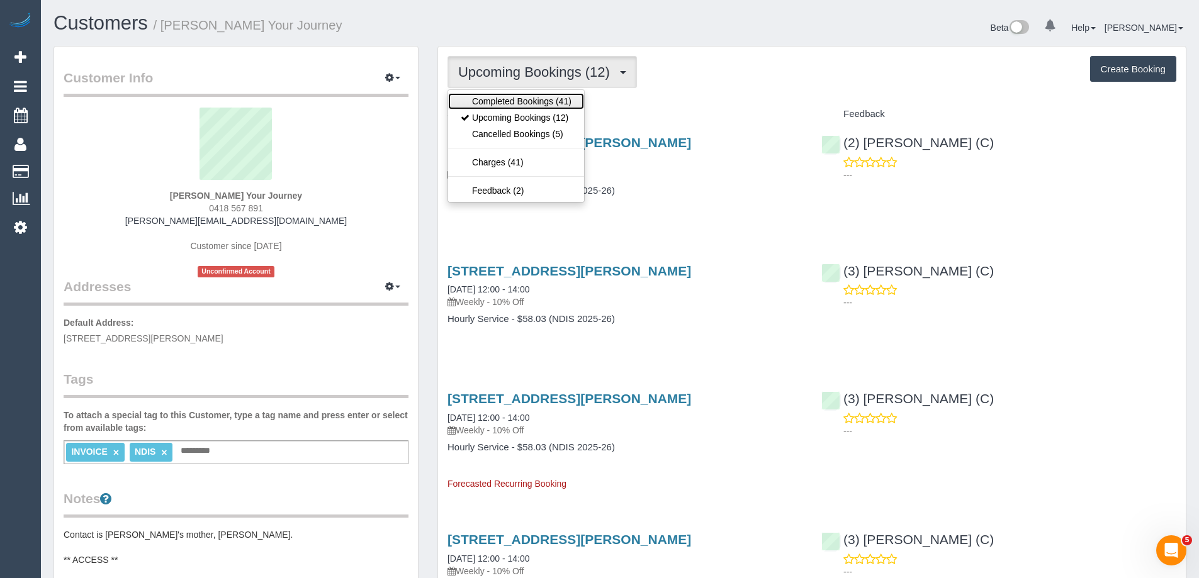
click at [533, 103] on link "Completed Bookings (41)" at bounding box center [516, 101] width 136 height 16
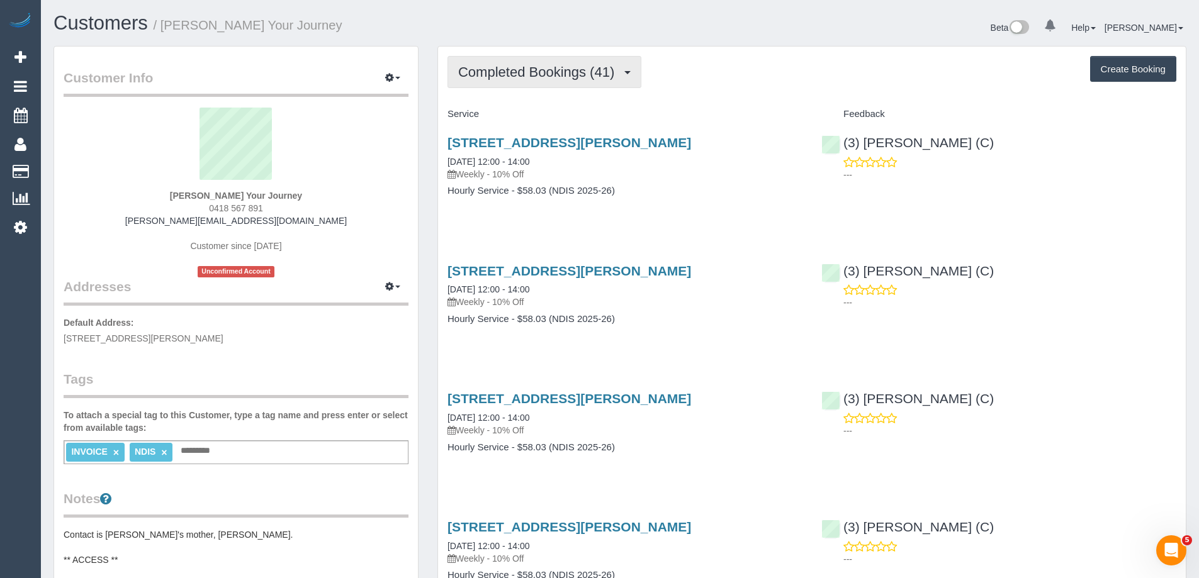
click at [540, 74] on span "Completed Bookings (41)" at bounding box center [539, 72] width 162 height 16
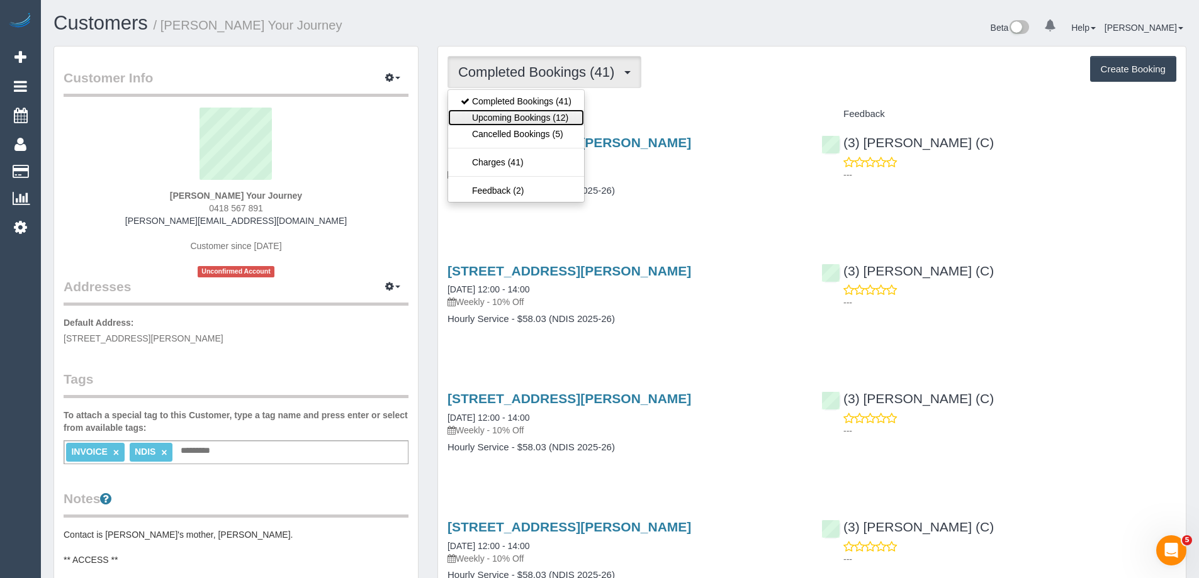
click at [536, 115] on link "Upcoming Bookings (12)" at bounding box center [516, 118] width 136 height 16
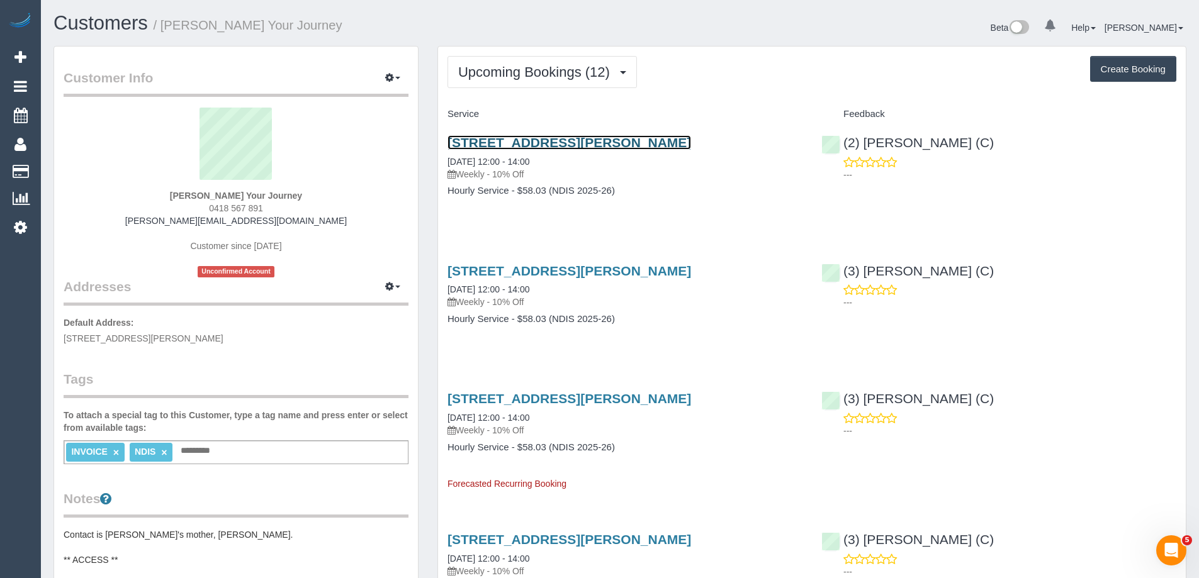
click at [553, 140] on link "115 Harold Street, Thornbury, VIC 3071" at bounding box center [570, 142] width 244 height 14
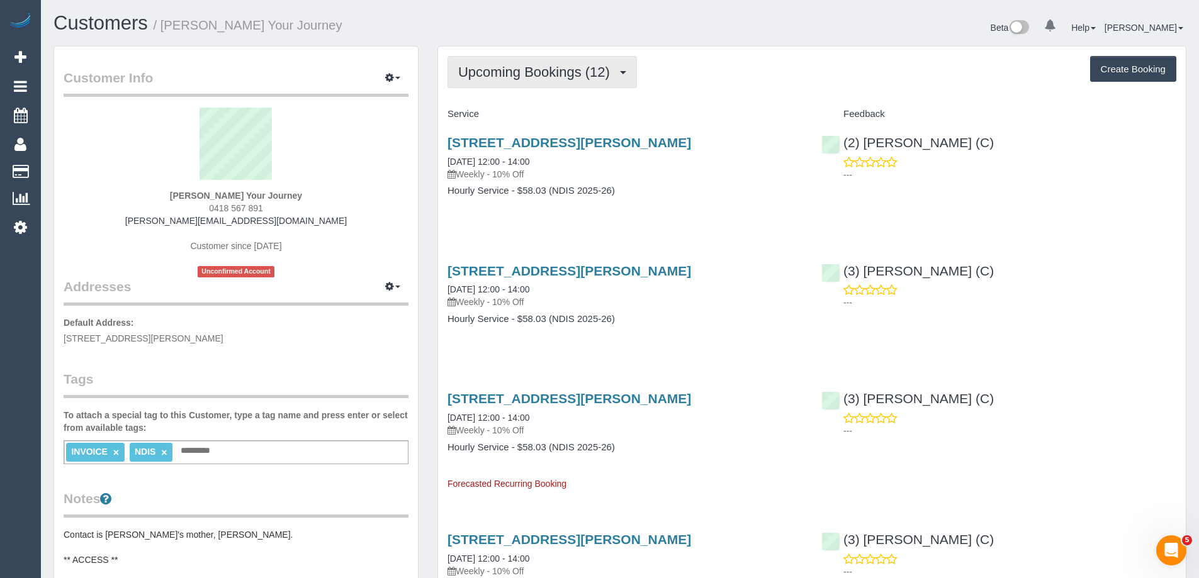
click at [574, 74] on span "Upcoming Bookings (12)" at bounding box center [537, 72] width 158 height 16
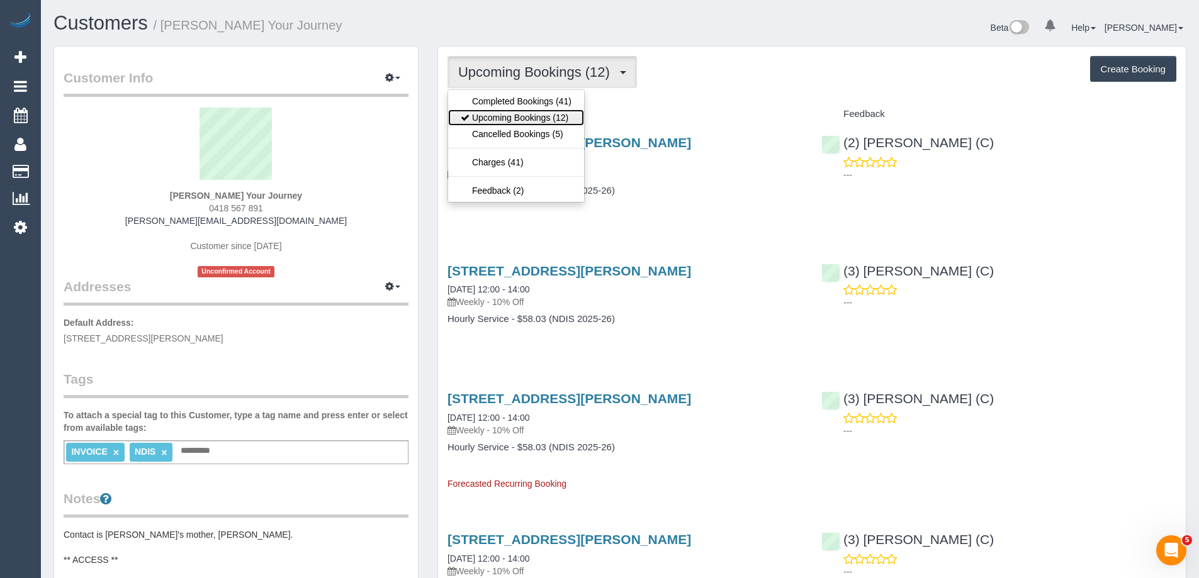
click at [553, 117] on link "Upcoming Bookings (12)" at bounding box center [516, 118] width 136 height 16
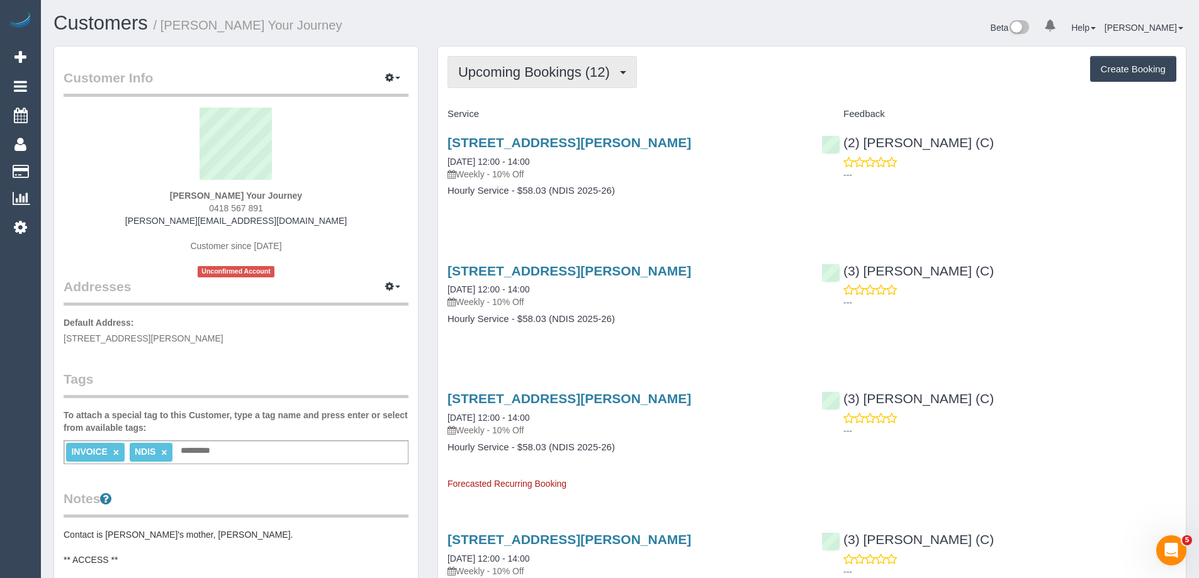
click at [534, 81] on button "Upcoming Bookings (12)" at bounding box center [542, 72] width 189 height 32
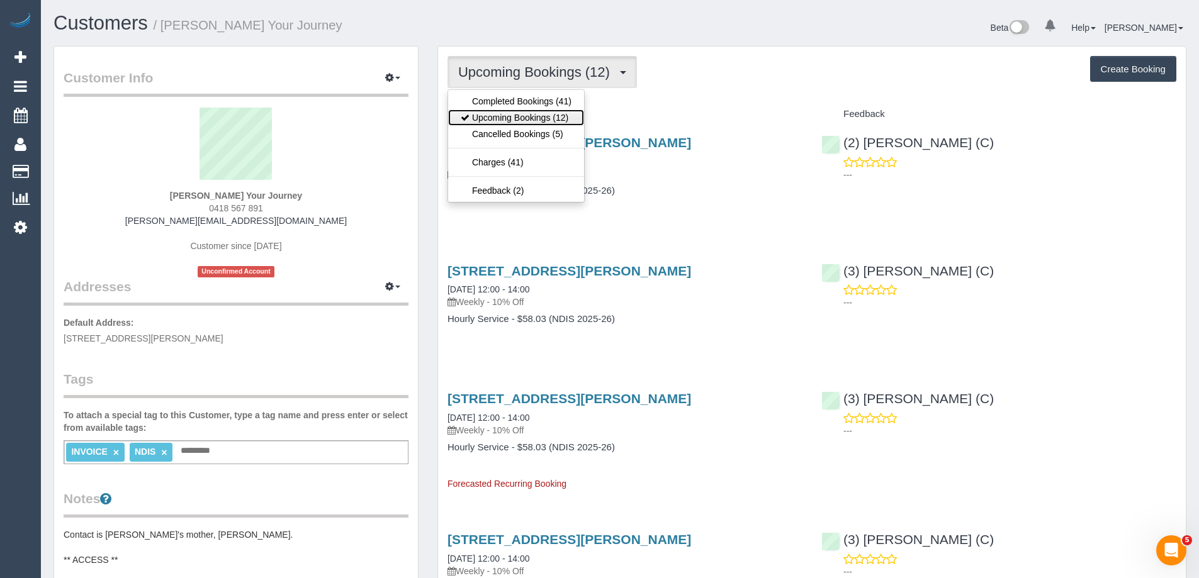
click at [519, 118] on link "Upcoming Bookings (12)" at bounding box center [516, 118] width 136 height 16
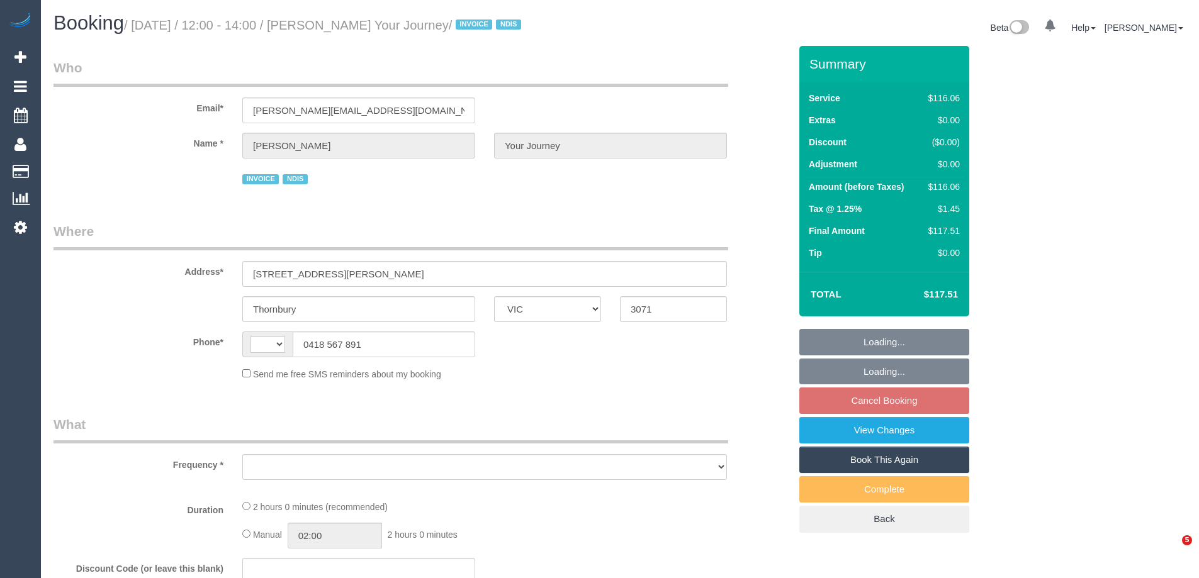
select select "VIC"
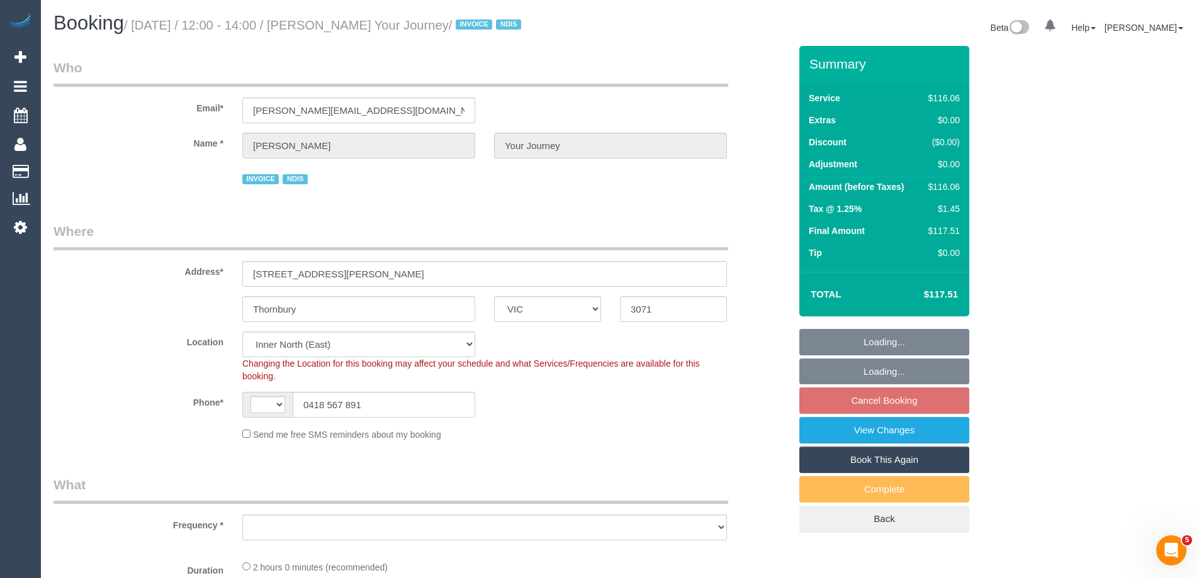
select select "string:AU"
select select "object:1563"
select select "52156"
select select "number:29"
select select "number:14"
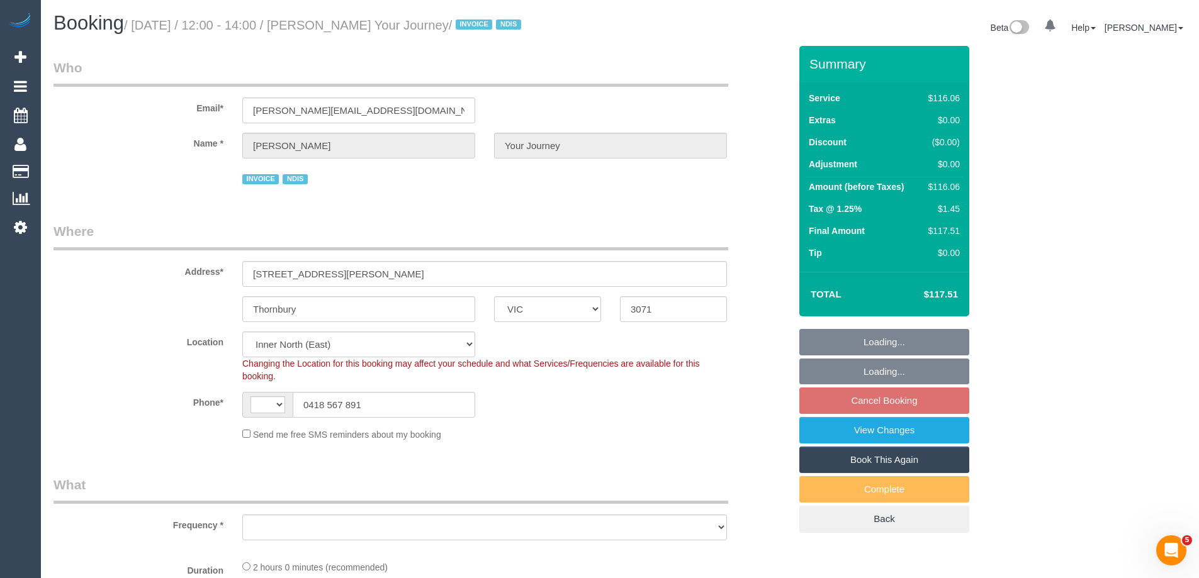
select select "number:19"
select select "number:36"
select select "number:35"
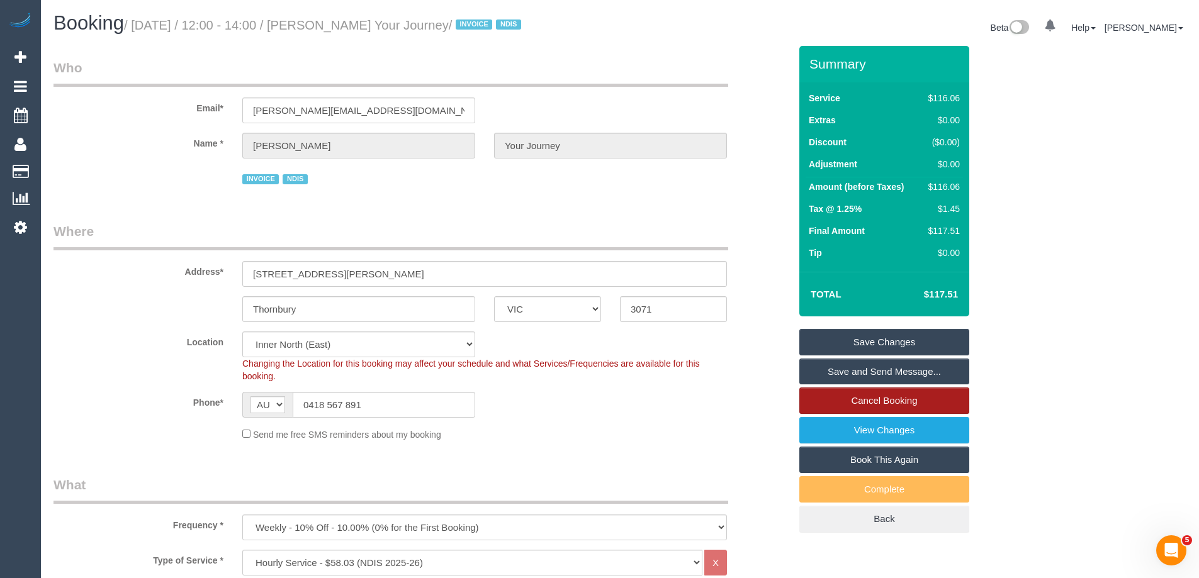
click at [932, 399] on link "Cancel Booking" at bounding box center [884, 401] width 170 height 26
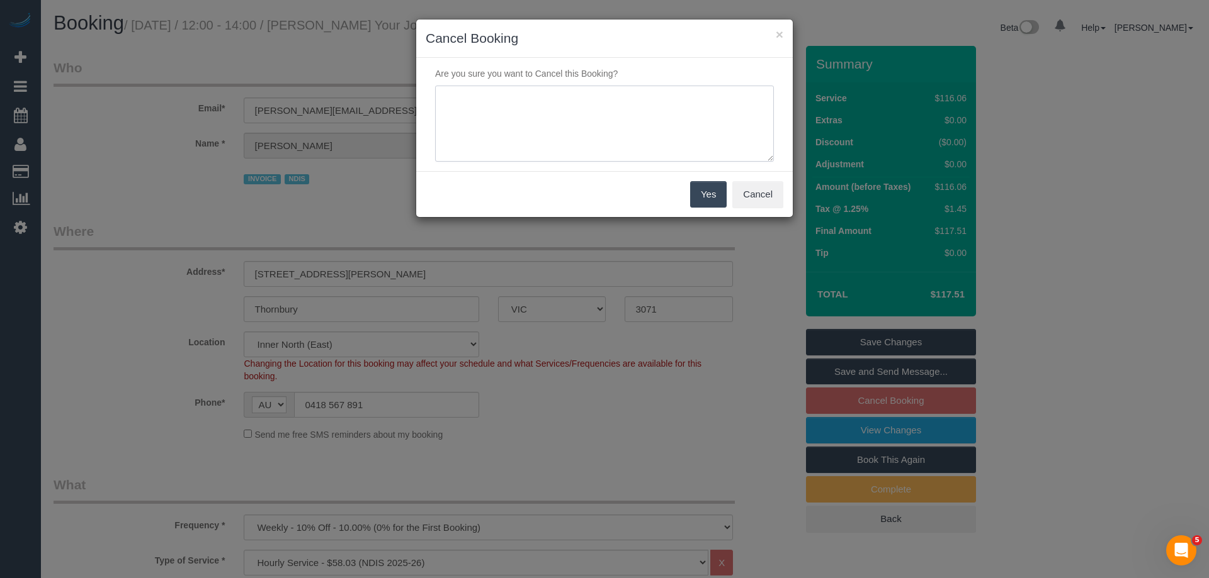
click at [578, 111] on textarea at bounding box center [604, 124] width 339 height 77
type textarea "Skipping while regular cleaner is away. Via email - ED"
click at [701, 195] on button "Yes" at bounding box center [708, 194] width 37 height 26
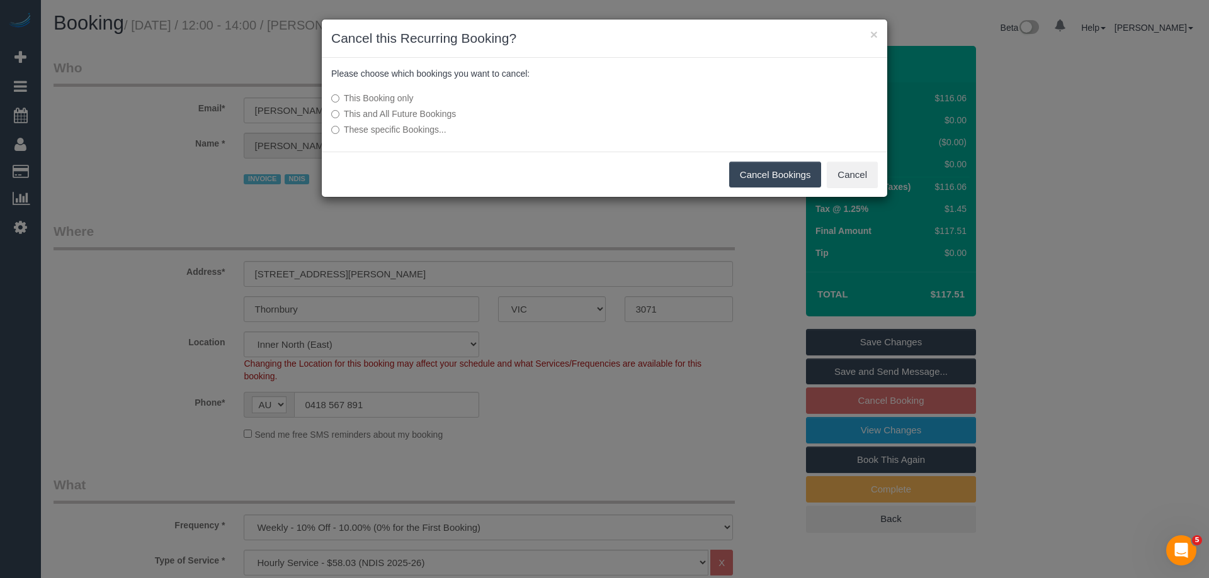
click at [787, 164] on button "Cancel Bookings" at bounding box center [775, 175] width 93 height 26
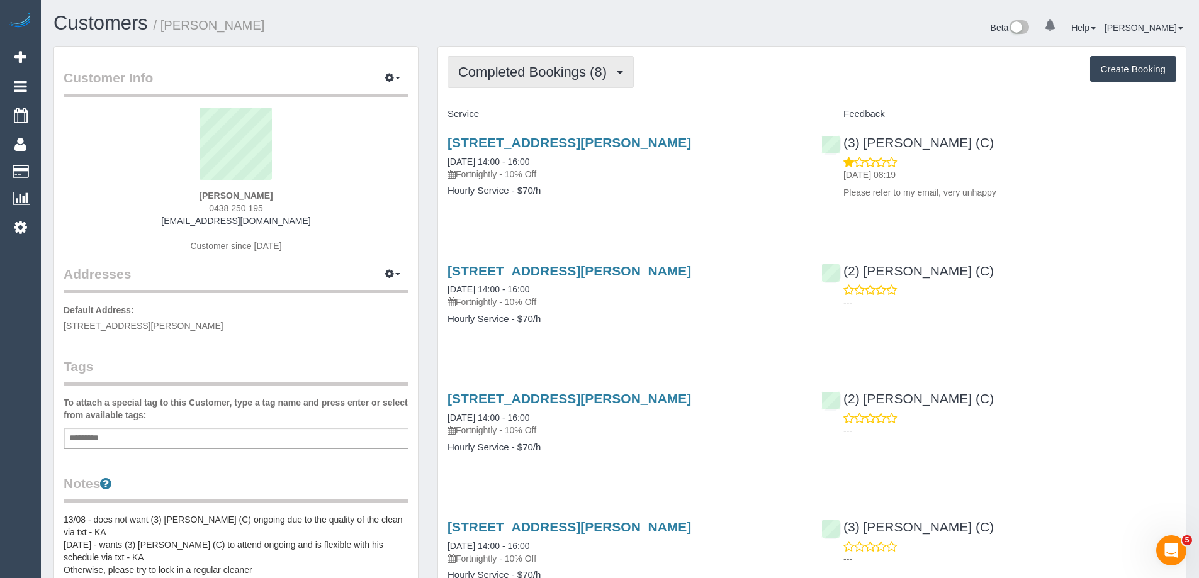
click at [514, 76] on span "Completed Bookings (8)" at bounding box center [535, 72] width 155 height 16
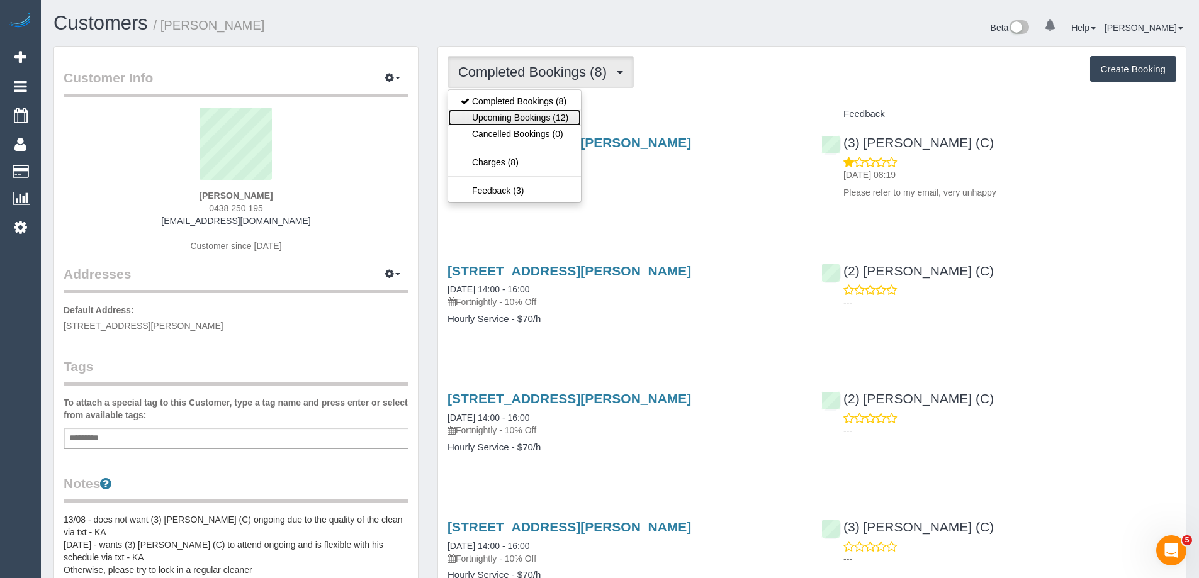
click at [511, 113] on link "Upcoming Bookings (12)" at bounding box center [514, 118] width 133 height 16
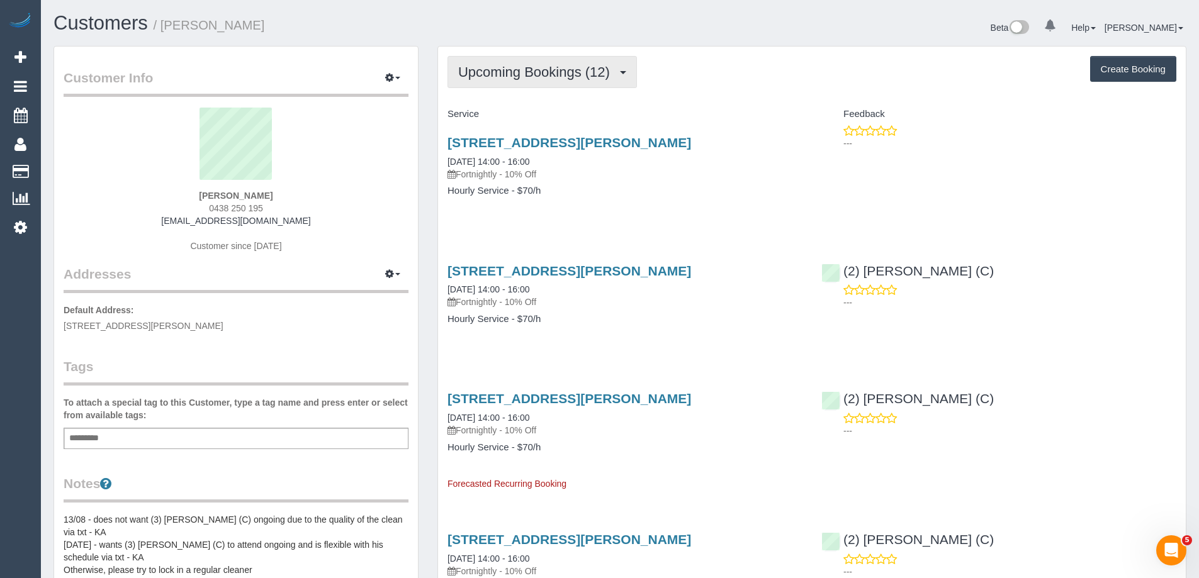
click at [552, 82] on button "Upcoming Bookings (12)" at bounding box center [542, 72] width 189 height 32
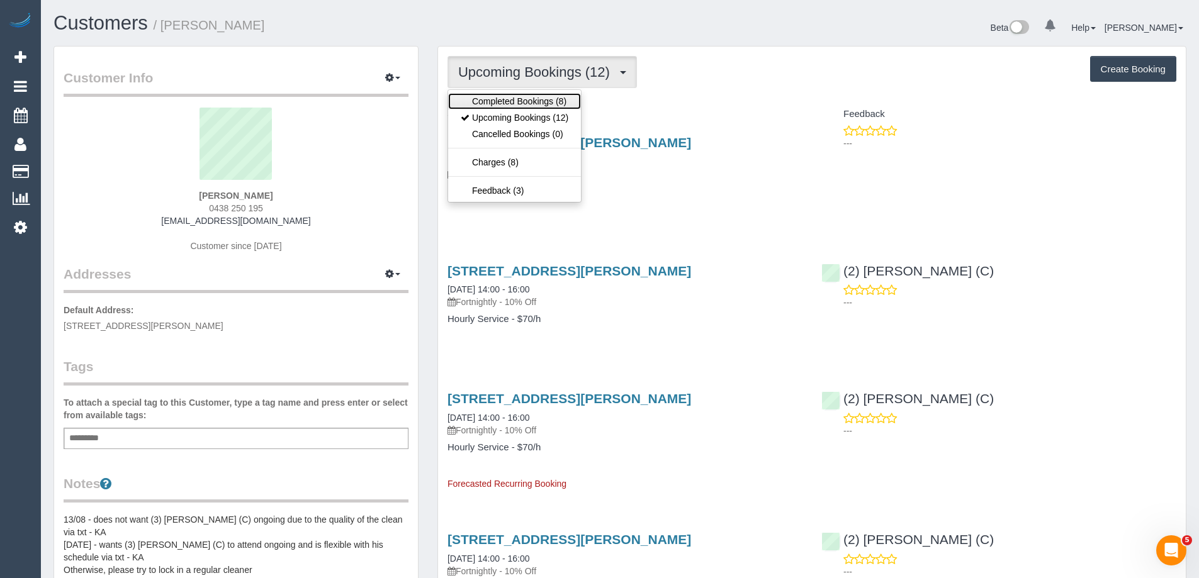
click at [548, 104] on link "Completed Bookings (8)" at bounding box center [514, 101] width 133 height 16
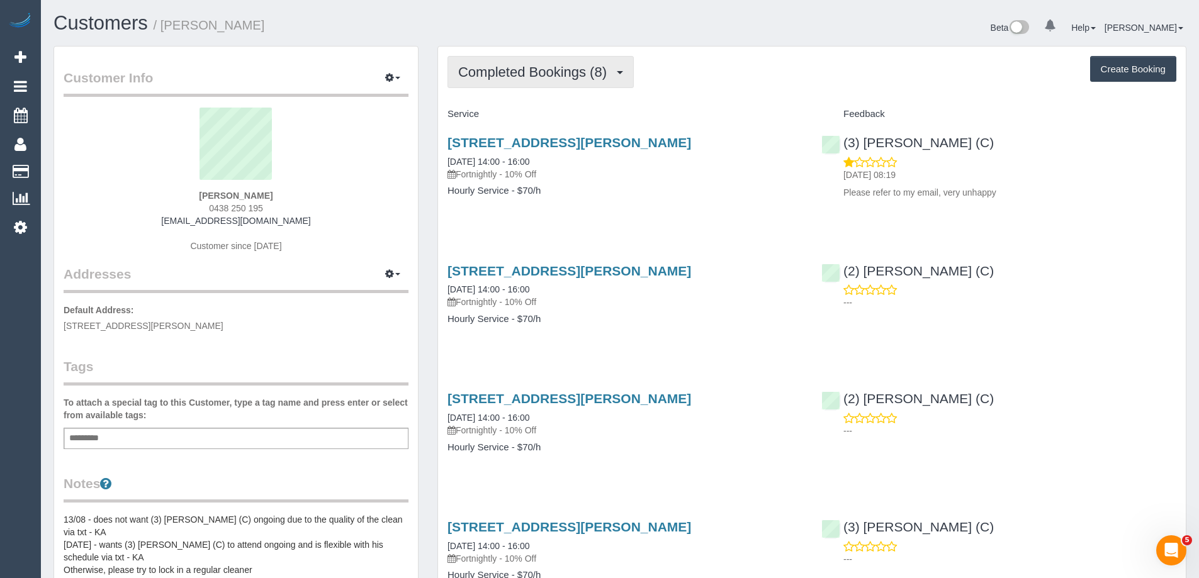
click at [513, 79] on span "Completed Bookings (8)" at bounding box center [535, 72] width 155 height 16
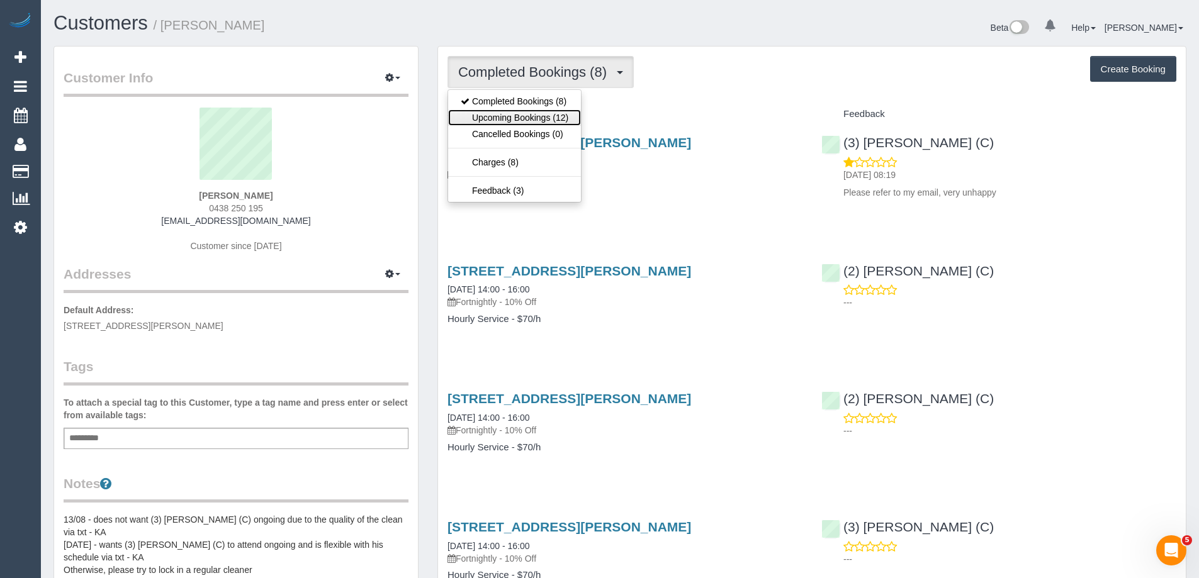
click at [514, 119] on link "Upcoming Bookings (12)" at bounding box center [514, 118] width 133 height 16
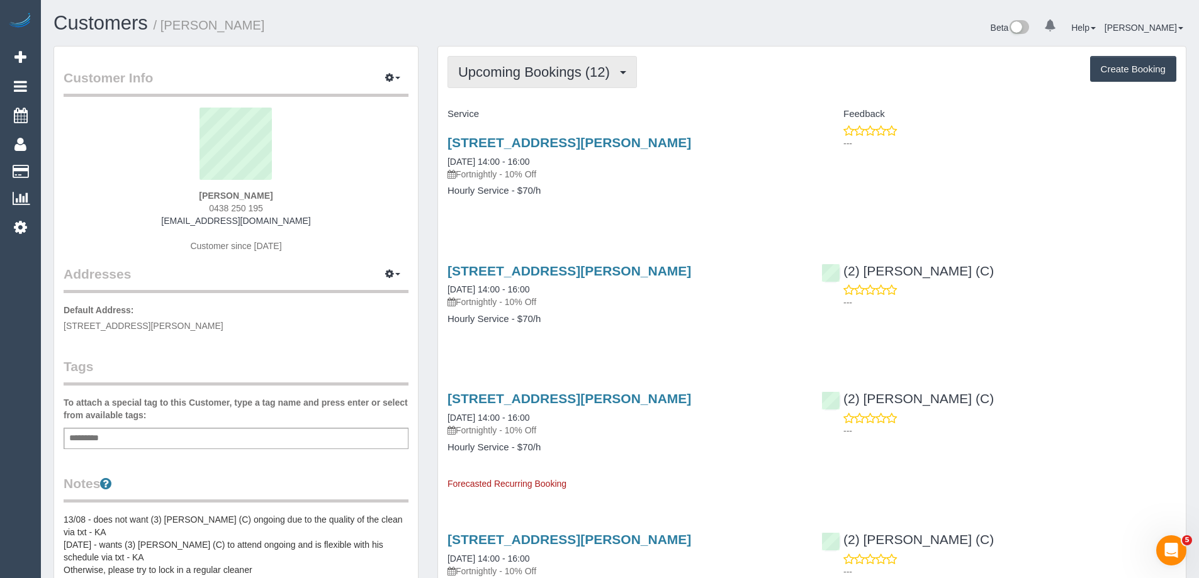
click at [457, 75] on button "Upcoming Bookings (12)" at bounding box center [542, 72] width 189 height 32
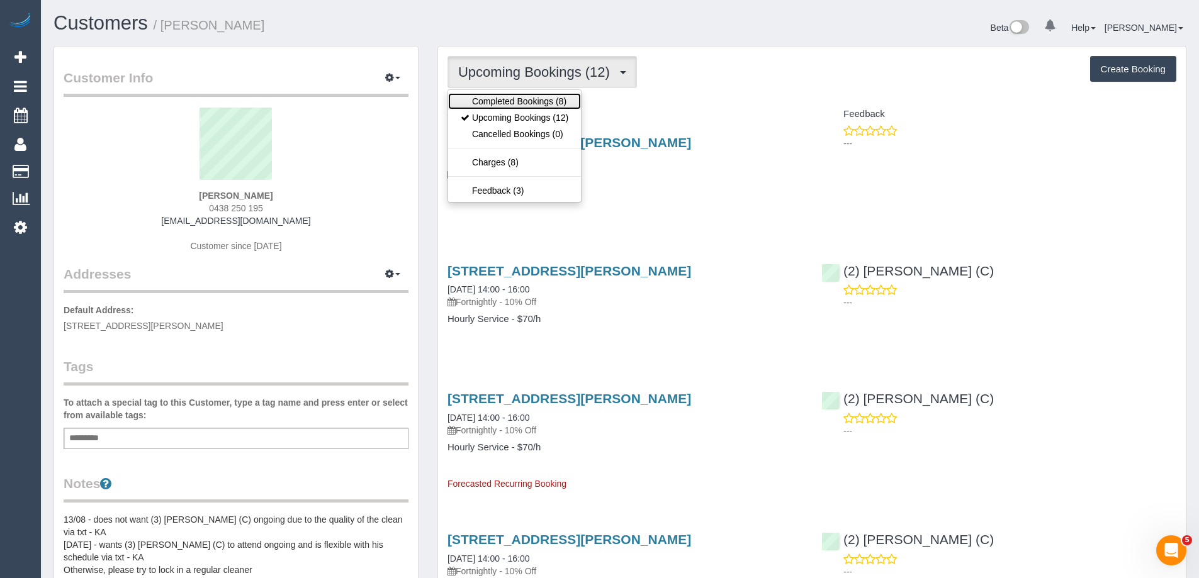
click at [461, 101] on link "Completed Bookings (8)" at bounding box center [514, 101] width 133 height 16
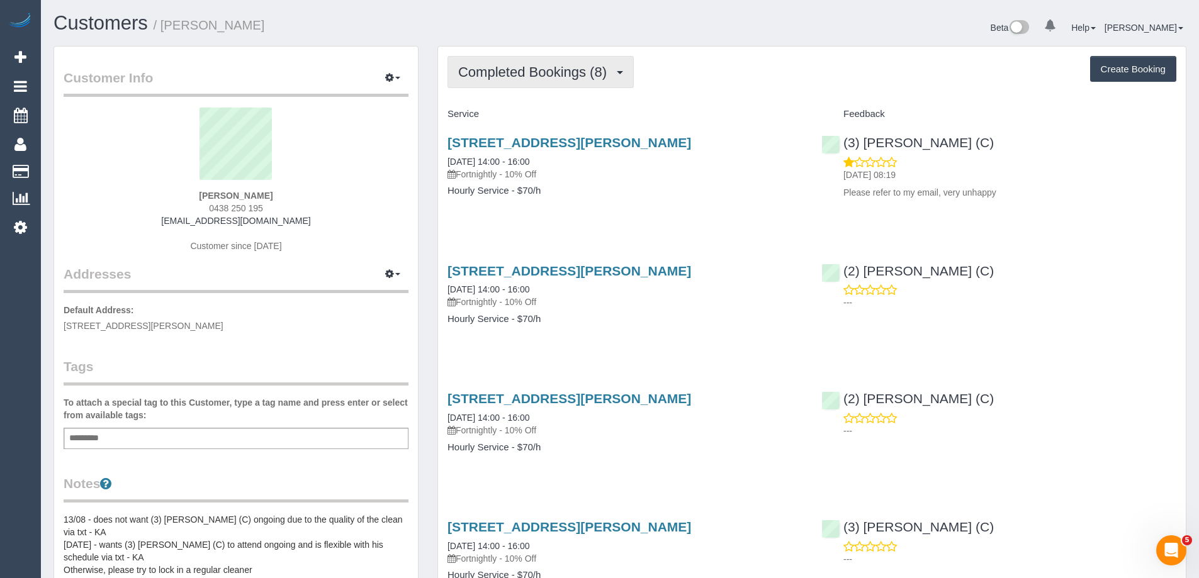
click at [517, 71] on span "Completed Bookings (8)" at bounding box center [535, 72] width 155 height 16
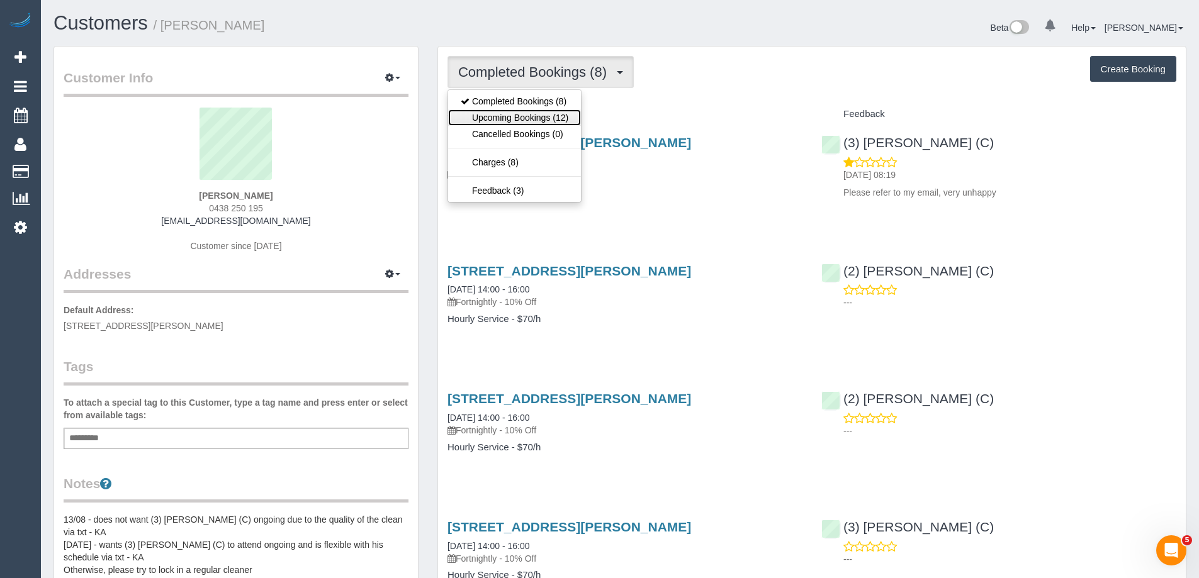
click at [520, 116] on link "Upcoming Bookings (12)" at bounding box center [514, 118] width 133 height 16
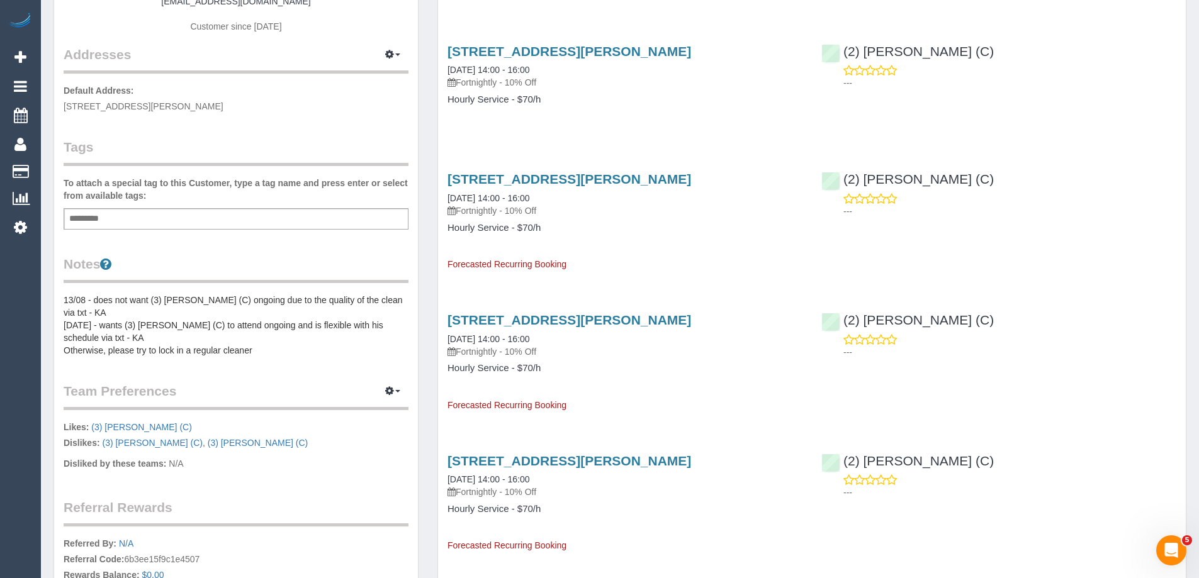
scroll to position [252, 0]
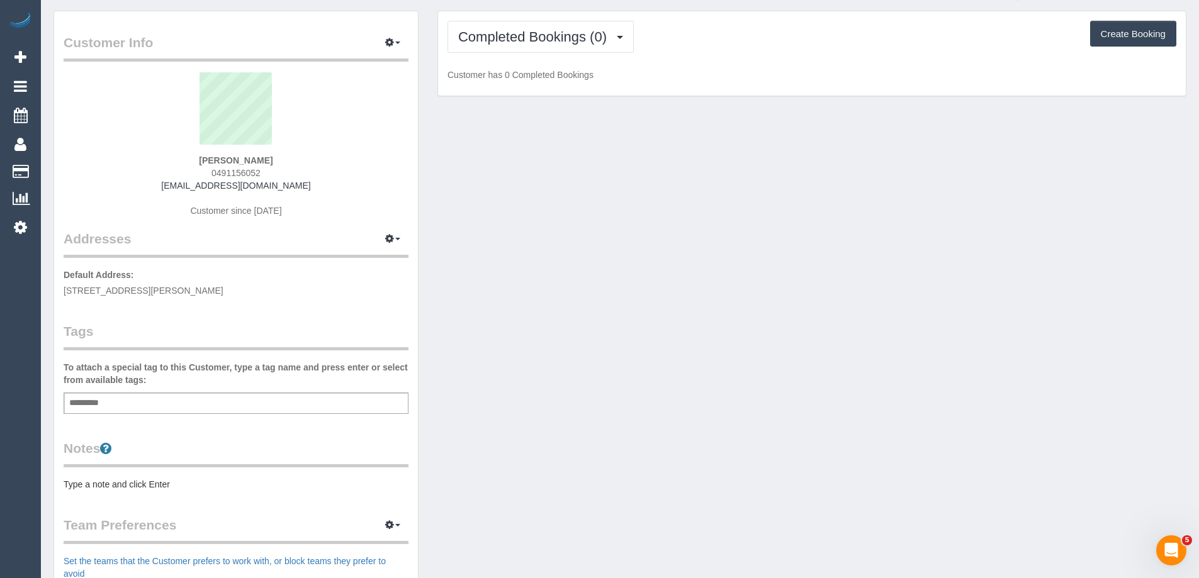
scroll to position [252, 0]
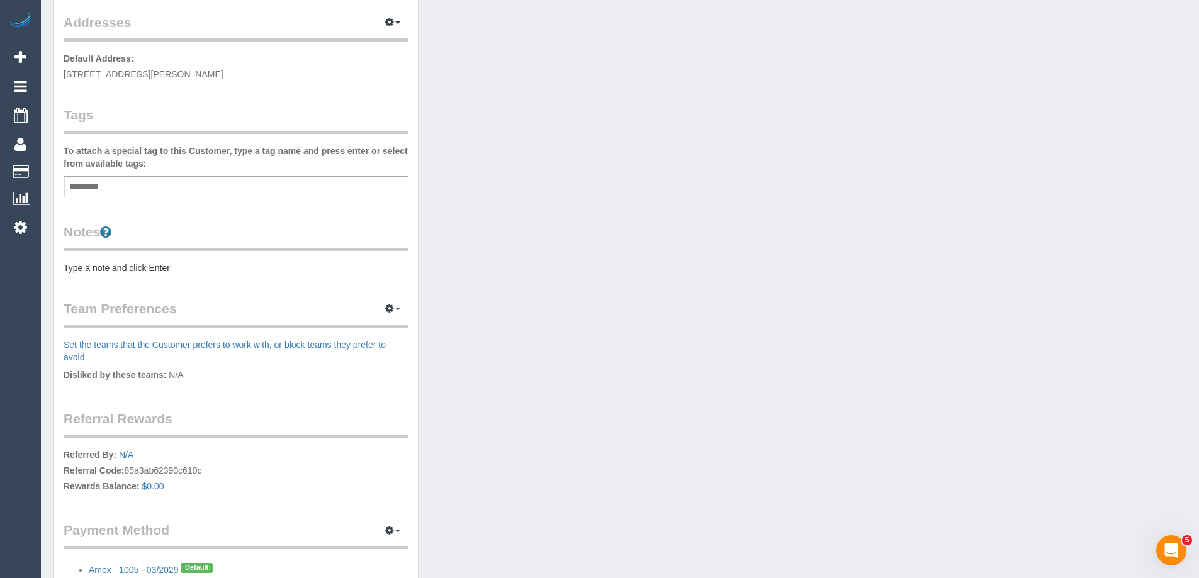
click at [191, 269] on pre "Type a note and click Enter" at bounding box center [236, 268] width 345 height 13
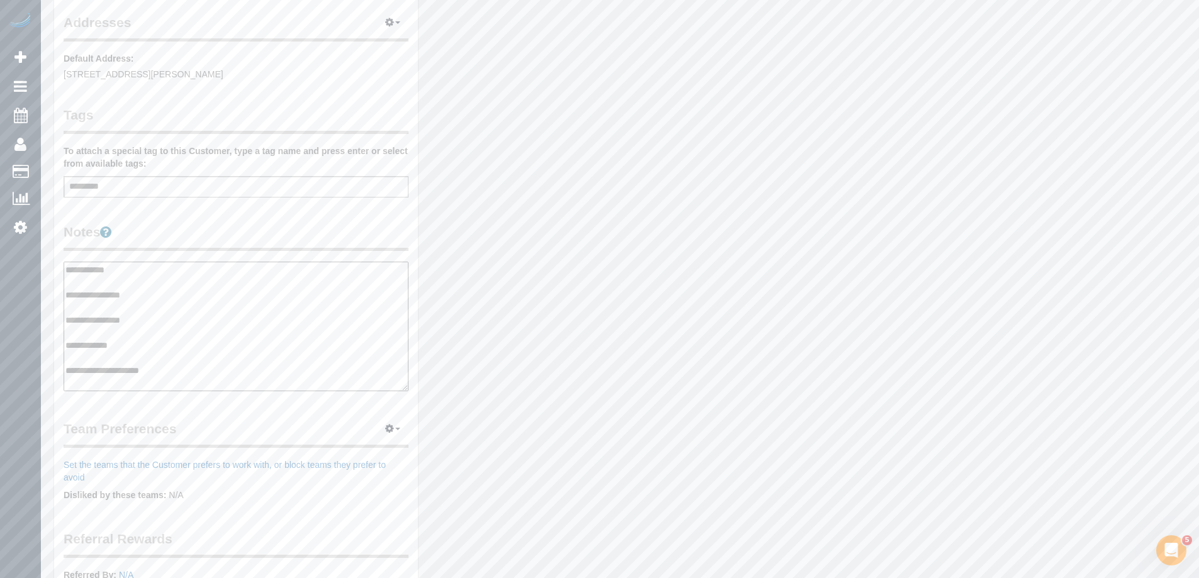
type textarea "**********"
click at [220, 236] on legend "Notes" at bounding box center [236, 237] width 345 height 28
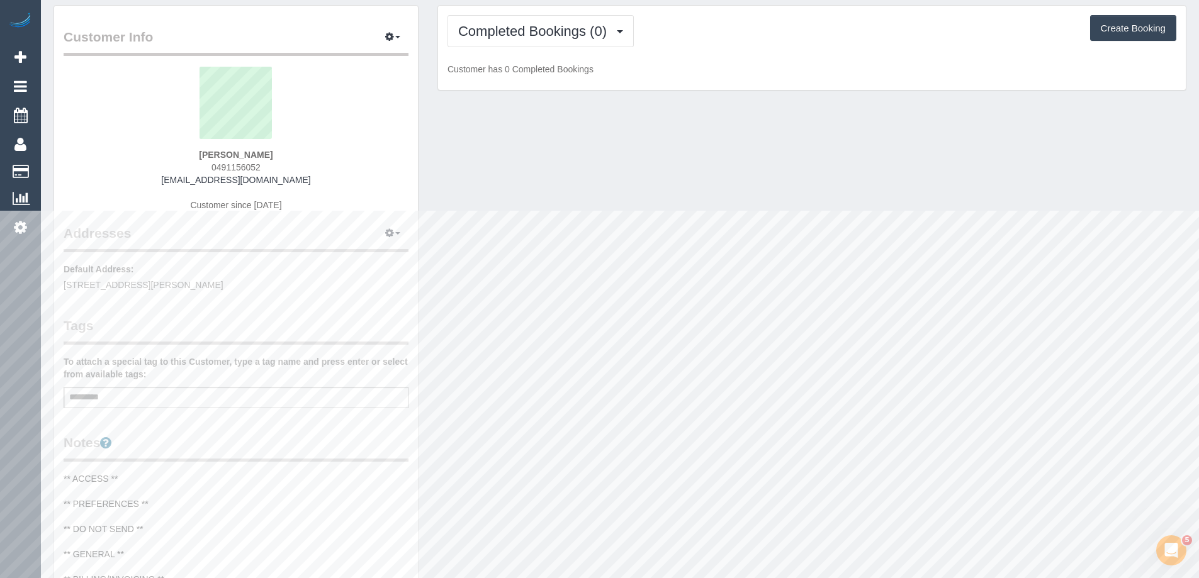
scroll to position [0, 0]
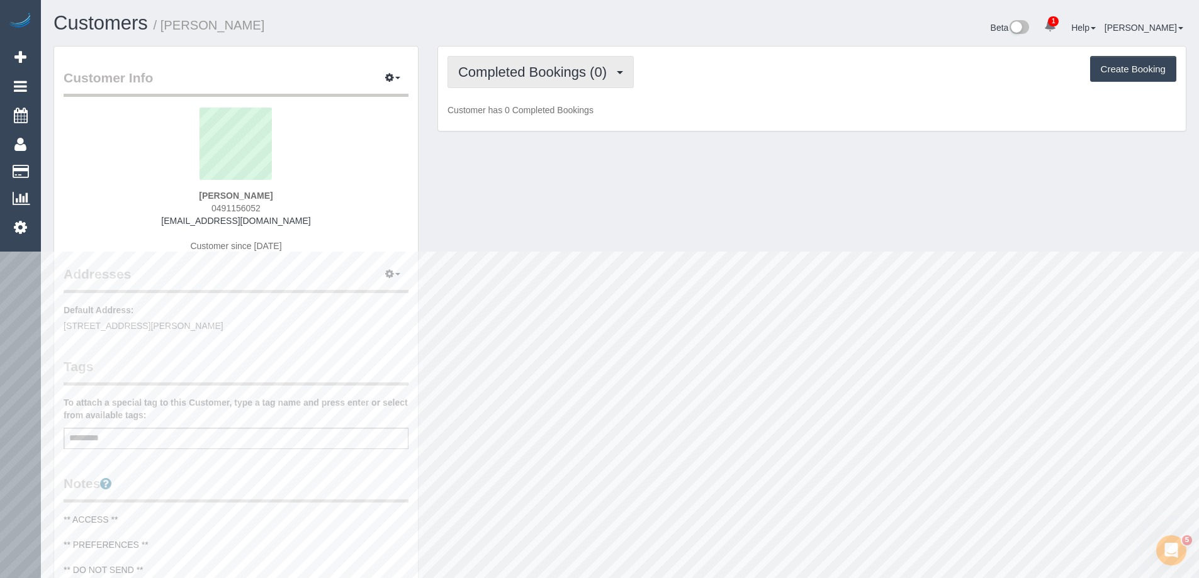
click at [524, 72] on span "Completed Bookings (0)" at bounding box center [535, 72] width 155 height 16
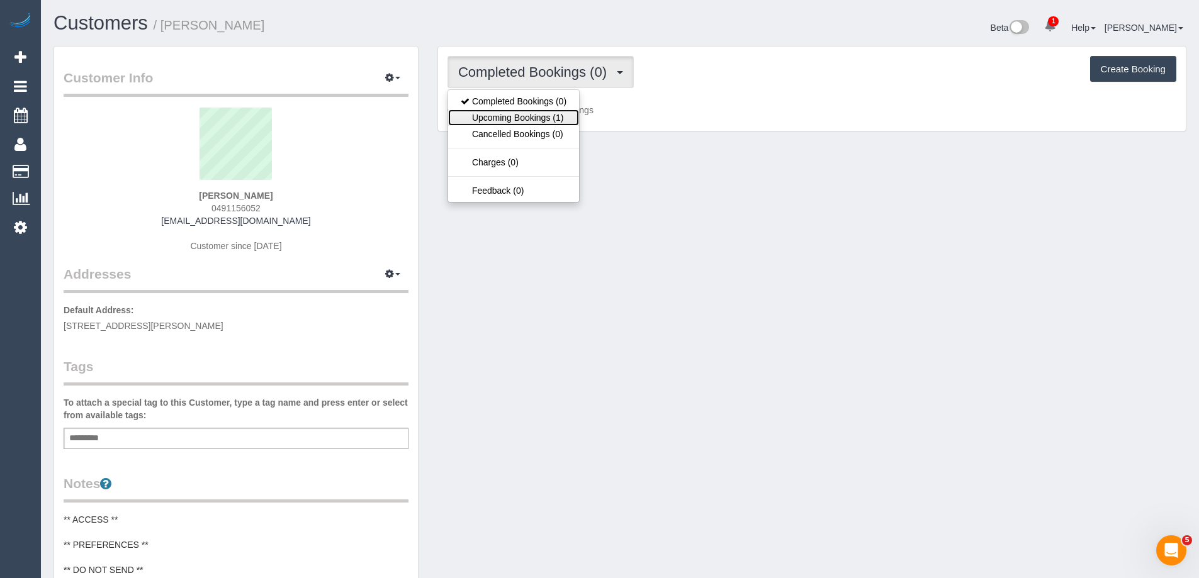
click at [520, 112] on link "Upcoming Bookings (1)" at bounding box center [513, 118] width 131 height 16
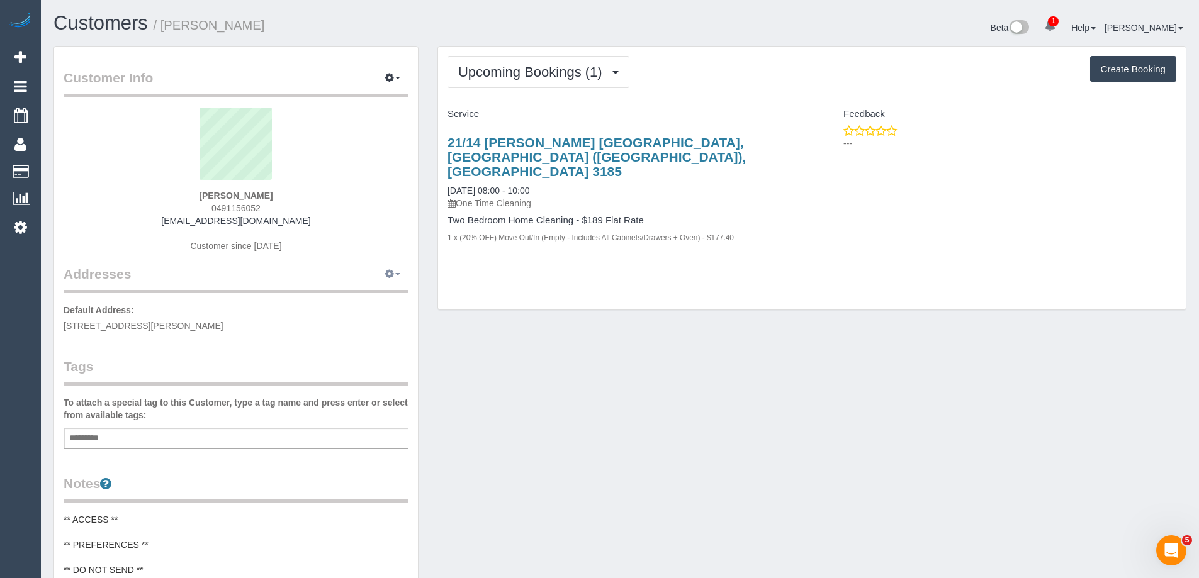
click at [393, 271] on icon "button" at bounding box center [389, 274] width 9 height 8
click at [381, 298] on button "Manage Addresses" at bounding box center [357, 299] width 102 height 18
select select "VIC"
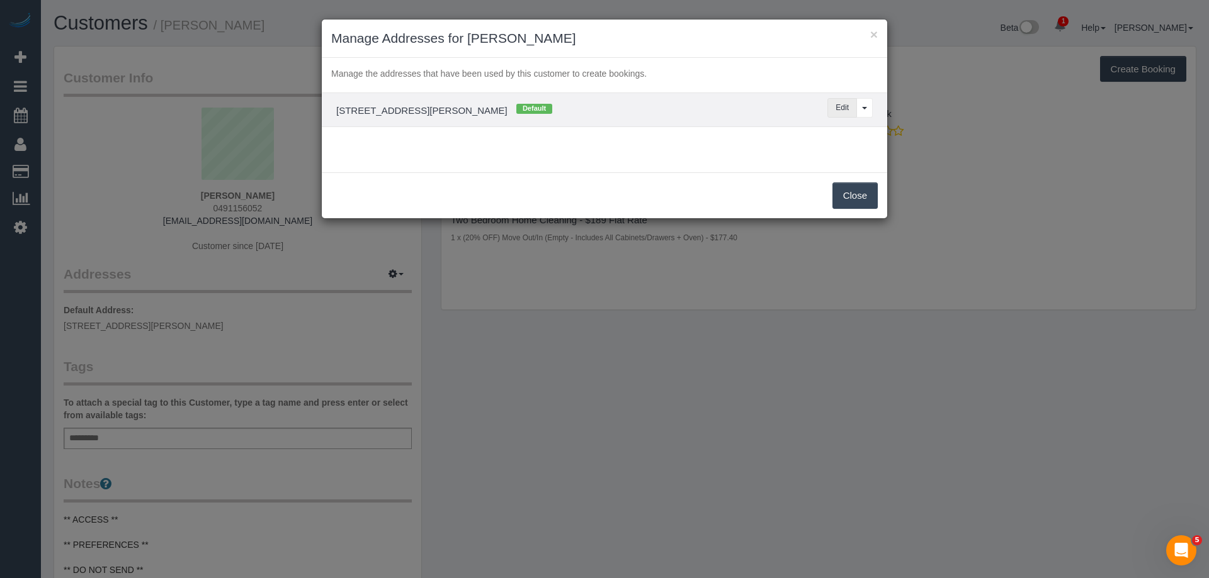
click at [840, 114] on button "Edit" at bounding box center [842, 108] width 30 height 20
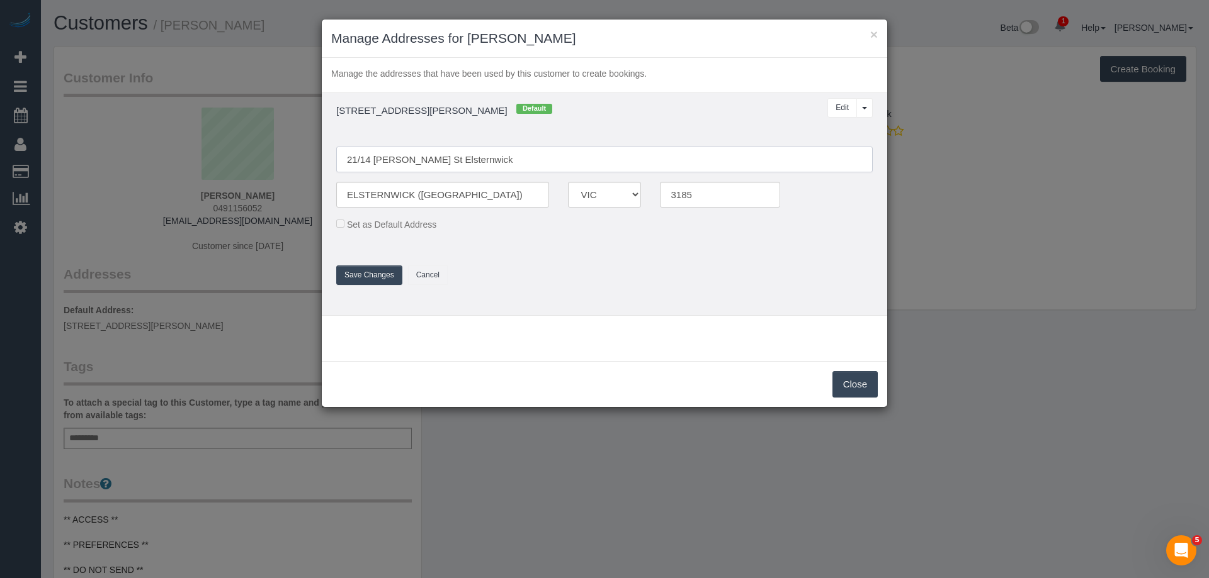
click at [441, 157] on input "21/14 McMillan St Elsternwick" at bounding box center [604, 160] width 536 height 26
type input "21/14 [PERSON_NAME] St"
click at [424, 192] on input "ELSTERNWICK (VIC)" at bounding box center [442, 195] width 213 height 26
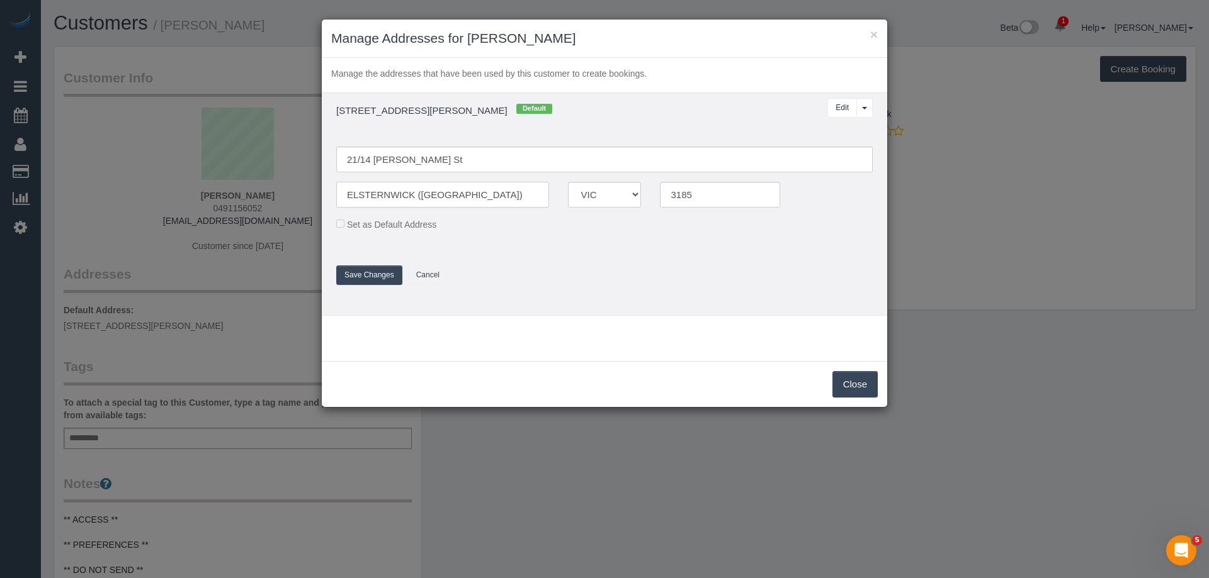
click at [424, 192] on input "ELSTERNWICK (VIC)" at bounding box center [442, 195] width 213 height 26
paste input "lsternwick"
type input "Elsternwick"
click at [375, 271] on button "Save Changes" at bounding box center [369, 276] width 66 height 20
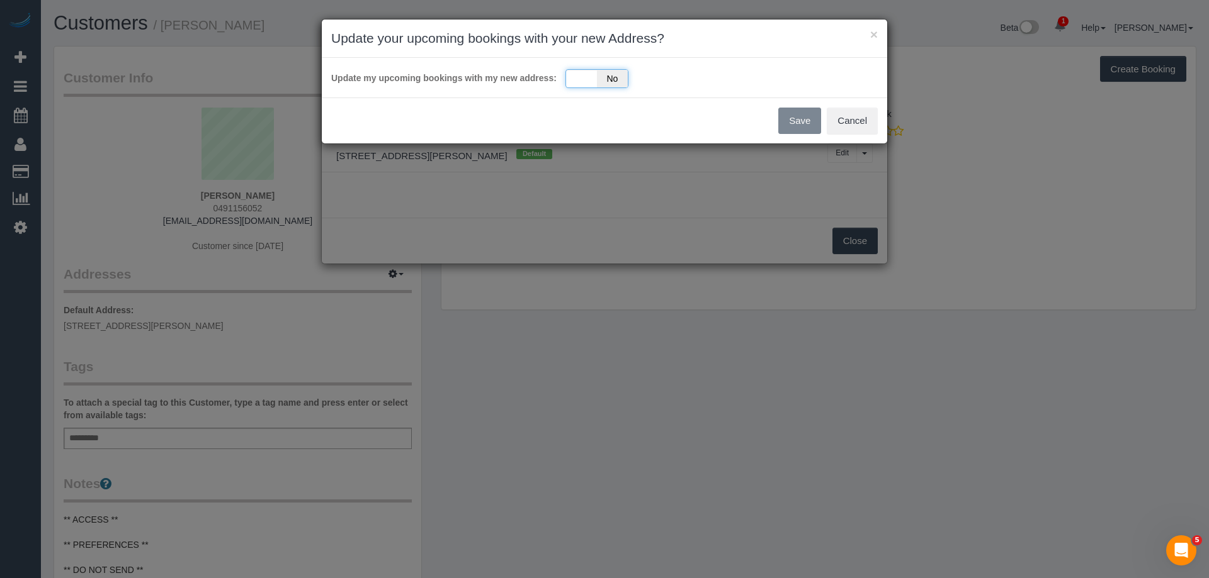
click at [601, 81] on span "No" at bounding box center [612, 79] width 31 height 18
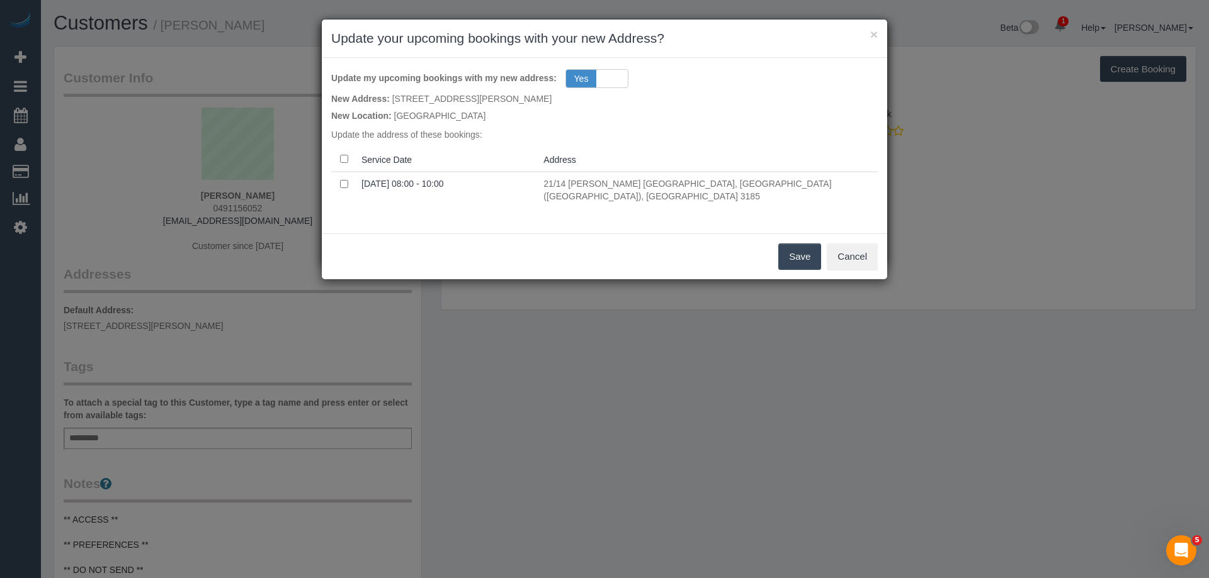
click at [786, 244] on button "Save" at bounding box center [799, 257] width 43 height 26
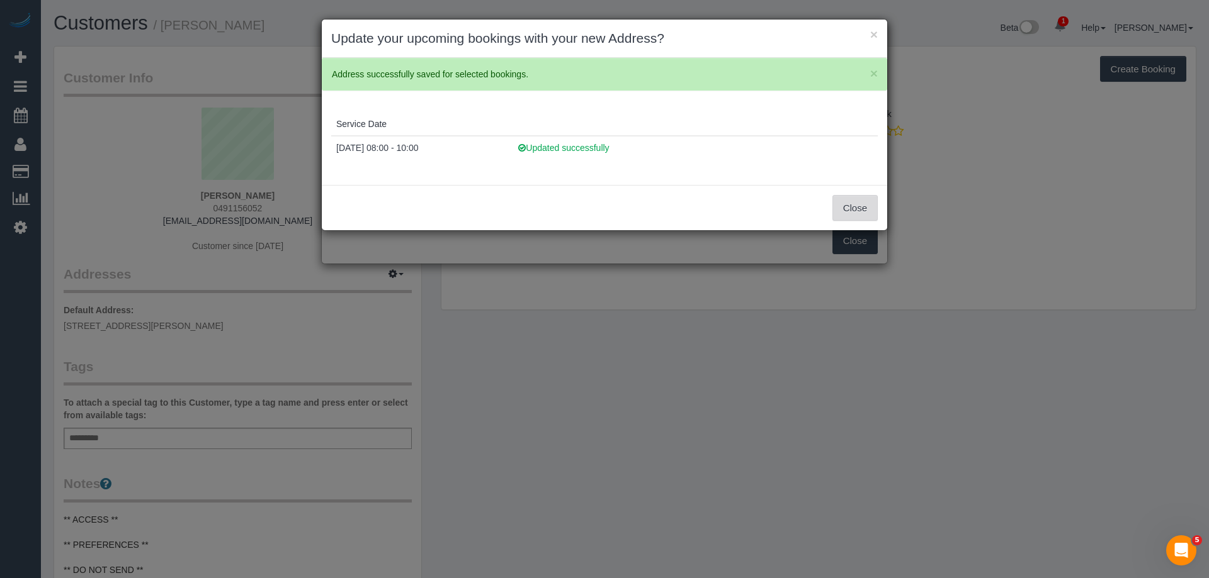
click at [862, 213] on button "Close" at bounding box center [854, 208] width 45 height 26
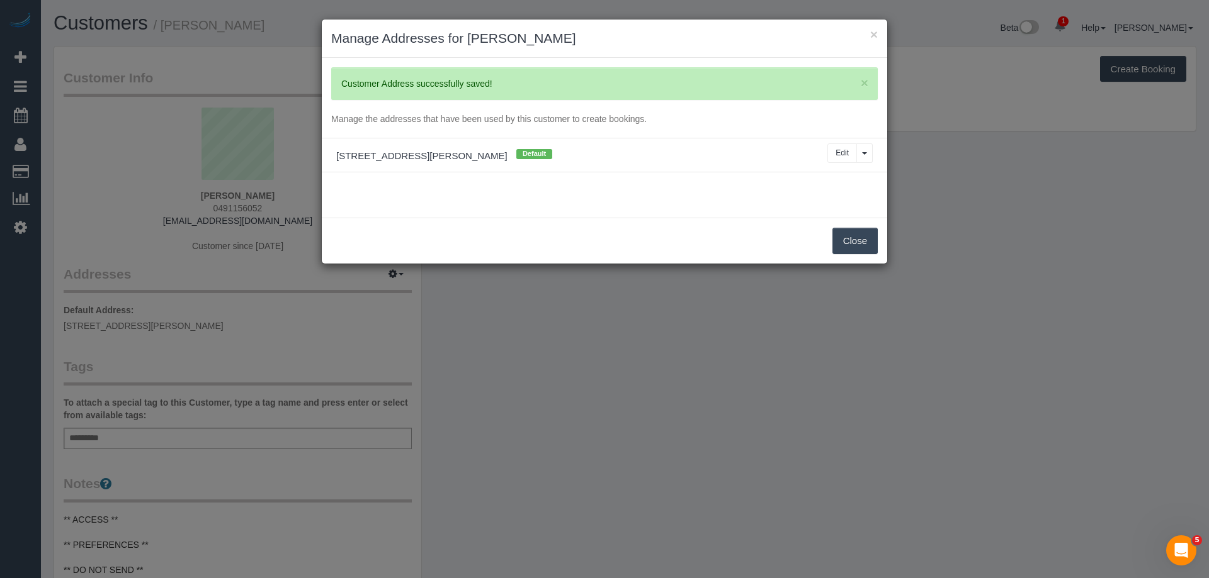
click at [852, 240] on button "Close" at bounding box center [854, 241] width 45 height 26
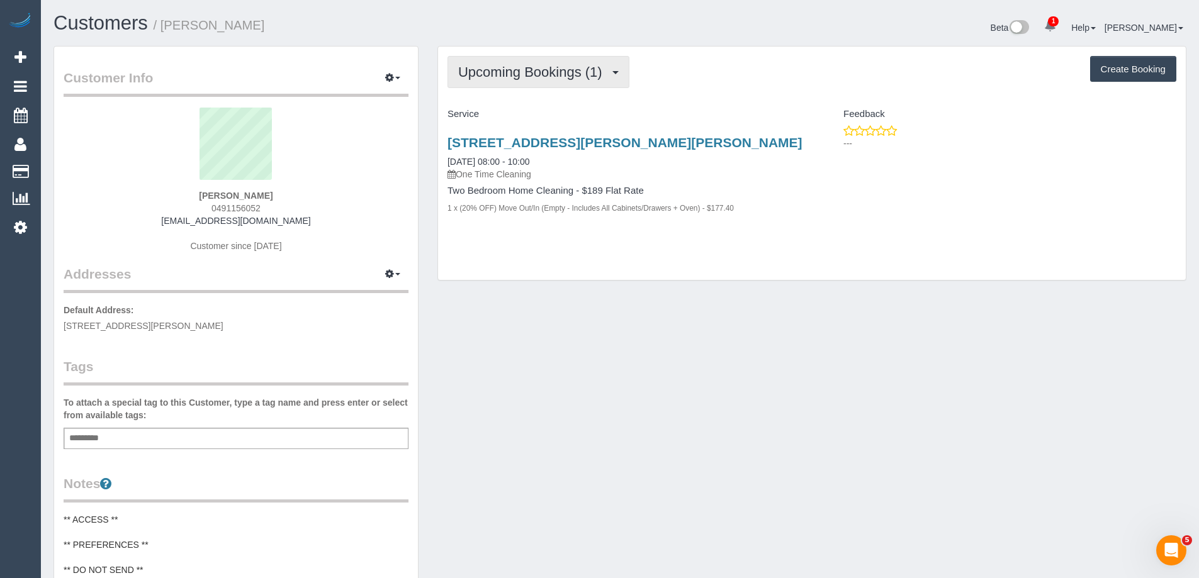
click at [561, 77] on span "Upcoming Bookings (1)" at bounding box center [533, 72] width 150 height 16
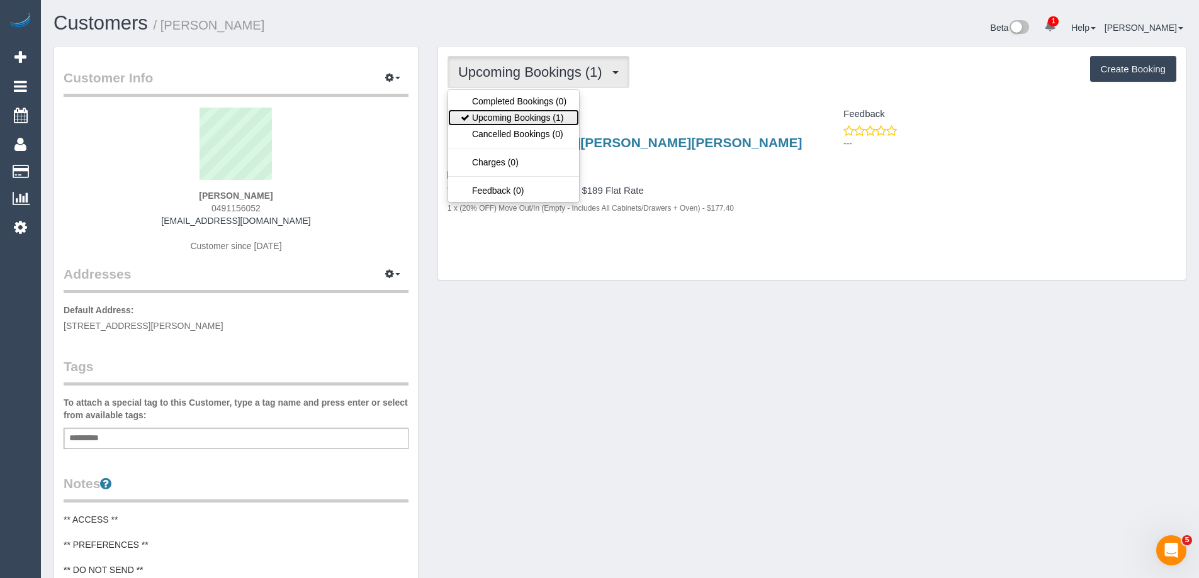
click at [544, 113] on link "Upcoming Bookings (1)" at bounding box center [513, 118] width 131 height 16
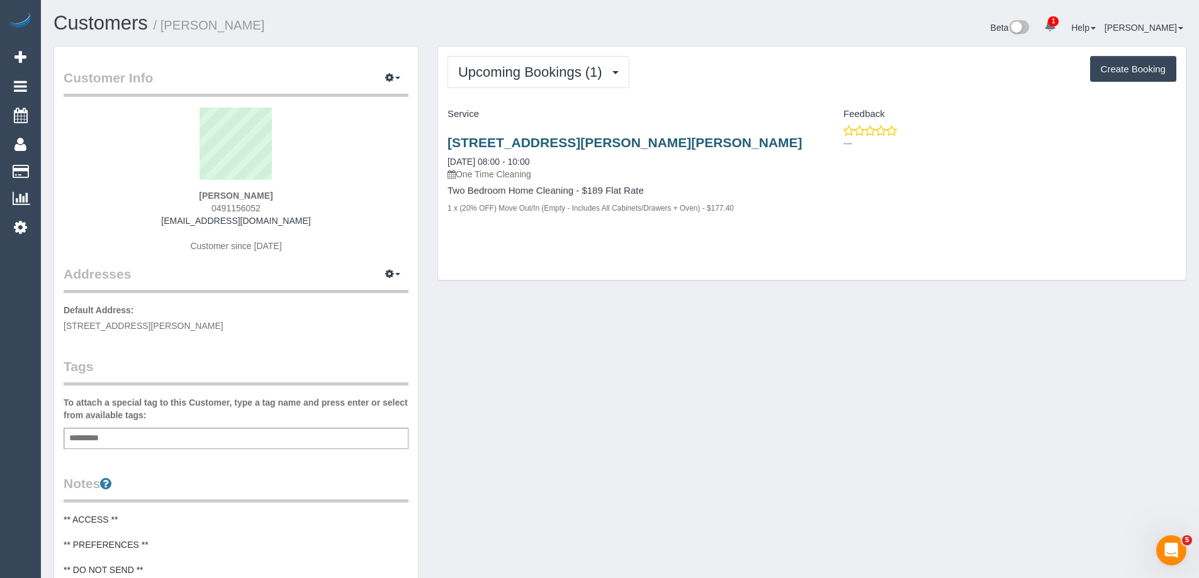
drag, startPoint x: 733, startPoint y: 144, endPoint x: 454, endPoint y: 145, distance: 278.9
click at [449, 147] on h3 "21/14 Mcmillan St, Elsternwick, VIC 3185" at bounding box center [625, 142] width 355 height 14
copy link "21/14 Mcmillan St, Elsternwick, VIC 3185"
click at [391, 275] on icon "button" at bounding box center [389, 274] width 9 height 8
click at [375, 294] on button "Manage Addresses" at bounding box center [357, 299] width 102 height 18
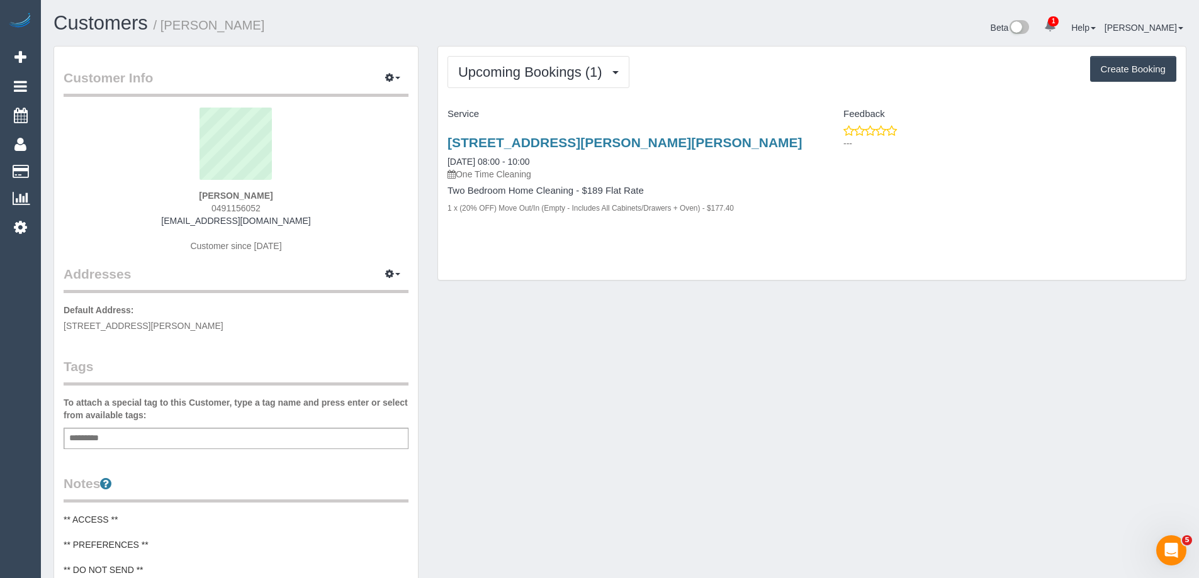
select select "VIC"
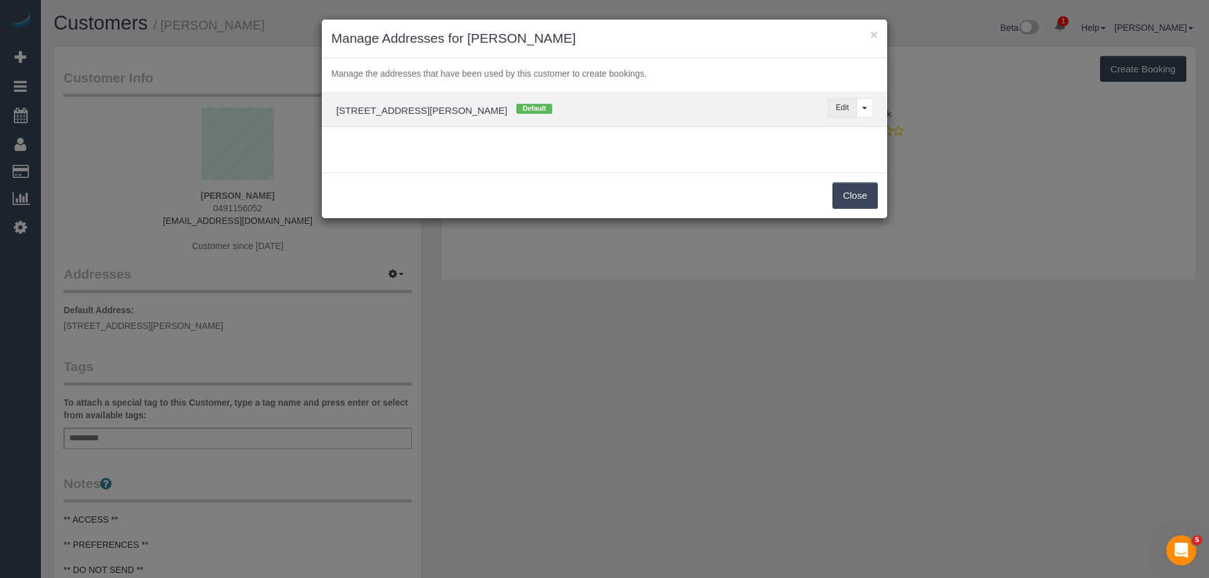
click at [838, 108] on button "Edit" at bounding box center [842, 108] width 30 height 20
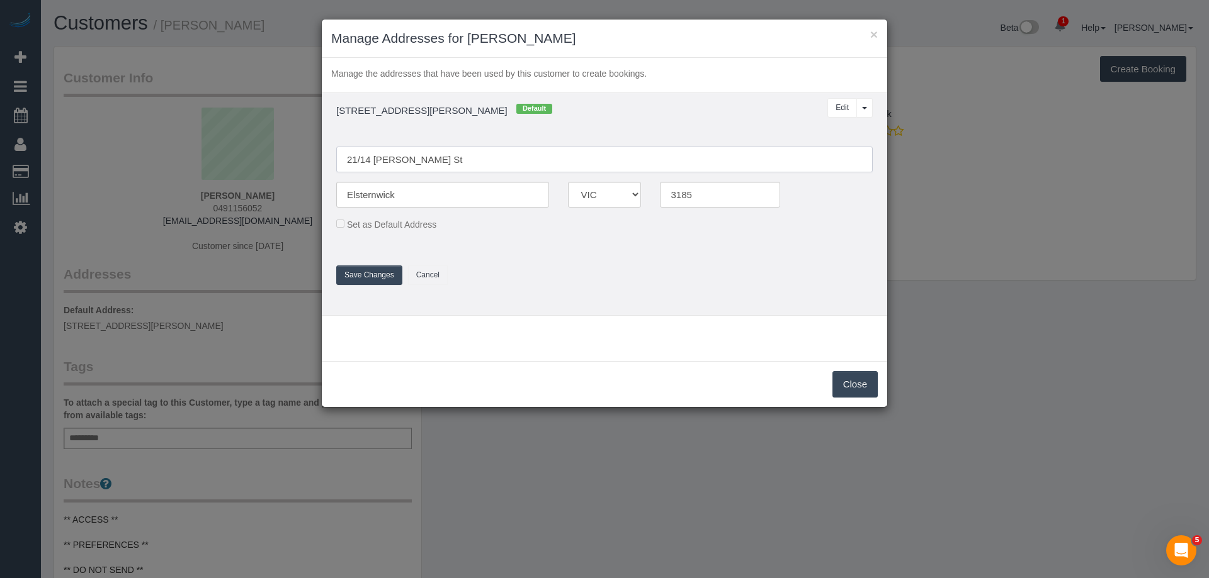
click at [389, 161] on input "21/14 McMillan St" at bounding box center [604, 160] width 536 height 26
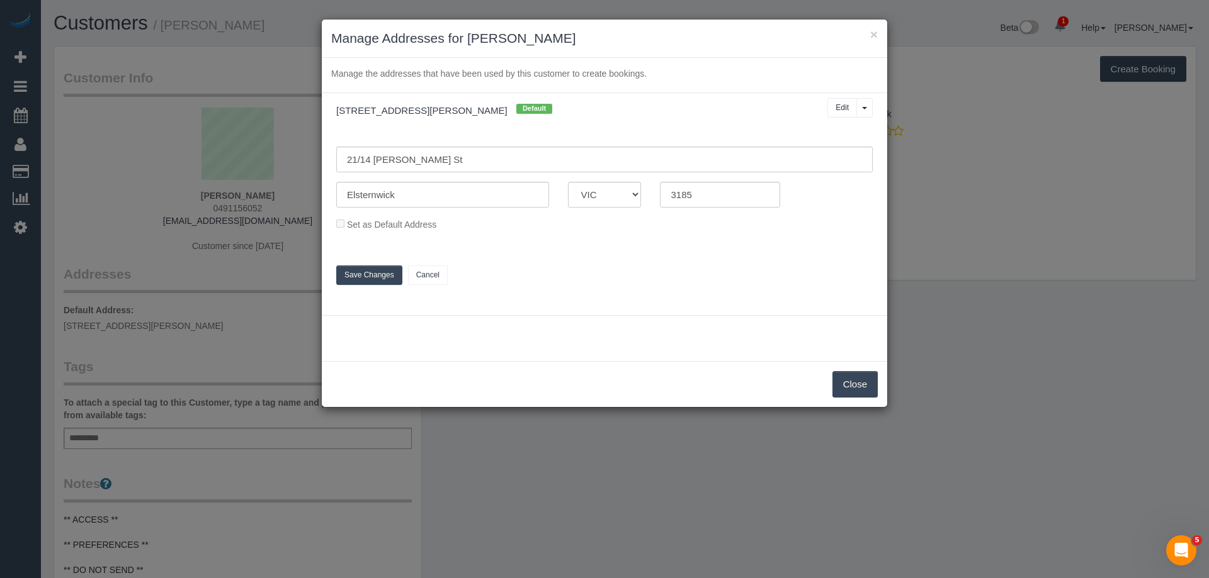
click at [844, 383] on button "Close" at bounding box center [854, 384] width 45 height 26
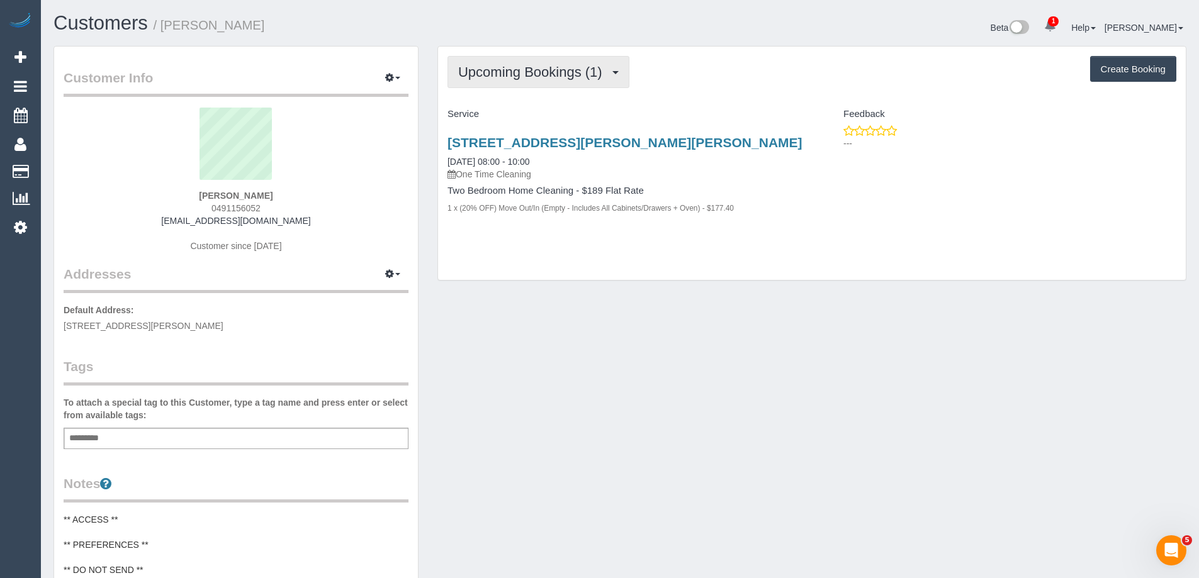
click at [546, 71] on span "Upcoming Bookings (1)" at bounding box center [533, 72] width 150 height 16
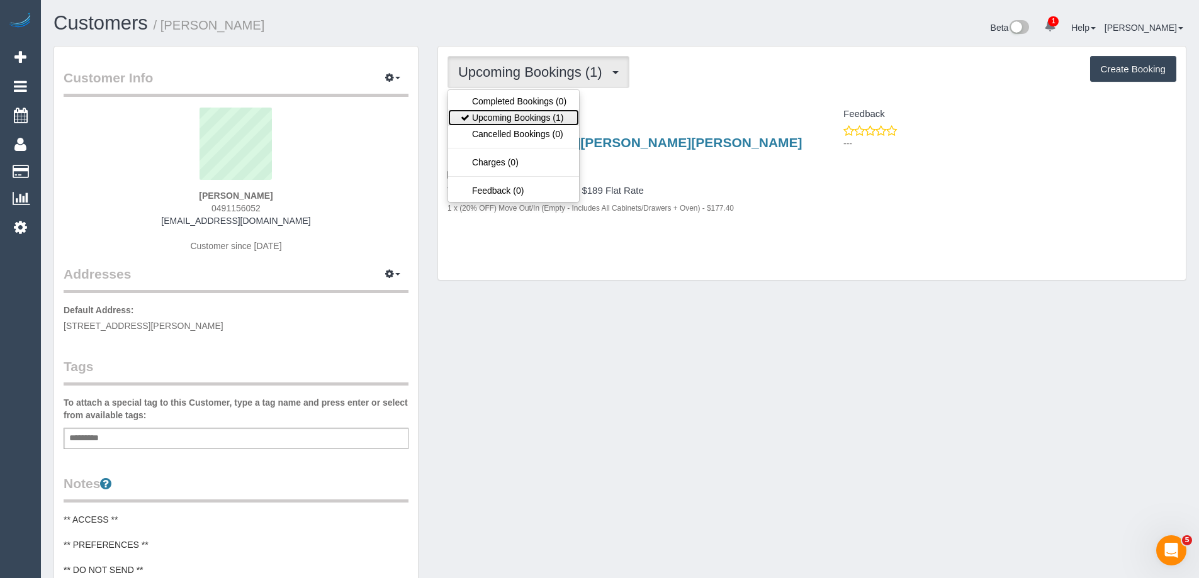
click at [529, 114] on link "Upcoming Bookings (1)" at bounding box center [513, 118] width 131 height 16
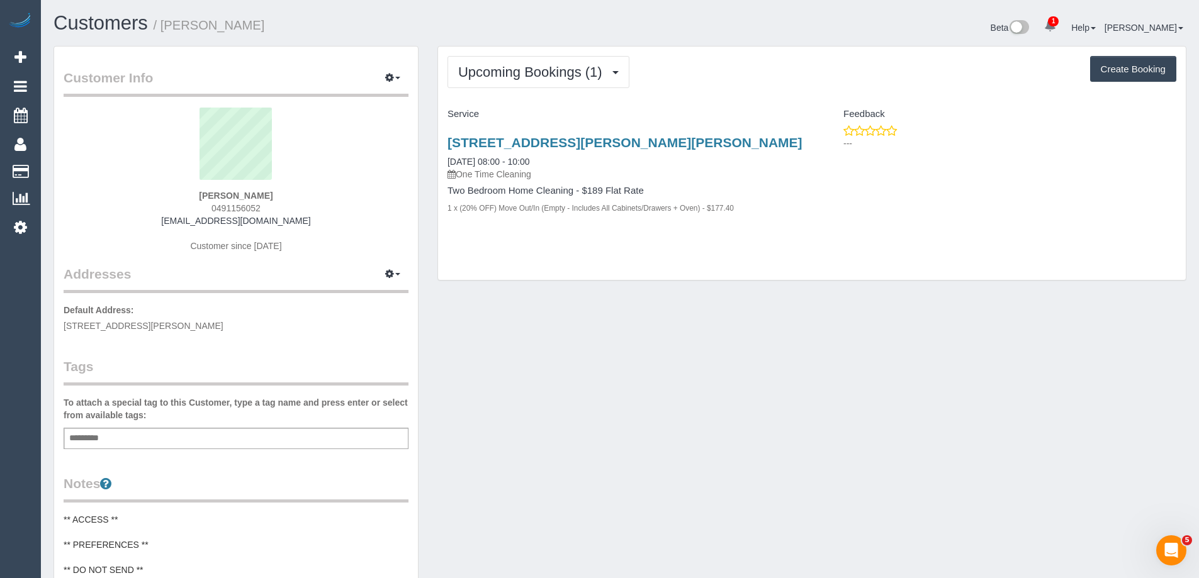
copy small "Tzu-Ying Kuo"
drag, startPoint x: 254, startPoint y: 21, endPoint x: 167, endPoint y: 23, distance: 87.5
click at [167, 23] on h1 "Customers / Tzu-Ying Kuo" at bounding box center [332, 23] width 557 height 21
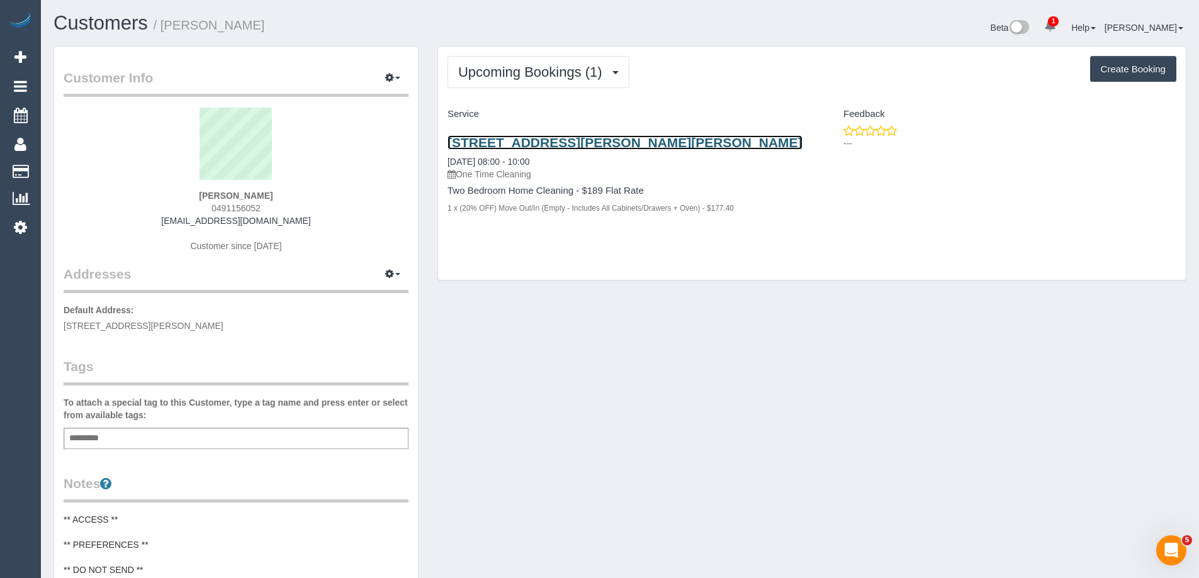
click at [658, 142] on link "21/14 Mcmillan St, Elsternwick, VIC 3185" at bounding box center [625, 142] width 355 height 14
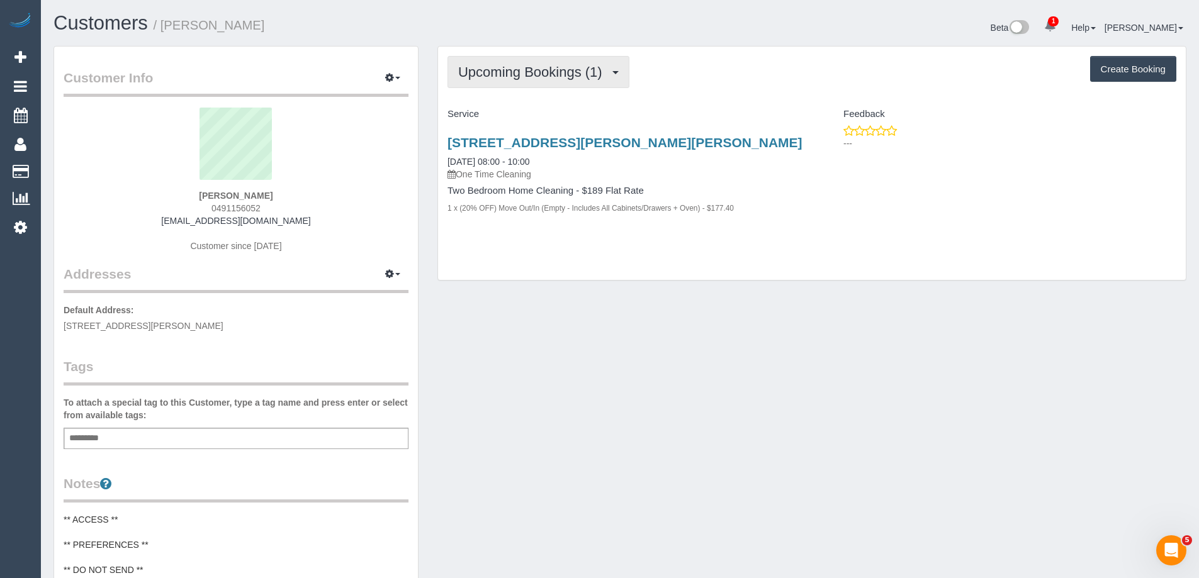
click at [561, 60] on button "Upcoming Bookings (1)" at bounding box center [539, 72] width 182 height 32
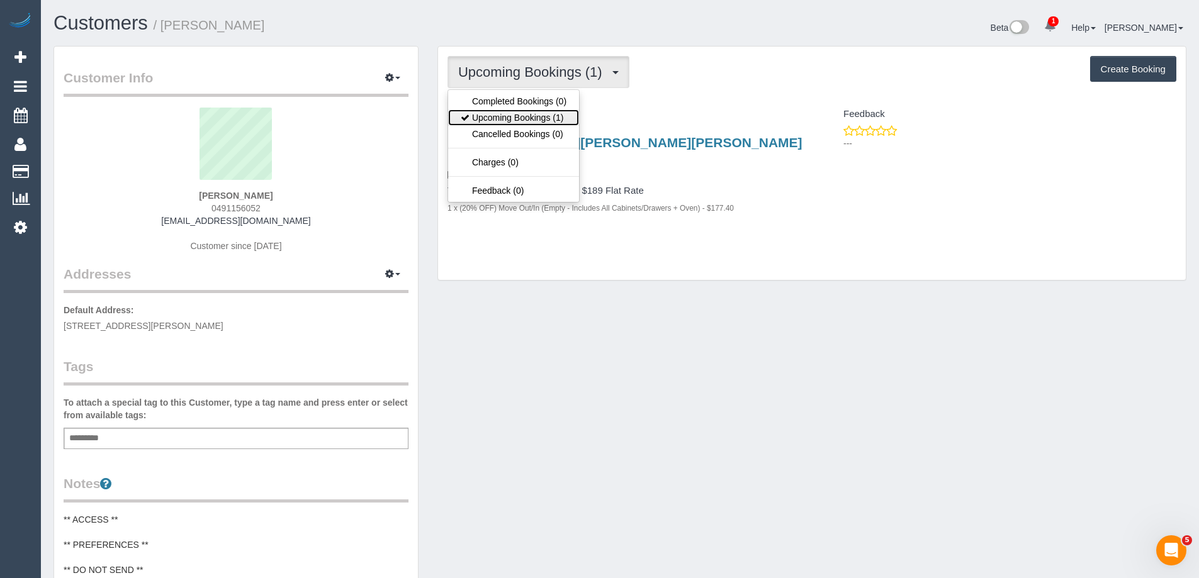
click at [533, 116] on link "Upcoming Bookings (1)" at bounding box center [513, 118] width 131 height 16
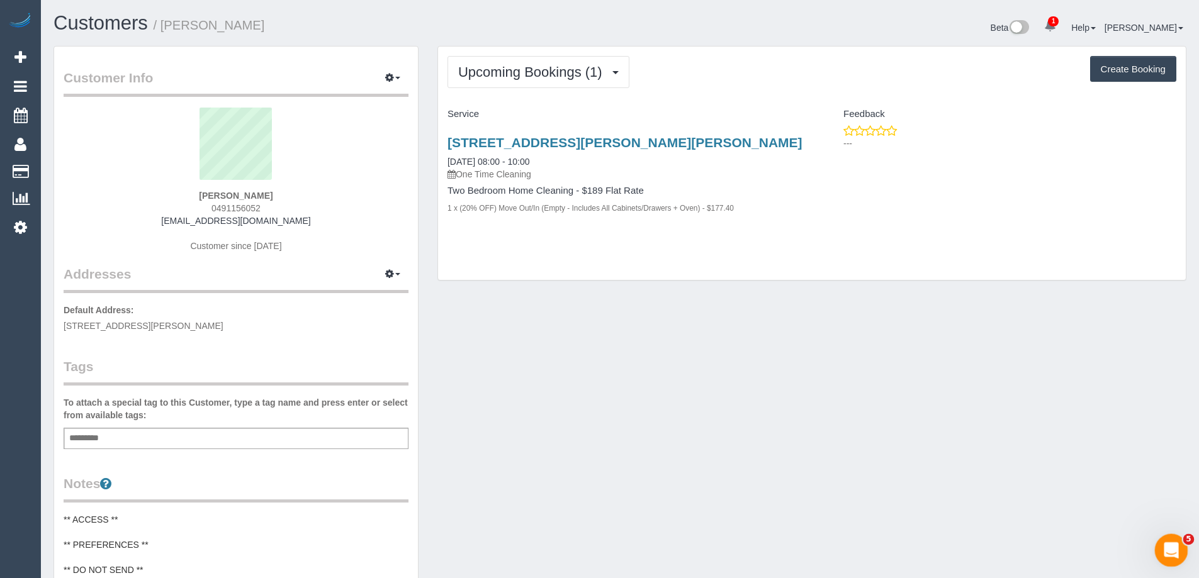
drag, startPoint x: 2326, startPoint y: 1112, endPoint x: 1168, endPoint y: 559, distance: 1283.3
click at [1167, 560] on div "Open Intercom Messenger" at bounding box center [1170, 549] width 42 height 42
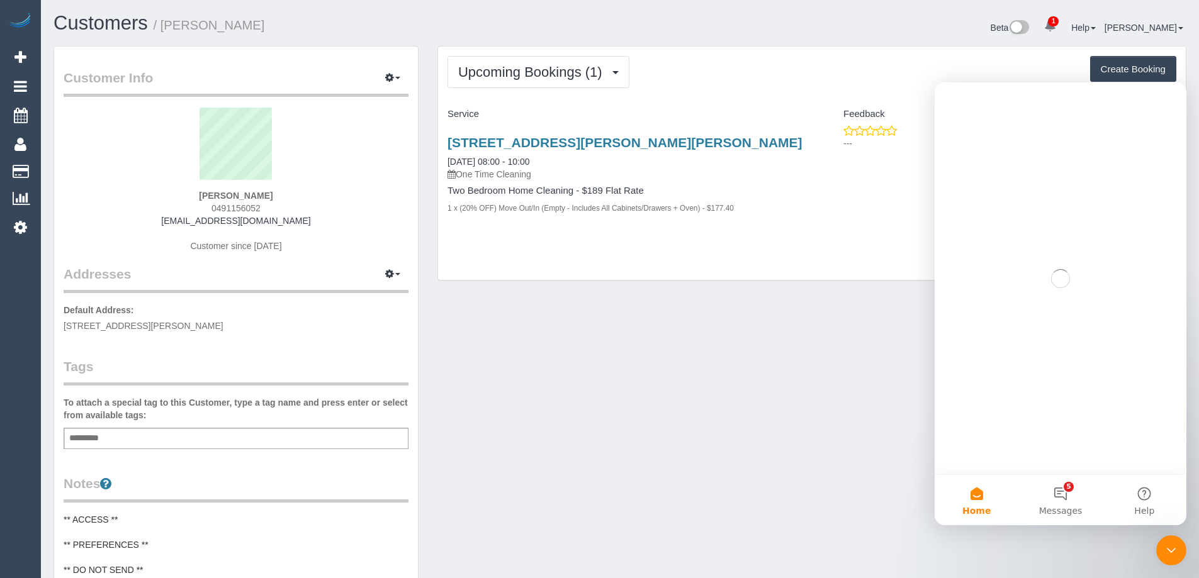
drag, startPoint x: 881, startPoint y: 273, endPoint x: 14, endPoint y: 160, distance: 874.2
click at [881, 273] on div "Upcoming Bookings (1) Completed Bookings (0) Upcoming Bookings (1) Cancelled Bo…" at bounding box center [812, 164] width 748 height 234
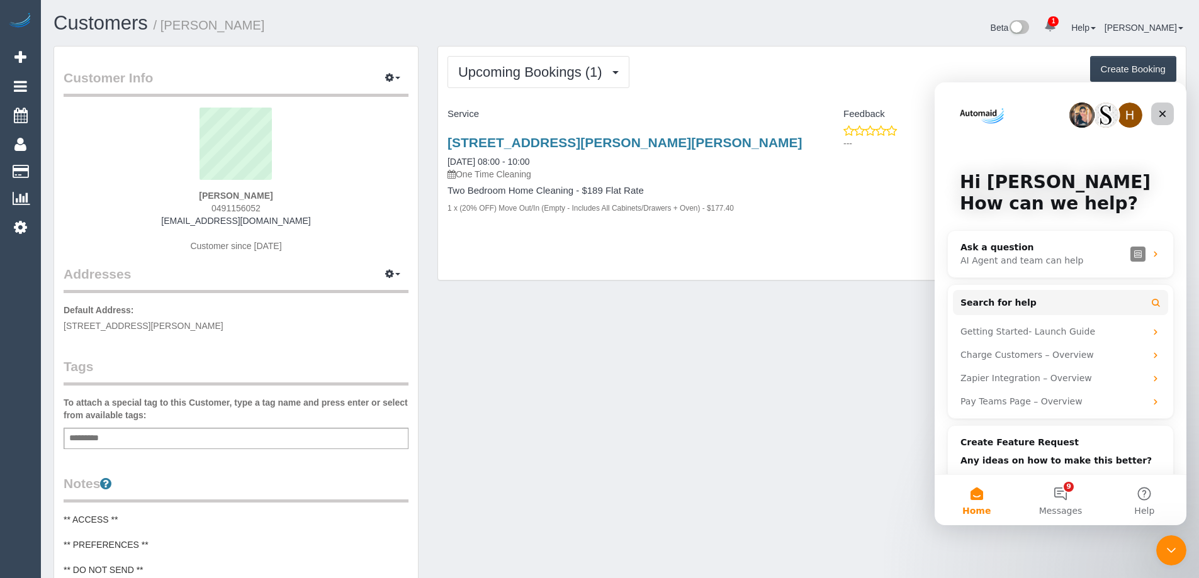
click at [1165, 118] on icon "Close" at bounding box center [1163, 114] width 10 height 10
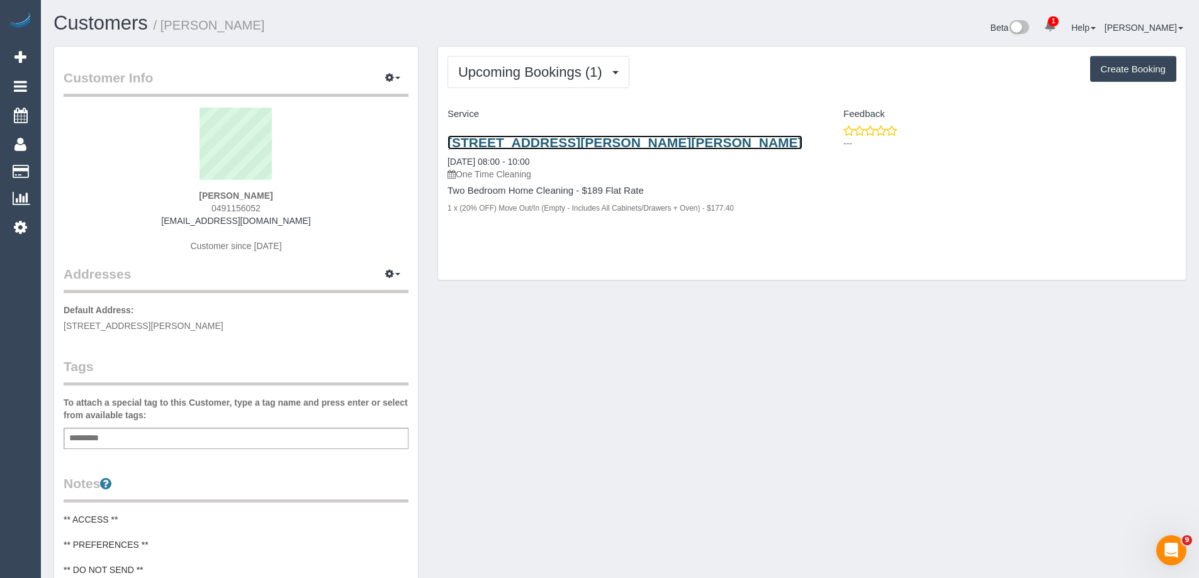
click at [657, 141] on link "21/14 Mcmillan St, Elsternwick, VIC 3185" at bounding box center [625, 142] width 355 height 14
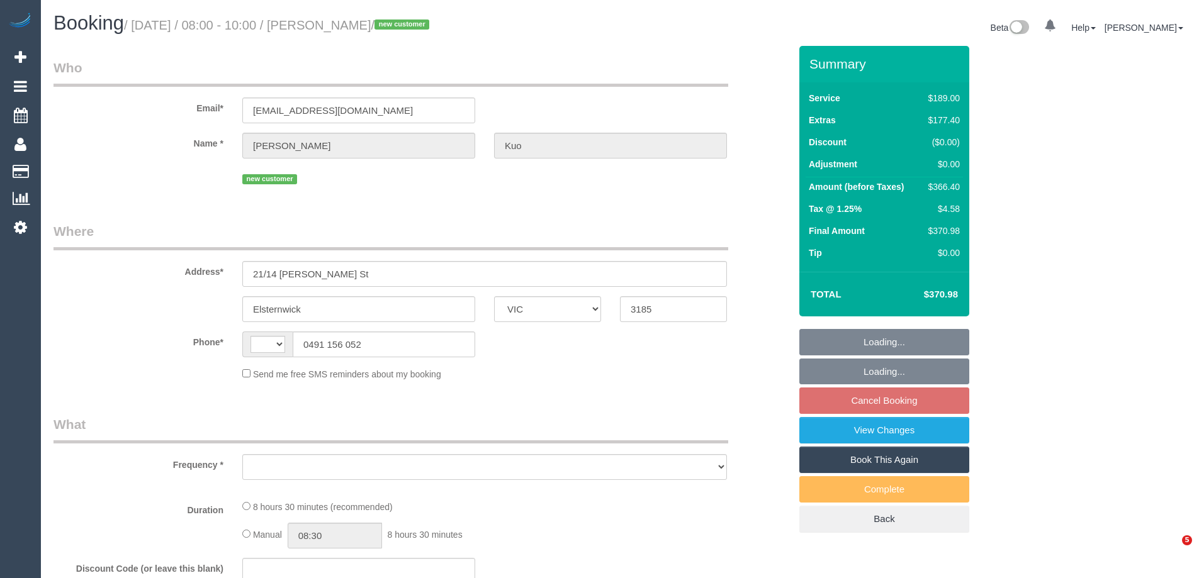
select select "VIC"
select select "string:AU"
select select "string:stripe-pm_1SCoEp2GScqysDRVsRp0jxfG"
select select "number:29"
select select "number:14"
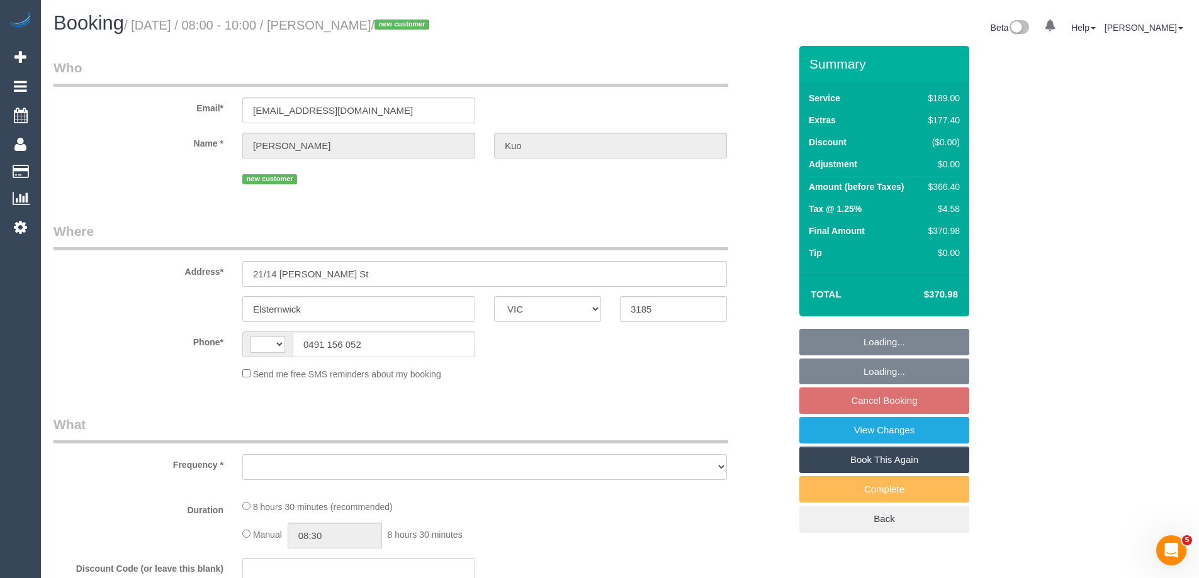
select select "number:18"
select select "number:22"
select select "number:35"
select select "number:26"
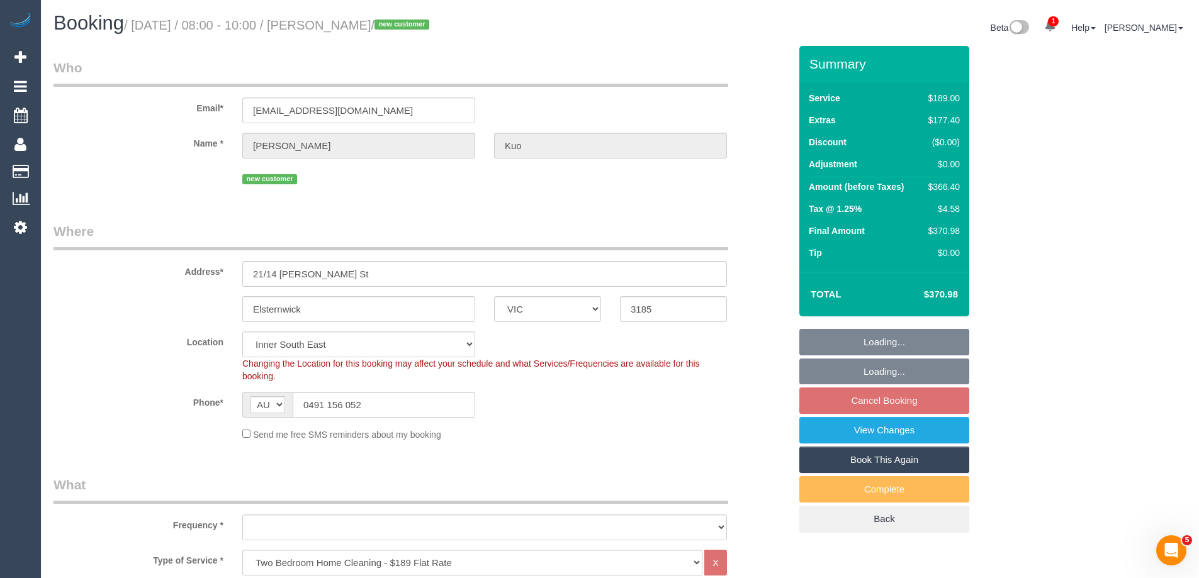
select select "object:1421"
select select "spot2"
select select "object:1426"
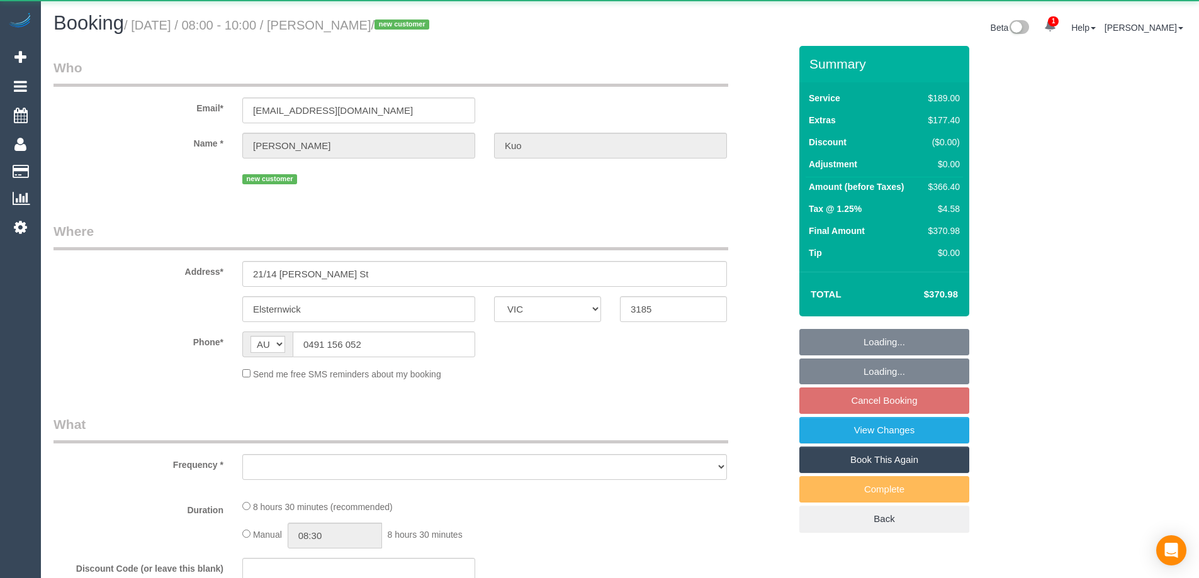
select select "VIC"
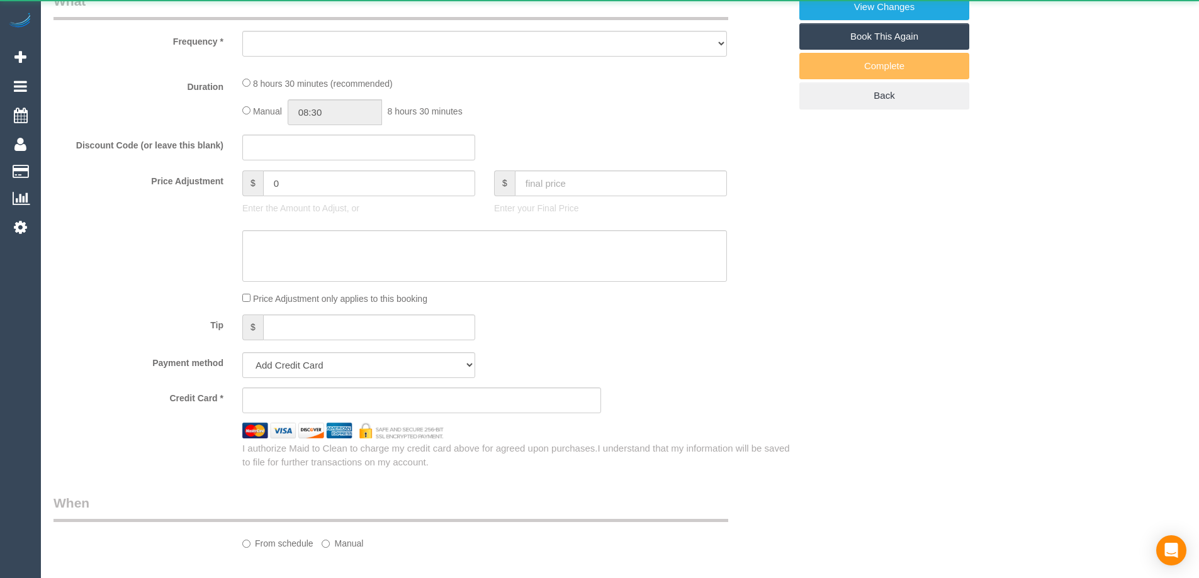
select select "object:561"
select select "string:stripe-pm_1SCoEp2GScqysDRVsRp0jxfG"
select select "number:29"
select select "number:14"
select select "number:18"
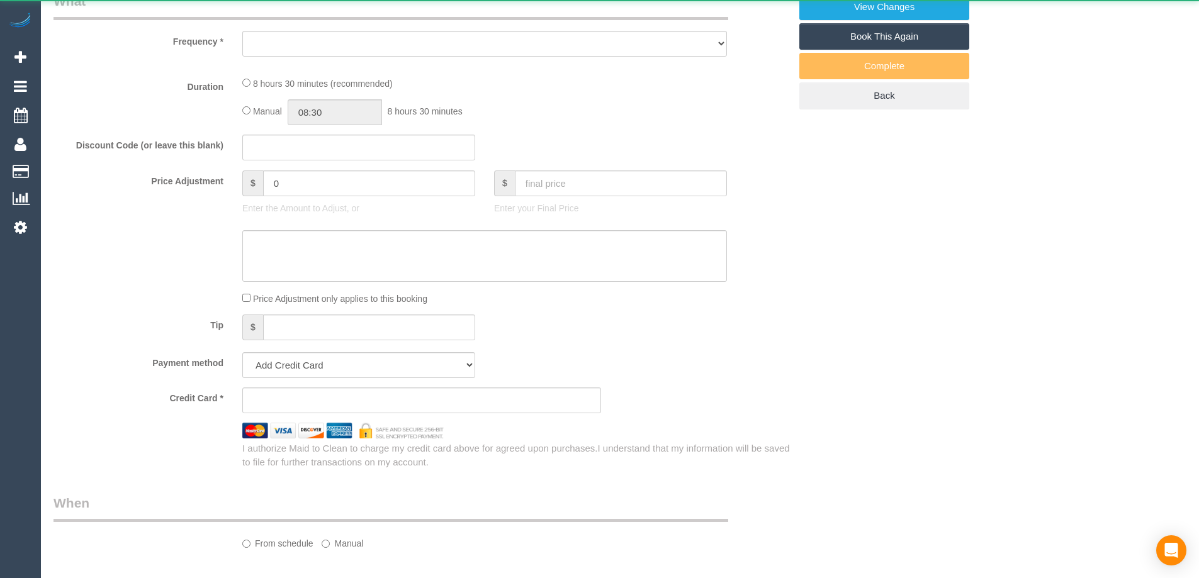
select select "number:22"
select select "number:35"
select select "number:26"
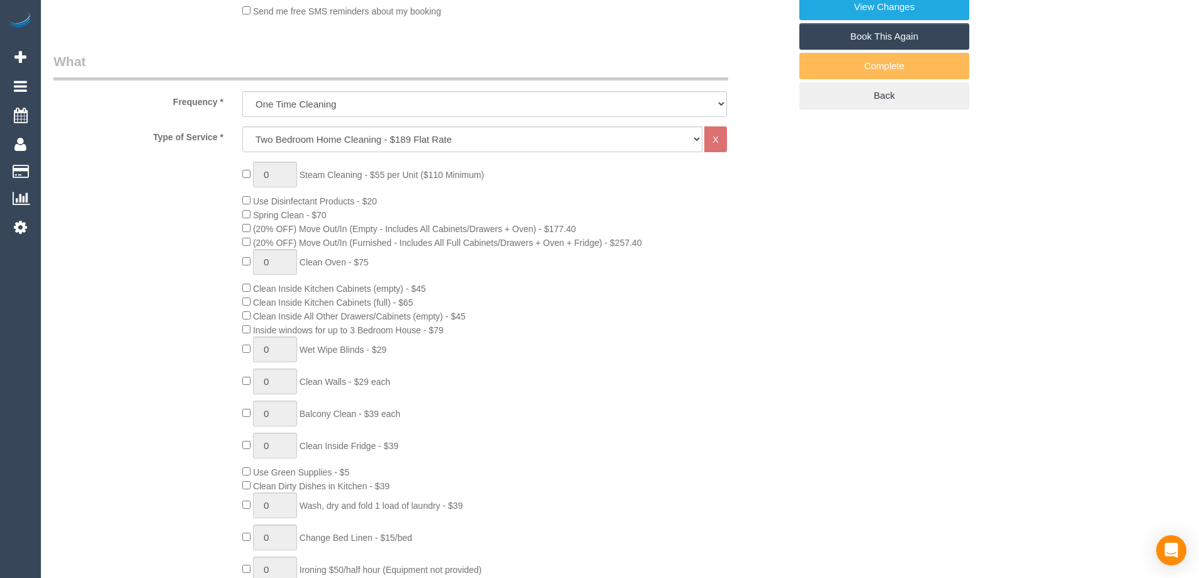
select select "object:1421"
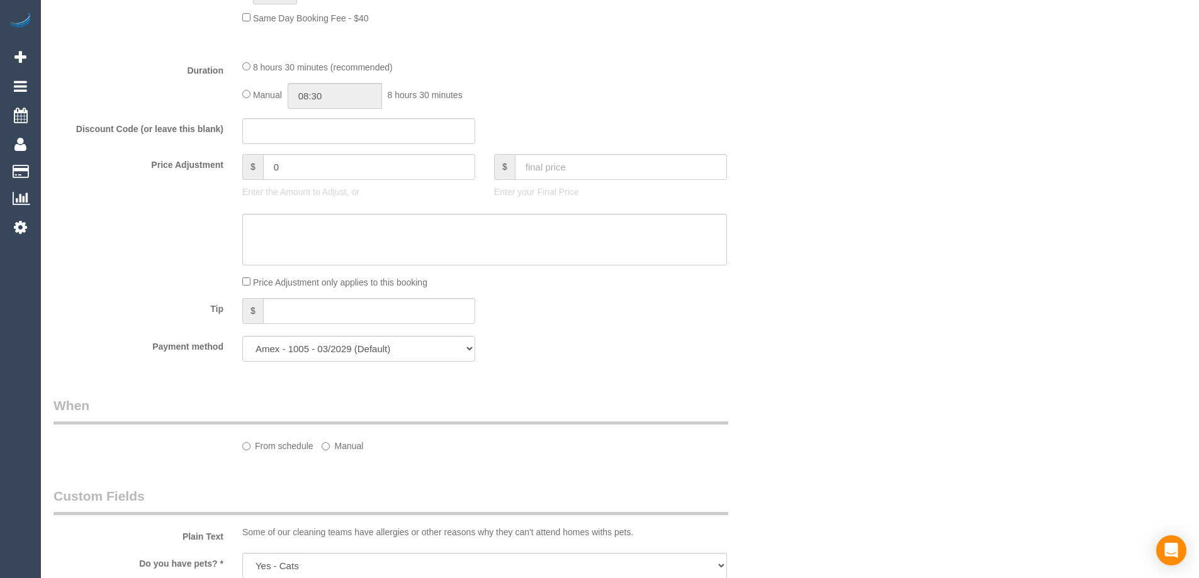
select select "spot2"
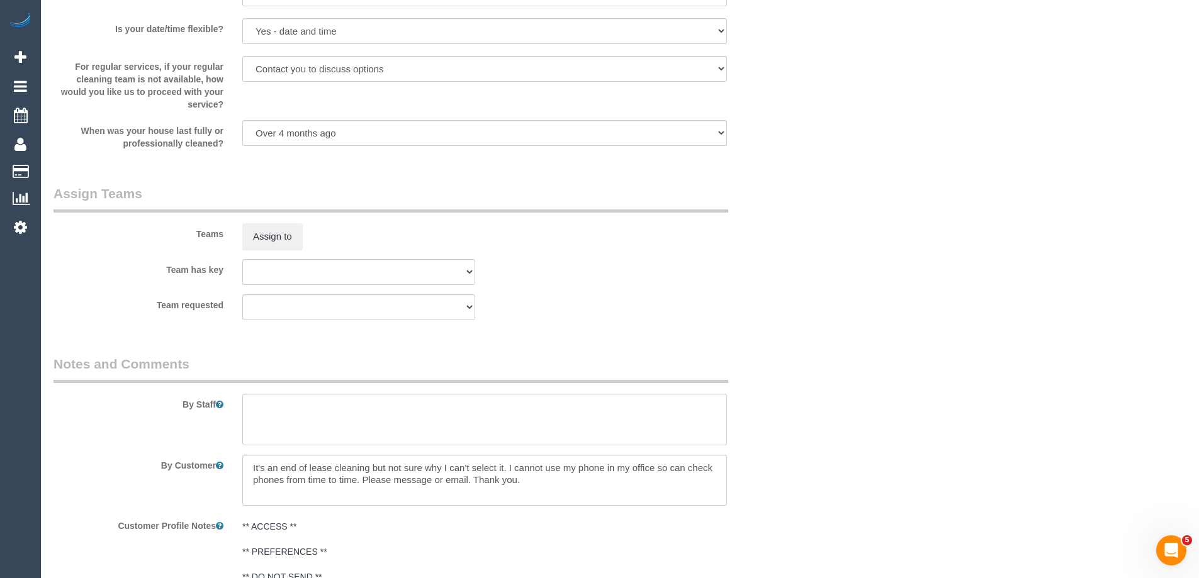
scroll to position [2070, 0]
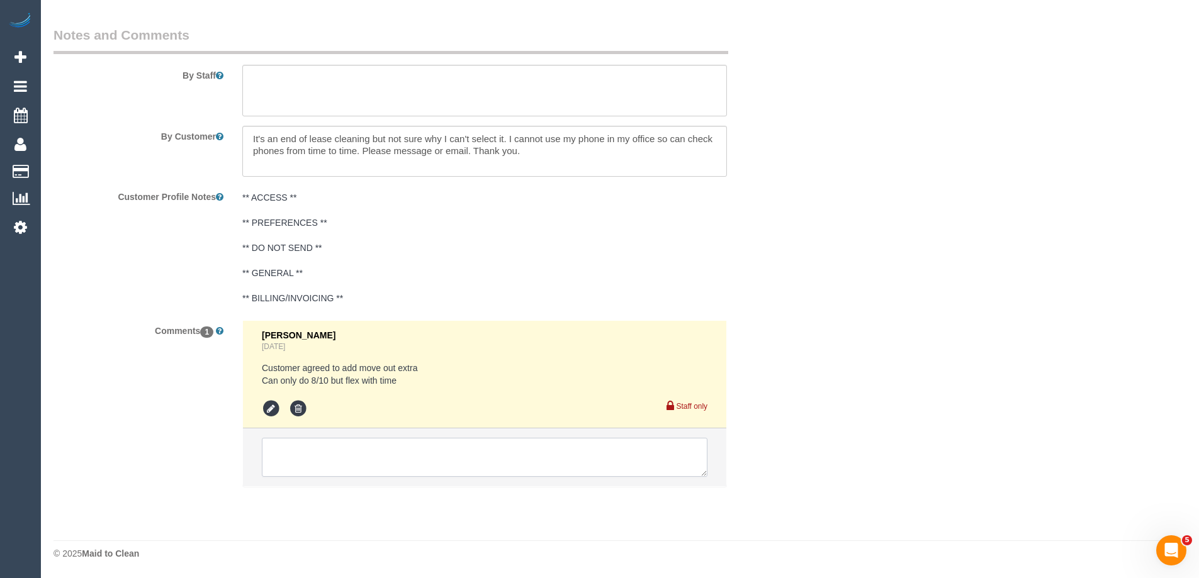
click at [469, 448] on textarea at bounding box center [485, 457] width 446 height 39
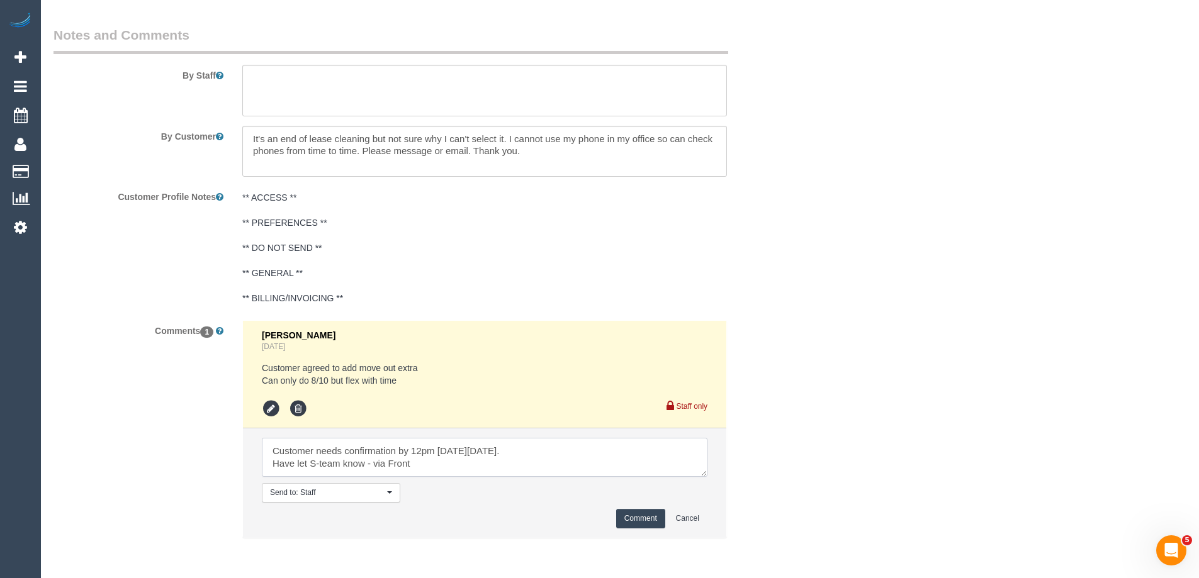
click at [516, 453] on textarea at bounding box center [485, 457] width 446 height 39
click at [488, 448] on textarea at bounding box center [485, 457] width 446 height 39
type textarea "Customer needs confirmation by 12pm on Thu 2/10 otherwise will need to book wit…"
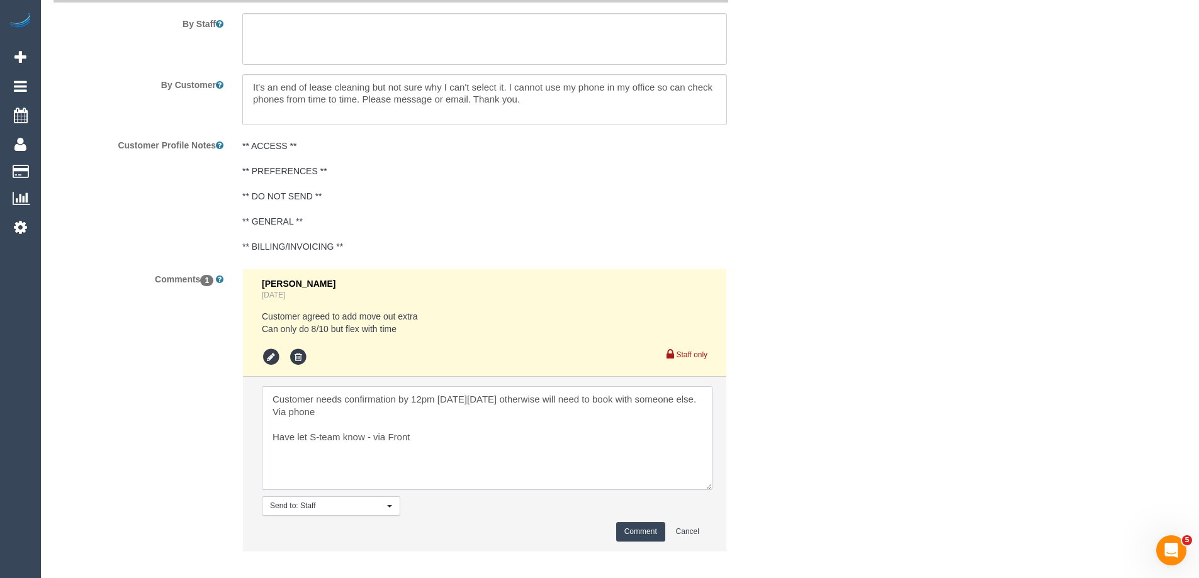
scroll to position [0, 0]
drag, startPoint x: 707, startPoint y: 451, endPoint x: 709, endPoint y: 490, distance: 39.7
click at [709, 490] on textarea at bounding box center [487, 438] width 451 height 104
click at [636, 534] on button "Comment" at bounding box center [640, 537] width 49 height 20
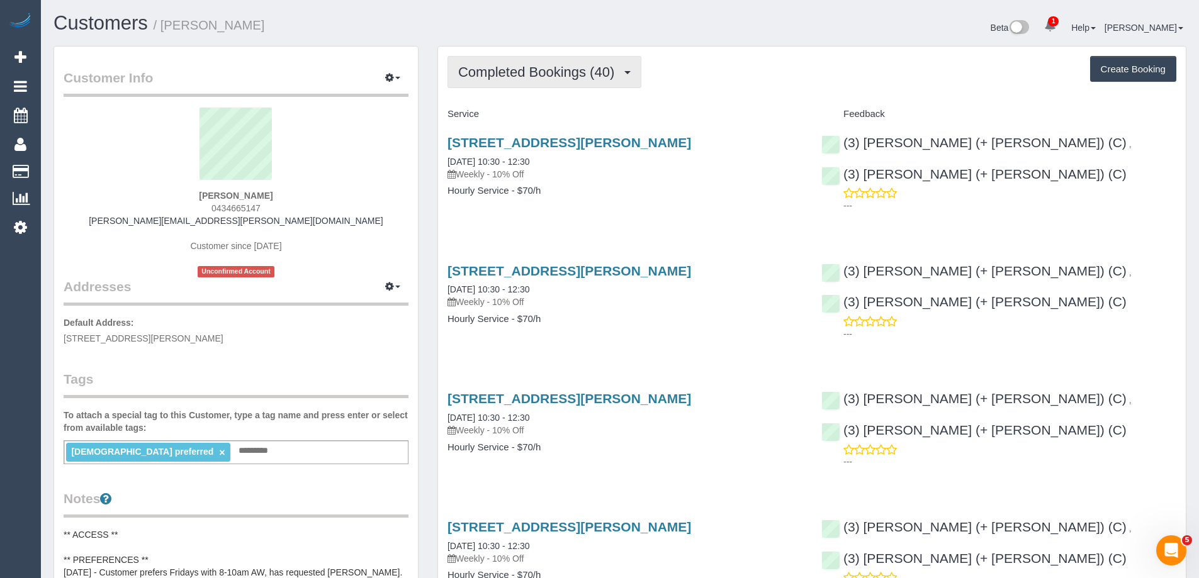
click at [550, 74] on span "Completed Bookings (40)" at bounding box center [539, 72] width 162 height 16
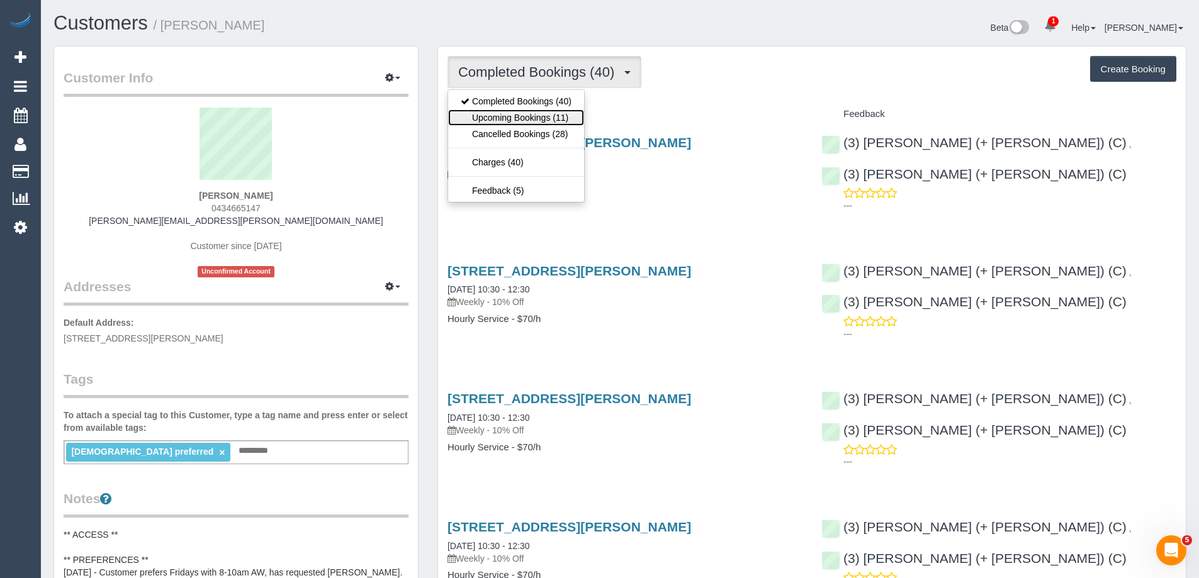
click at [546, 115] on link "Upcoming Bookings (11)" at bounding box center [516, 118] width 136 height 16
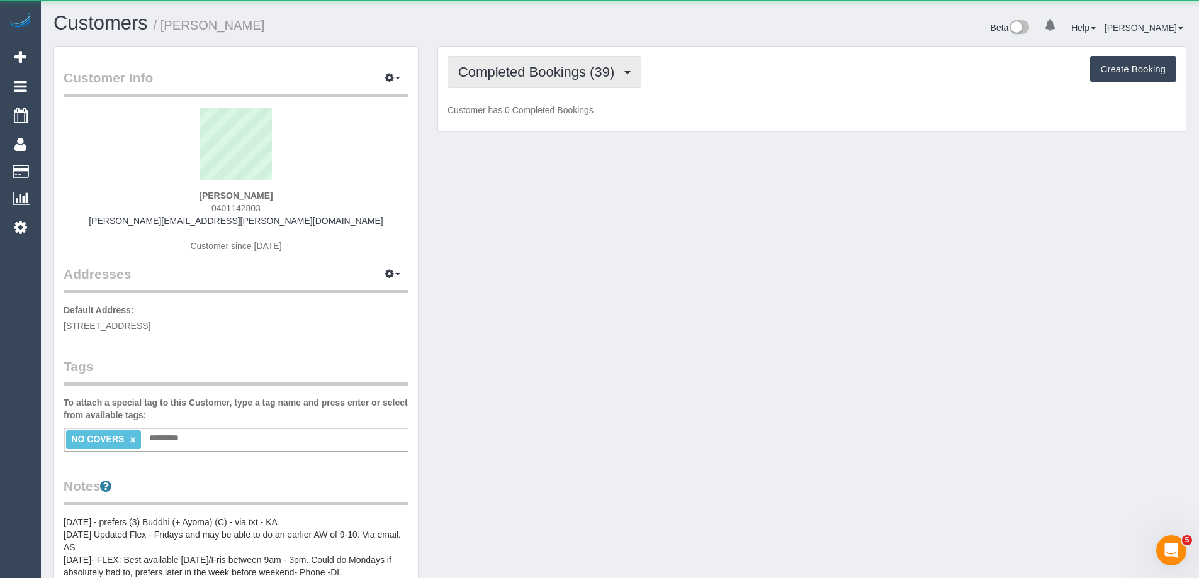
click at [521, 81] on button "Completed Bookings (39)" at bounding box center [545, 72] width 194 height 32
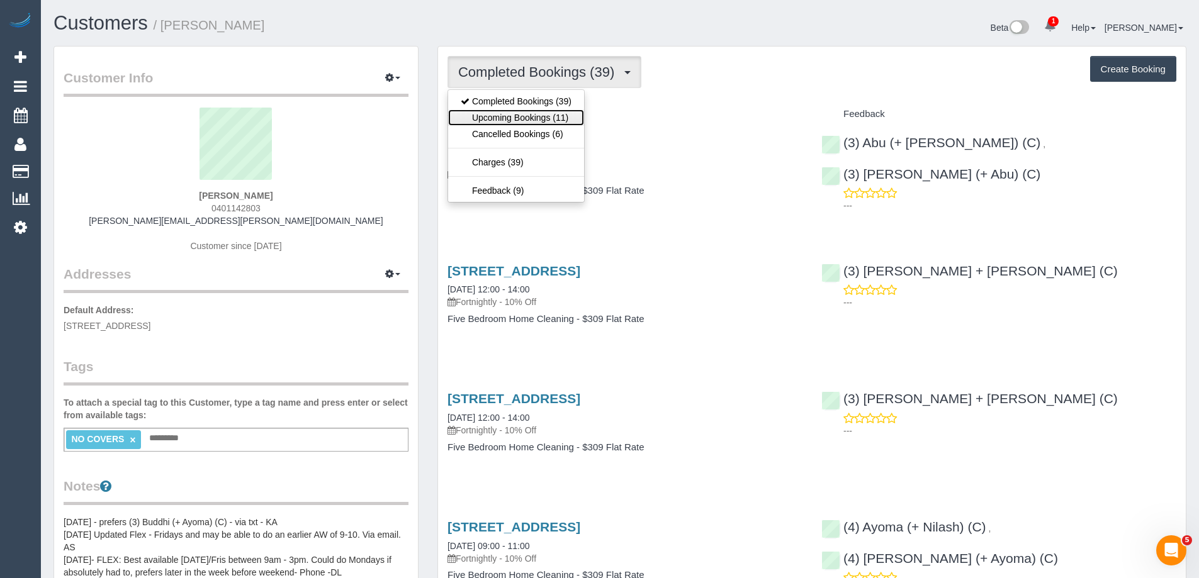
click at [525, 115] on link "Upcoming Bookings (11)" at bounding box center [516, 118] width 136 height 16
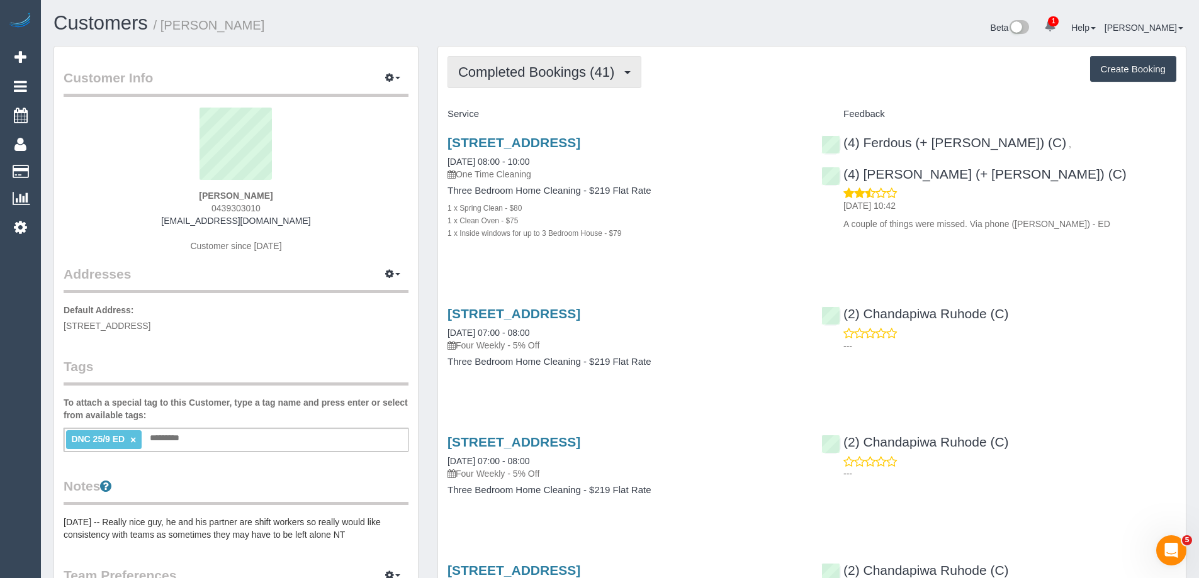
drag, startPoint x: 514, startPoint y: 67, endPoint x: 516, endPoint y: 76, distance: 8.3
click at [515, 68] on span "Completed Bookings (41)" at bounding box center [539, 72] width 162 height 16
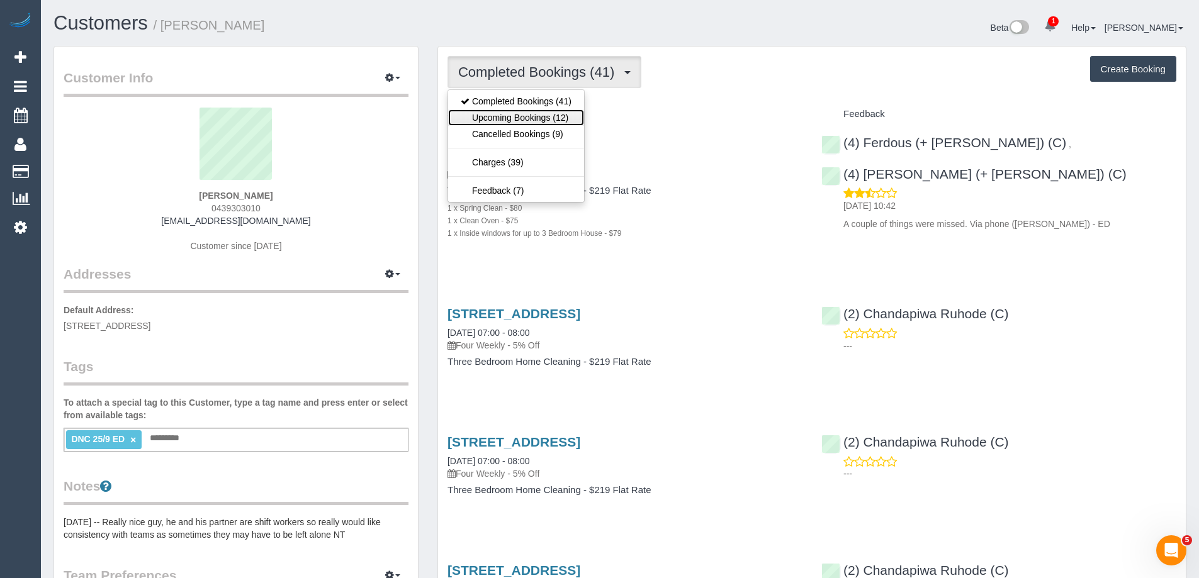
click at [519, 118] on link "Upcoming Bookings (12)" at bounding box center [516, 118] width 136 height 16
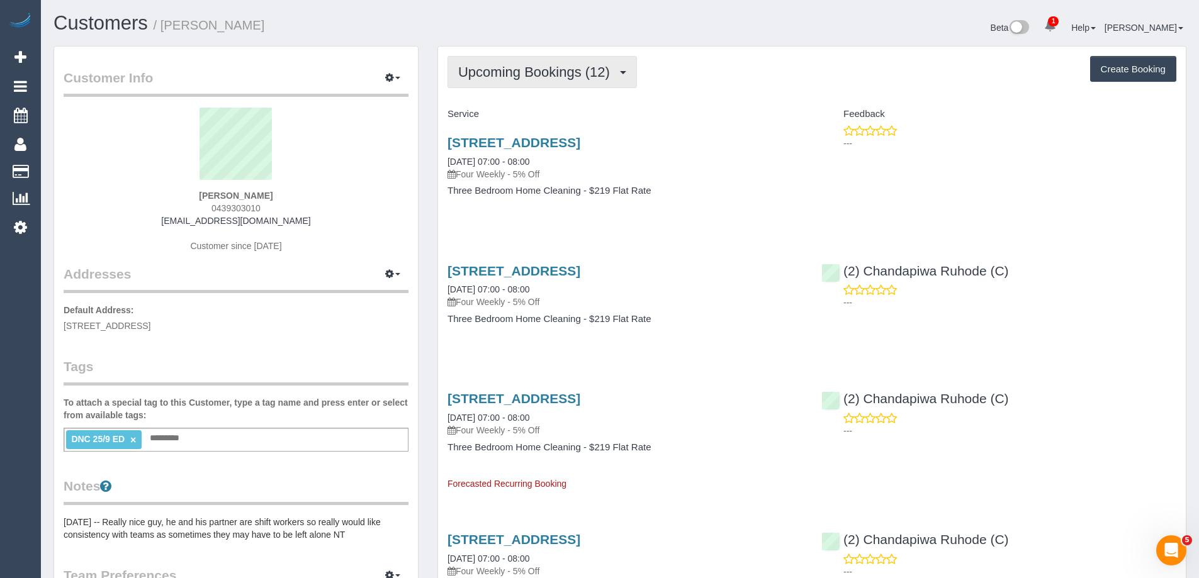
click at [572, 78] on span "Upcoming Bookings (12)" at bounding box center [537, 72] width 158 height 16
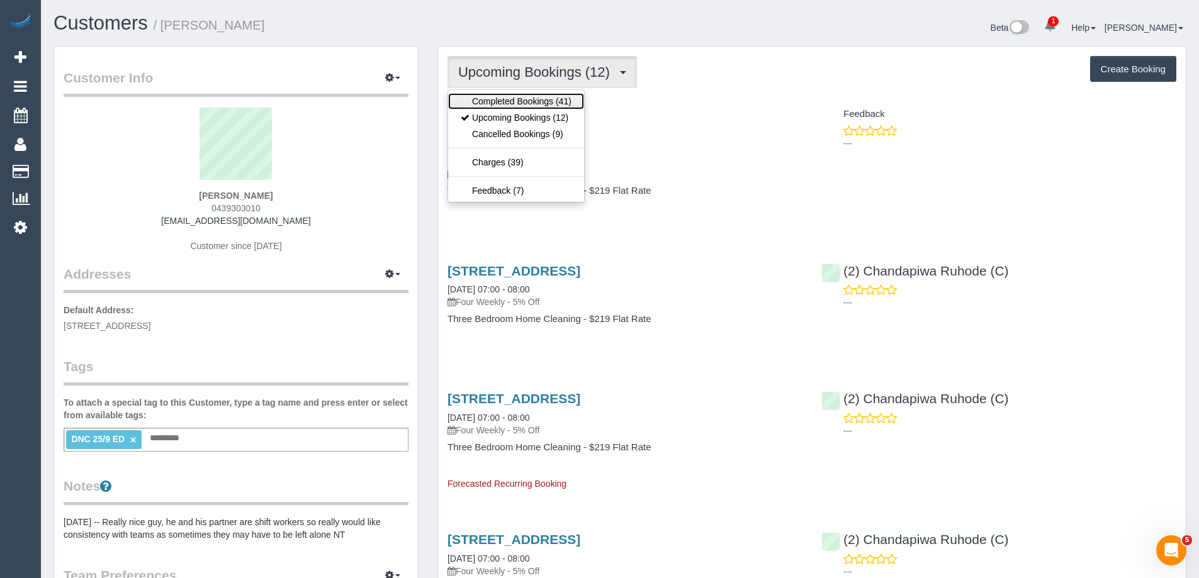
click at [556, 101] on link "Completed Bookings (41)" at bounding box center [516, 101] width 136 height 16
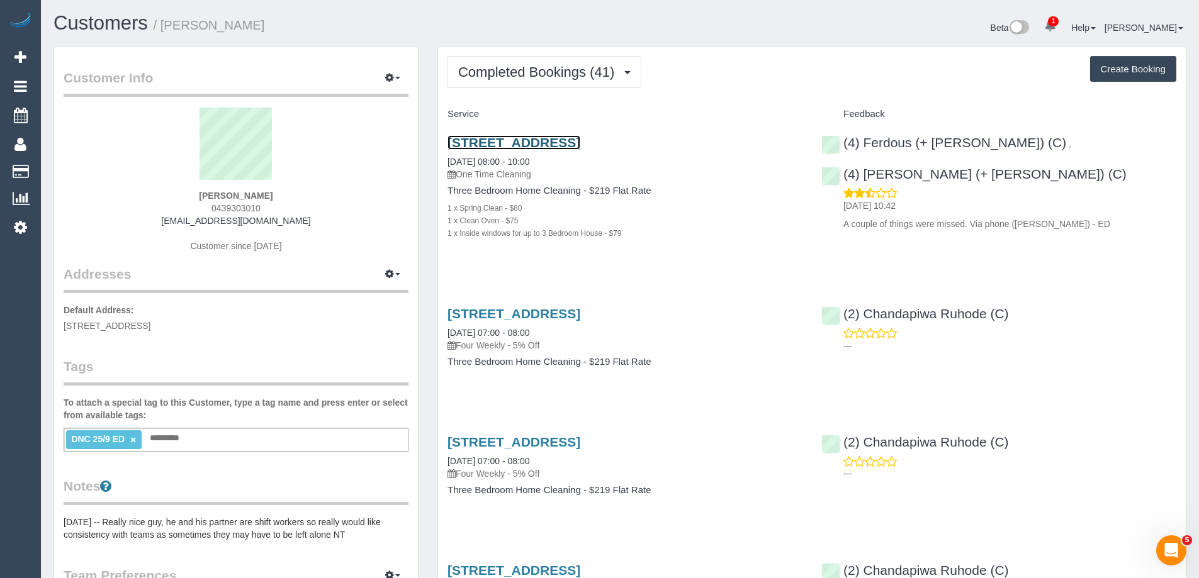
click at [571, 141] on link "52 Frensham Rd, Watsonia, VIC 3087" at bounding box center [514, 142] width 133 height 14
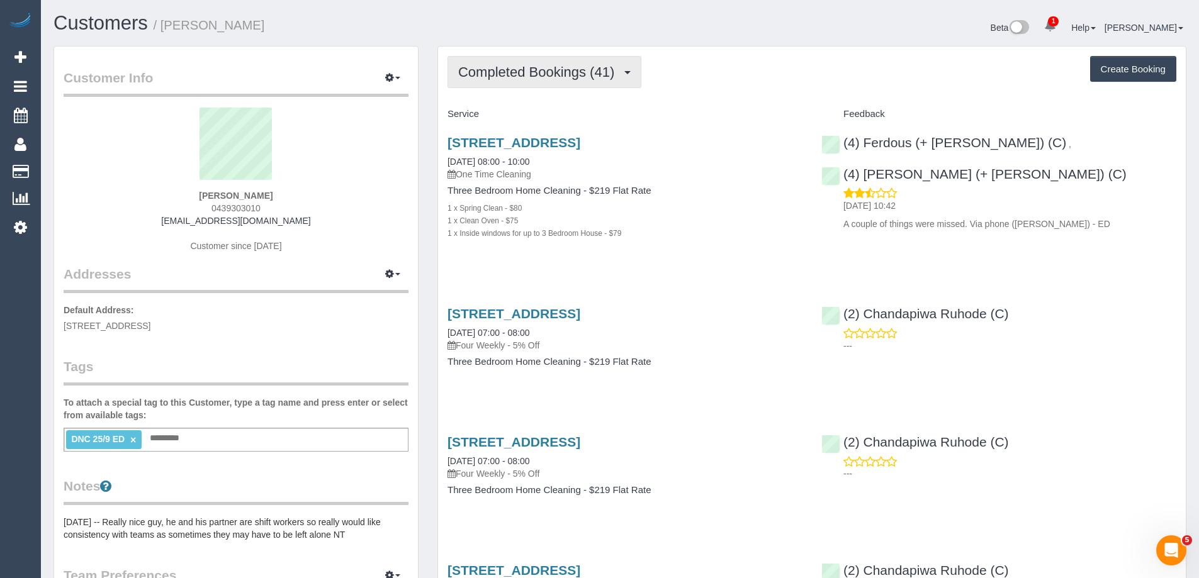
click at [515, 79] on span "Completed Bookings (41)" at bounding box center [539, 72] width 162 height 16
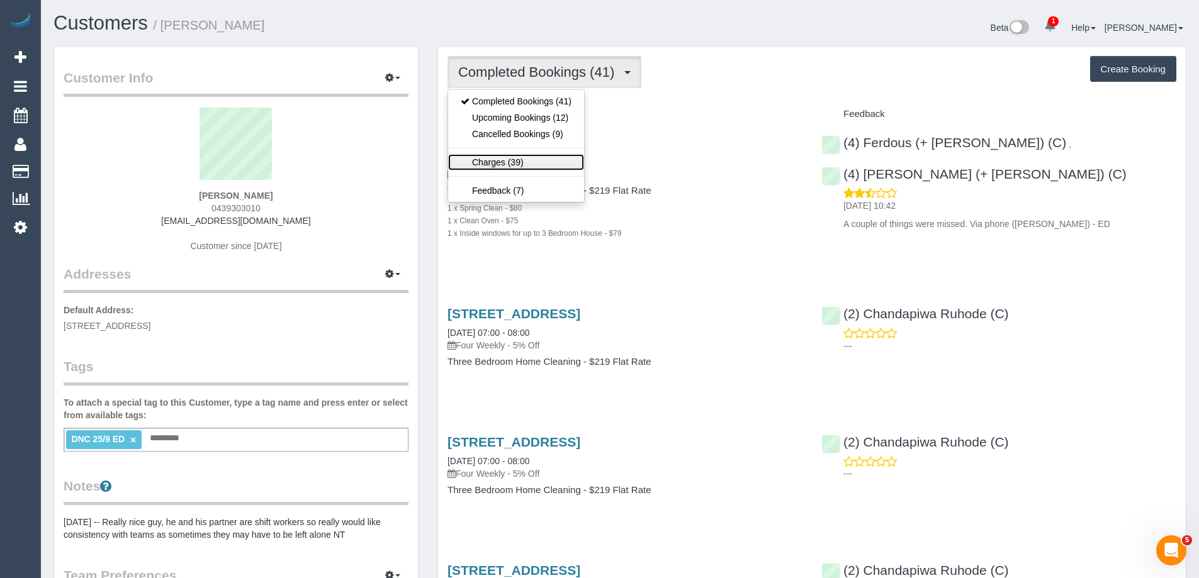
click at [512, 159] on link "Charges (39)" at bounding box center [516, 162] width 136 height 16
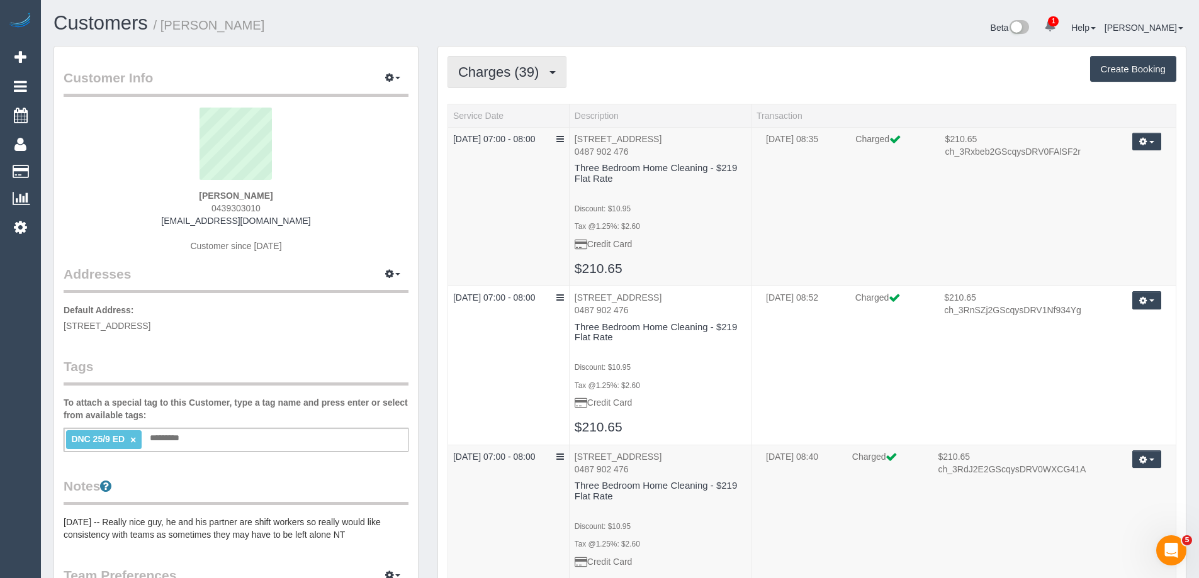
click at [522, 69] on span "Charges (39)" at bounding box center [501, 72] width 87 height 16
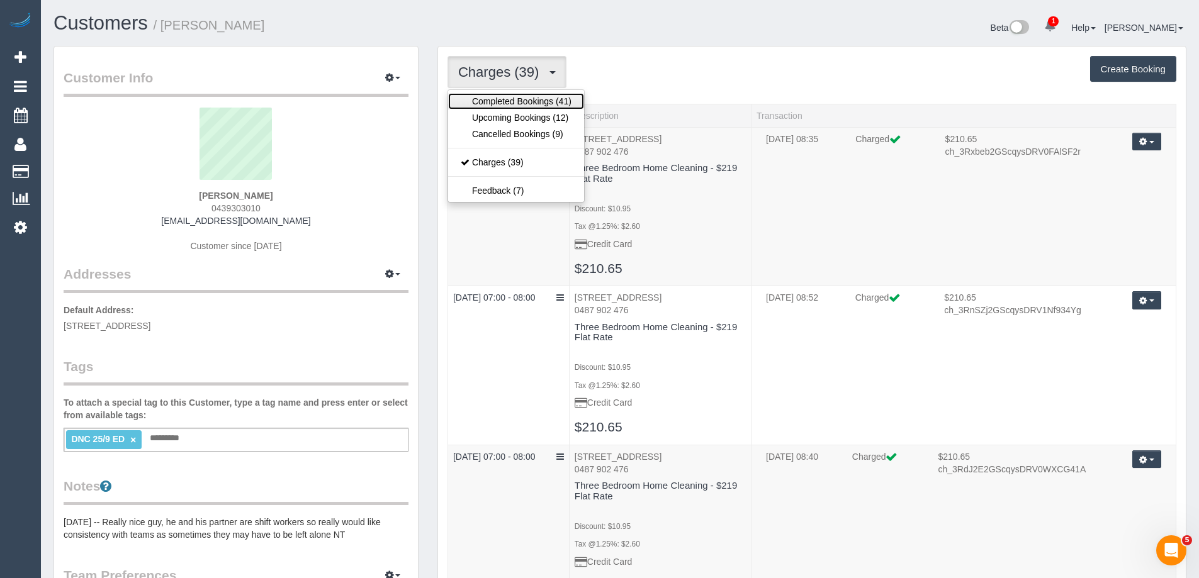
click at [512, 96] on link "Completed Bookings (41)" at bounding box center [516, 101] width 136 height 16
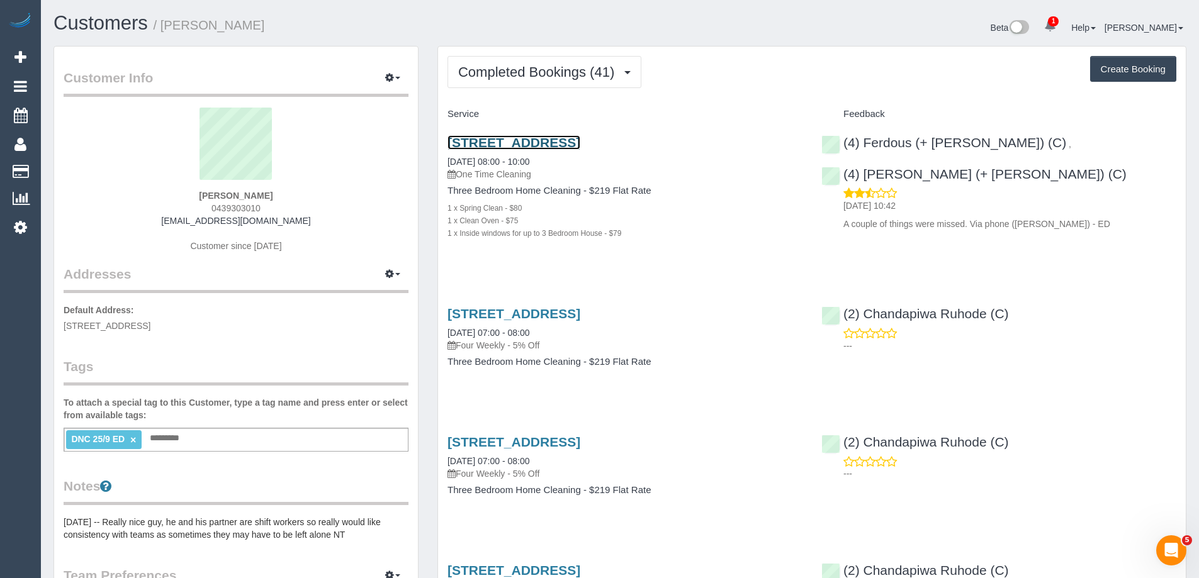
click at [504, 144] on link "52 Frensham Rd, Watsonia, VIC 3087" at bounding box center [514, 142] width 133 height 14
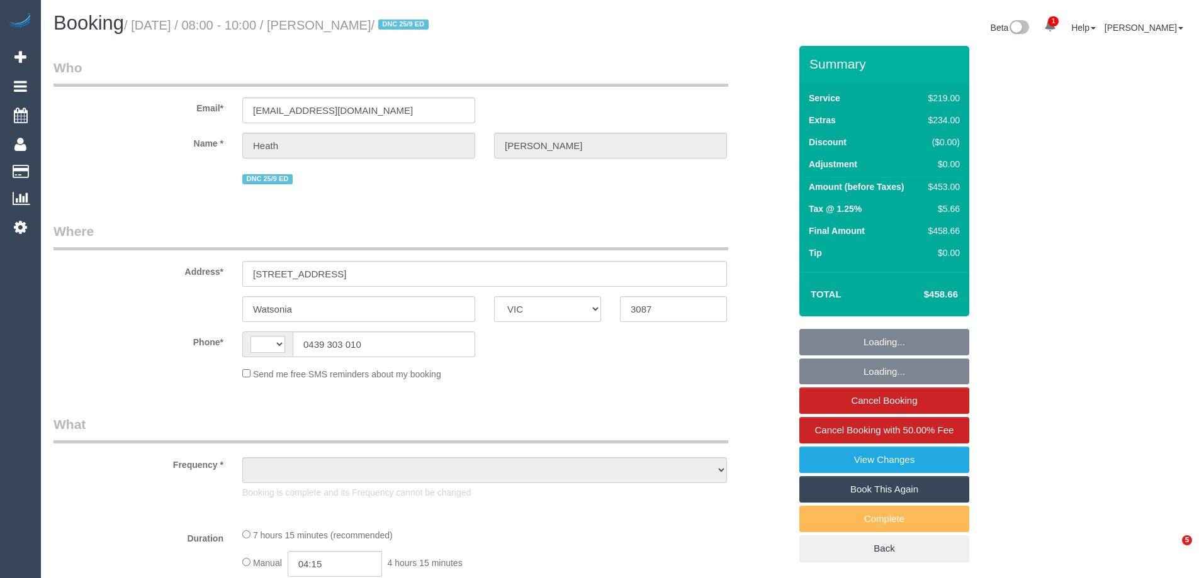
select select "VIC"
select select "string:AU"
select select "object:312"
select select "string:stripe-pm_1QjvQn2GScqysDRVE1VWOTTI"
select select "number:27"
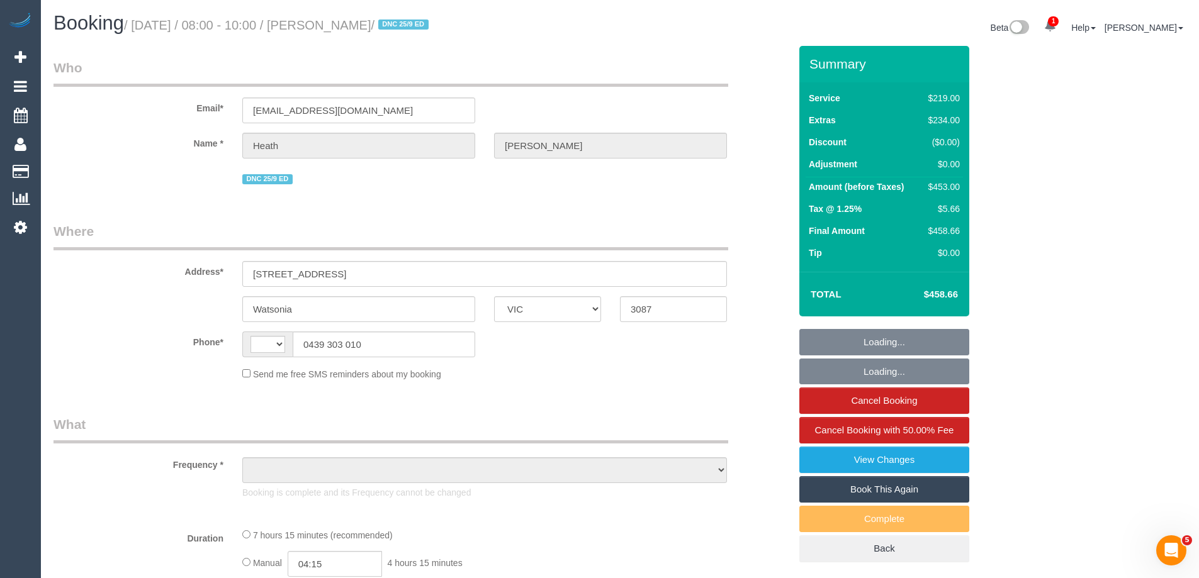
select select "number:14"
select select "number:19"
select select "number:24"
select select "number:13"
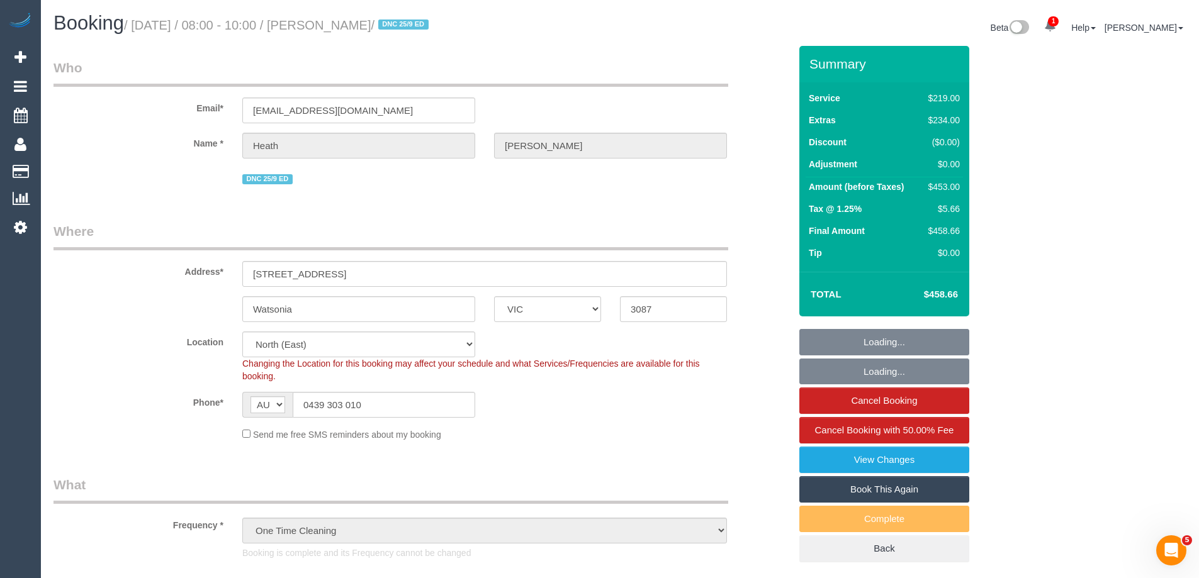
select select "object:808"
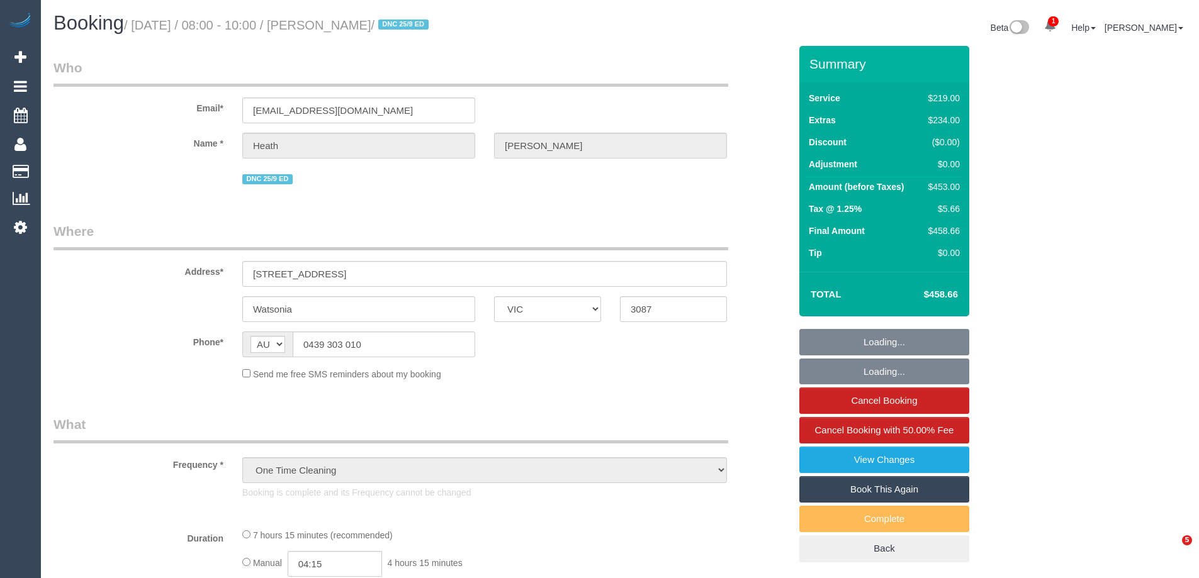
select select "VIC"
select select "object:1454"
select select "string:stripe-pm_1QjvQn2GScqysDRVE1VWOTTI"
select select "number:27"
select select "number:14"
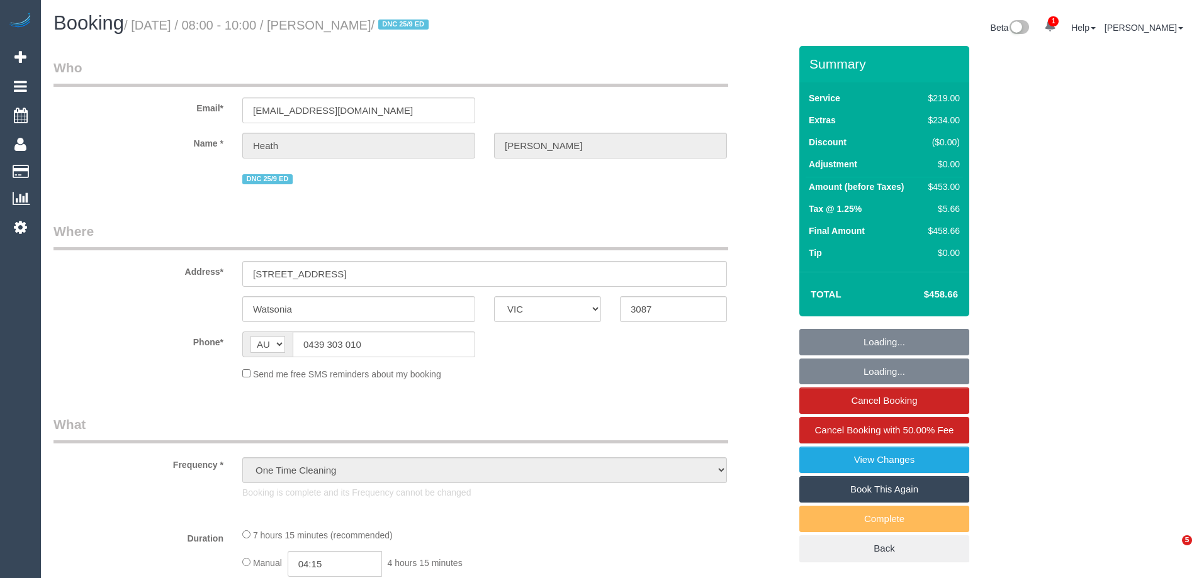
select select "number:19"
select select "number:24"
select select "number:13"
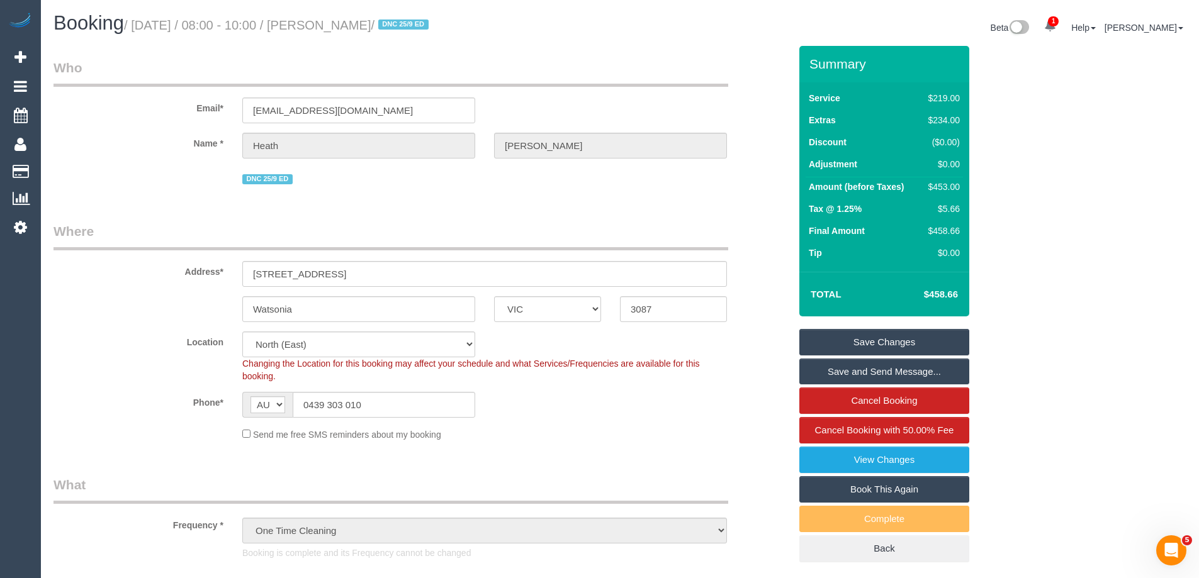
click at [951, 182] on div "$453.00" at bounding box center [941, 187] width 37 height 13
copy div "453.00"
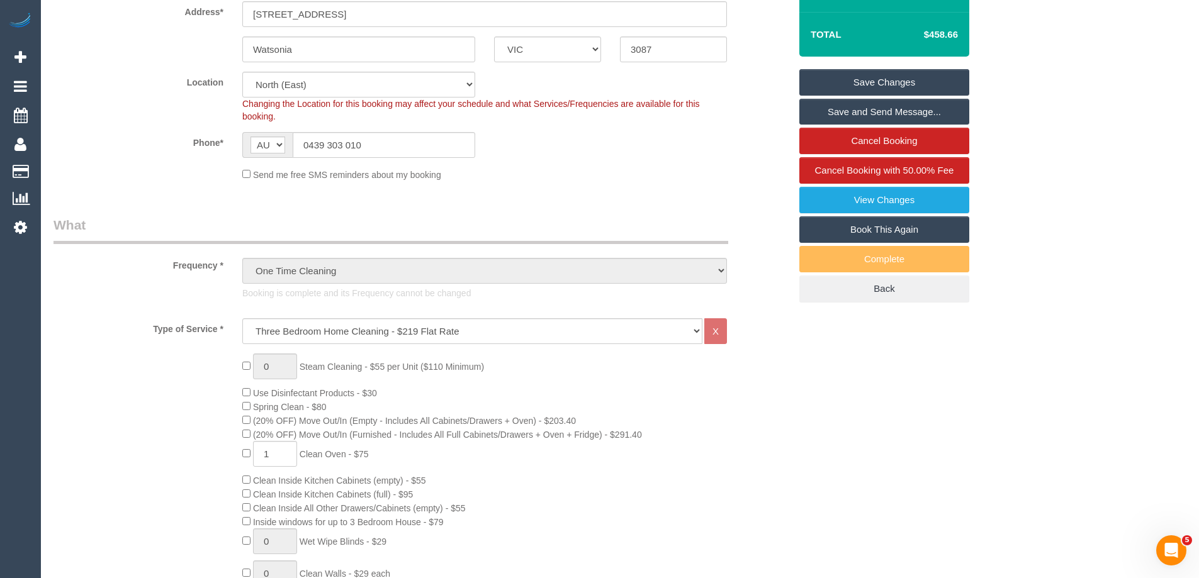
scroll to position [441, 0]
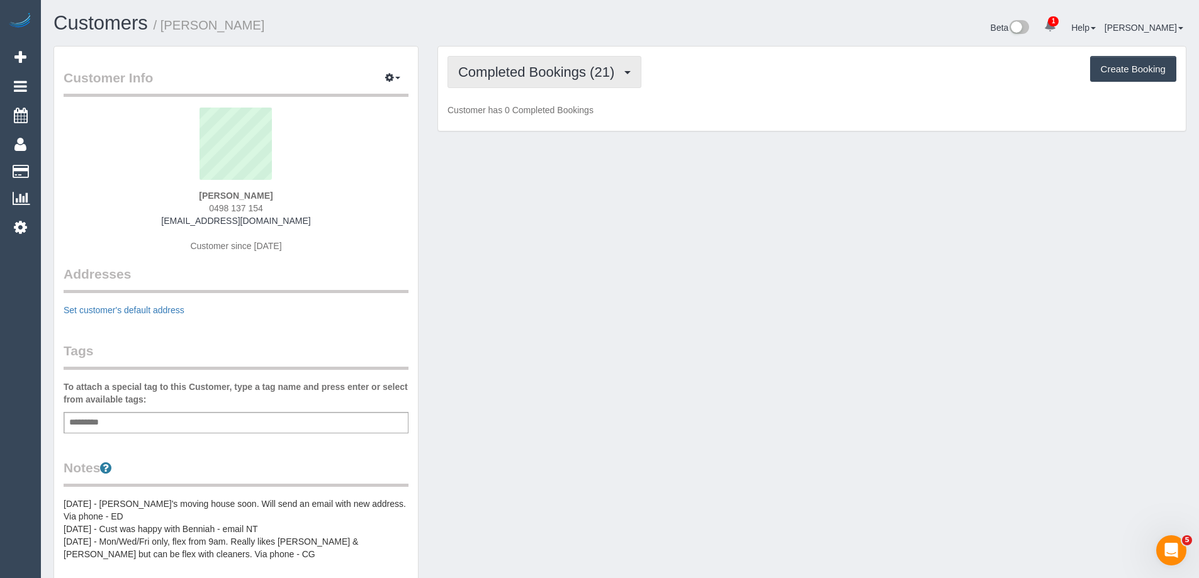
click at [497, 72] on span "Completed Bookings (21)" at bounding box center [539, 72] width 162 height 16
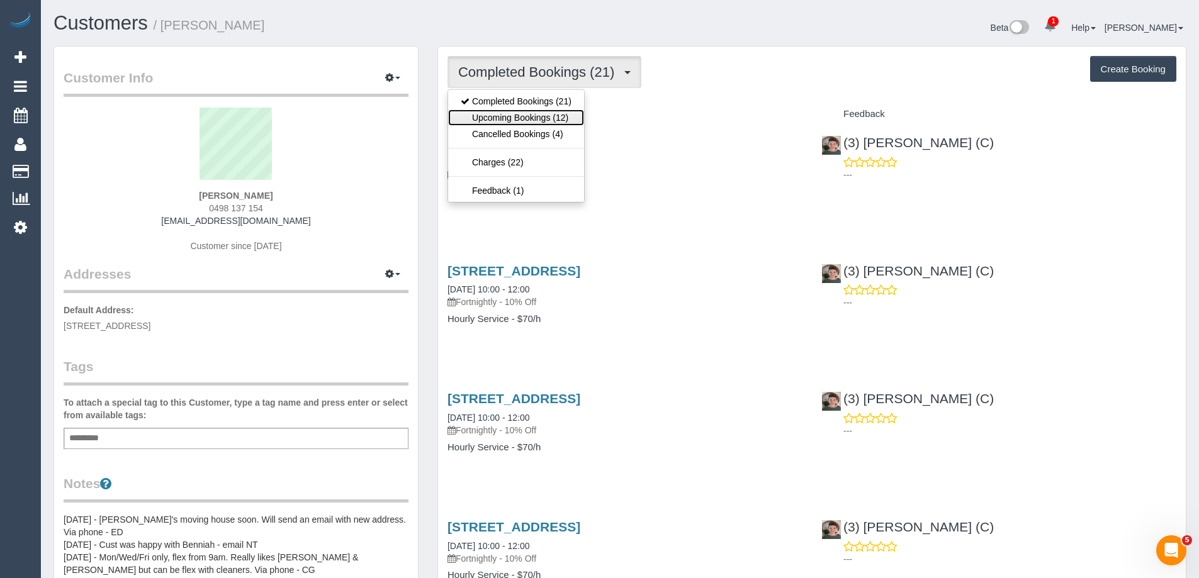
click at [502, 114] on link "Upcoming Bookings (12)" at bounding box center [516, 118] width 136 height 16
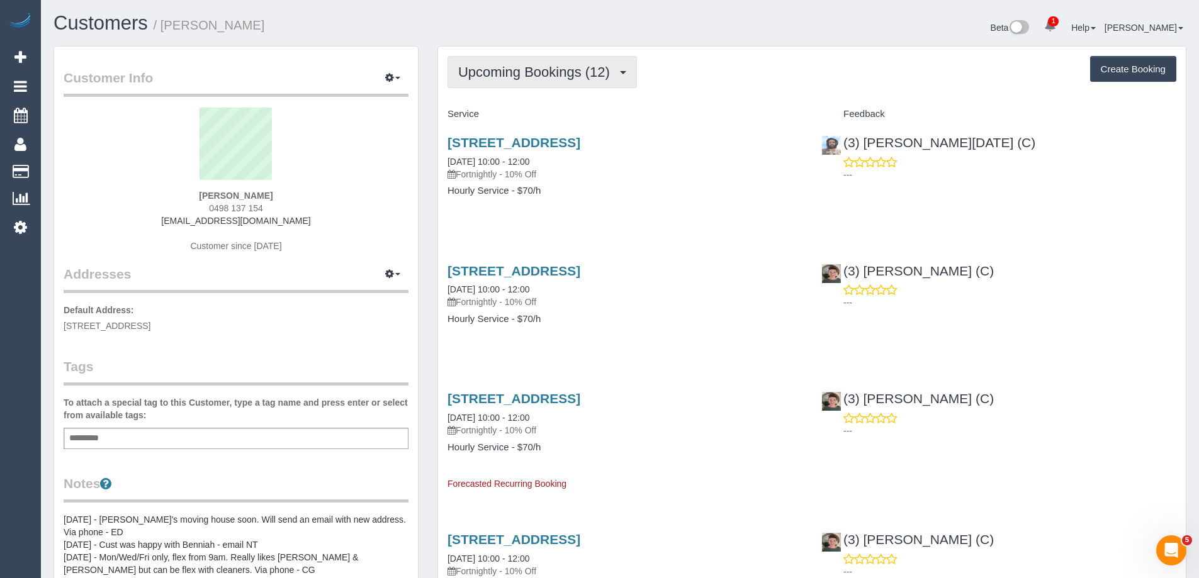
drag, startPoint x: 501, startPoint y: 71, endPoint x: 494, endPoint y: 98, distance: 27.9
click at [500, 71] on span "Upcoming Bookings (12)" at bounding box center [537, 72] width 158 height 16
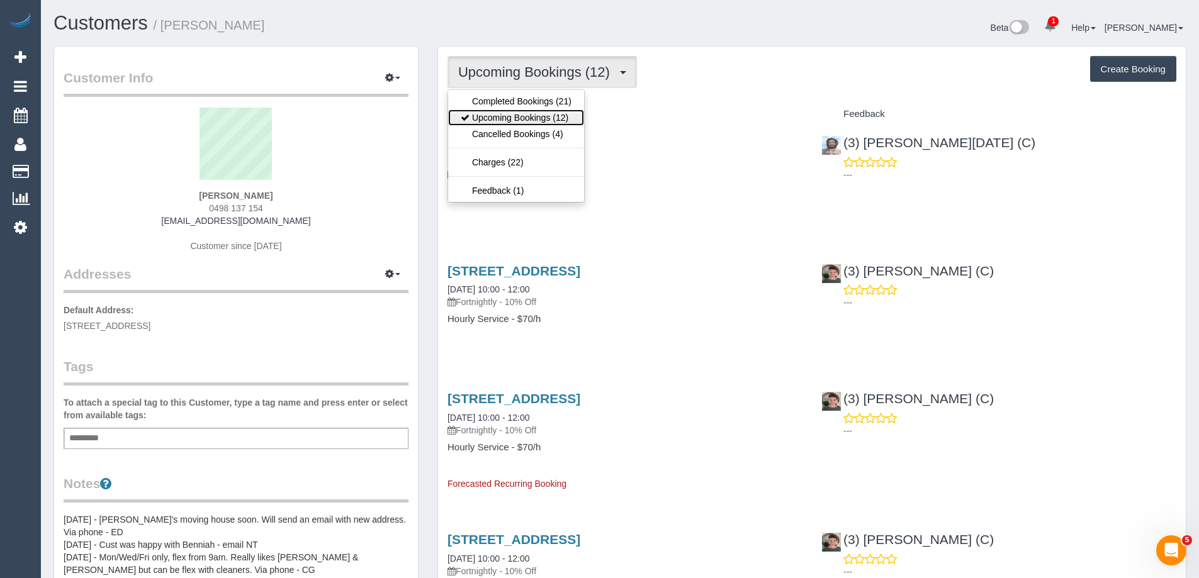
click at [492, 123] on link "Upcoming Bookings (12)" at bounding box center [516, 118] width 136 height 16
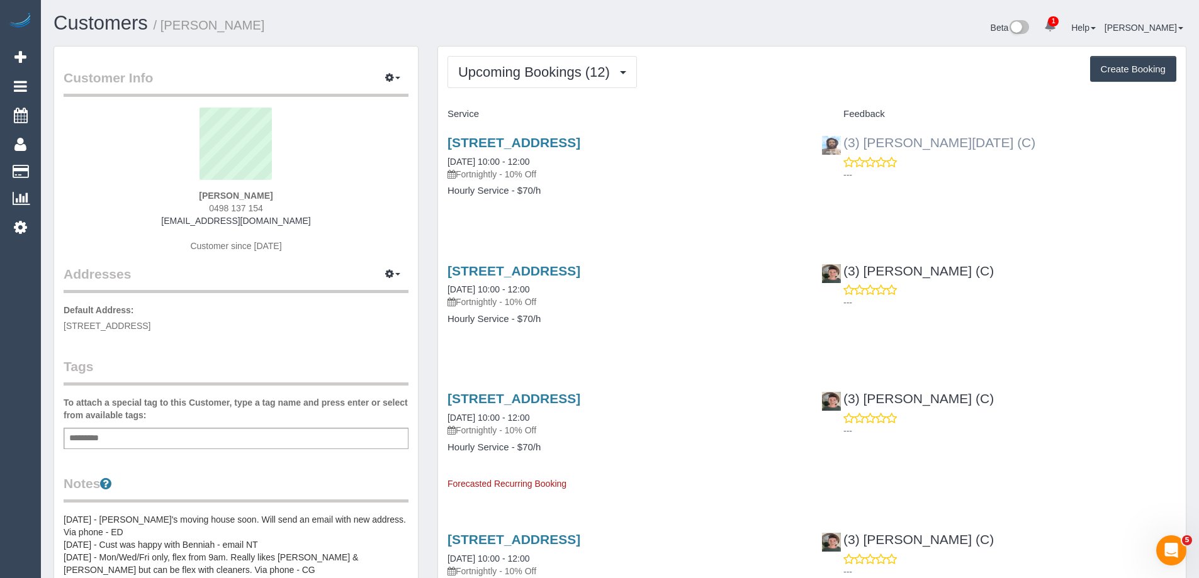
drag, startPoint x: 1013, startPoint y: 145, endPoint x: 866, endPoint y: 145, distance: 147.9
click at [866, 145] on div "(3) Antony Silvester (C) ---" at bounding box center [999, 156] width 374 height 62
copy link "Antony Silvester (C)"
click at [911, 62] on div "Upcoming Bookings (12) Completed Bookings (21) Upcoming Bookings (12) Cancelled…" at bounding box center [812, 72] width 729 height 32
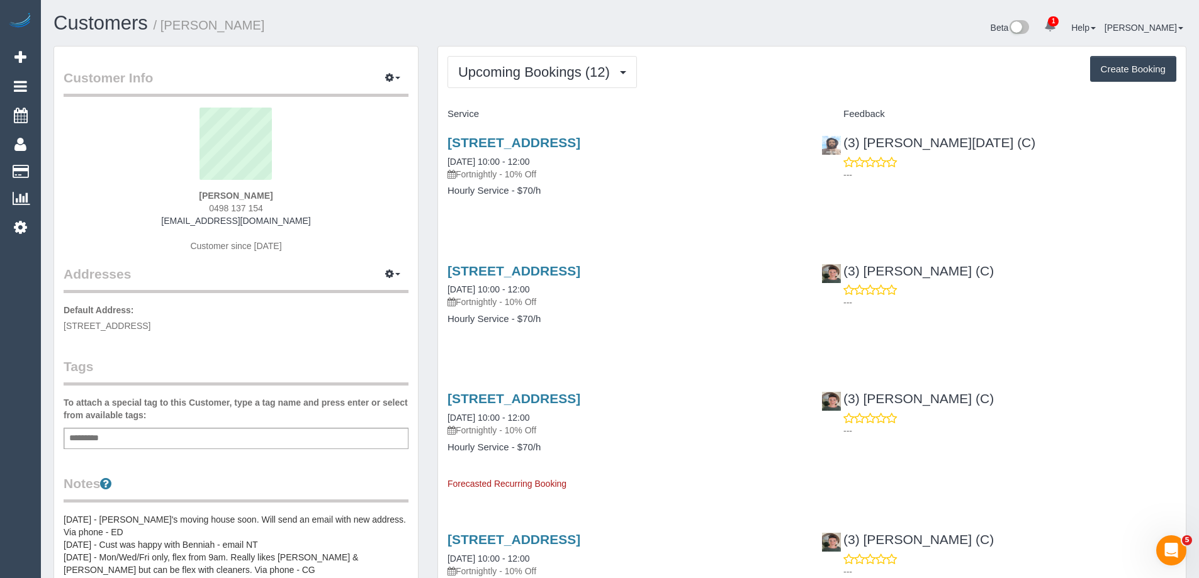
click at [961, 57] on div "Upcoming Bookings (12) Completed Bookings (21) Upcoming Bookings (12) Cancelled…" at bounding box center [812, 72] width 729 height 32
drag, startPoint x: 686, startPoint y: 76, endPoint x: 784, endPoint y: 105, distance: 101.8
click at [686, 76] on div "Upcoming Bookings (12) Completed Bookings (21) Upcoming Bookings (12) Cancelled…" at bounding box center [812, 72] width 729 height 32
click at [580, 141] on link "28 Heather Avenue, Keilor East, VIC 3033" at bounding box center [514, 142] width 133 height 14
click at [580, 142] on link "28 Heather Avenue, Keilor East, VIC 3033" at bounding box center [514, 142] width 133 height 14
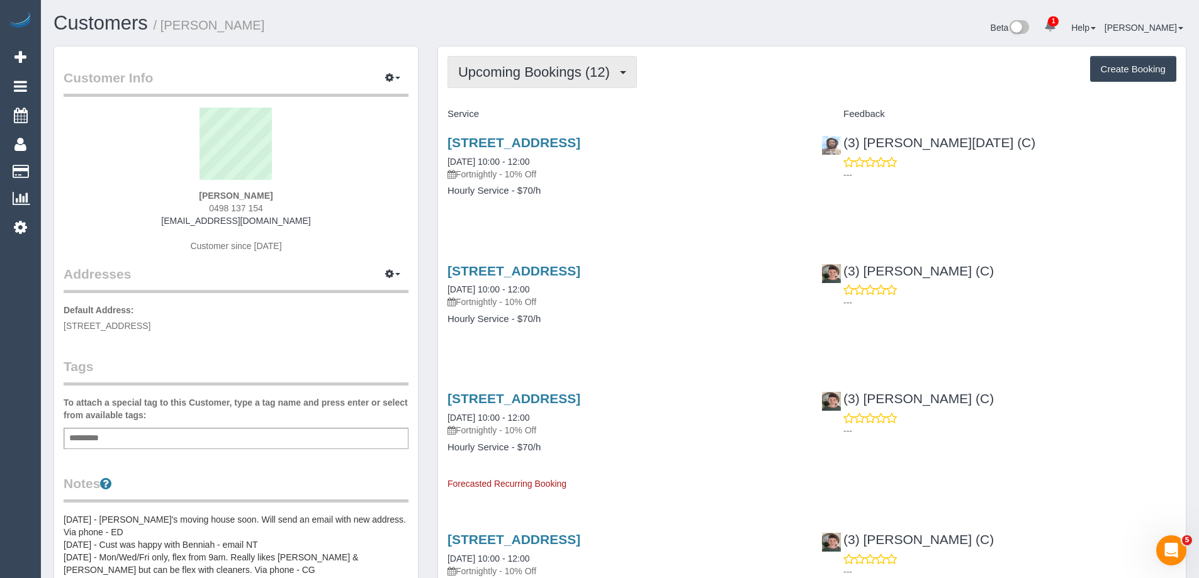
click at [560, 67] on span "Upcoming Bookings (12)" at bounding box center [537, 72] width 158 height 16
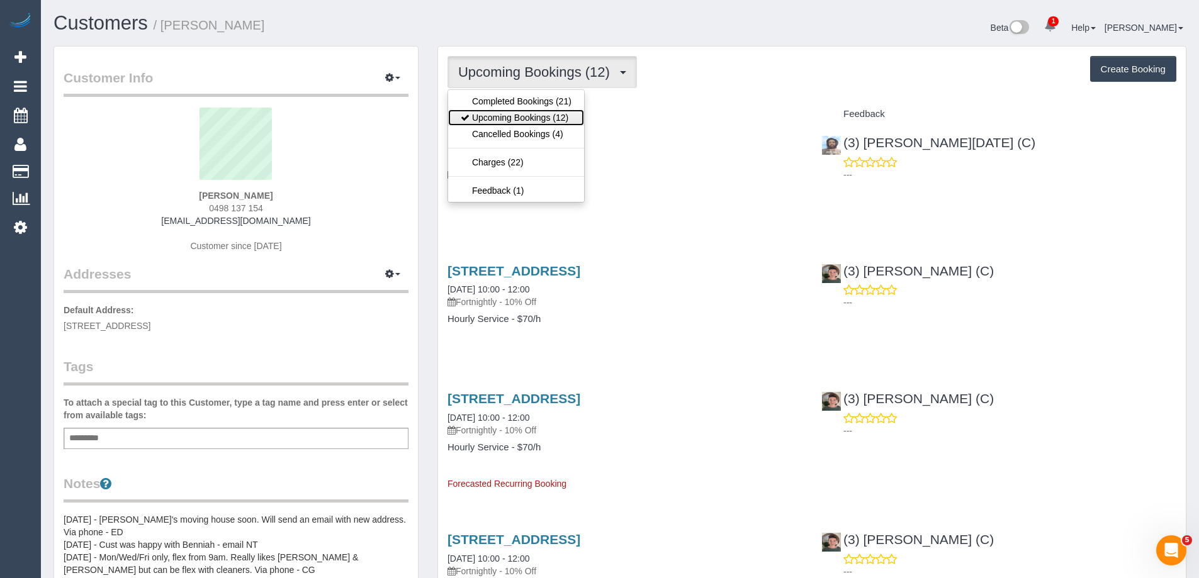
click at [553, 115] on link "Upcoming Bookings (12)" at bounding box center [516, 118] width 136 height 16
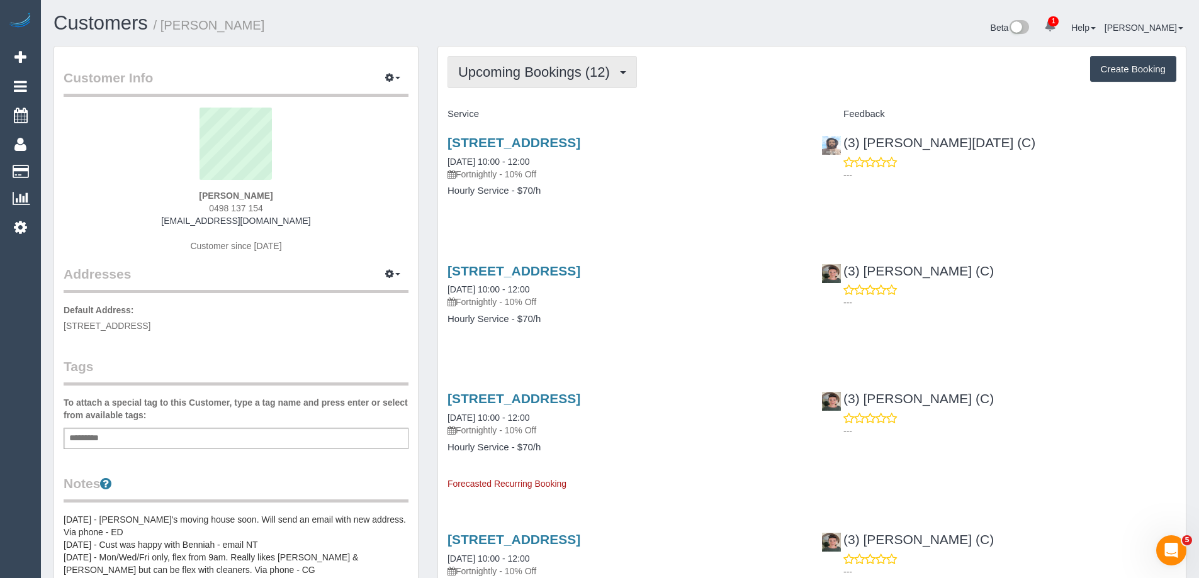
click at [543, 76] on span "Upcoming Bookings (12)" at bounding box center [537, 72] width 158 height 16
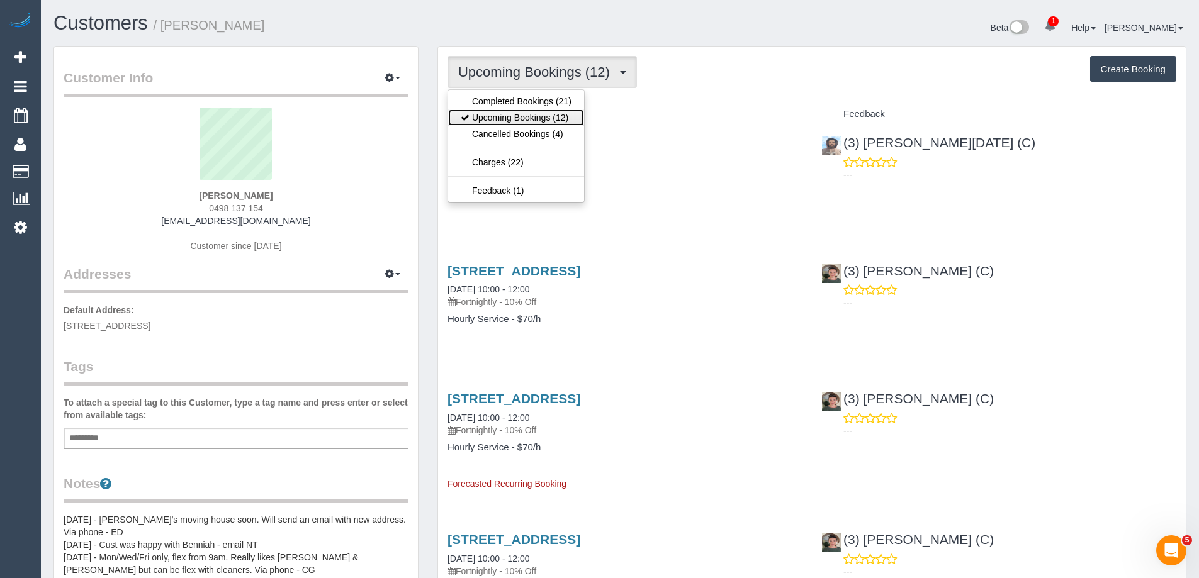
click at [535, 118] on link "Upcoming Bookings (12)" at bounding box center [516, 118] width 136 height 16
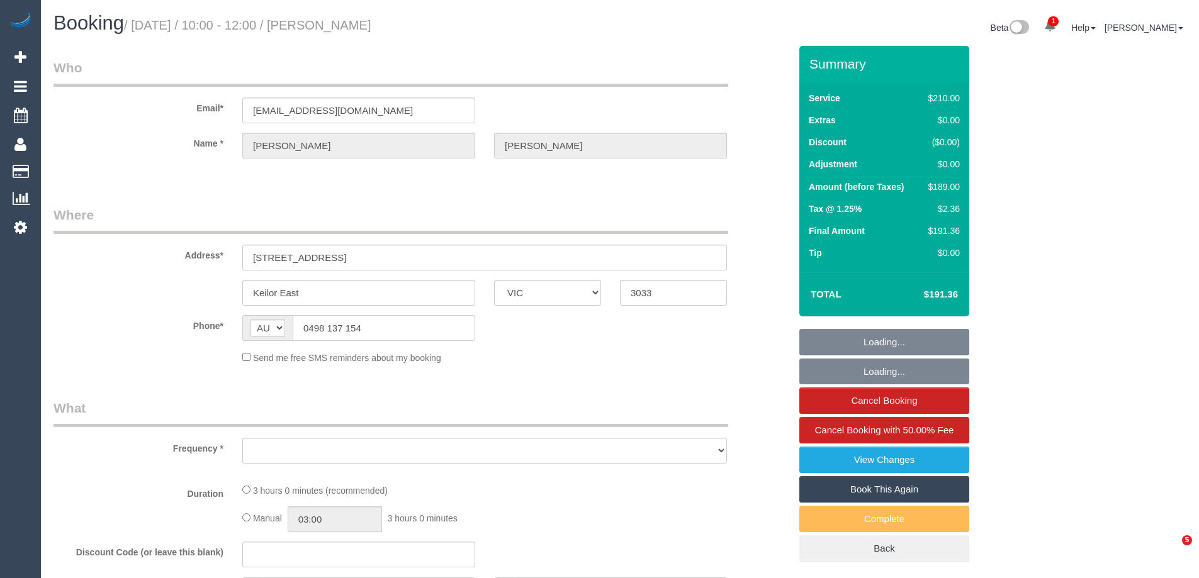
select select "VIC"
select select "string:stripe-pm_1Q8EFA2GScqysDRVC3z2387E"
select select "number:27"
select select "number:14"
select select "number:19"
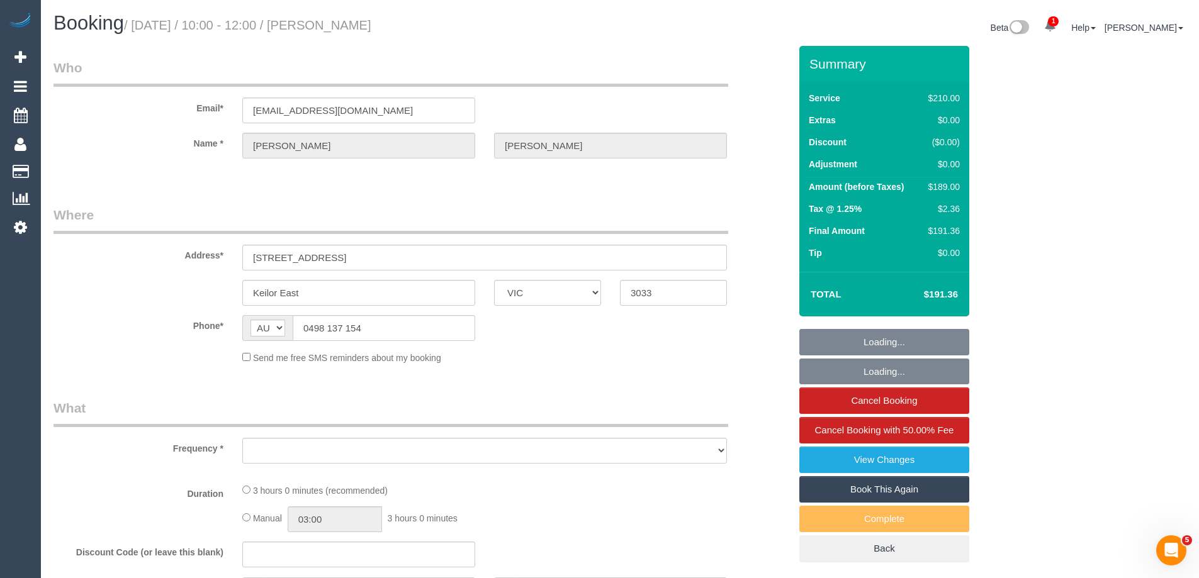
select select "number:36"
select select "number:34"
select select "number:11"
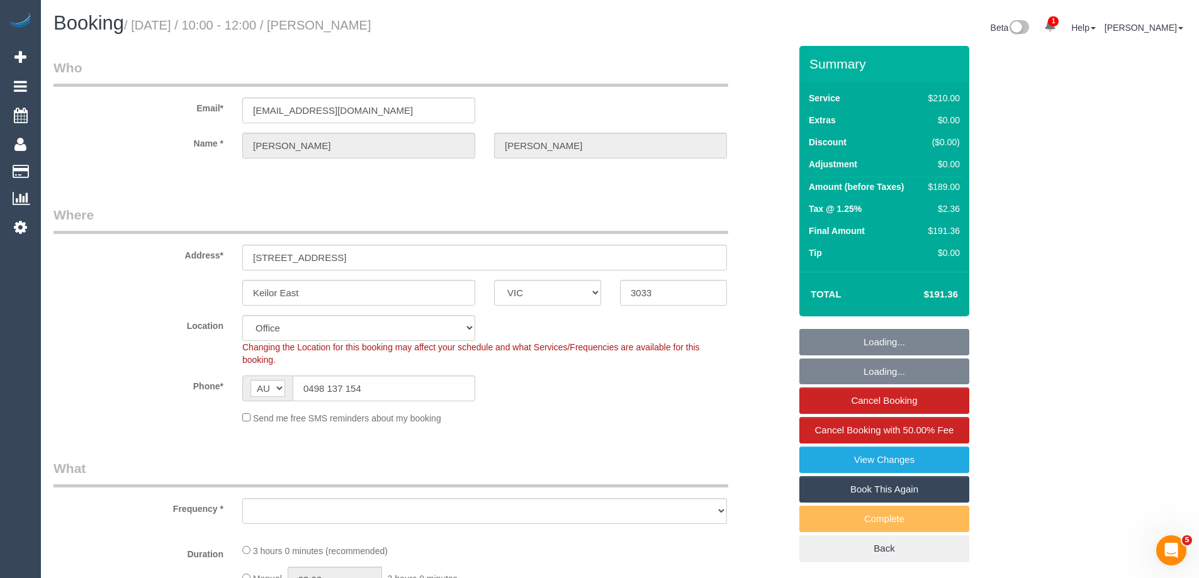
select select "180"
select select "object:2258"
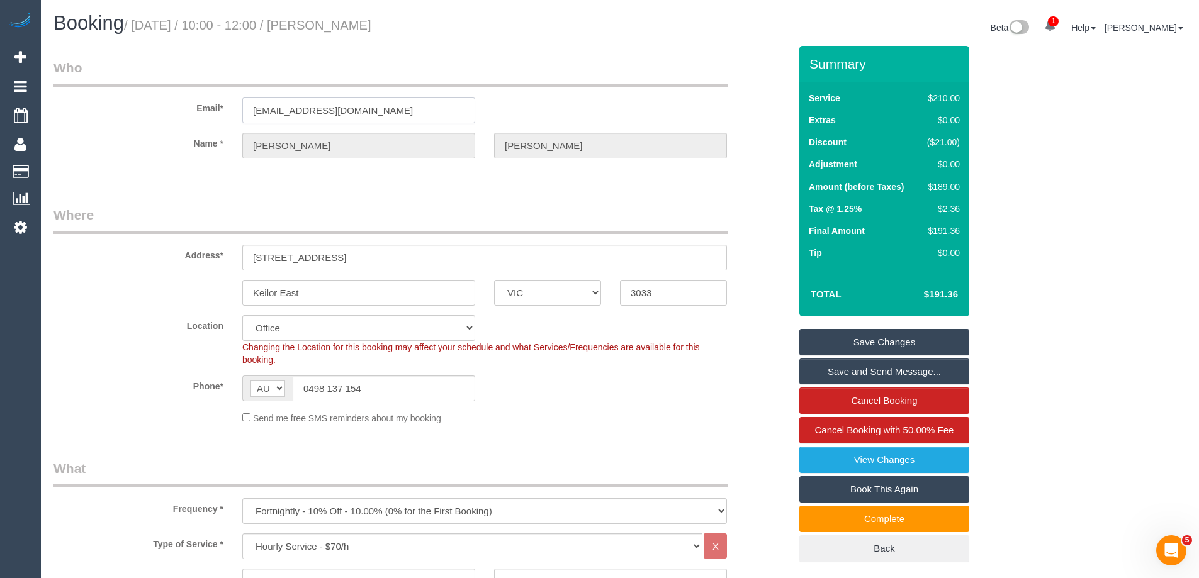
click at [374, 112] on input "[EMAIL_ADDRESS][DOMAIN_NAME]" at bounding box center [358, 111] width 233 height 26
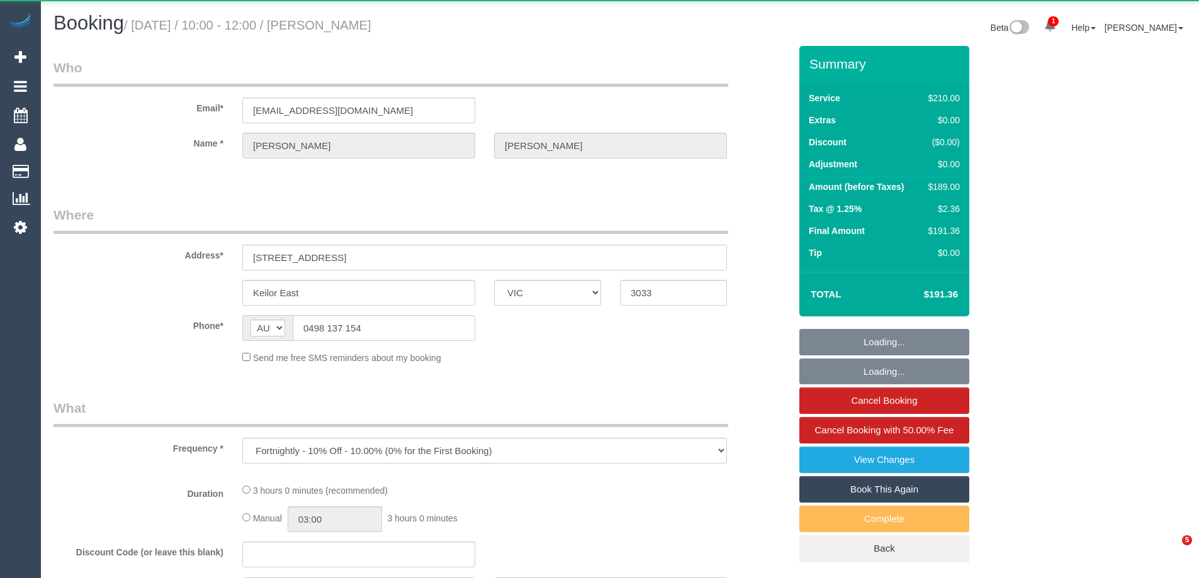
select select "VIC"
select select "string:stripe-pm_1Q8EFA2GScqysDRVC3z2387E"
select select "180"
select select "number:27"
select select "number:14"
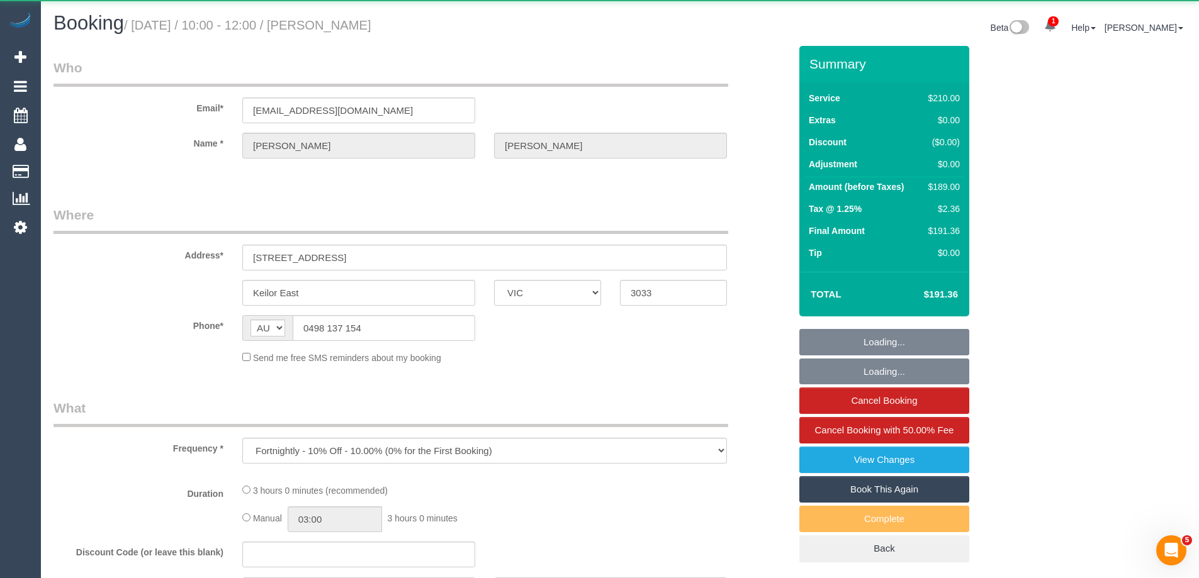
select select "number:19"
select select "number:36"
select select "number:34"
select select "number:11"
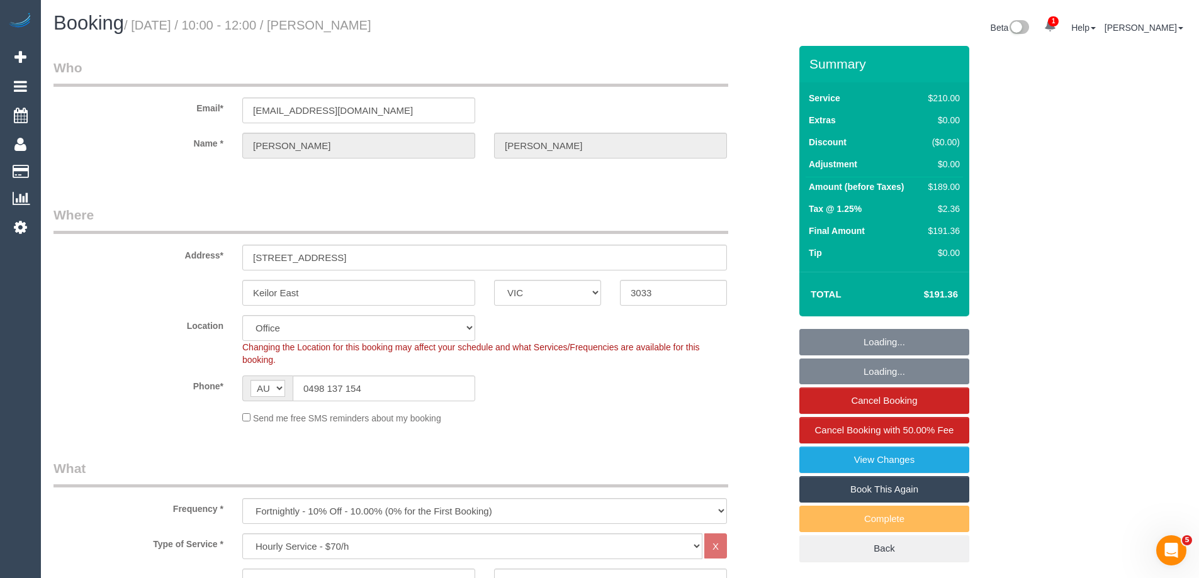
select select "object:920"
click at [900, 403] on link "Cancel Booking" at bounding box center [884, 401] width 170 height 26
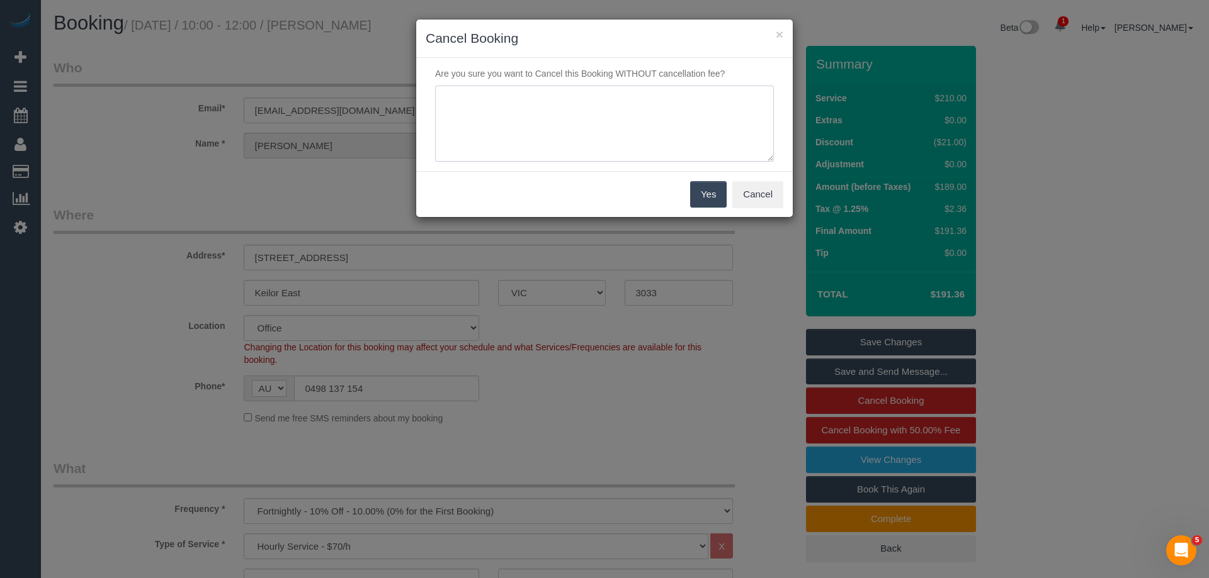
click at [561, 115] on textarea at bounding box center [604, 124] width 339 height 77
type textarea "Did not arrive within window. Via phone - ED"
click at [700, 190] on button "Yes" at bounding box center [708, 194] width 37 height 26
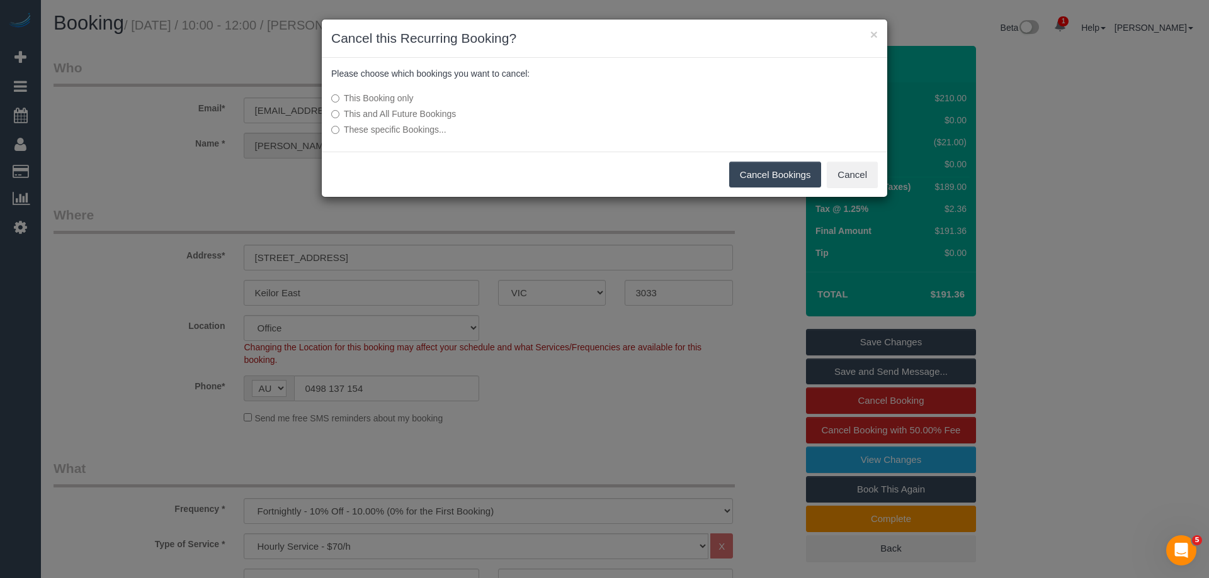
click at [777, 167] on button "Cancel Bookings" at bounding box center [775, 175] width 93 height 26
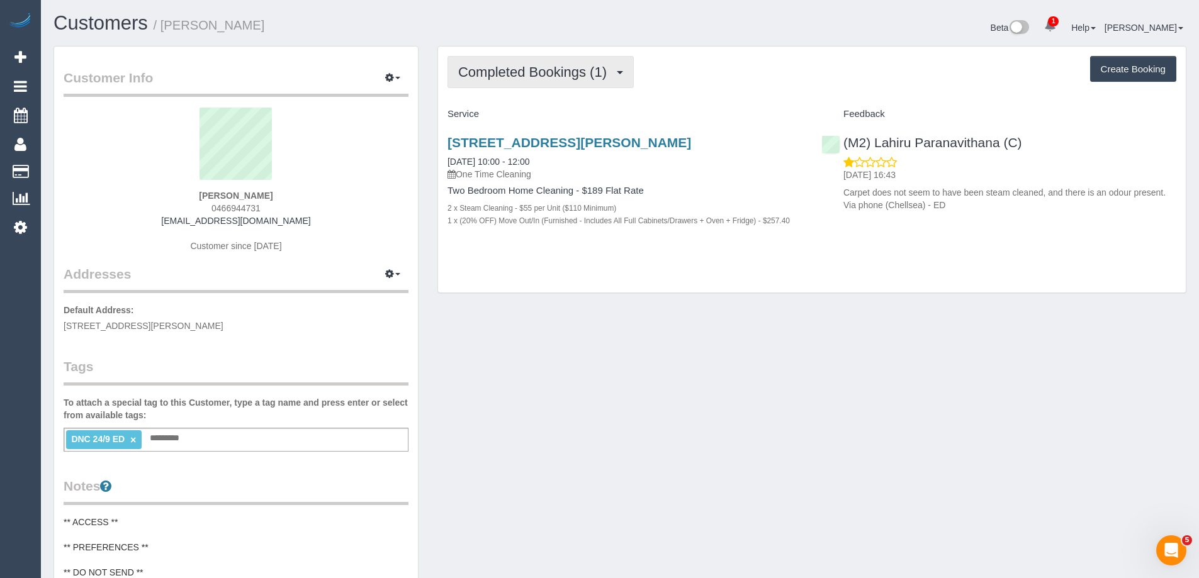
click at [502, 70] on span "Completed Bookings (1)" at bounding box center [535, 72] width 155 height 16
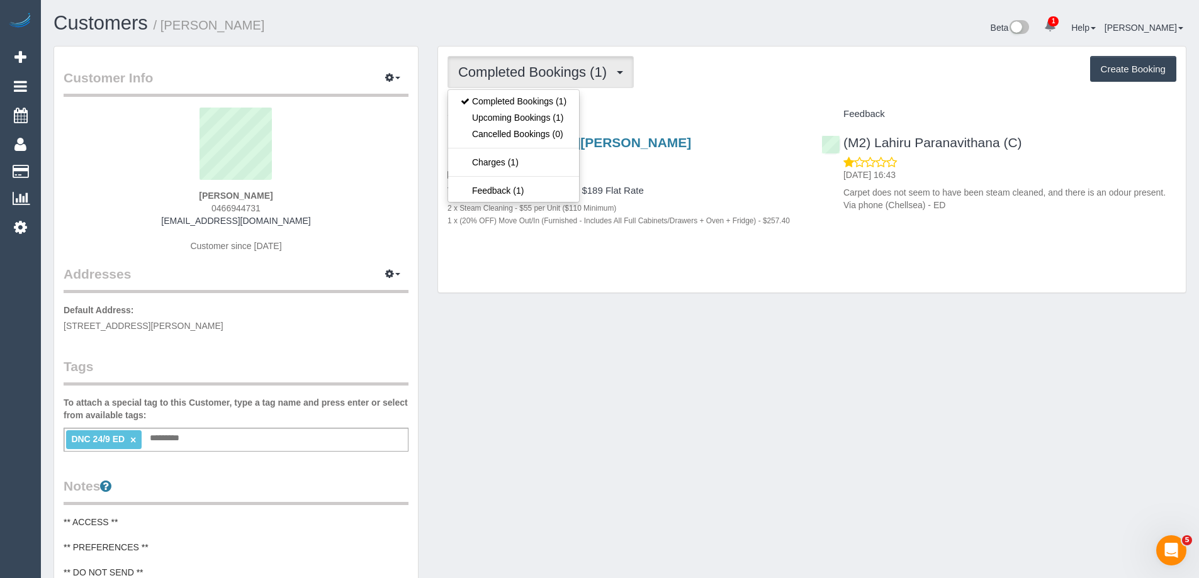
click at [704, 71] on div "Completed Bookings (1) Completed Bookings (1) Upcoming Bookings (1) Cancelled B…" at bounding box center [812, 72] width 729 height 32
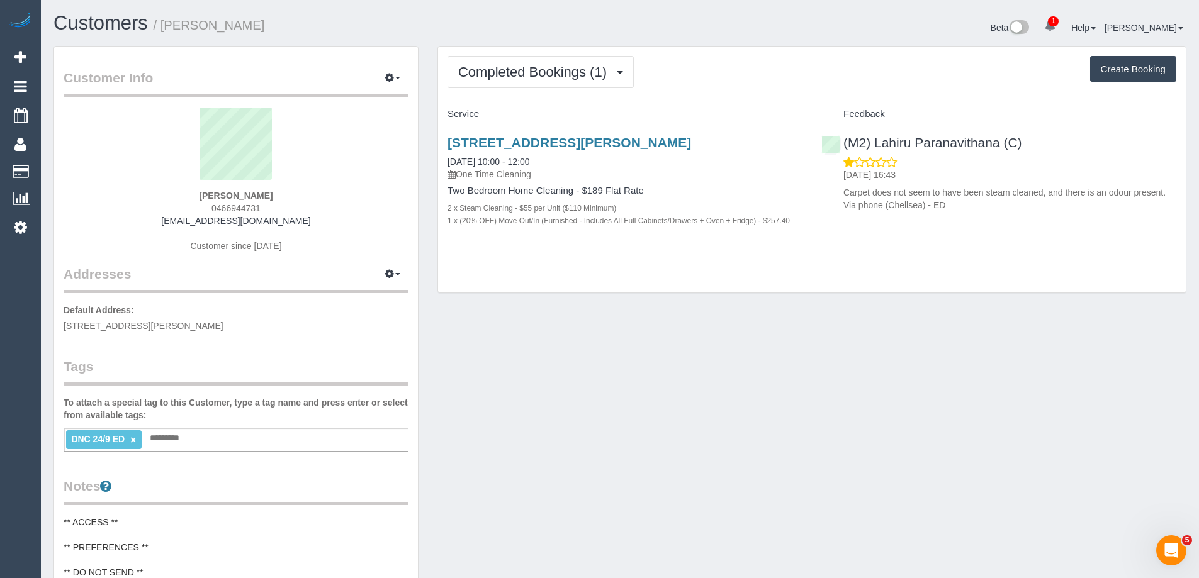
copy small "[PERSON_NAME]"
drag, startPoint x: 240, startPoint y: 31, endPoint x: 164, endPoint y: 31, distance: 76.2
click at [164, 31] on h1 "Customers / [PERSON_NAME]" at bounding box center [332, 23] width 557 height 21
click at [942, 141] on link "(M2) Lahiru Paranavithana (C)" at bounding box center [921, 142] width 201 height 14
click at [534, 76] on span "Completed Bookings (1)" at bounding box center [535, 72] width 155 height 16
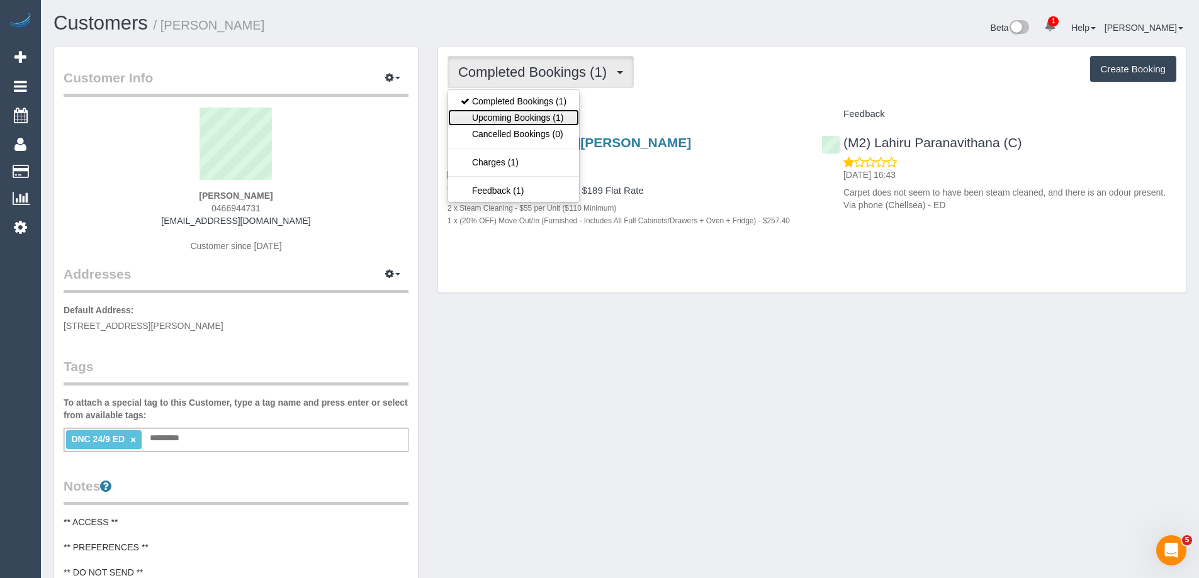
click at [525, 116] on link "Upcoming Bookings (1)" at bounding box center [513, 118] width 131 height 16
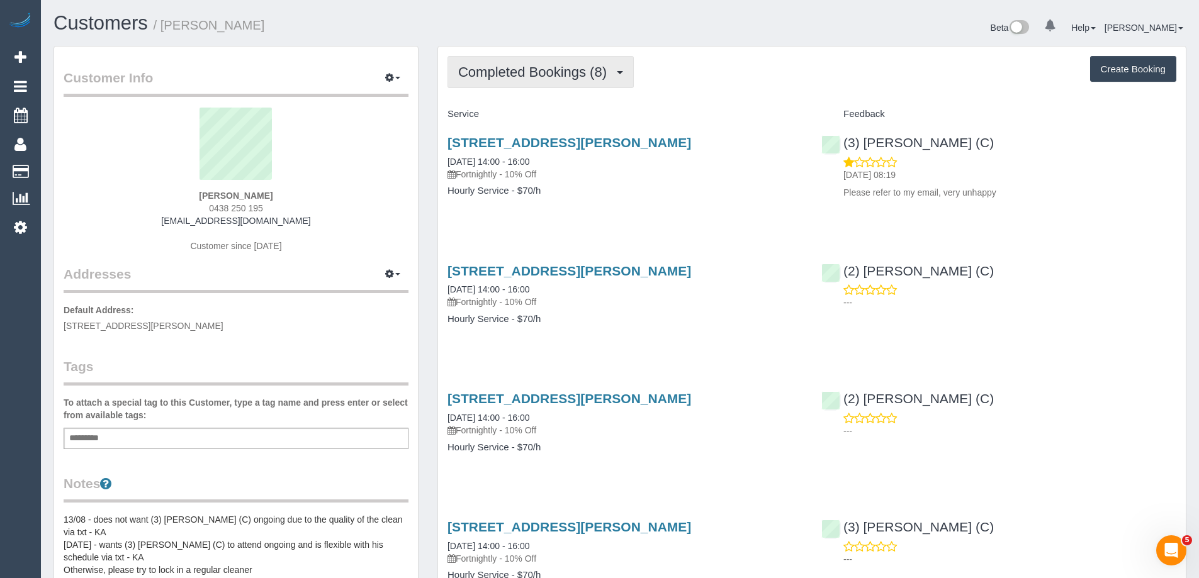
click at [535, 60] on button "Completed Bookings (8)" at bounding box center [541, 72] width 186 height 32
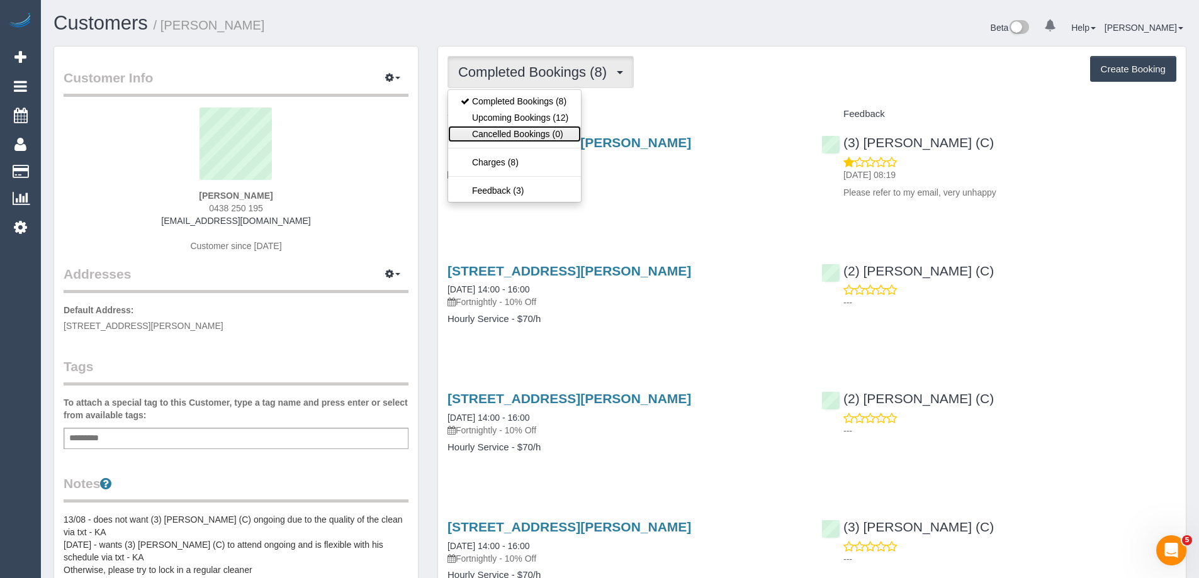
click at [538, 126] on link "Cancelled Bookings (0)" at bounding box center [514, 134] width 133 height 16
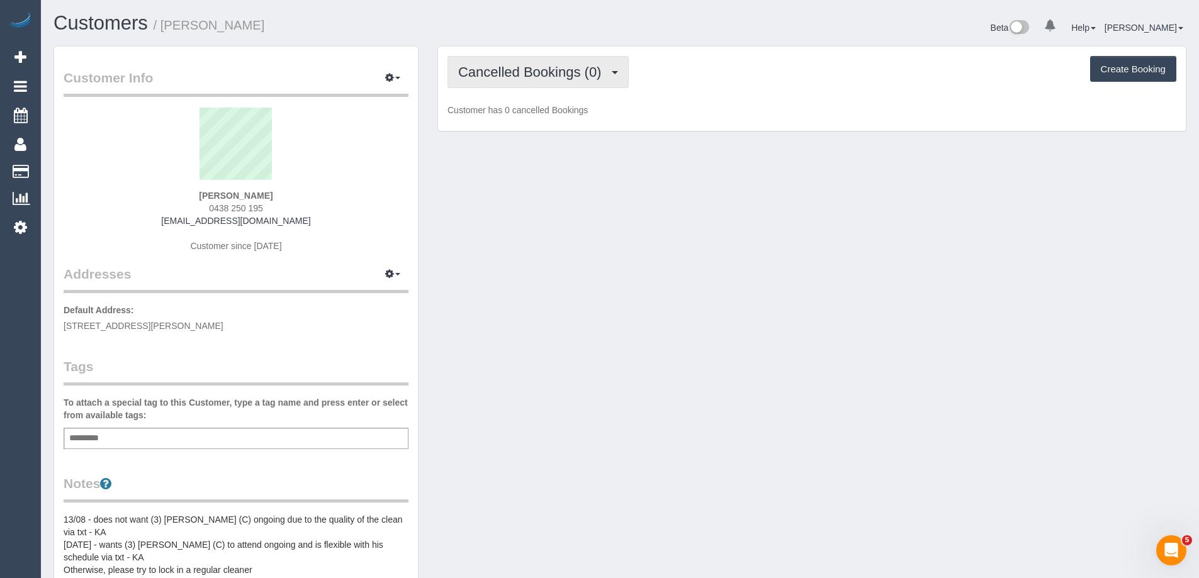
click at [552, 71] on span "Cancelled Bookings (0)" at bounding box center [532, 72] width 149 height 16
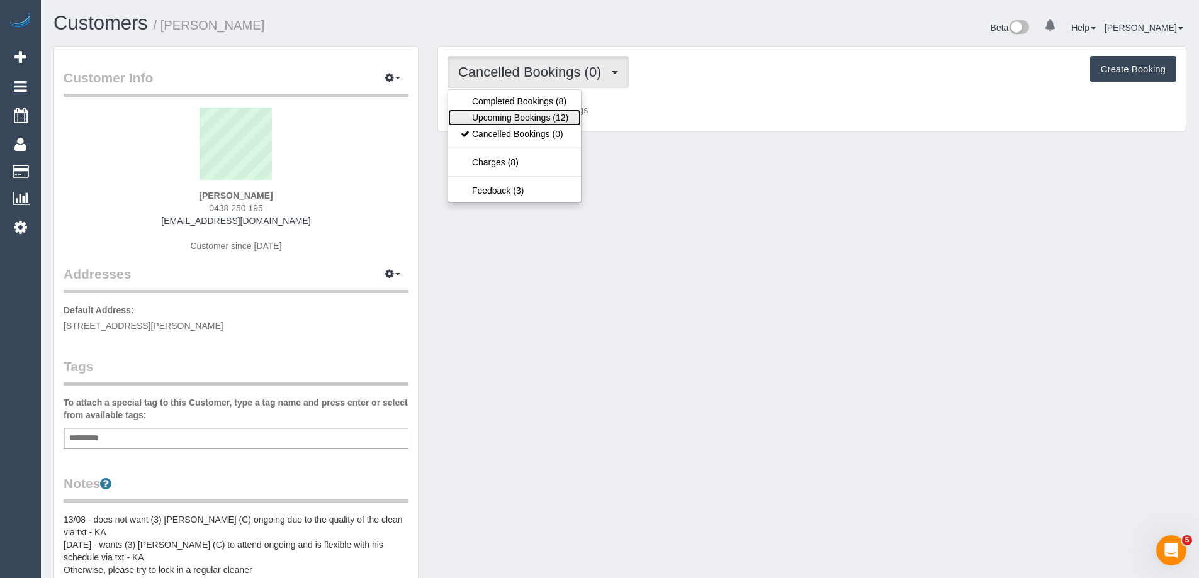
click at [537, 118] on link "Upcoming Bookings (12)" at bounding box center [514, 118] width 133 height 16
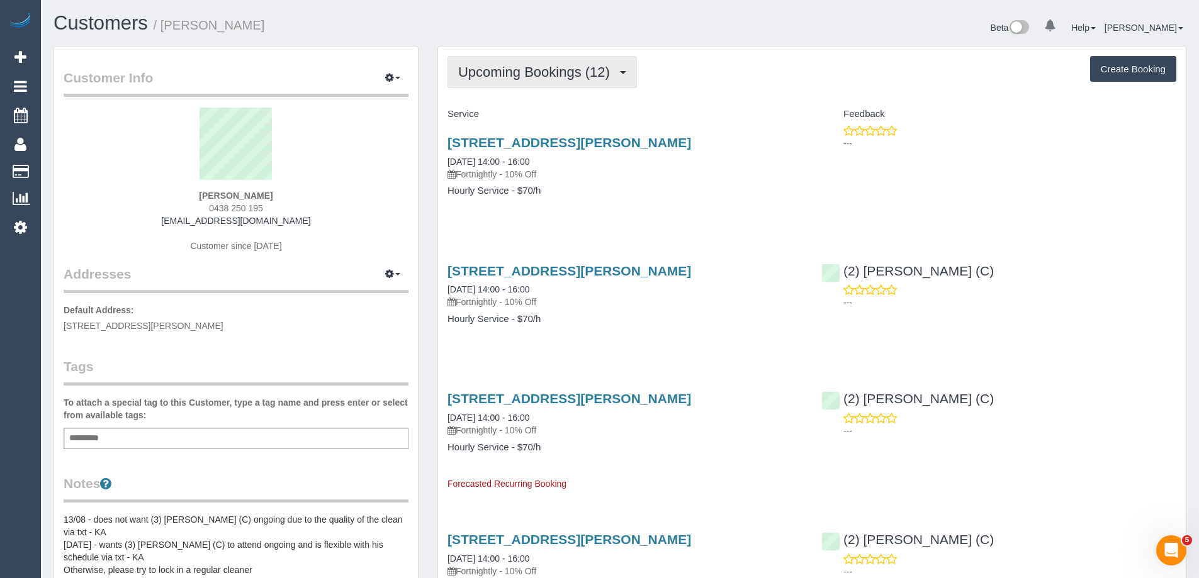
click at [538, 76] on span "Upcoming Bookings (12)" at bounding box center [537, 72] width 158 height 16
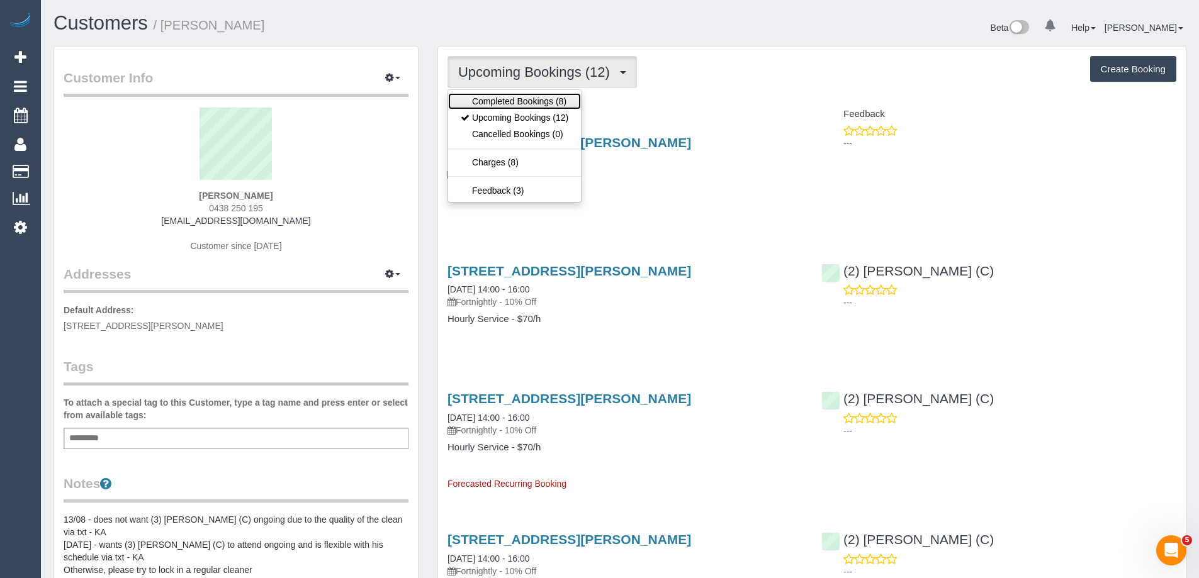
click at [527, 102] on link "Completed Bookings (8)" at bounding box center [514, 101] width 133 height 16
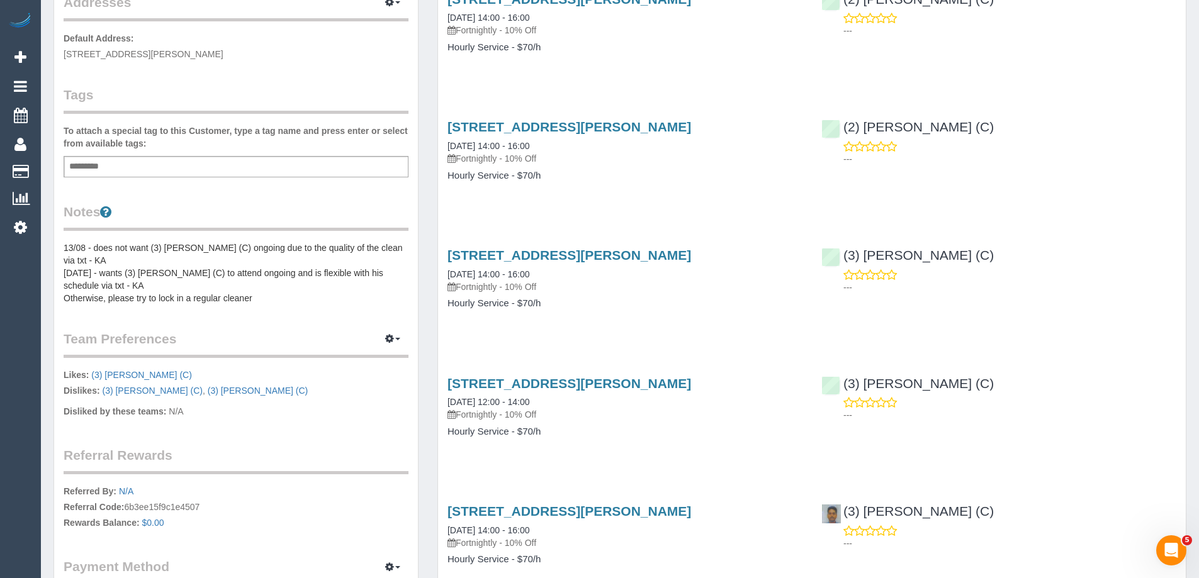
scroll to position [315, 0]
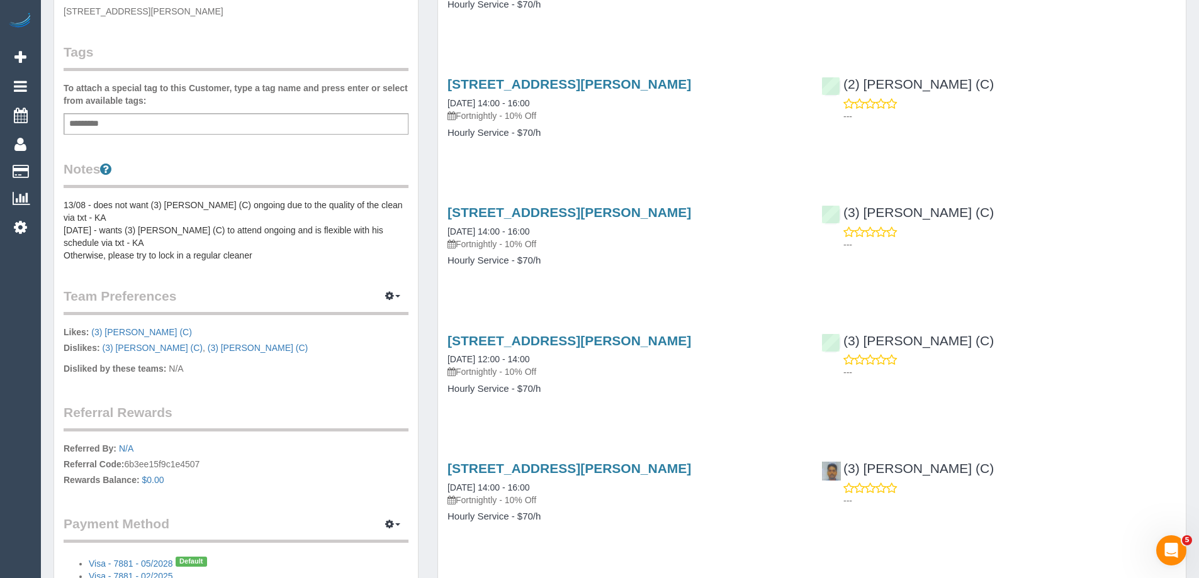
click at [89, 213] on pre "13/08 - does not want (3) David Torres (C) ongoing due to the quality of the cl…" at bounding box center [236, 230] width 345 height 63
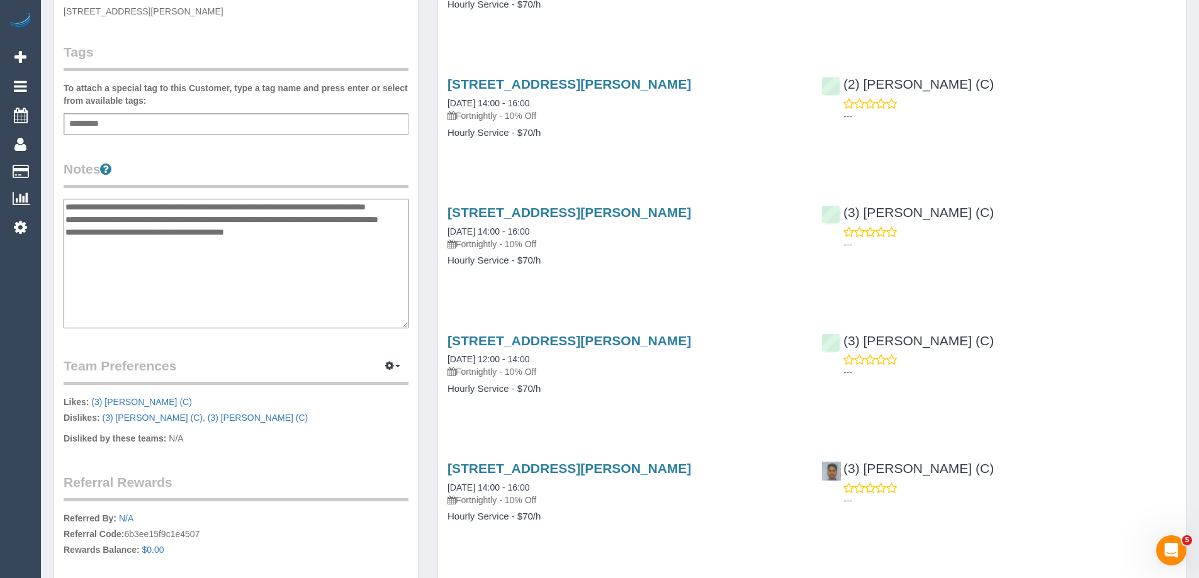
scroll to position [189, 0]
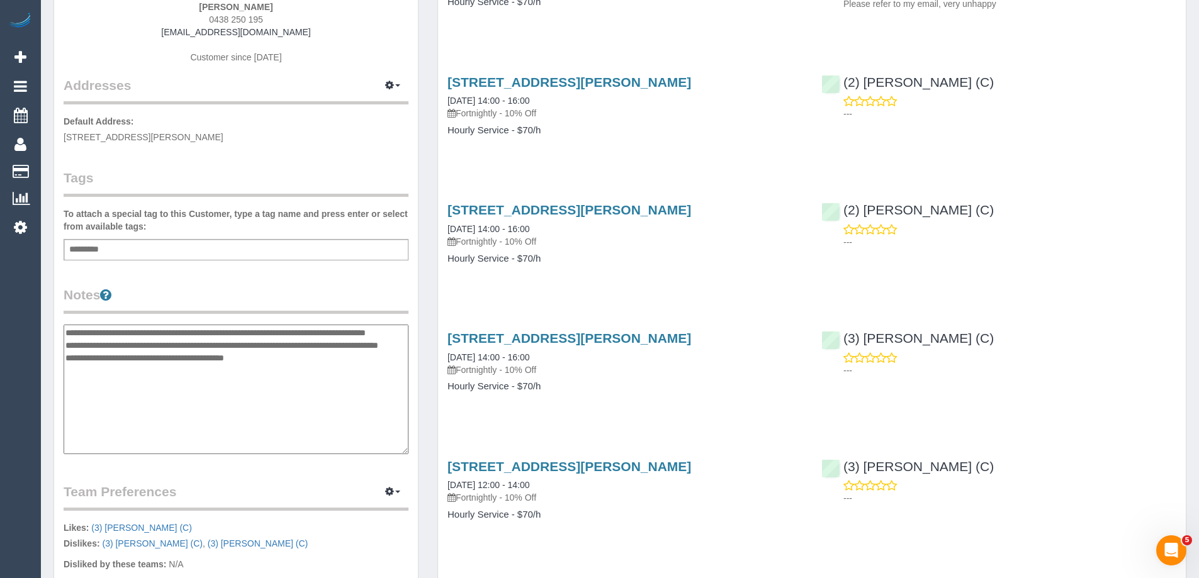
click at [66, 329] on textarea "**********" at bounding box center [236, 390] width 345 height 130
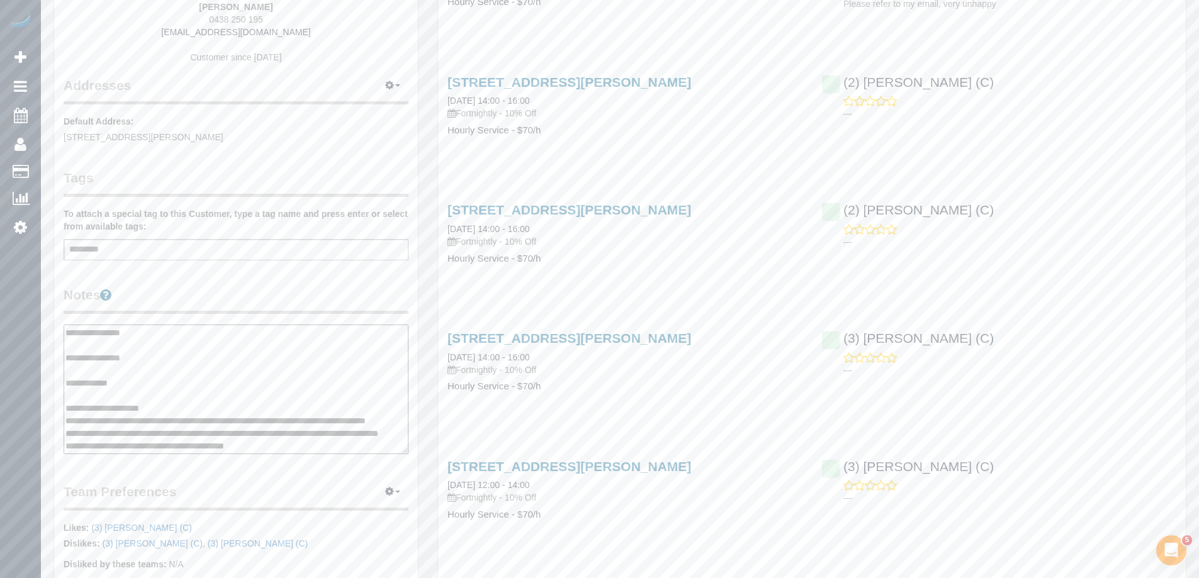
scroll to position [50, 0]
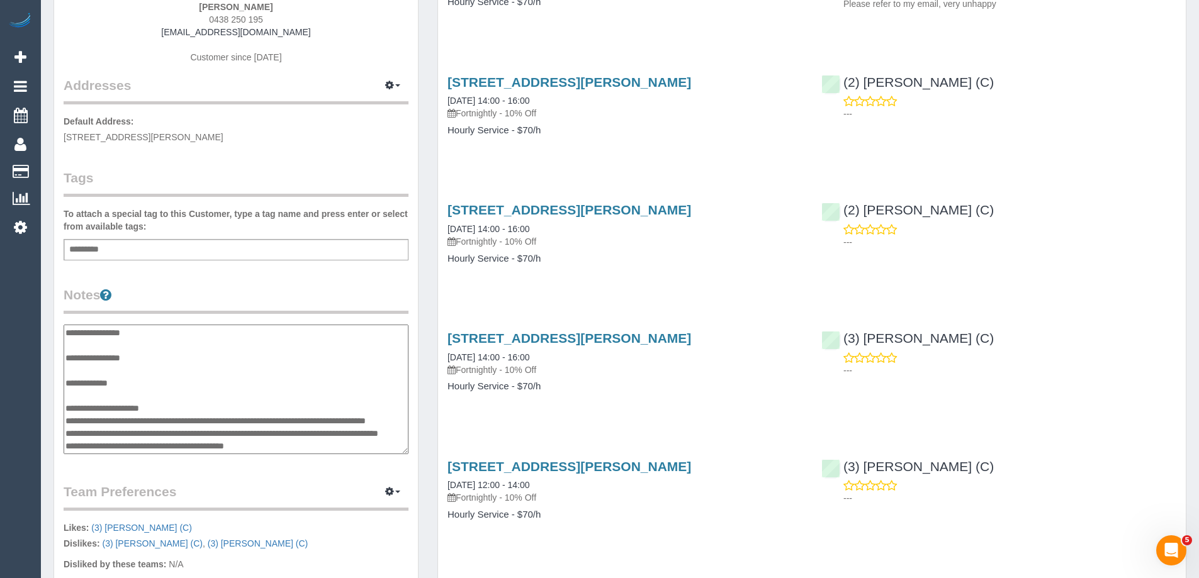
click at [247, 397] on textarea "**********" at bounding box center [236, 390] width 345 height 130
click at [136, 373] on textarea "**********" at bounding box center [236, 390] width 345 height 130
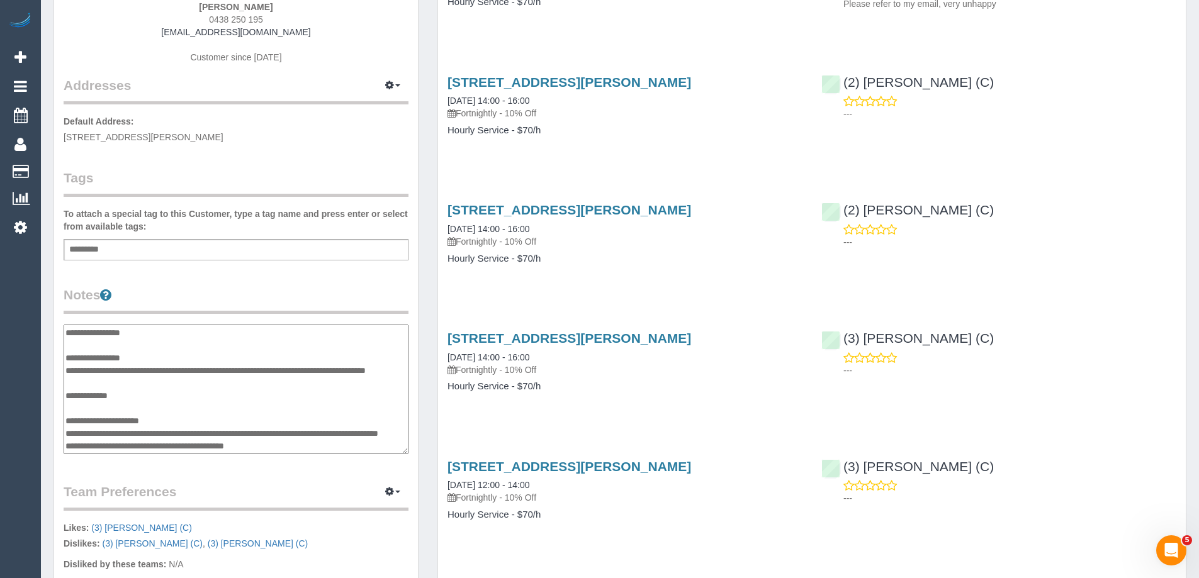
scroll to position [50, 0]
click at [174, 422] on textarea "**********" at bounding box center [236, 390] width 345 height 130
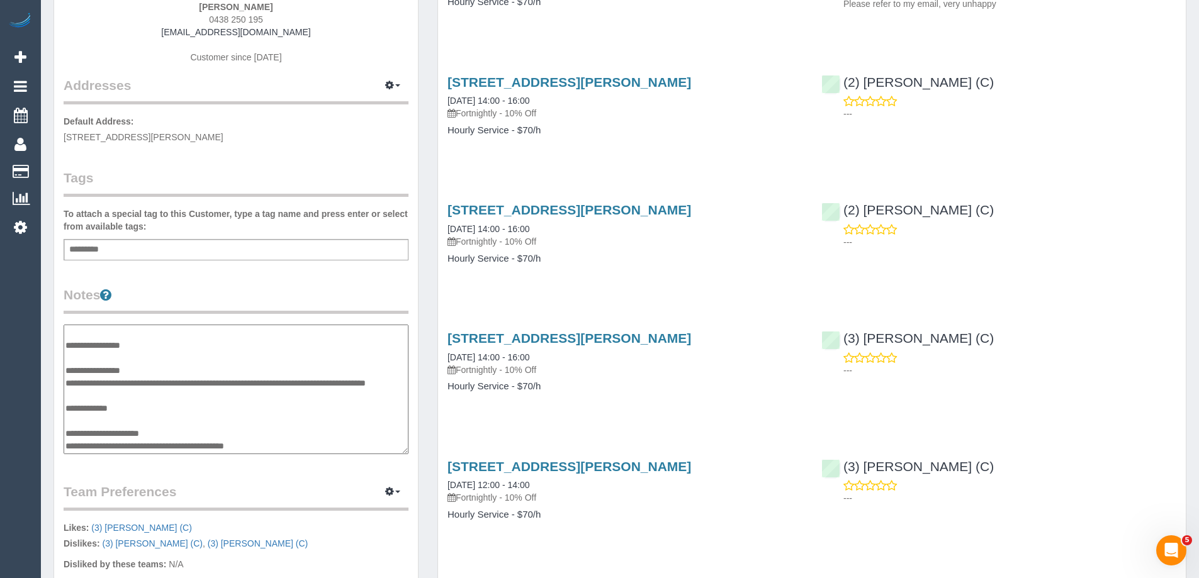
scroll to position [25, 0]
click at [153, 344] on textarea "**********" at bounding box center [236, 390] width 345 height 130
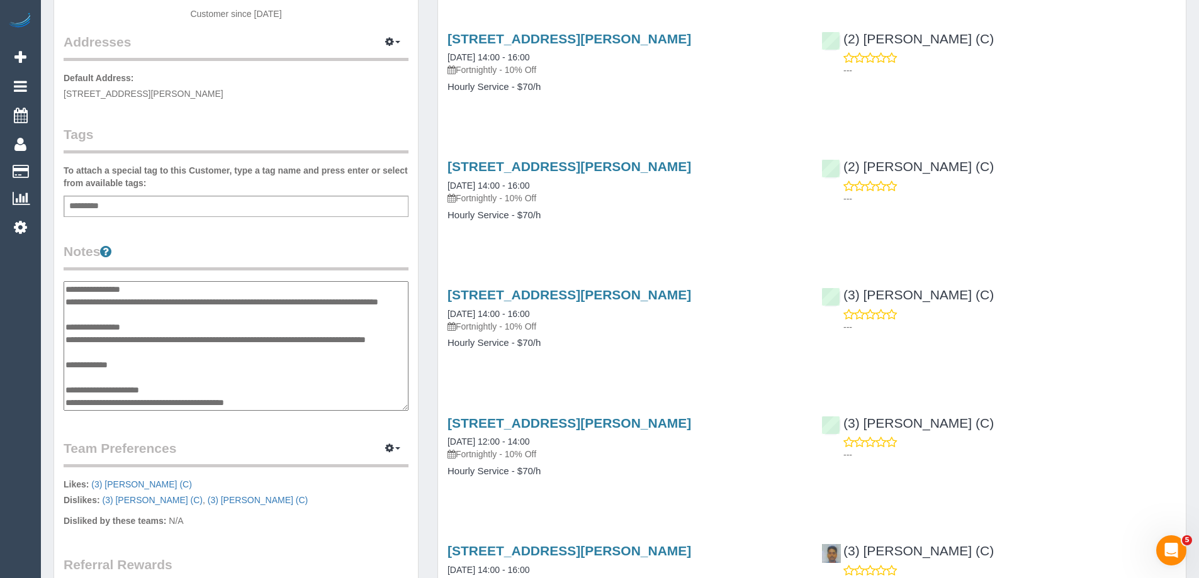
scroll to position [315, 0]
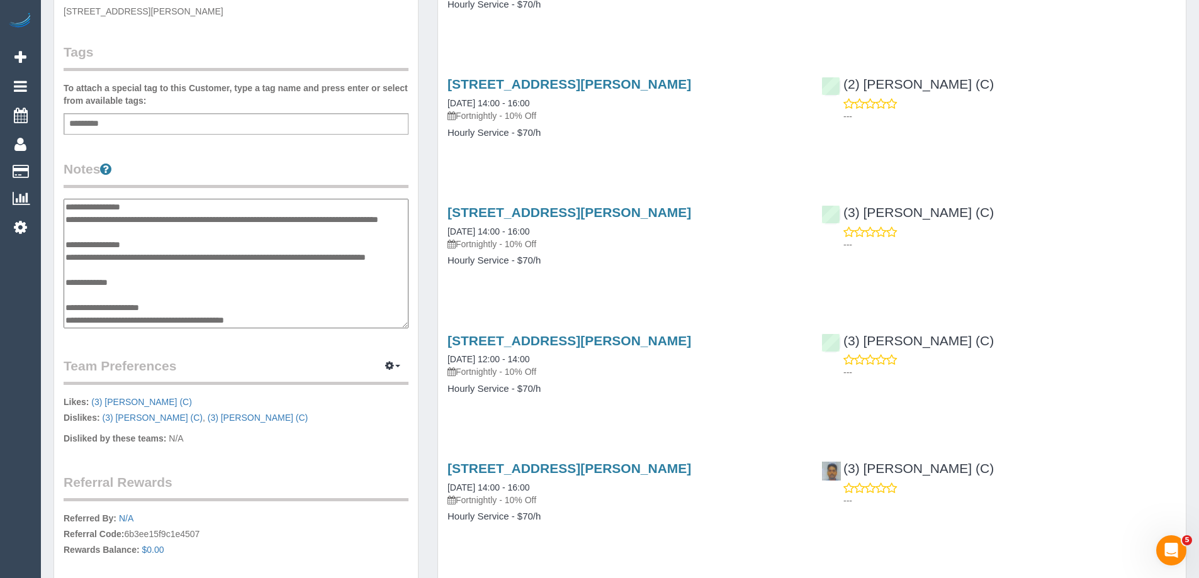
click at [215, 320] on textarea "**********" at bounding box center [236, 264] width 345 height 130
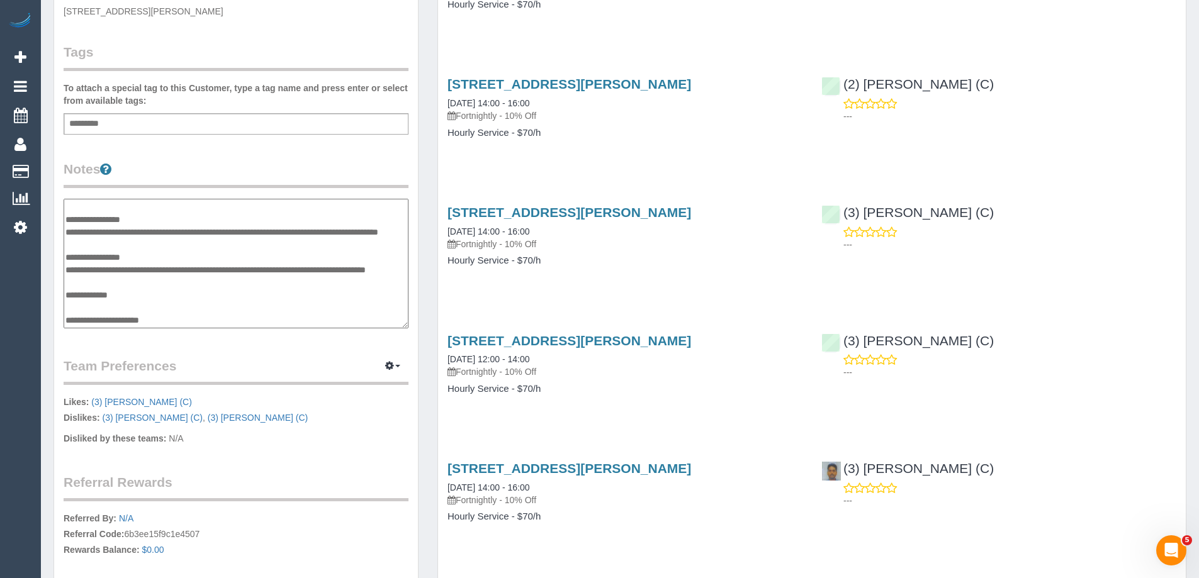
scroll to position [38, 0]
type textarea "**********"
click at [256, 157] on div "Customer Info Edit Contact Info Send Message Email Preferences Special Sales Ta…" at bounding box center [236, 210] width 364 height 956
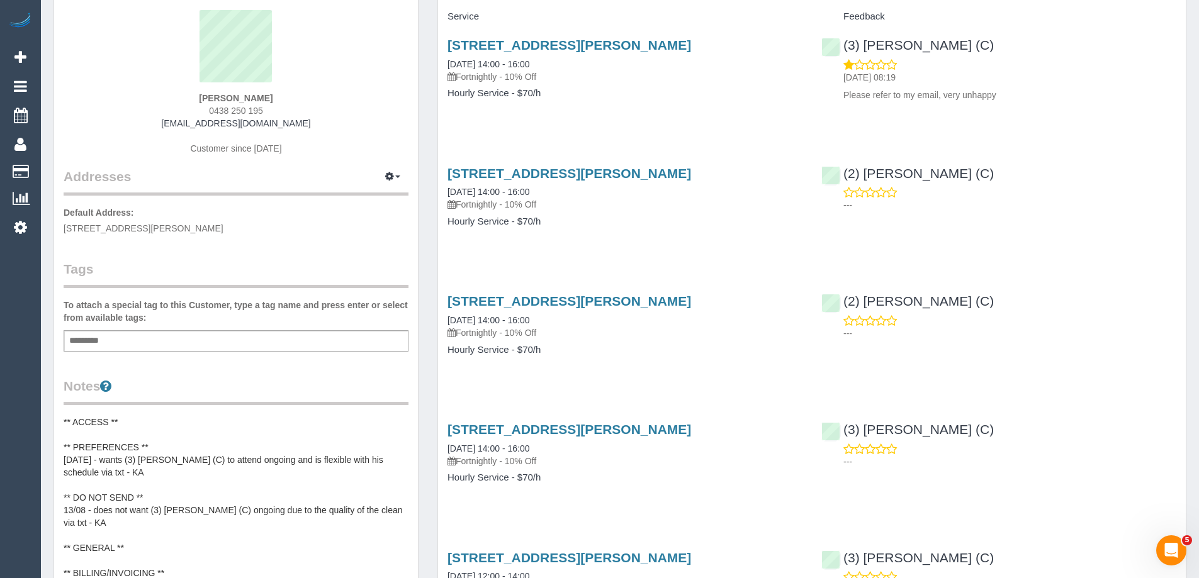
scroll to position [0, 0]
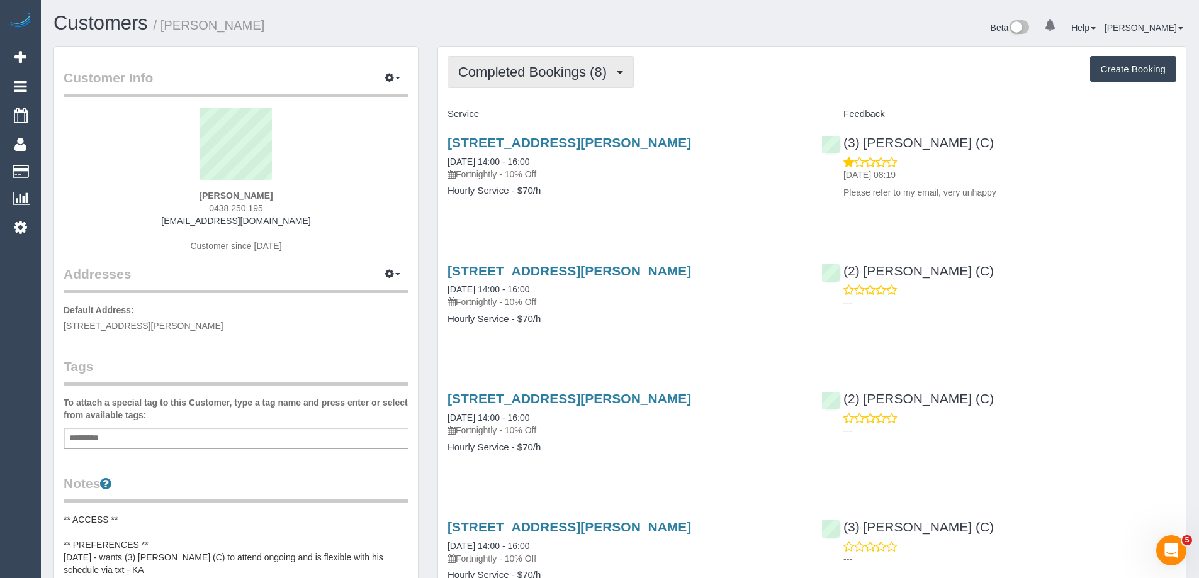
click at [483, 77] on span "Completed Bookings (8)" at bounding box center [535, 72] width 155 height 16
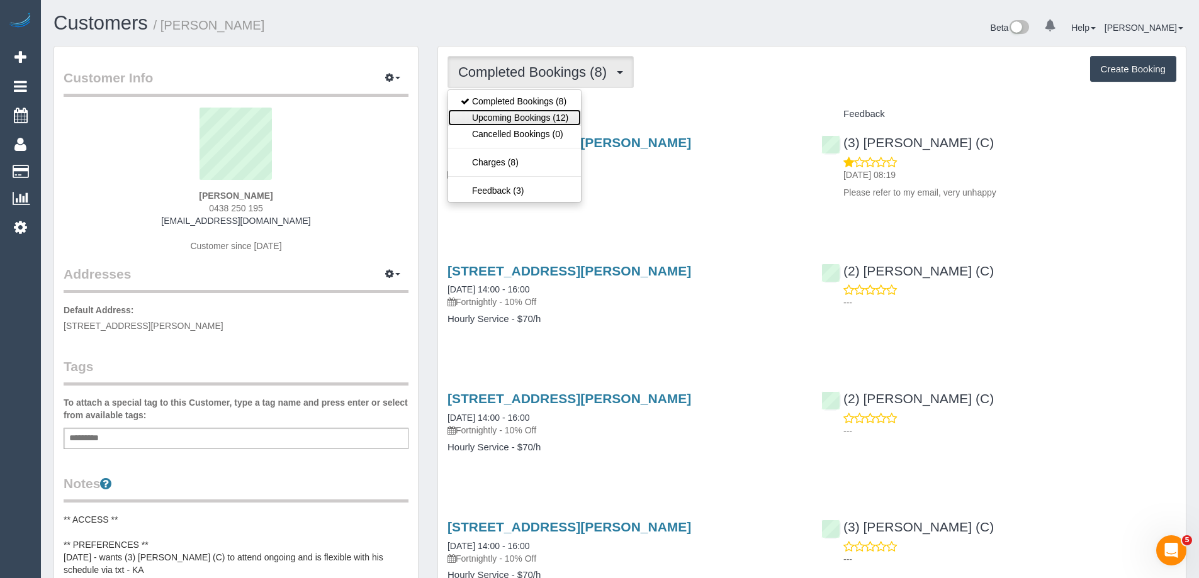
click at [488, 115] on link "Upcoming Bookings (12)" at bounding box center [514, 118] width 133 height 16
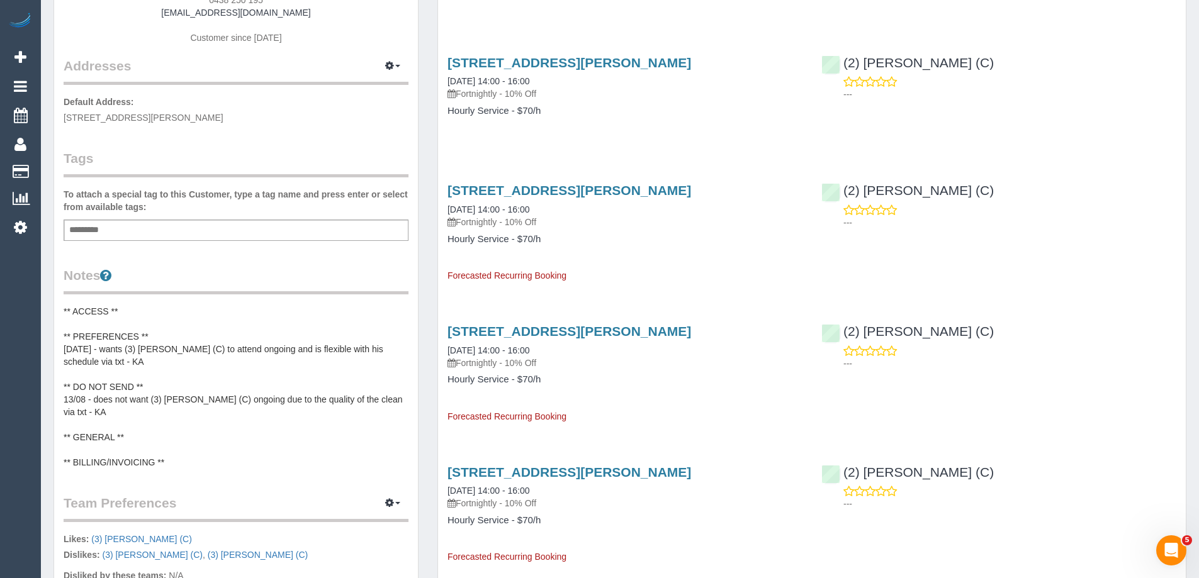
scroll to position [441, 0]
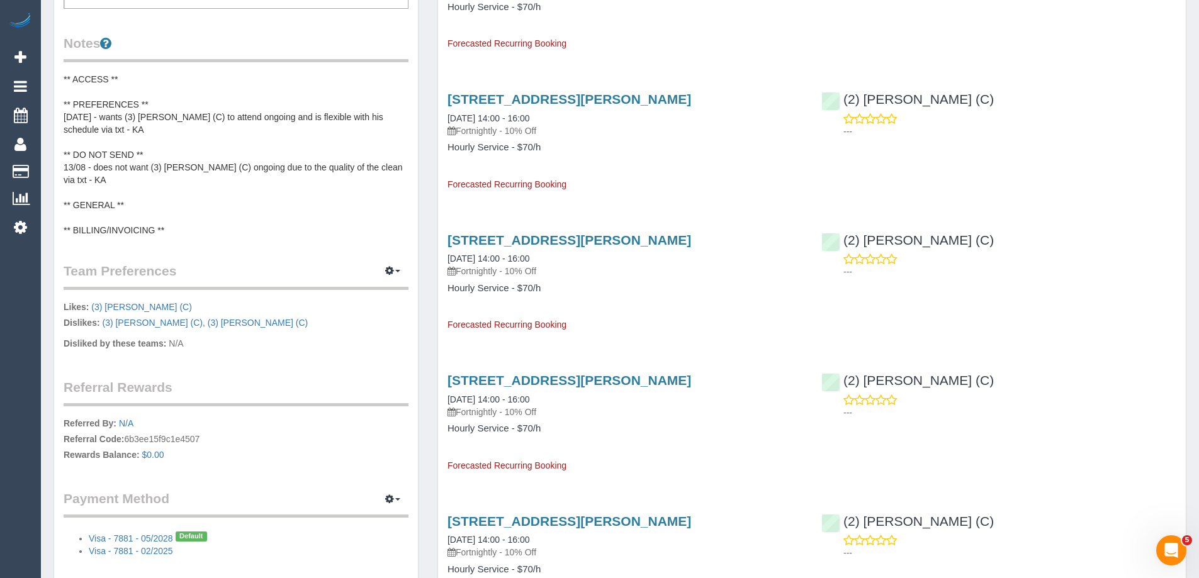
click at [180, 148] on pre "** ACCESS ** ** PREFERENCES ** 30/07/2025 - wants (3) Luke HJ (C) to attend ong…" at bounding box center [236, 155] width 345 height 164
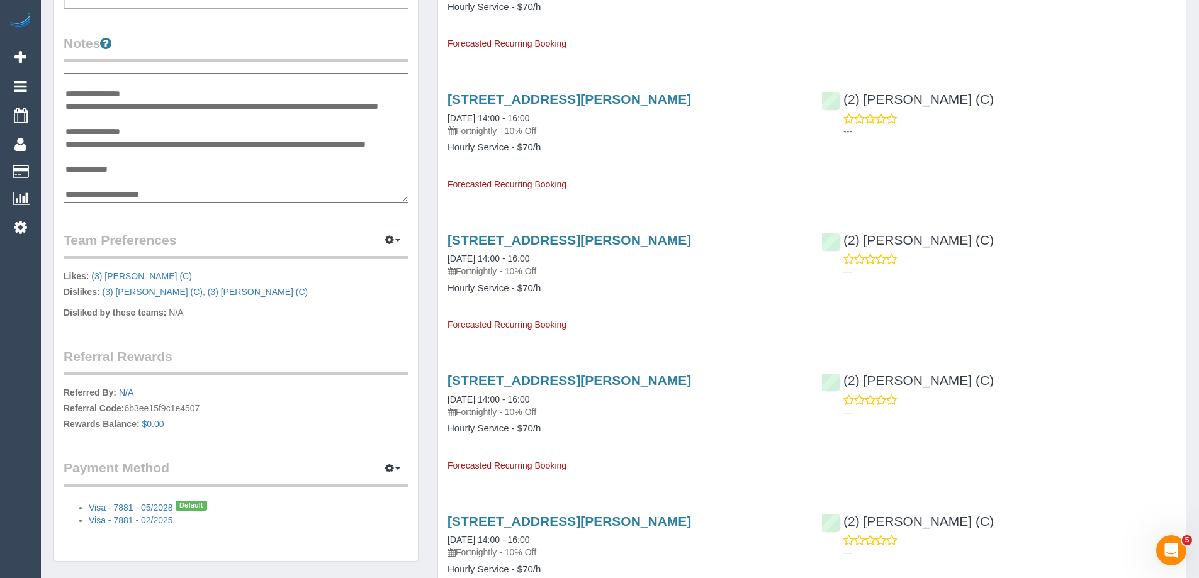
scroll to position [0, 0]
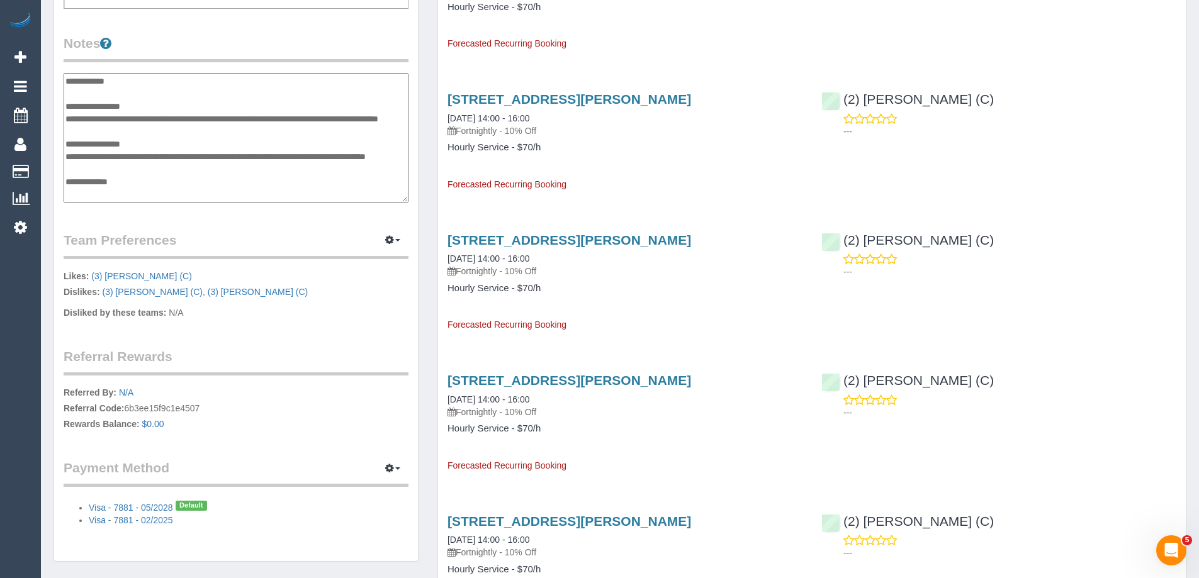
click at [172, 104] on textarea "**********" at bounding box center [236, 138] width 345 height 130
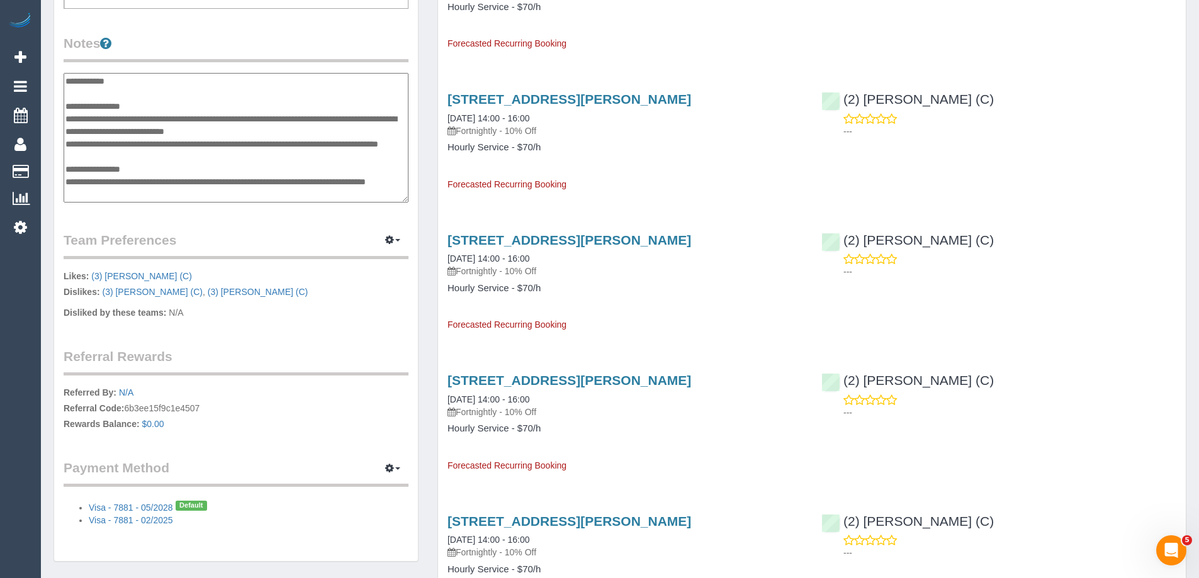
type textarea "**********"
click at [283, 50] on legend "Notes" at bounding box center [236, 48] width 345 height 28
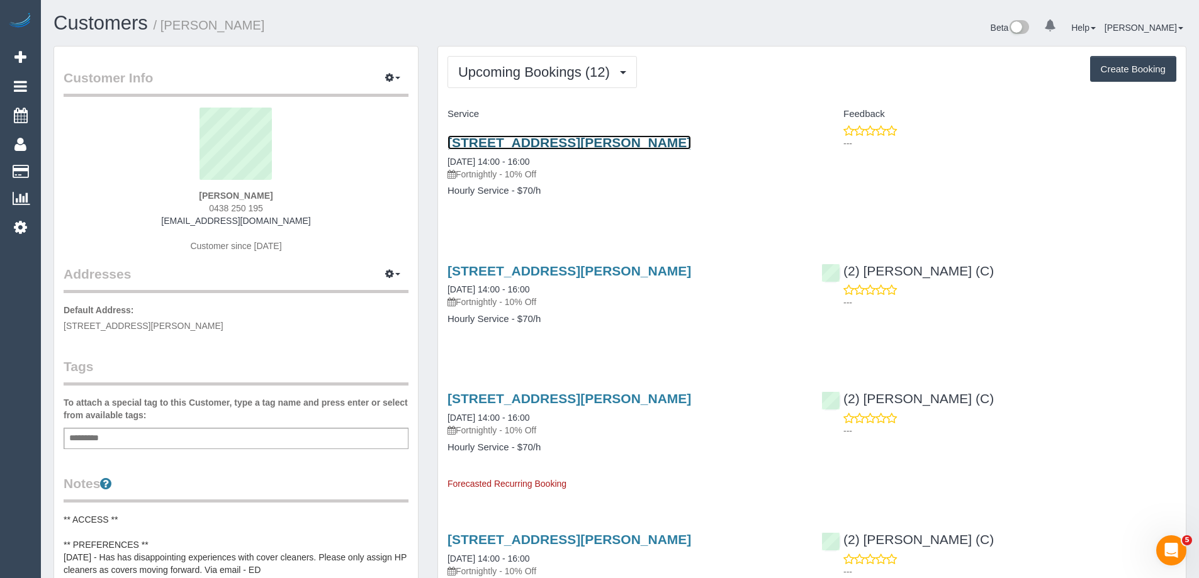
click at [573, 139] on link "4 Robinson Grove, Bulleen, VIC 3105" at bounding box center [570, 142] width 244 height 14
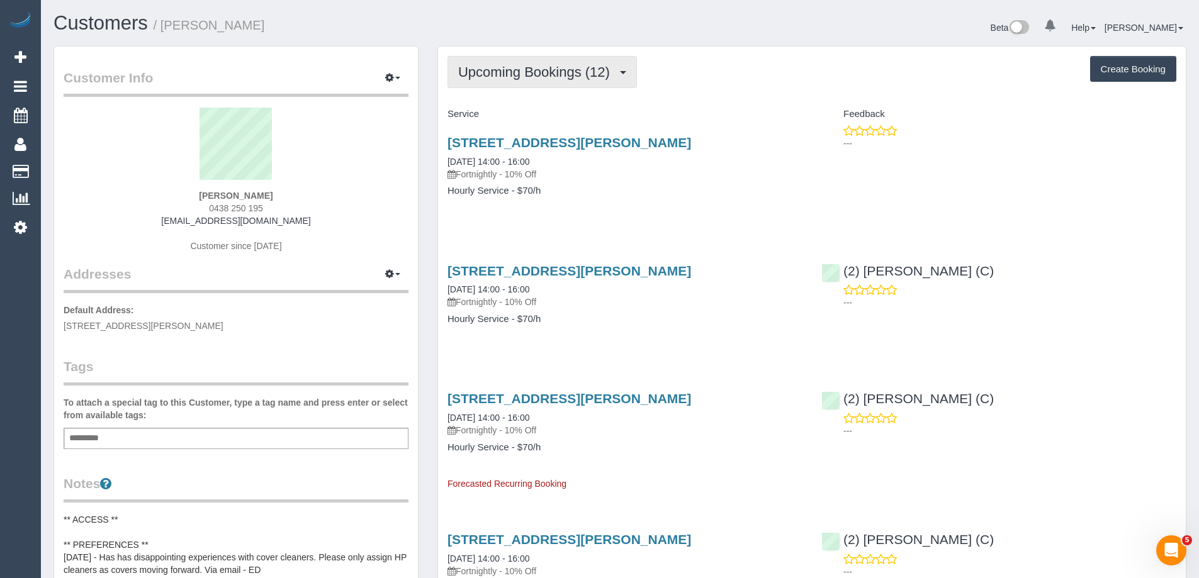
click at [556, 65] on span "Upcoming Bookings (12)" at bounding box center [537, 72] width 158 height 16
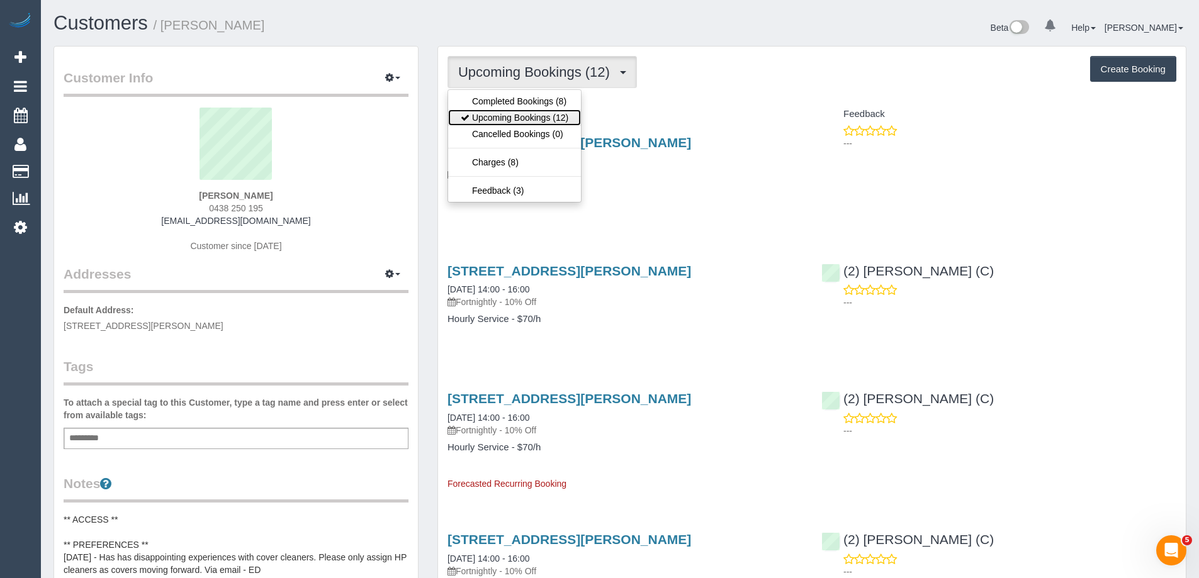
click at [536, 113] on link "Upcoming Bookings (12)" at bounding box center [514, 118] width 133 height 16
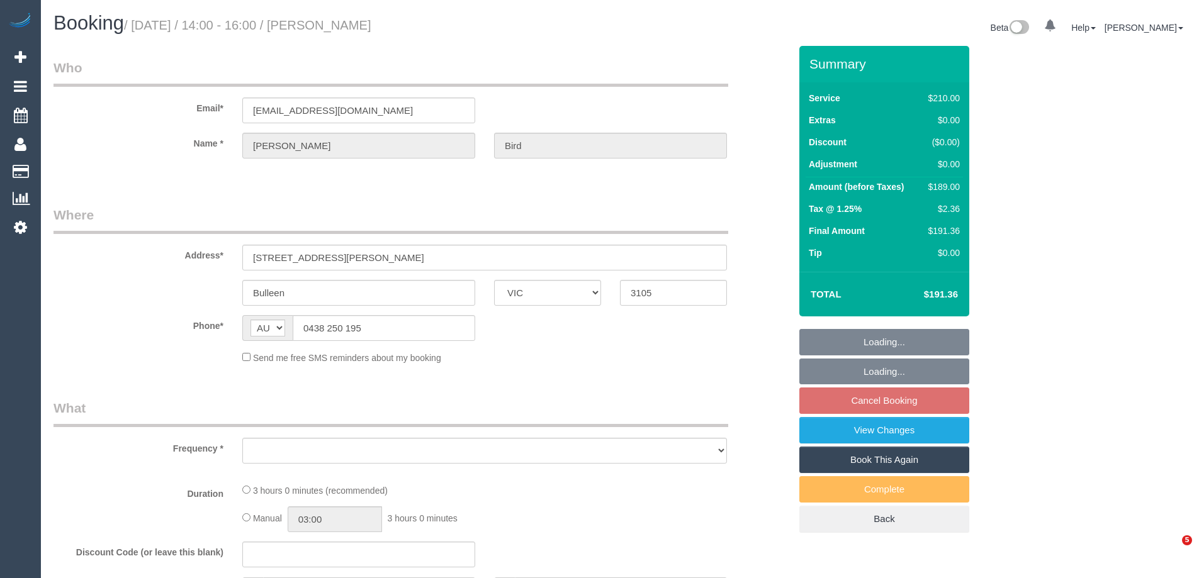
select select "VIC"
select select "object:524"
select select "180"
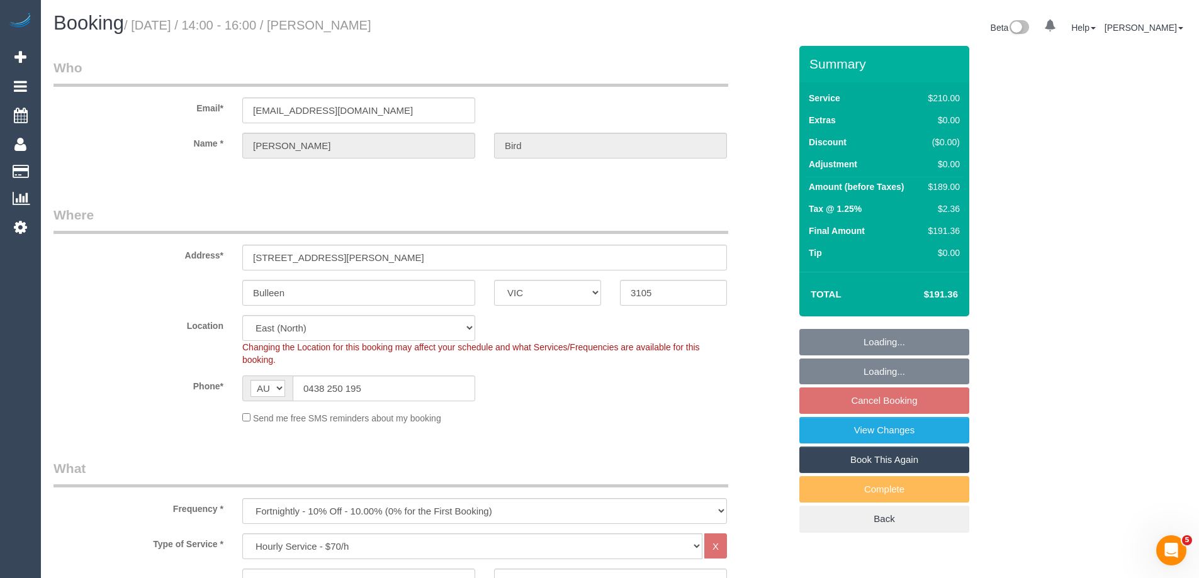
select select "string:stripe-pm_1Rjrxk2GScqysDRVyrP7zwSh"
select select "object:714"
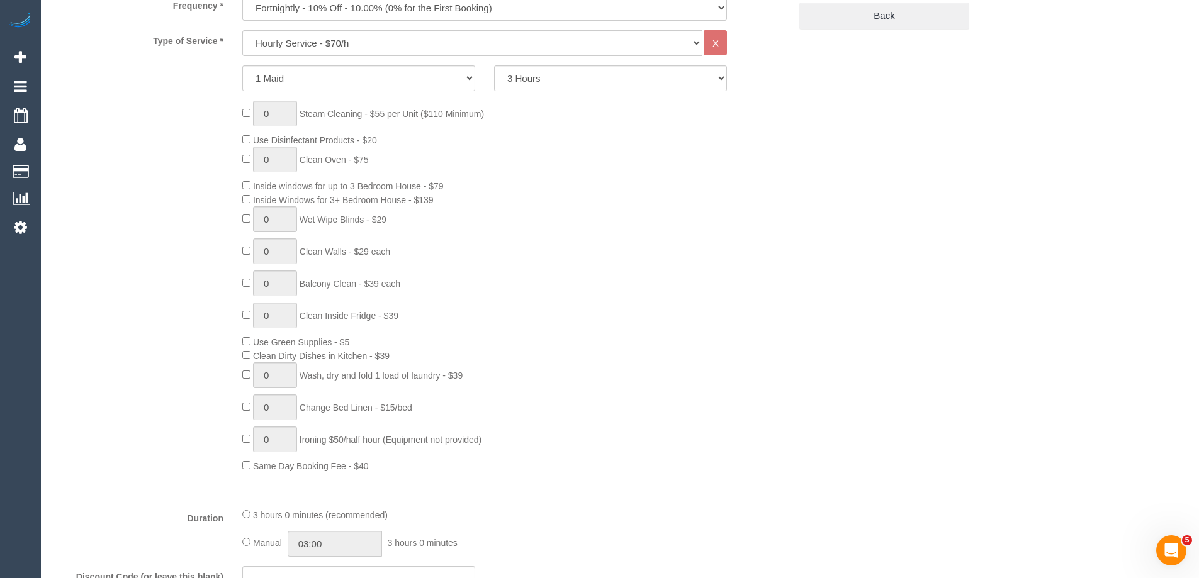
select select "number:27"
select select "number:14"
select select "number:19"
select select "number:22"
select select "number:35"
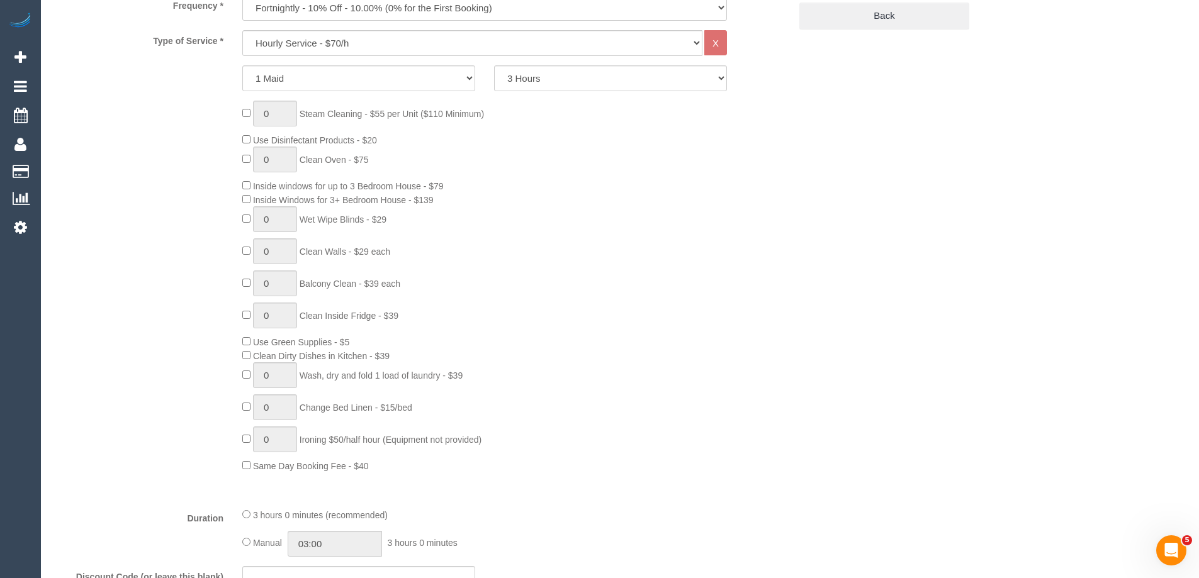
select select "number:12"
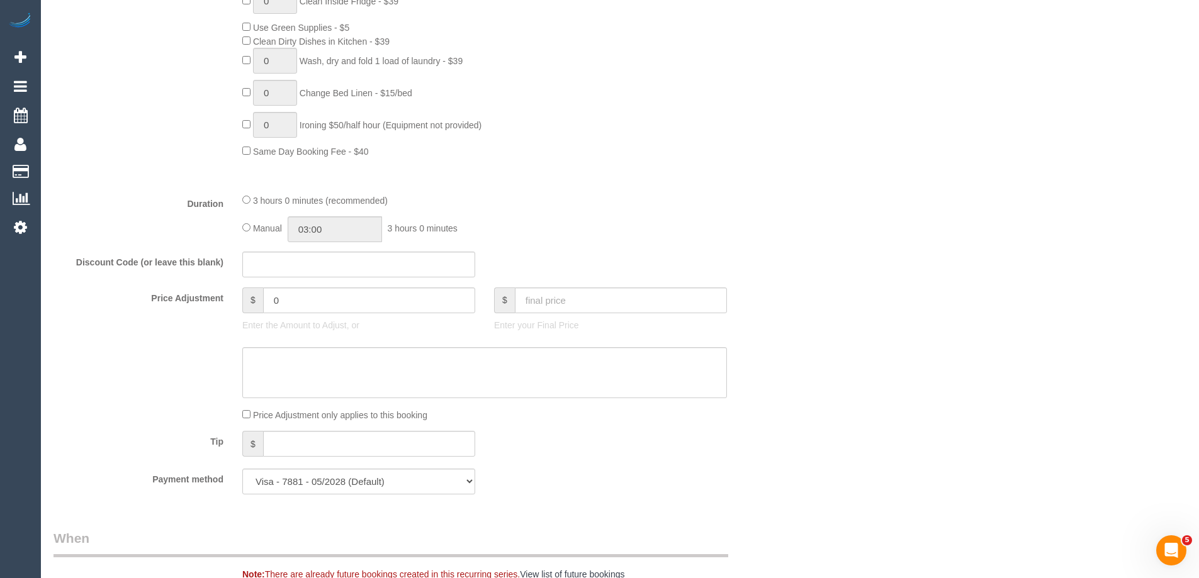
select select "spot5"
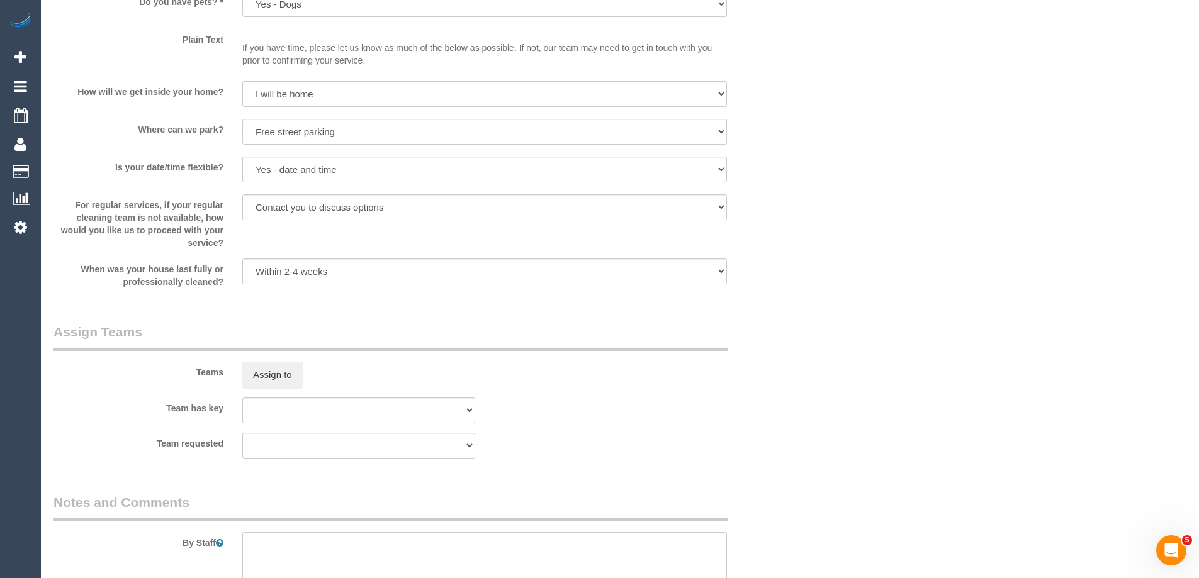
scroll to position [2092, 0]
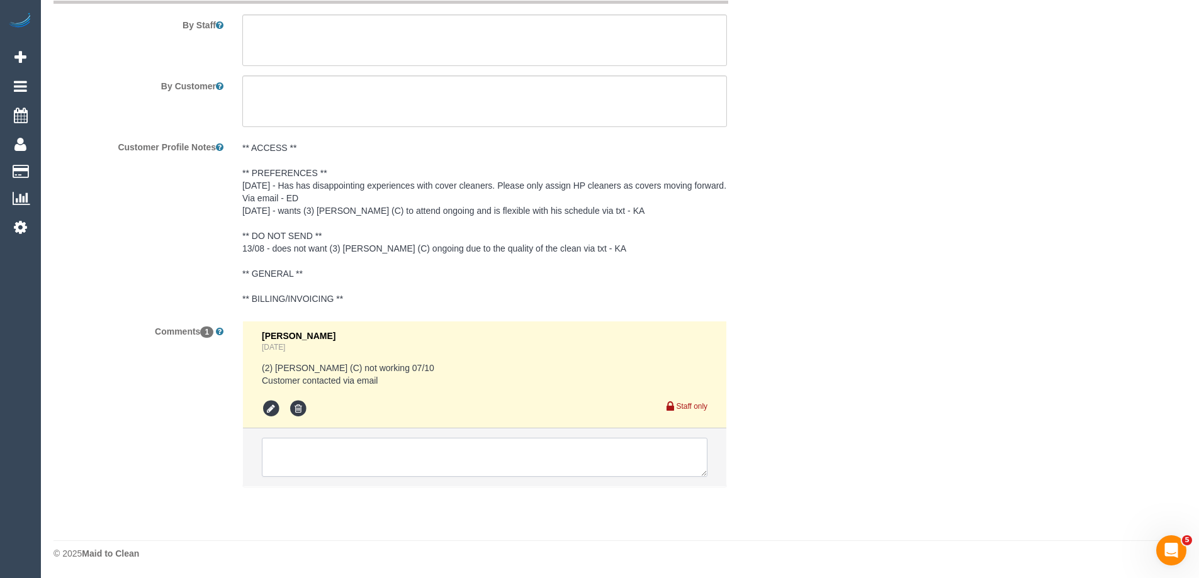
click at [446, 442] on textarea at bounding box center [485, 457] width 446 height 39
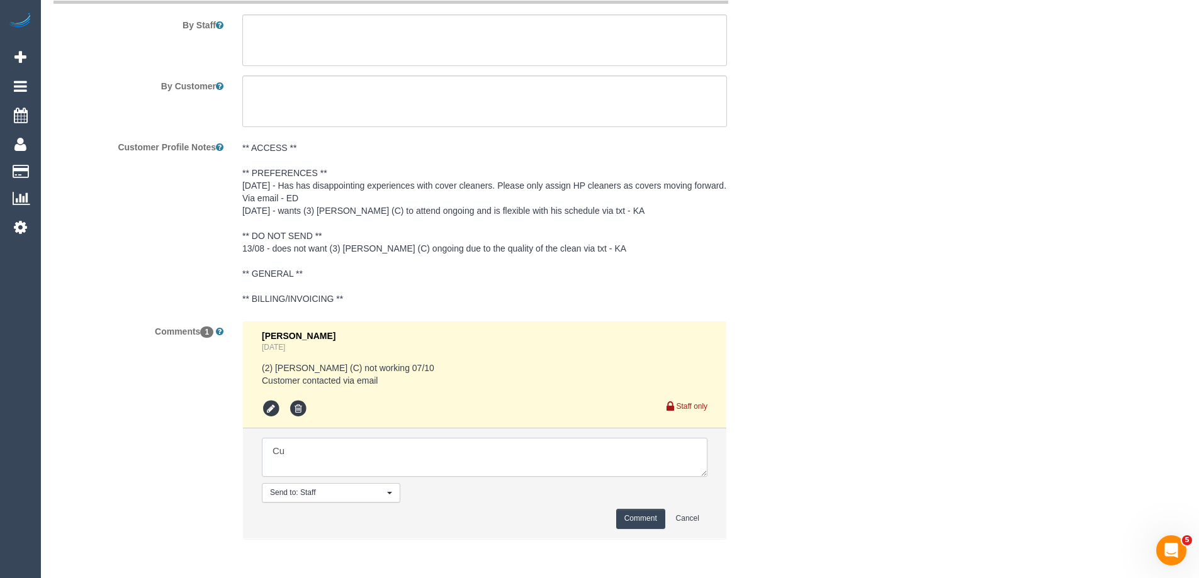
type textarea "C"
click at [470, 463] on textarea at bounding box center [485, 457] width 446 height 39
click at [696, 448] on textarea at bounding box center [485, 457] width 446 height 39
click at [618, 469] on textarea at bounding box center [485, 457] width 446 height 39
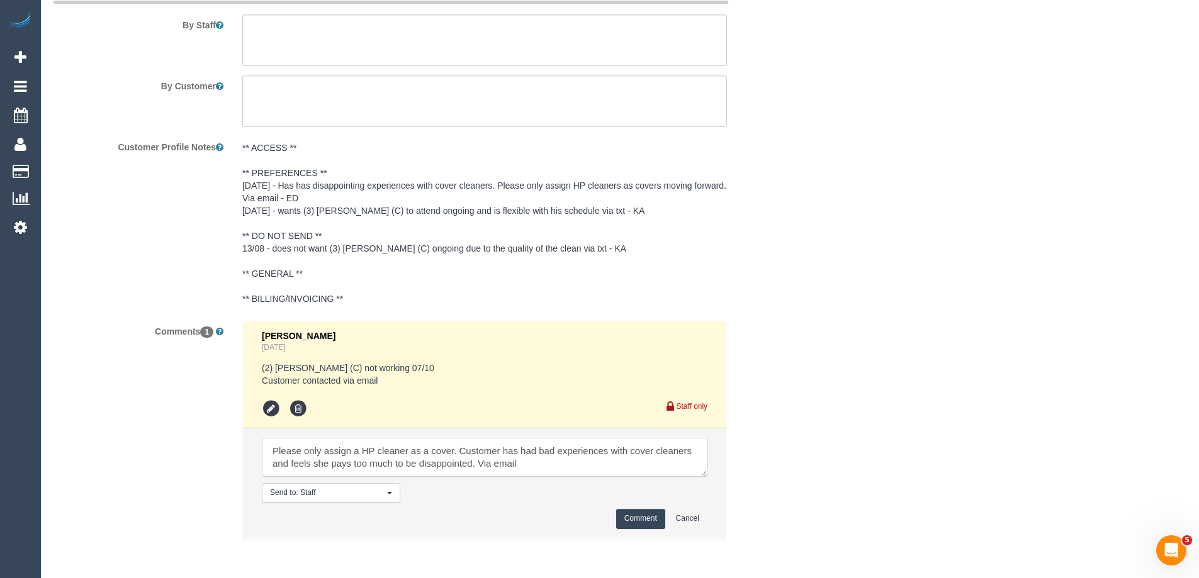
click at [553, 466] on textarea at bounding box center [485, 457] width 446 height 39
type textarea "Please only assign a HP cleaner as a cover. Customer has had bad experiences wi…"
click at [631, 516] on button "Comment" at bounding box center [640, 519] width 49 height 20
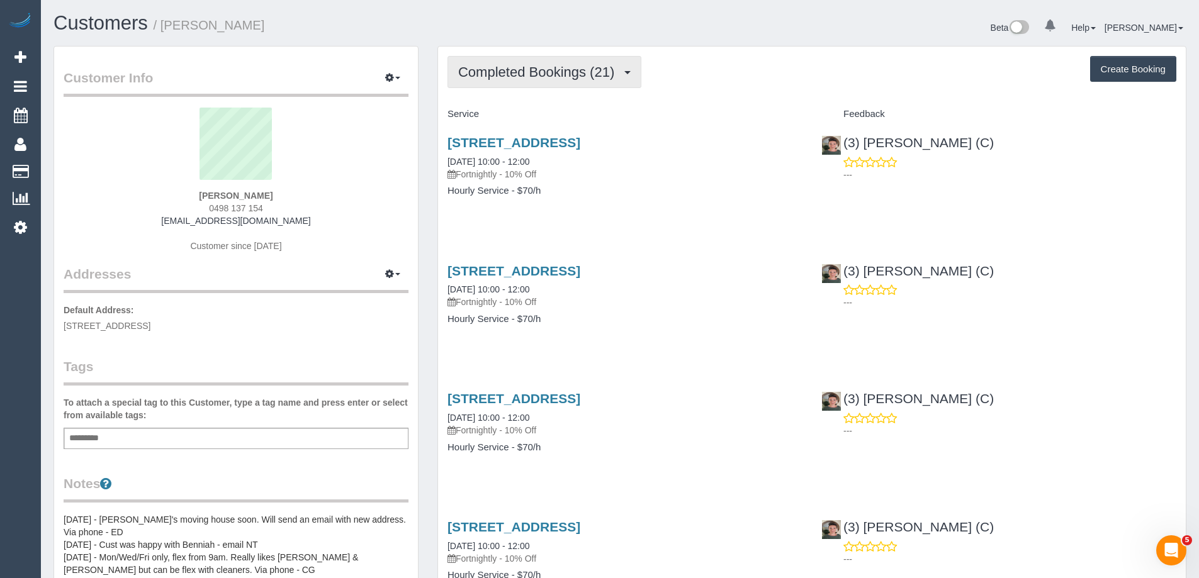
click at [516, 62] on button "Completed Bookings (21)" at bounding box center [545, 72] width 194 height 32
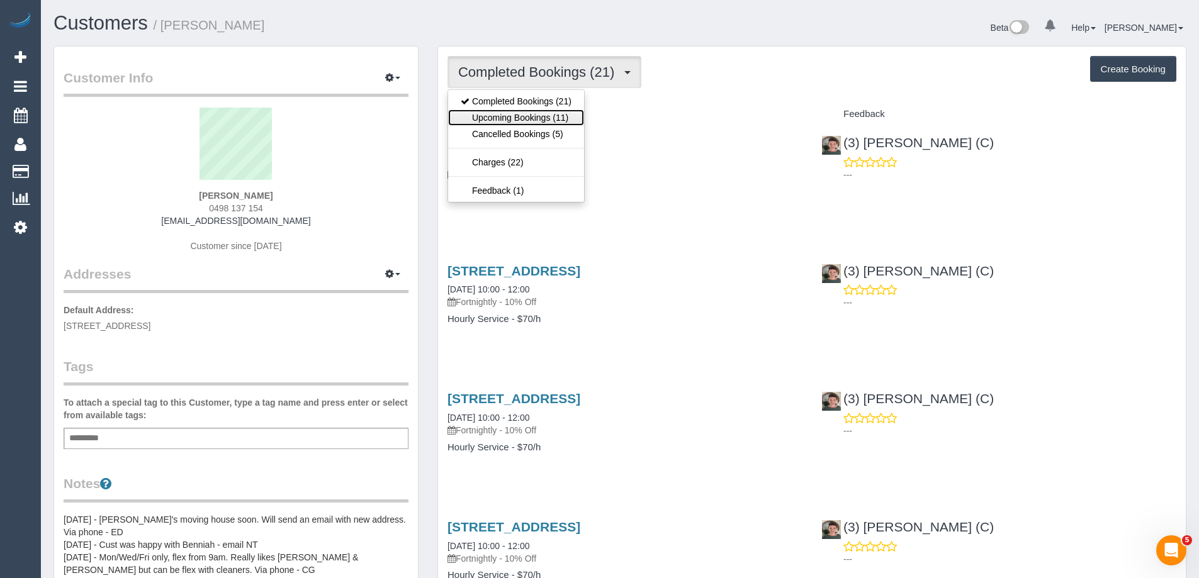
click at [503, 116] on link "Upcoming Bookings (11)" at bounding box center [516, 118] width 136 height 16
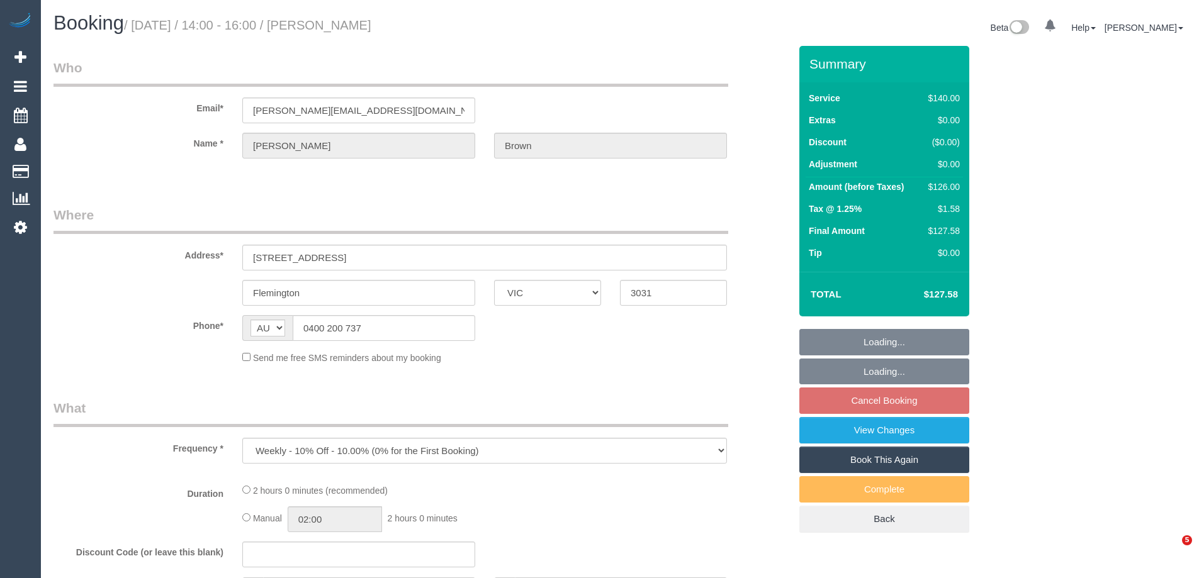
select select "VIC"
select select "object:865"
select select "string:stripe-pm_1JrtUQ2GScqysDRVKU19SYYe"
select select "number:28"
select select "number:14"
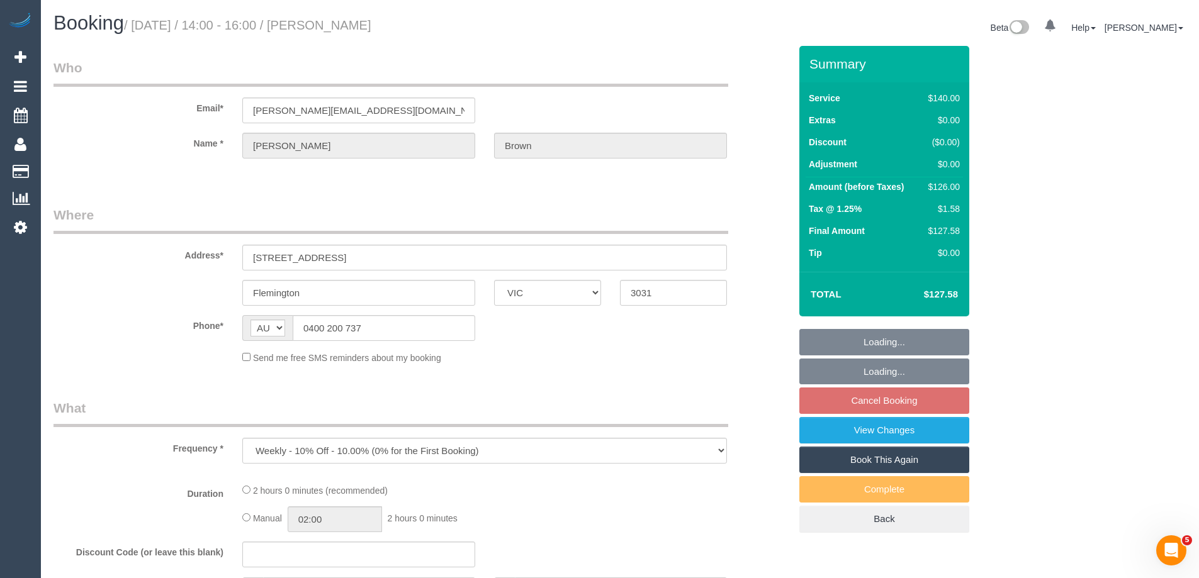
select select "number:19"
select select "number:22"
select select "number:35"
select select "number:11"
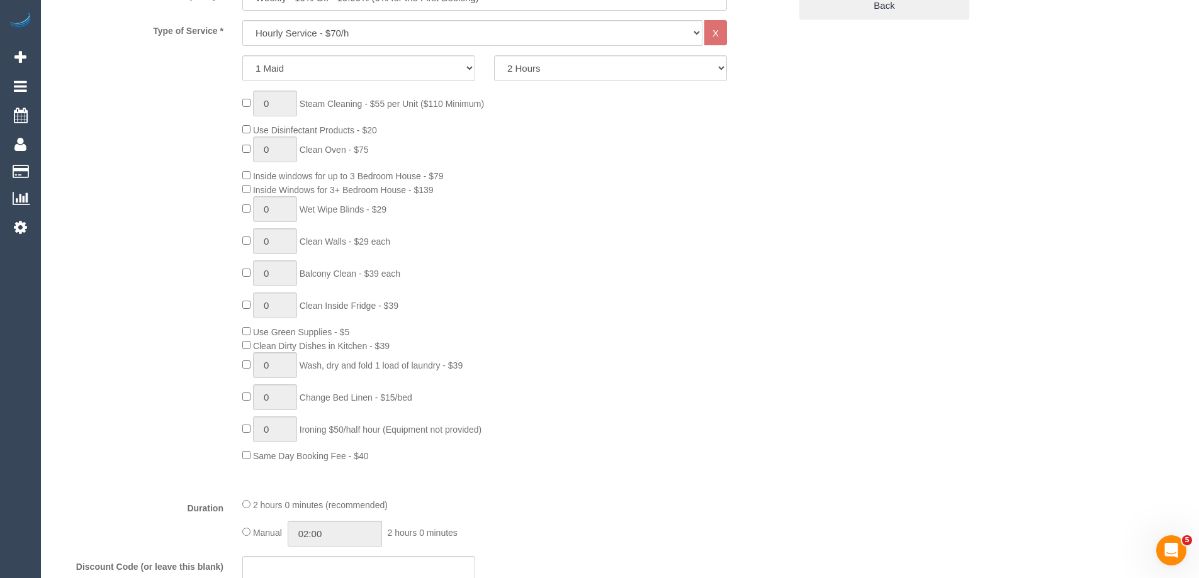
select select "20823"
select select "spot5"
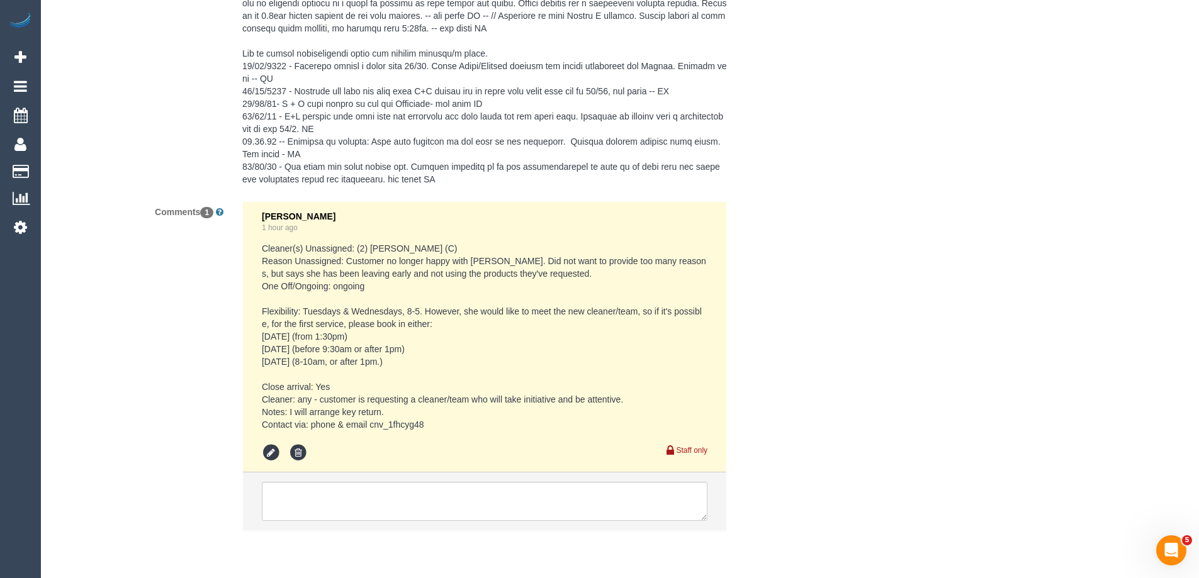
scroll to position [2447, 0]
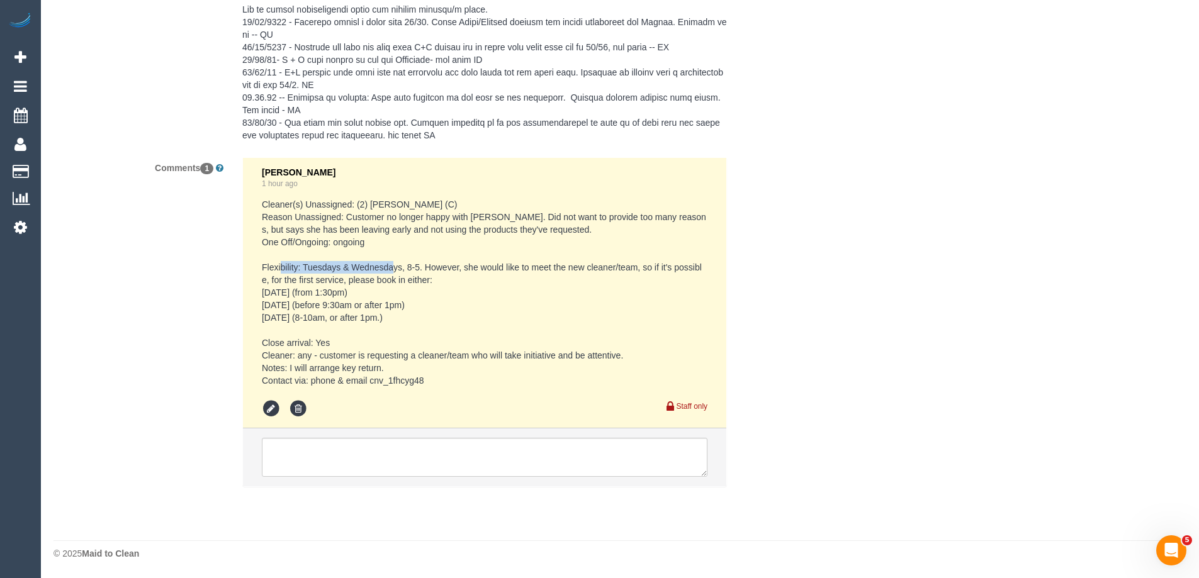
copy pre "Tuesdays & Wednesdays, 8-5."
drag, startPoint x: 303, startPoint y: 264, endPoint x: 422, endPoint y: 264, distance: 118.3
click at [422, 264] on pre "Cleaner(s) Unassigned: (2) [PERSON_NAME] (C) Reason Unassigned: Customer no lon…" at bounding box center [485, 292] width 446 height 189
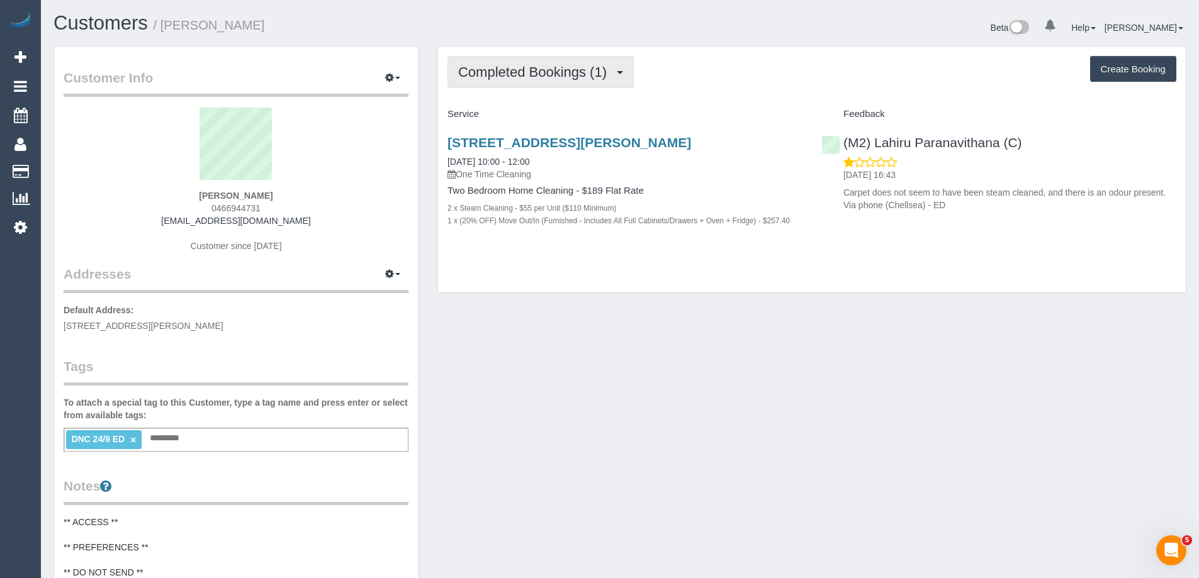
click at [508, 67] on span "Completed Bookings (1)" at bounding box center [535, 72] width 155 height 16
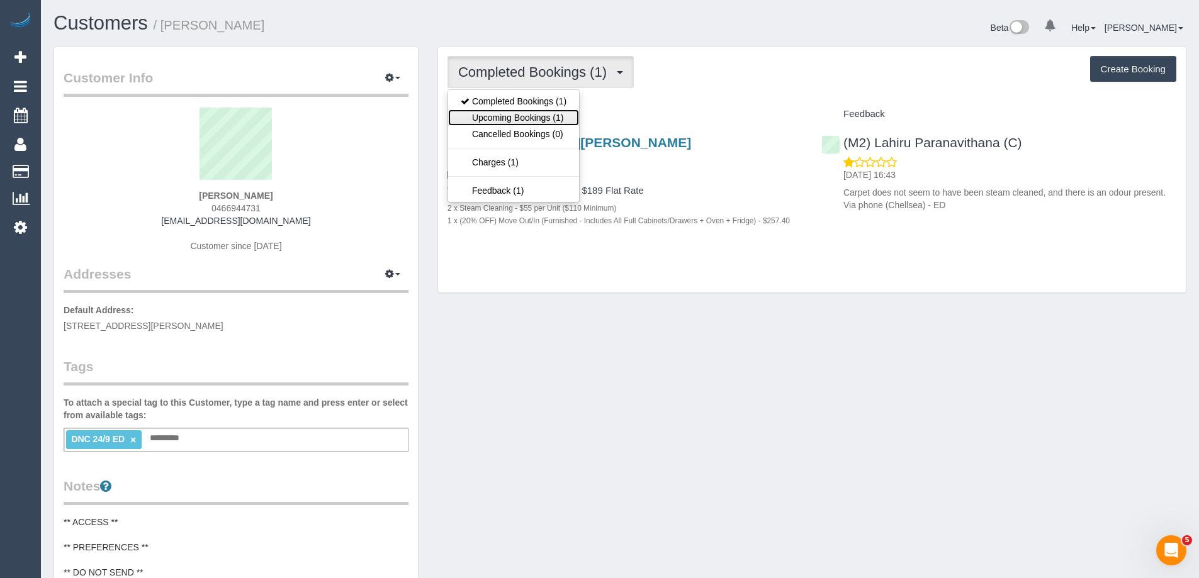
click at [524, 117] on link "Upcoming Bookings (1)" at bounding box center [513, 118] width 131 height 16
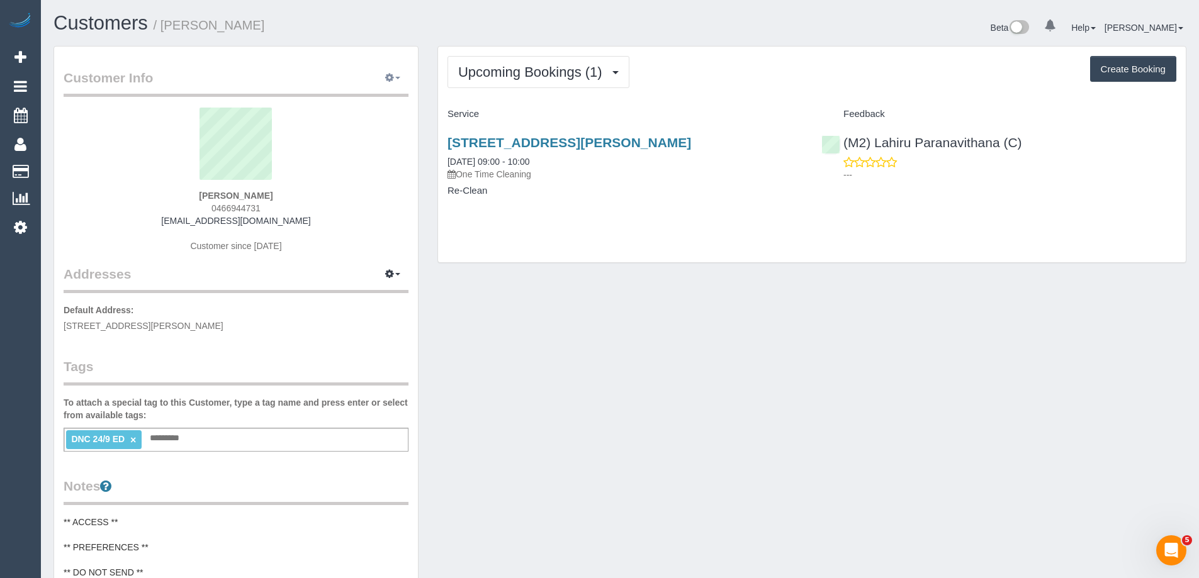
click at [392, 77] on icon "button" at bounding box center [389, 78] width 9 height 8
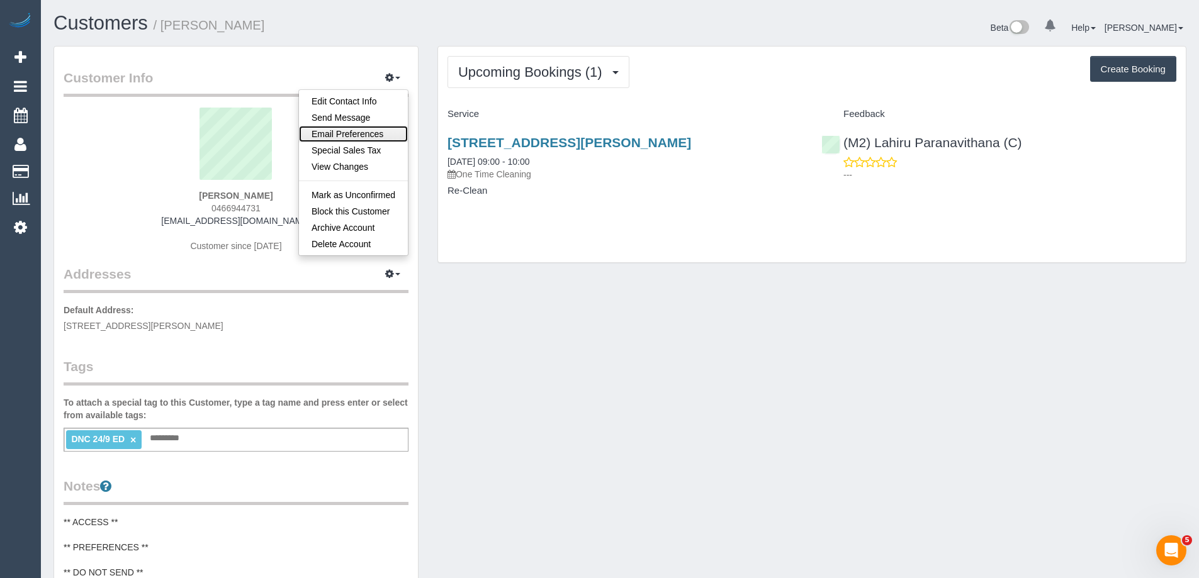
click at [358, 131] on link "Email Preferences" at bounding box center [353, 134] width 109 height 16
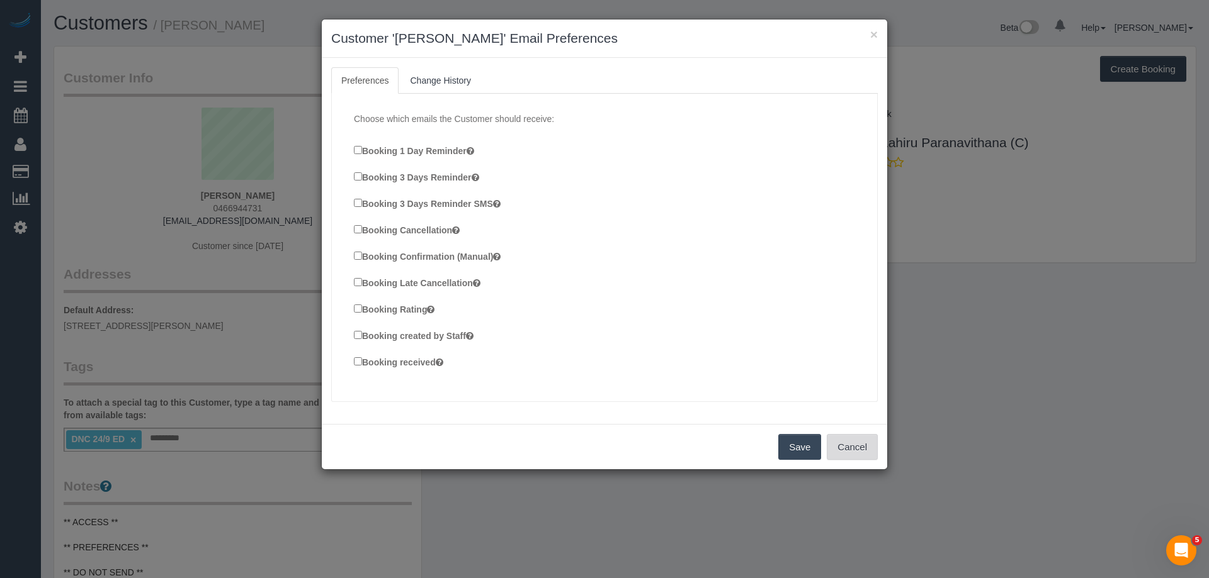
click at [866, 454] on button "Cancel" at bounding box center [852, 447] width 51 height 26
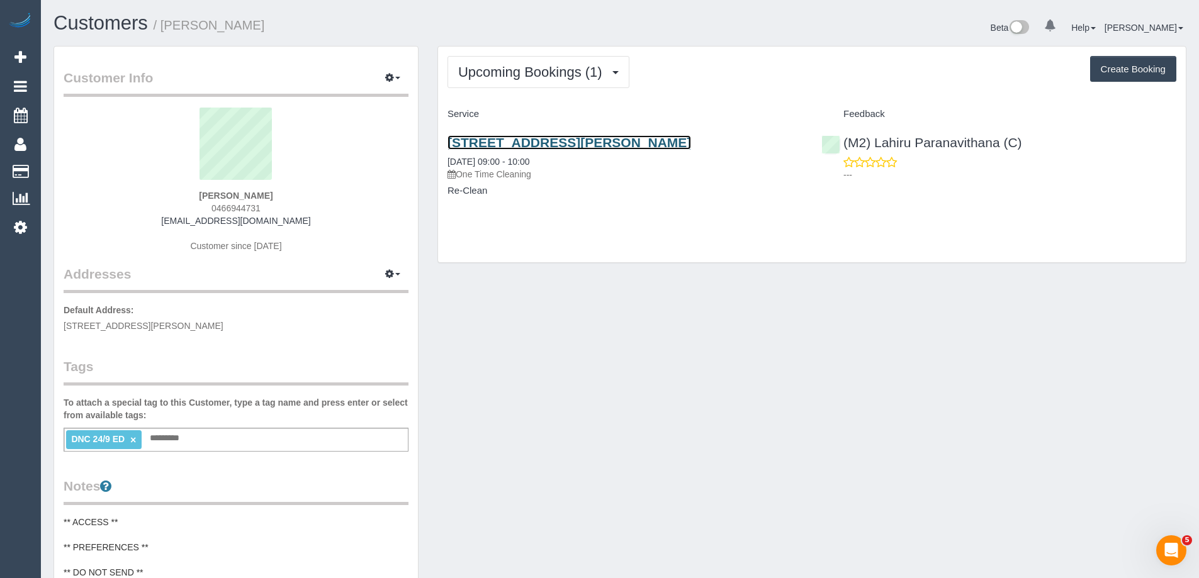
click at [562, 143] on link "45 Clarke Street, 5005, Southbank, VIC 3006" at bounding box center [570, 142] width 244 height 14
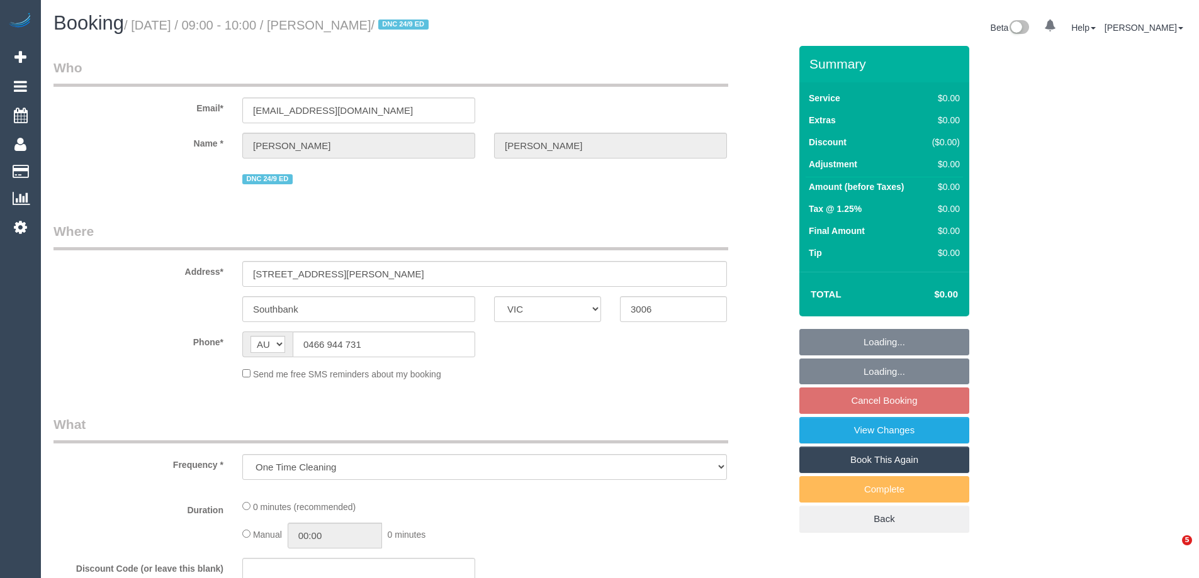
select select "VIC"
select select "string:stripe-pm_1S5iy12GScqysDRVieydaqK8"
select select "number:28"
select select "number:15"
select select "number:20"
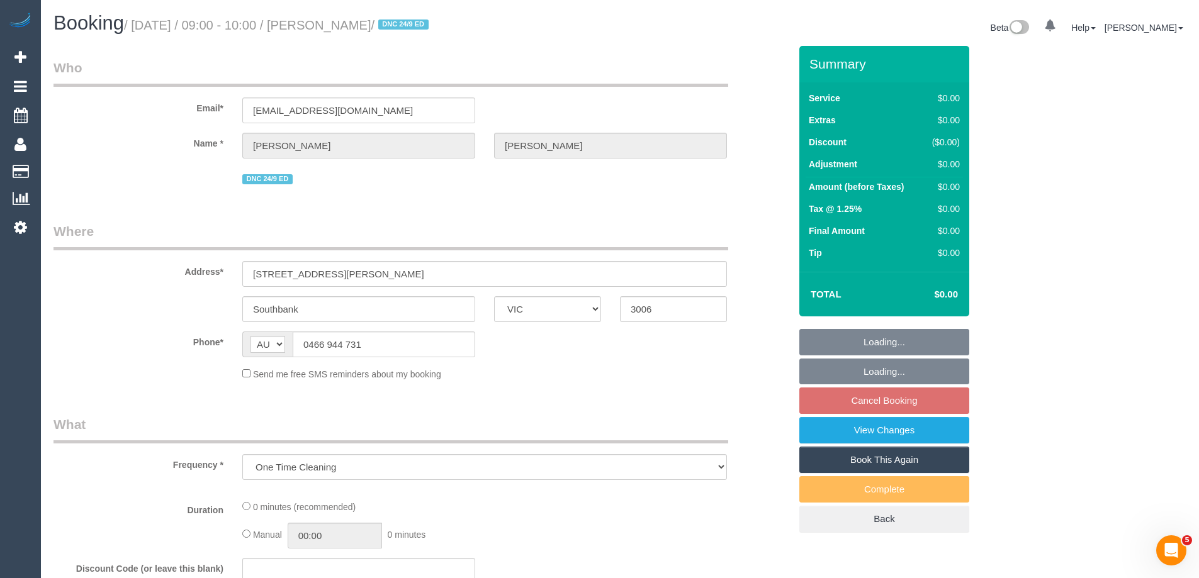
select select "number:24"
select select "number:26"
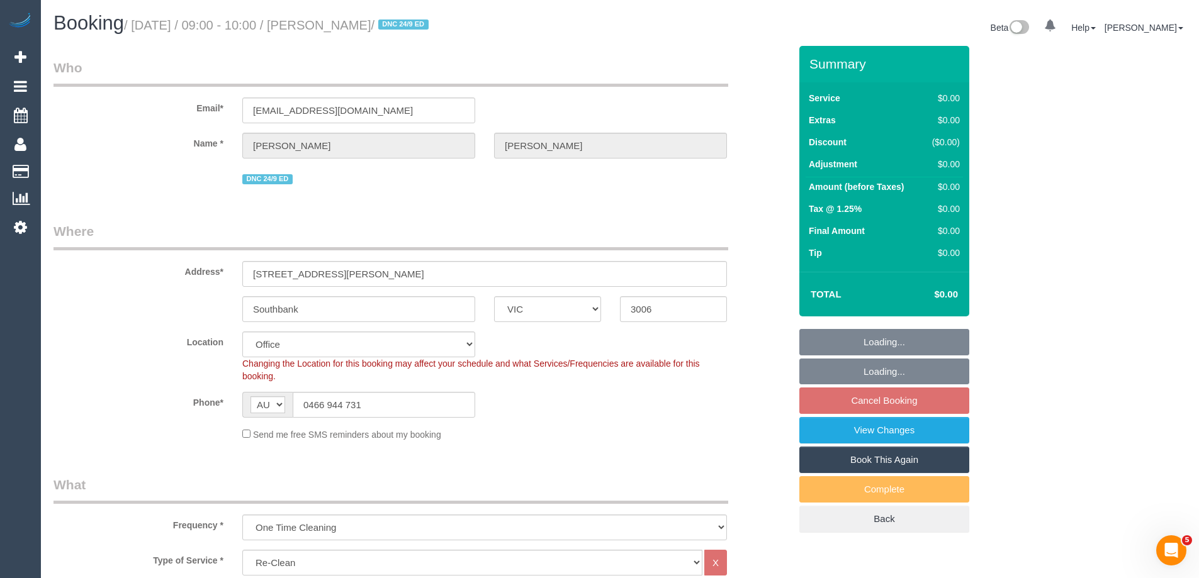
select select "object:768"
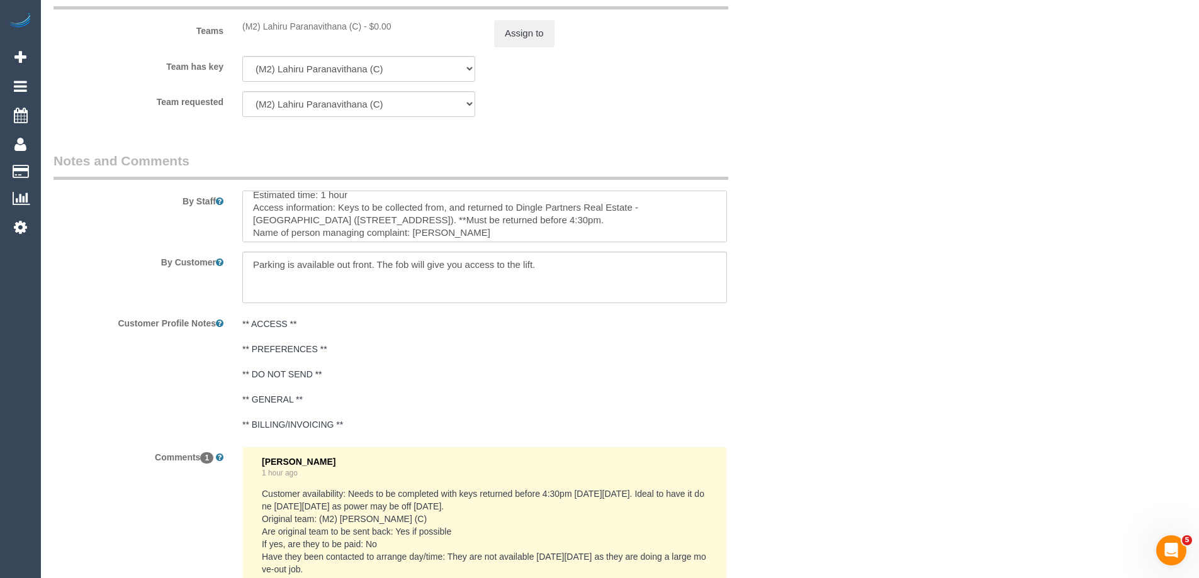
scroll to position [76, 0]
drag, startPoint x: 517, startPoint y: 199, endPoint x: 404, endPoint y: 213, distance: 113.5
click at [404, 213] on textarea at bounding box center [484, 217] width 485 height 52
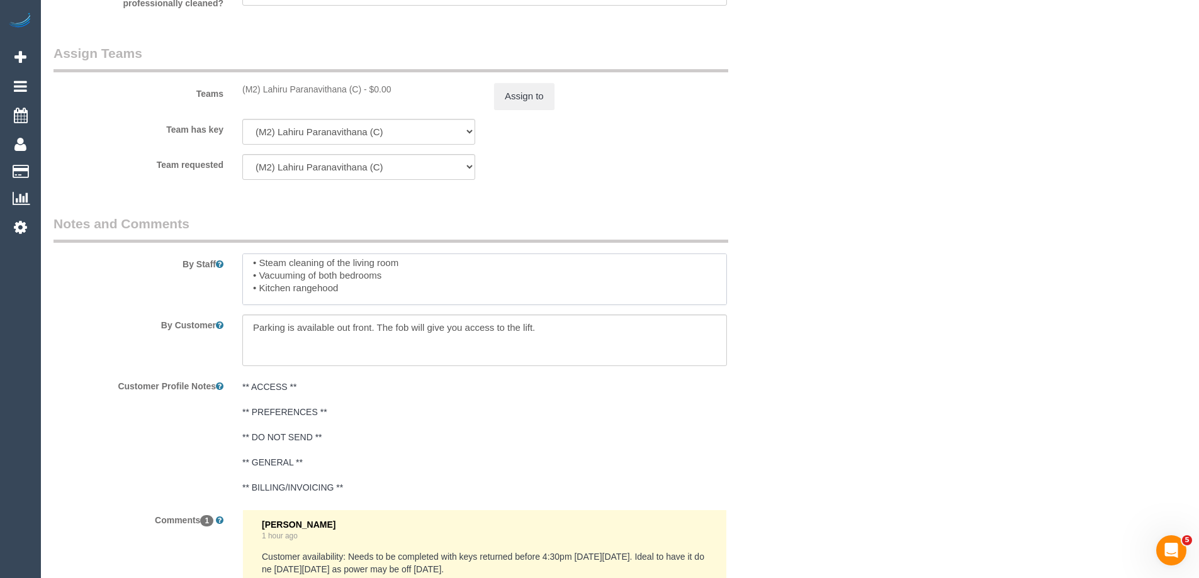
scroll to position [13, 0]
drag, startPoint x: 368, startPoint y: 291, endPoint x: 259, endPoint y: 266, distance: 111.0
click at [259, 266] on textarea at bounding box center [484, 280] width 485 height 52
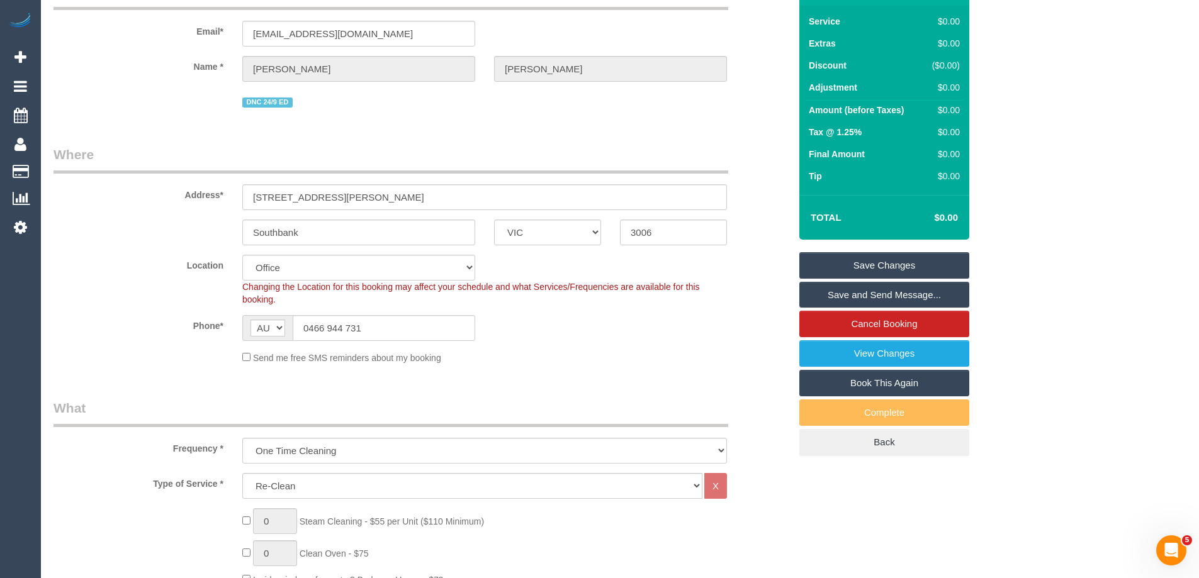
scroll to position [0, 0]
